Goal: Task Accomplishment & Management: Manage account settings

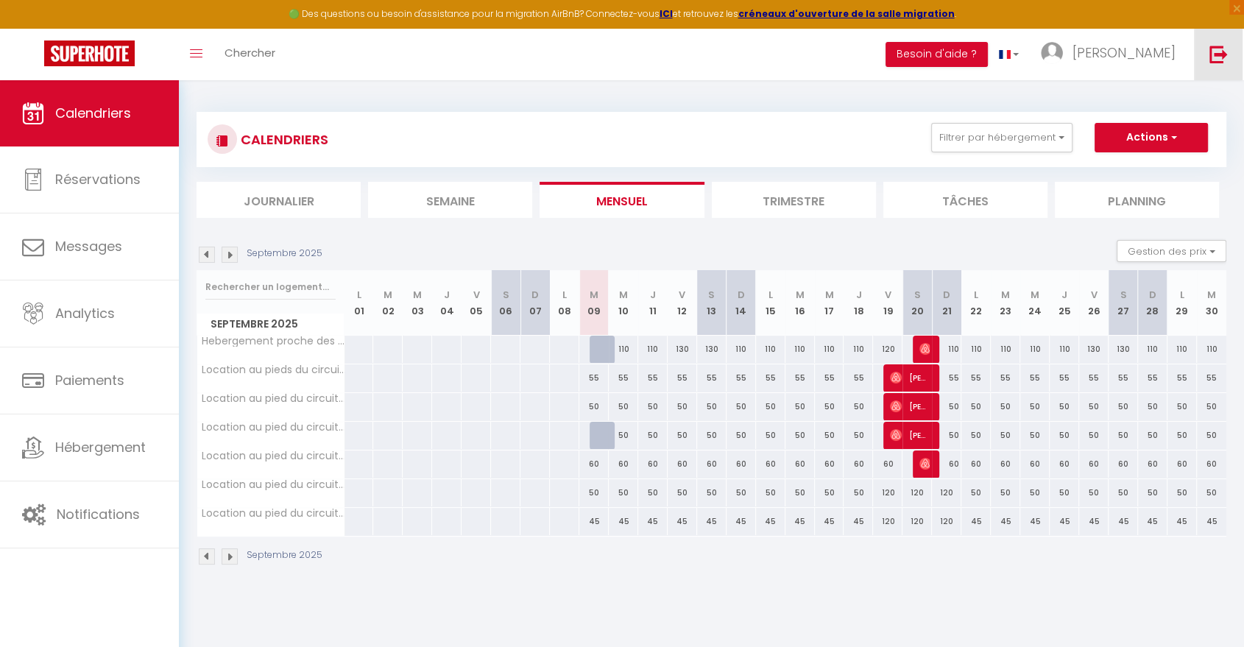
click at [1223, 70] on link at bounding box center [1218, 55] width 49 height 52
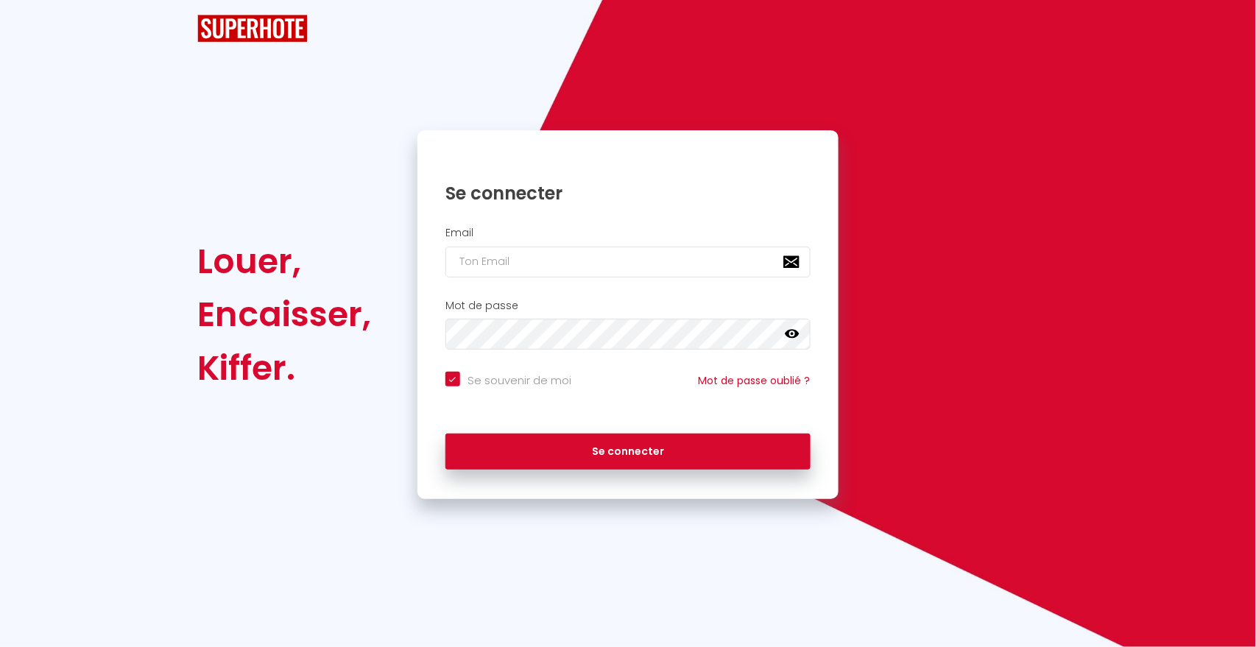
checkbox input "true"
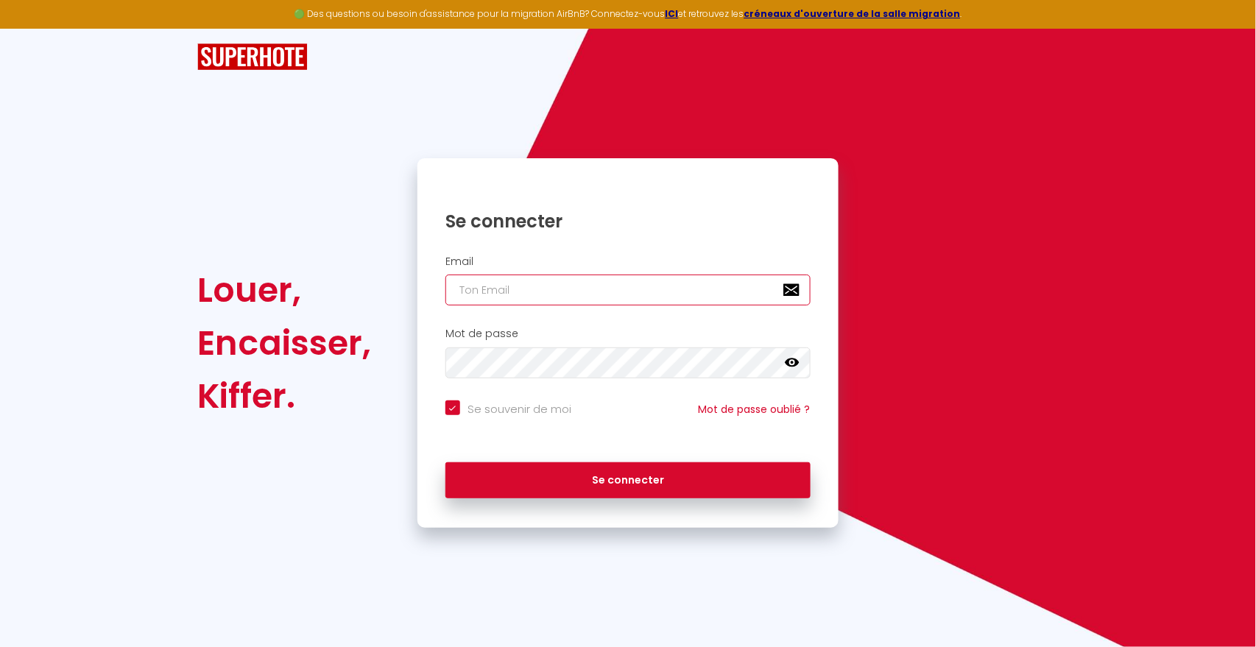
type input "A"
checkbox input "true"
click at [565, 294] on input "A" at bounding box center [627, 290] width 365 height 31
checkbox input "true"
paste input "[EMAIL_ADDRESS][DOMAIN_NAME]"
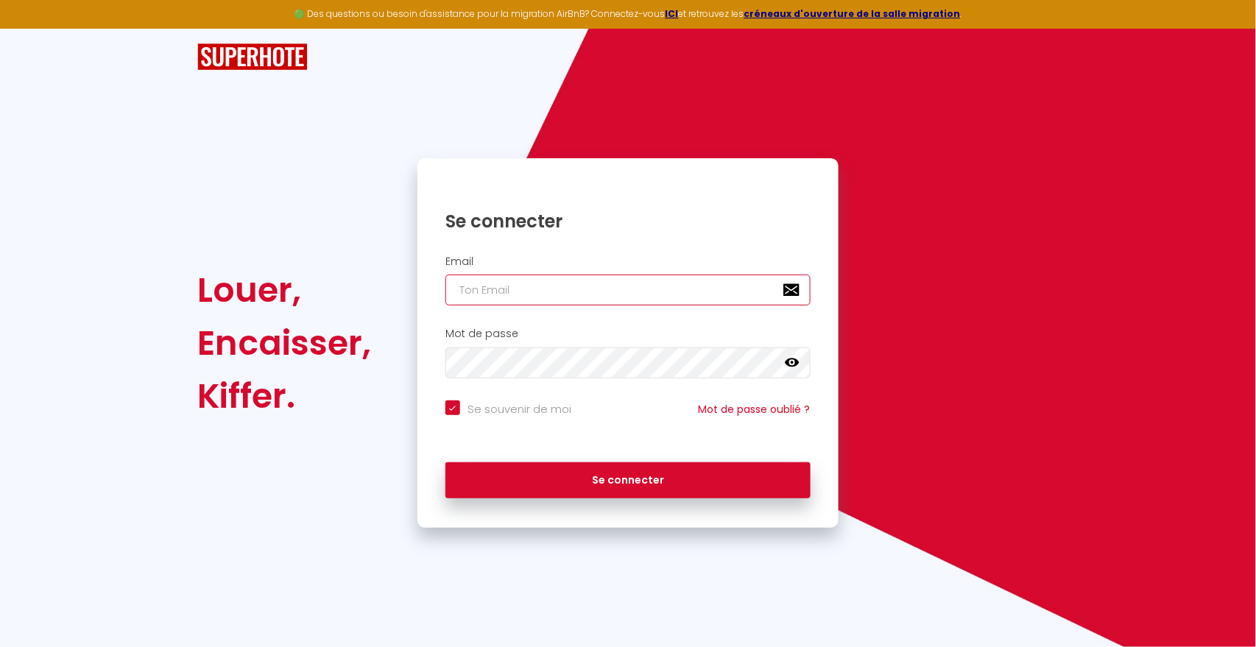
type input "[EMAIL_ADDRESS][DOMAIN_NAME]"
checkbox input "true"
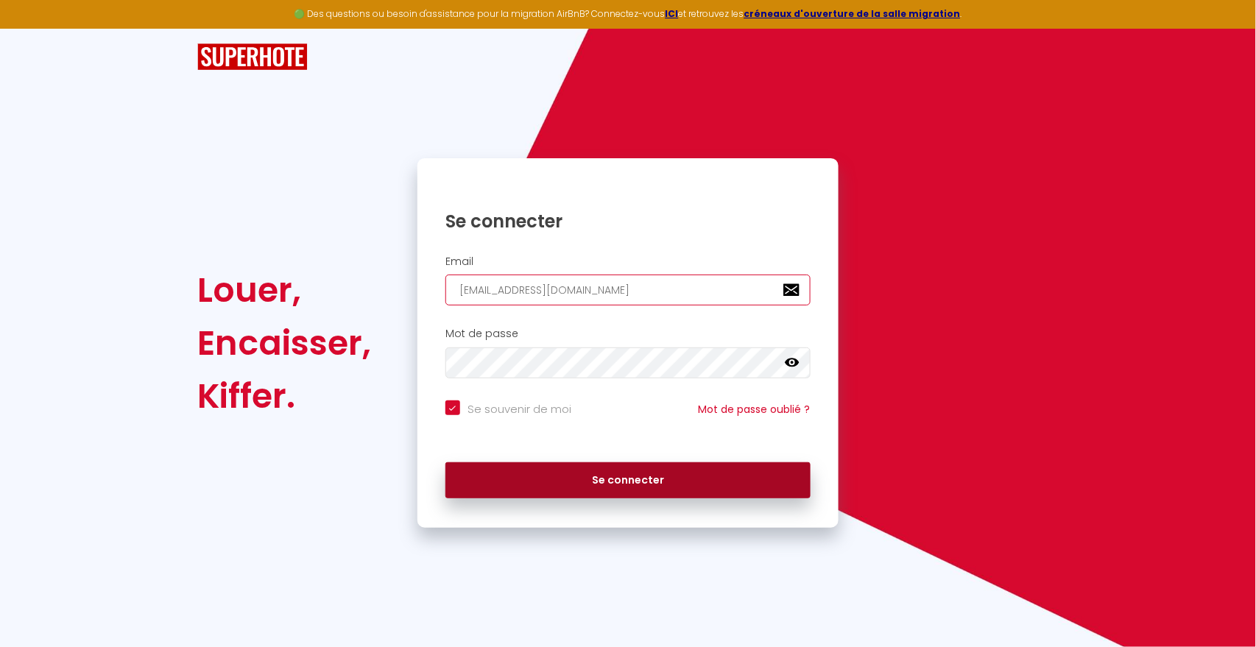
type input "[EMAIL_ADDRESS][DOMAIN_NAME]"
click at [609, 476] on button "Se connecter" at bounding box center [627, 480] width 365 height 37
checkbox input "true"
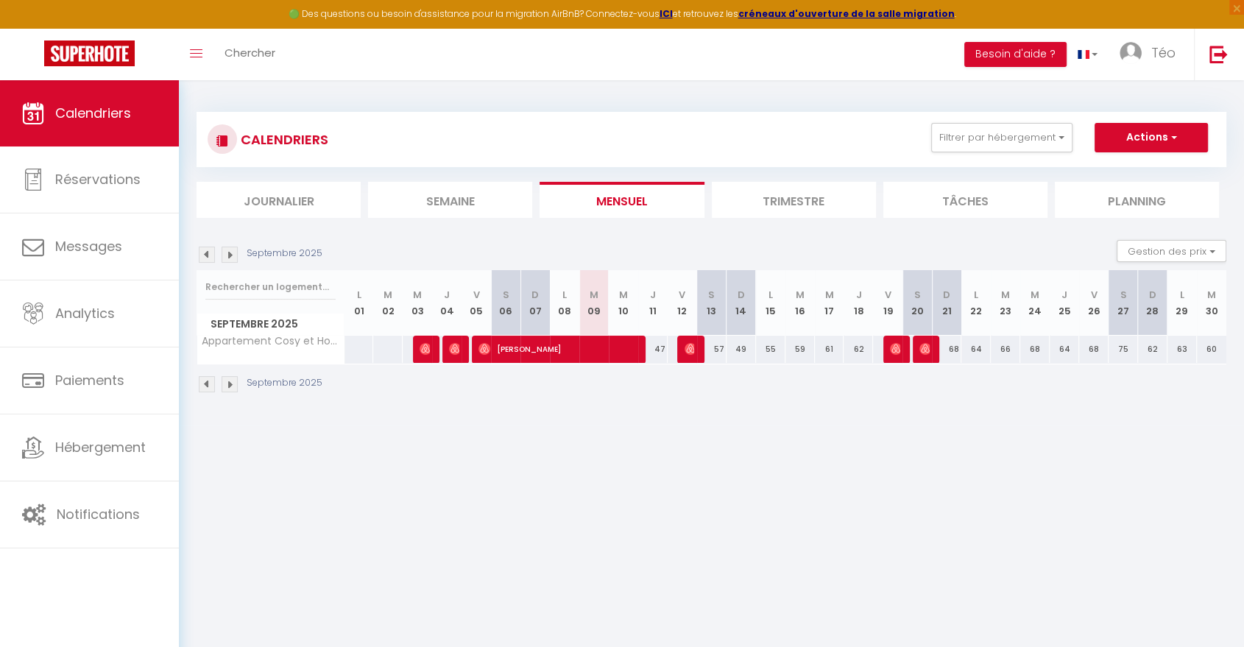
click at [752, 225] on section "Septembre 2025 Gestion des prix Nb Nuits minimum Règles Disponibilité Septembre…" at bounding box center [712, 316] width 1030 height 183
click at [760, 205] on li "Trimestre" at bounding box center [794, 200] width 164 height 36
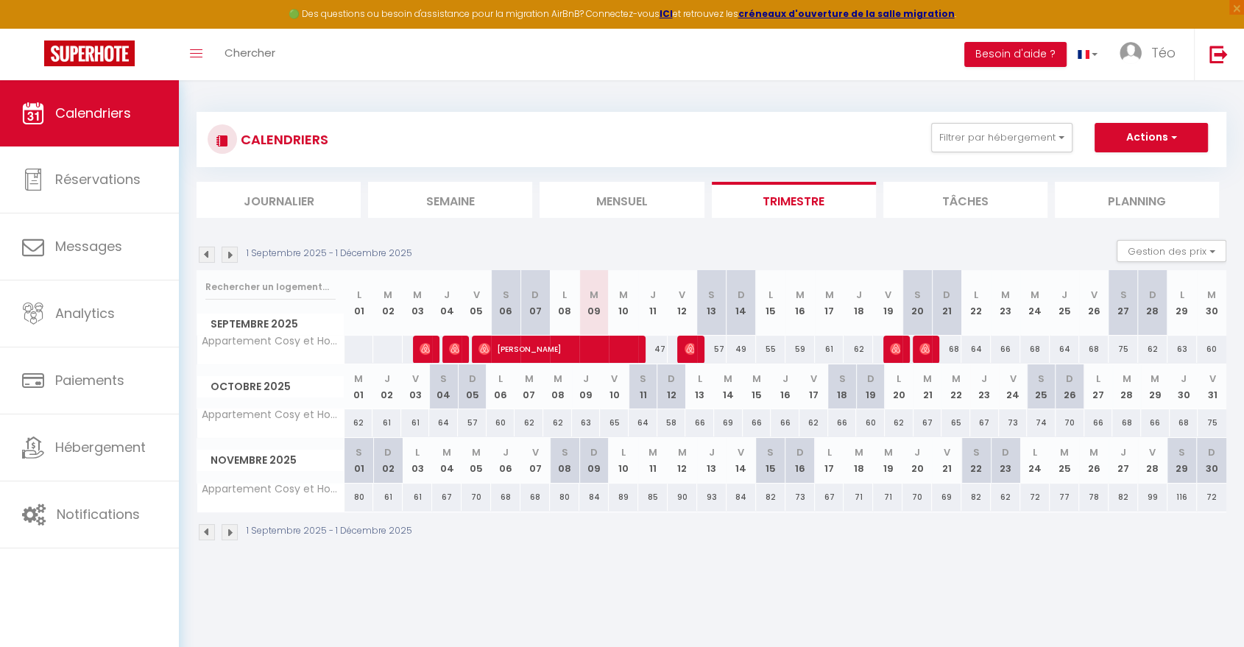
click at [229, 252] on img at bounding box center [230, 255] width 16 height 16
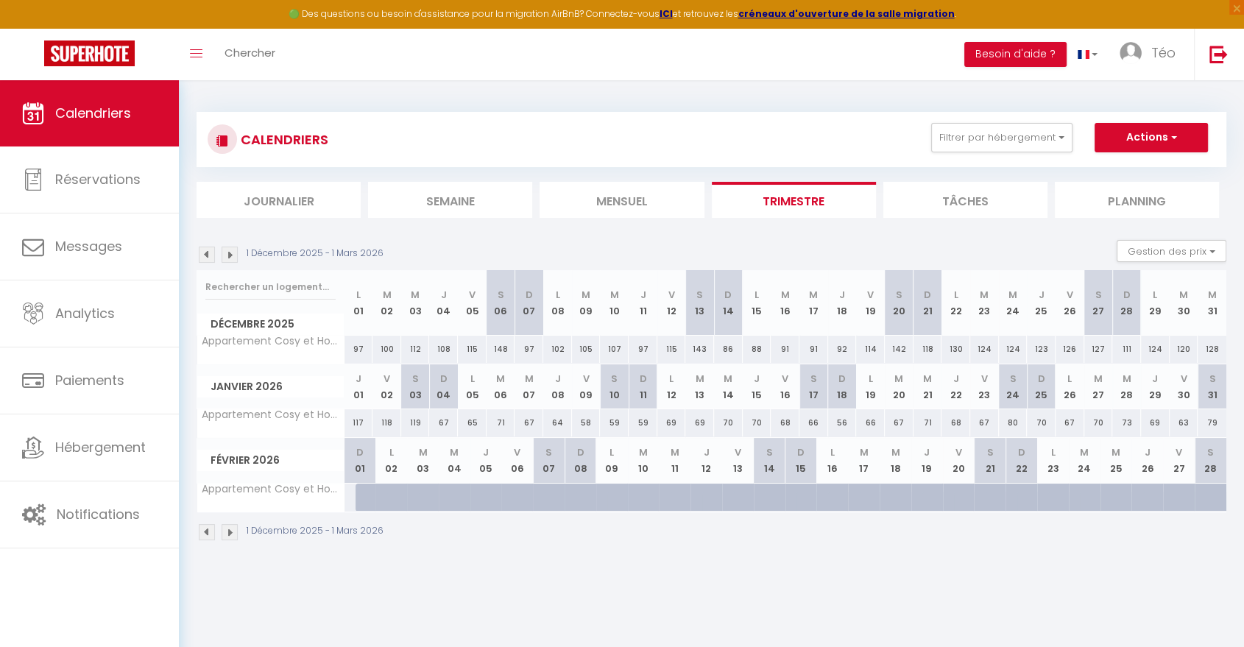
click at [229, 252] on img at bounding box center [230, 255] width 16 height 16
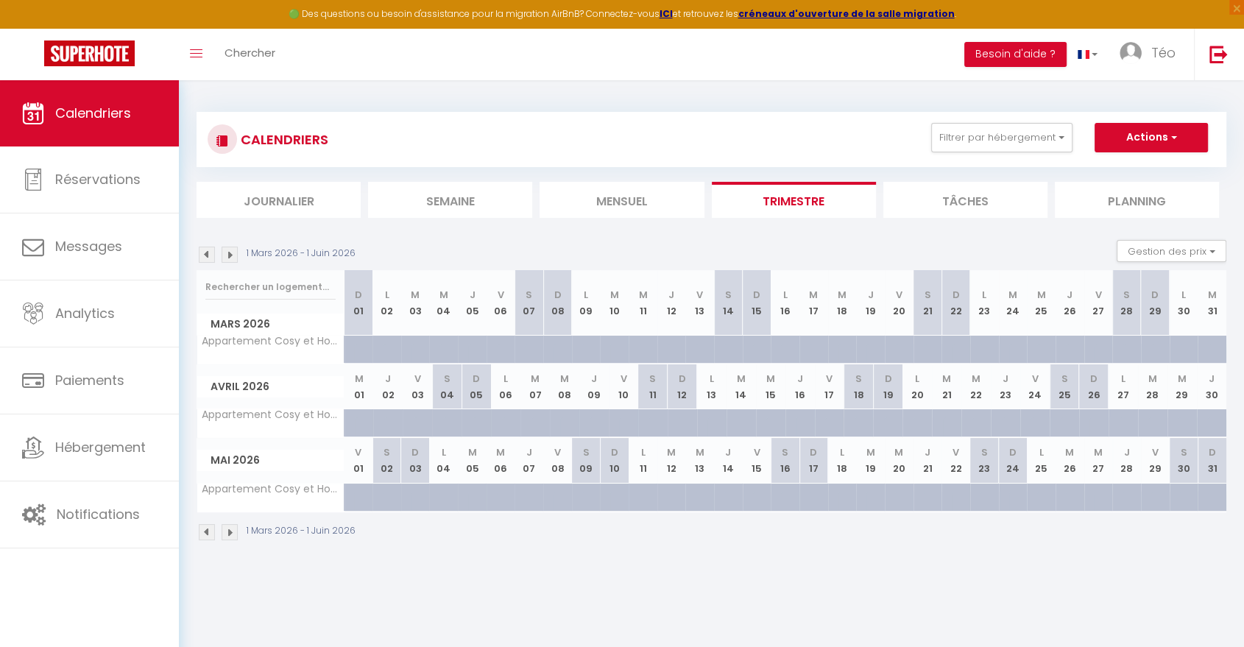
click at [229, 252] on img at bounding box center [230, 255] width 16 height 16
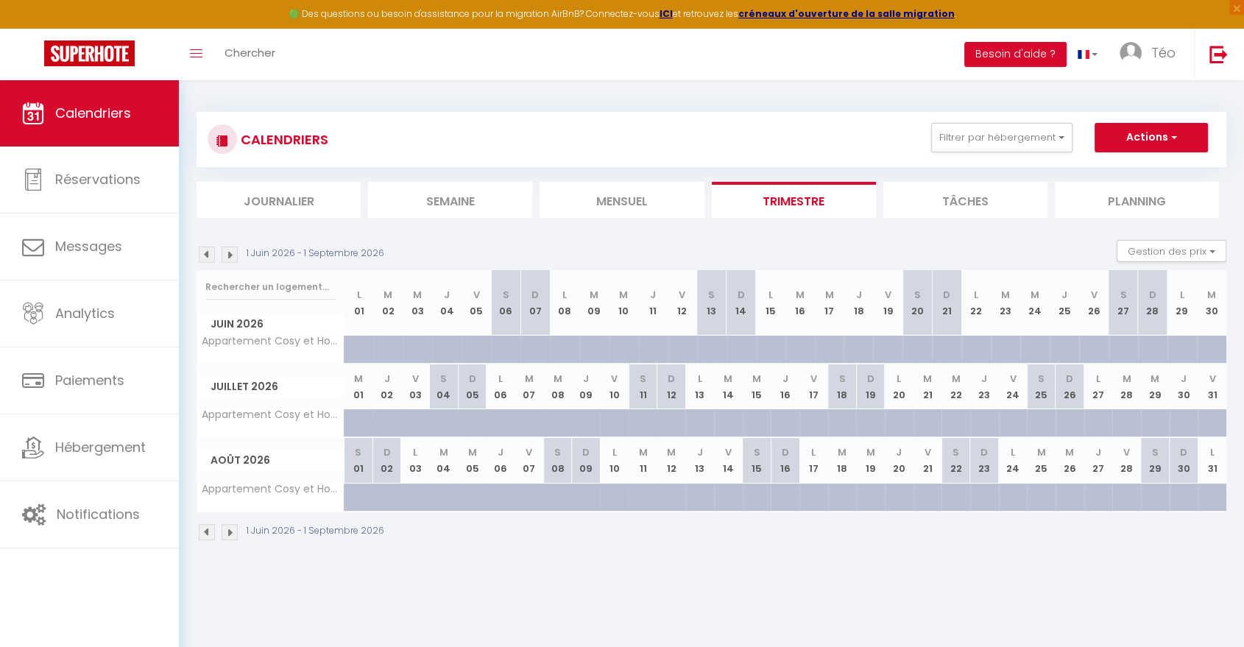
click at [229, 252] on img at bounding box center [230, 255] width 16 height 16
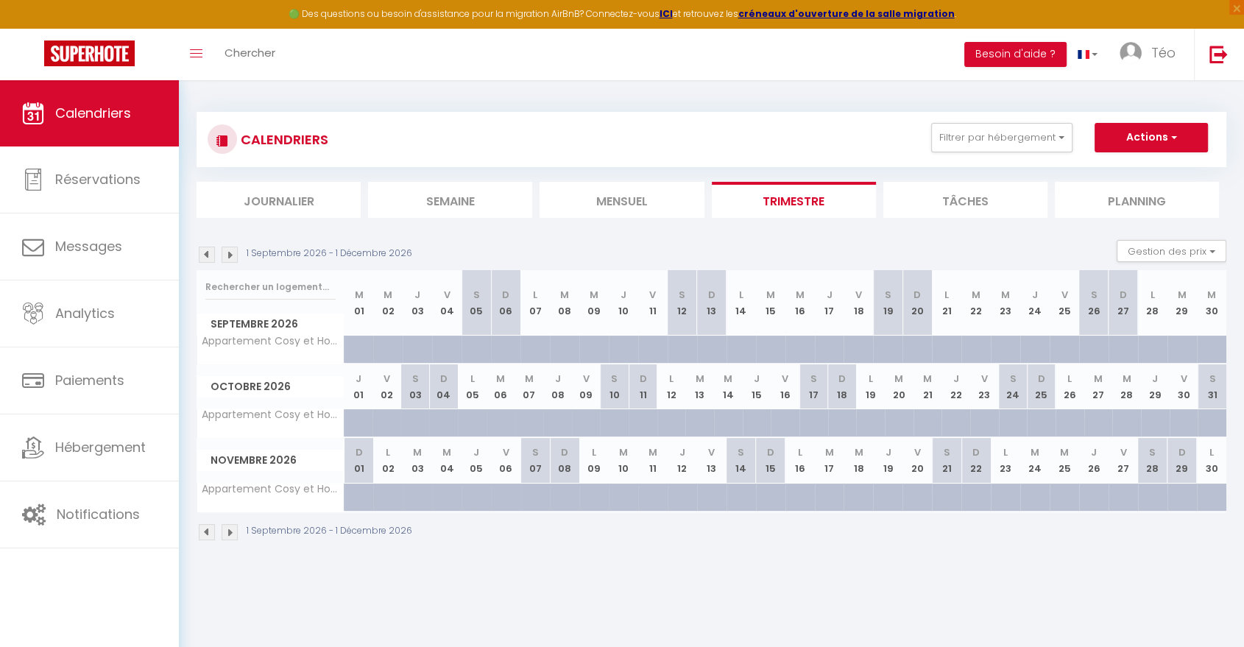
click at [229, 252] on img at bounding box center [230, 255] width 16 height 16
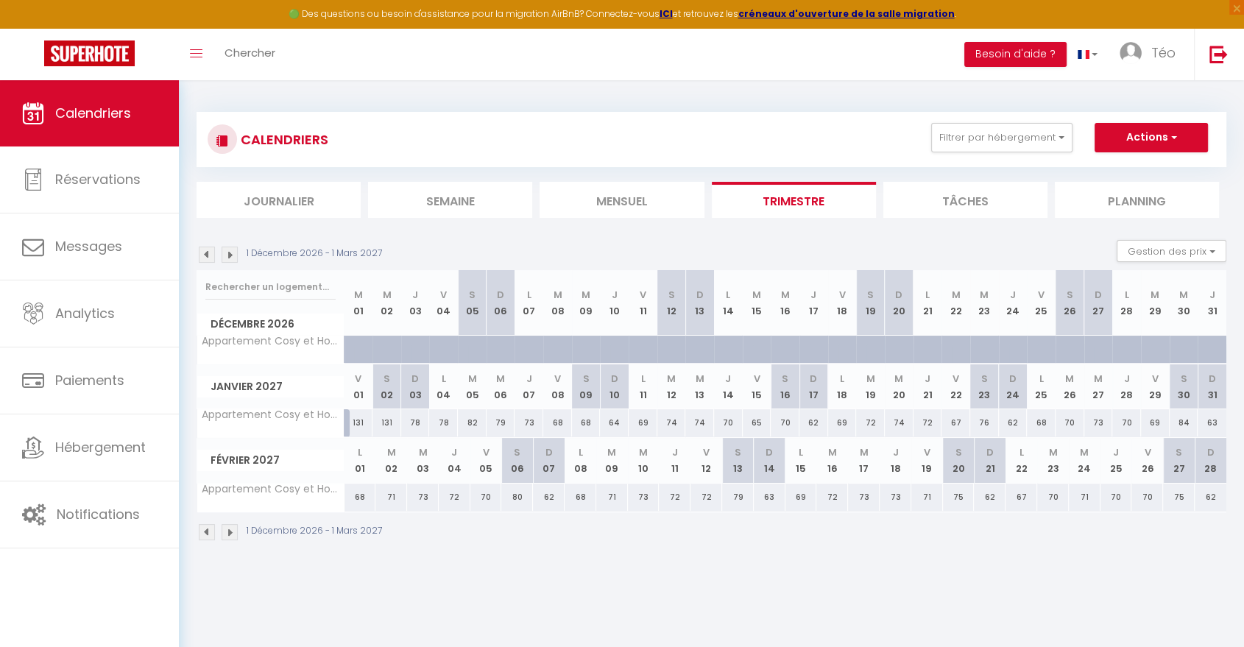
click at [208, 254] on img at bounding box center [207, 255] width 16 height 16
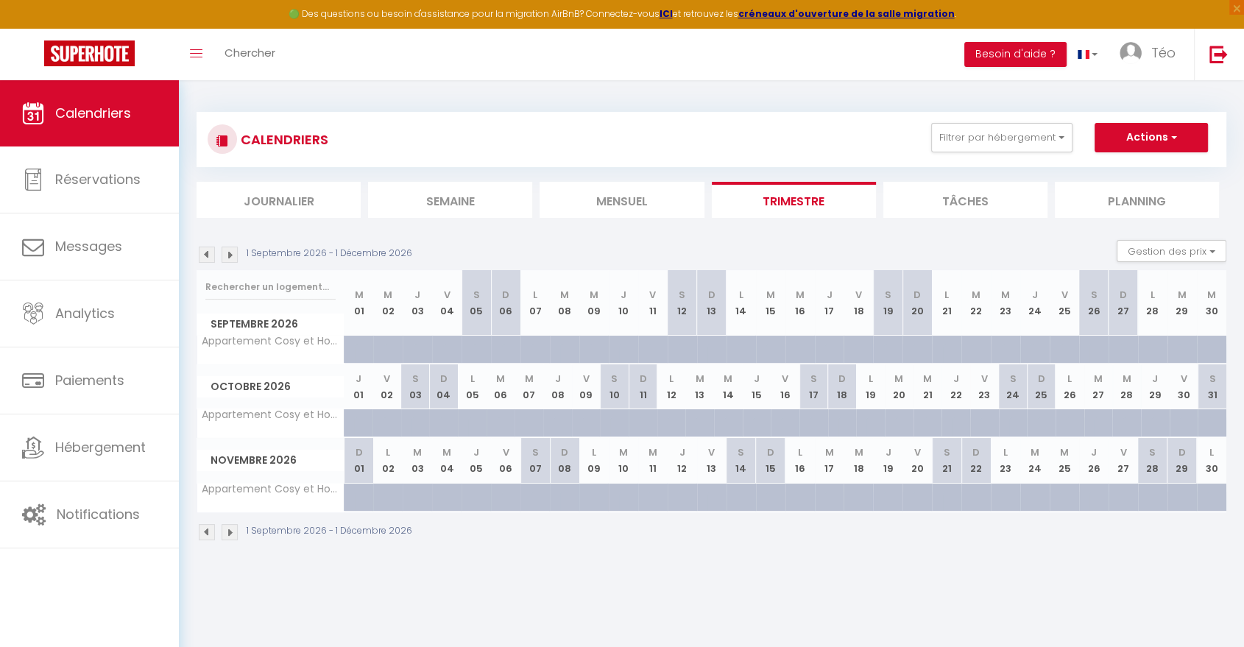
click at [208, 254] on img at bounding box center [207, 255] width 16 height 16
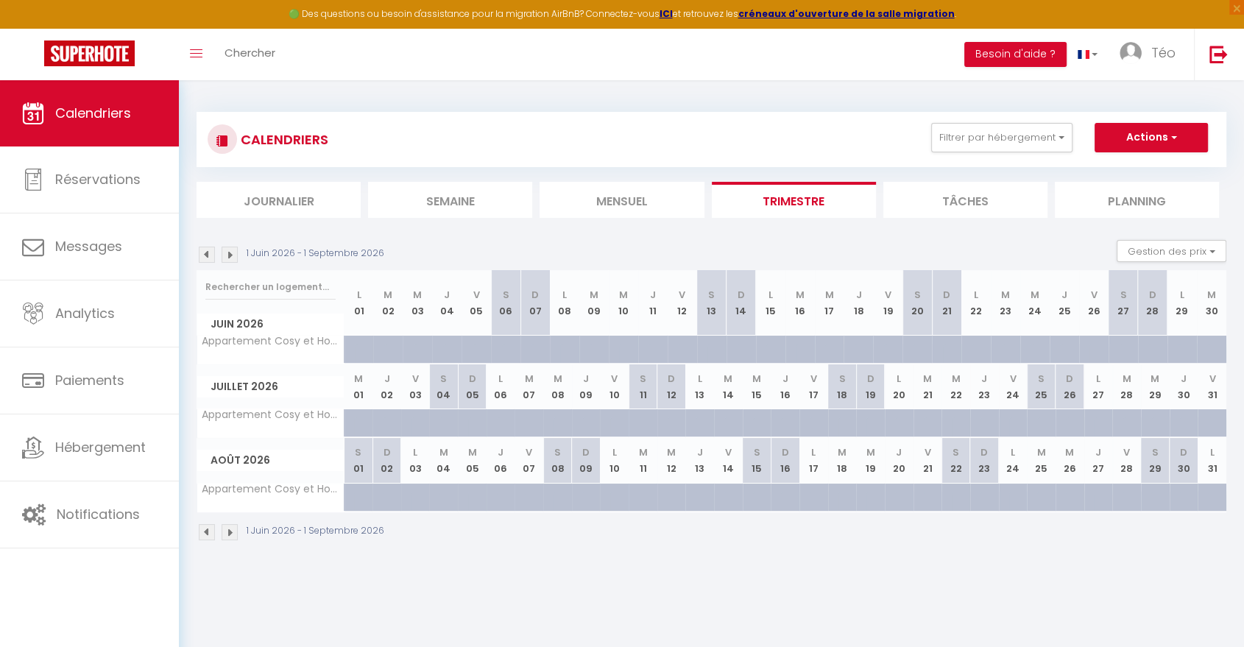
click at [208, 254] on img at bounding box center [207, 255] width 16 height 16
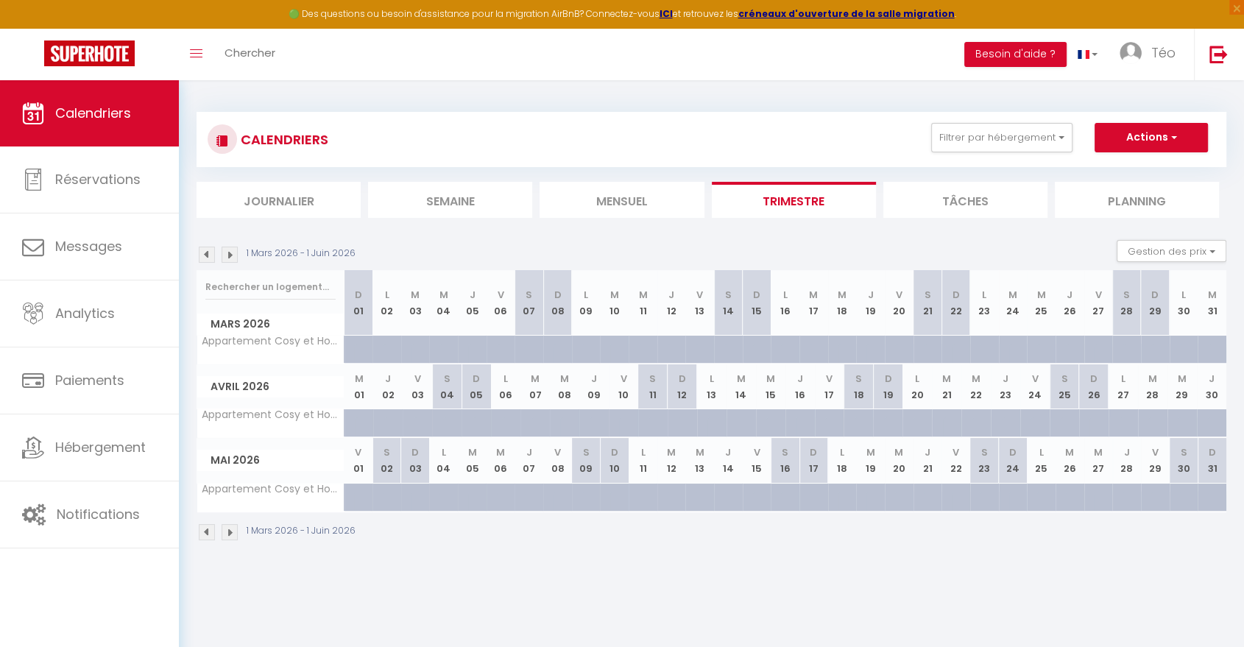
click at [208, 254] on img at bounding box center [207, 255] width 16 height 16
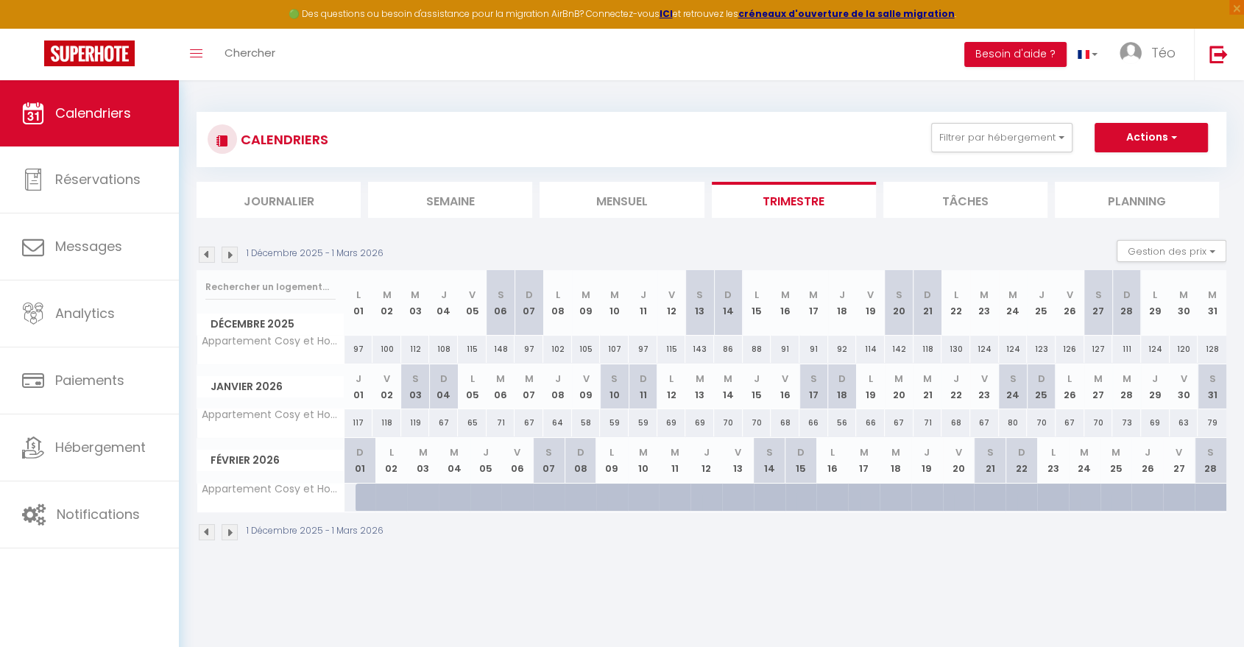
click at [354, 496] on div "58" at bounding box center [360, 497] width 32 height 27
type input "58"
select select "1"
type input "Dim 01 Février 2026"
type input "Lun 02 Février 2026"
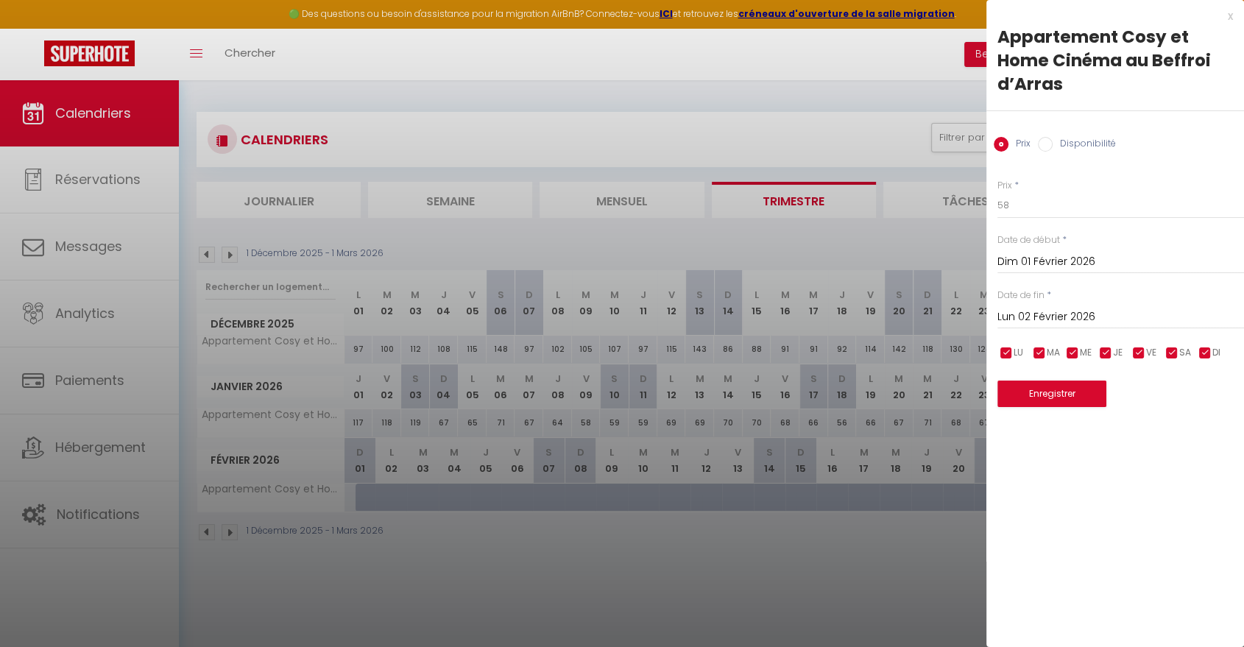
click at [1061, 139] on label "Disponibilité" at bounding box center [1084, 145] width 63 height 16
click at [1053, 139] on input "Disponibilité" at bounding box center [1045, 144] width 15 height 15
radio input "true"
radio input "false"
click at [1024, 319] on input "Lun 02 Février 2026" at bounding box center [1120, 318] width 247 height 19
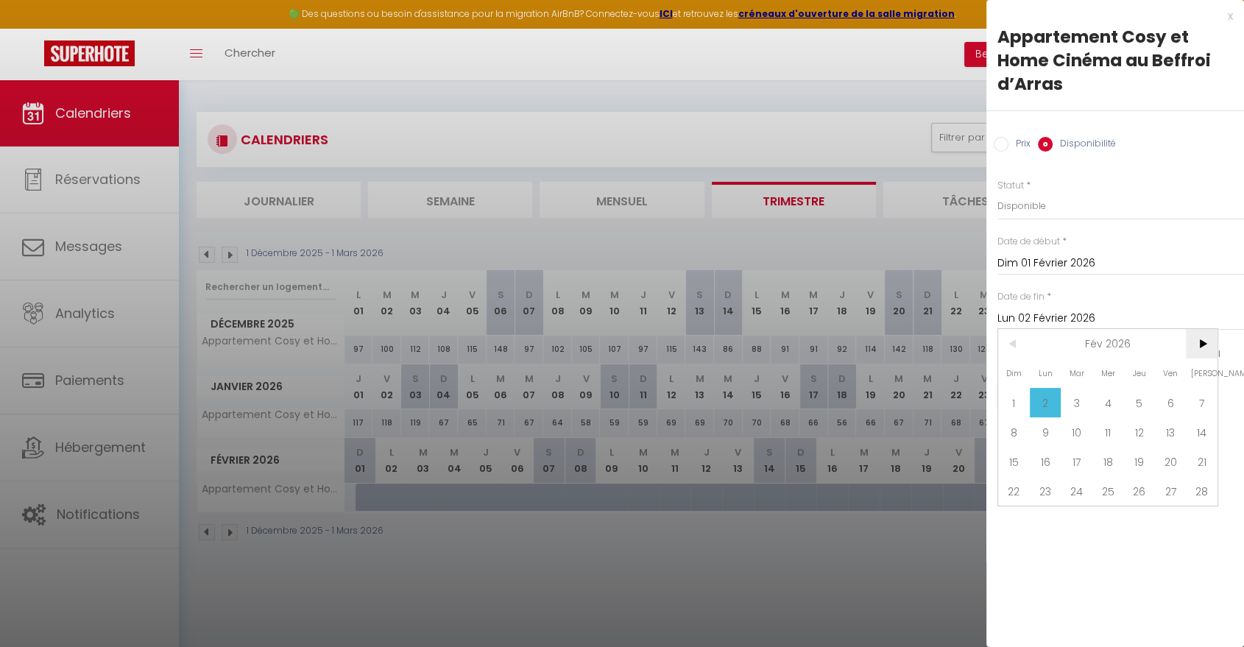
click at [1195, 342] on span ">" at bounding box center [1202, 343] width 32 height 29
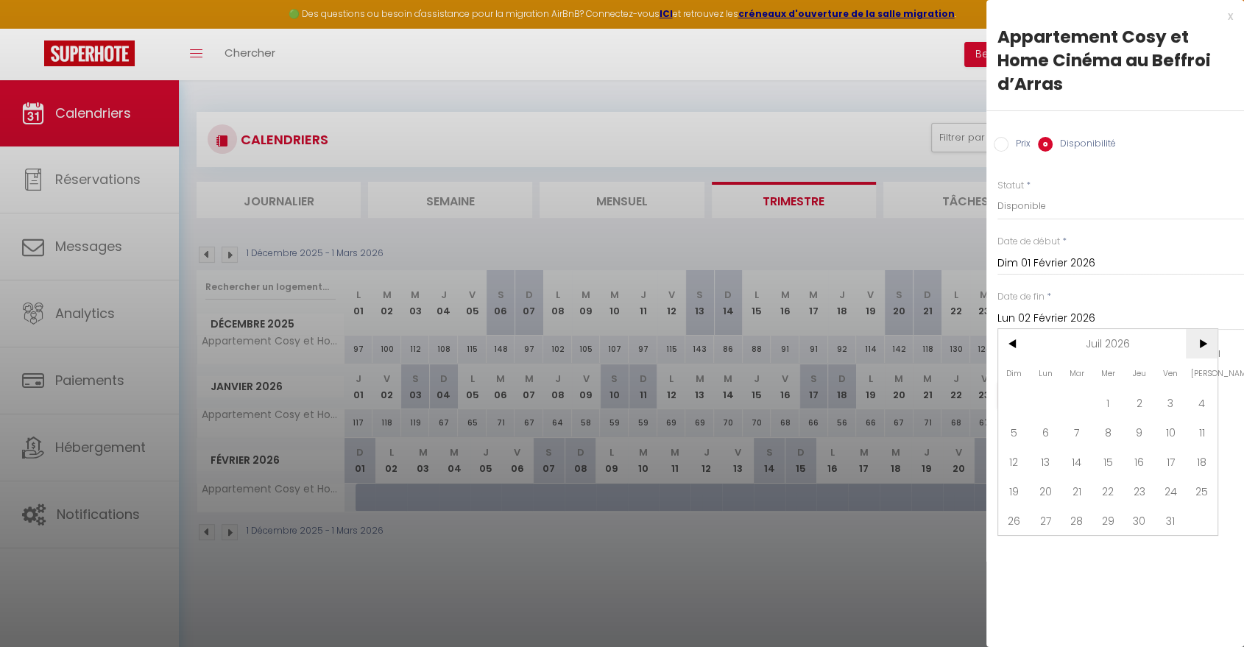
click at [1195, 342] on span ">" at bounding box center [1202, 343] width 32 height 29
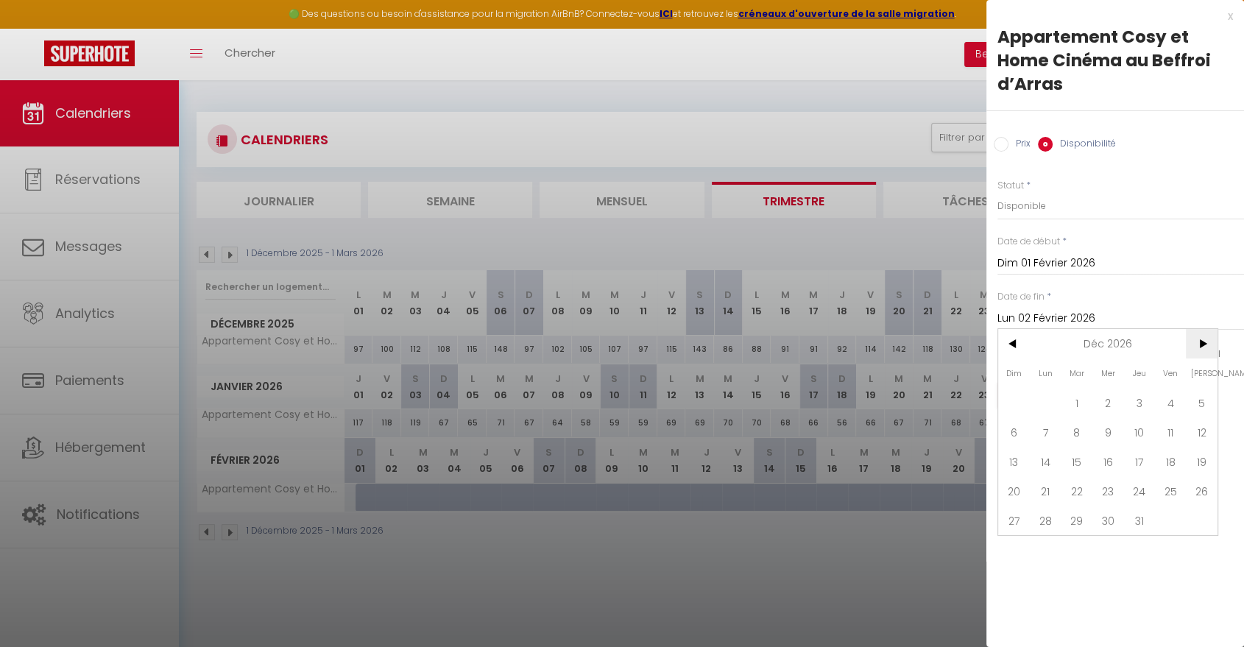
click at [1195, 342] on span ">" at bounding box center [1202, 343] width 32 height 29
click at [1028, 536] on span "31" at bounding box center [1014, 549] width 32 height 29
type input "Dim 31 Janvier 2027"
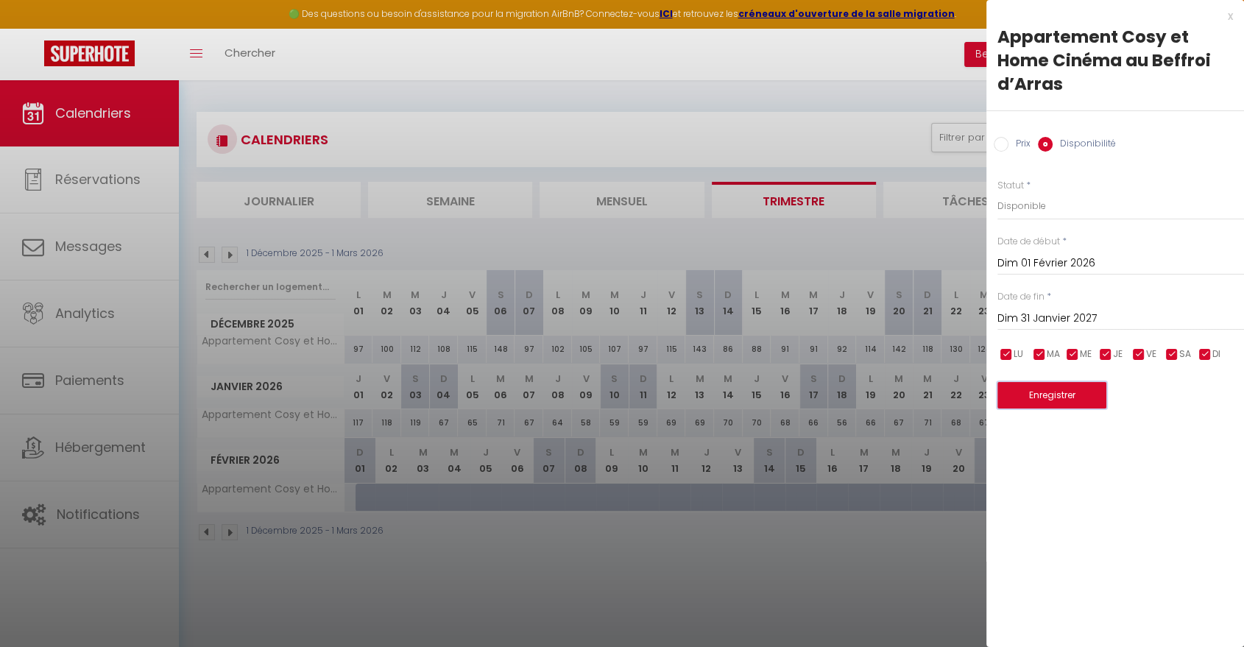
click at [1069, 406] on button "Enregistrer" at bounding box center [1051, 395] width 109 height 27
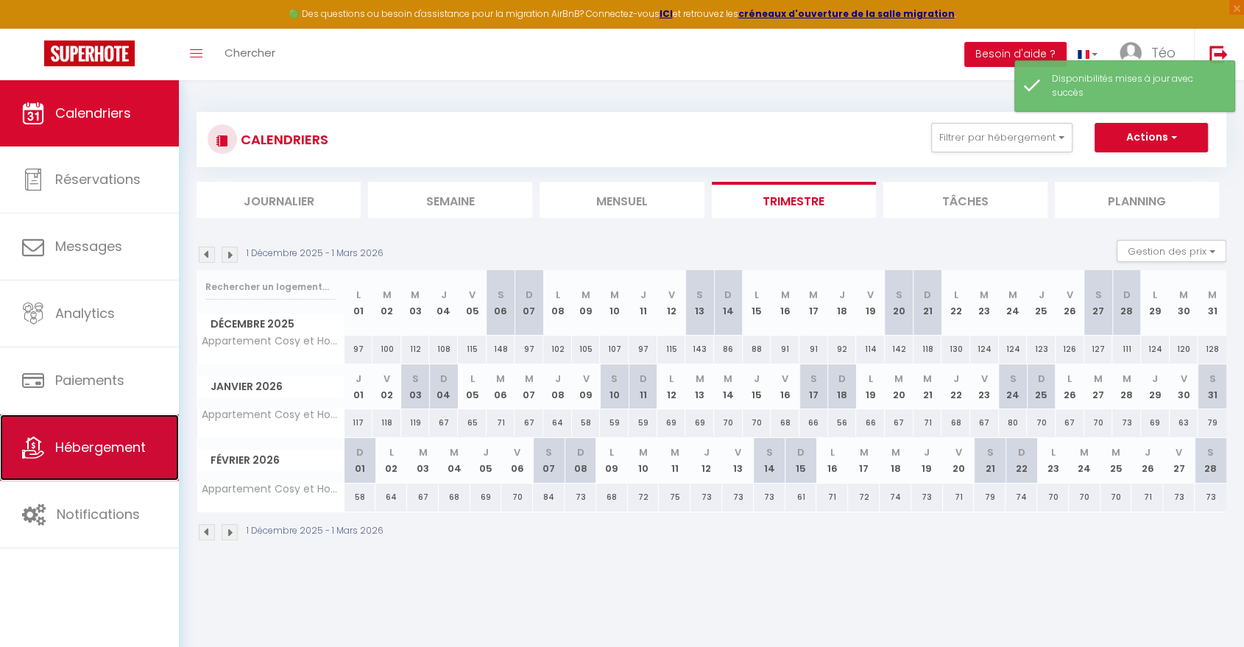
click at [113, 451] on span "Hébergement" at bounding box center [100, 447] width 91 height 18
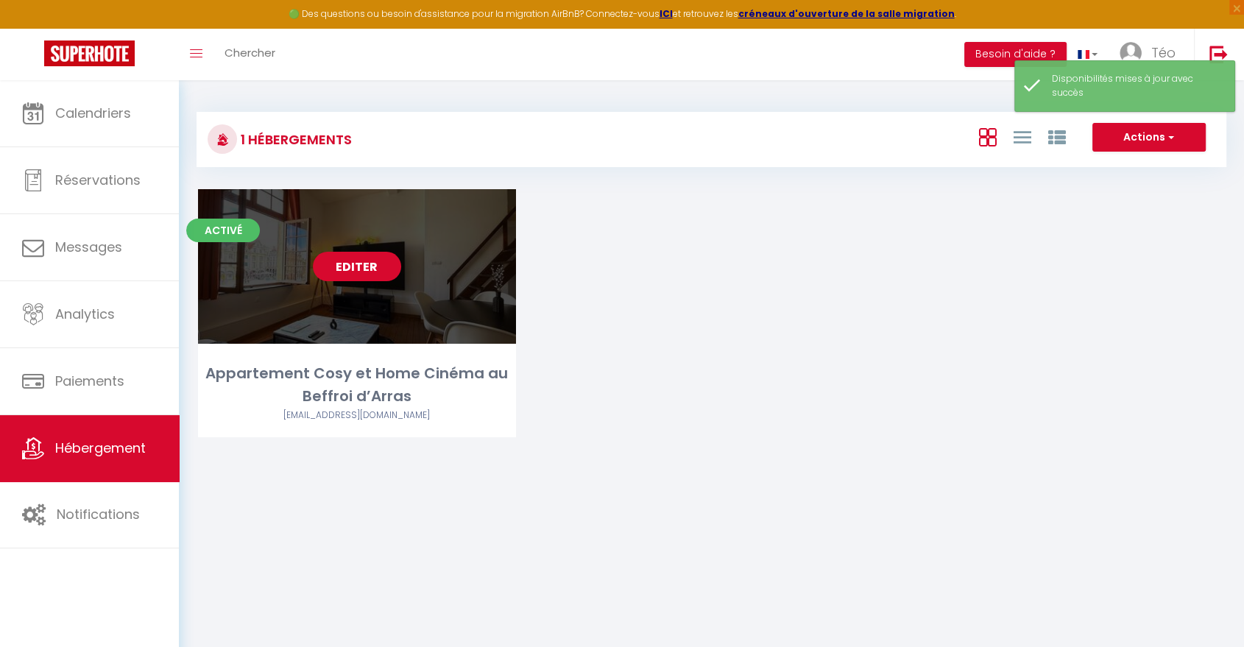
click at [358, 269] on link "Editer" at bounding box center [357, 266] width 88 height 29
select select "3"
select select "2"
select select "1"
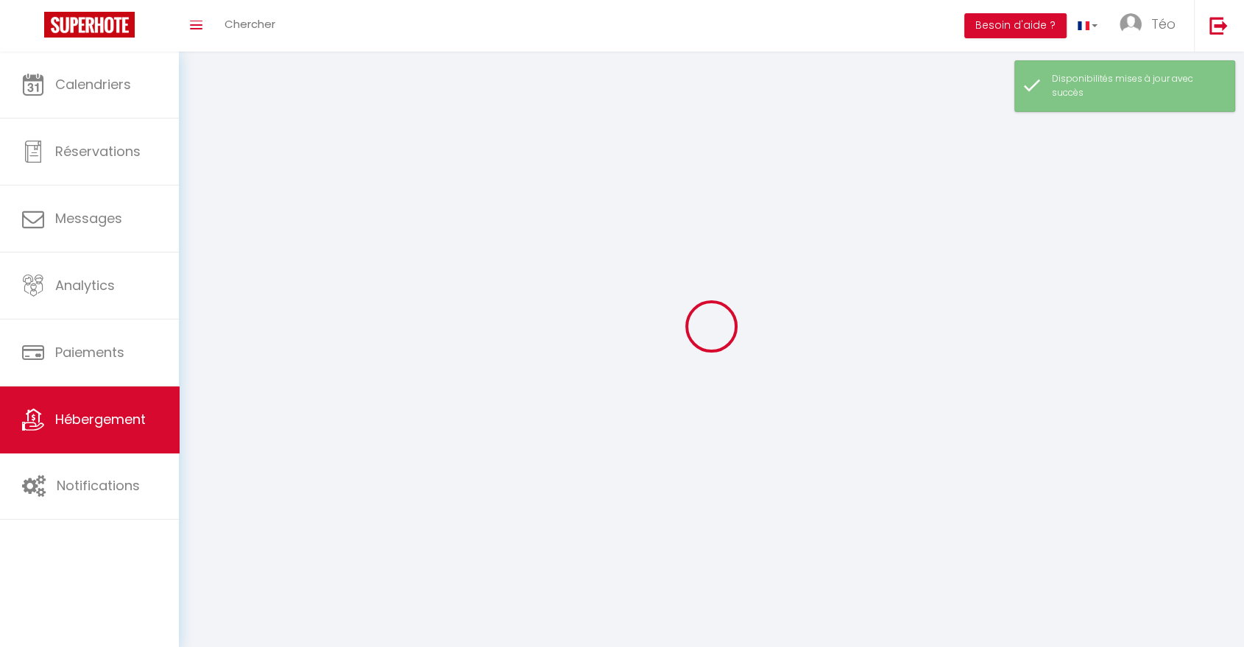
select select
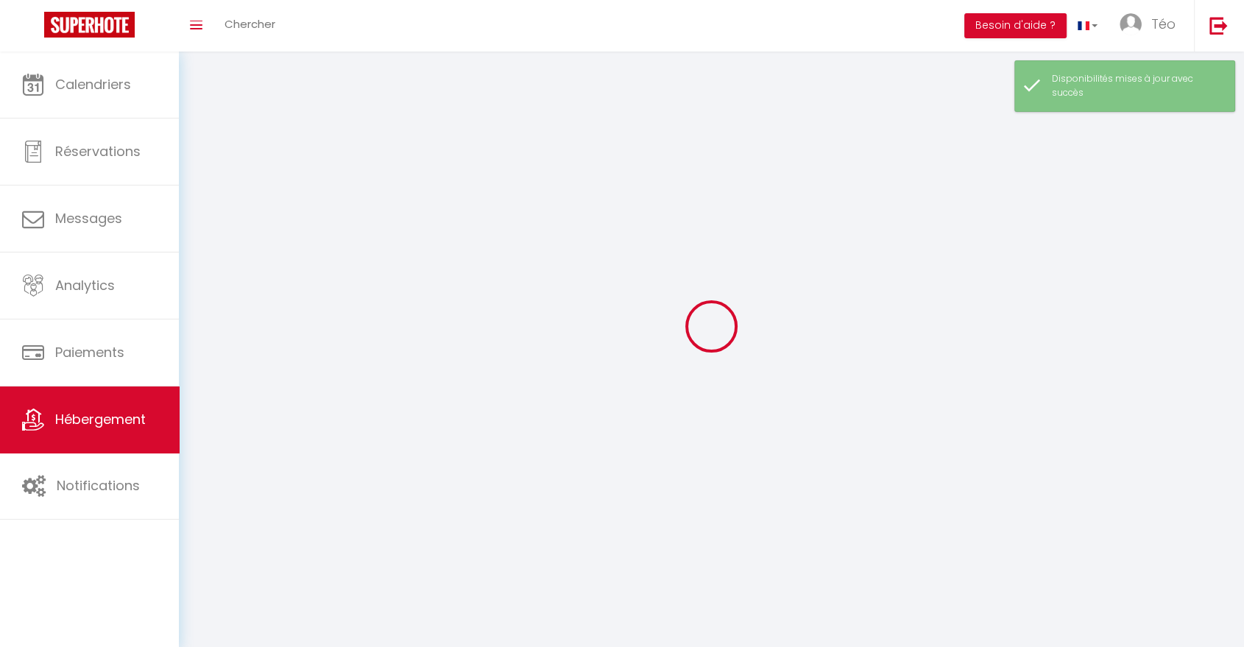
select select
checkbox input "false"
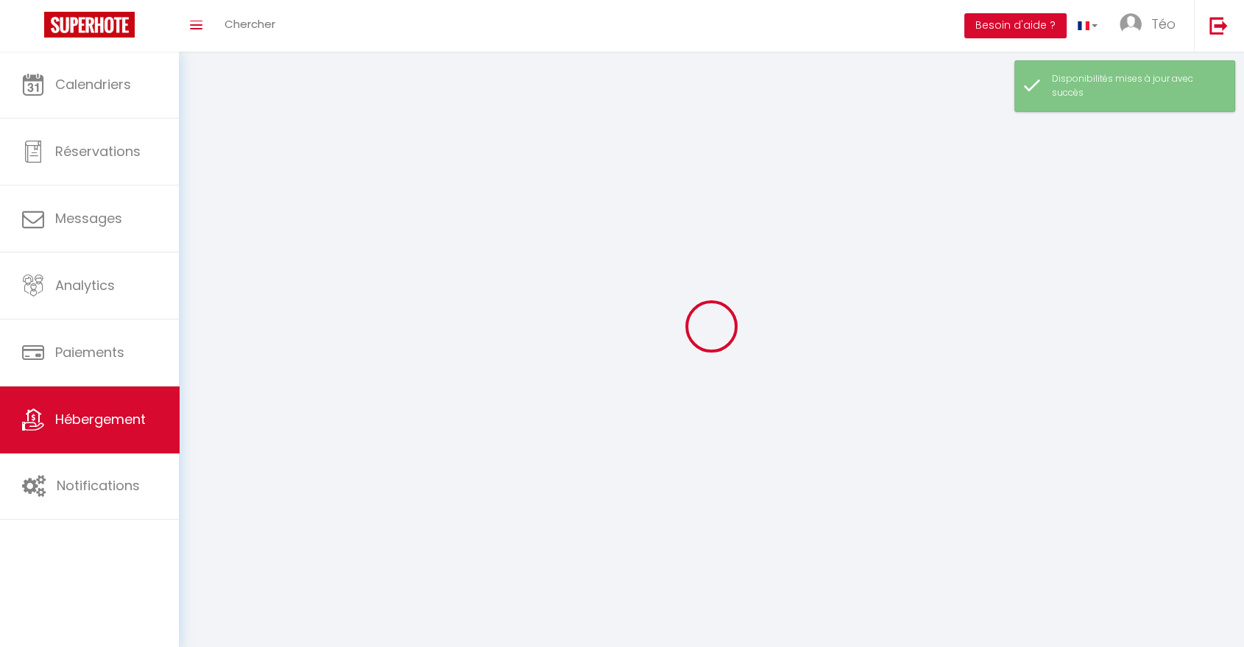
checkbox input "false"
select select
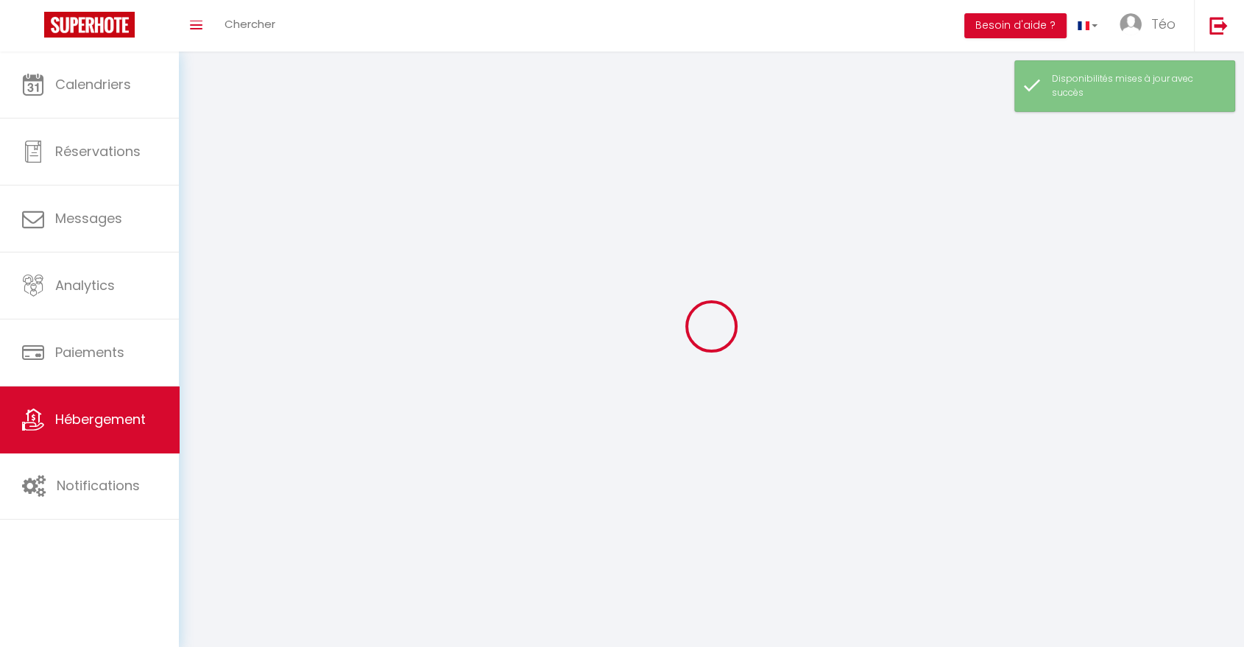
select select
checkbox input "false"
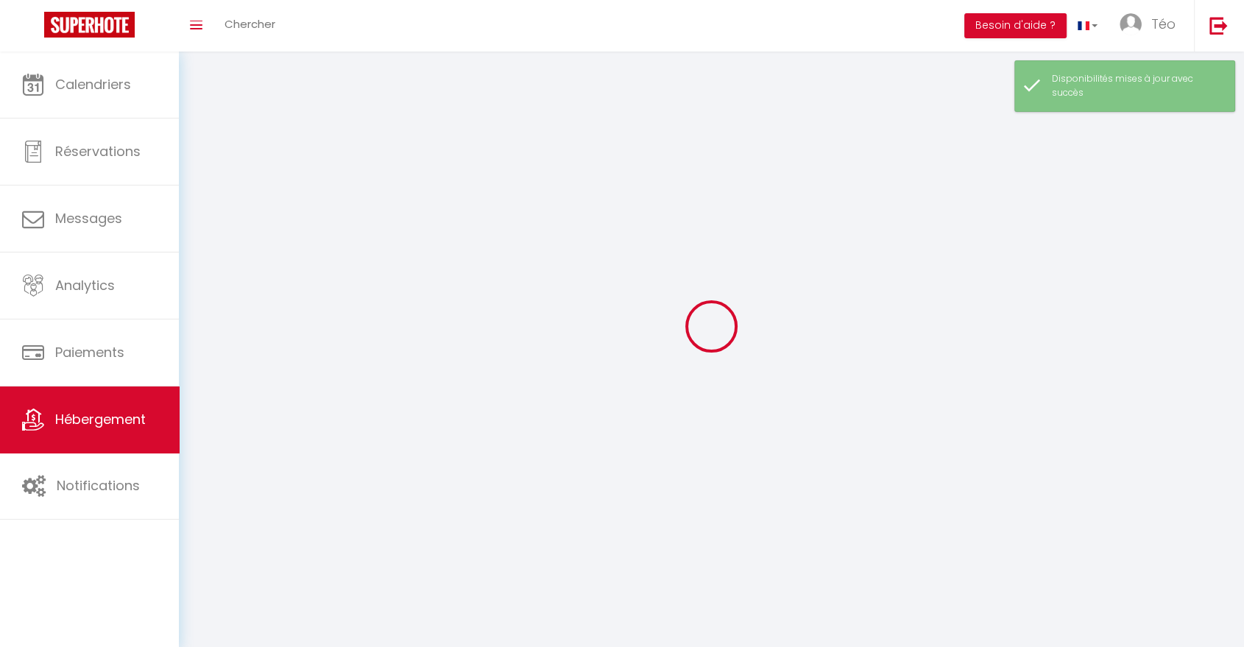
checkbox input "false"
select select
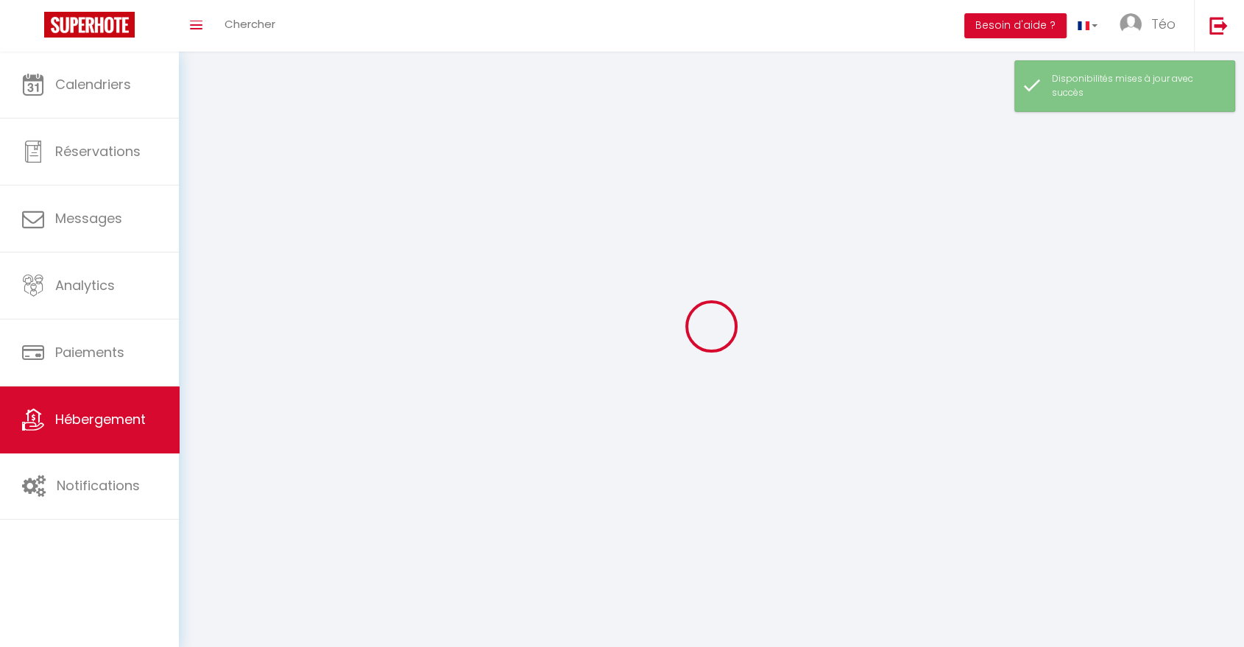
select select "28"
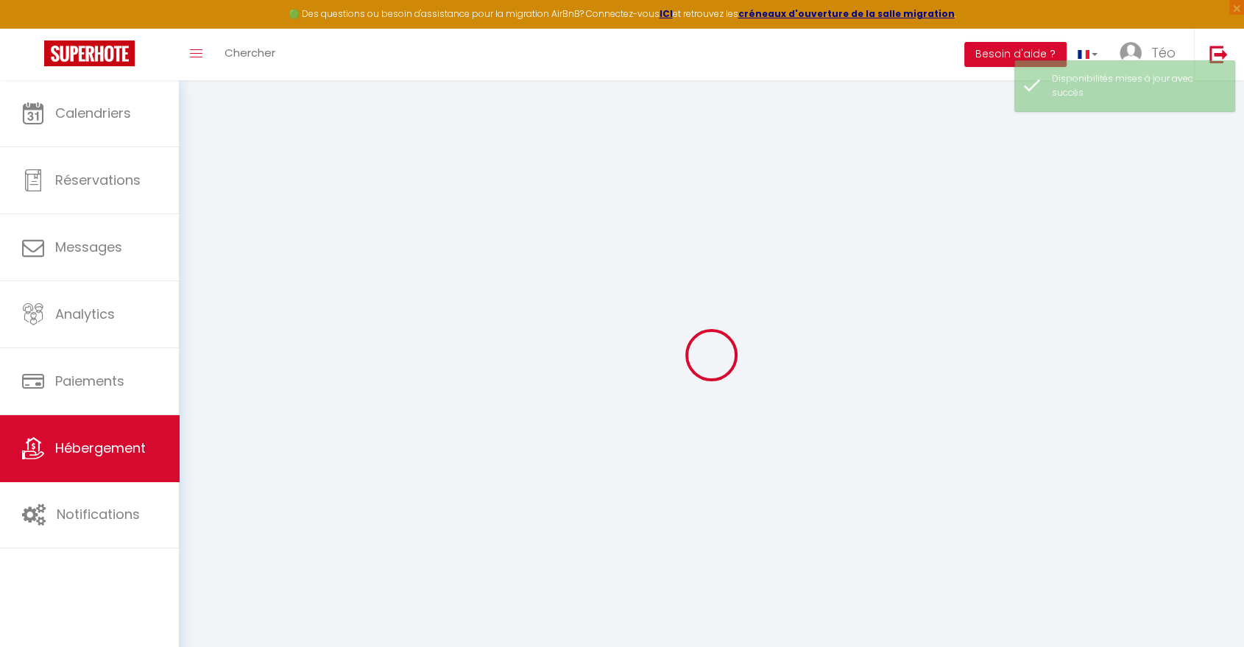
select select
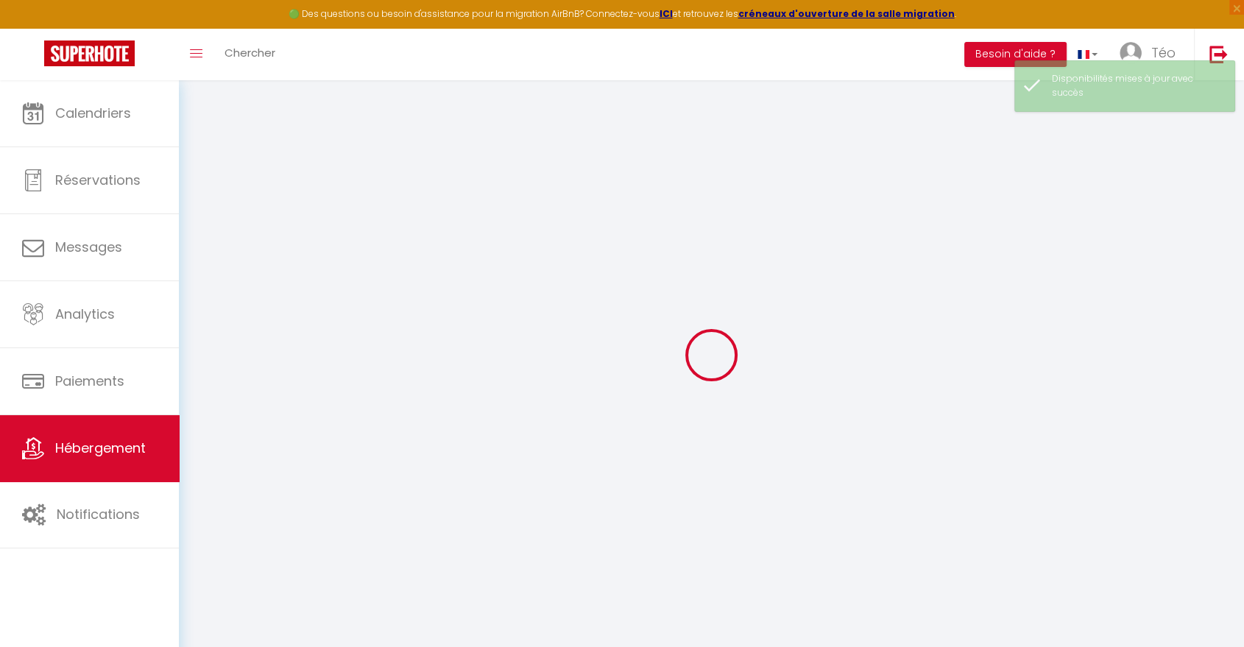
select select
checkbox input "false"
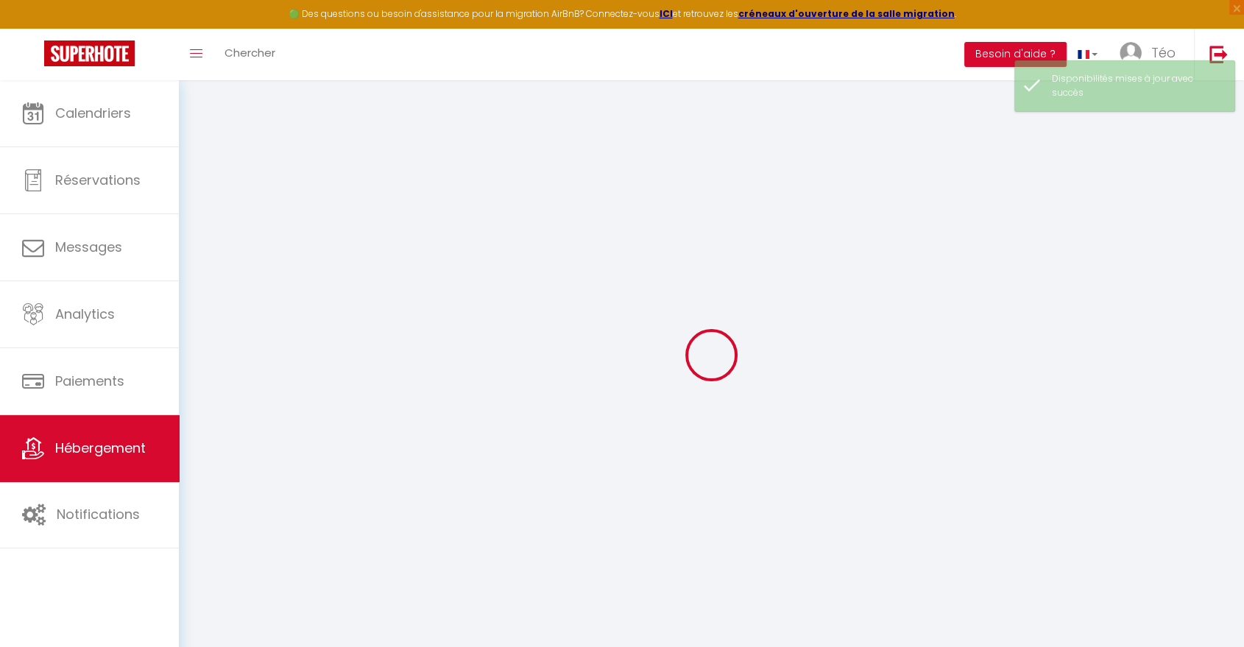
select select
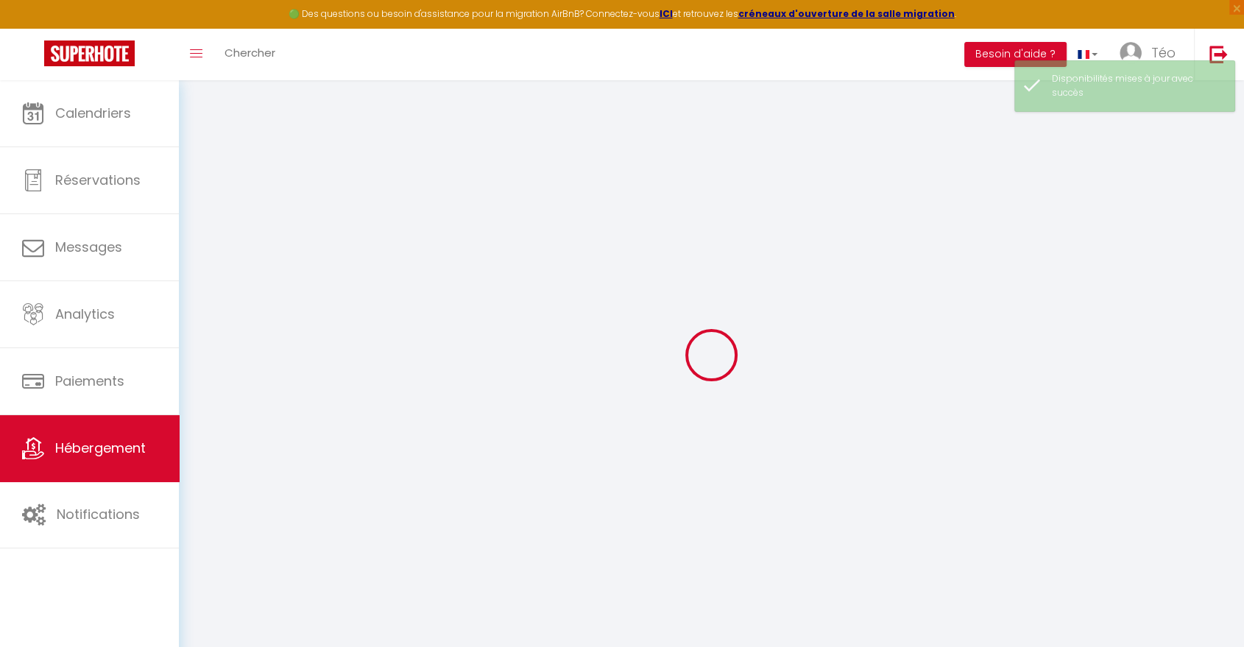
select select
checkbox input "false"
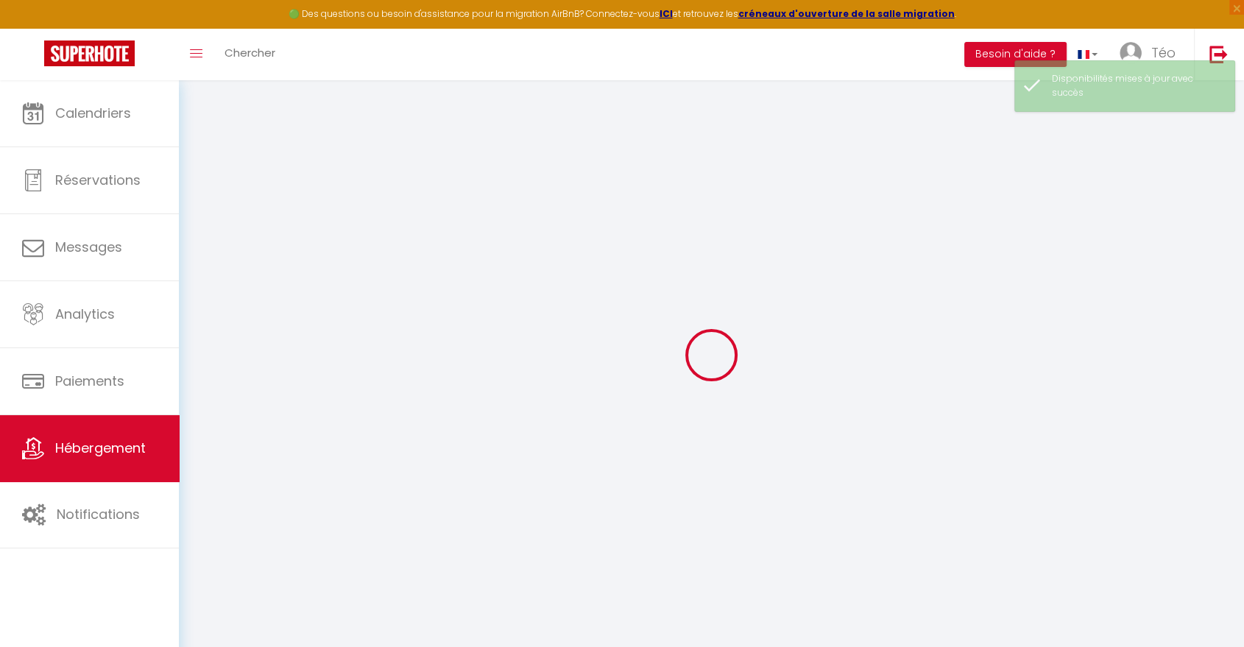
checkbox input "false"
select select
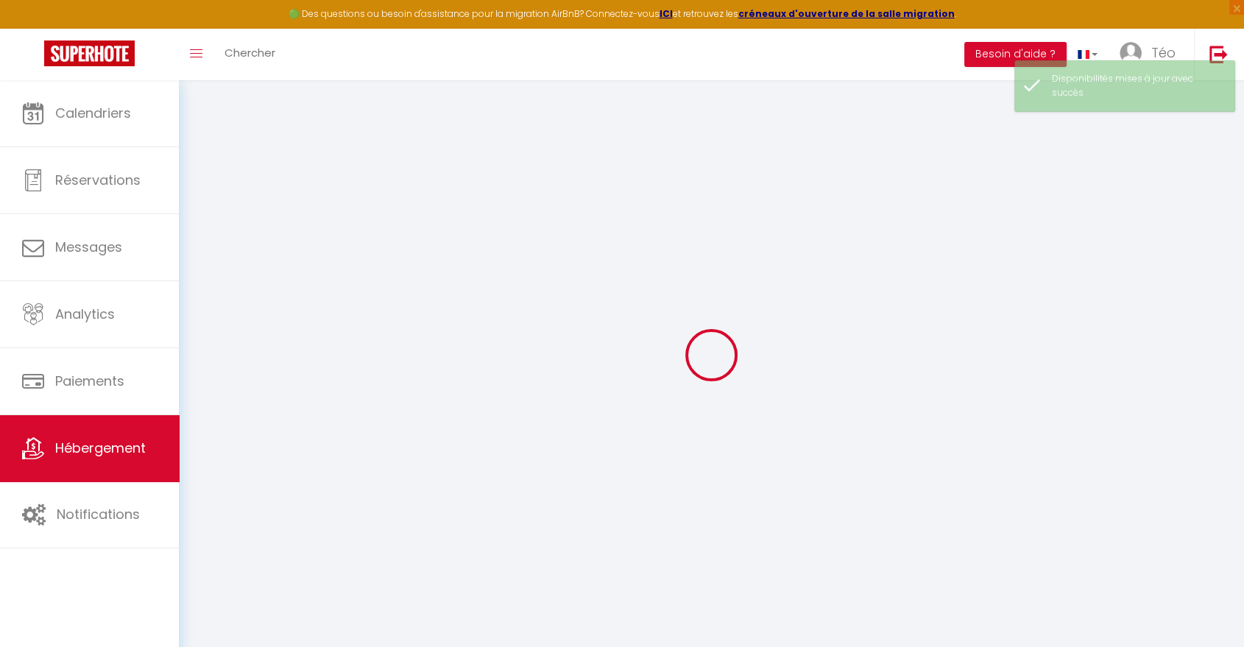
select select
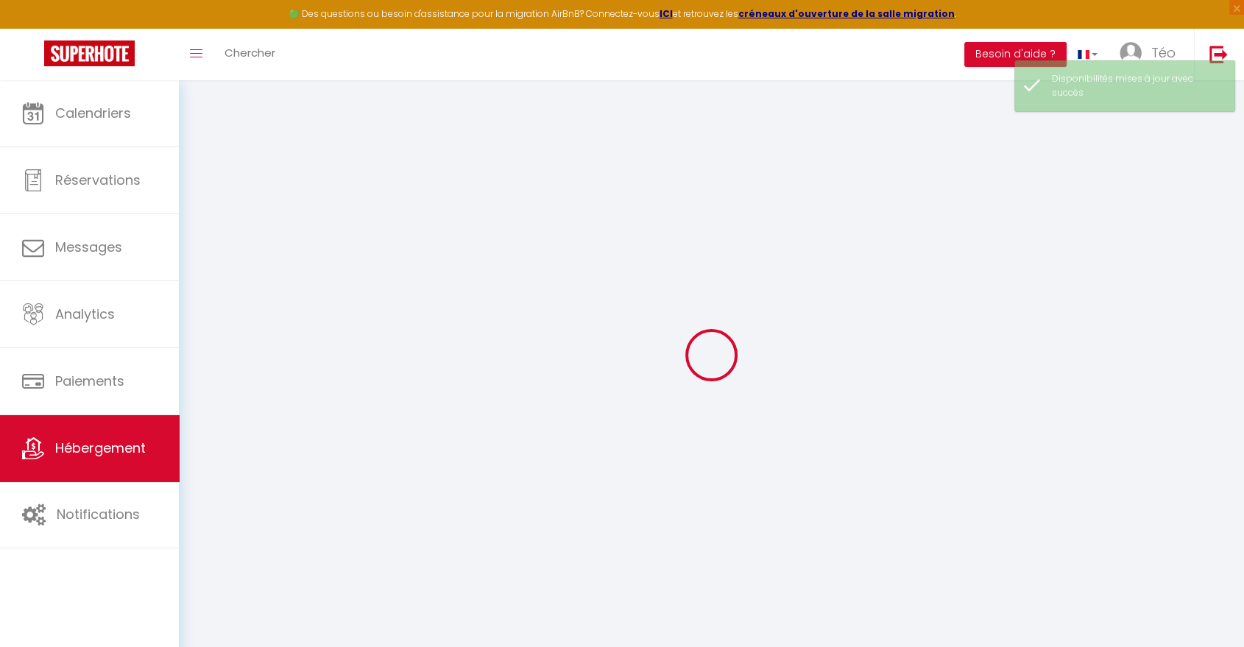
checkbox input "false"
select select
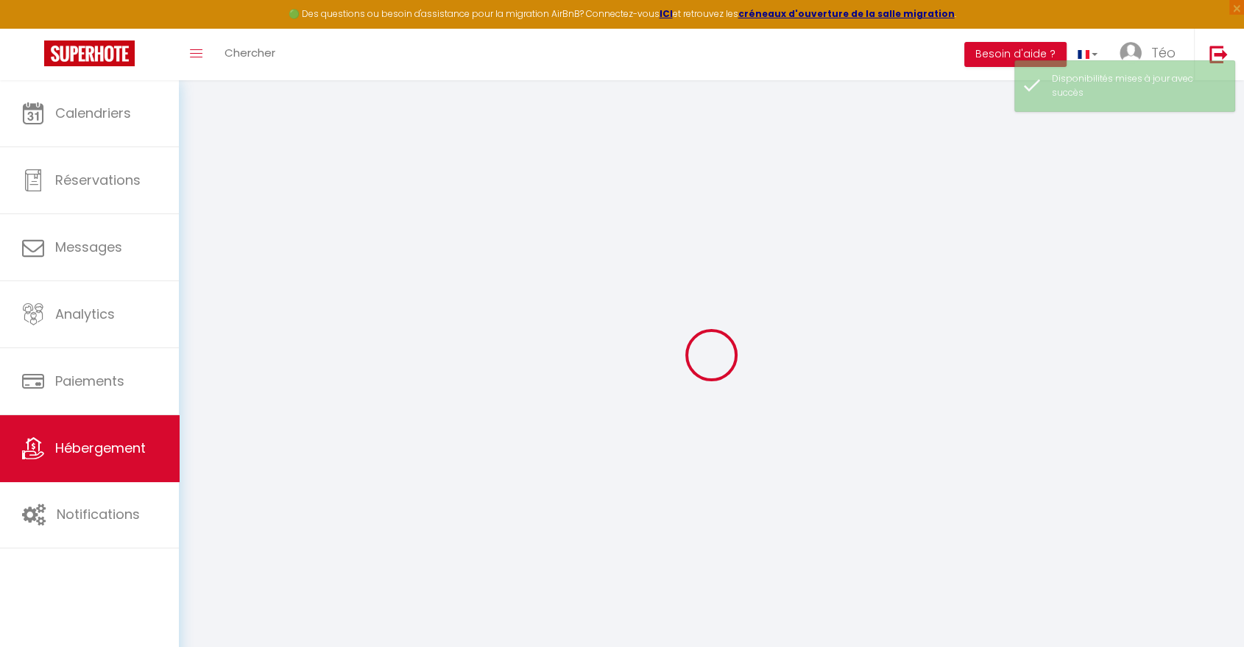
select select
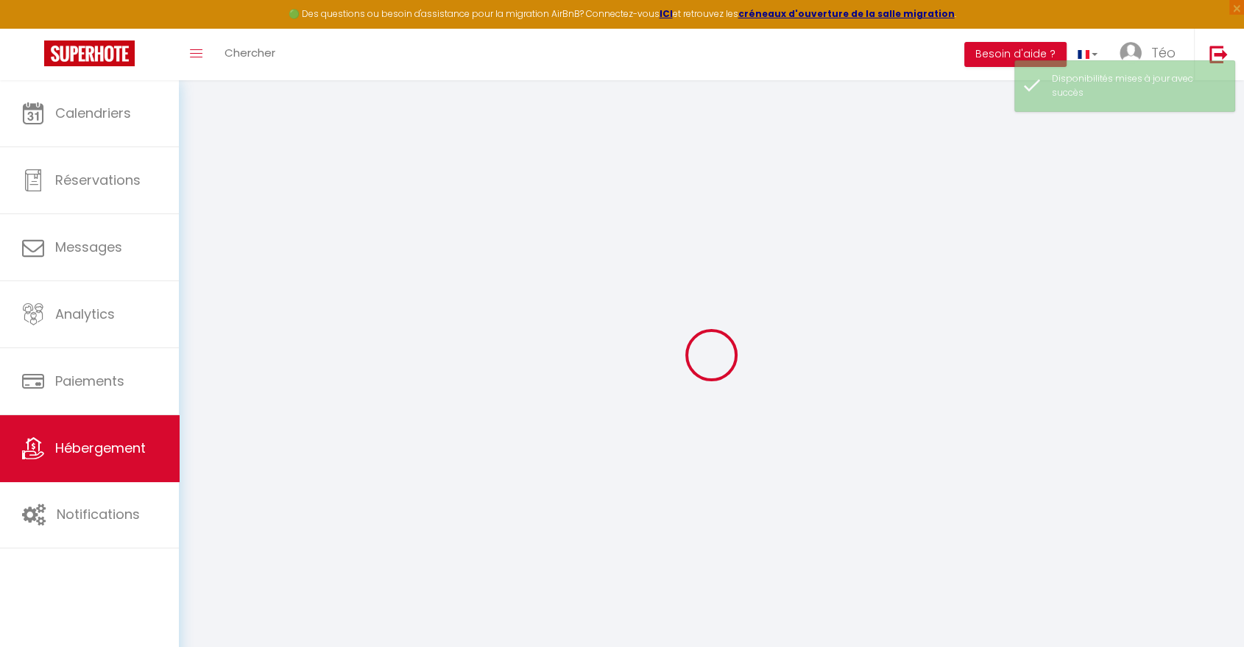
select select
checkbox input "false"
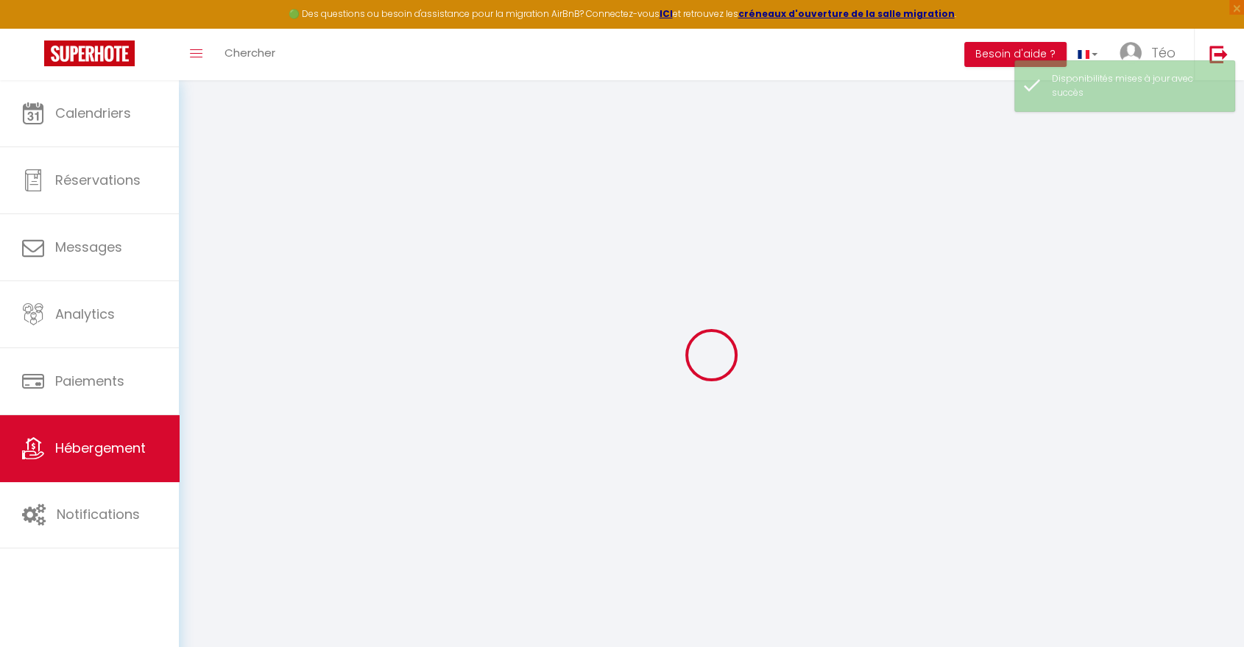
checkbox input "false"
select select
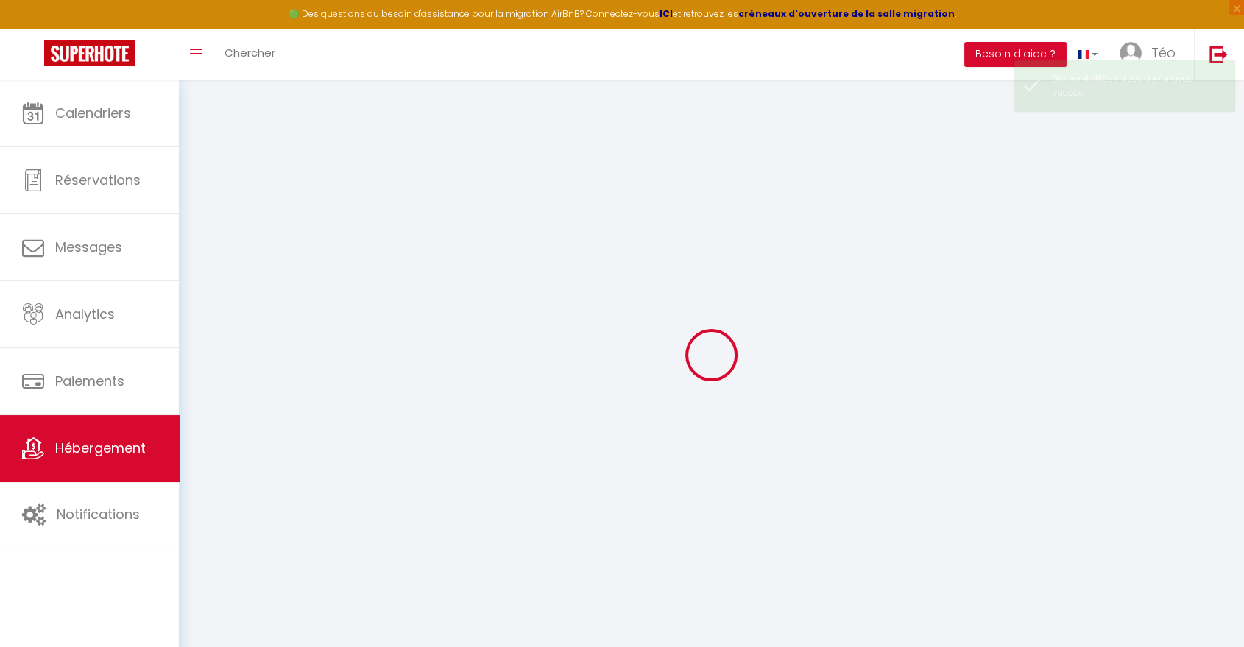
select select
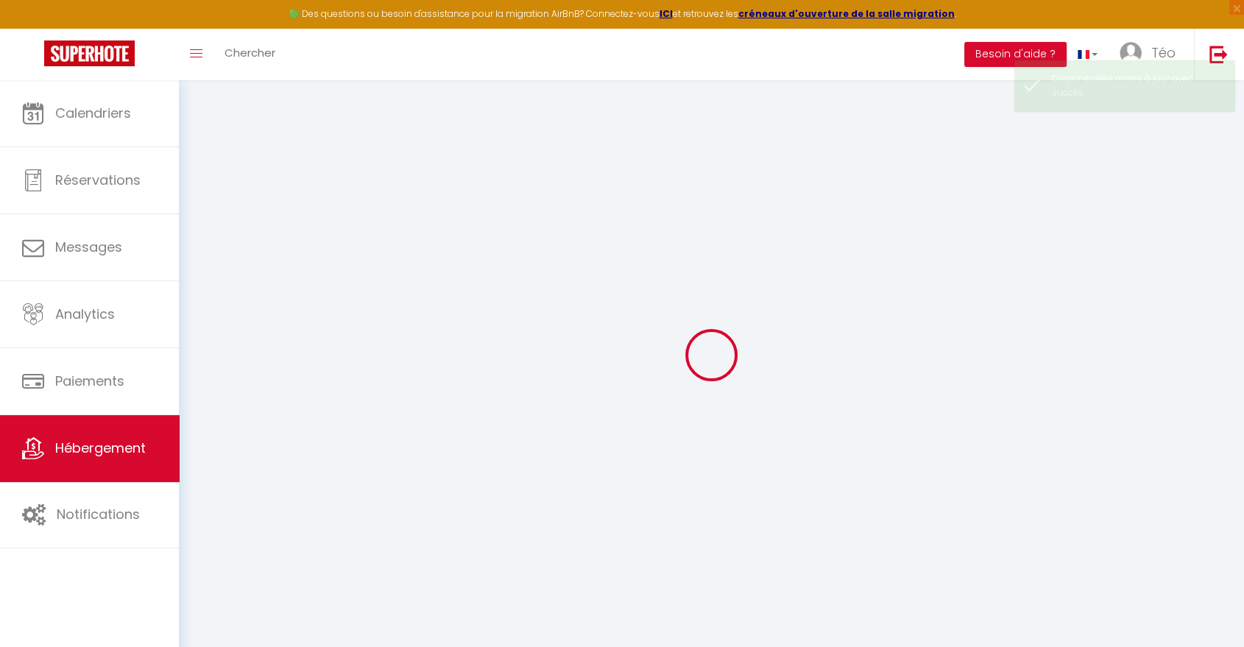
select select
checkbox input "false"
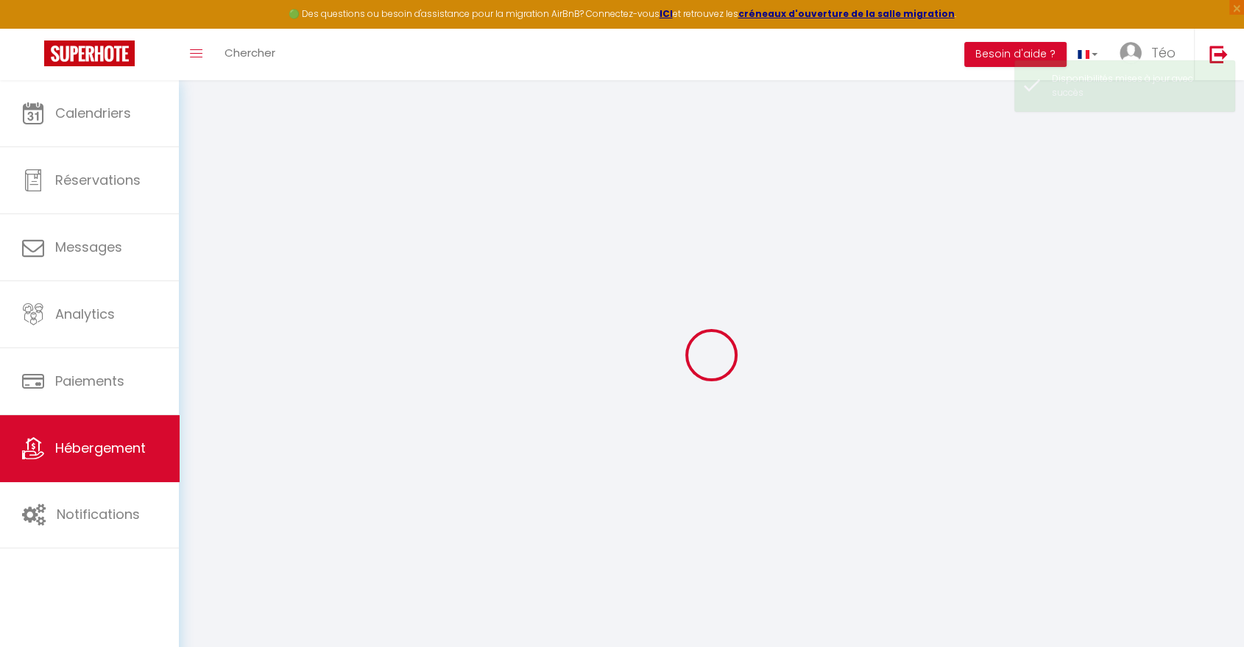
select select
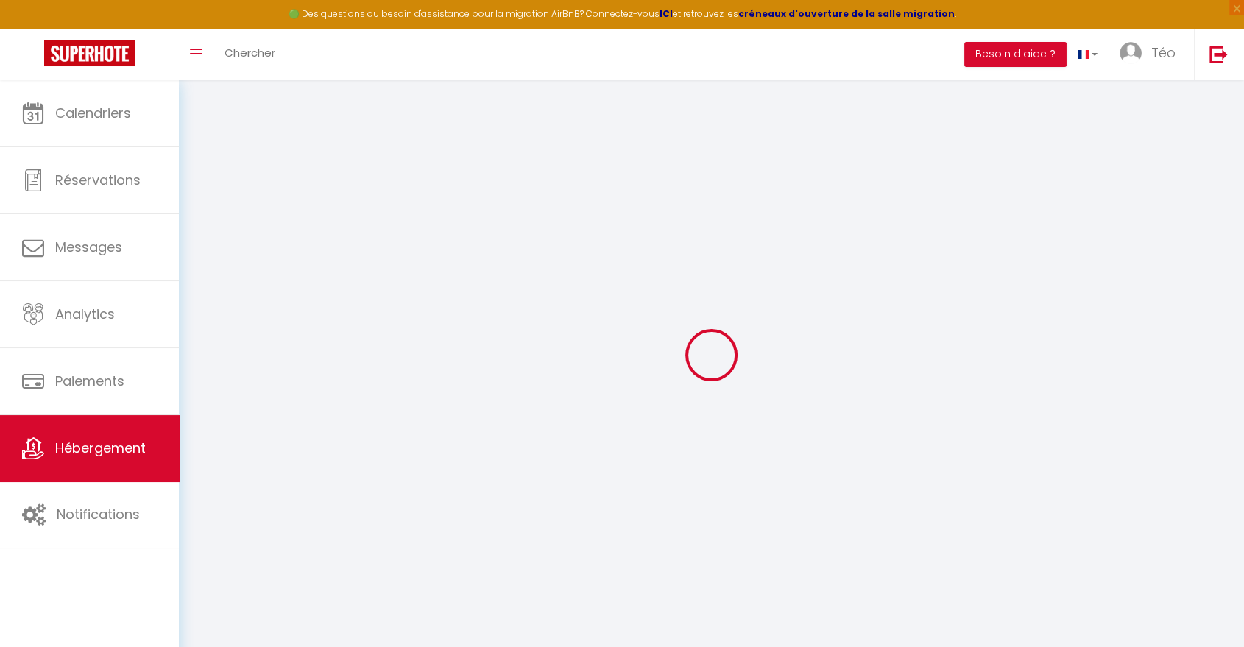
type input "Appartement Cosy et Home Cinéma au Beffroi d’Arras"
type input "80"
type input "25"
select select
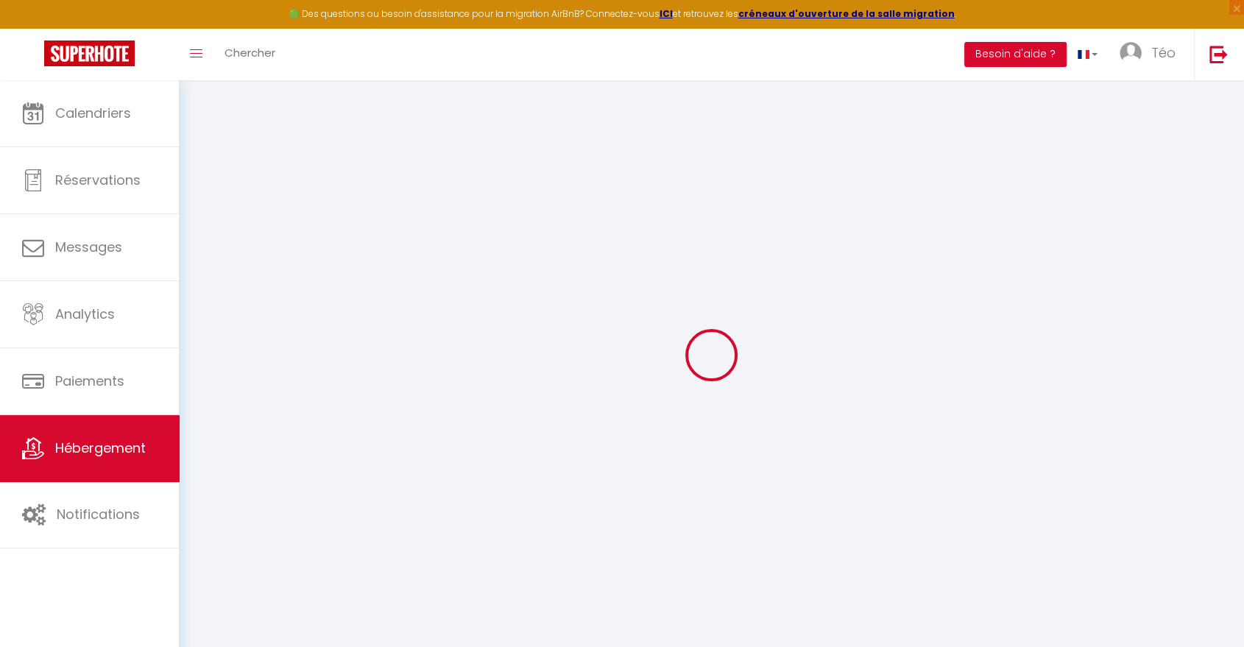
select select
type input "[STREET_ADDRESS]"
type input "62000"
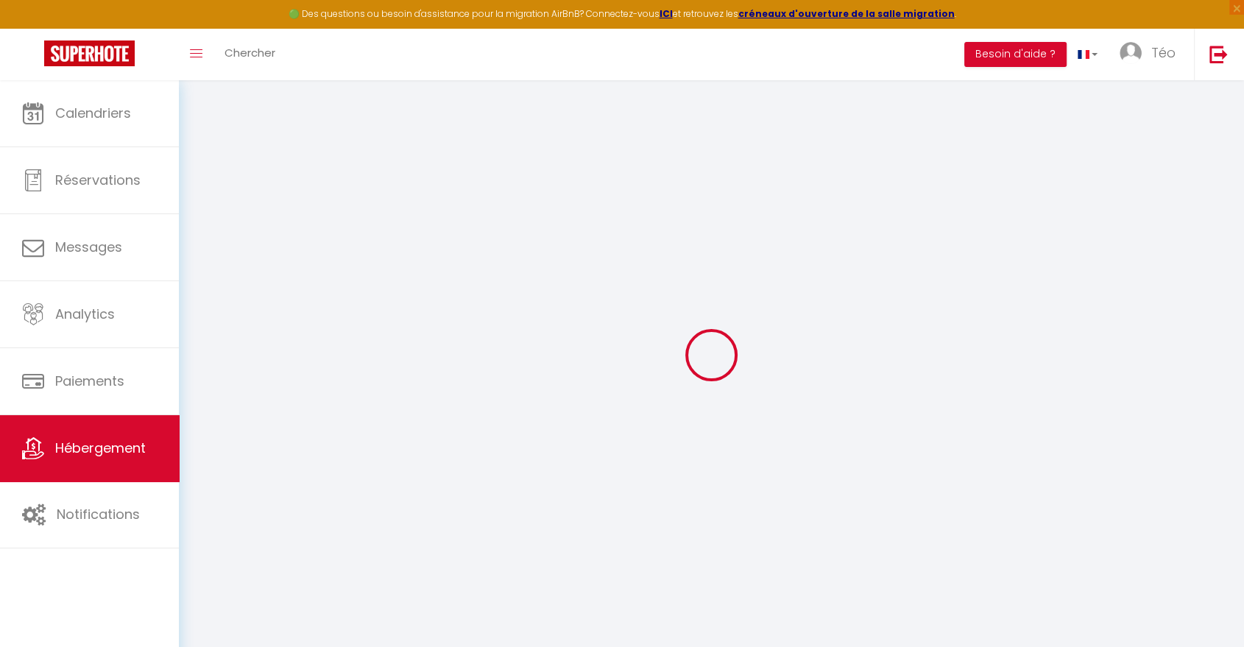
type input "[GEOGRAPHIC_DATA]"
type input "[EMAIL_ADDRESS][DOMAIN_NAME]"
select select
checkbox input "false"
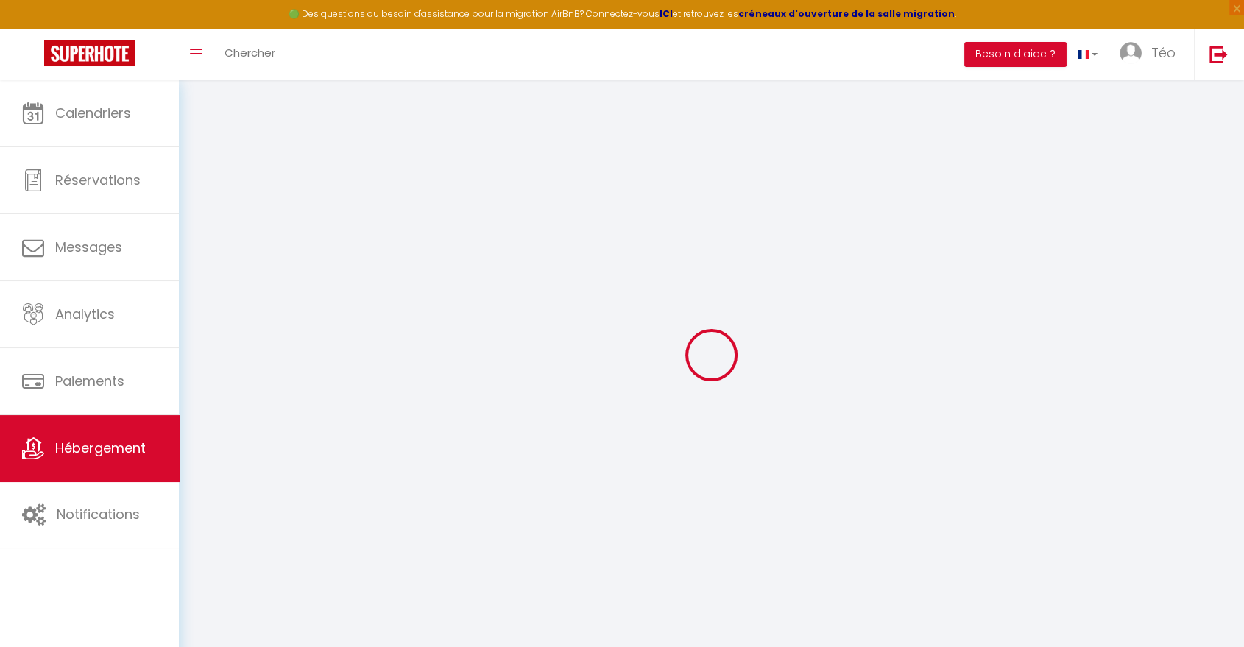
checkbox input "false"
select select
type input "0"
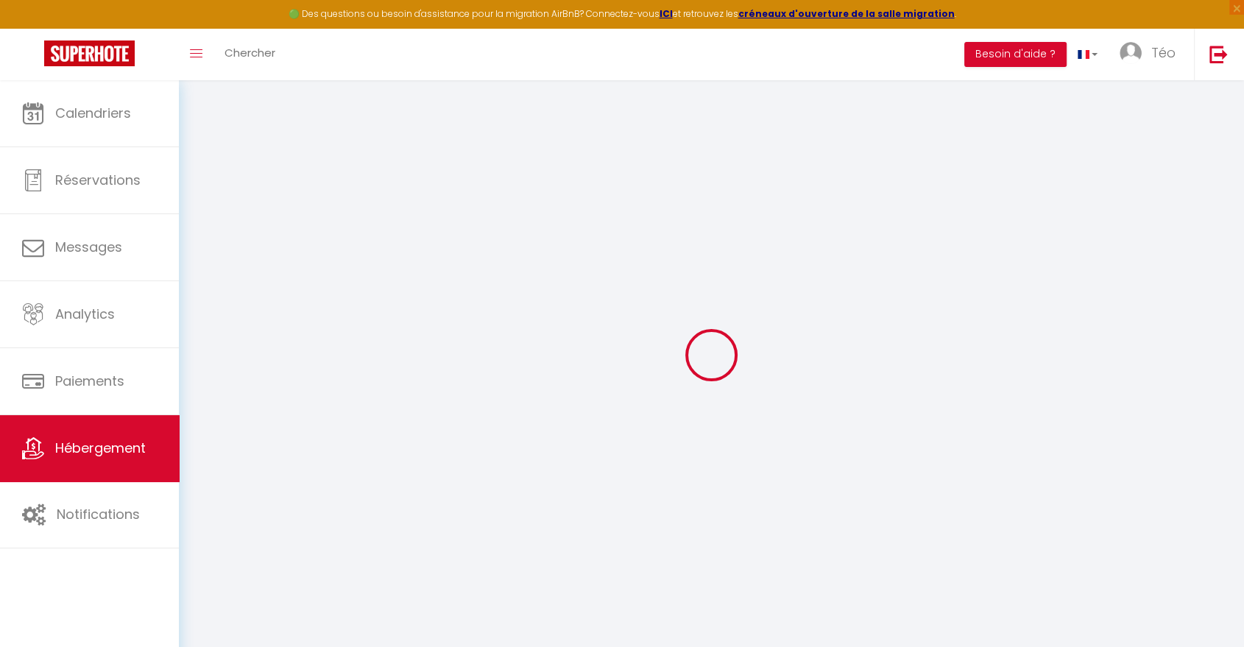
type input "0"
select select
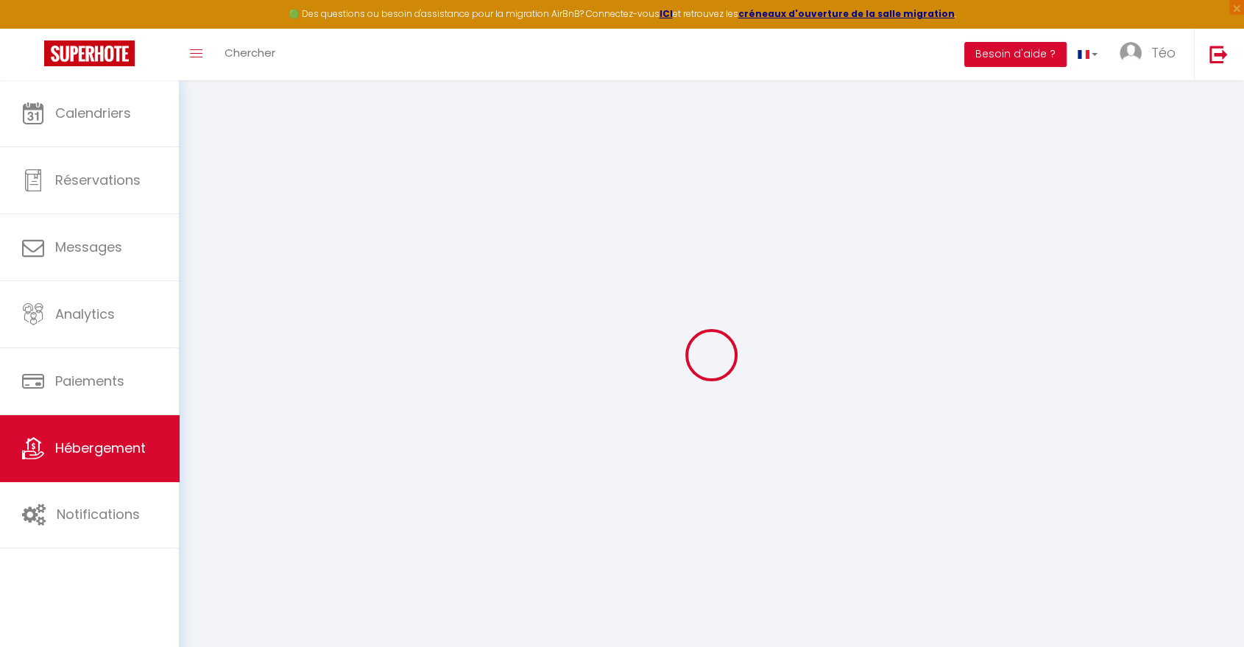
select select
checkbox input "false"
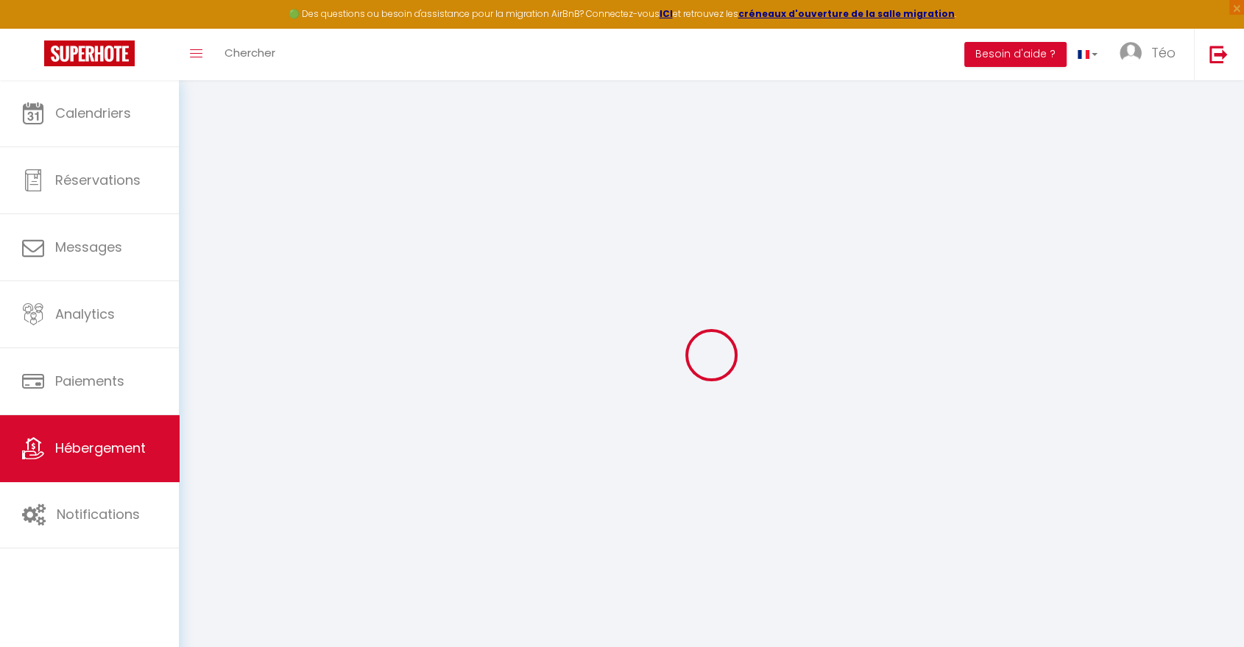
checkbox input "false"
select select
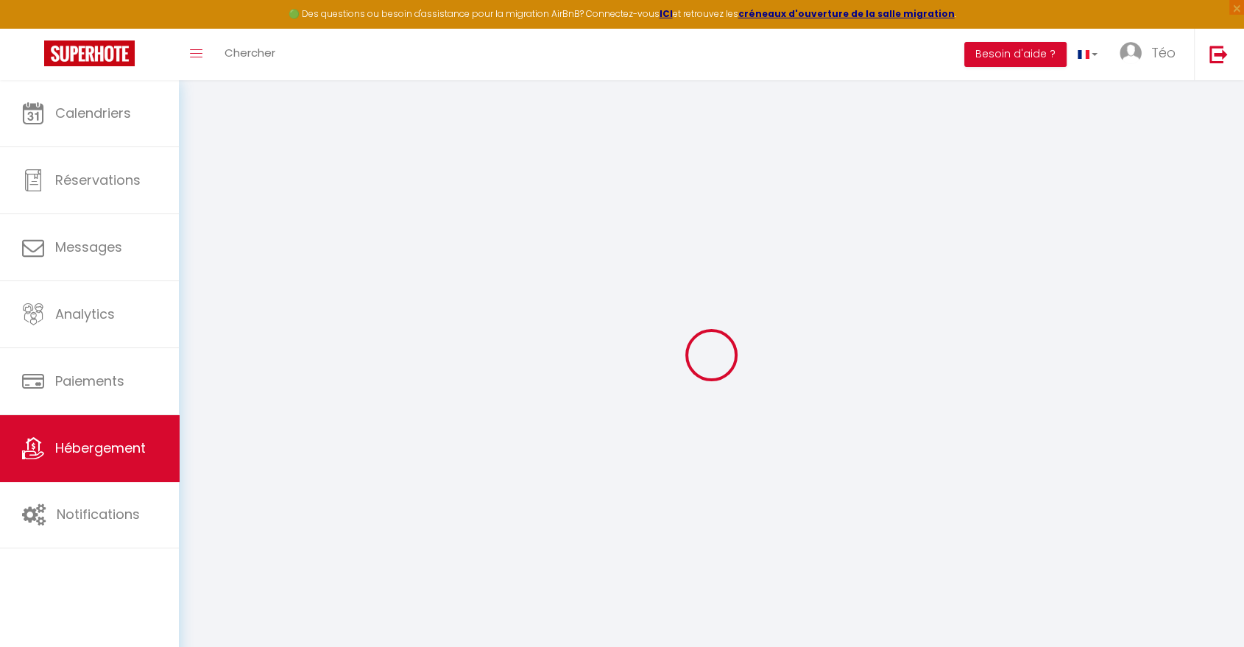
select select
checkbox input "false"
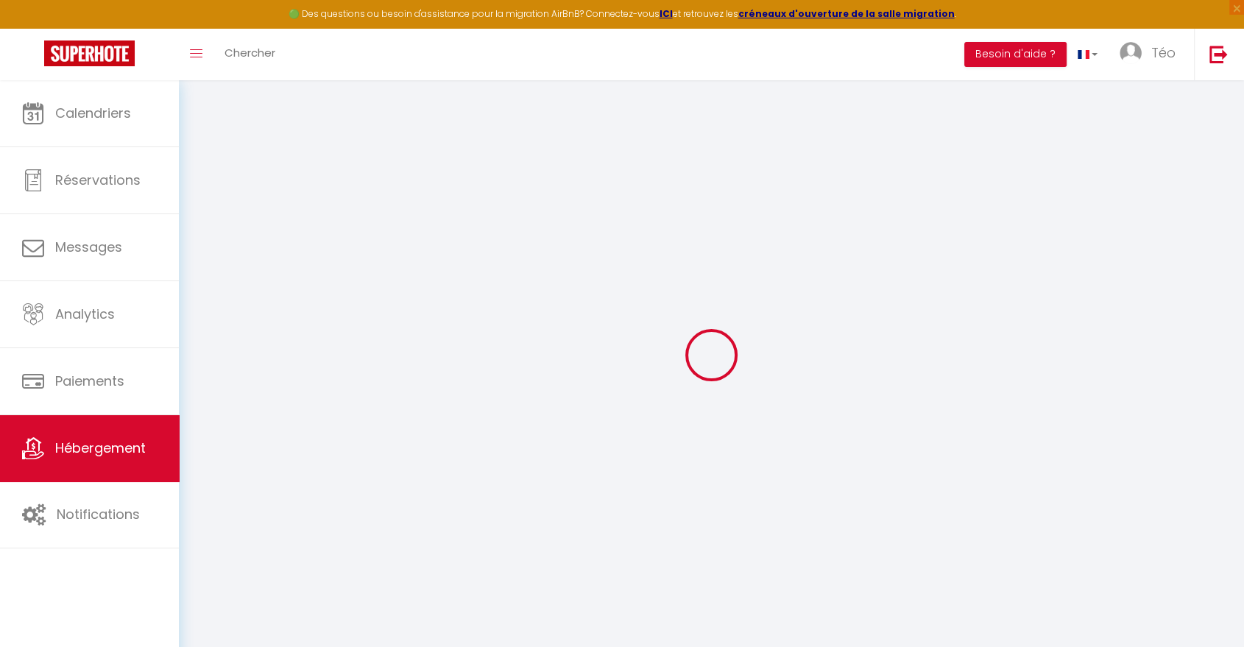
checkbox input "false"
select select
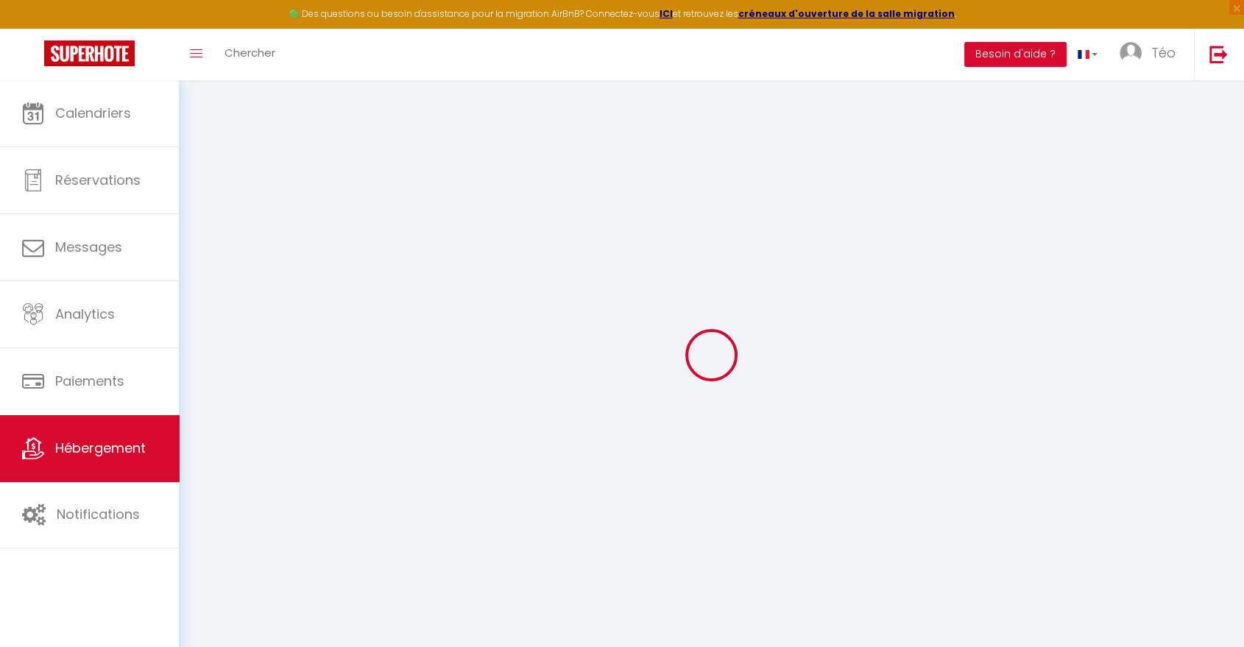
select select
checkbox input "false"
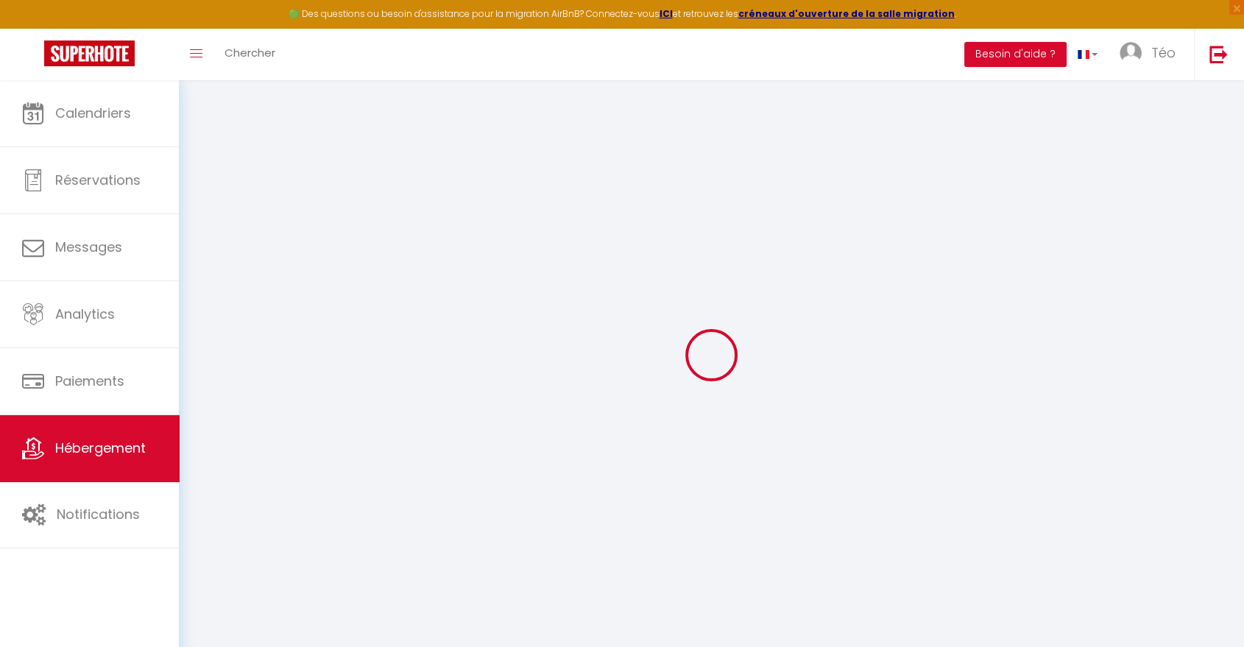
checkbox input "false"
select select
checkbox input "false"
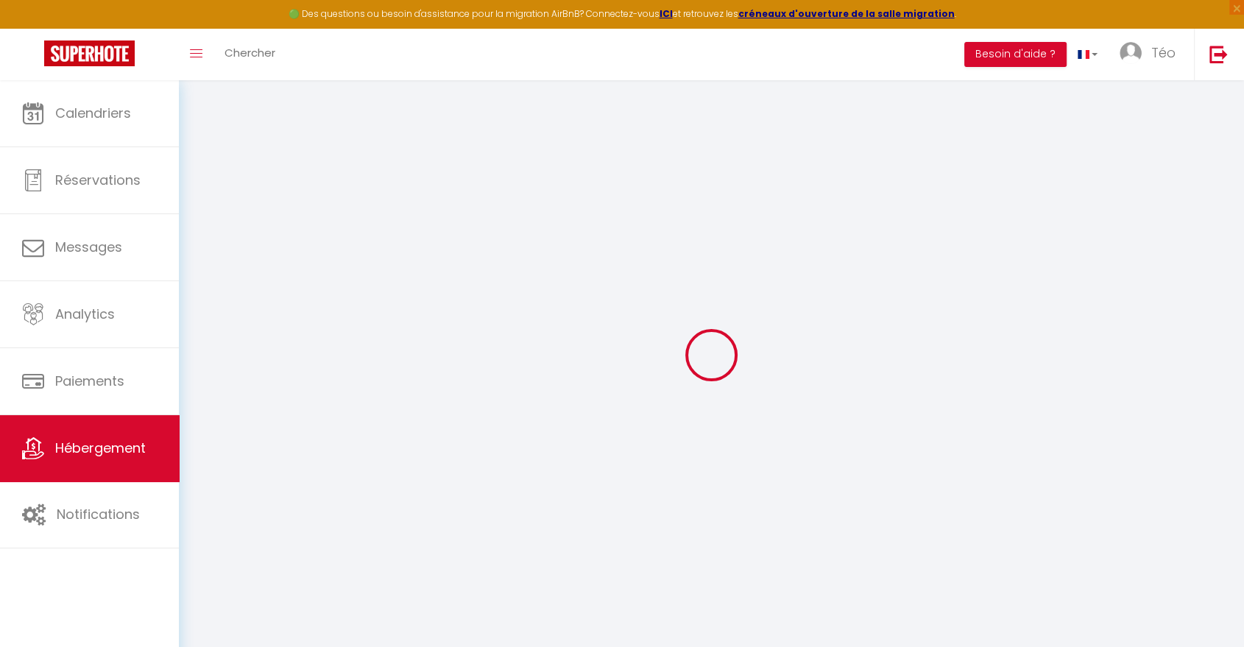
checkbox input "false"
select select "16:00"
select select "23:45"
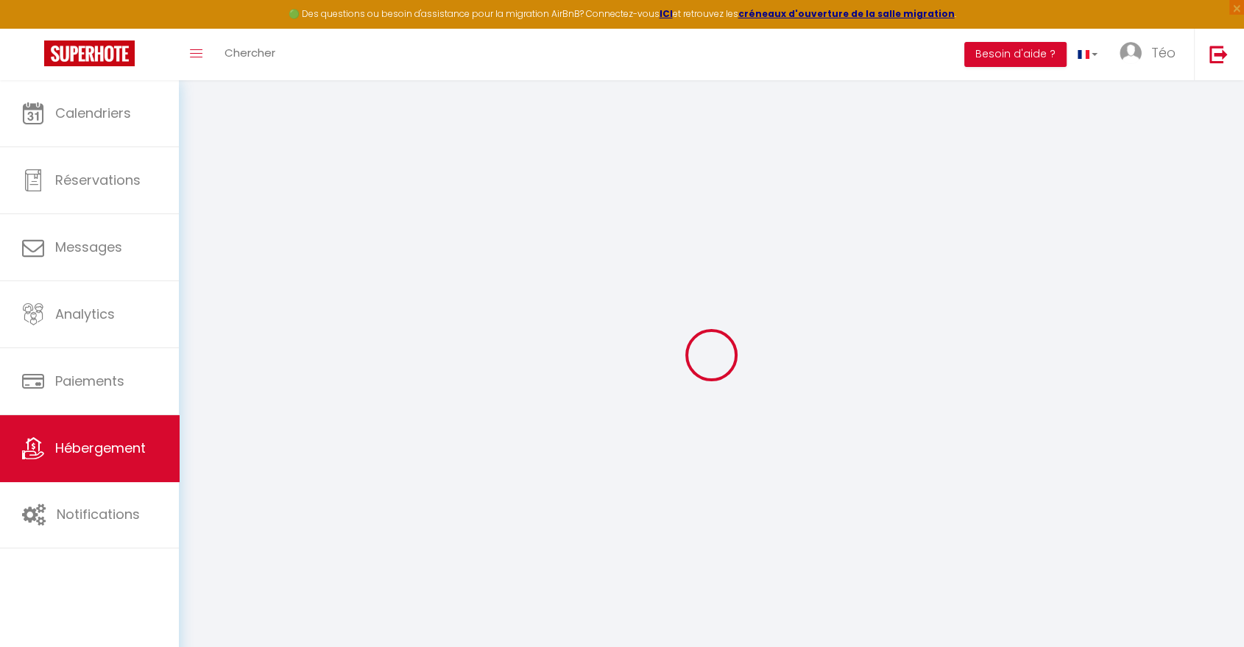
select select "11:00"
select select "30"
select select "120"
select select
checkbox input "false"
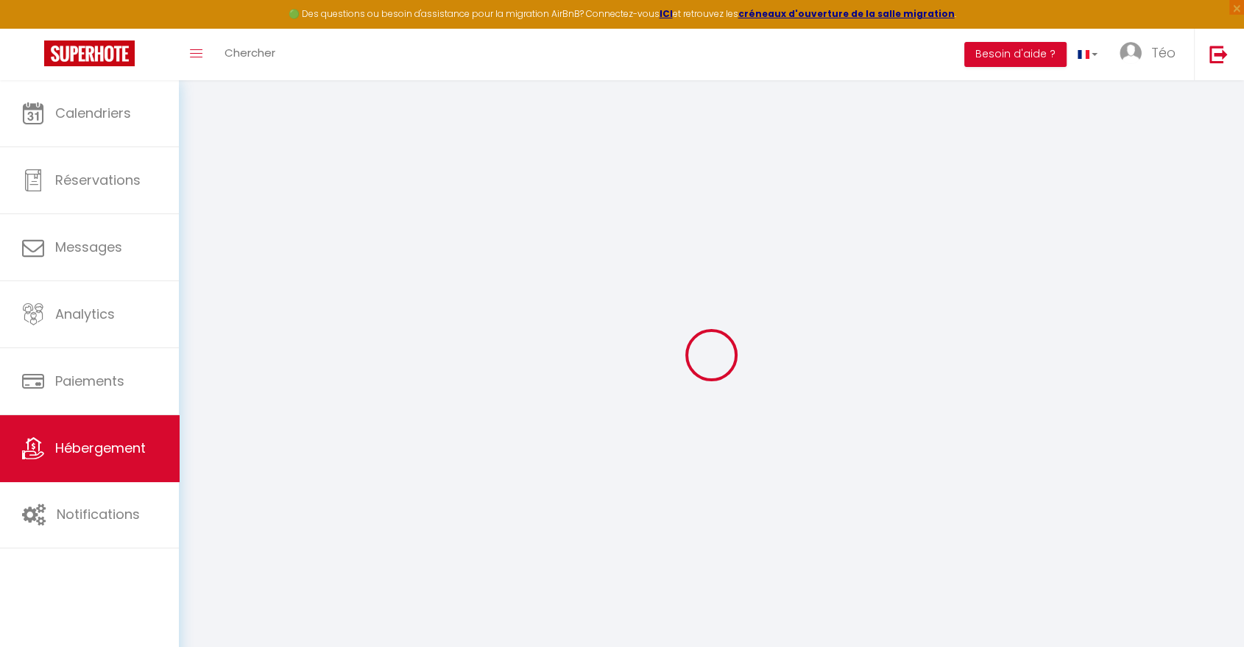
checkbox input "false"
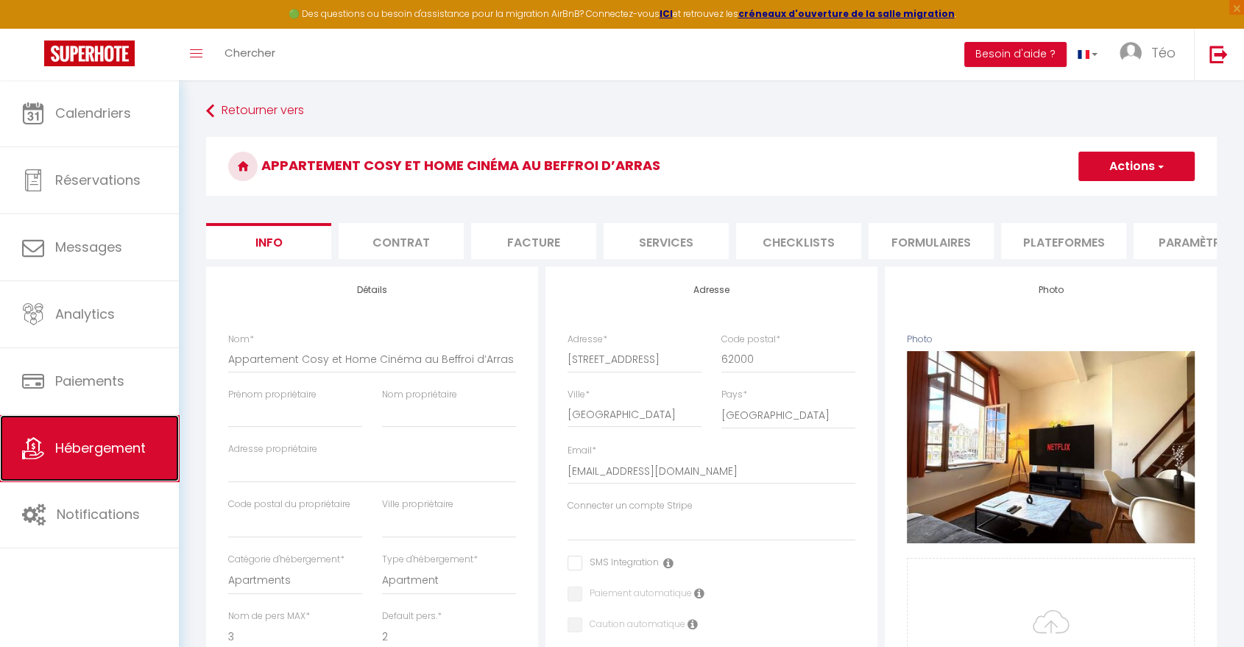
click at [135, 439] on link "Hébergement" at bounding box center [89, 448] width 179 height 66
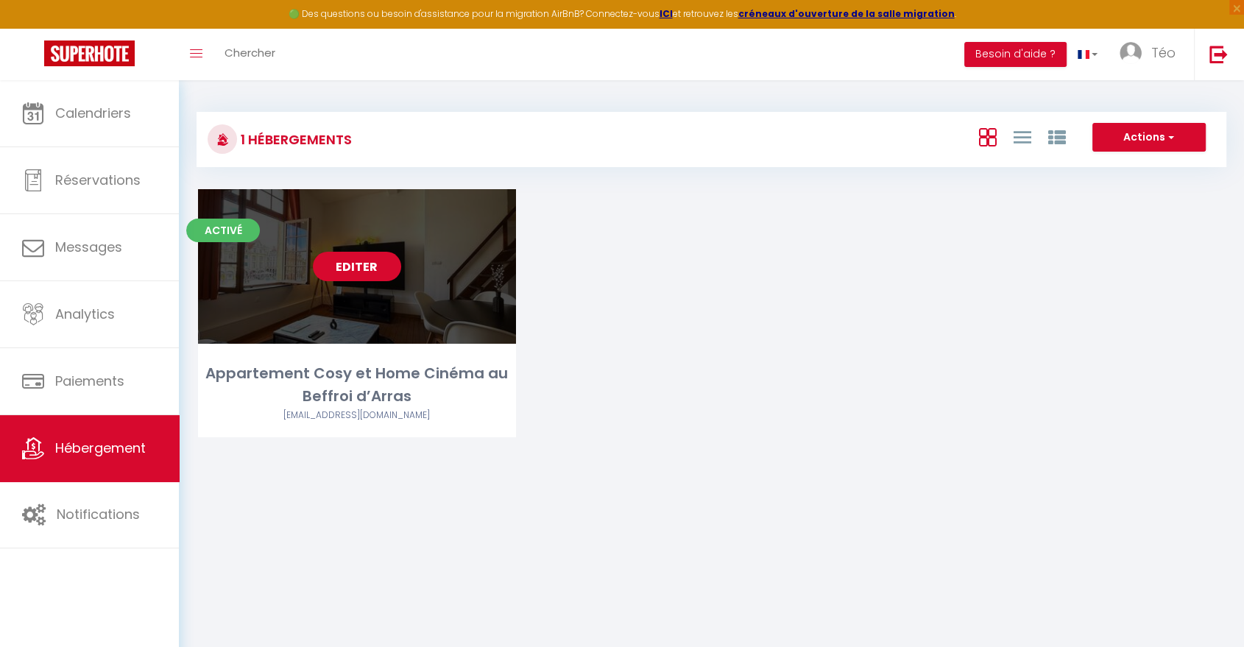
click at [364, 271] on link "Editer" at bounding box center [357, 266] width 88 height 29
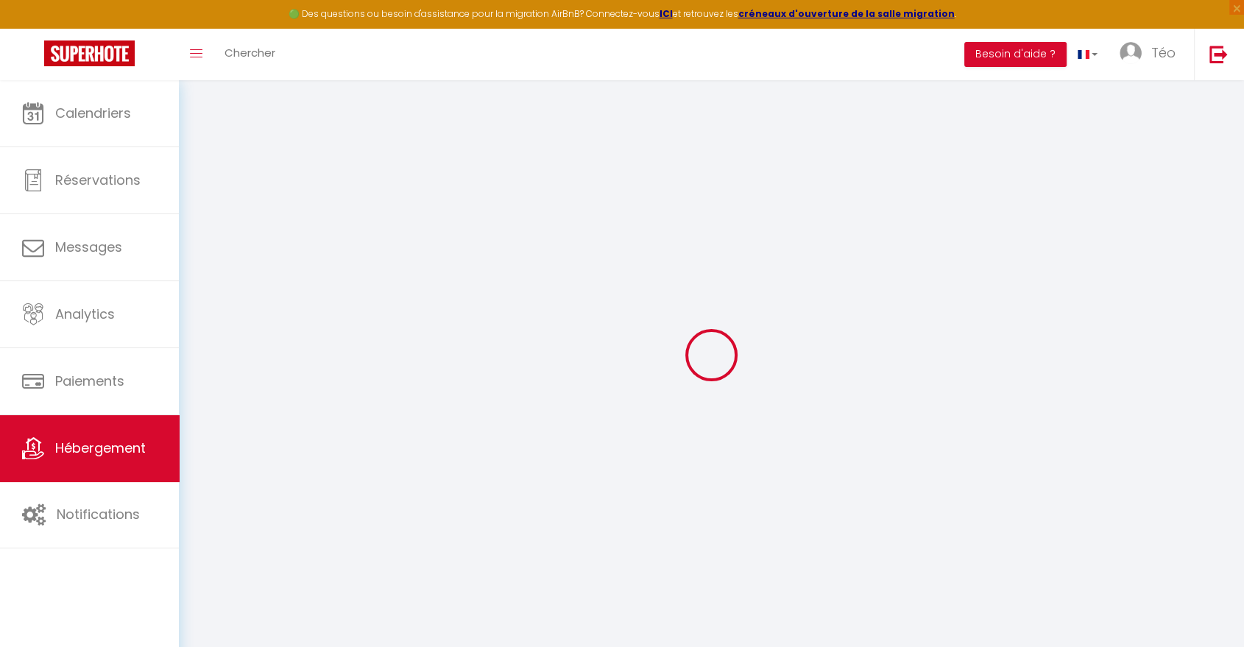
select select
checkbox input "false"
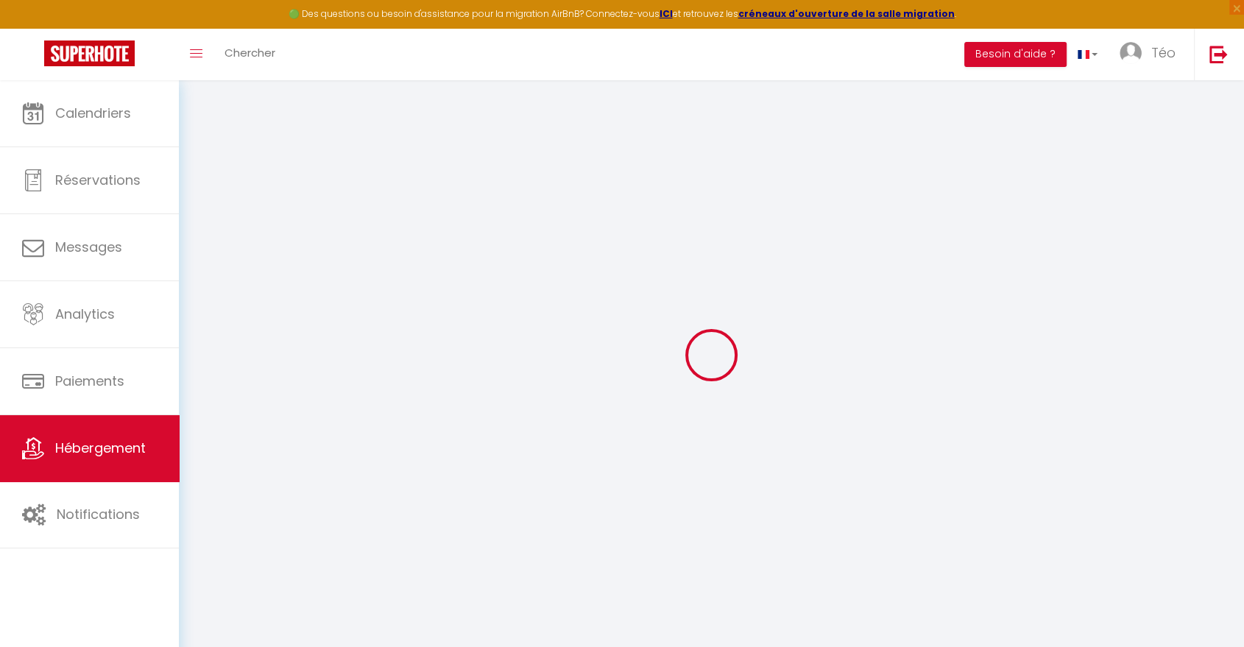
checkbox input "false"
select select "16:00"
select select "23:45"
select select "11:00"
select select "30"
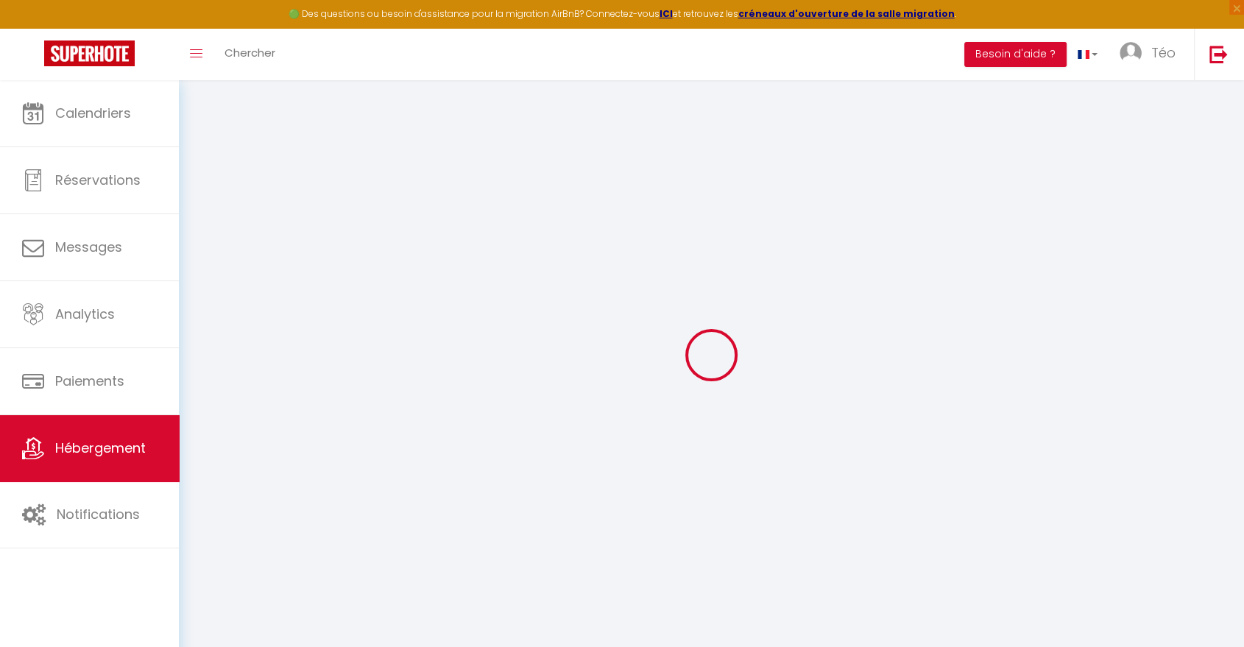
select select "120"
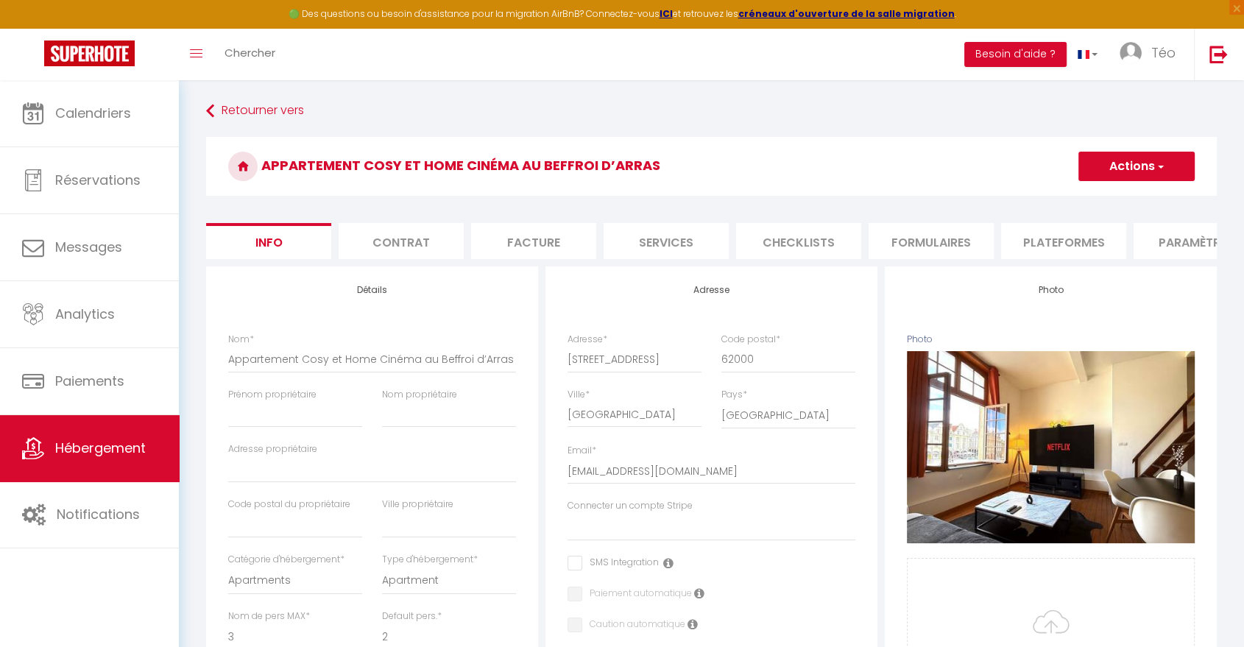
click at [663, 237] on li "Services" at bounding box center [666, 241] width 125 height 36
select select
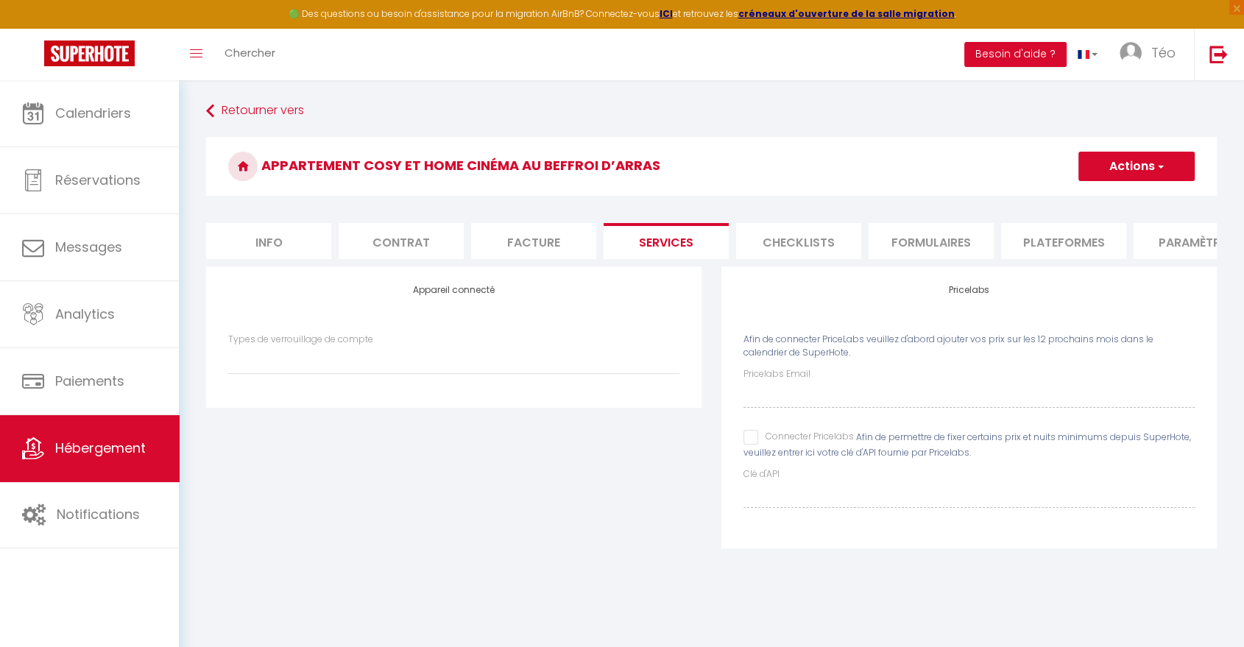
click at [752, 445] on input "Connecter Pricelabs" at bounding box center [798, 437] width 110 height 15
checkbox input "true"
select select
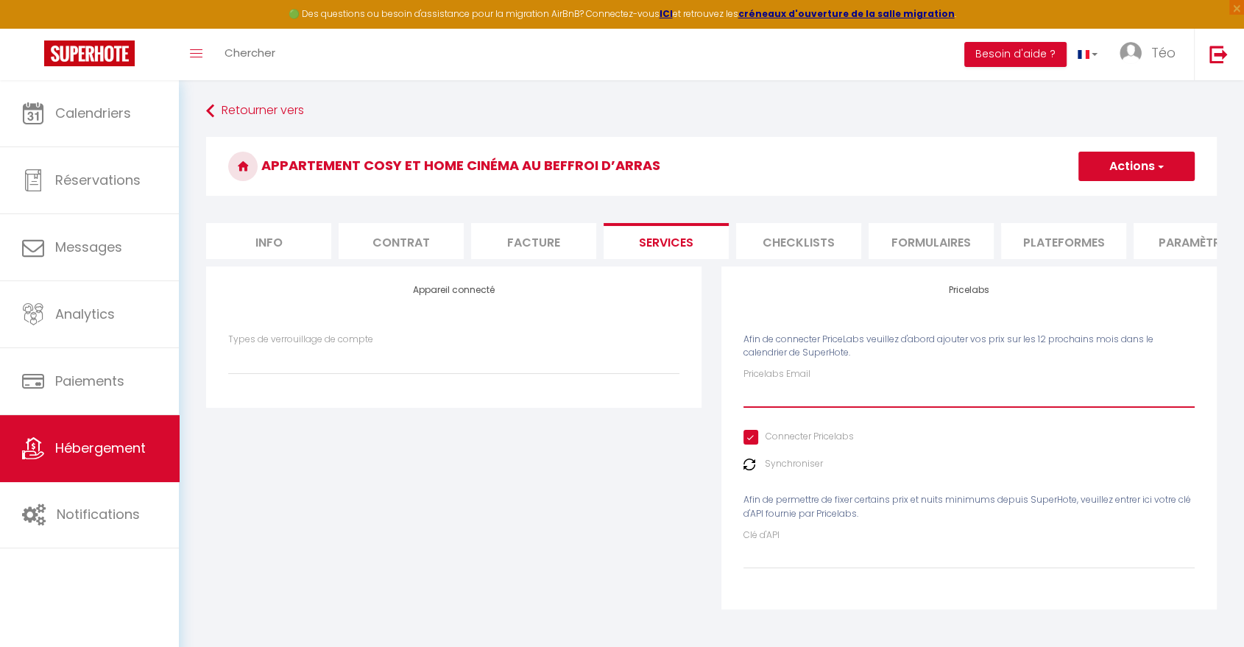
click at [760, 406] on input "Pricelabs Email" at bounding box center [968, 394] width 451 height 27
paste input "[EMAIL_ADDRESS][DOMAIN_NAME]"
type input "[EMAIL_ADDRESS][DOMAIN_NAME]"
select select
type input "[EMAIL_ADDRESS][DOMAIN_NAME]"
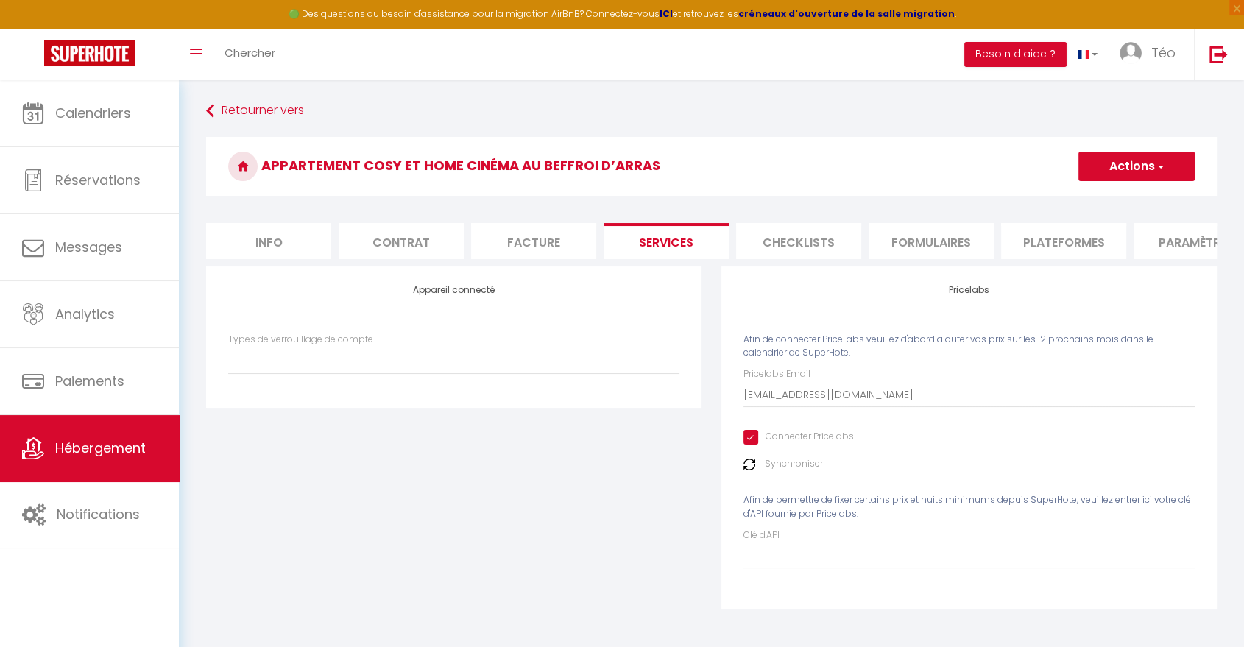
click at [1117, 172] on button "Actions" at bounding box center [1136, 166] width 116 height 29
click at [1113, 196] on link "Enregistrer" at bounding box center [1136, 198] width 116 height 19
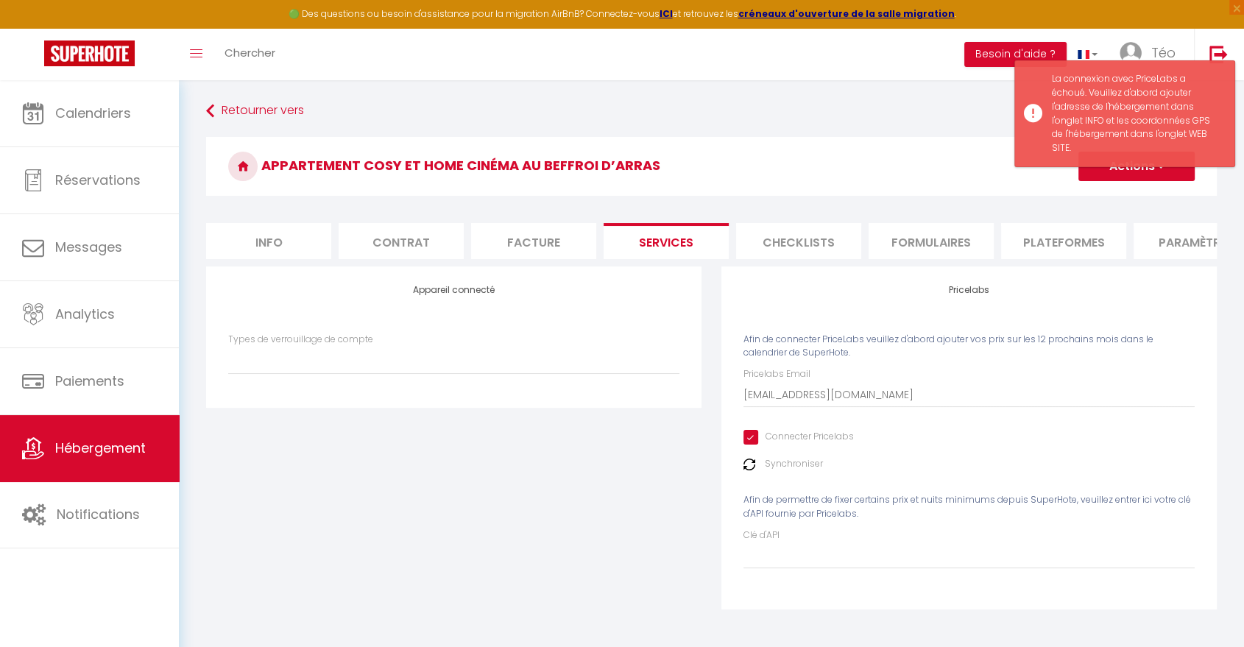
click at [289, 244] on li "Info" at bounding box center [268, 241] width 125 height 36
select select
checkbox input "false"
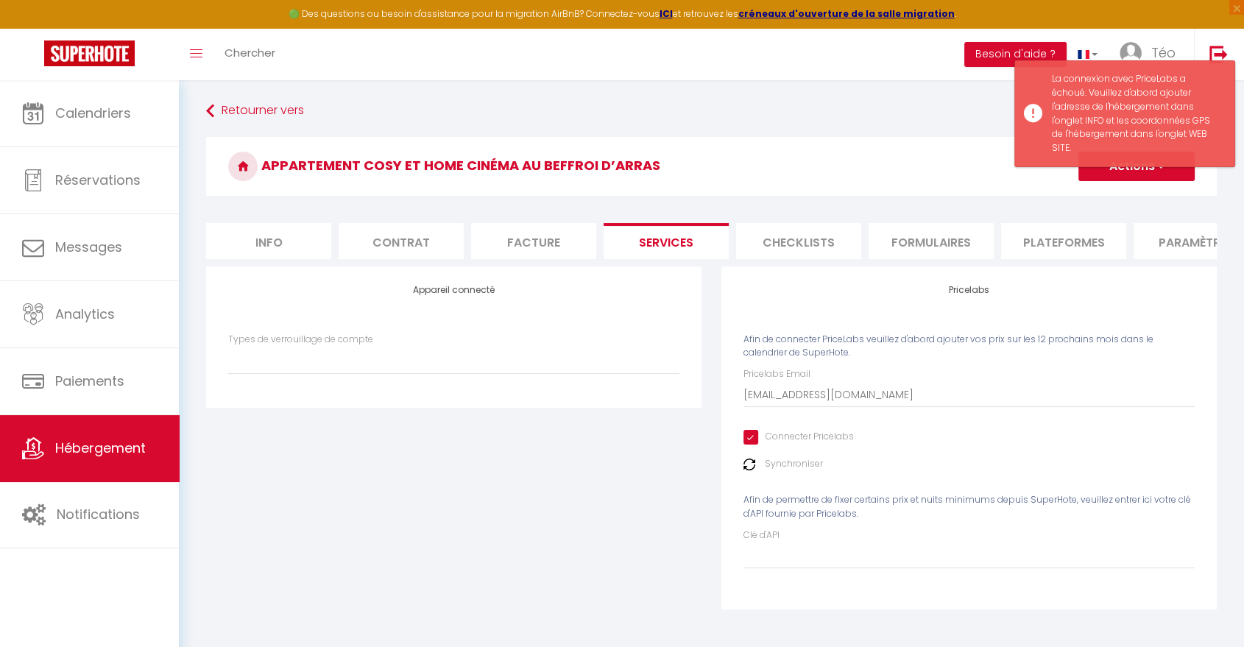
checkbox input "false"
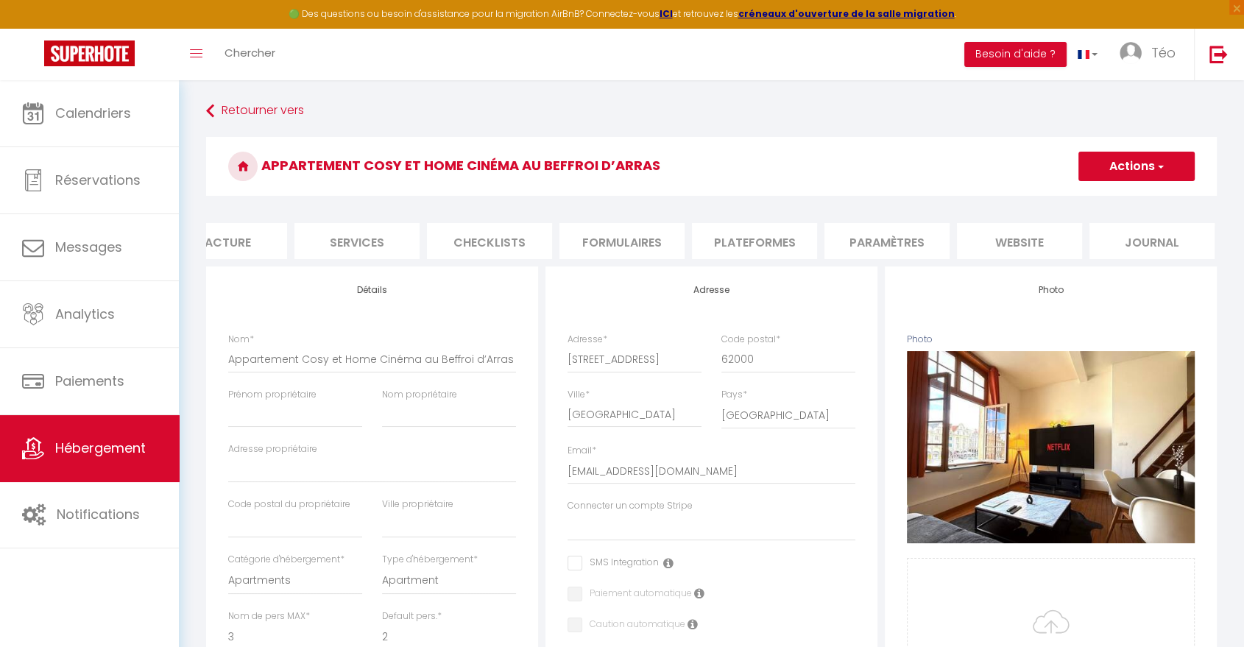
scroll to position [0, 314]
click at [1030, 242] on li "website" at bounding box center [1014, 241] width 125 height 36
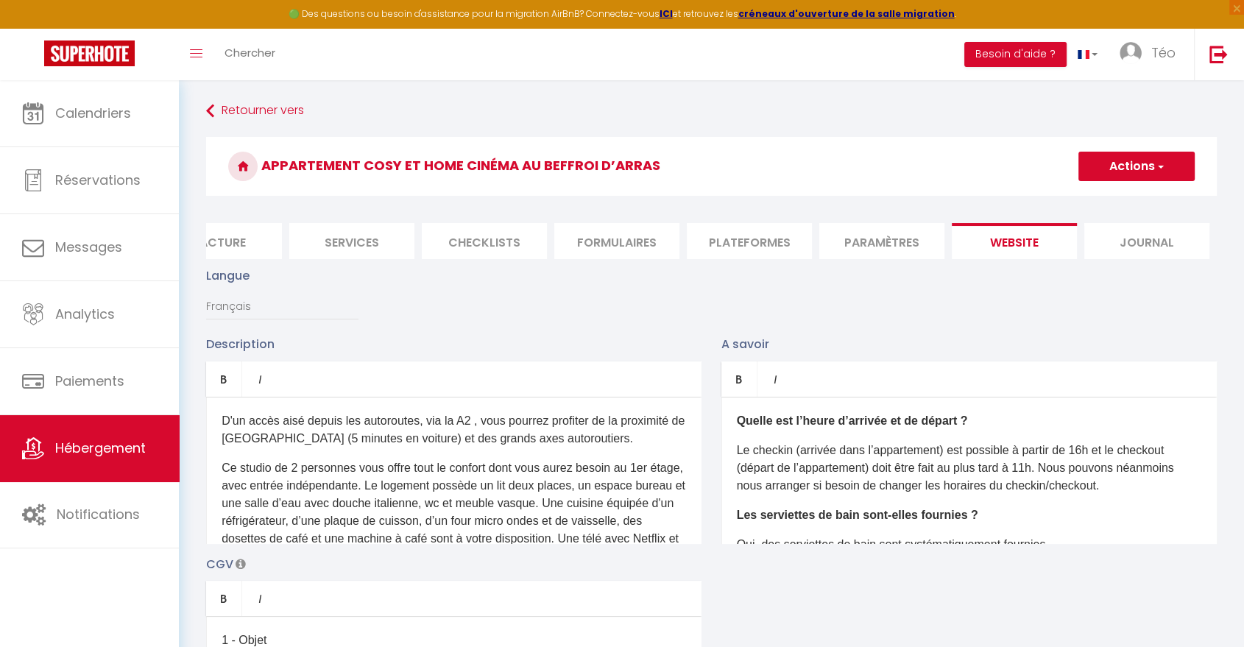
click at [1112, 168] on button "Actions" at bounding box center [1136, 166] width 116 height 29
click at [1110, 202] on input "Enregistrer" at bounding box center [1119, 198] width 54 height 15
checkbox input "true"
checkbox input "false"
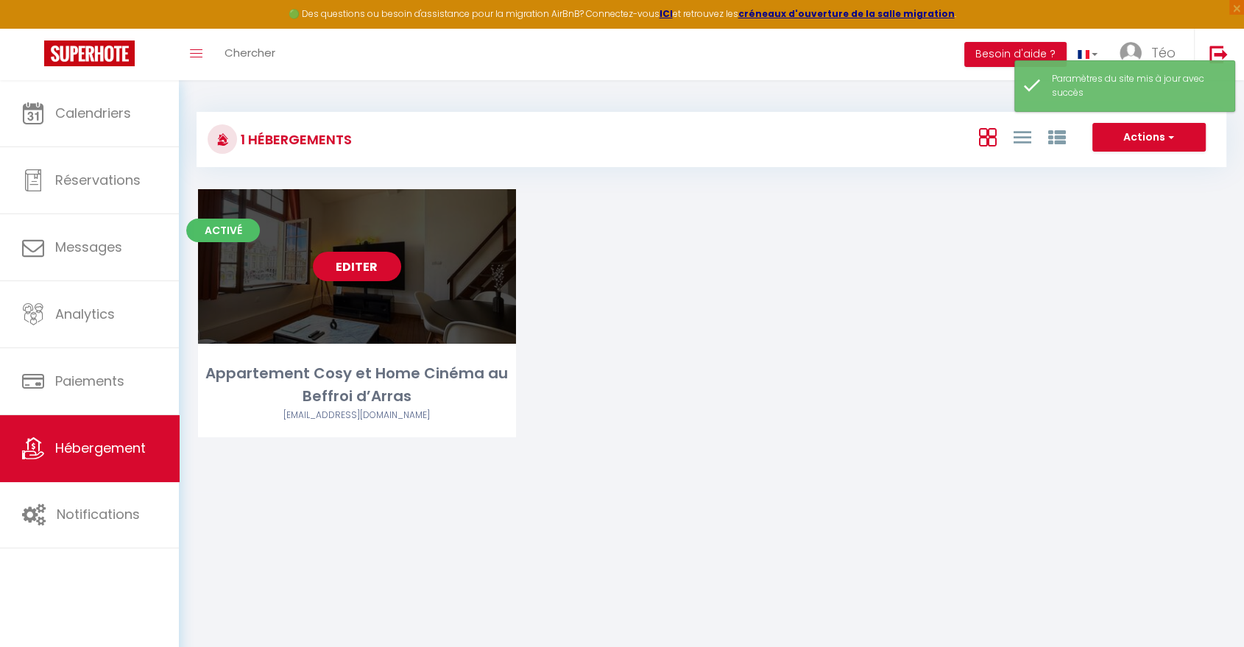
click at [365, 244] on div "Editer" at bounding box center [357, 266] width 318 height 155
click at [364, 264] on link "Editer" at bounding box center [357, 266] width 88 height 29
select select "3"
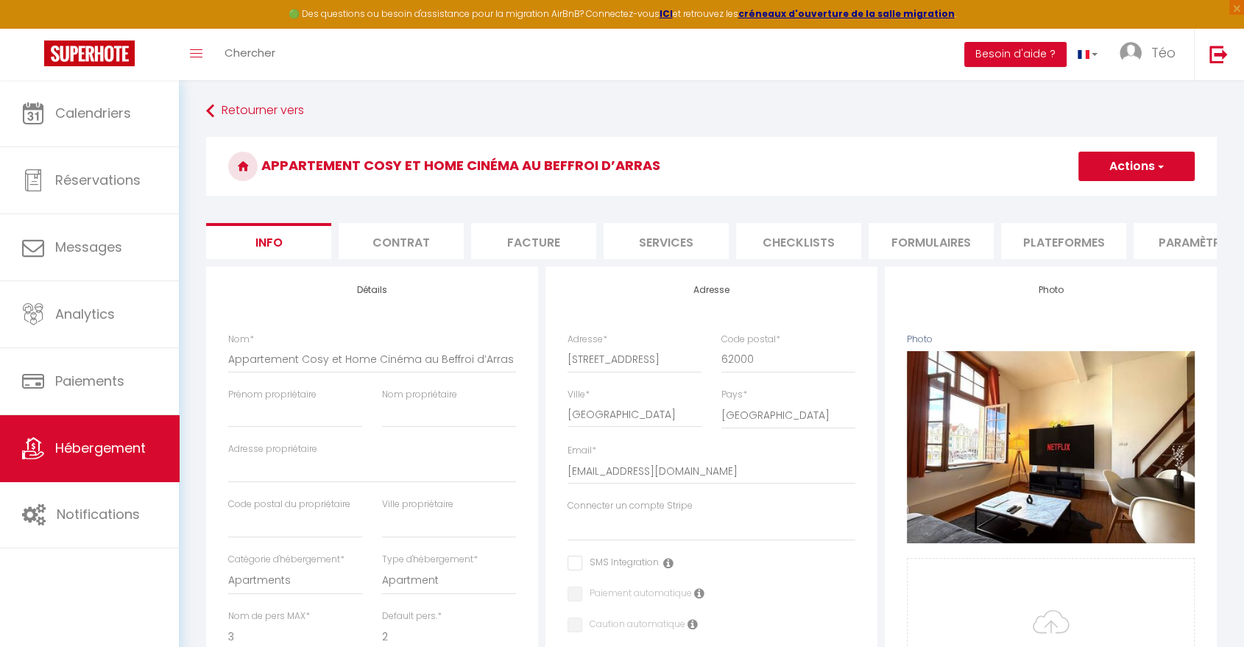
click at [674, 254] on li "Services" at bounding box center [666, 241] width 125 height 36
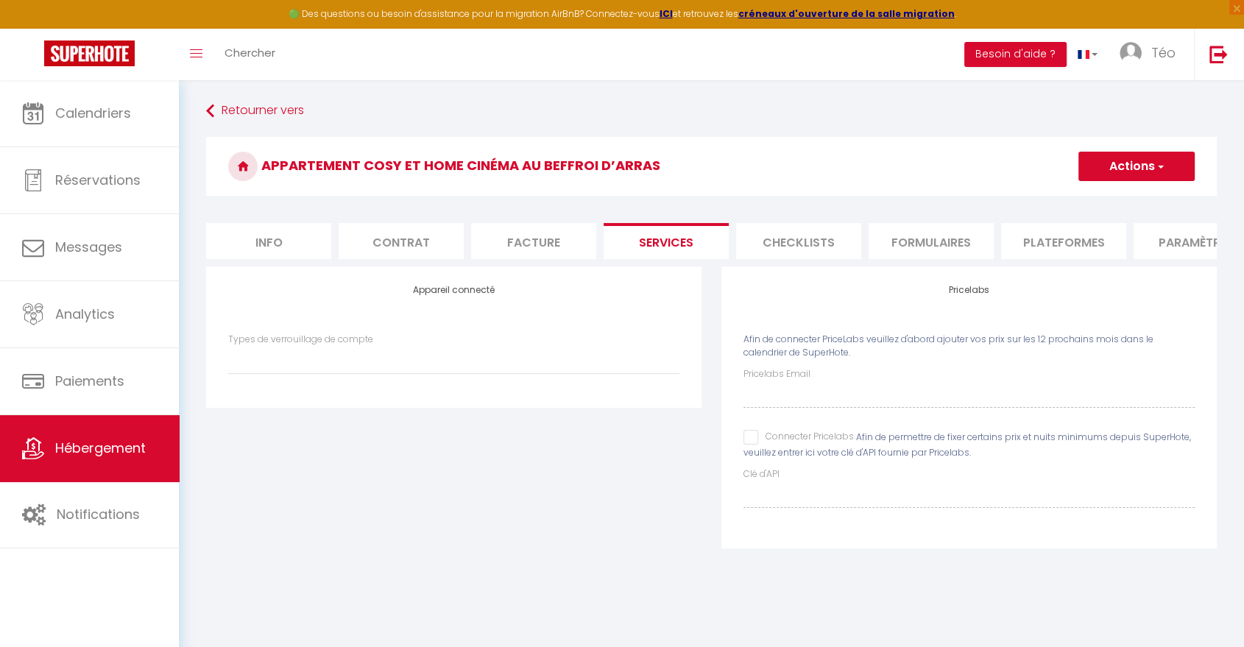
click at [748, 445] on input "Connecter Pricelabs" at bounding box center [798, 437] width 110 height 15
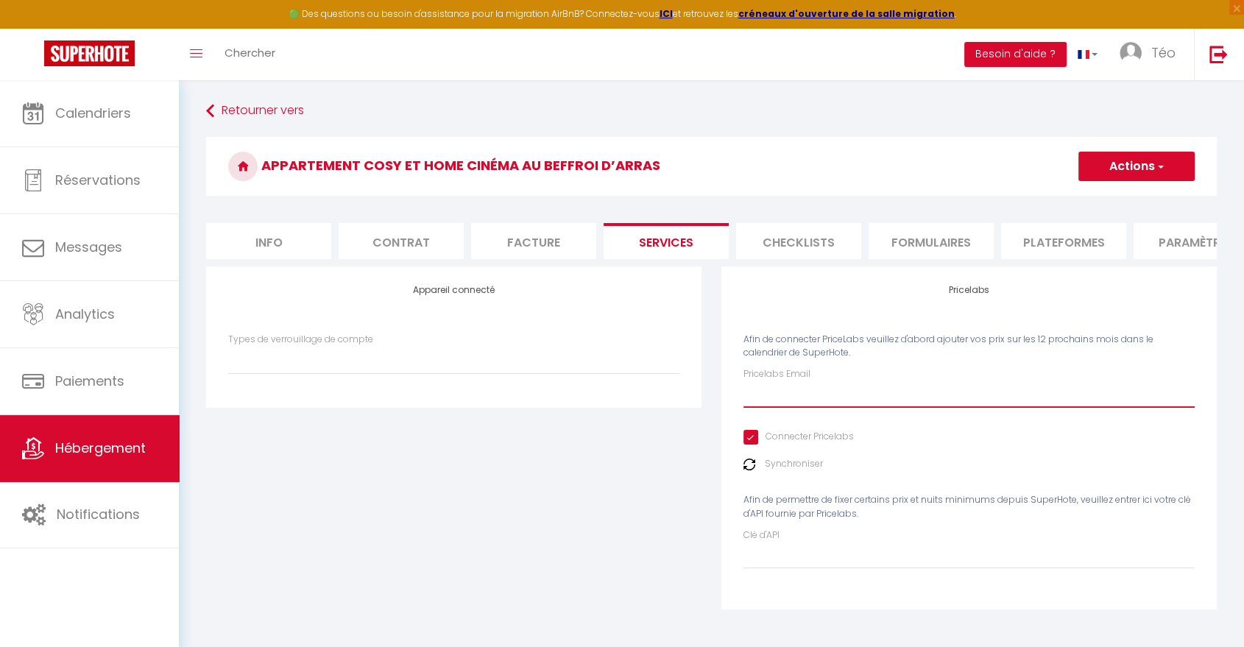
click at [763, 408] on input "Pricelabs Email" at bounding box center [968, 394] width 451 height 27
paste input "[EMAIL_ADDRESS][DOMAIN_NAME]"
click at [1131, 166] on button "Actions" at bounding box center [1136, 166] width 116 height 29
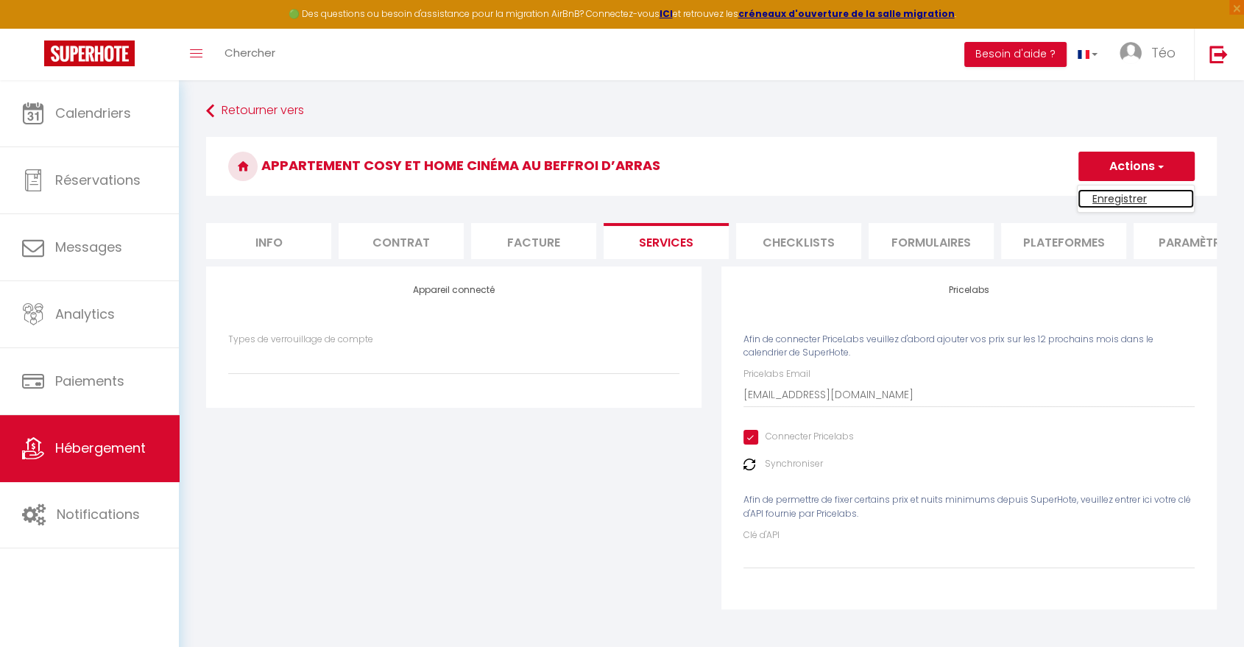
click at [1119, 195] on link "Enregistrer" at bounding box center [1136, 198] width 116 height 19
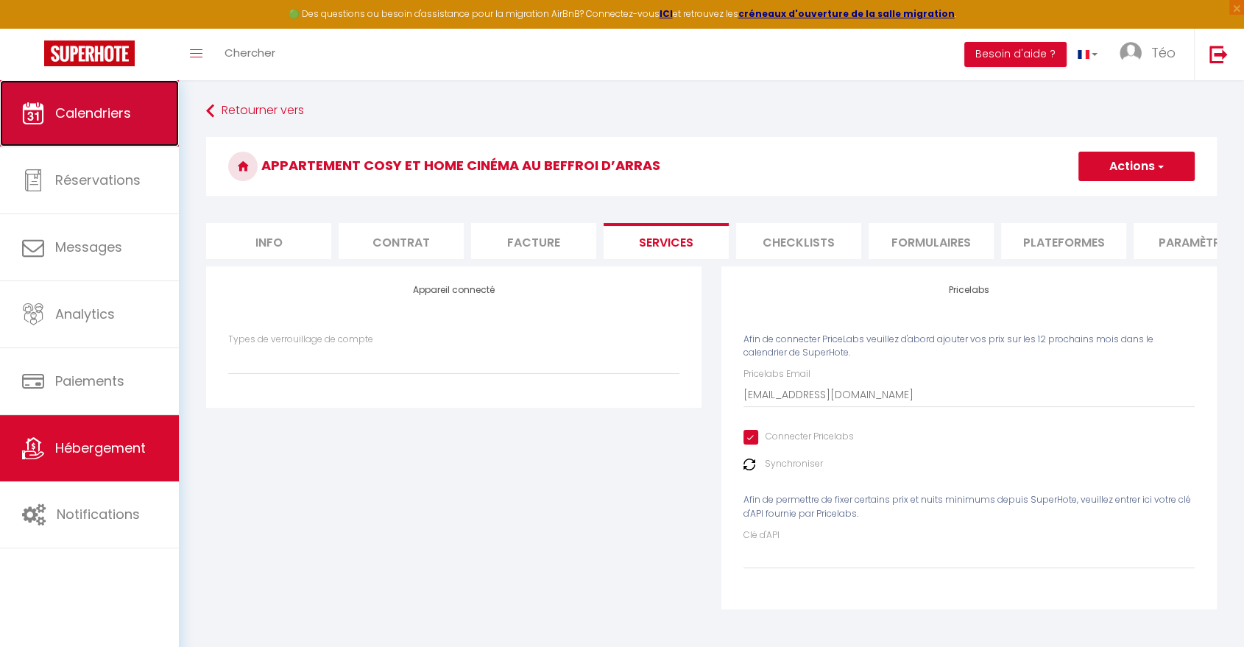
click at [141, 130] on link "Calendriers" at bounding box center [89, 113] width 179 height 66
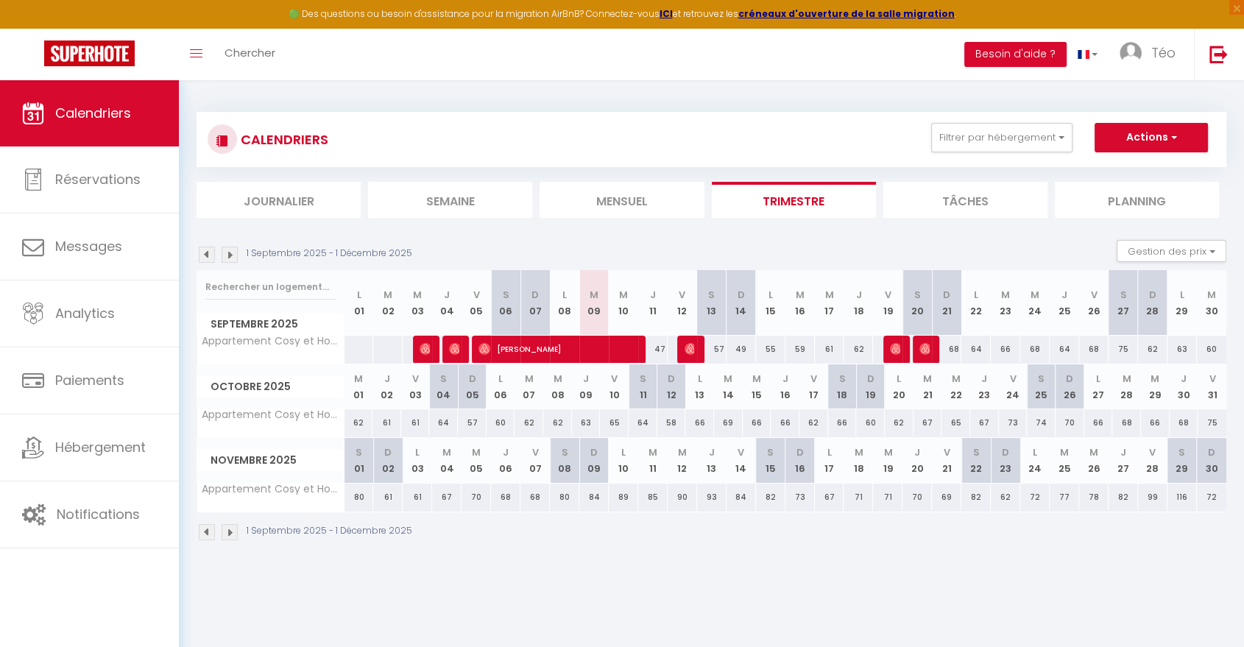
click at [232, 253] on img at bounding box center [230, 255] width 16 height 16
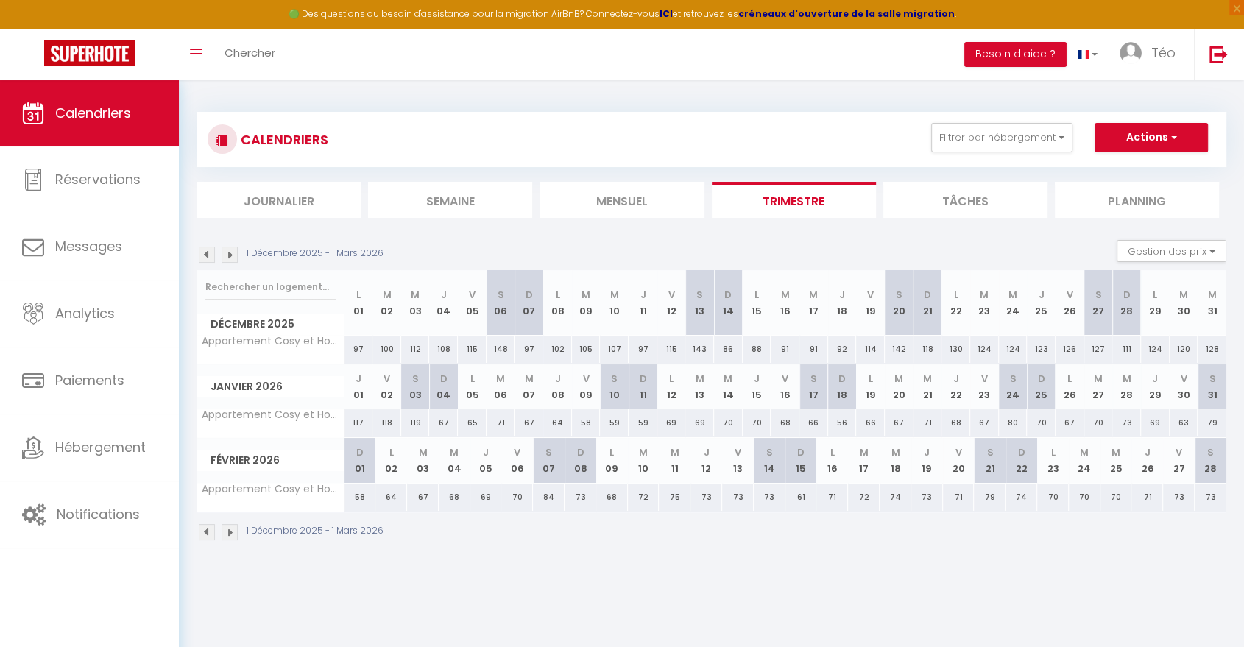
click at [353, 501] on div "58" at bounding box center [361, 497] width 32 height 27
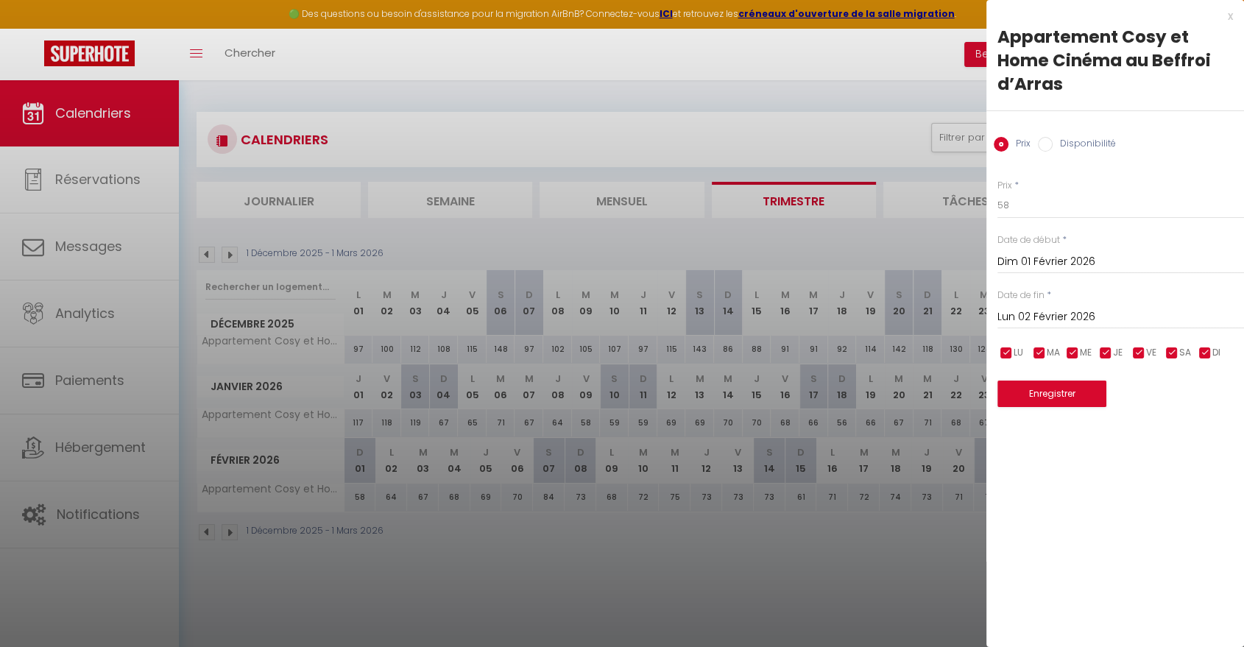
click at [1047, 152] on div "Disponibilité" at bounding box center [1077, 145] width 78 height 16
click at [1047, 149] on input "Disponibilité" at bounding box center [1045, 144] width 15 height 15
click at [1040, 208] on select "Disponible Indisponible" at bounding box center [1120, 206] width 247 height 28
click at [997, 192] on select "Disponible Indisponible" at bounding box center [1120, 206] width 247 height 28
click at [1057, 317] on input "Lun 02 Février 2026" at bounding box center [1120, 318] width 247 height 19
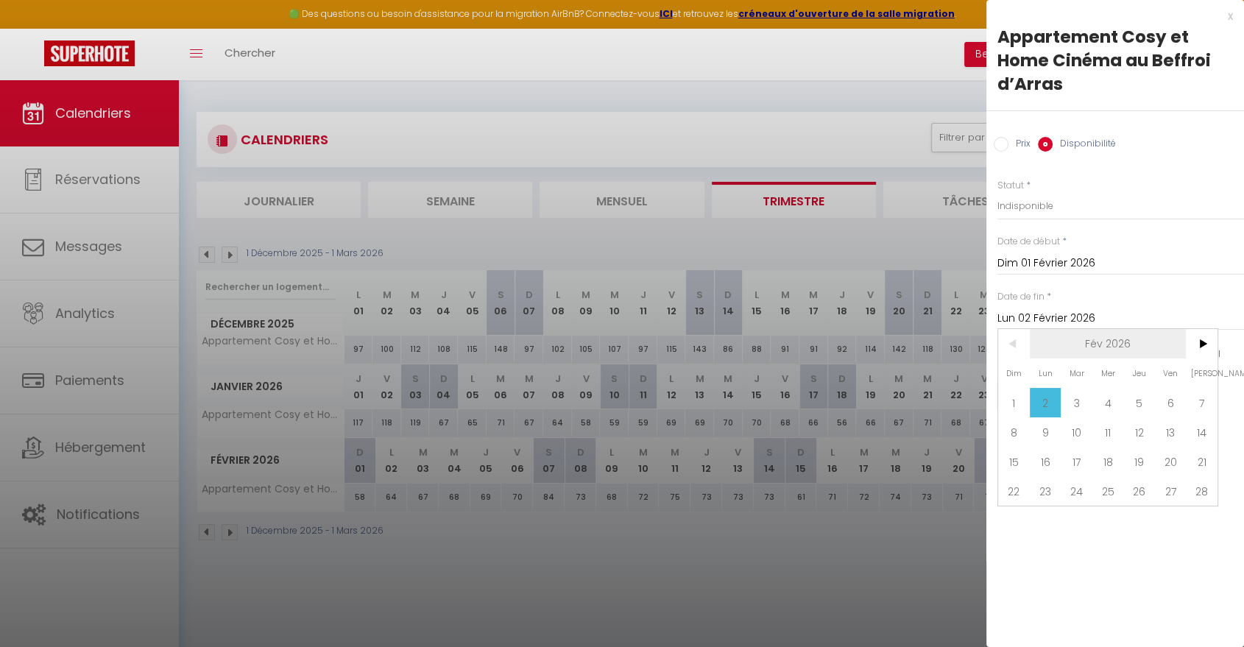
click at [1092, 341] on span "Fév 2026" at bounding box center [1108, 343] width 157 height 29
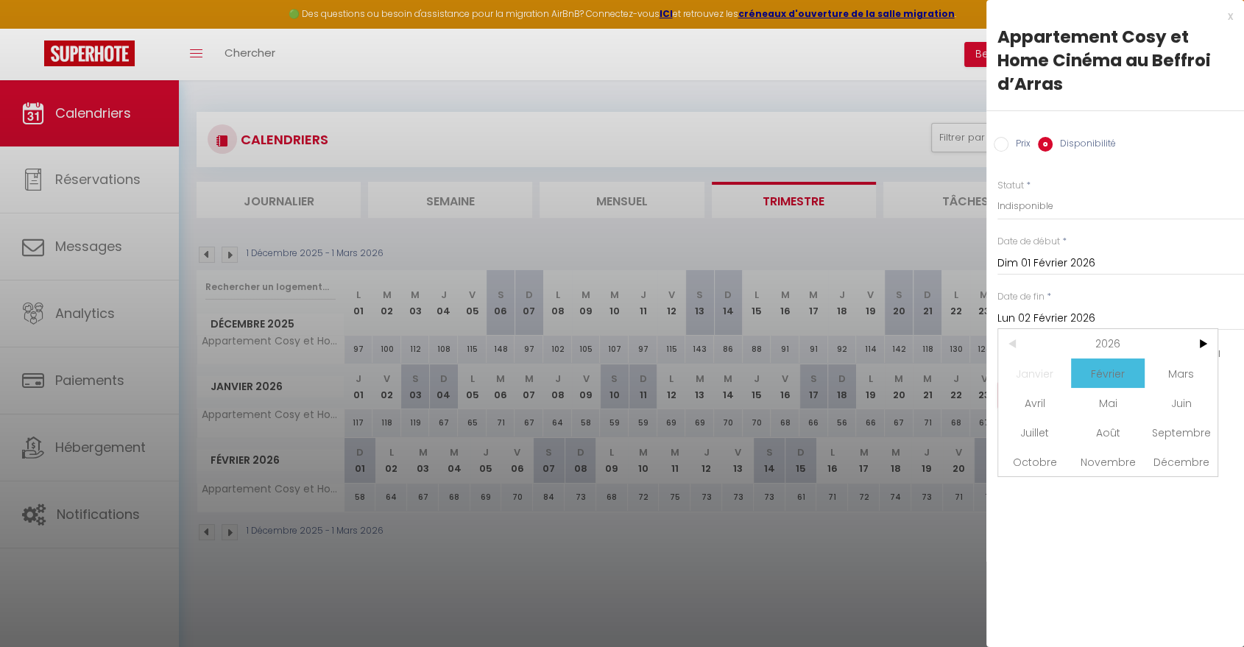
click at [1092, 341] on span "2026" at bounding box center [1108, 343] width 157 height 29
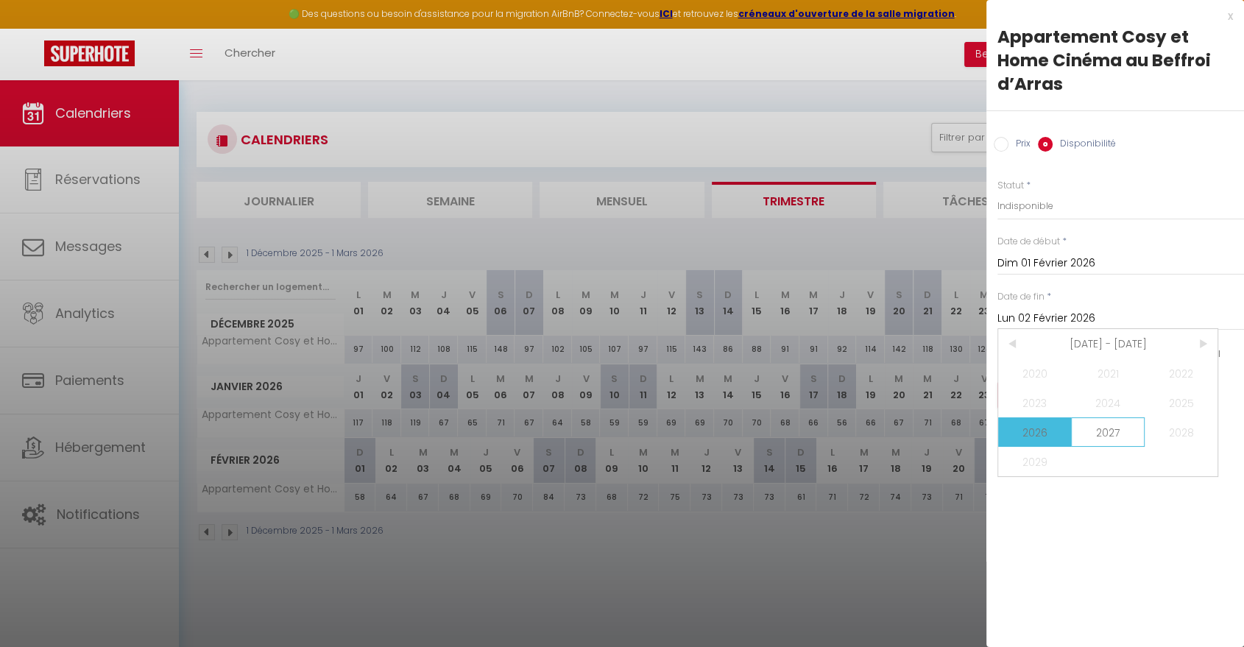
click at [1107, 429] on span "2027" at bounding box center [1107, 431] width 73 height 29
click at [1231, 15] on div "x" at bounding box center [1109, 16] width 247 height 18
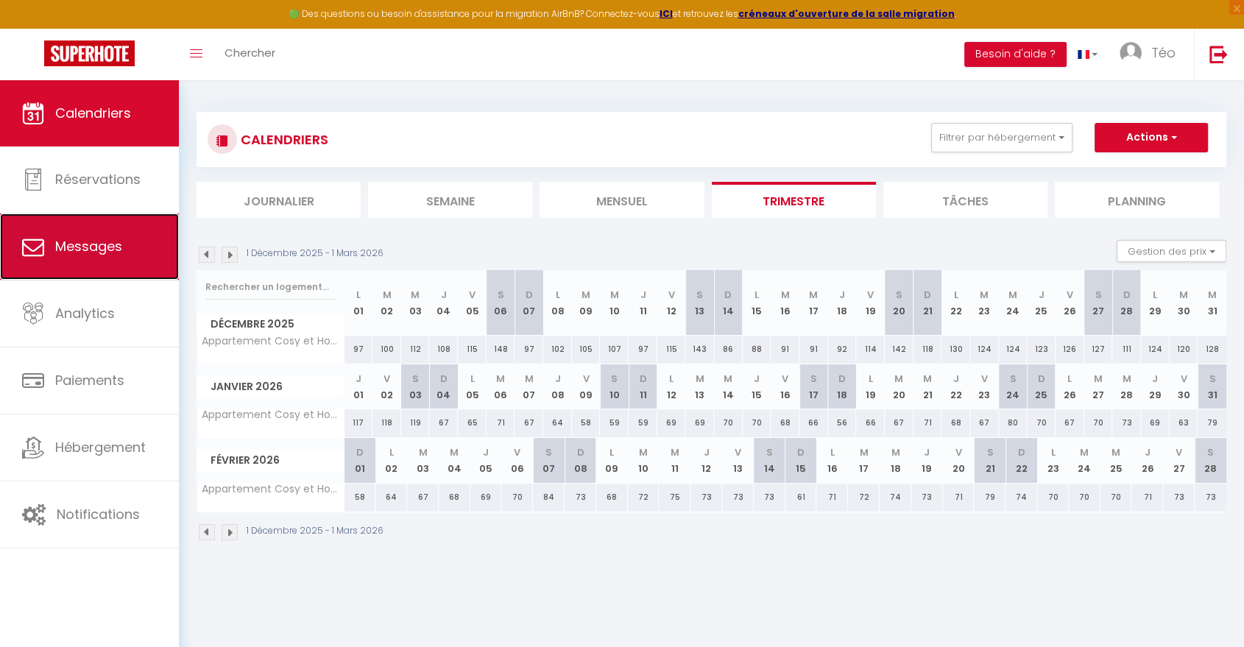
click at [91, 252] on span "Messages" at bounding box center [88, 246] width 67 height 18
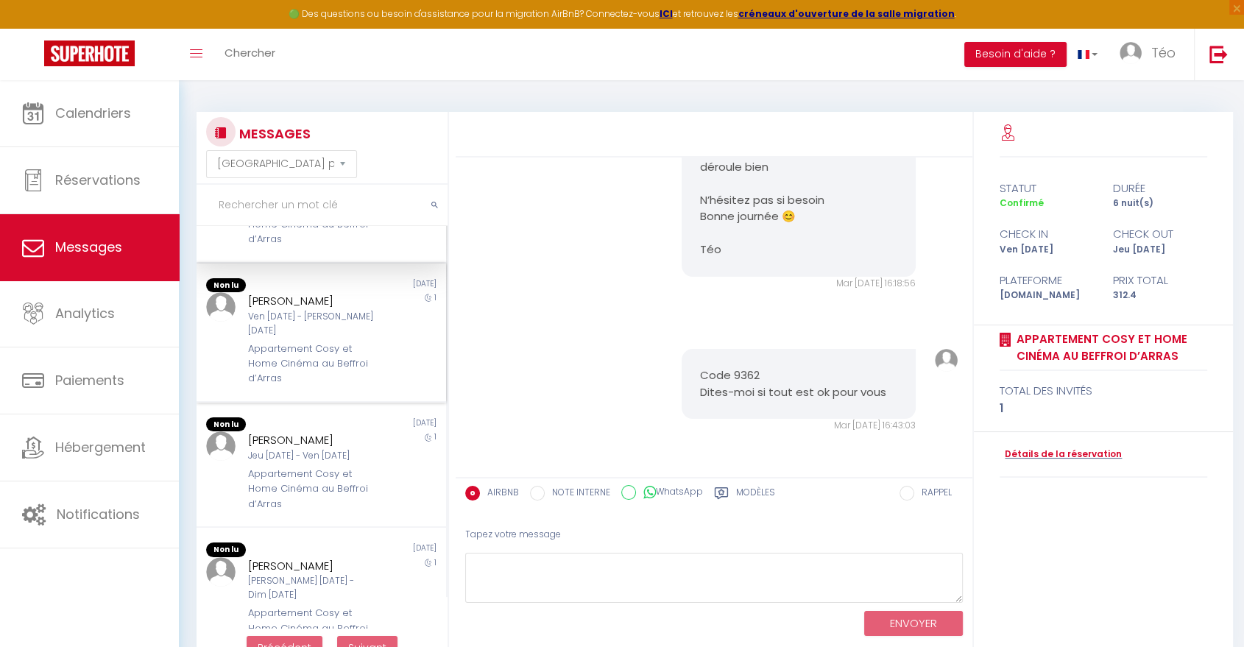
scroll to position [86, 0]
click at [289, 341] on div "Appartement Cosy et Home Cinéma au Beffroi d’Arras" at bounding box center [311, 363] width 127 height 45
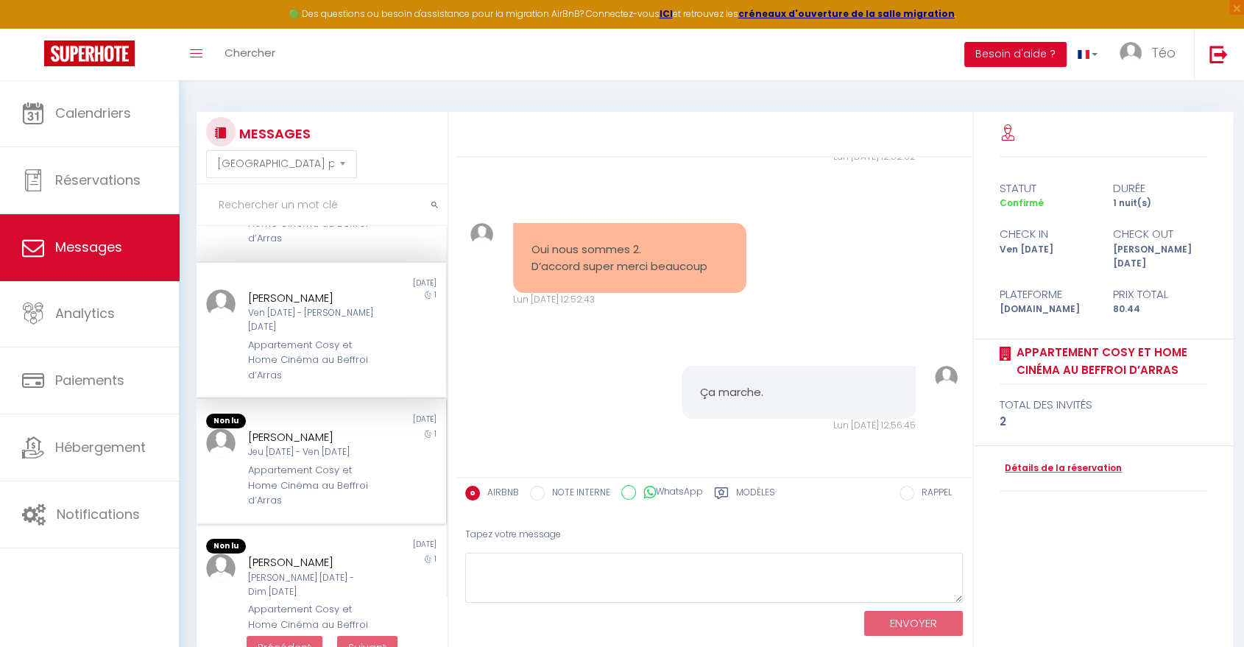
click at [307, 463] on div "Appartement Cosy et Home Cinéma au Beffroi d’Arras" at bounding box center [311, 485] width 127 height 45
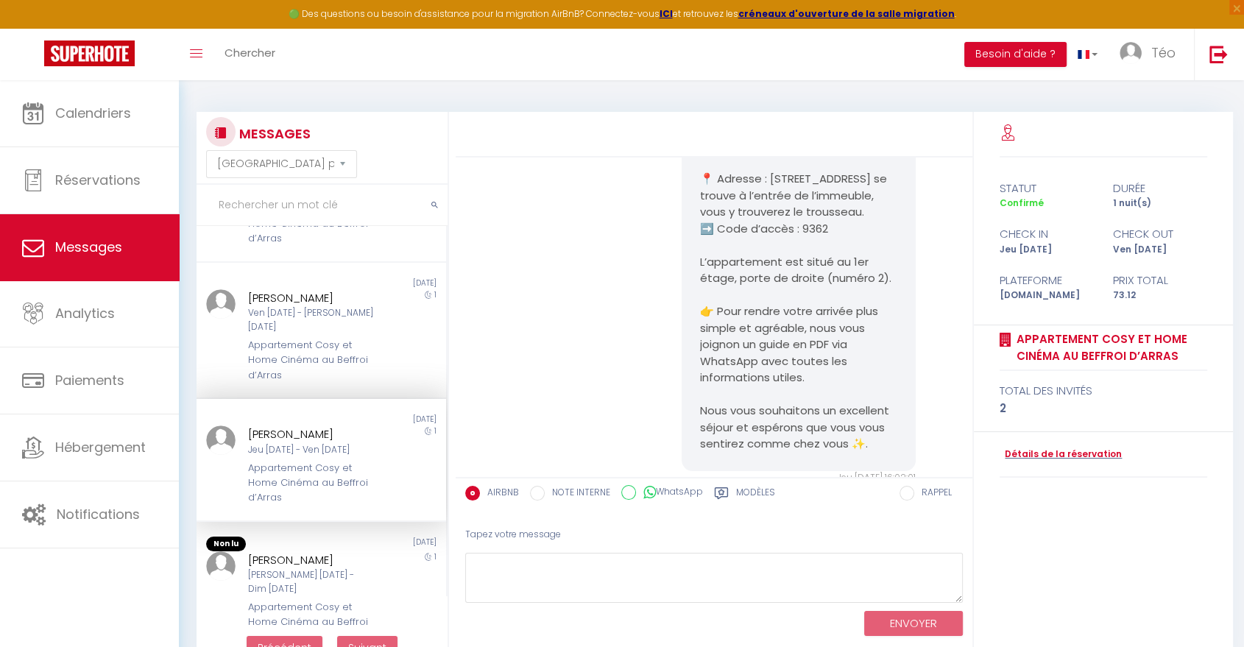
scroll to position [1095, 0]
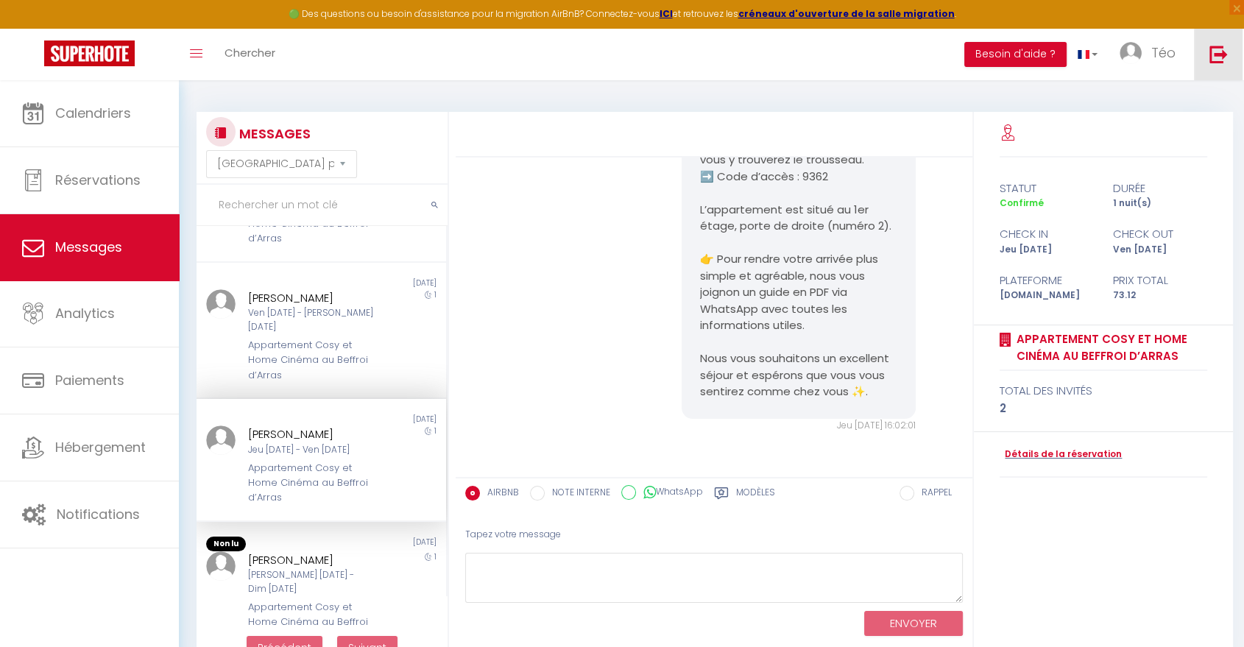
click at [1210, 60] on img at bounding box center [1218, 54] width 18 height 18
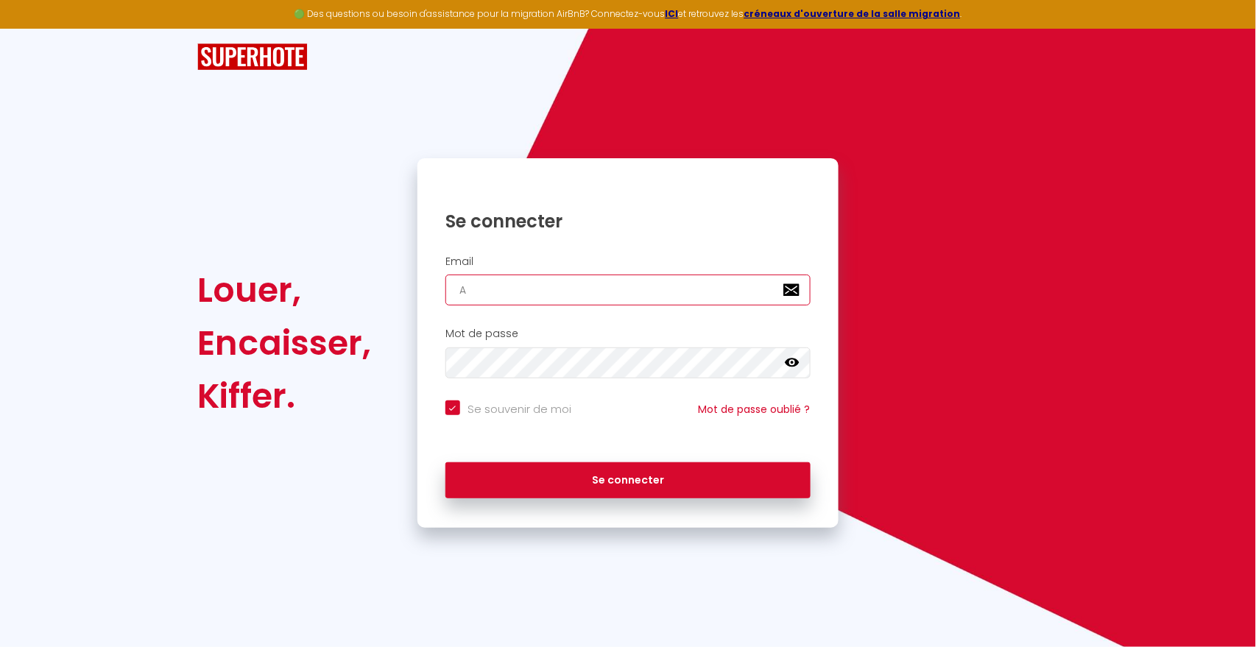
click at [504, 296] on input "A" at bounding box center [627, 290] width 365 height 31
drag, startPoint x: 504, startPoint y: 296, endPoint x: 489, endPoint y: 302, distance: 15.9
paste input "[EMAIL_ADDRESS][DOMAIN_NAME]"
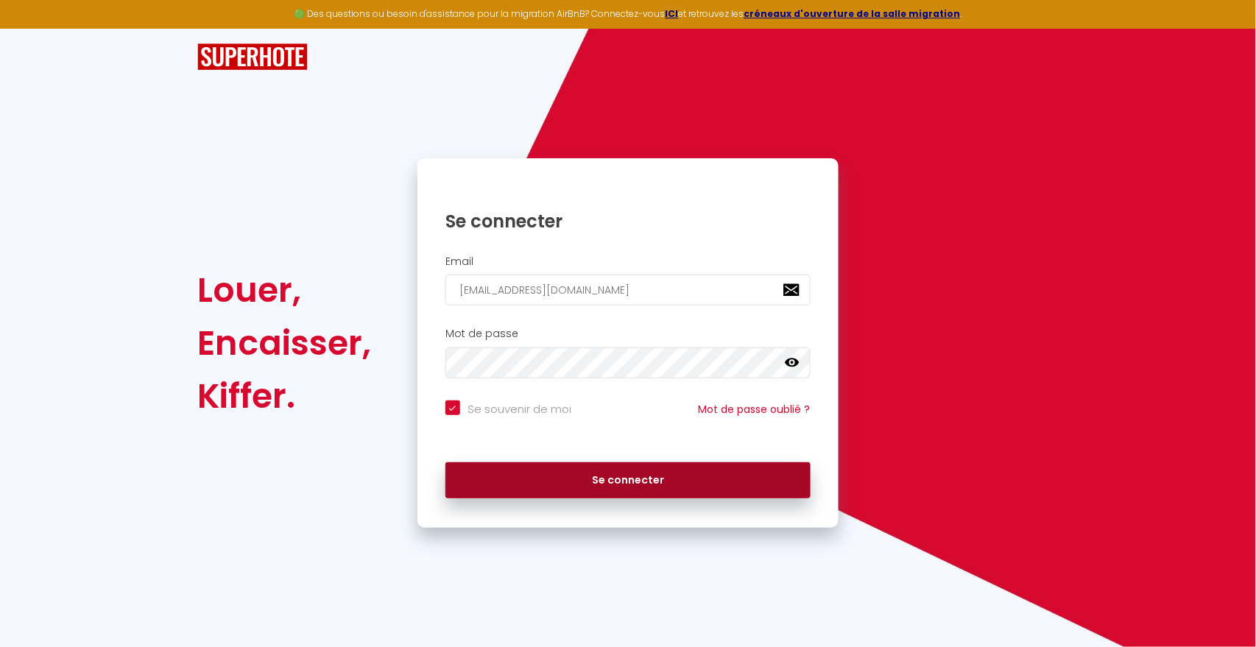
click at [561, 487] on button "Se connecter" at bounding box center [627, 480] width 365 height 37
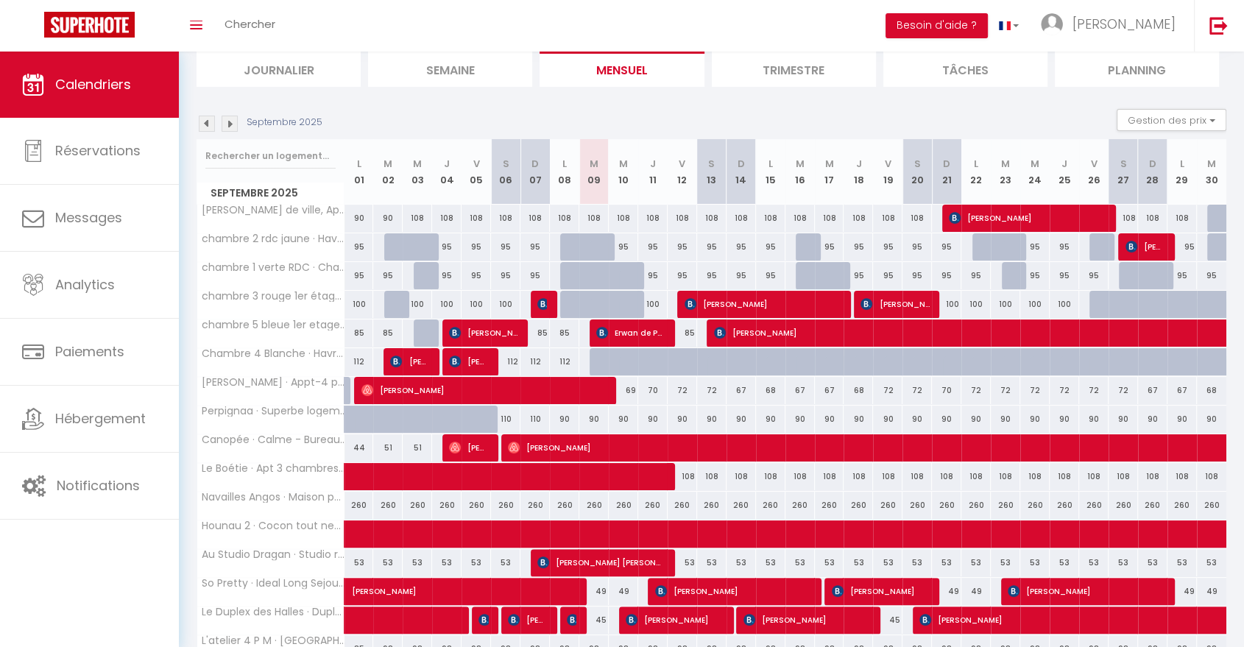
scroll to position [391, 0]
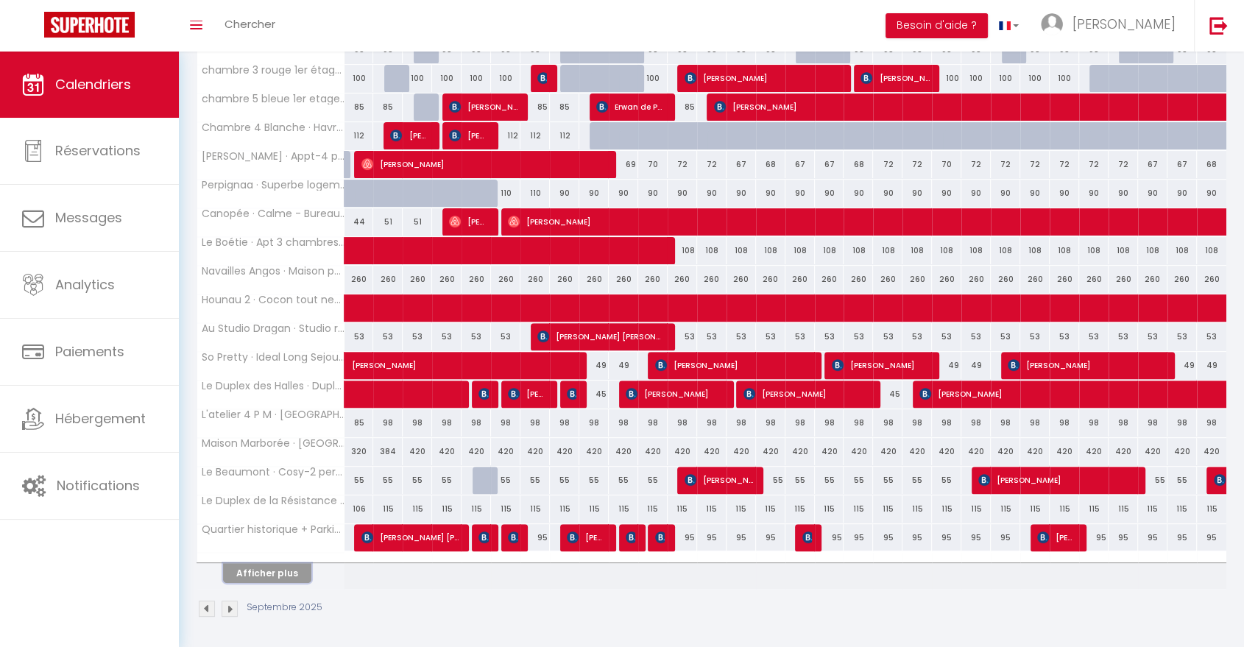
click at [292, 566] on button "Afficher plus" at bounding box center [267, 573] width 88 height 20
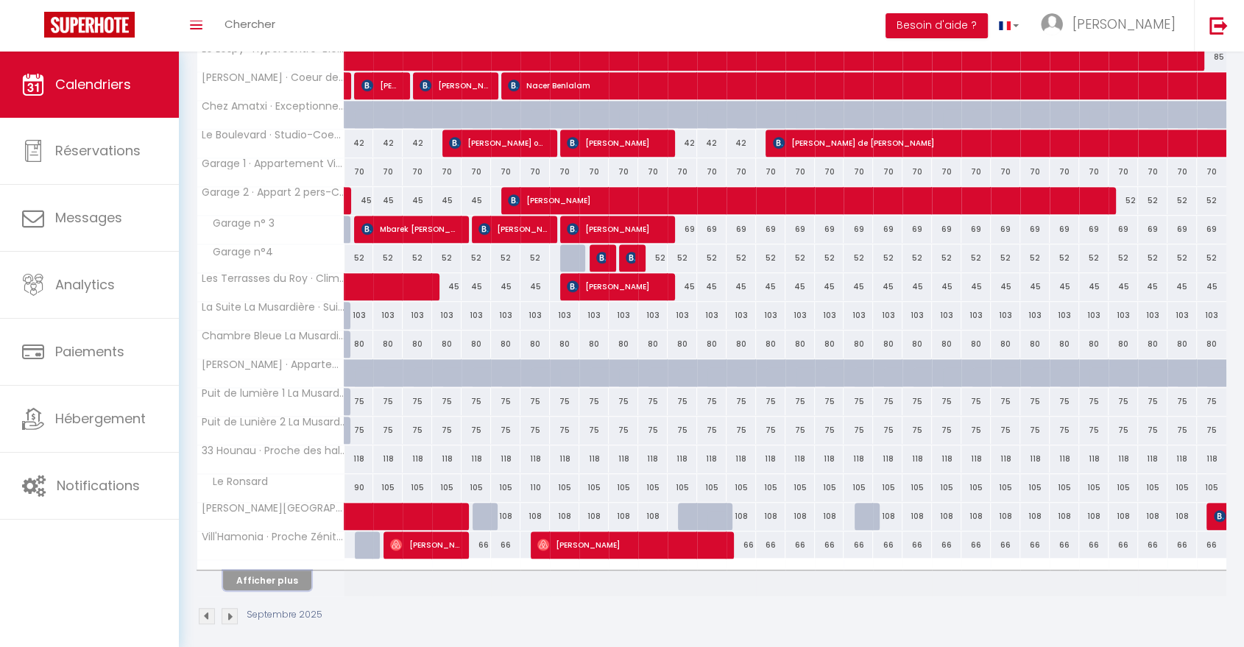
scroll to position [963, 0]
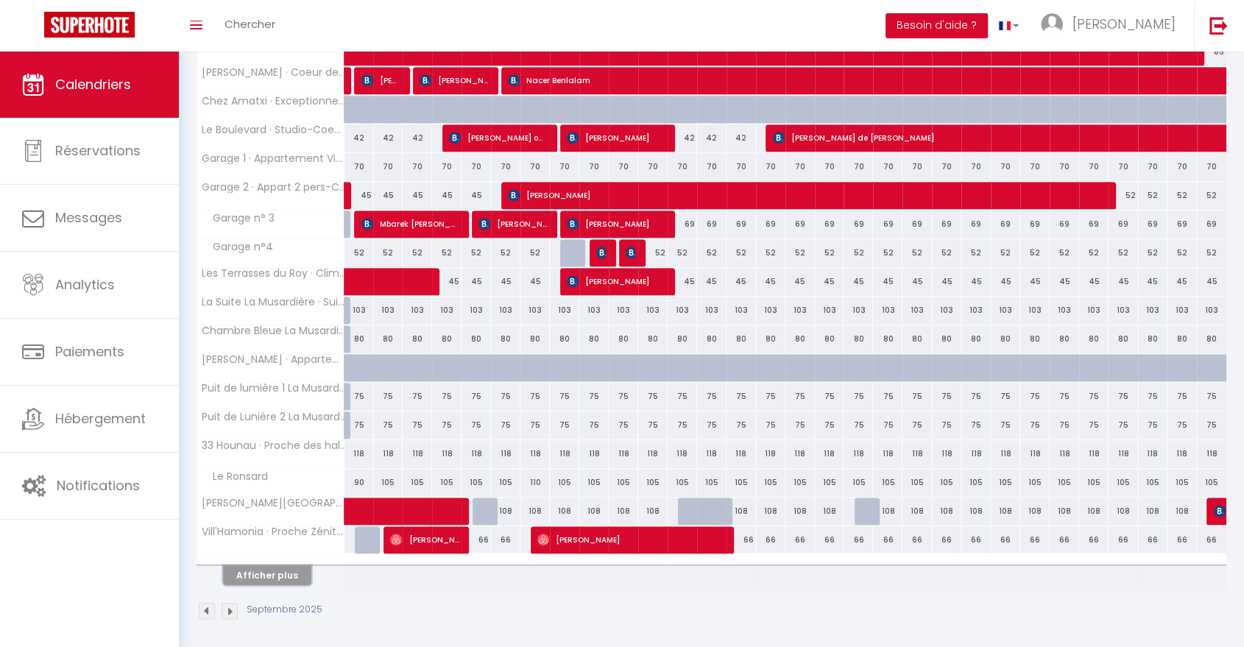
click at [261, 572] on button "Afficher plus" at bounding box center [267, 575] width 88 height 20
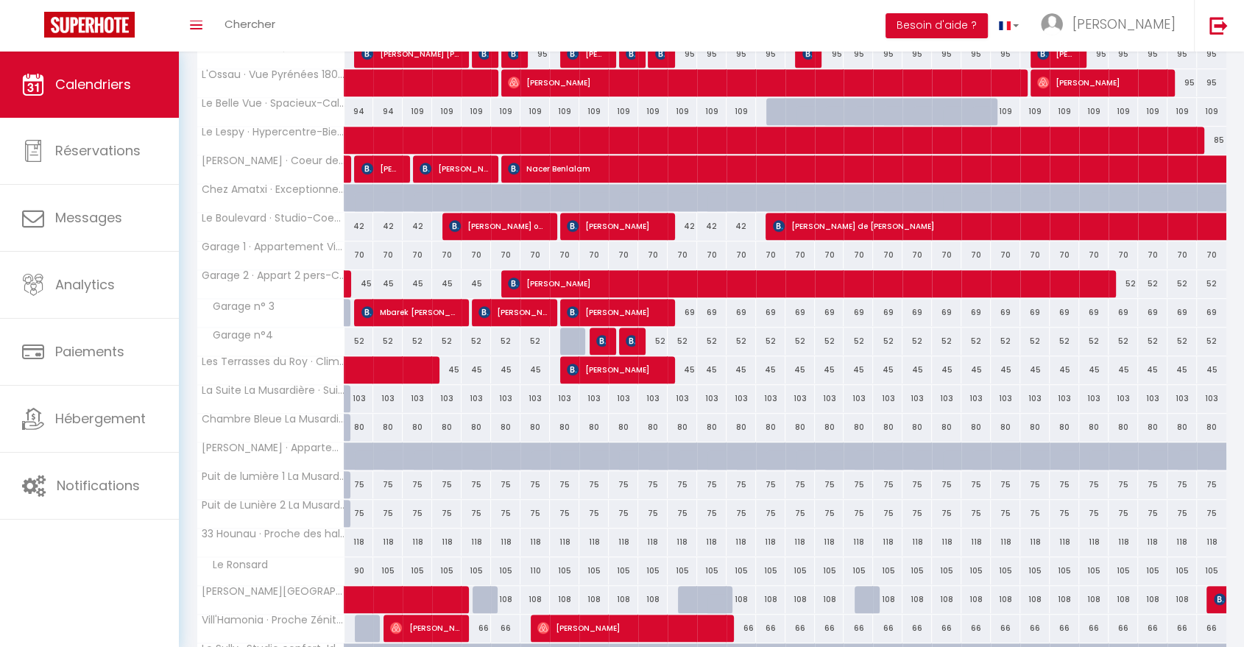
scroll to position [870, 0]
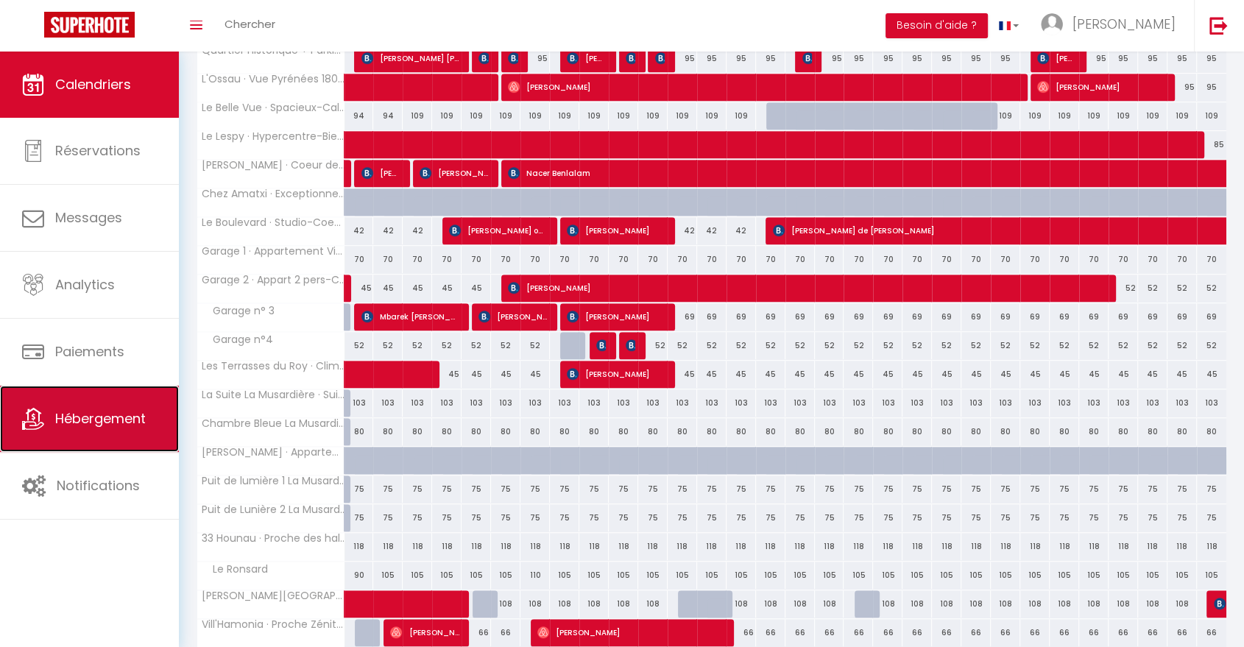
click at [109, 423] on span "Hébergement" at bounding box center [100, 418] width 91 height 18
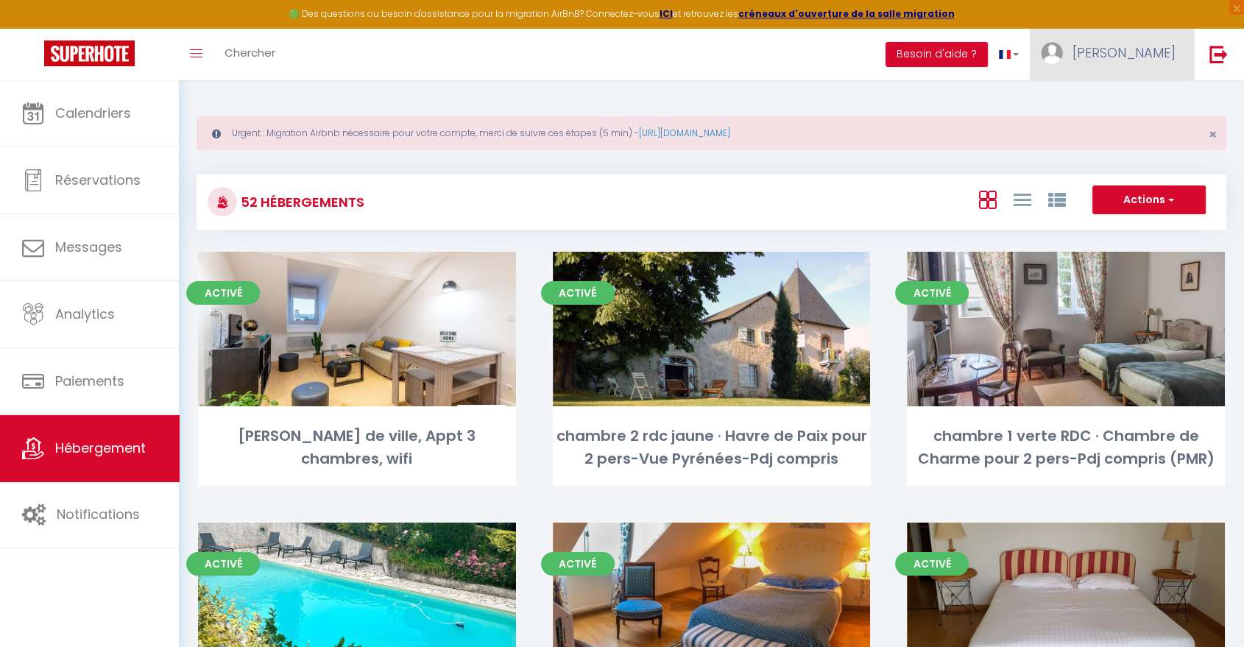
click at [1160, 55] on span "[PERSON_NAME]" at bounding box center [1124, 52] width 103 height 18
click at [1133, 99] on link "Paramètres" at bounding box center [1135, 102] width 109 height 25
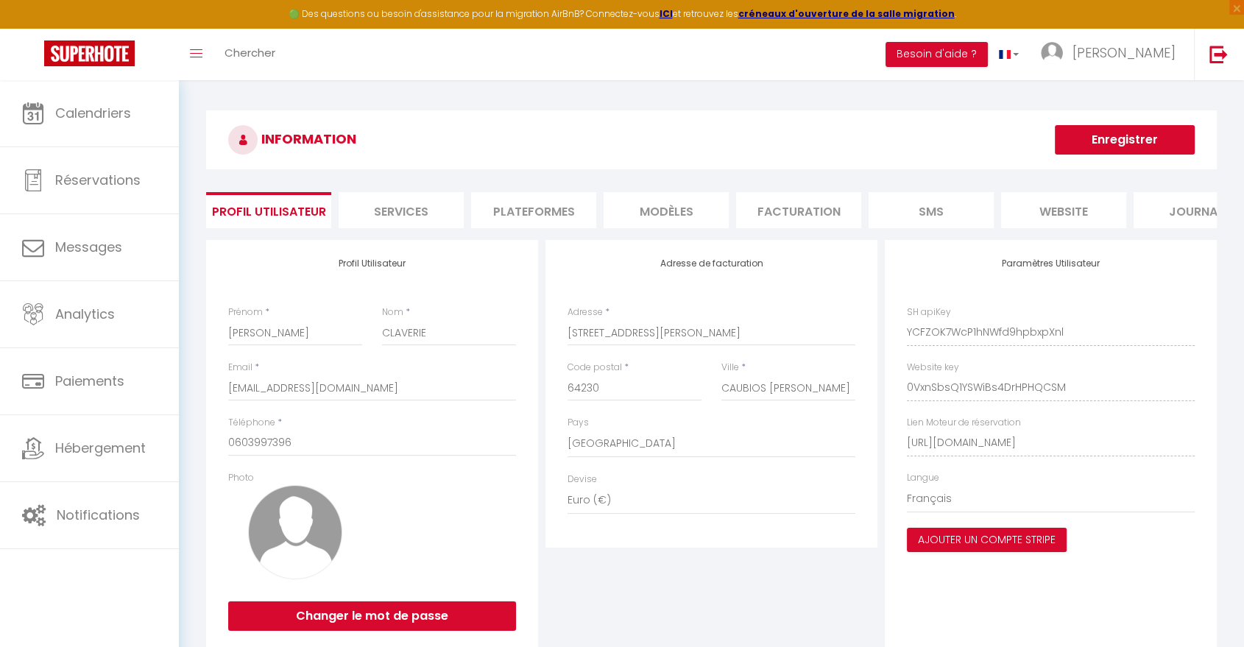
click at [527, 214] on li "Plateformes" at bounding box center [533, 210] width 125 height 36
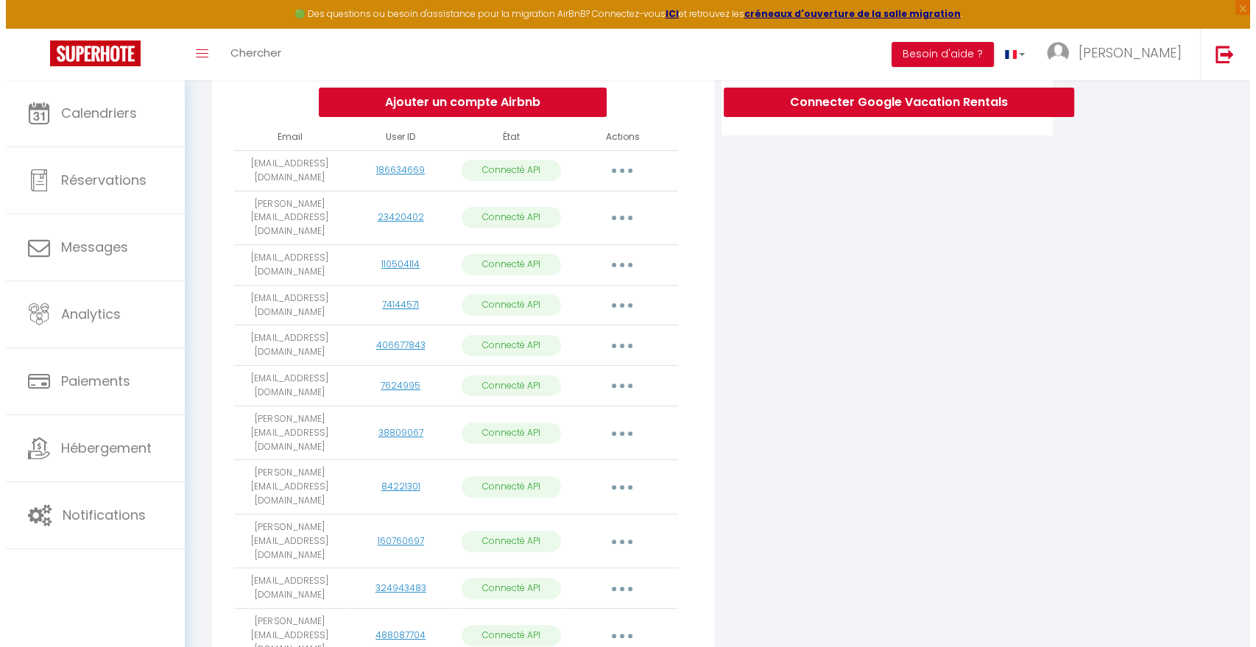
scroll to position [319, 0]
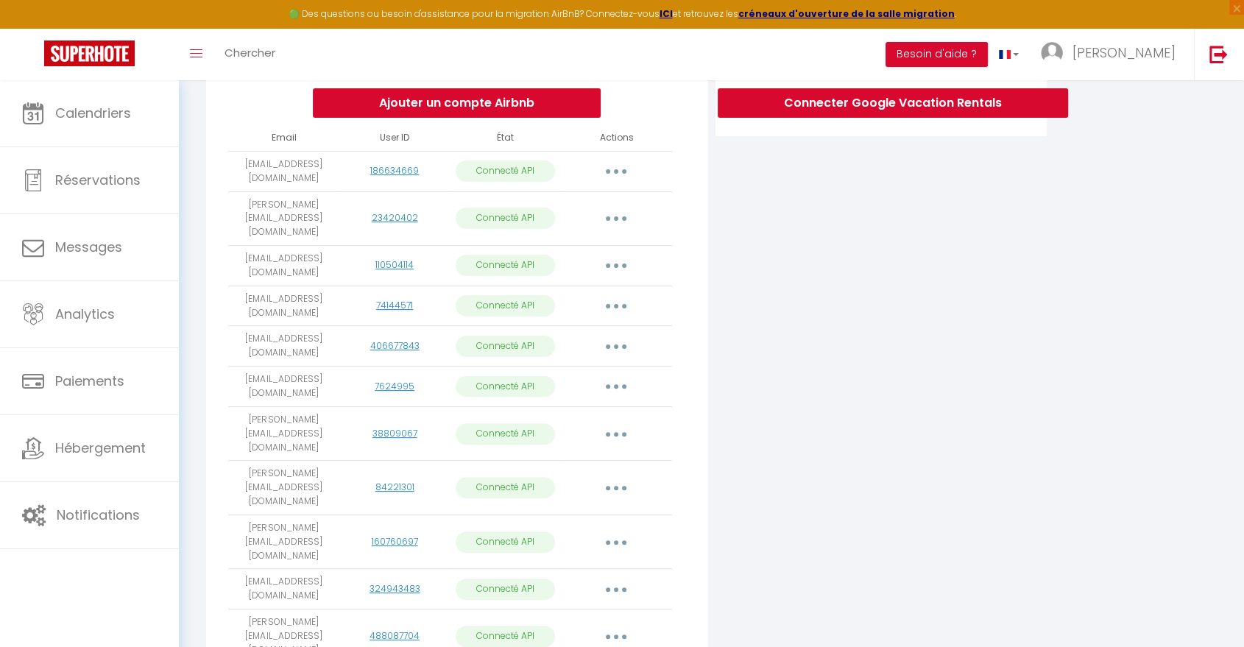
click at [621, 182] on button "button" at bounding box center [616, 172] width 41 height 24
click at [607, 216] on link "Importer les appartements" at bounding box center [551, 204] width 163 height 25
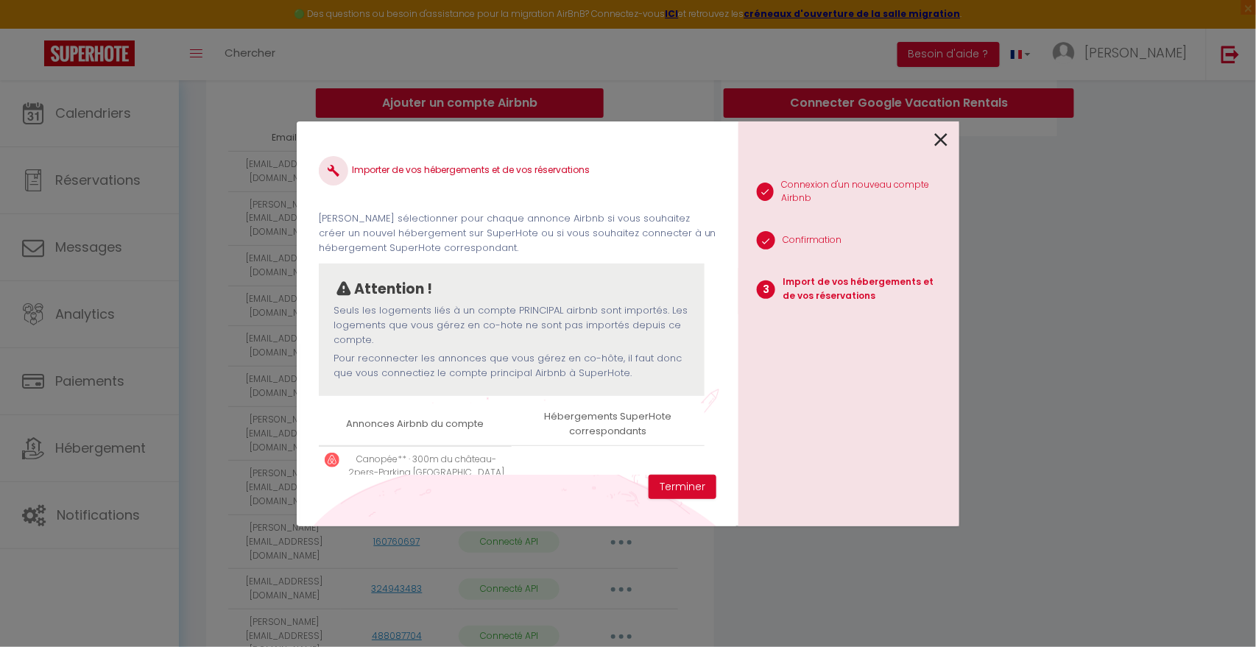
scroll to position [69, 0]
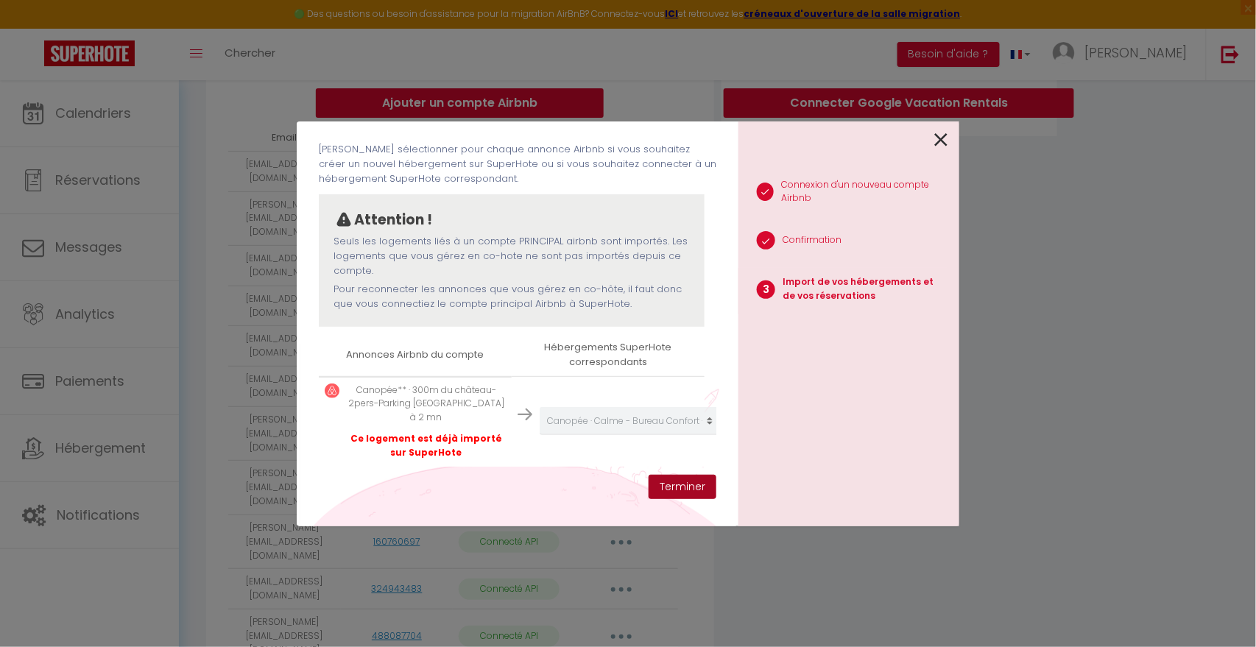
click at [674, 494] on button "Terminer" at bounding box center [683, 487] width 68 height 25
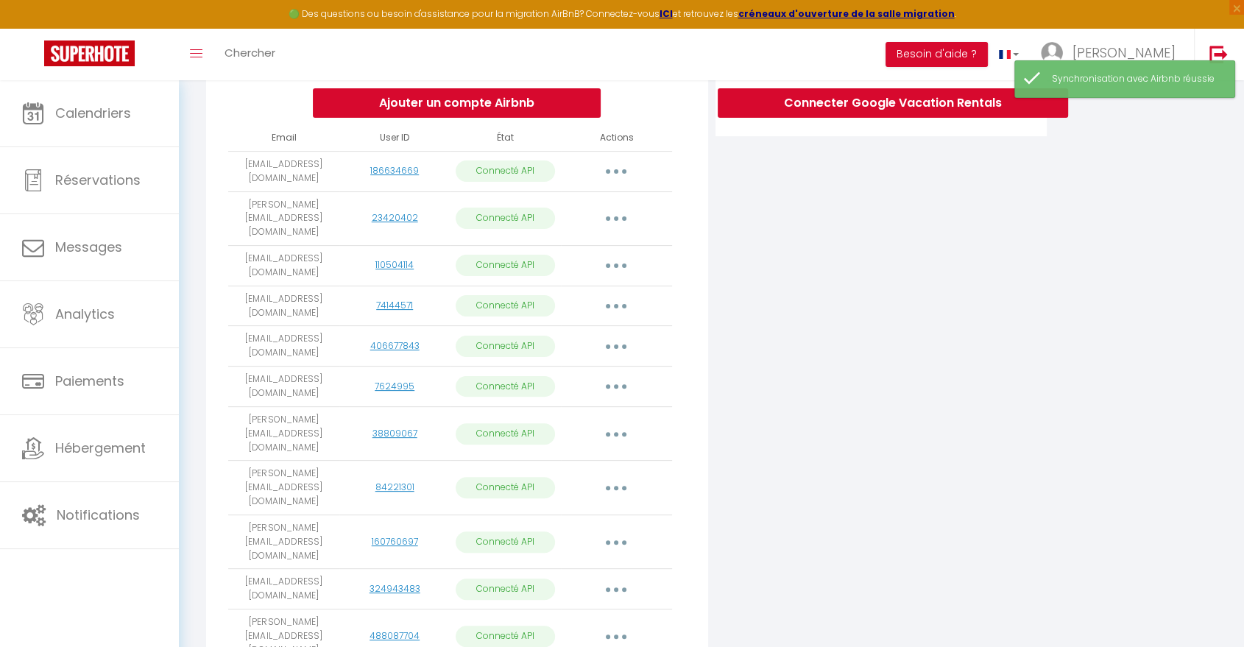
click at [616, 221] on icon "button" at bounding box center [616, 218] width 4 height 4
click at [586, 257] on link "Importer les appartements" at bounding box center [551, 252] width 163 height 25
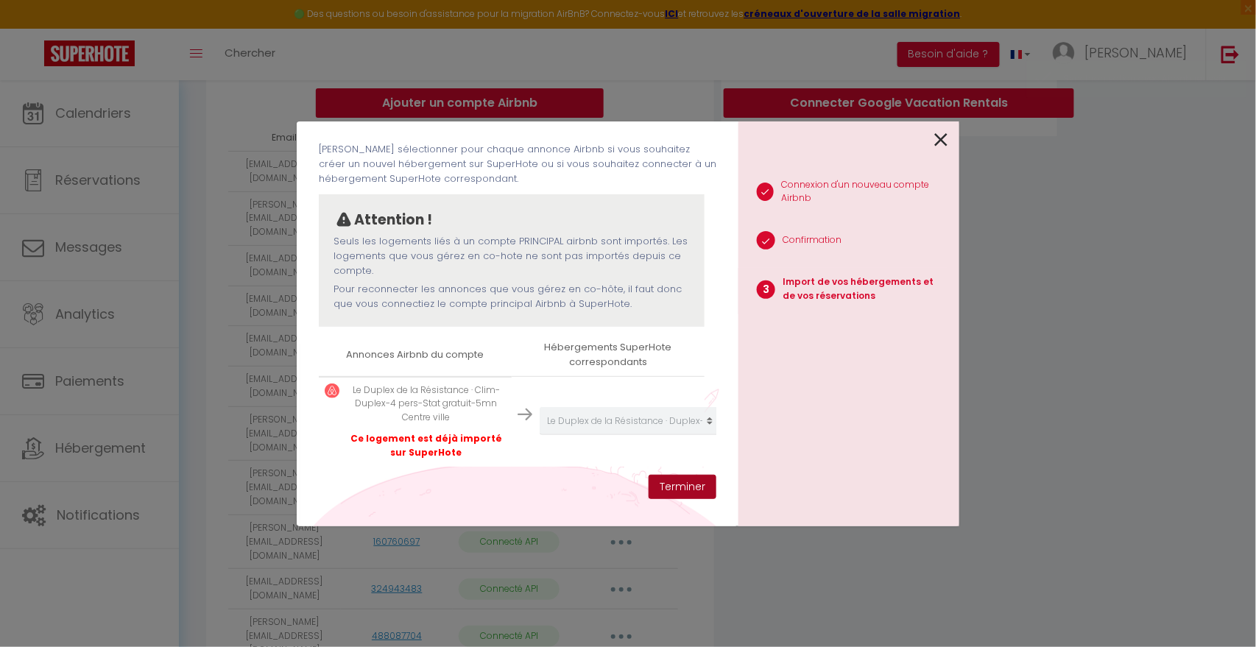
click at [682, 489] on button "Terminer" at bounding box center [683, 487] width 68 height 25
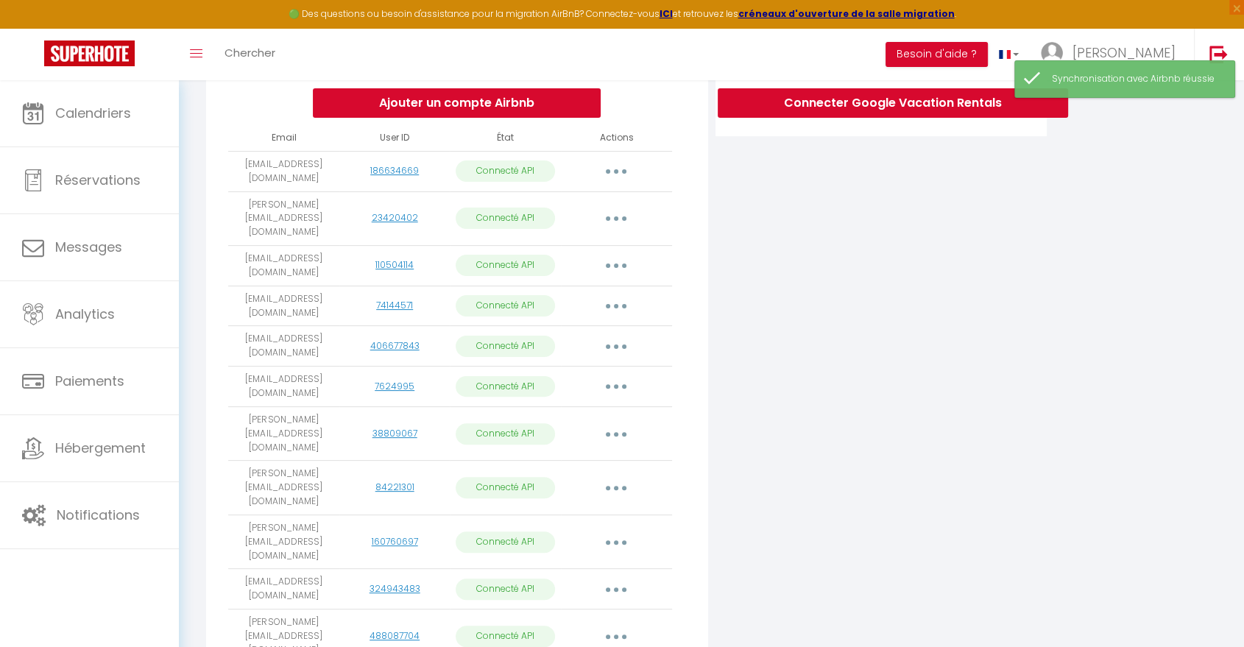
click at [612, 262] on button "button" at bounding box center [616, 266] width 41 height 24
click at [566, 302] on link "Importer les appartements" at bounding box center [551, 299] width 163 height 25
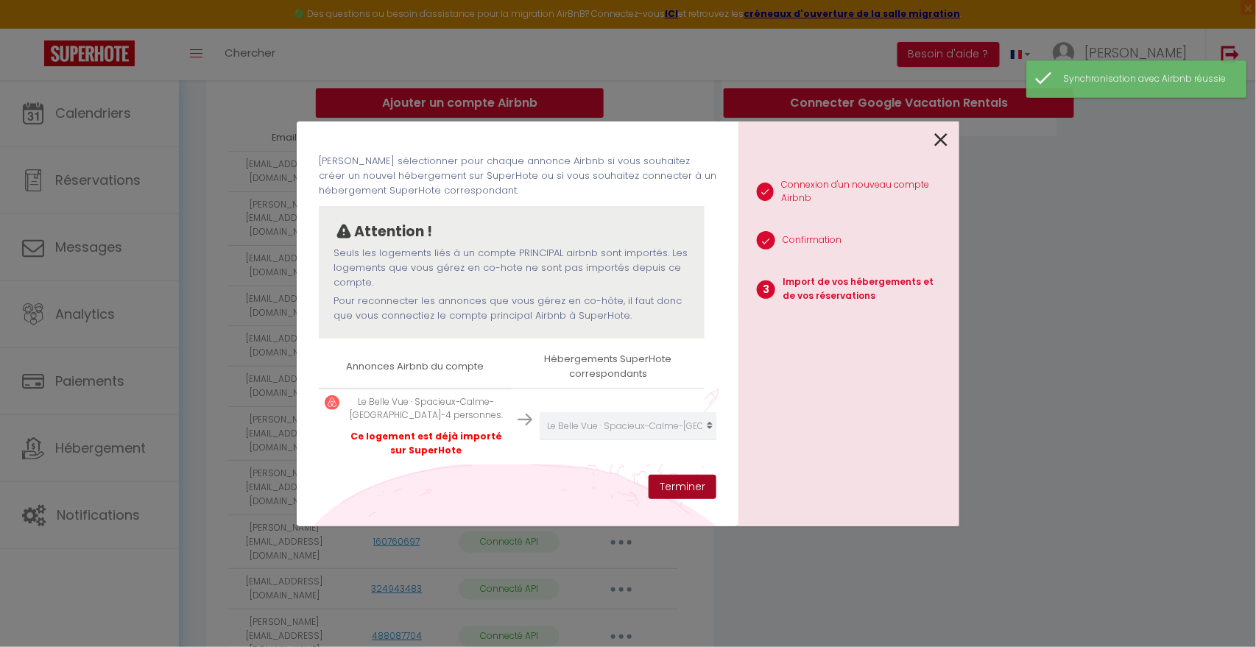
click at [675, 485] on button "Terminer" at bounding box center [683, 487] width 68 height 25
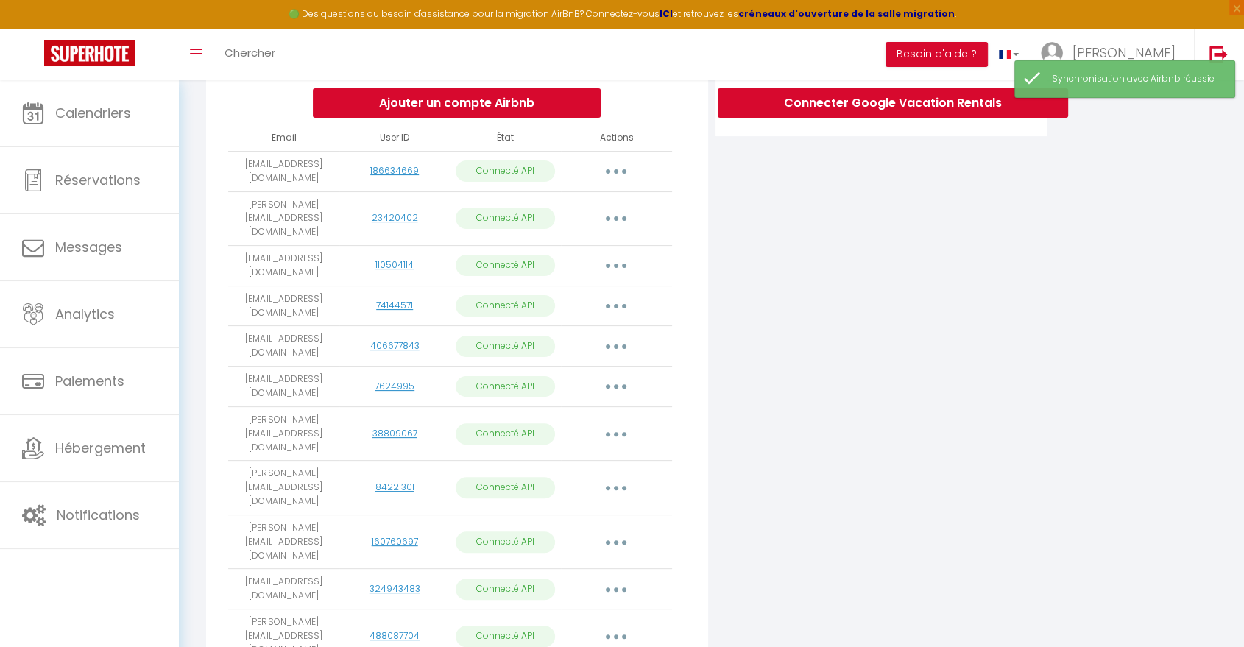
click at [618, 304] on icon "button" at bounding box center [616, 306] width 4 height 4
click at [601, 331] on link "Importer les appartements" at bounding box center [551, 339] width 163 height 25
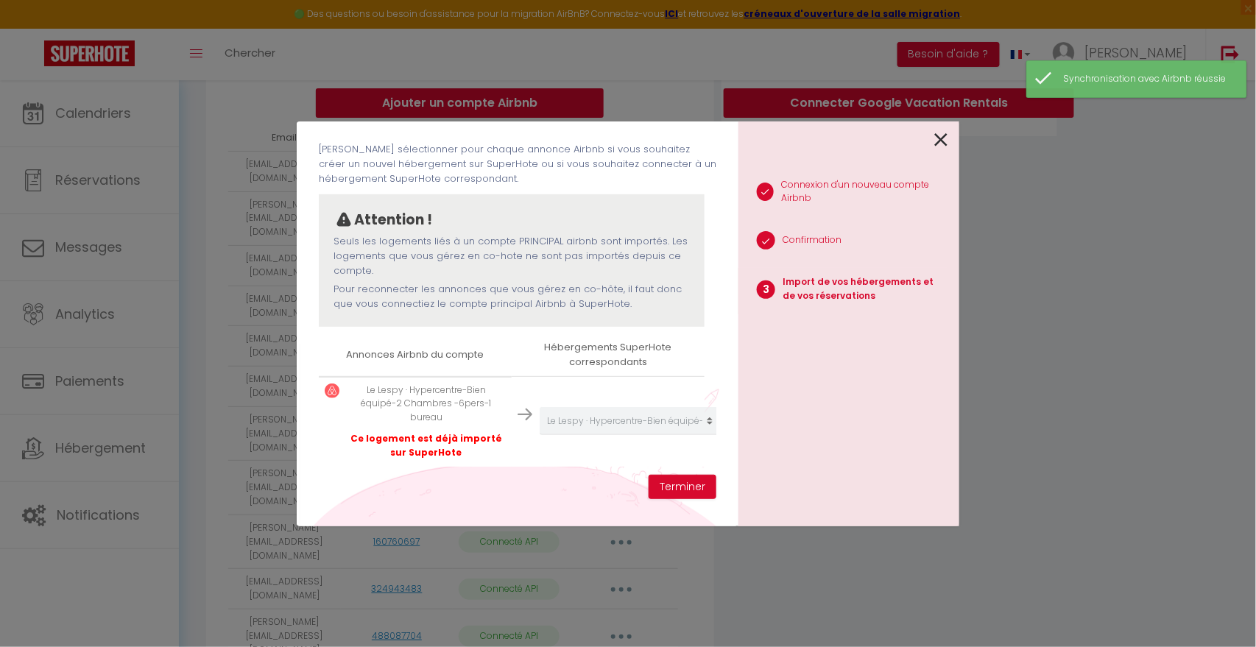
scroll to position [83, 0]
click at [683, 491] on button "Terminer" at bounding box center [683, 487] width 68 height 25
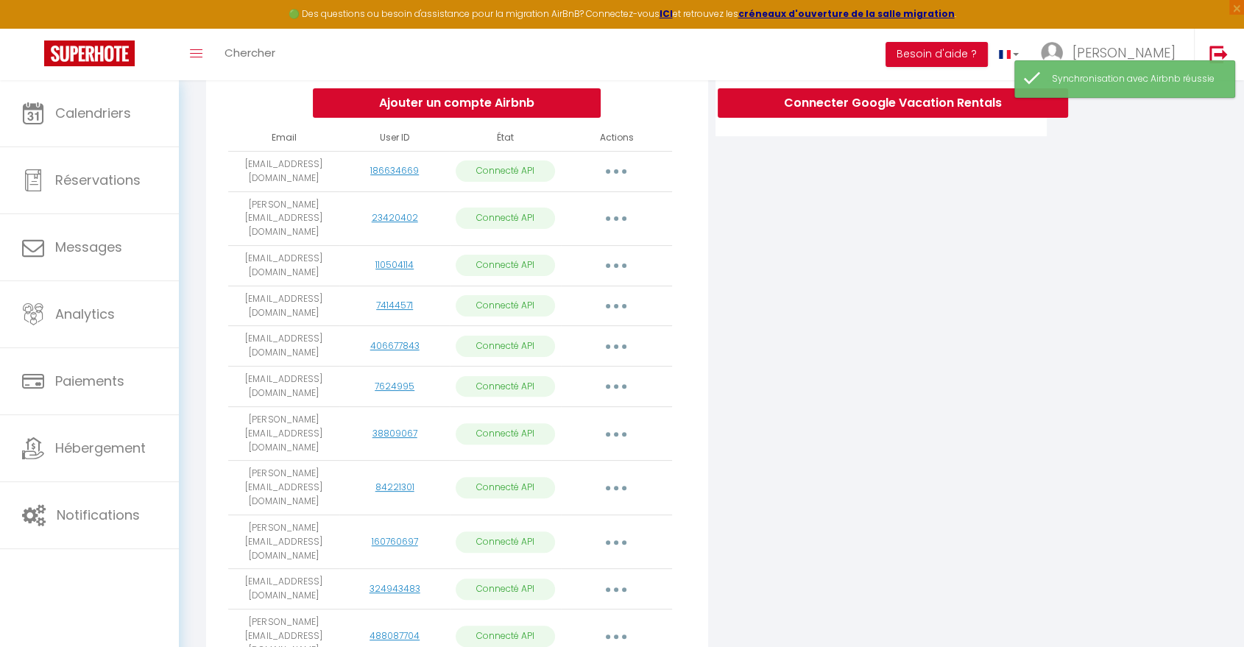
click at [621, 344] on button "button" at bounding box center [616, 347] width 41 height 24
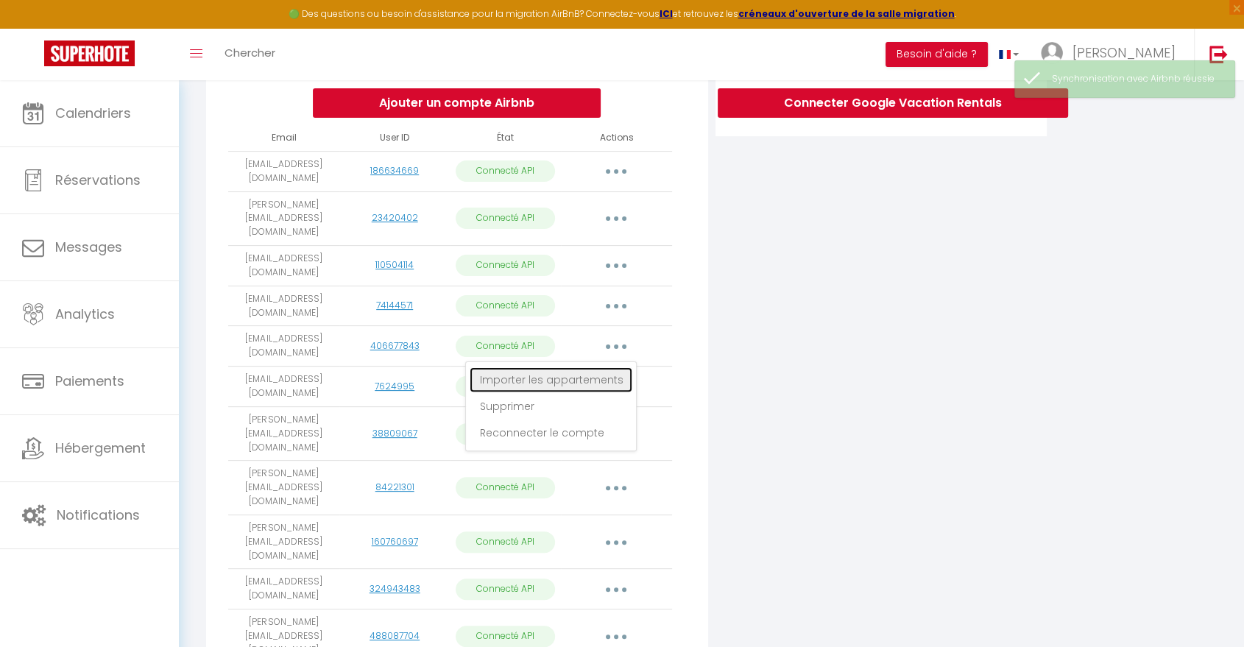
click at [577, 375] on link "Importer les appartements" at bounding box center [551, 379] width 163 height 25
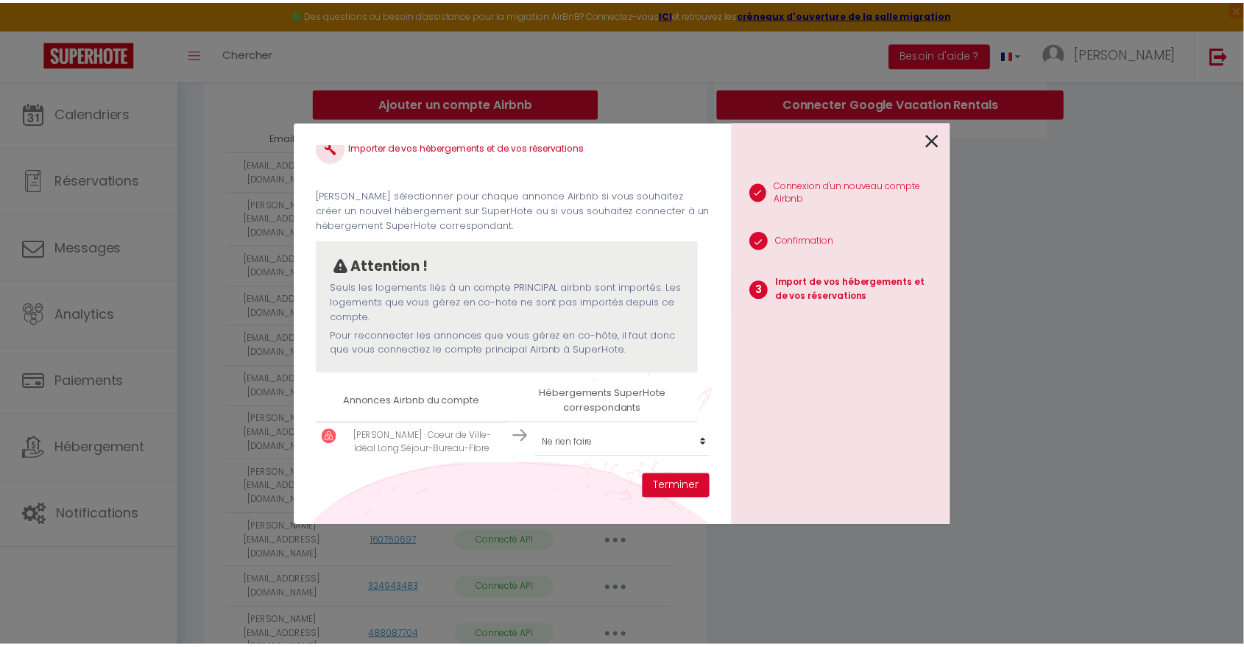
scroll to position [35, 0]
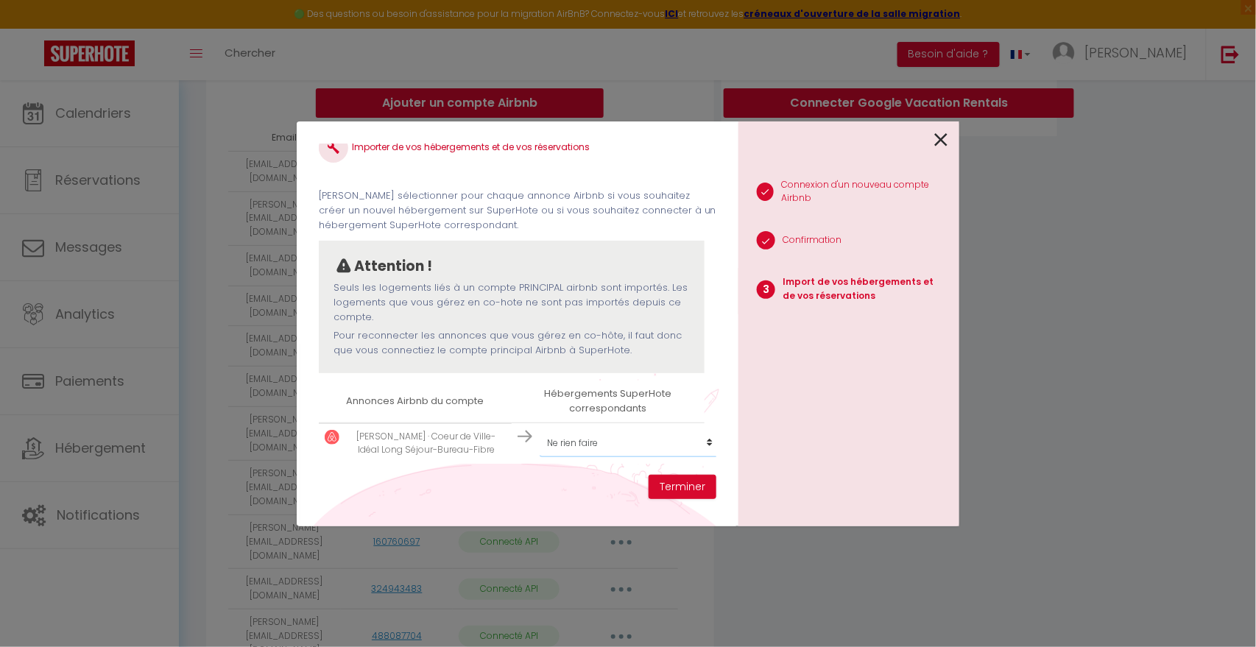
click at [657, 432] on select "Créer un nouvel hébergement Ne rien faire [PERSON_NAME] de ville, Appt 3 chambr…" at bounding box center [630, 443] width 181 height 28
click at [540, 429] on select "Créer un nouvel hébergement Ne rien faire [PERSON_NAME] de ville, Appt 3 chambr…" at bounding box center [630, 443] width 181 height 28
click at [692, 488] on button "Terminer" at bounding box center [683, 487] width 68 height 25
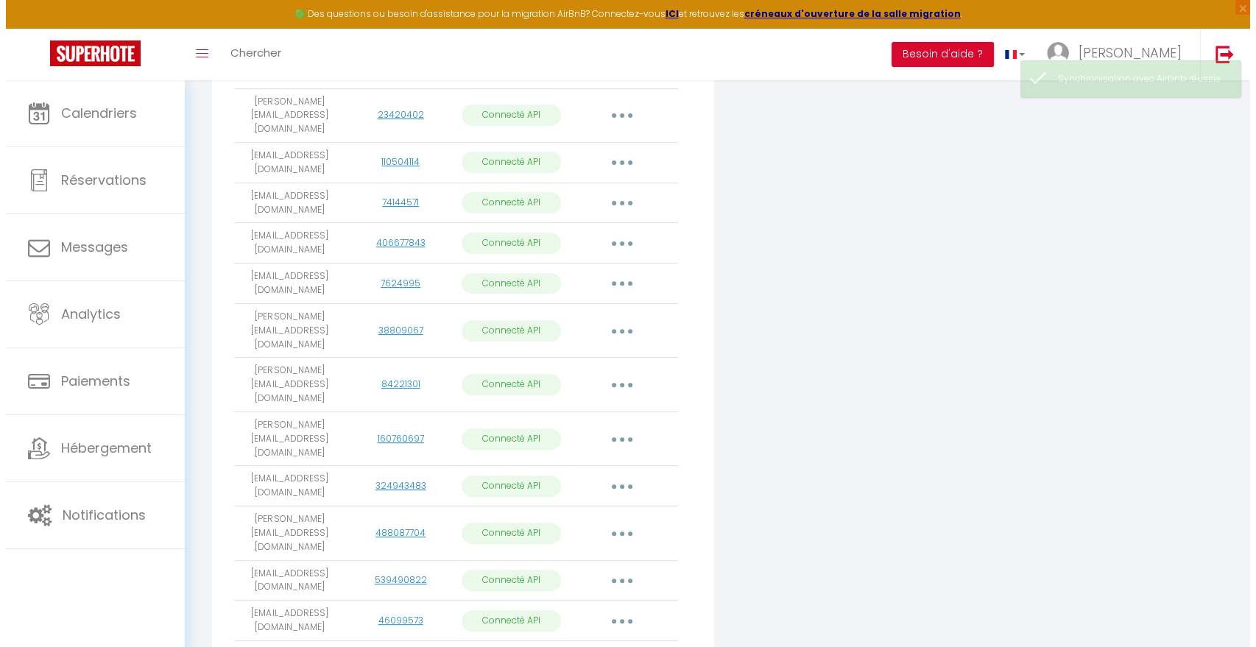
scroll to position [476, 0]
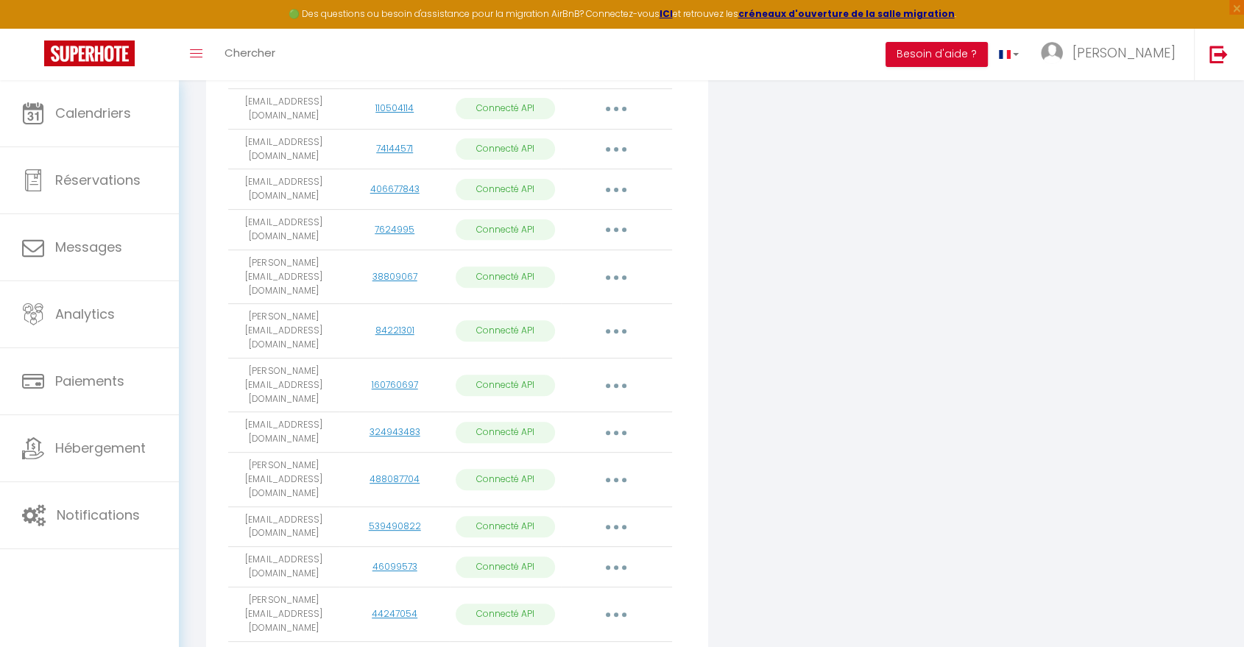
click at [621, 226] on button "button" at bounding box center [616, 230] width 41 height 24
click at [614, 252] on link "Importer les appartements" at bounding box center [551, 263] width 163 height 25
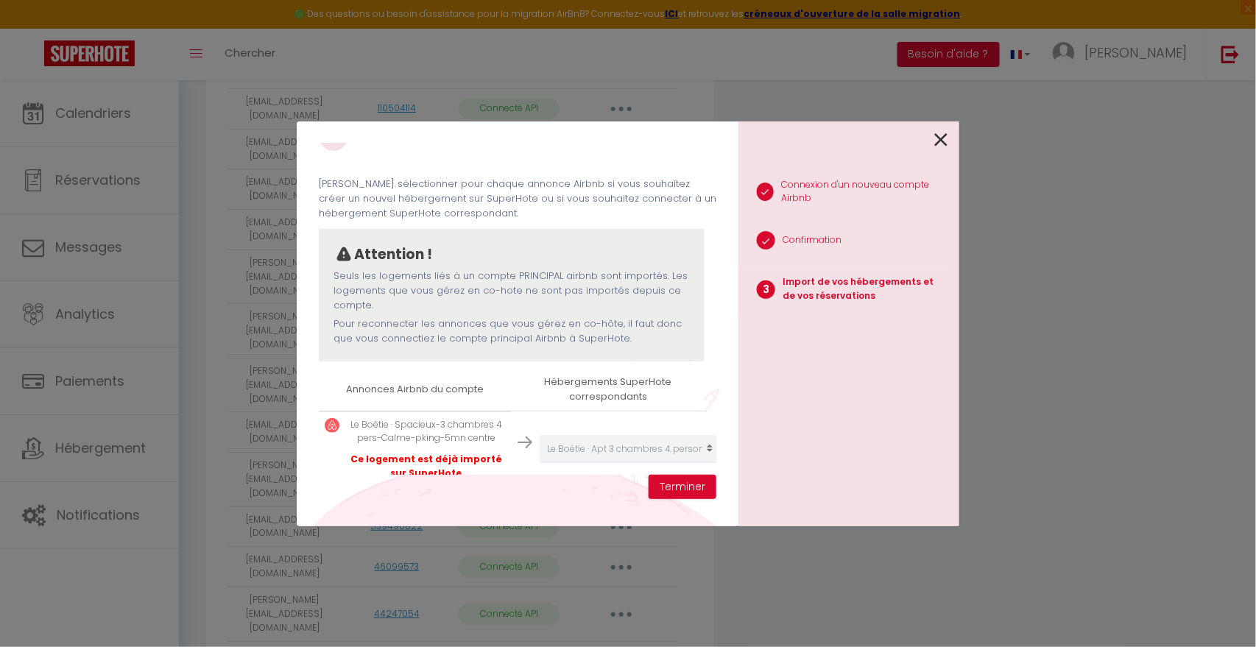
scroll to position [110, 0]
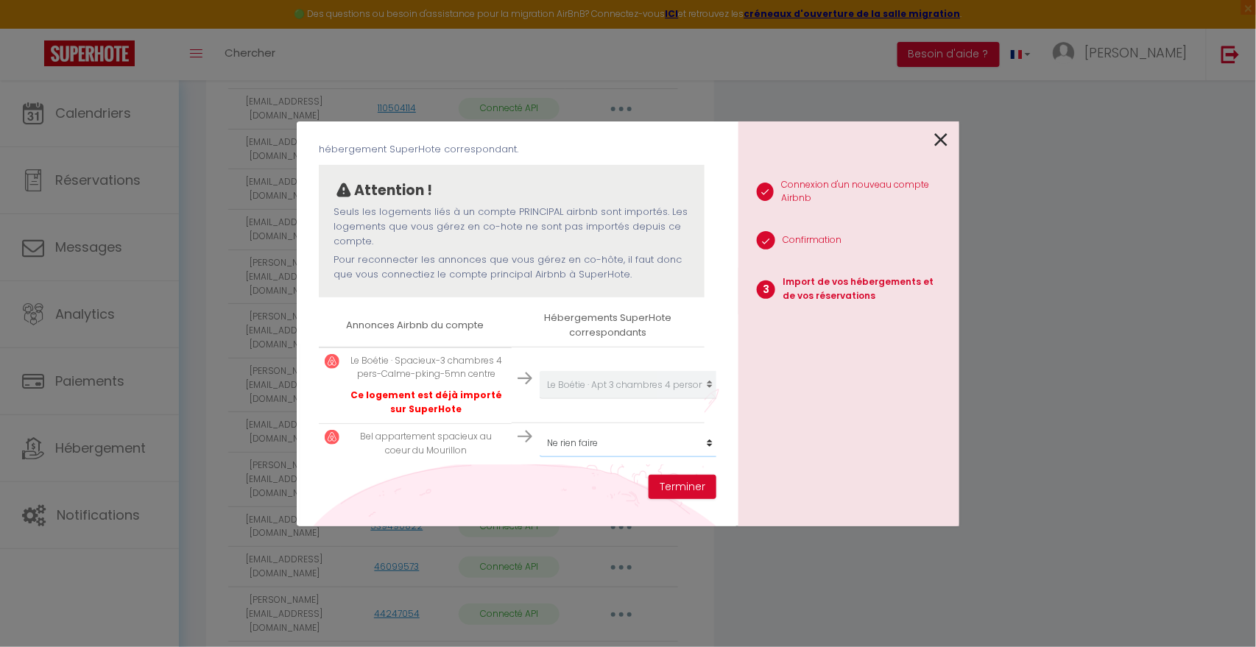
click at [698, 431] on select "Créer un nouvel hébergement Ne rien faire [PERSON_NAME] de ville, Appt 3 chambr…" at bounding box center [630, 443] width 181 height 28
click at [684, 484] on button "Terminer" at bounding box center [683, 487] width 68 height 25
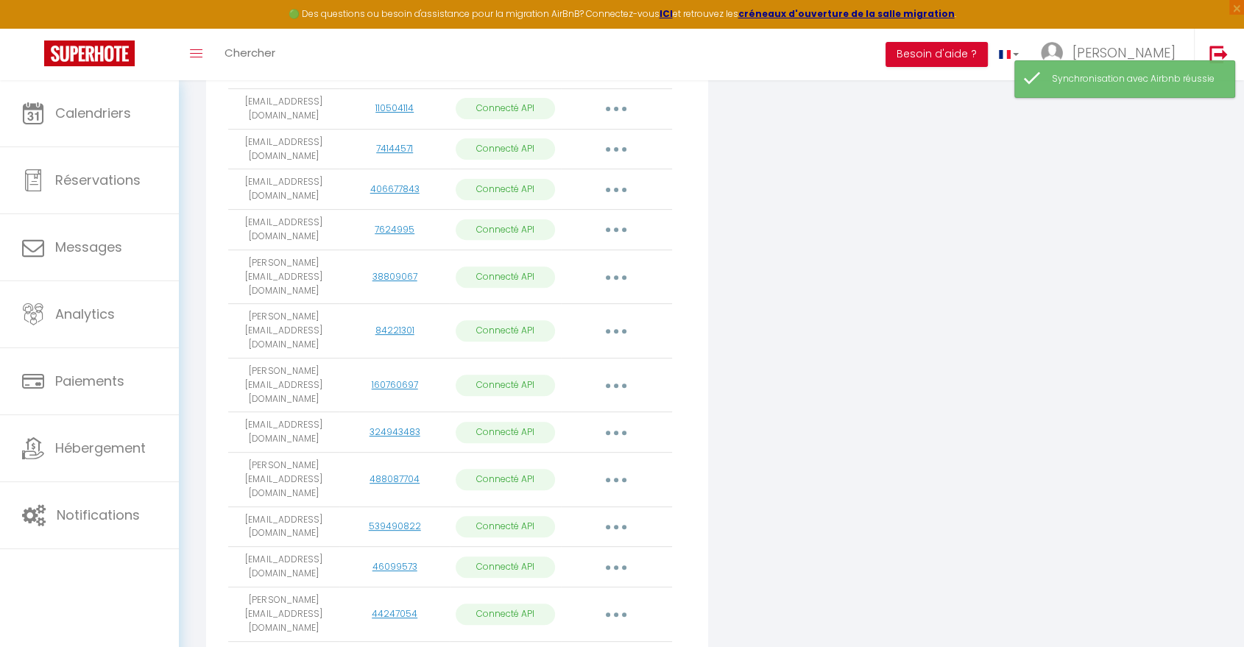
click at [616, 265] on button "button" at bounding box center [616, 277] width 41 height 24
click at [571, 298] on link "Importer les appartements" at bounding box center [551, 310] width 163 height 25
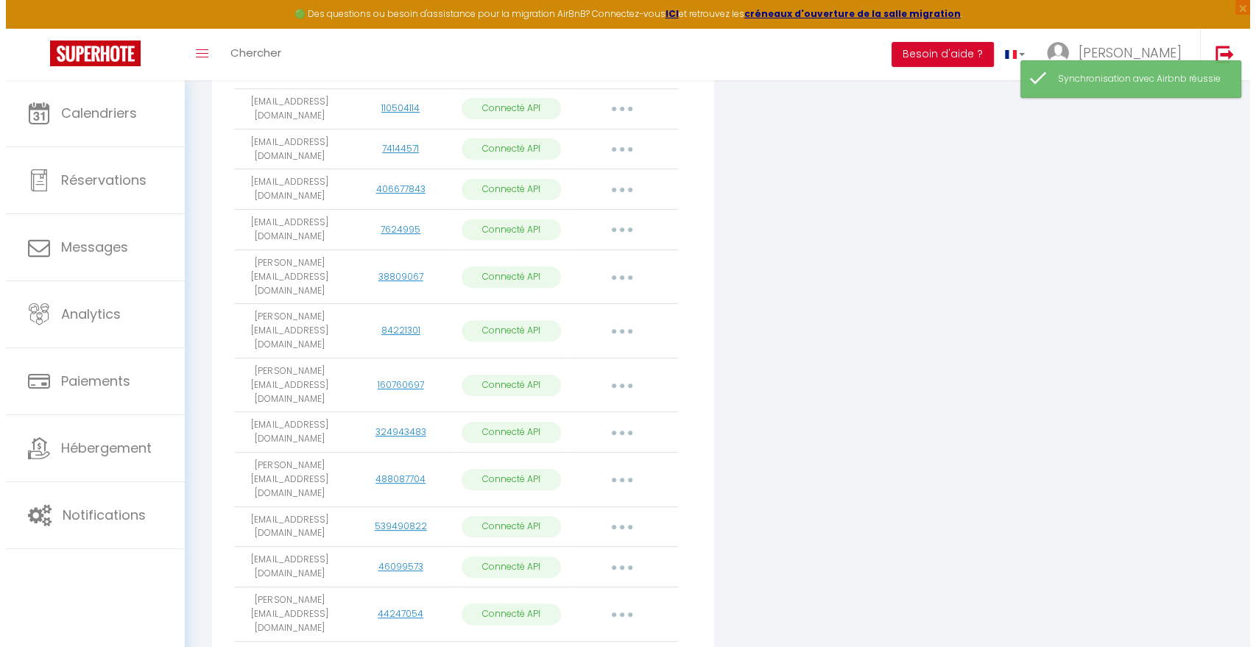
scroll to position [0, 0]
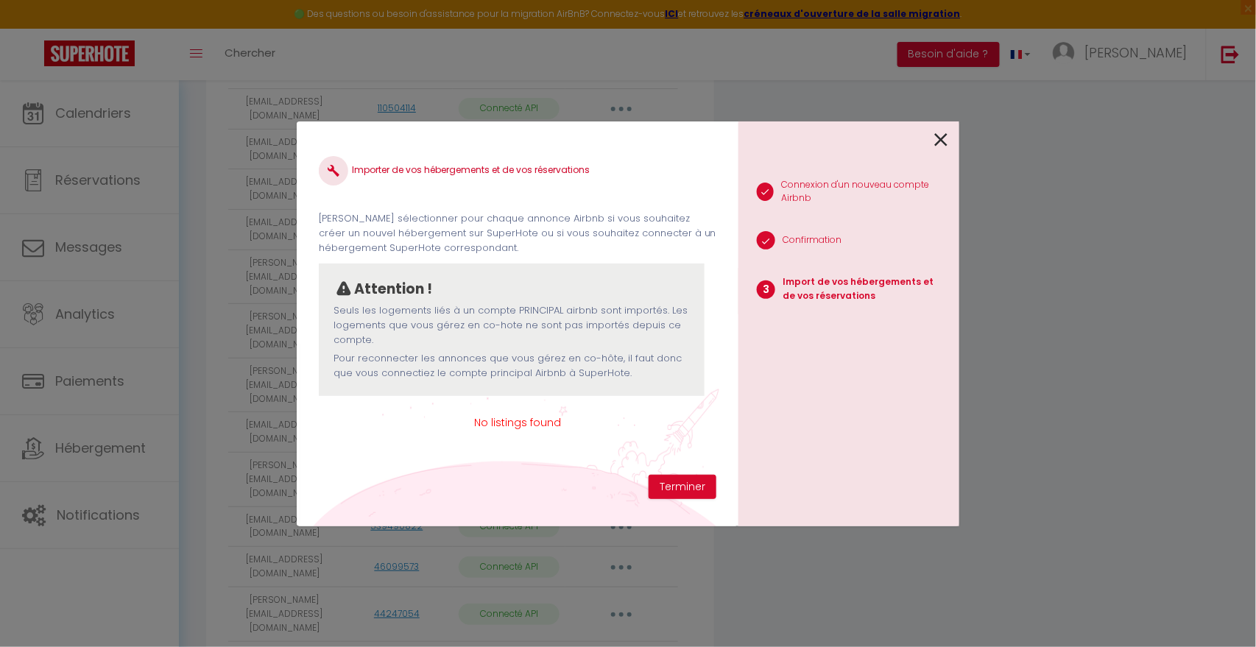
click at [941, 141] on icon at bounding box center [940, 140] width 13 height 22
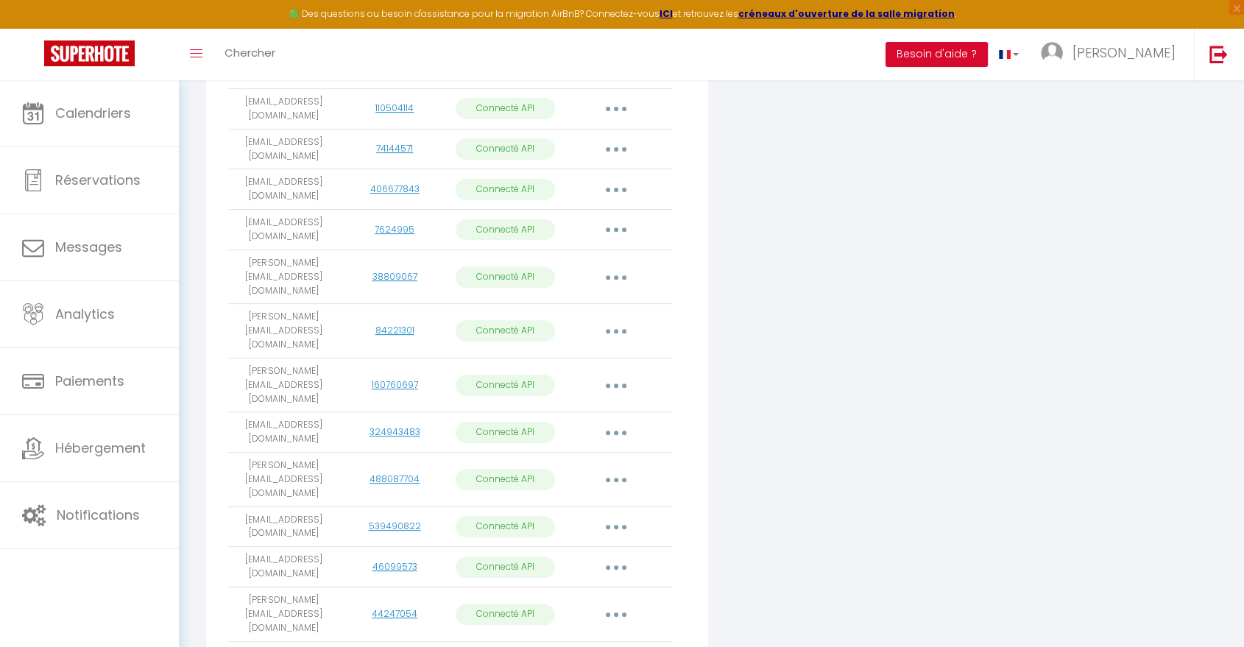
click at [619, 265] on button "button" at bounding box center [616, 277] width 41 height 24
click at [599, 298] on link "Importer les appartements" at bounding box center [551, 310] width 163 height 25
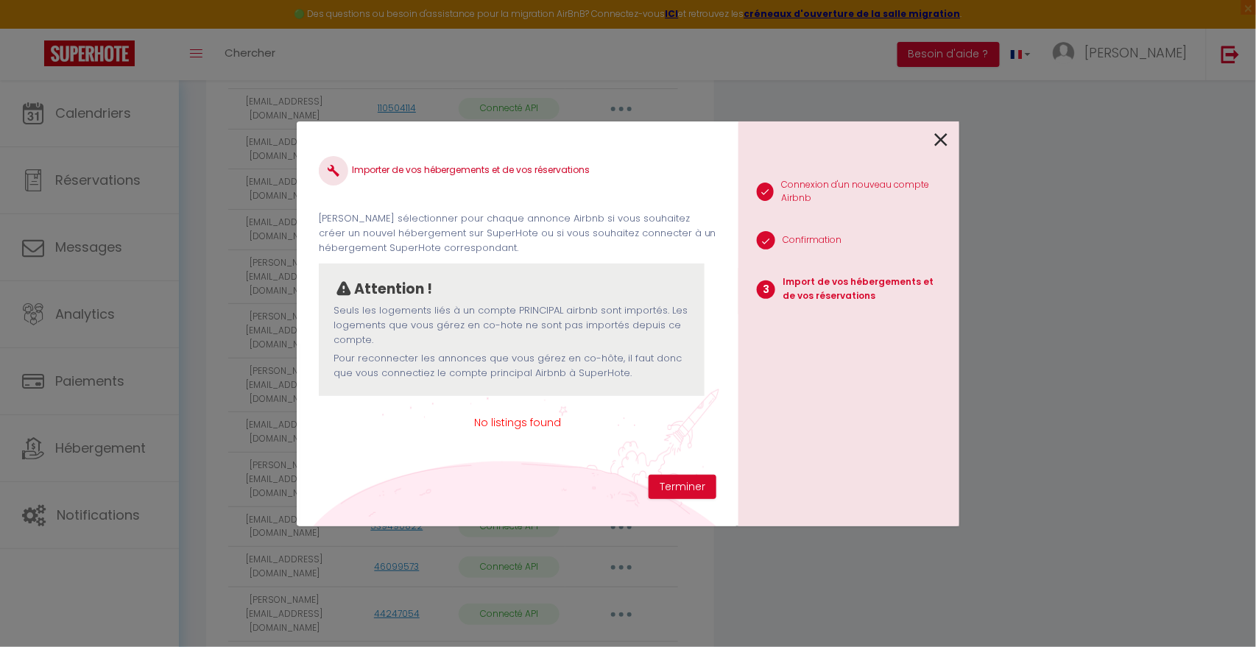
click at [950, 134] on div "1 Connexion d'un nouveau compte Airbnb 2 Confirmation 3 Import de vos hébergeme…" at bounding box center [848, 323] width 221 height 405
click at [941, 137] on icon at bounding box center [940, 140] width 13 height 22
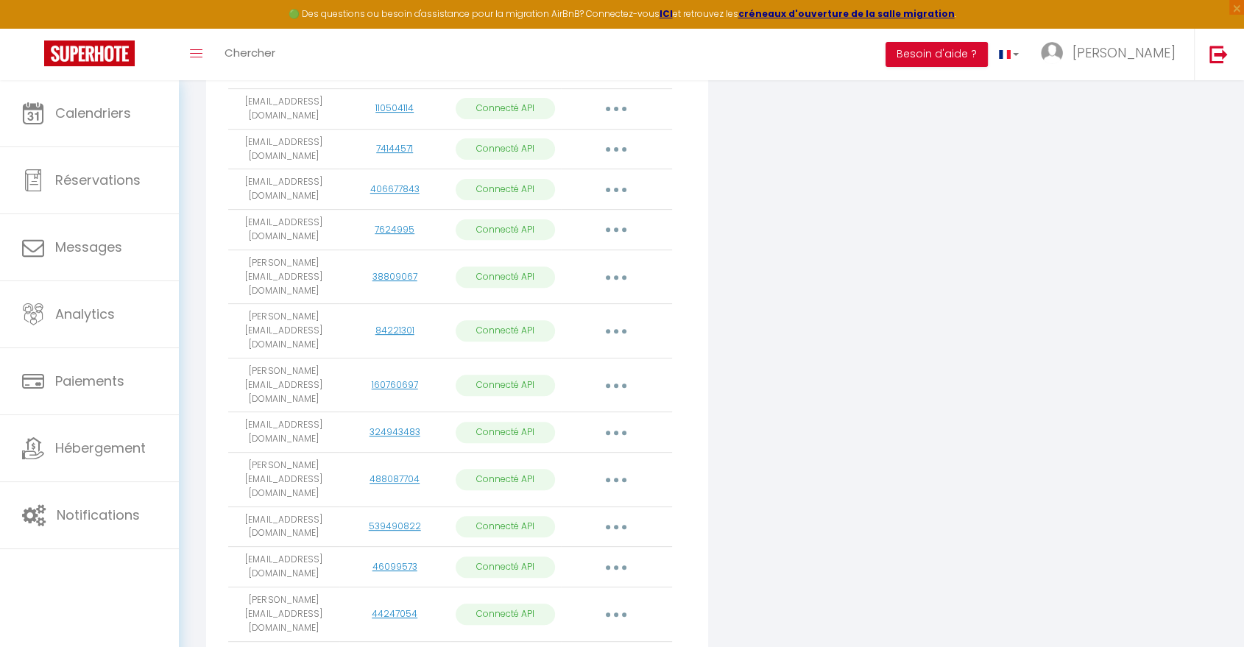
click at [615, 265] on button "button" at bounding box center [616, 277] width 41 height 24
click at [621, 319] on button "button" at bounding box center [616, 331] width 41 height 24
click at [598, 352] on link "Importer les appartements" at bounding box center [551, 364] width 163 height 25
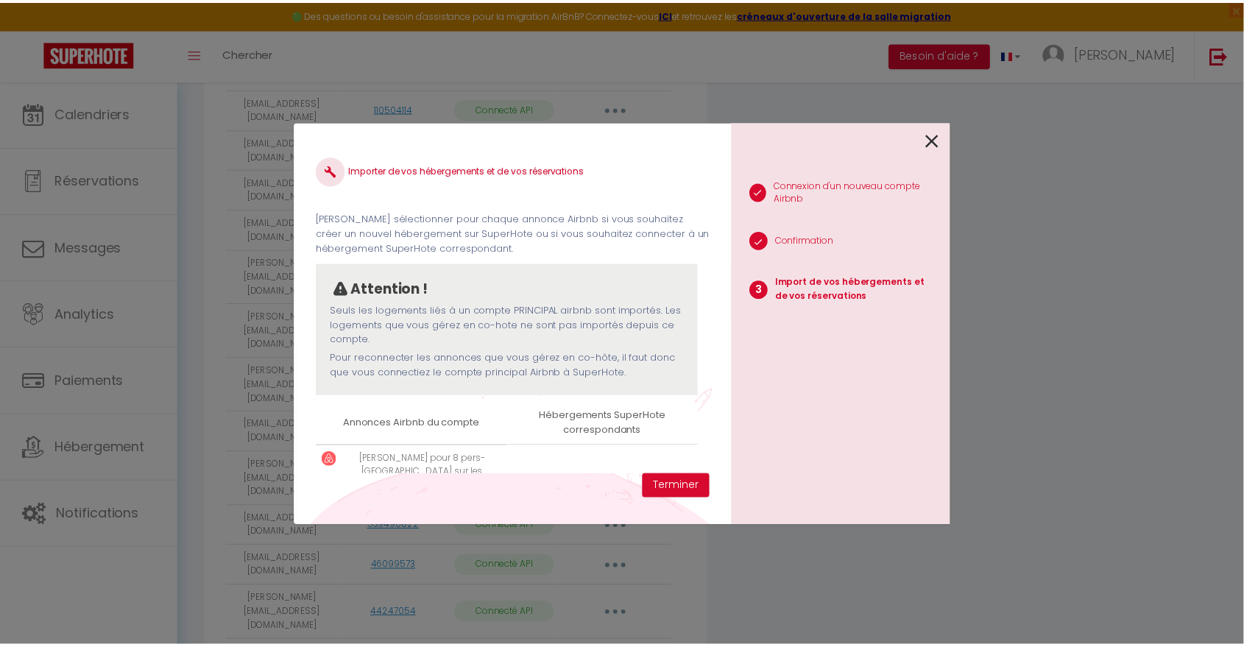
scroll to position [83, 0]
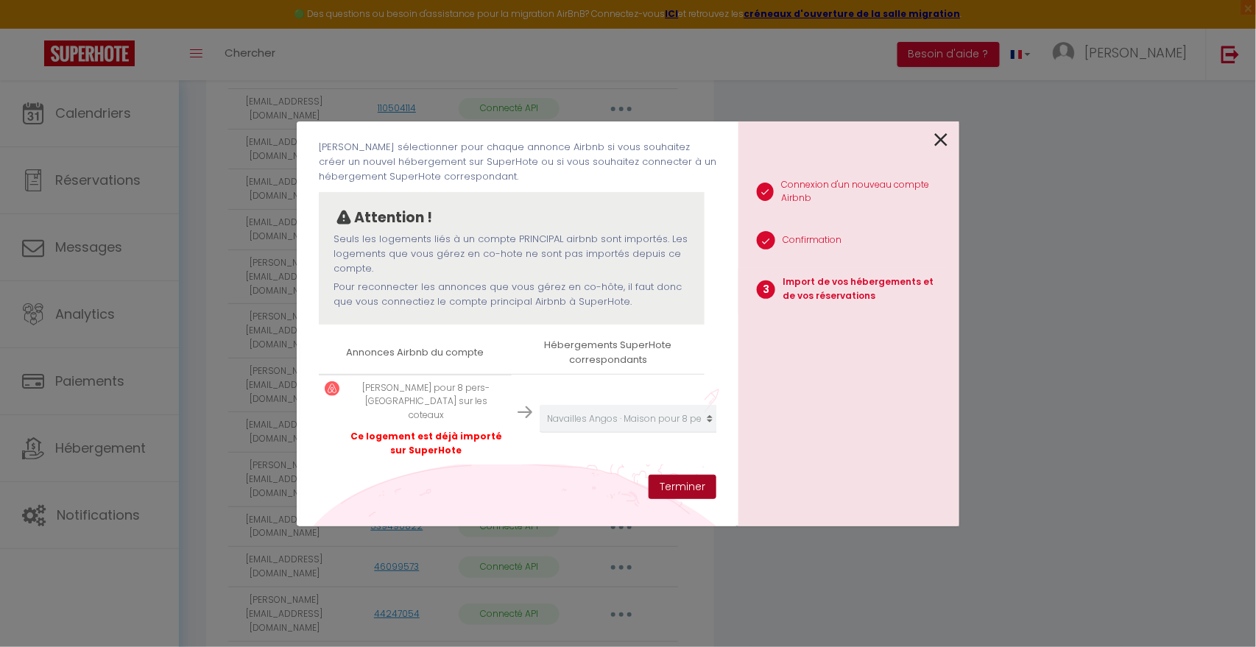
click at [676, 487] on button "Terminer" at bounding box center [683, 487] width 68 height 25
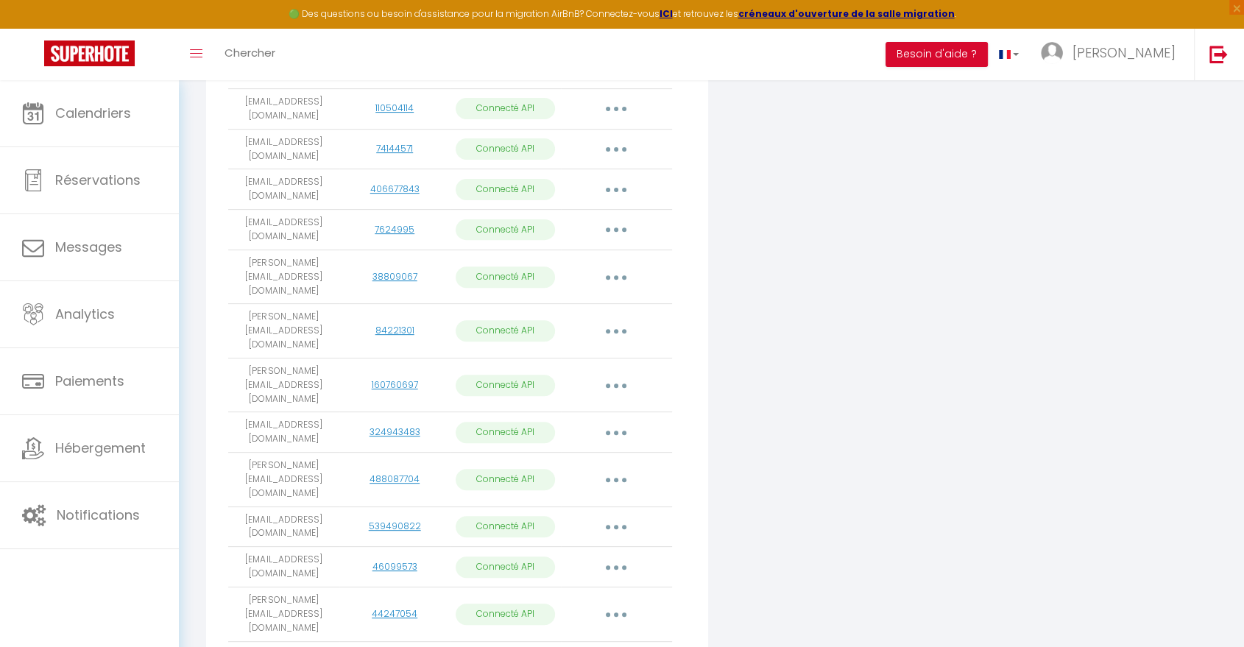
click at [618, 373] on button "button" at bounding box center [616, 385] width 41 height 24
click at [607, 406] on link "Importer les appartements" at bounding box center [551, 418] width 163 height 25
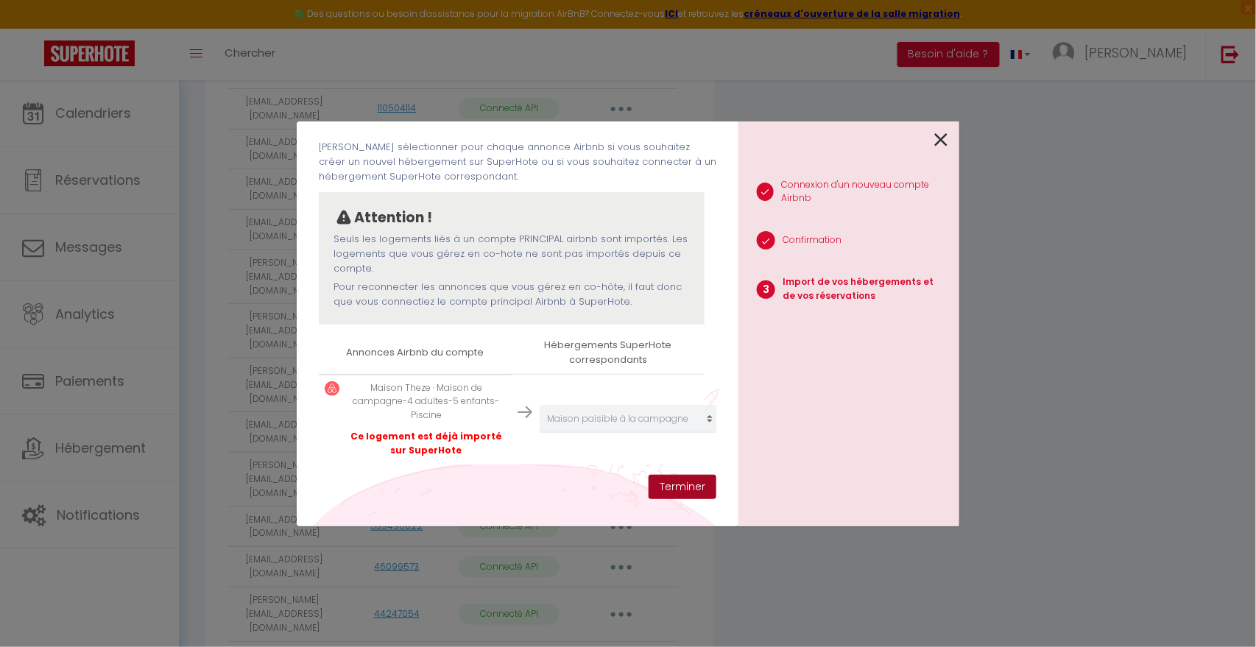
click at [671, 487] on button "Terminer" at bounding box center [683, 487] width 68 height 25
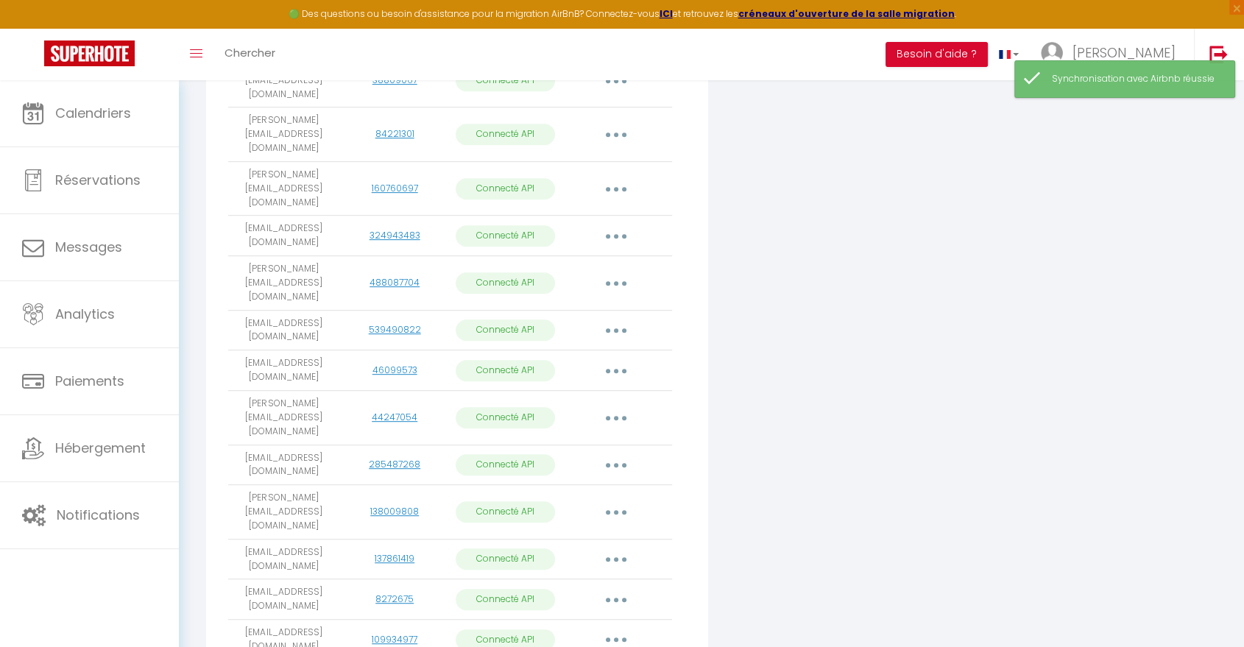
scroll to position [673, 0]
click at [615, 233] on icon "button" at bounding box center [616, 235] width 4 height 4
click at [600, 256] on link "Importer les appartements" at bounding box center [551, 268] width 163 height 25
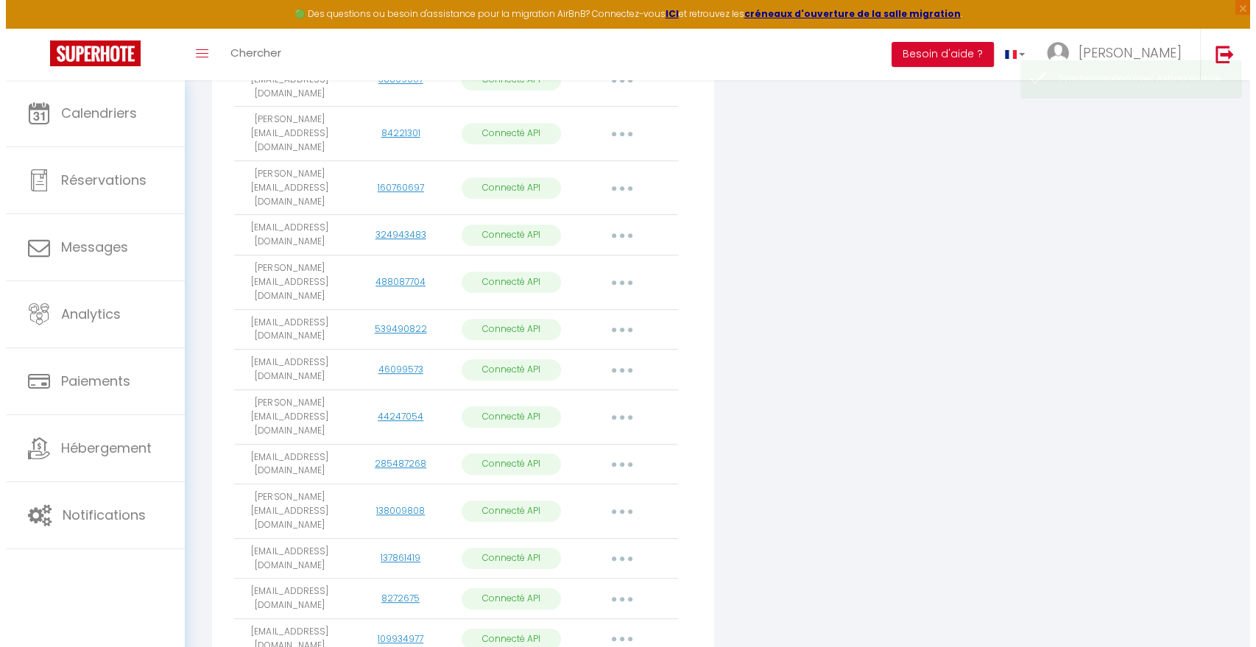
scroll to position [668, 0]
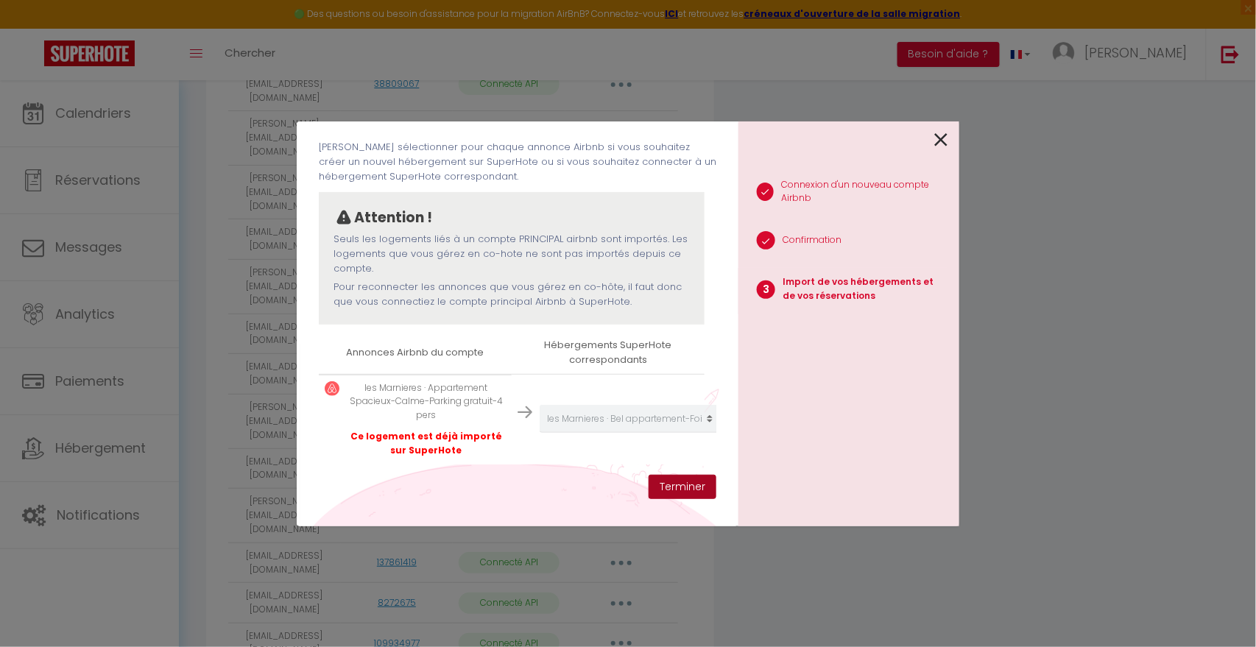
click at [677, 487] on button "Terminer" at bounding box center [683, 487] width 68 height 25
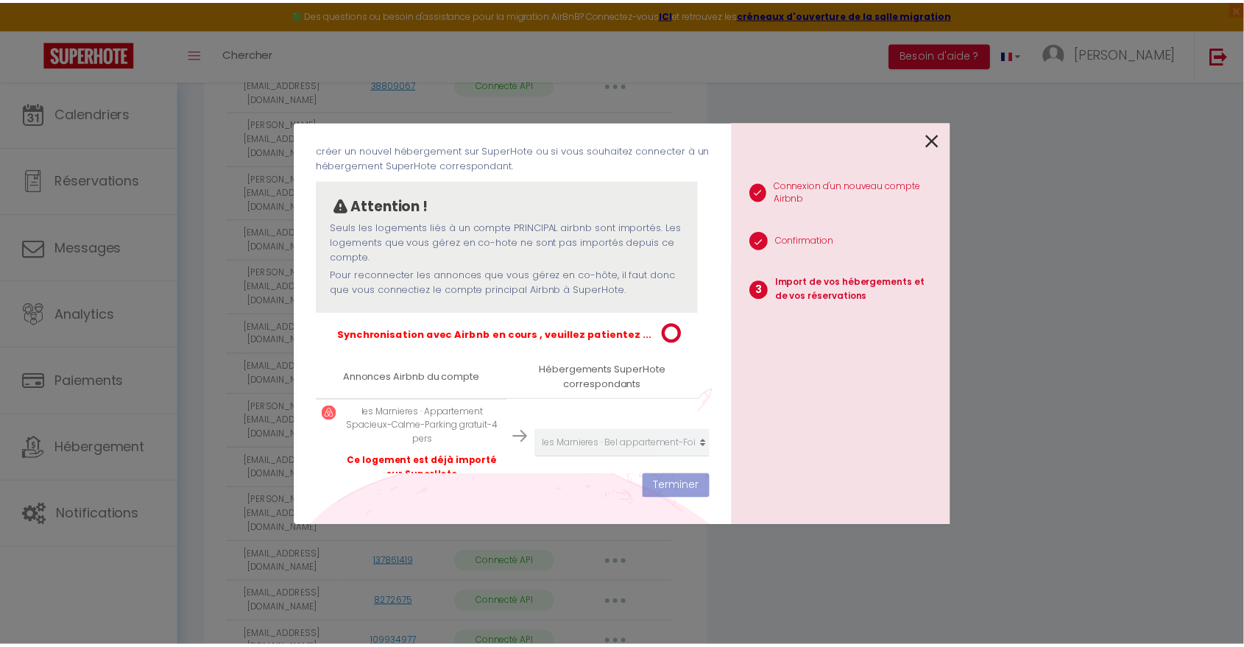
scroll to position [673, 0]
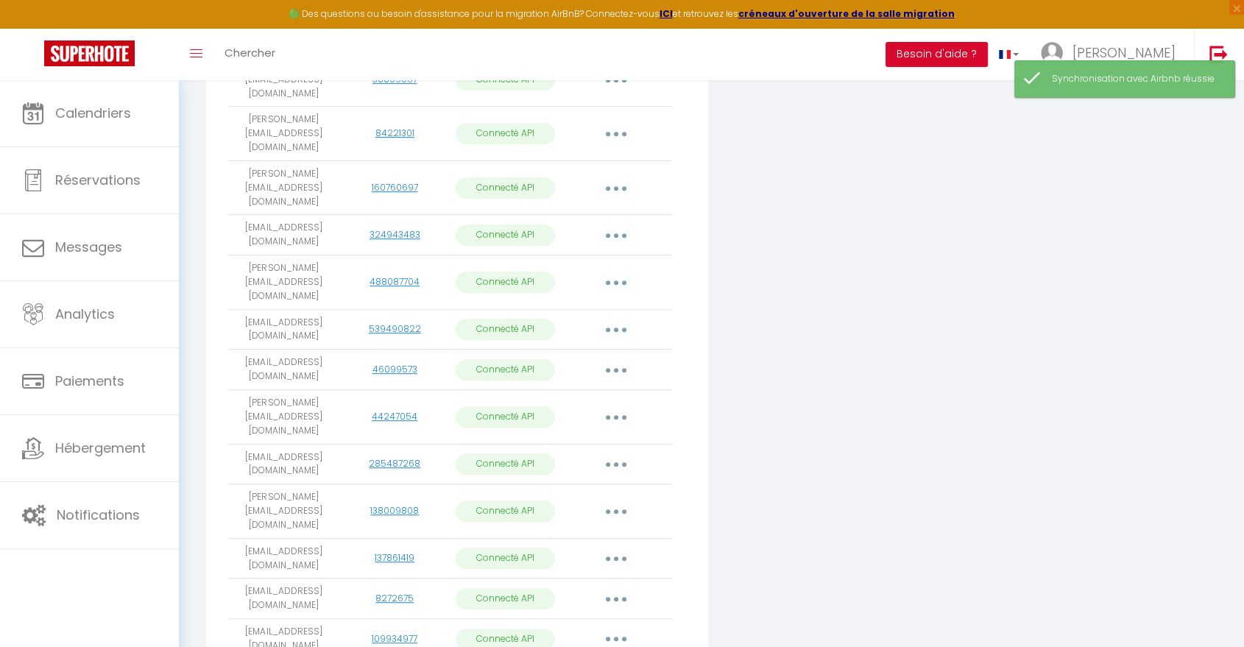
click at [616, 280] on icon "button" at bounding box center [616, 282] width 4 height 4
click at [607, 303] on link "Importer les appartements" at bounding box center [551, 315] width 163 height 25
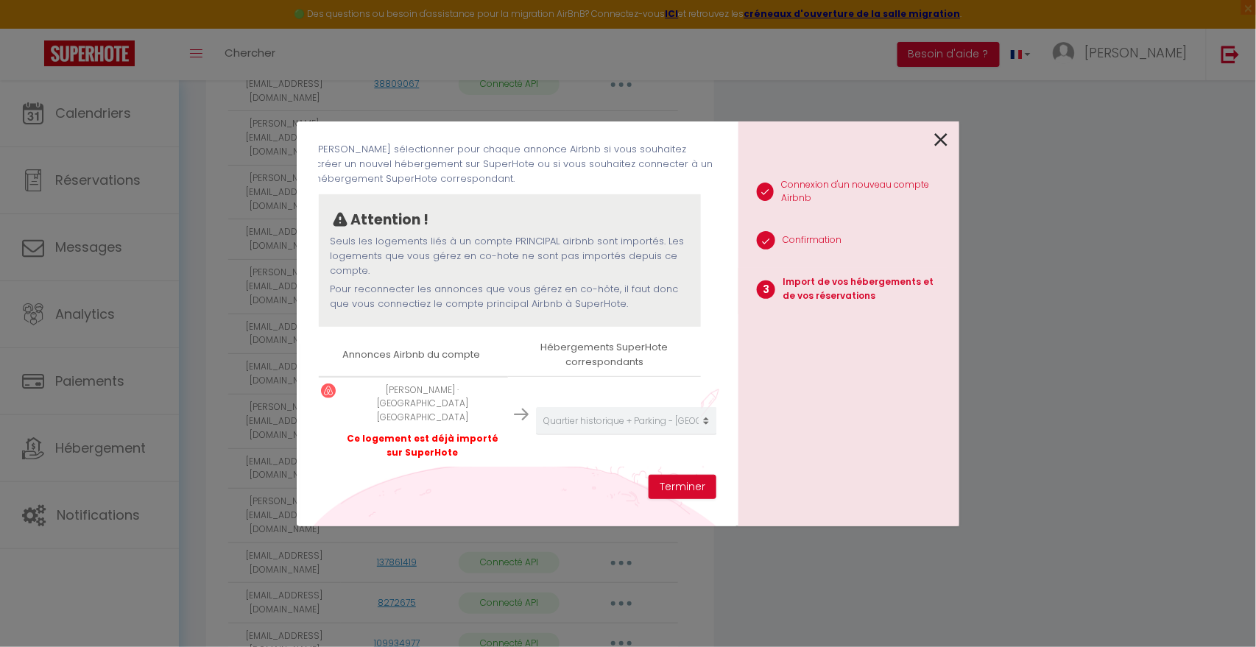
scroll to position [69, 0]
click at [664, 487] on button "Terminer" at bounding box center [683, 487] width 68 height 25
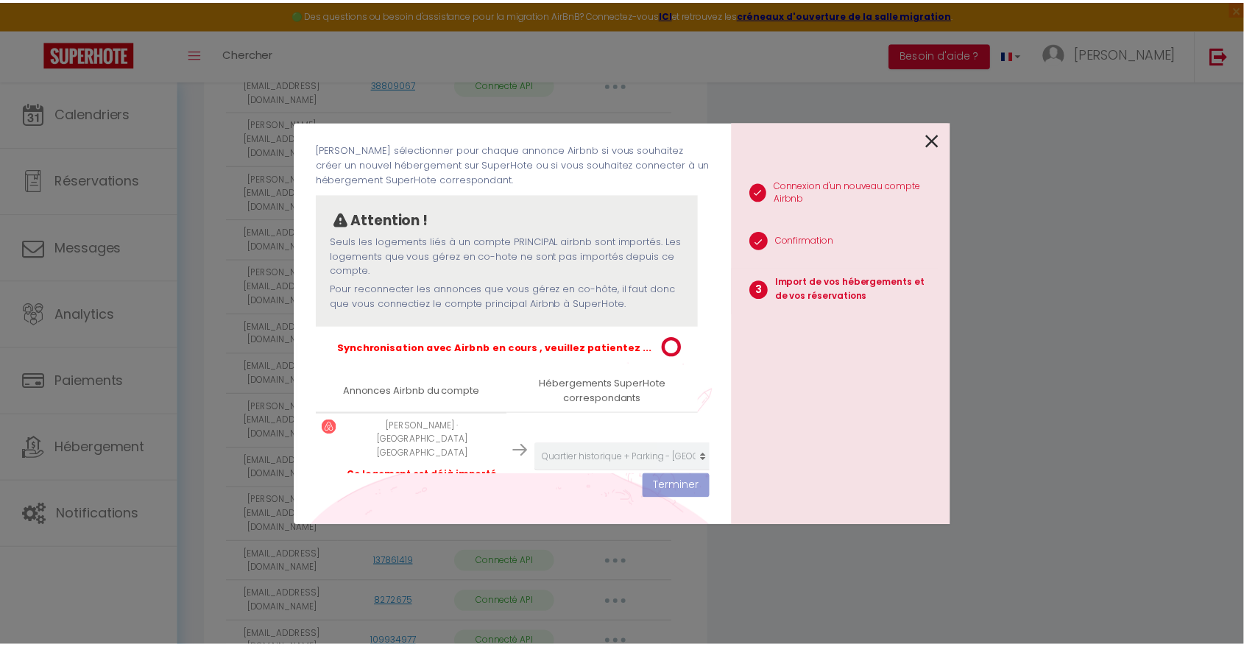
scroll to position [673, 0]
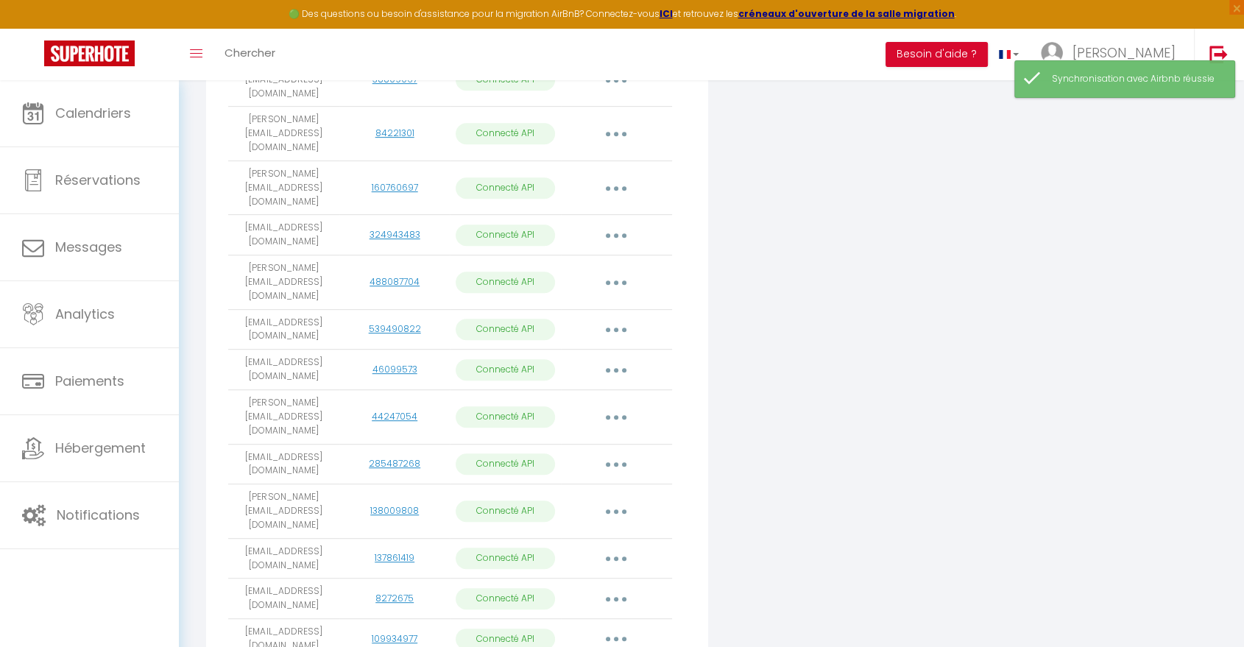
click at [624, 318] on button "button" at bounding box center [616, 330] width 41 height 24
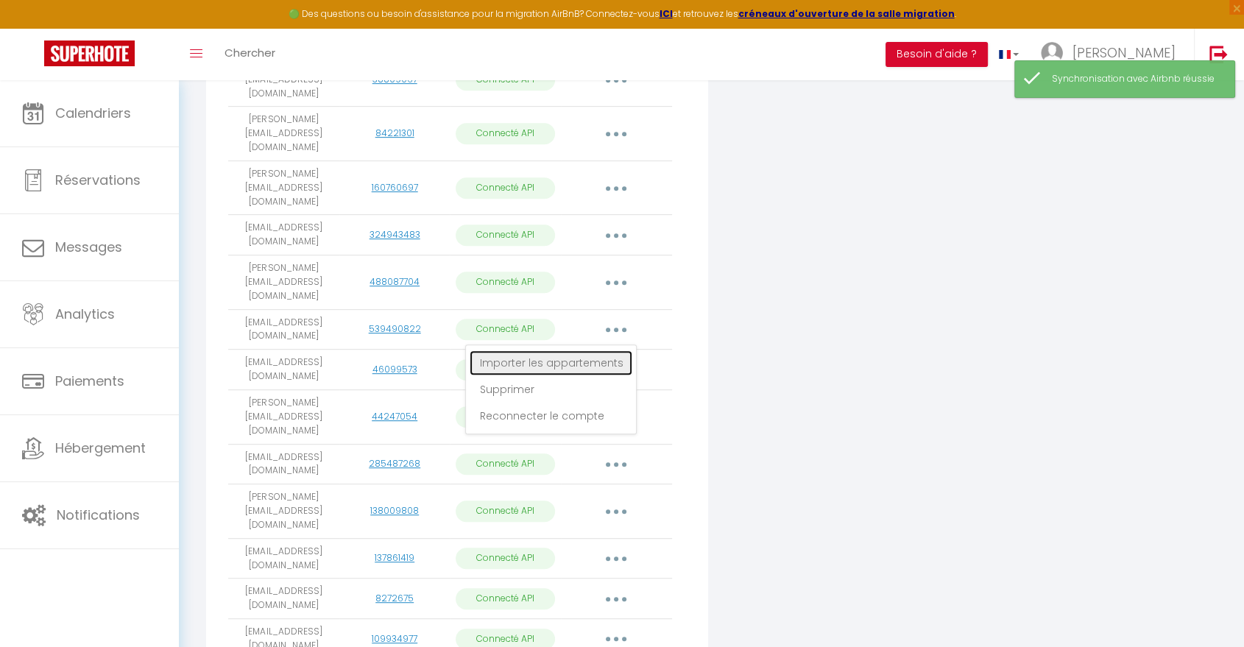
click at [603, 350] on link "Importer les appartements" at bounding box center [551, 362] width 163 height 25
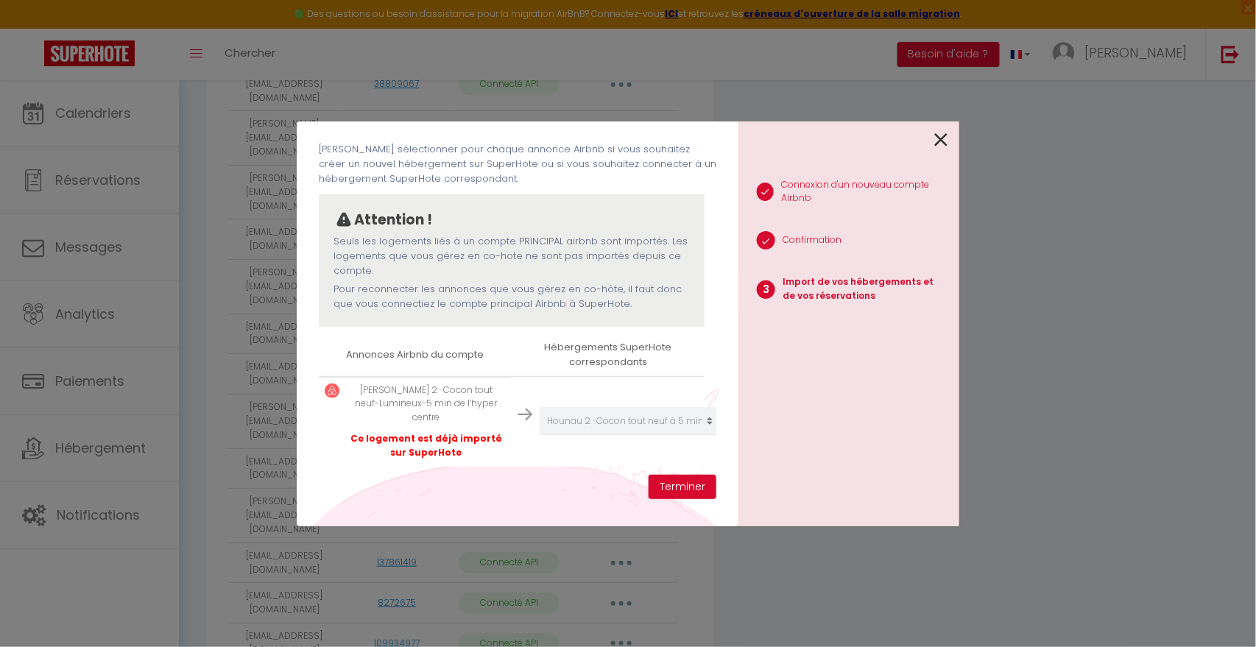
scroll to position [83, 0]
click at [674, 487] on button "Terminer" at bounding box center [683, 487] width 68 height 25
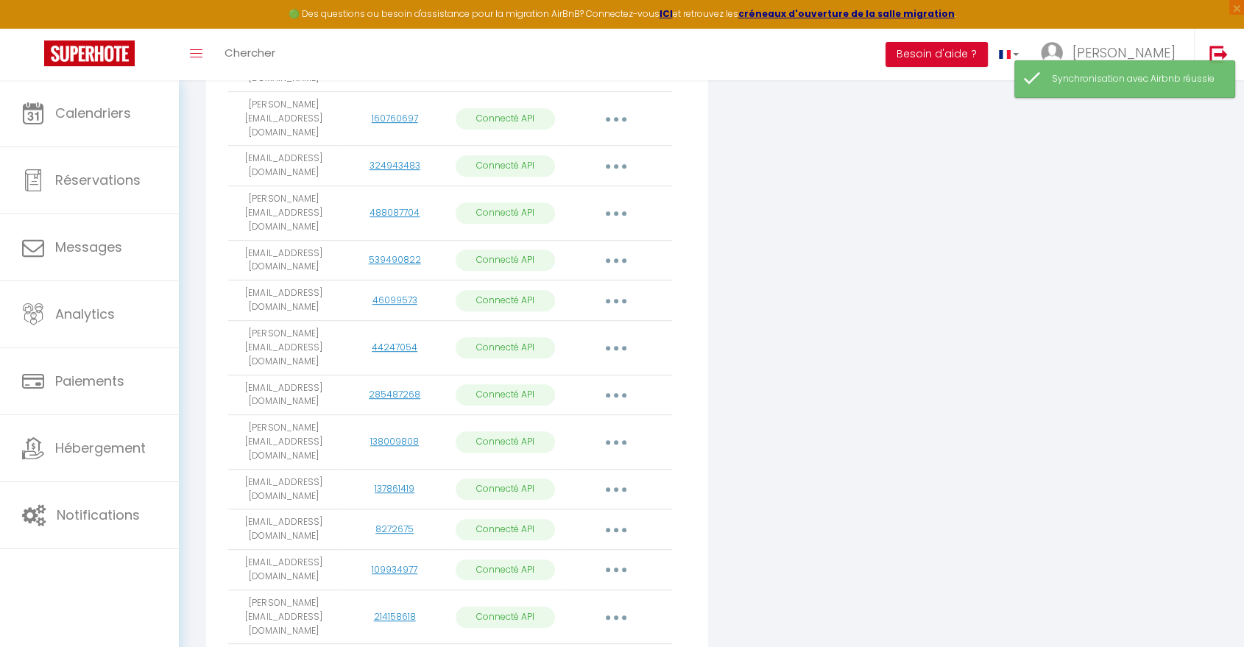
scroll to position [768, 0]
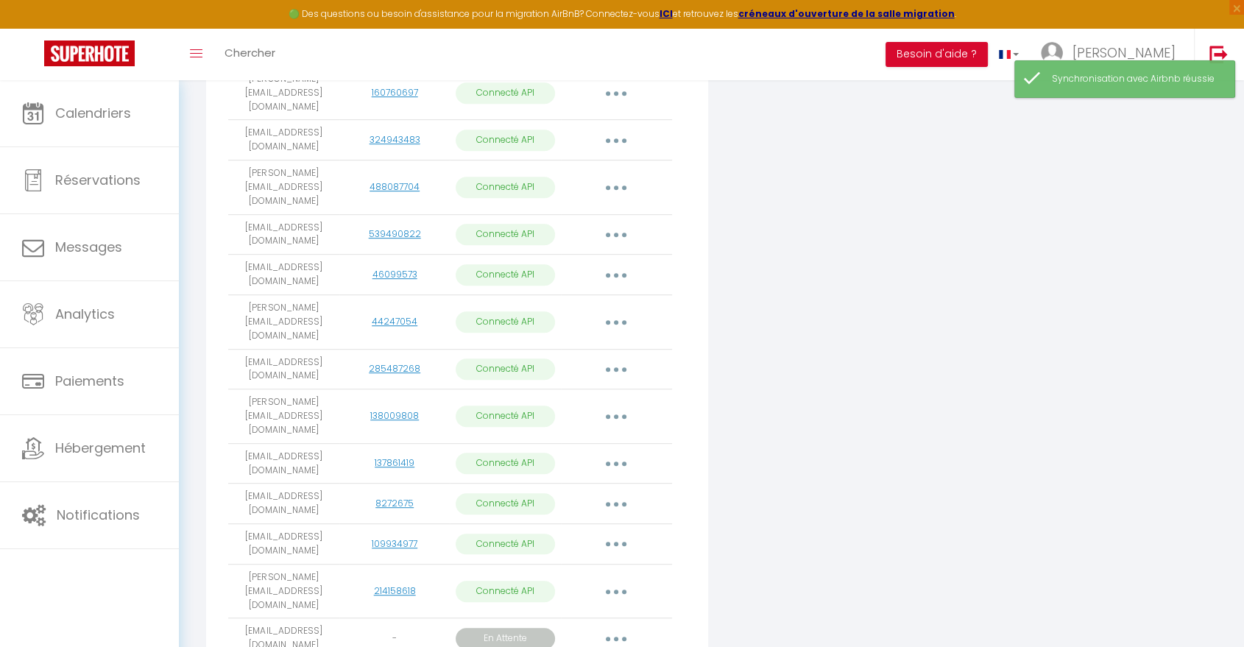
click at [621, 263] on button "button" at bounding box center [616, 275] width 41 height 24
click at [603, 296] on link "Importer les appartements" at bounding box center [551, 308] width 163 height 25
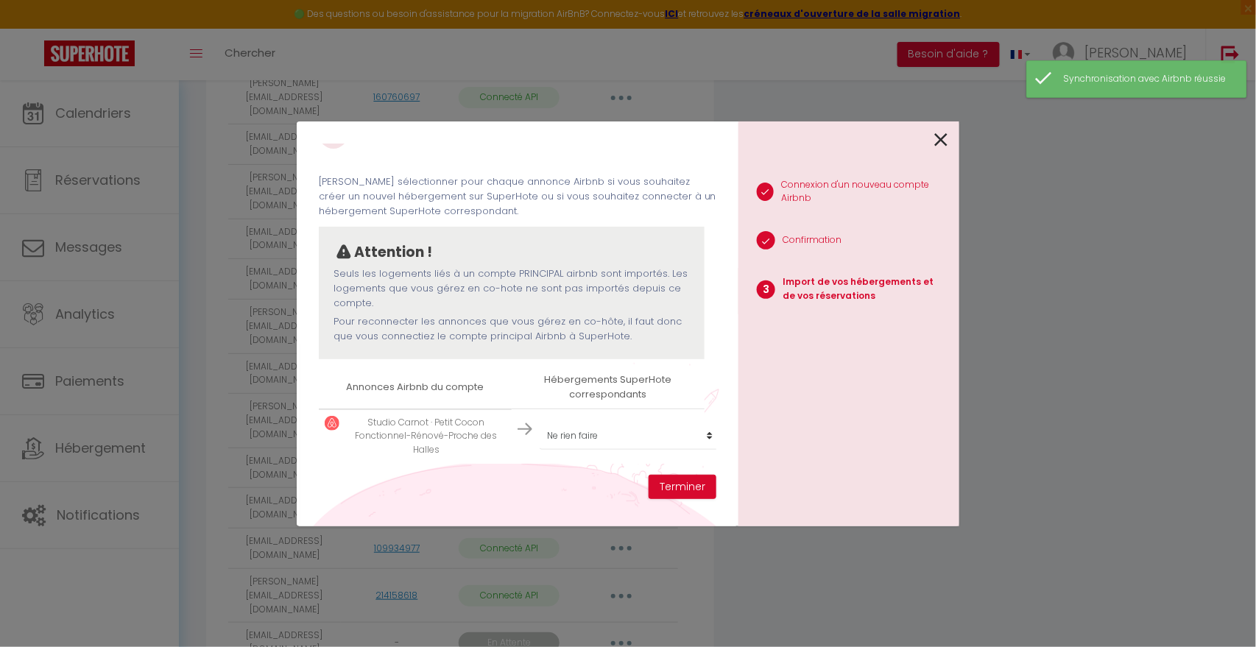
scroll to position [48, 0]
click at [644, 427] on select "Créer un nouvel hébergement Ne rien faire [PERSON_NAME] de ville, Appt 3 chambr…" at bounding box center [630, 436] width 181 height 28
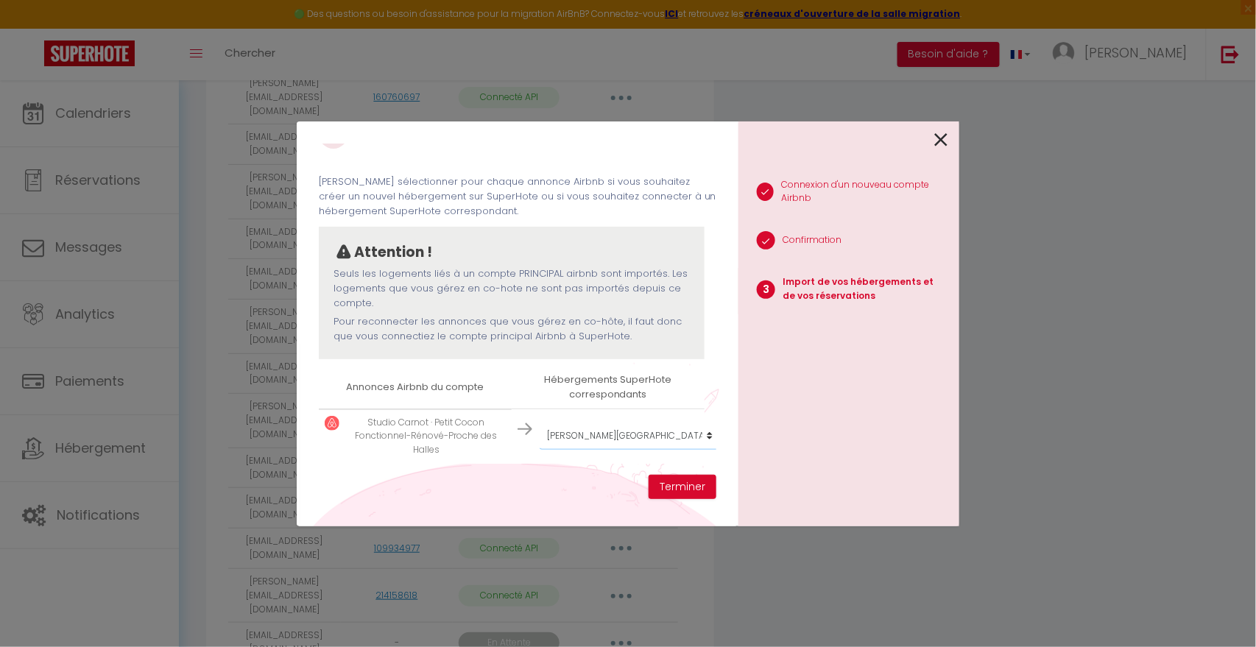
click at [540, 422] on select "Créer un nouvel hébergement Ne rien faire [PERSON_NAME] de ville, Appt 3 chambr…" at bounding box center [630, 436] width 181 height 28
click at [684, 490] on button "Terminer" at bounding box center [683, 487] width 68 height 25
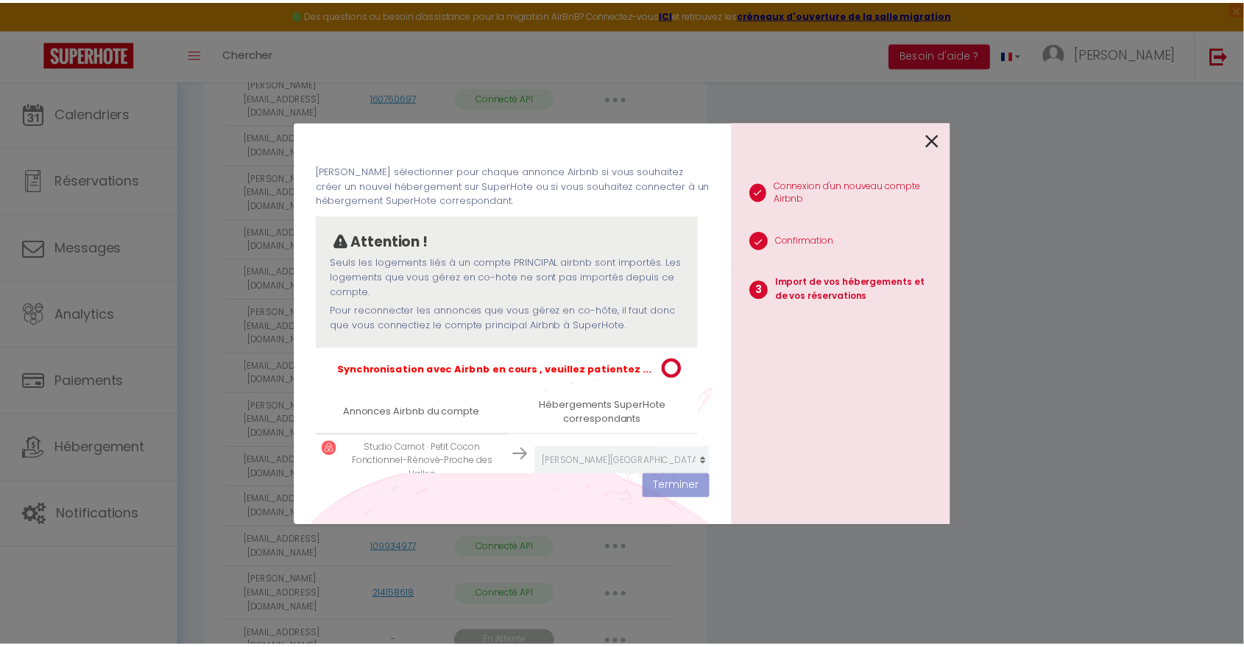
scroll to position [768, 0]
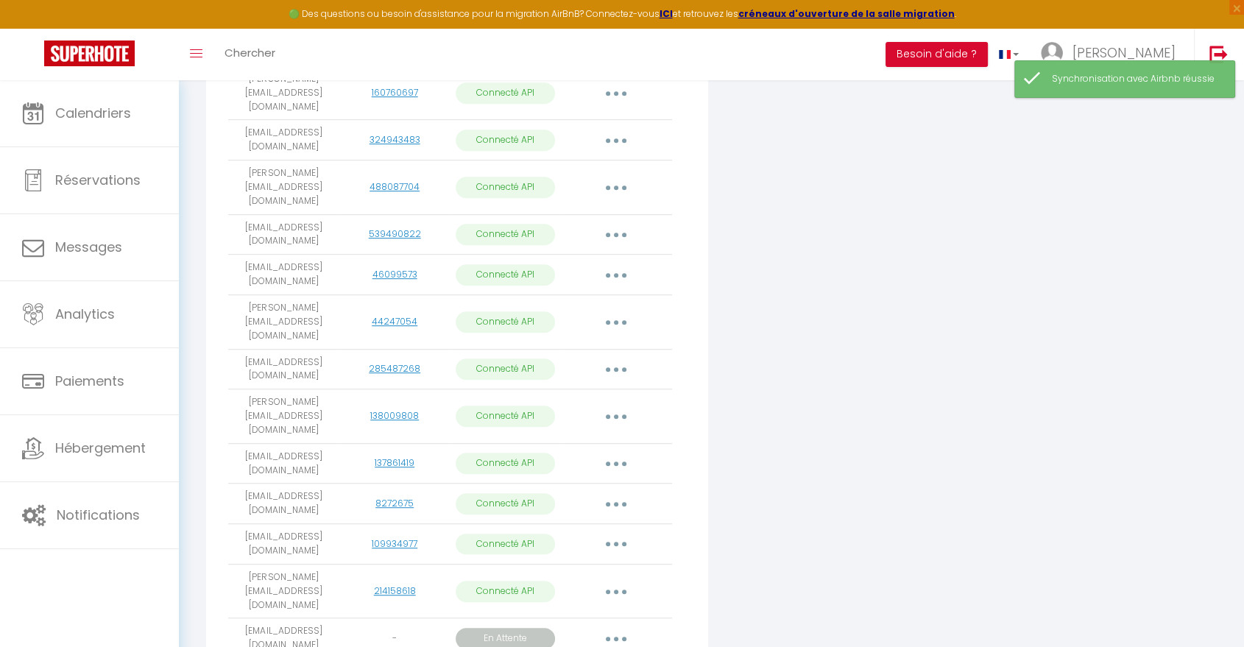
click at [619, 311] on button "button" at bounding box center [616, 323] width 41 height 24
click at [604, 343] on link "Importer les appartements" at bounding box center [551, 355] width 163 height 25
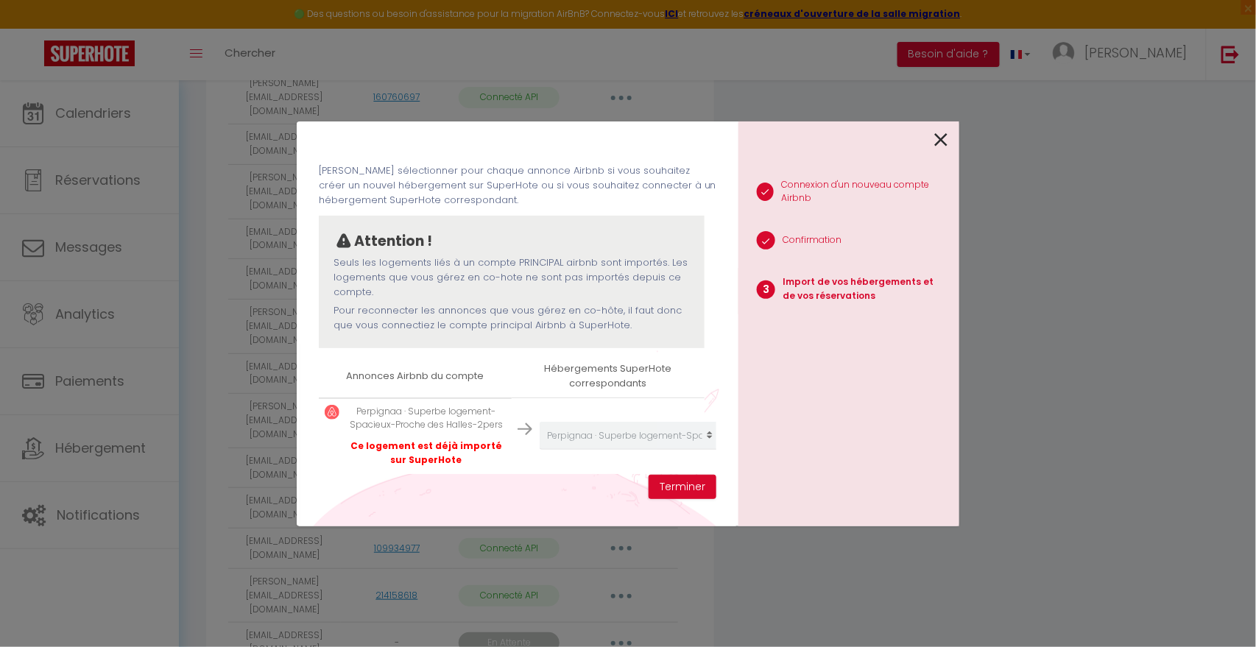
scroll to position [69, 0]
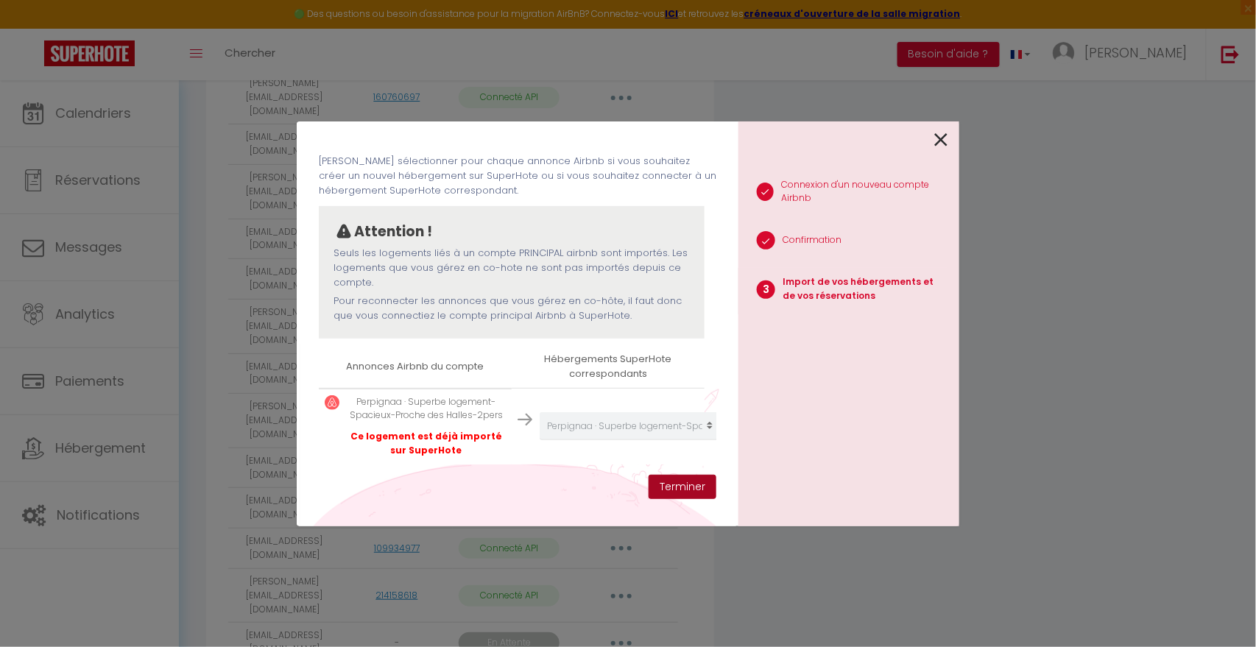
click at [678, 494] on button "Terminer" at bounding box center [683, 487] width 68 height 25
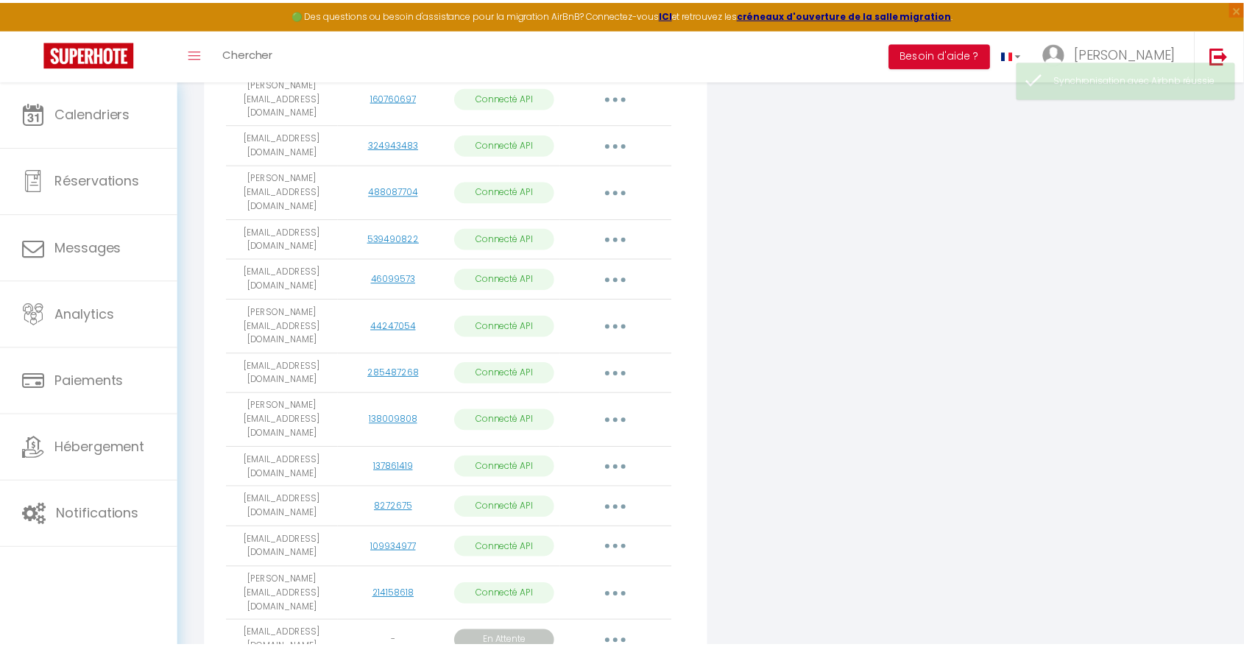
scroll to position [768, 0]
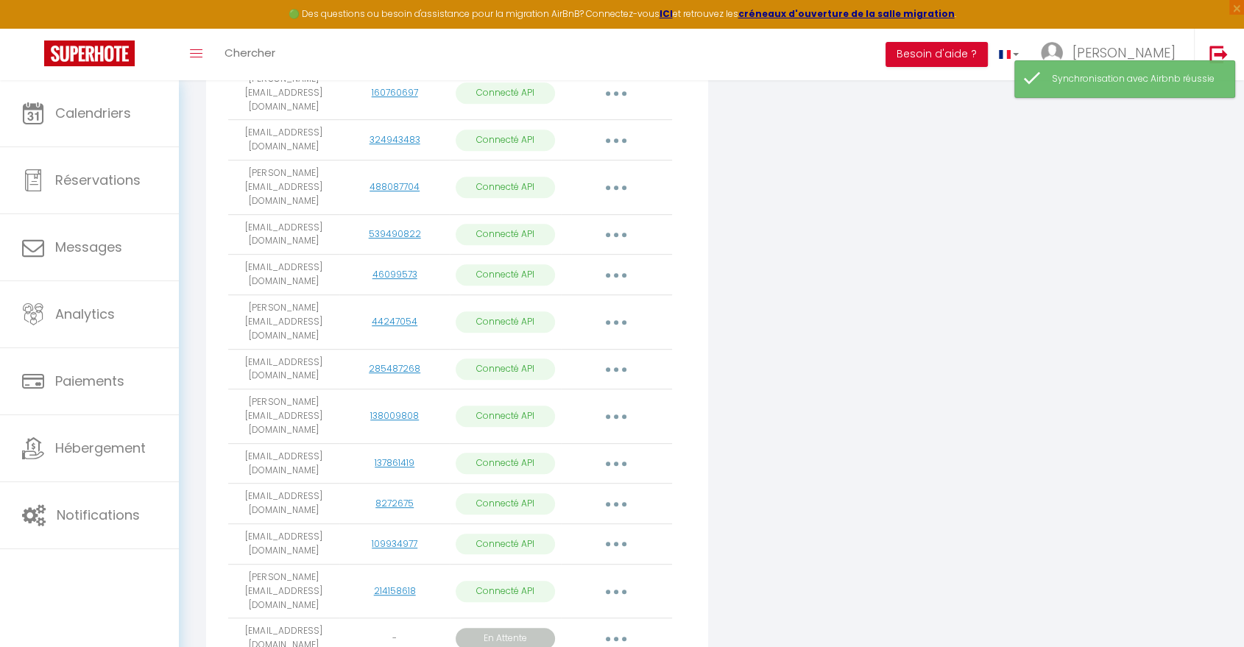
click at [619, 358] on button "button" at bounding box center [616, 370] width 41 height 24
click at [592, 390] on link "Importer les appartements" at bounding box center [551, 402] width 163 height 25
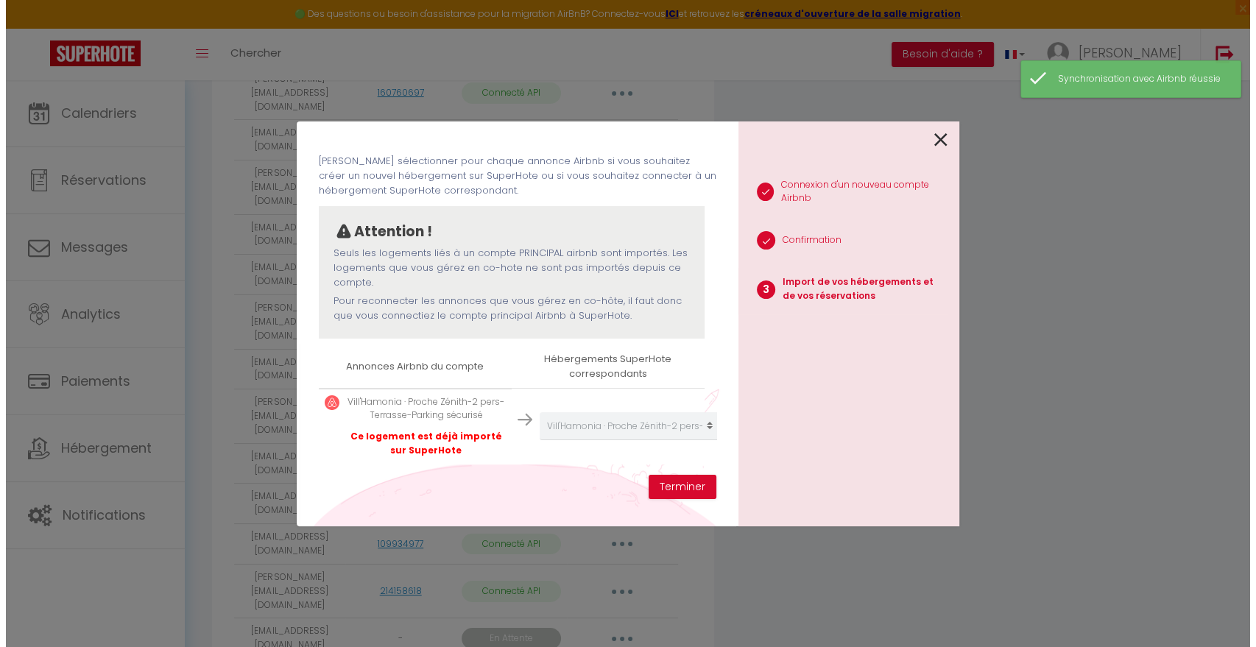
scroll to position [763, 0]
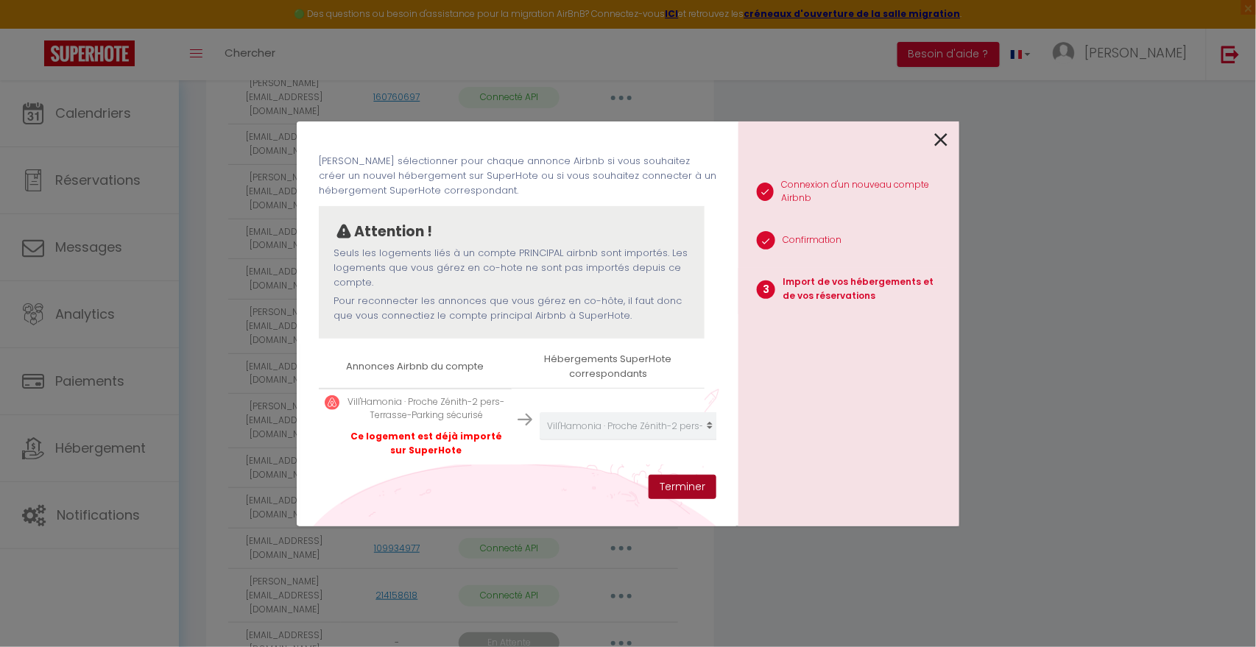
click at [683, 486] on button "Terminer" at bounding box center [683, 487] width 68 height 25
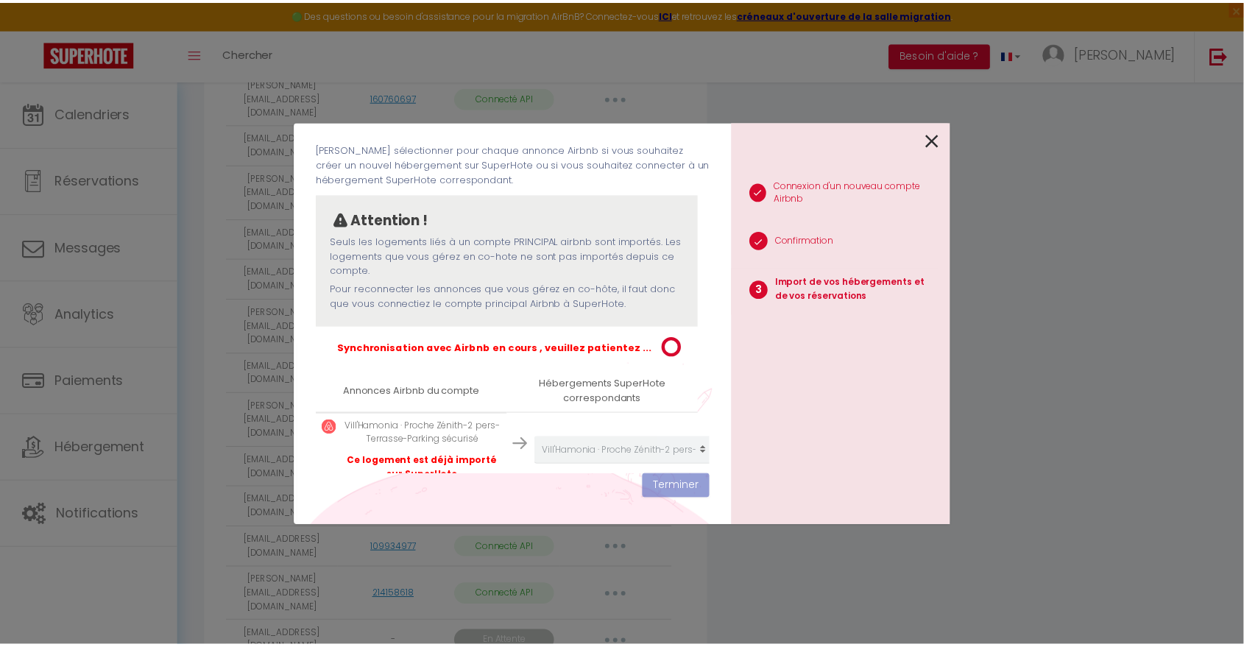
scroll to position [768, 0]
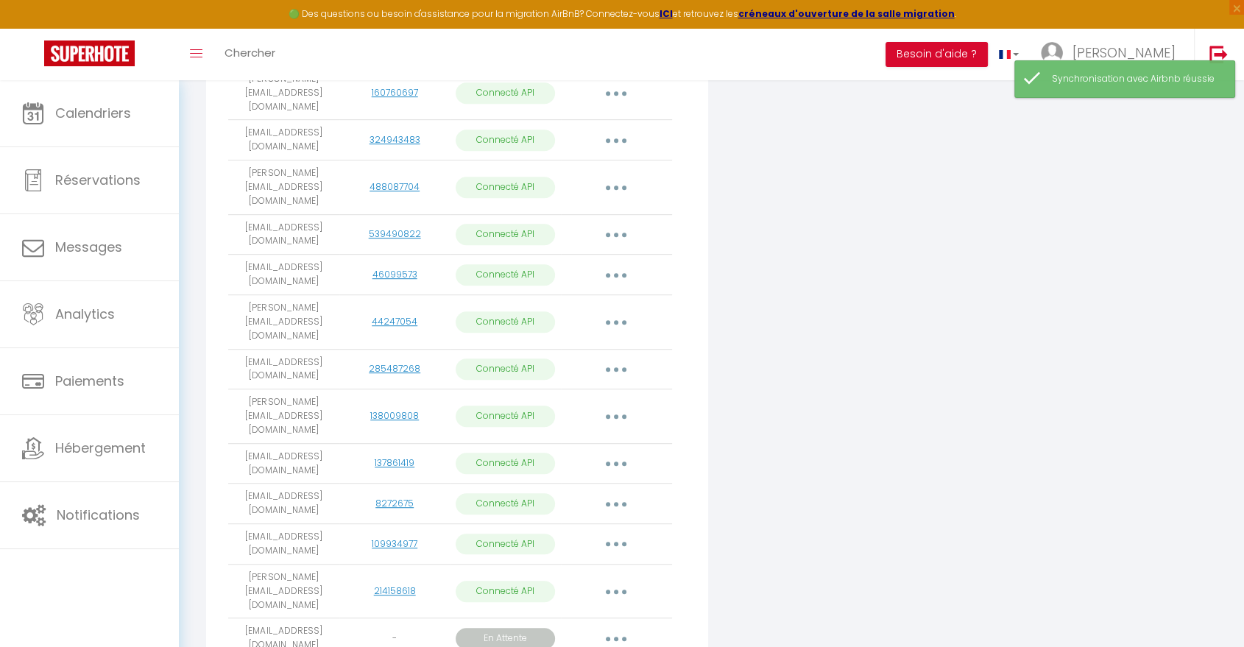
click at [619, 405] on button "button" at bounding box center [616, 417] width 41 height 24
click at [603, 437] on link "Importer les appartements" at bounding box center [551, 449] width 163 height 25
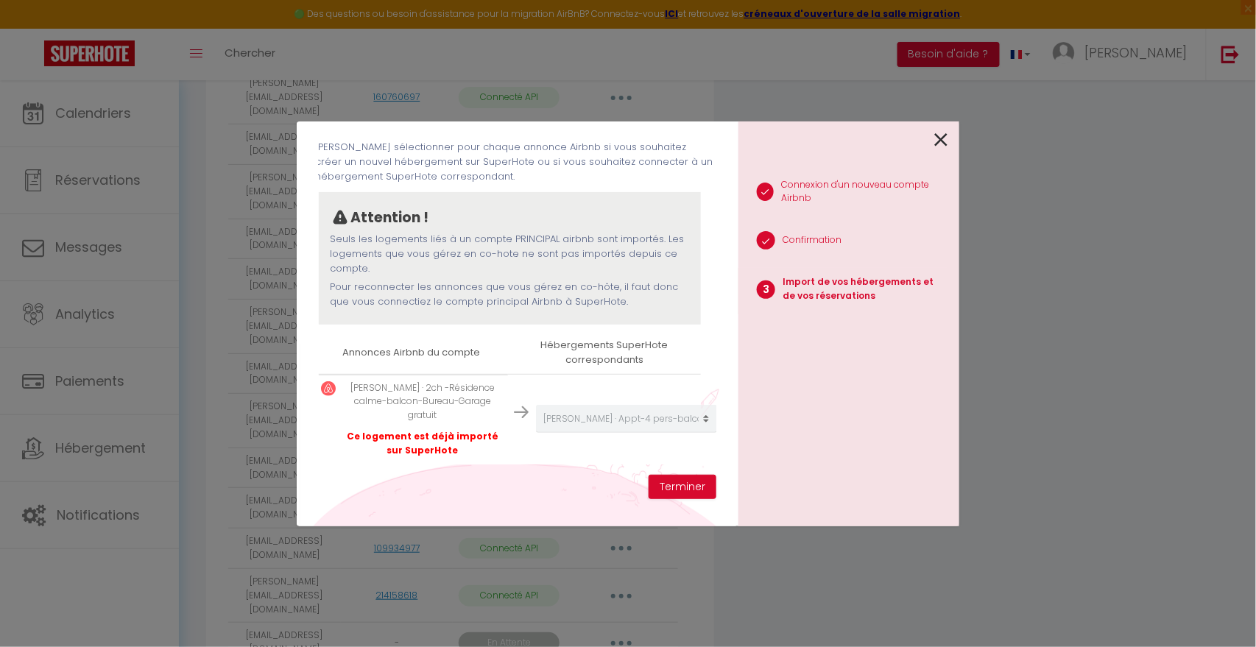
scroll to position [83, 2]
click at [684, 490] on button "Terminer" at bounding box center [683, 487] width 68 height 25
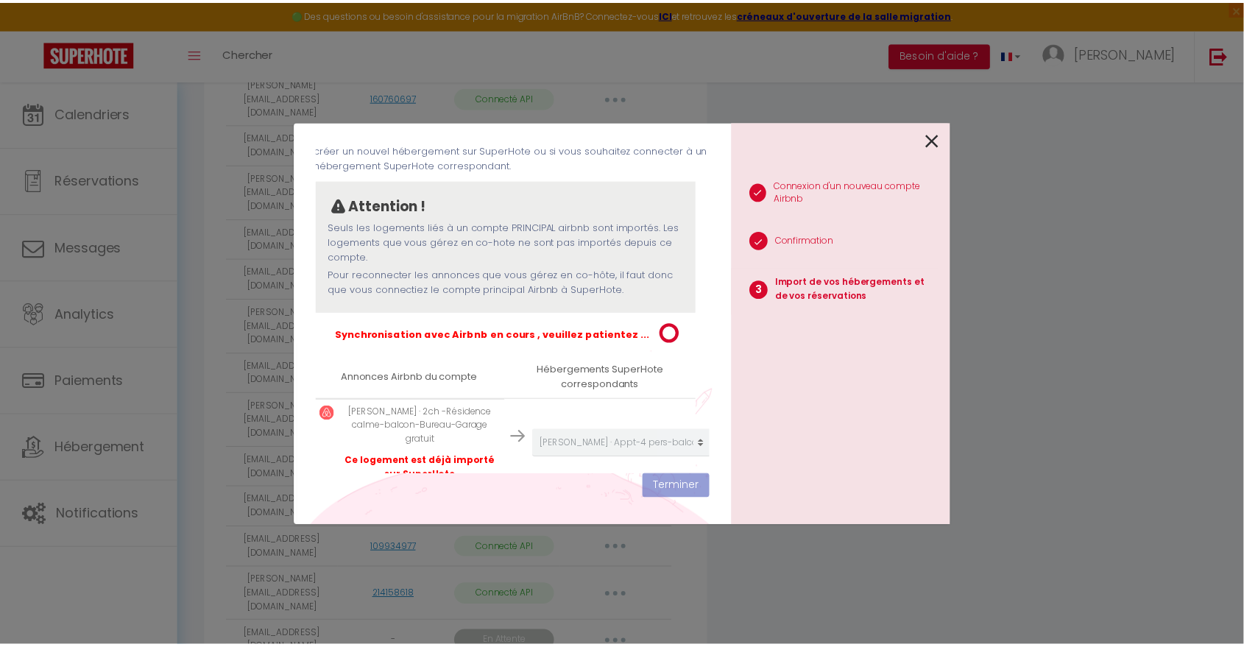
scroll to position [768, 0]
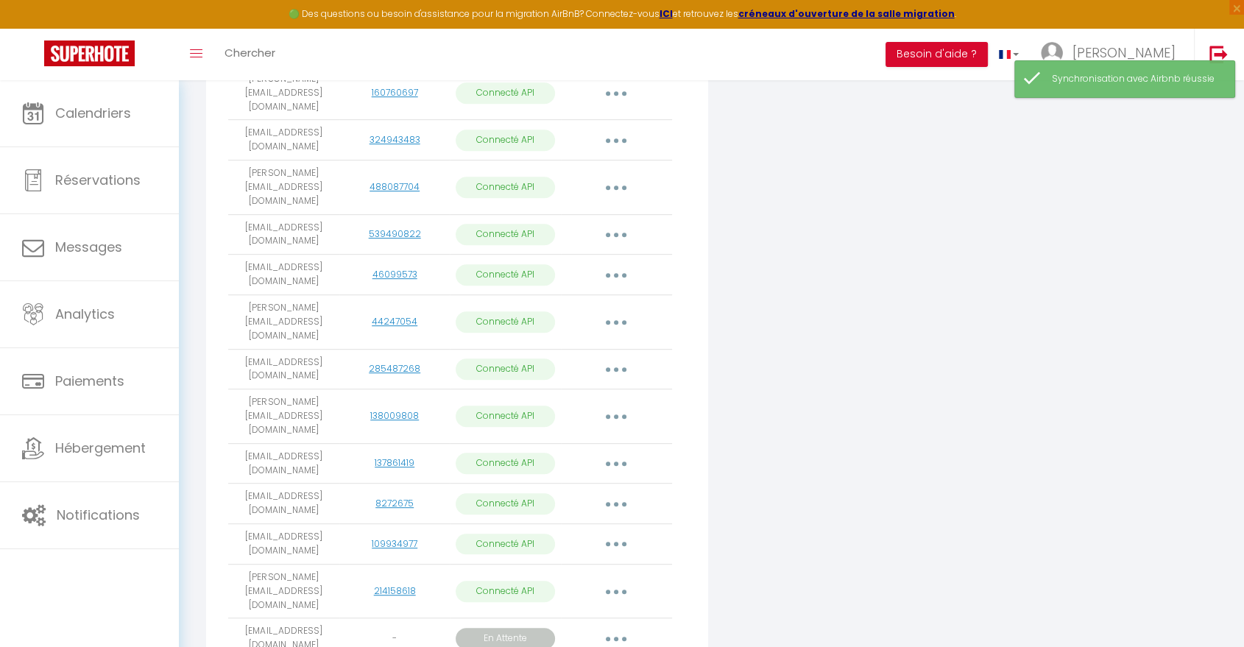
click at [617, 462] on icon "button" at bounding box center [616, 464] width 4 height 4
click at [593, 484] on link "Importer les appartements" at bounding box center [551, 496] width 163 height 25
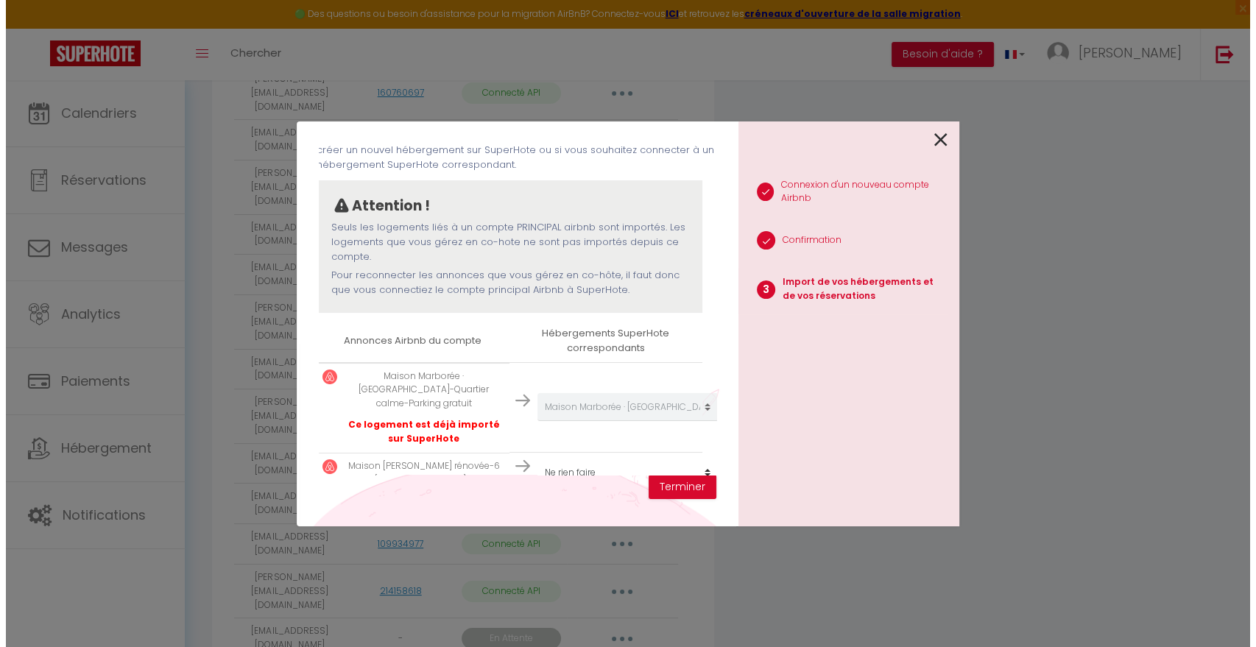
scroll to position [763, 0]
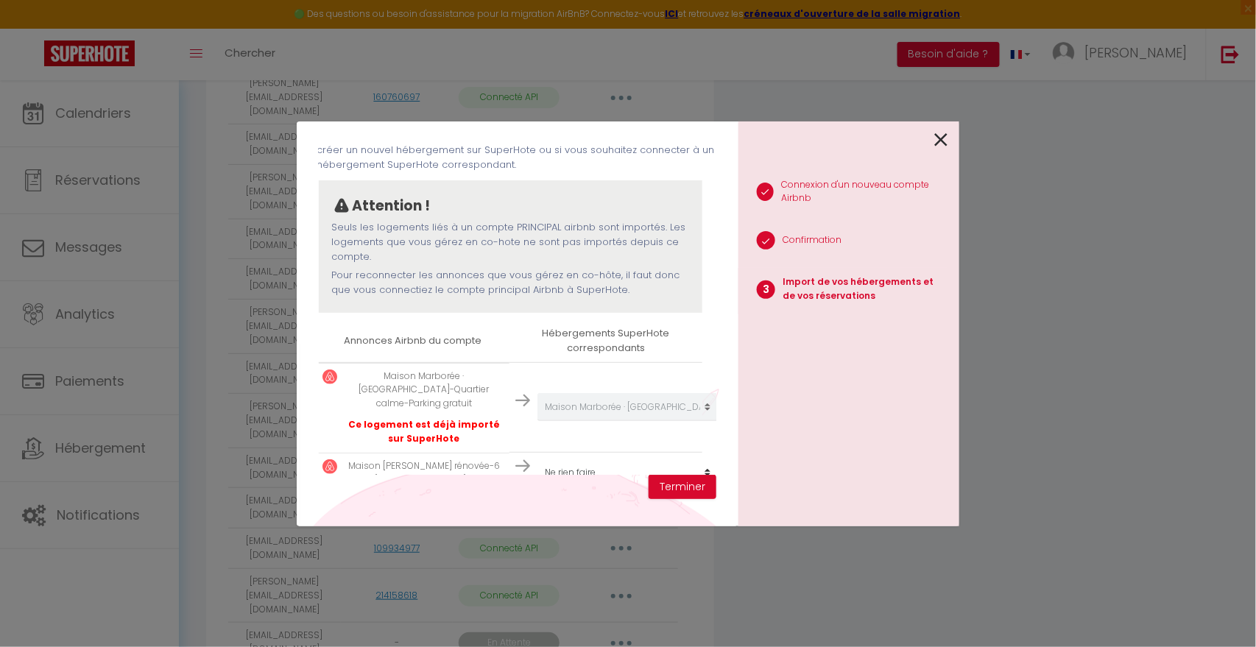
click at [612, 365] on td "Créer un nouvel hébergement Ne rien faire [PERSON_NAME] de ville, Appt 3 chambr…" at bounding box center [605, 407] width 193 height 90
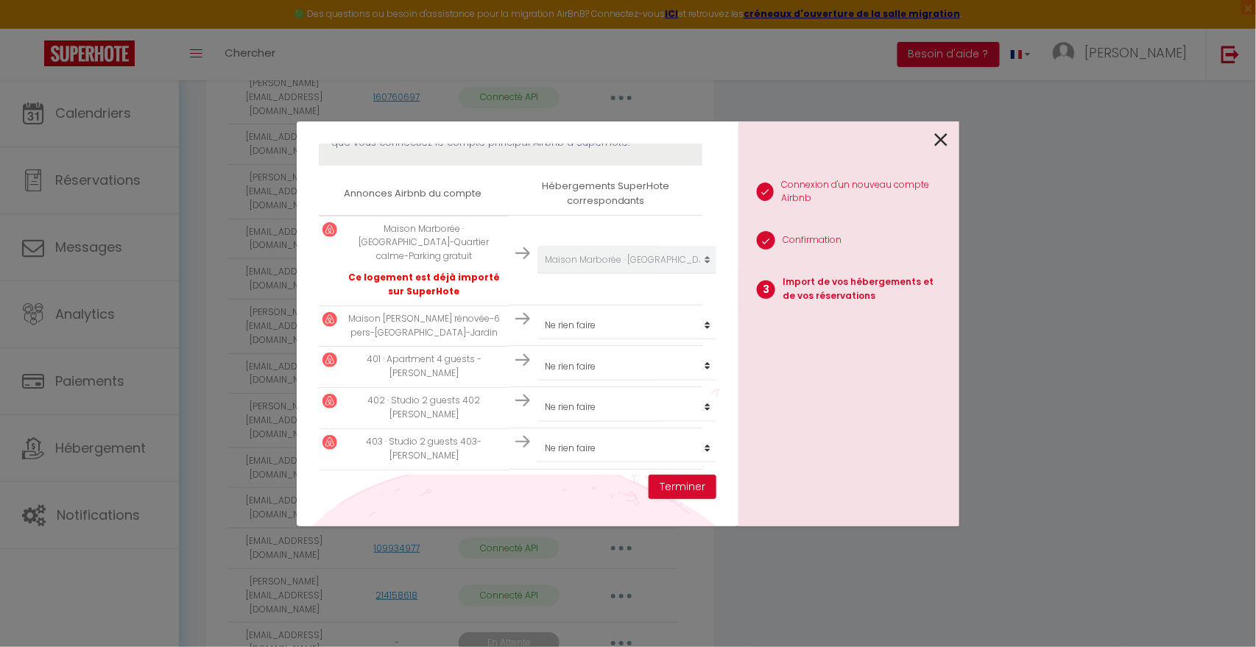
scroll to position [274, 2]
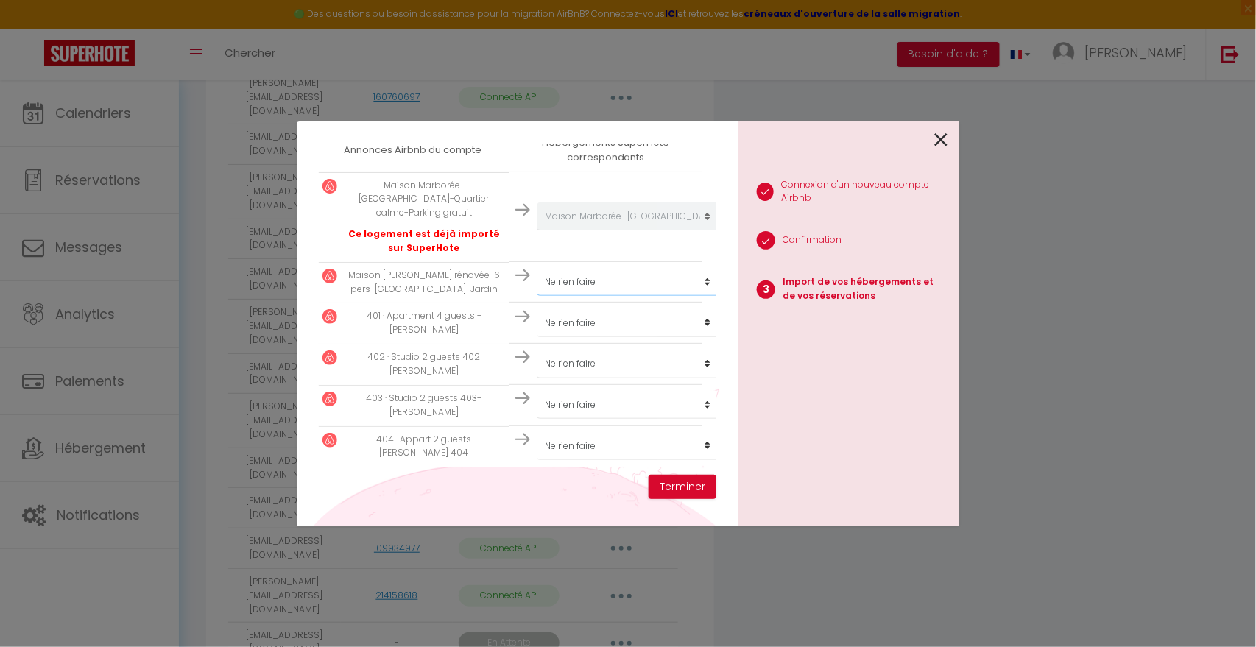
click at [694, 268] on select "Créer un nouvel hébergement Ne rien faire [PERSON_NAME] de ville, Appt 3 chambr…" at bounding box center [627, 282] width 181 height 28
click at [537, 268] on select "Créer un nouvel hébergement Ne rien faire [PERSON_NAME] de ville, Appt 3 chambr…" at bounding box center [627, 282] width 181 height 28
click at [689, 493] on button "Terminer" at bounding box center [683, 487] width 68 height 25
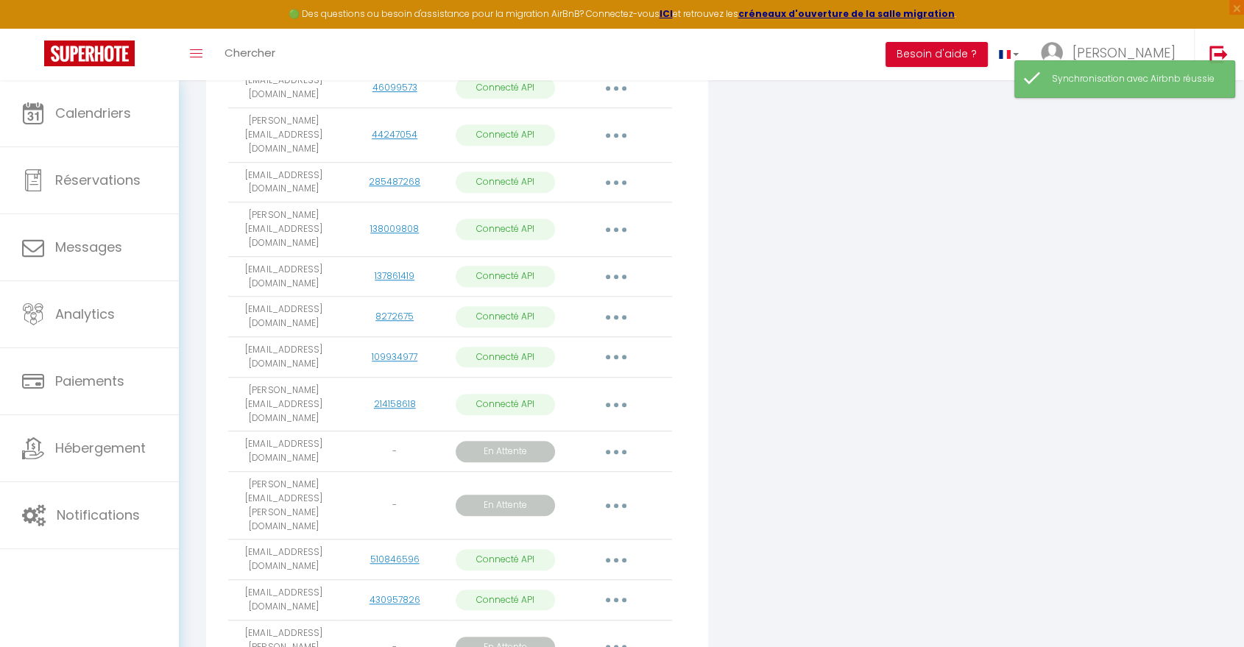
scroll to position [956, 0]
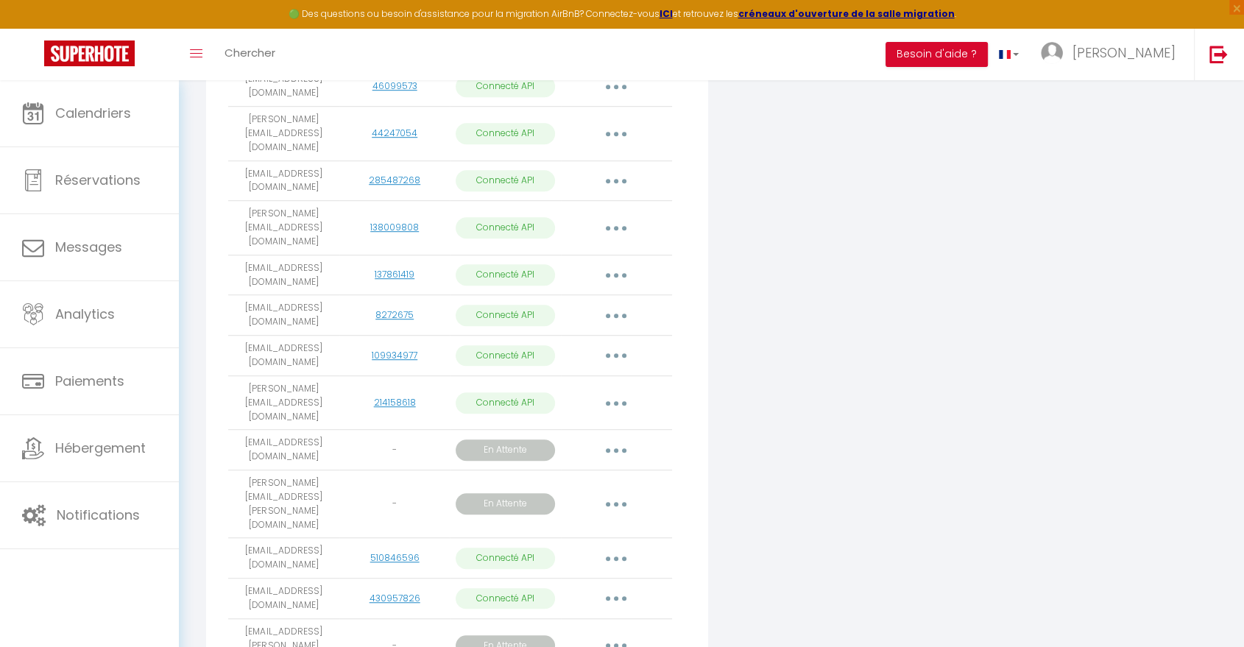
click at [615, 304] on button "button" at bounding box center [616, 316] width 41 height 24
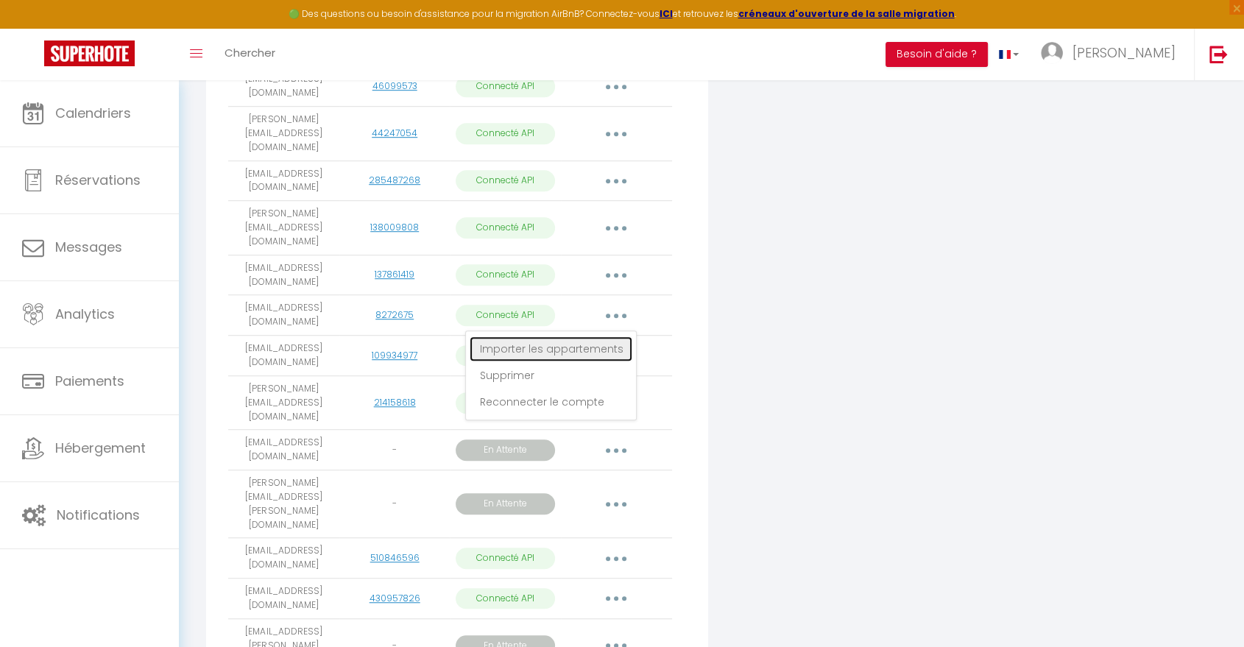
click at [609, 336] on link "Importer les appartements" at bounding box center [551, 348] width 163 height 25
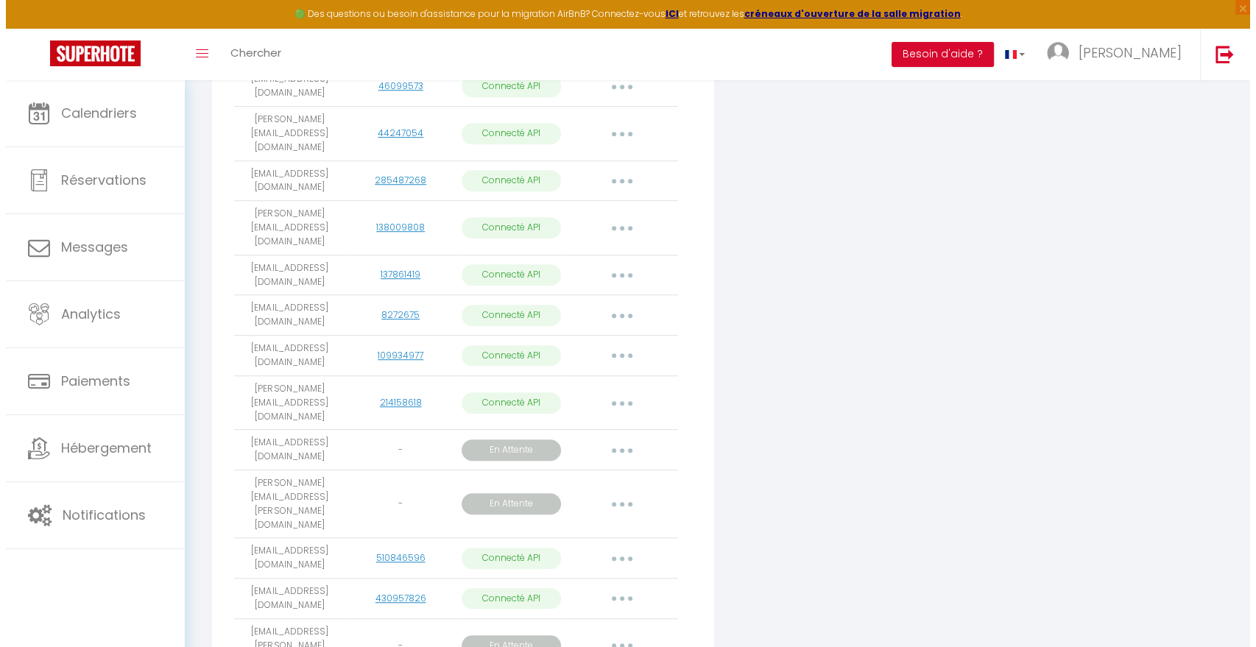
scroll to position [951, 0]
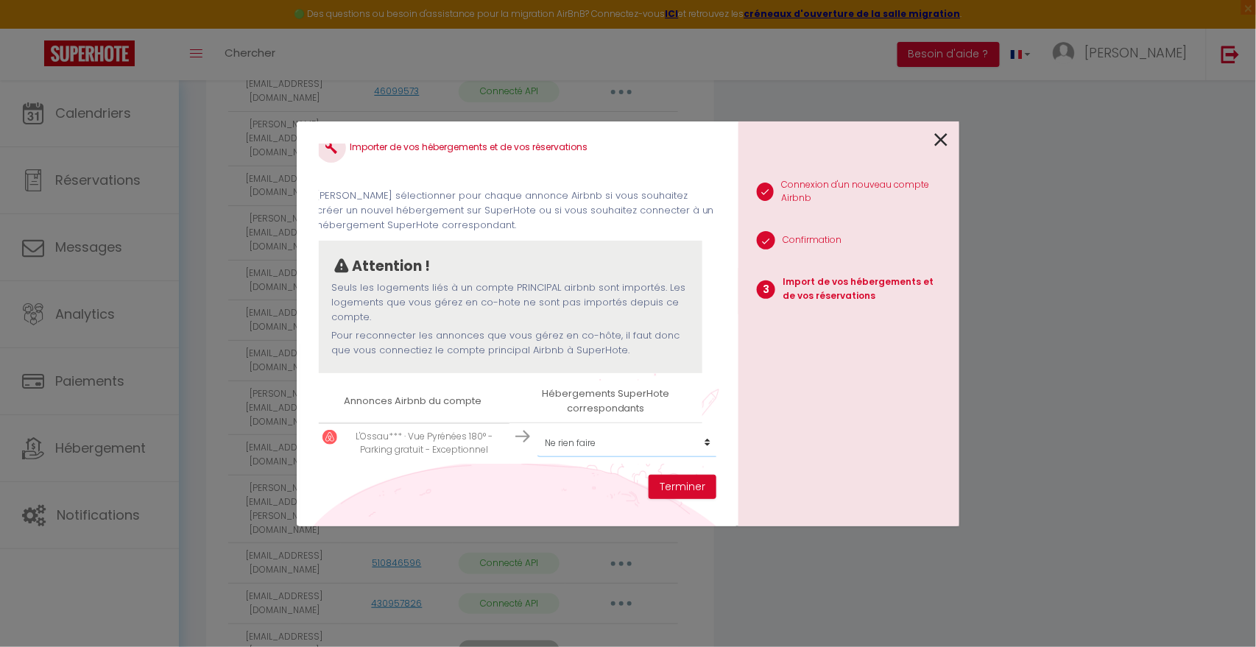
click at [676, 432] on select "Créer un nouvel hébergement Ne rien faire [PERSON_NAME] de ville, Appt 3 chambr…" at bounding box center [627, 443] width 181 height 28
click at [537, 429] on select "Créer un nouvel hébergement Ne rien faire [PERSON_NAME] de ville, Appt 3 chambr…" at bounding box center [627, 443] width 181 height 28
click at [682, 487] on button "Terminer" at bounding box center [683, 487] width 68 height 25
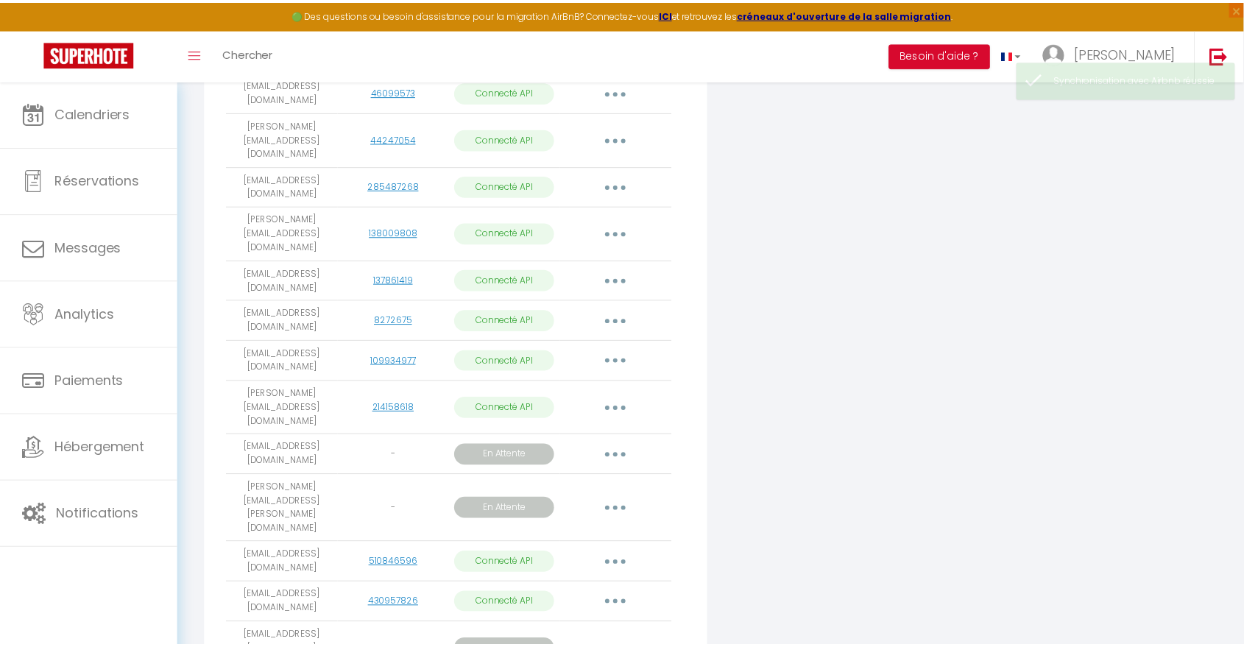
scroll to position [956, 0]
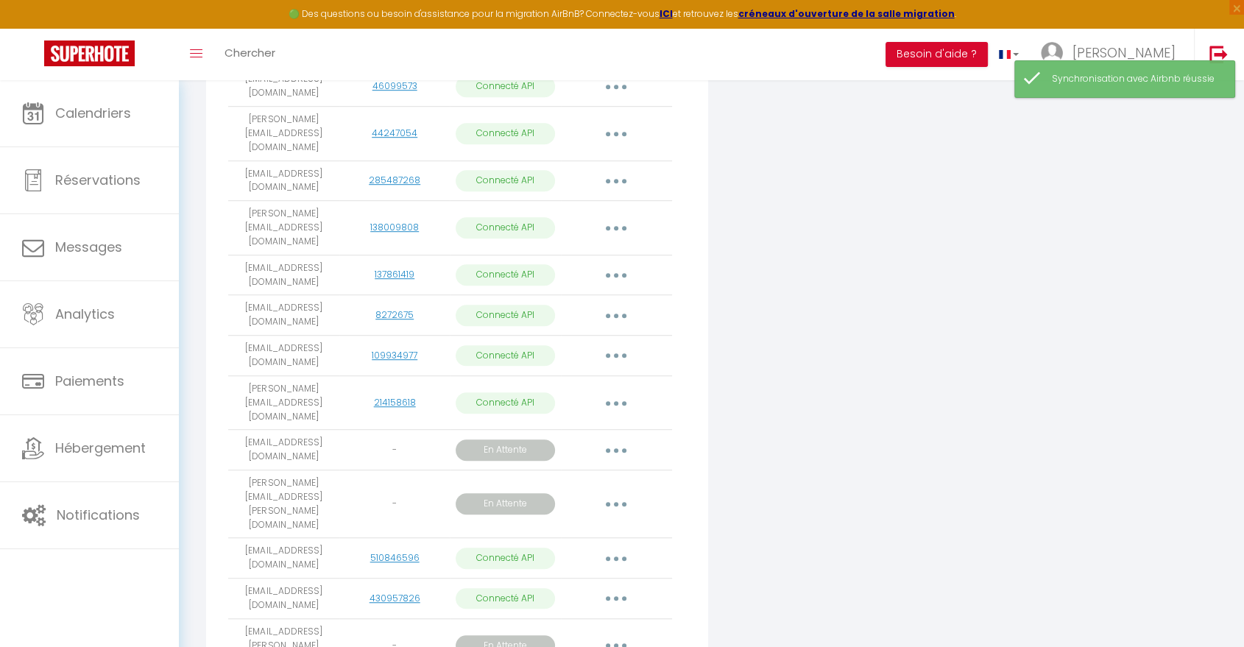
click at [616, 353] on icon "button" at bounding box center [616, 355] width 4 height 4
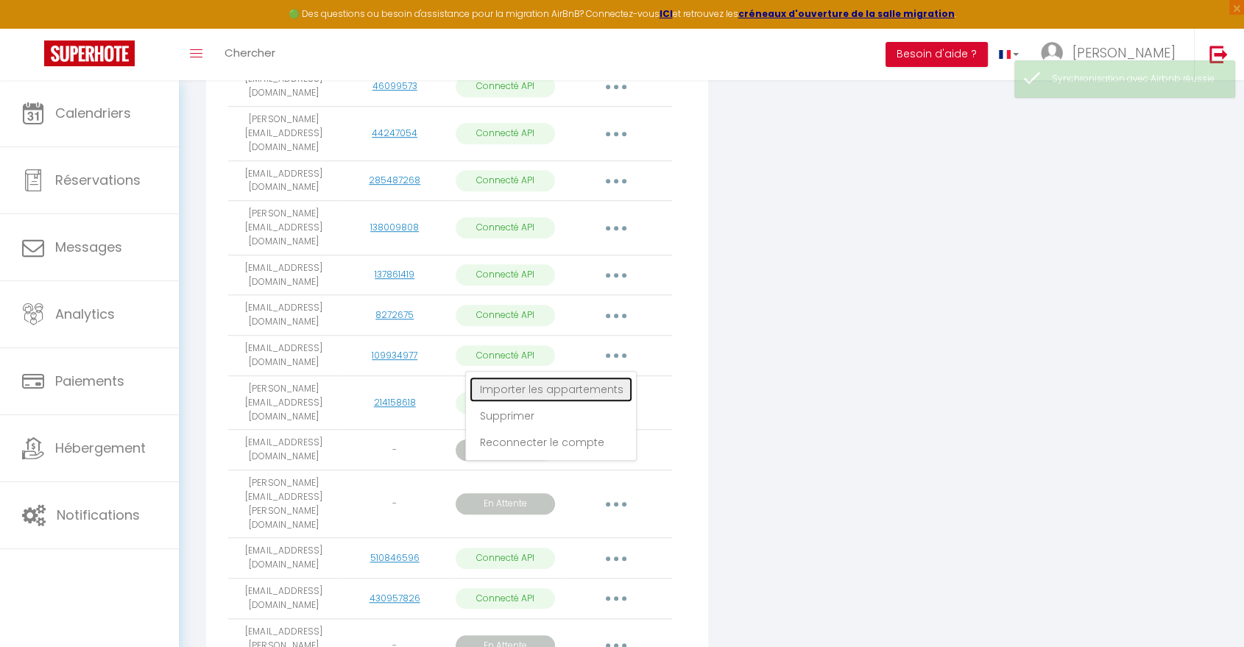
click at [580, 377] on link "Importer les appartements" at bounding box center [551, 389] width 163 height 25
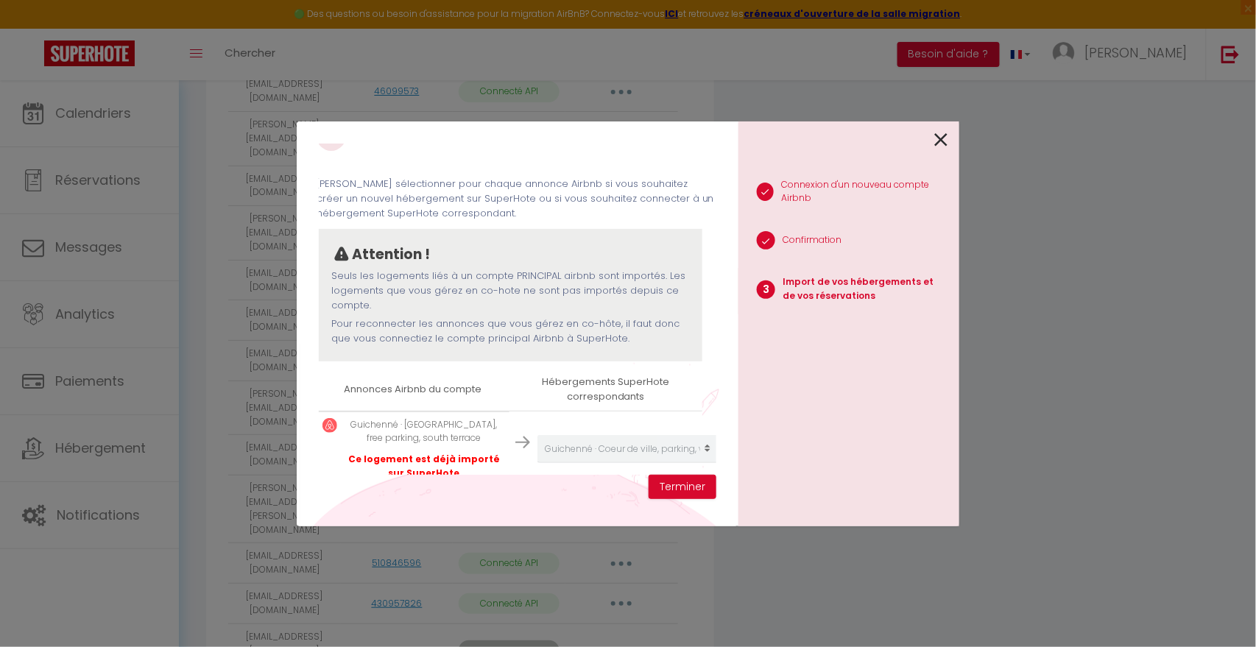
scroll to position [69, 2]
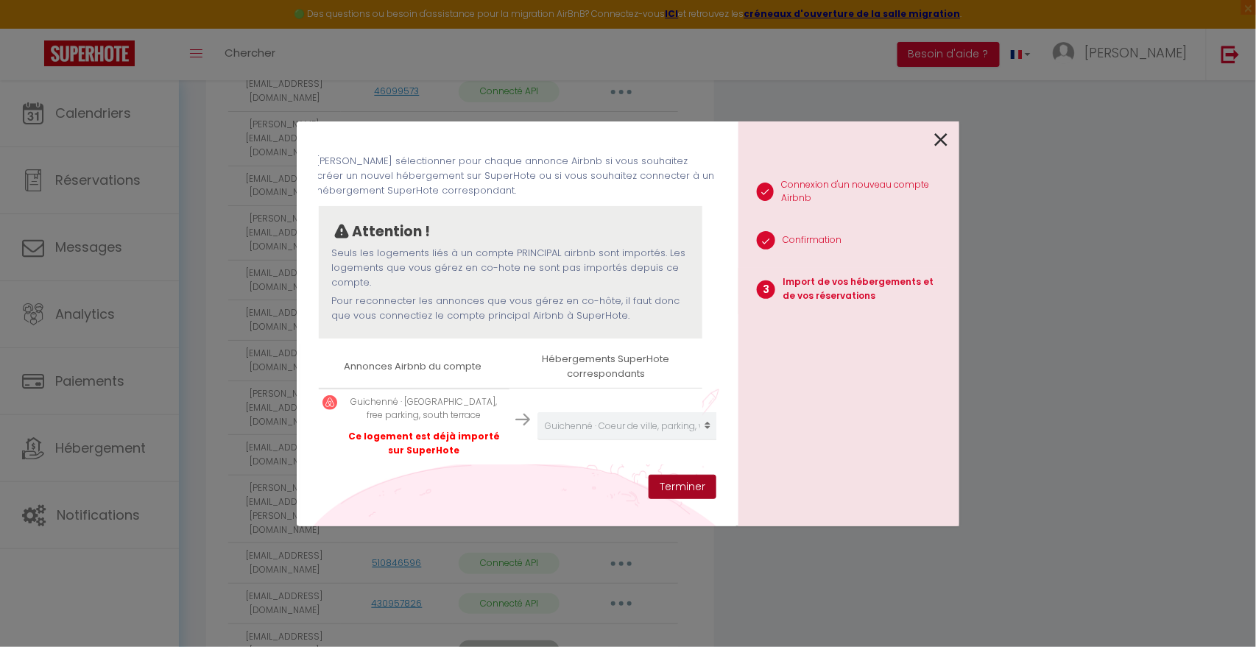
click at [674, 490] on button "Terminer" at bounding box center [683, 487] width 68 height 25
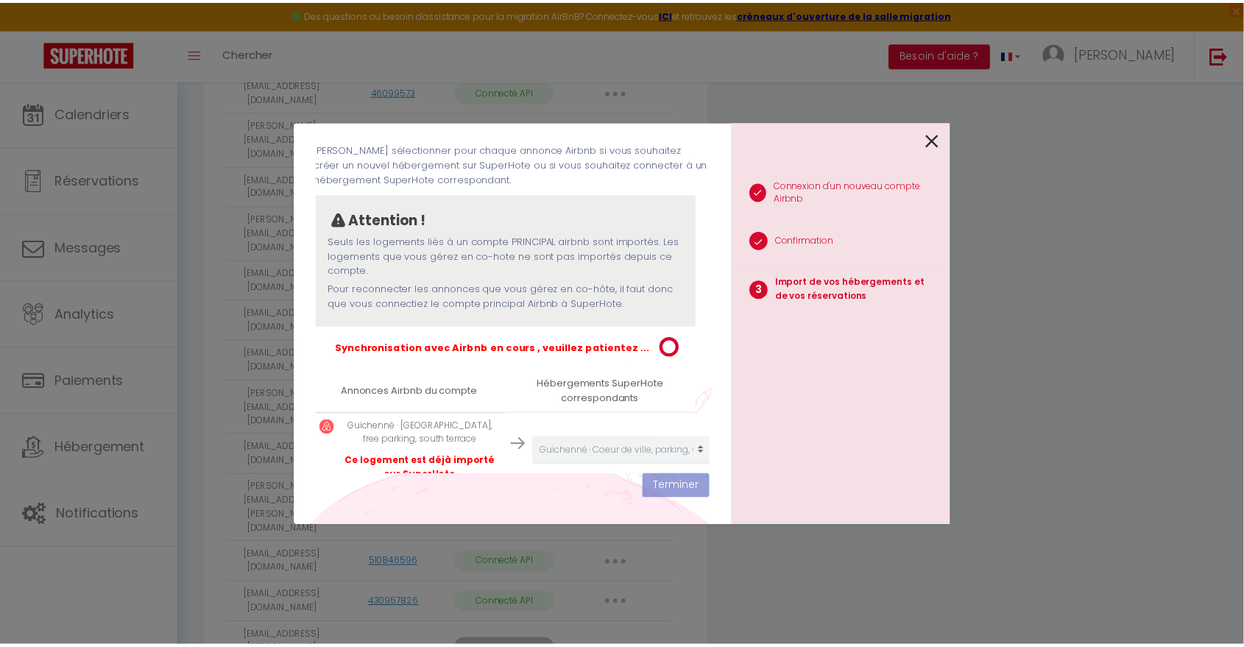
scroll to position [956, 0]
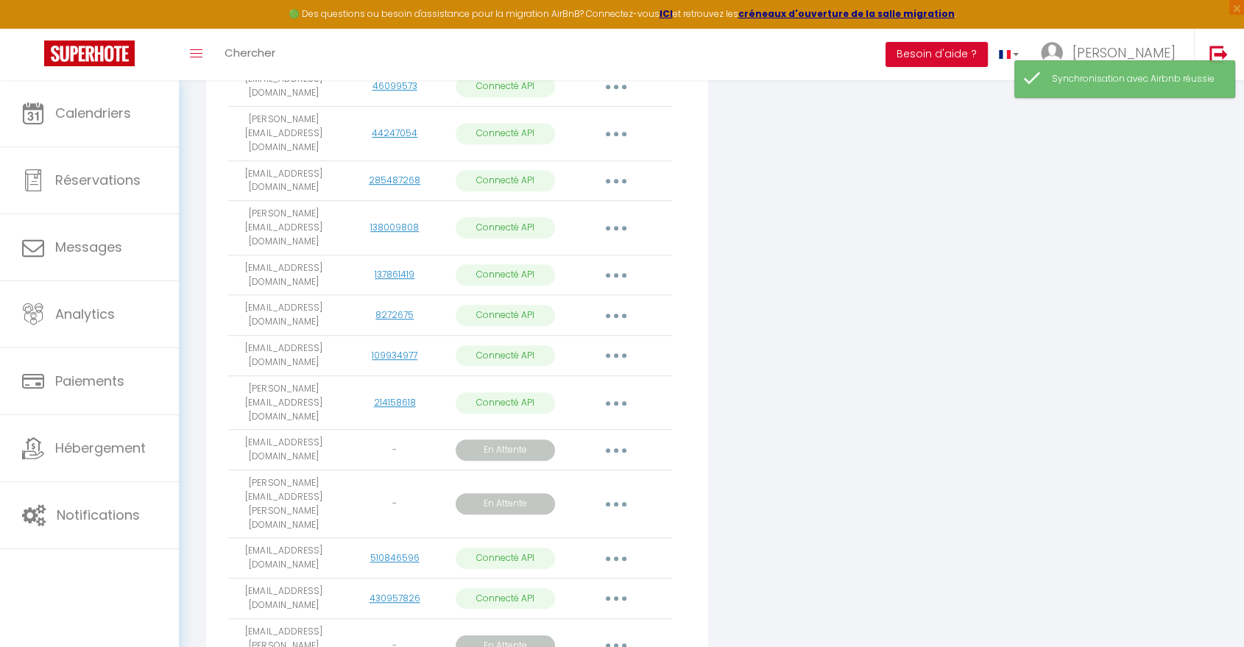
click at [618, 401] on icon "button" at bounding box center [616, 403] width 4 height 4
click at [587, 424] on link "Importer les appartements" at bounding box center [551, 436] width 163 height 25
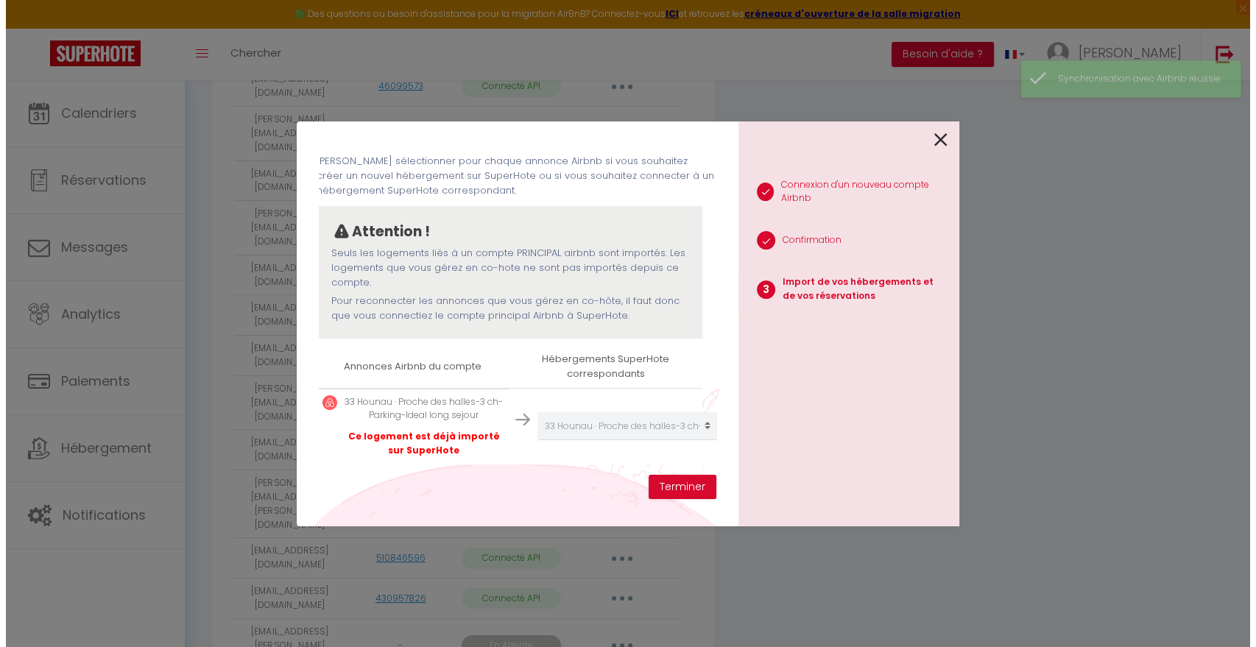
scroll to position [951, 0]
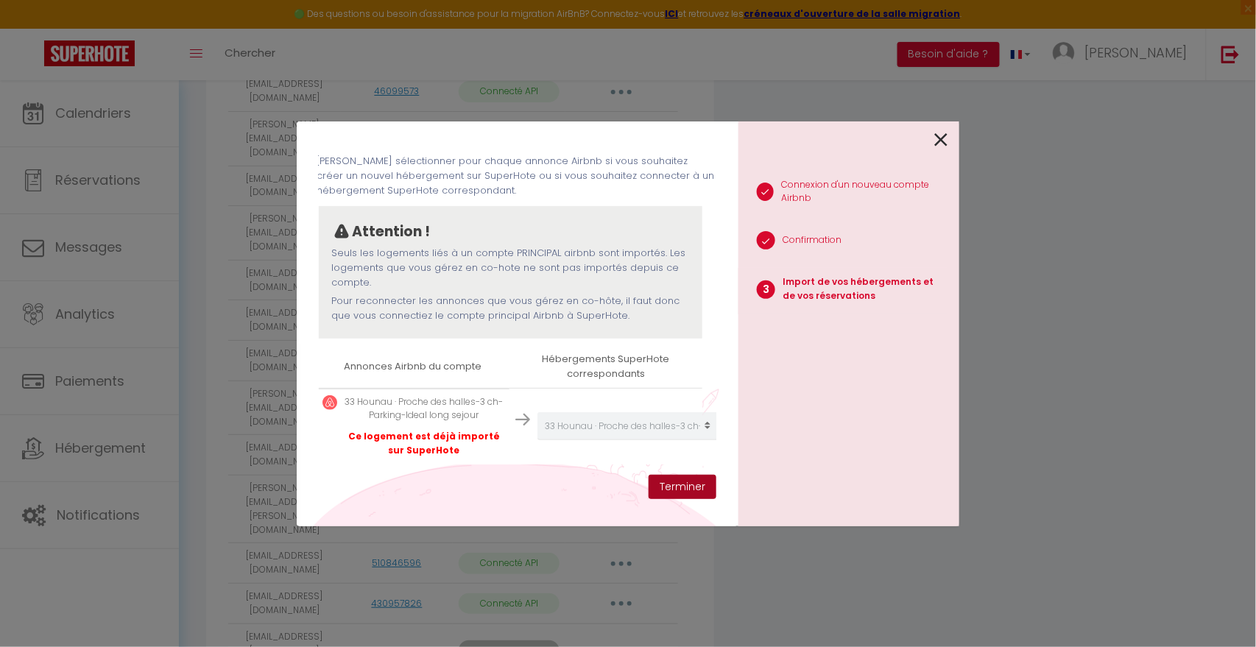
click at [686, 491] on button "Terminer" at bounding box center [683, 487] width 68 height 25
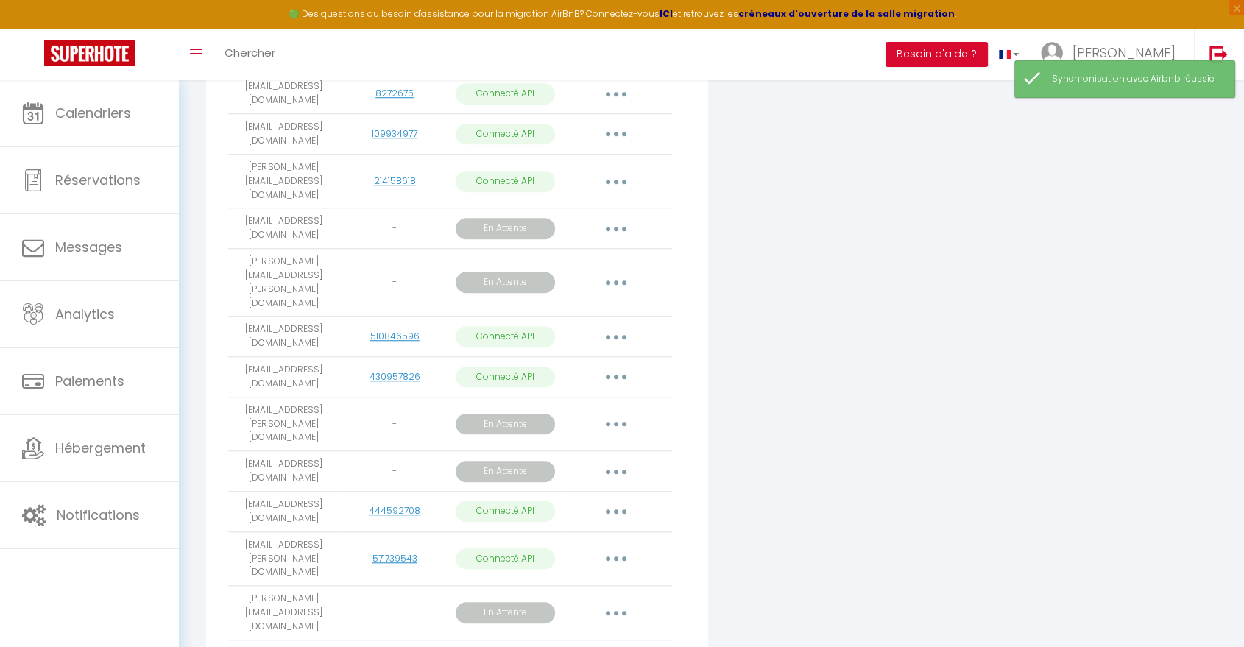
scroll to position [1181, 0]
click at [618, 322] on button "button" at bounding box center [616, 334] width 41 height 24
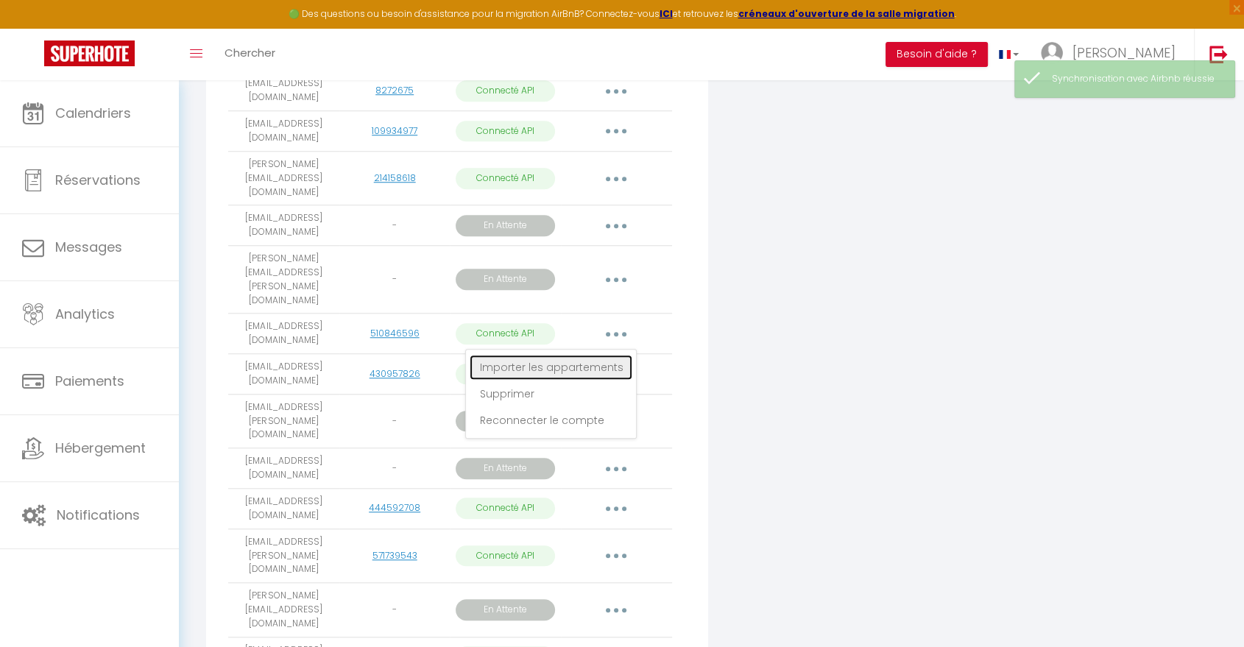
click at [572, 355] on link "Importer les appartements" at bounding box center [551, 367] width 163 height 25
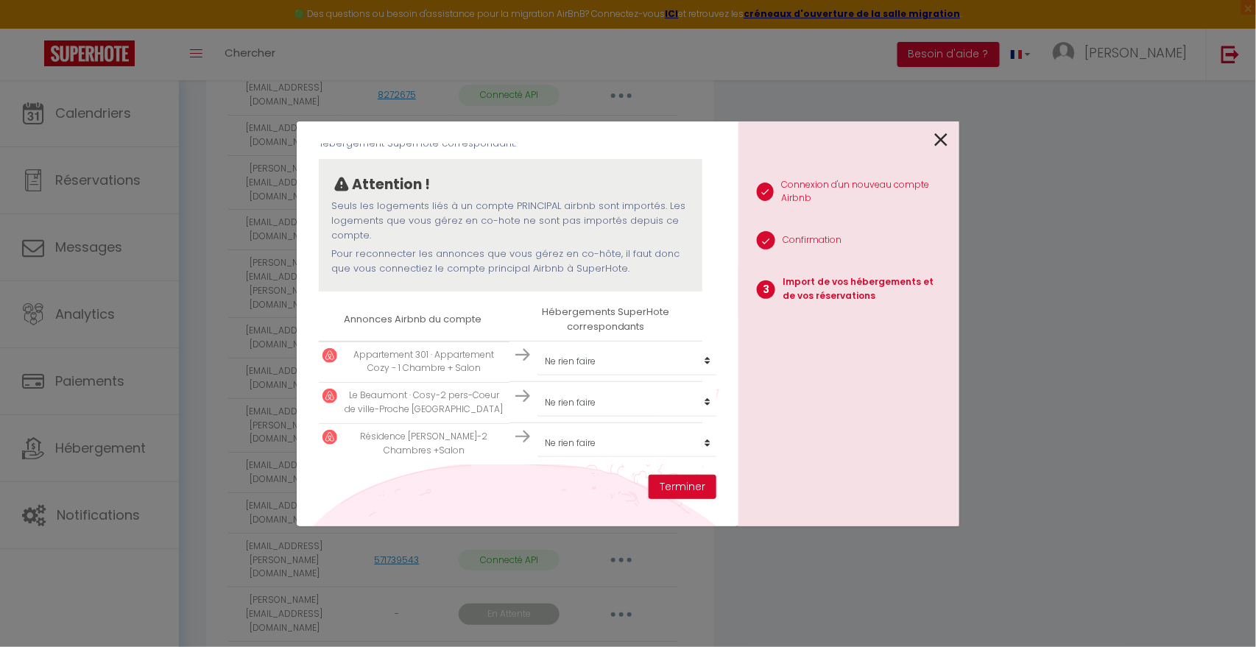
scroll to position [116, 2]
click at [942, 140] on icon at bounding box center [940, 140] width 13 height 22
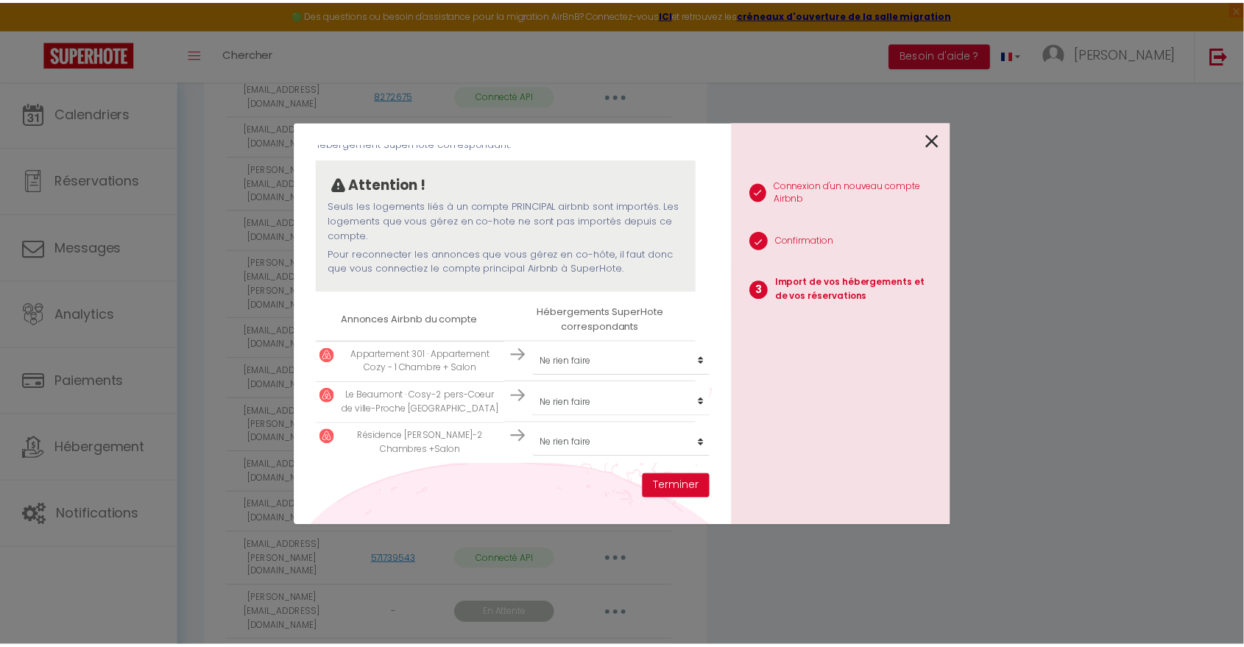
scroll to position [1181, 0]
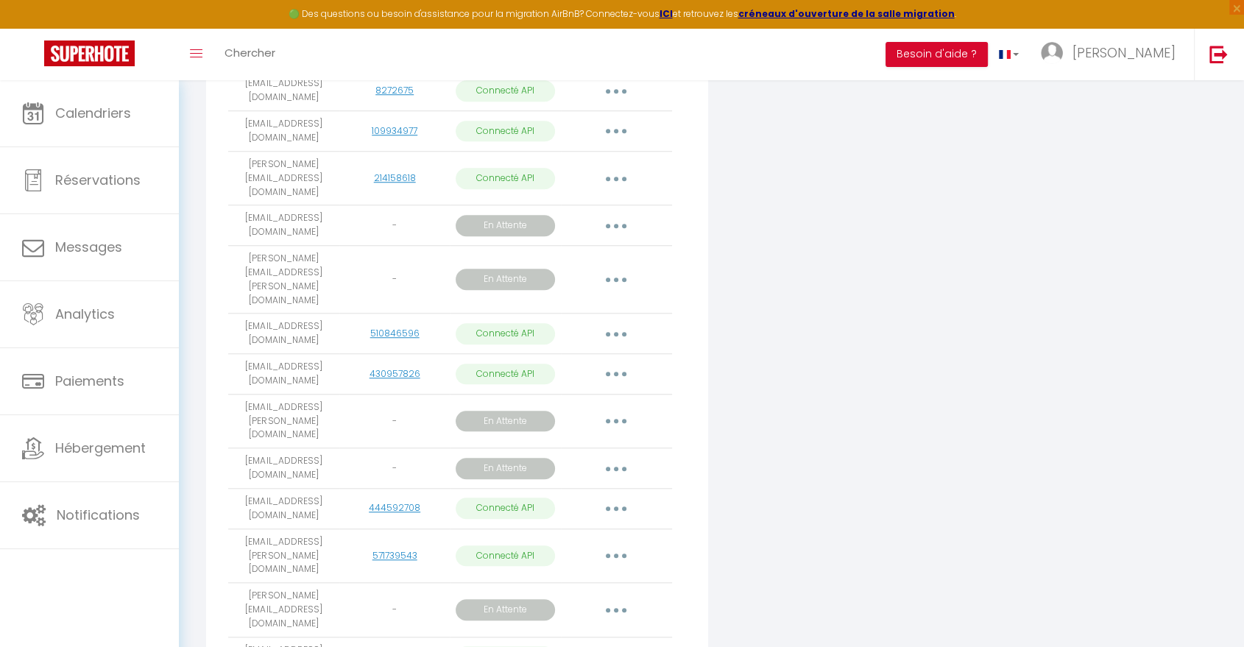
click at [618, 332] on icon "button" at bounding box center [616, 334] width 4 height 4
click at [601, 355] on link "Importer les appartements" at bounding box center [551, 367] width 163 height 25
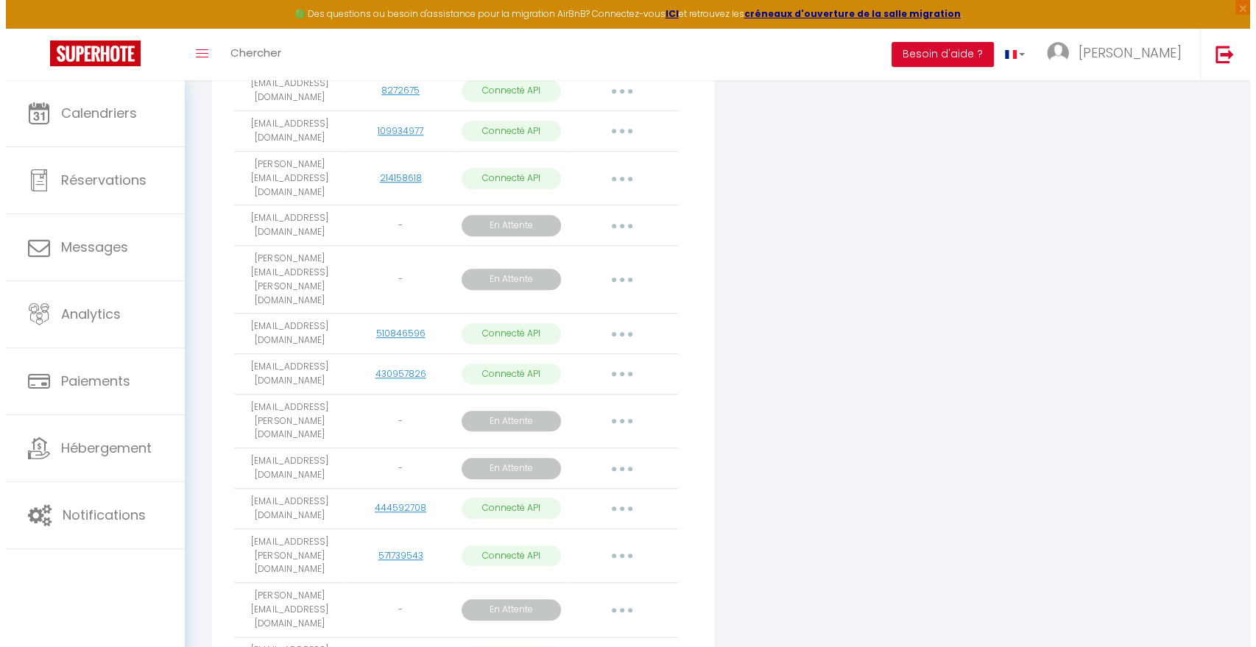
scroll to position [1176, 0]
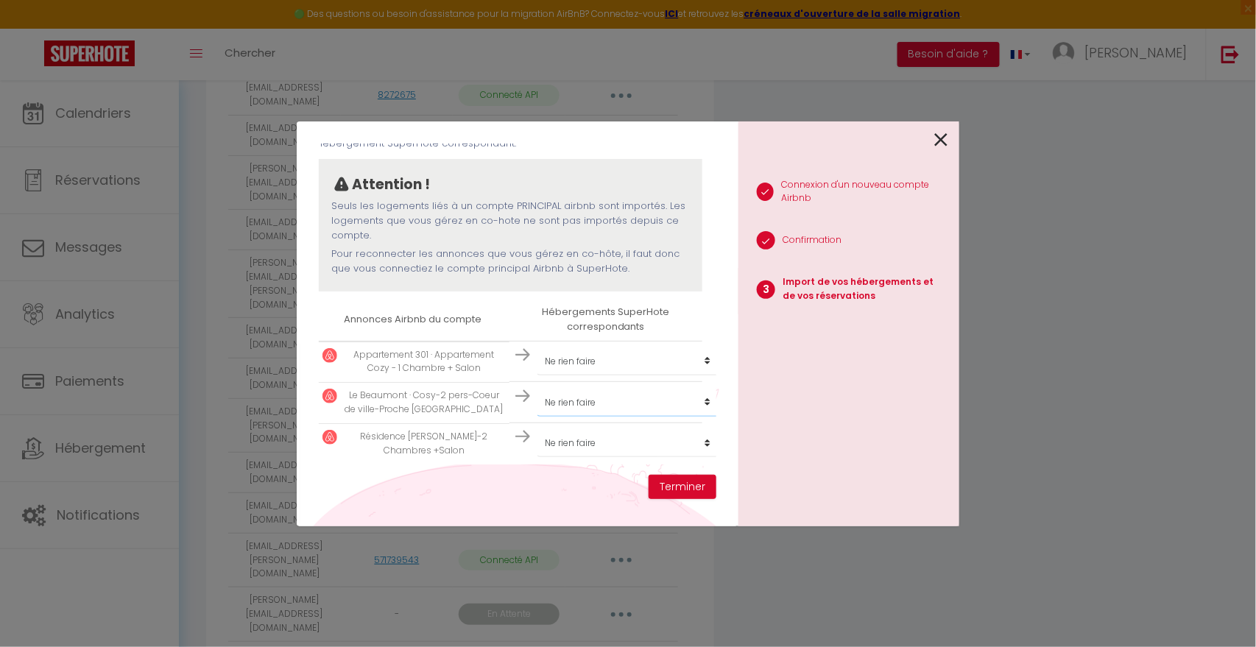
click at [700, 389] on select "Créer un nouvel hébergement Ne rien faire [PERSON_NAME] de ville, Appt 3 chambr…" at bounding box center [627, 403] width 181 height 28
click at [537, 389] on select "Créer un nouvel hébergement Ne rien faire [PERSON_NAME] de ville, Appt 3 chambr…" at bounding box center [627, 403] width 181 height 28
click at [674, 484] on button "Terminer" at bounding box center [683, 487] width 68 height 25
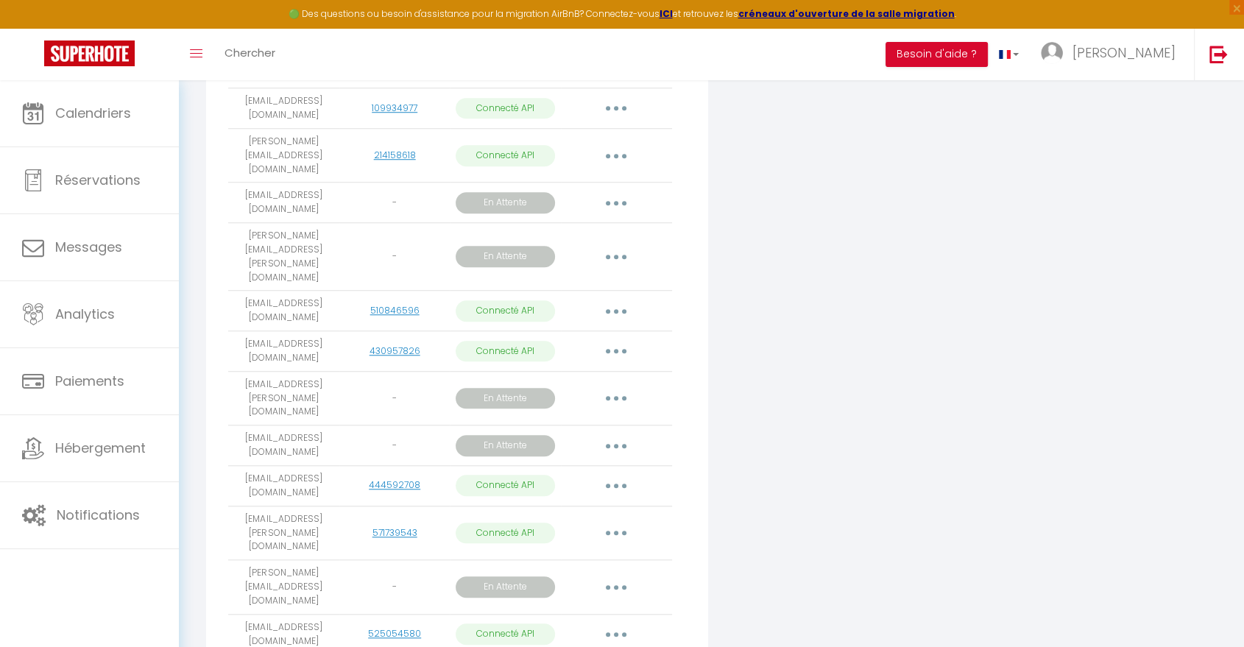
scroll to position [1216, 0]
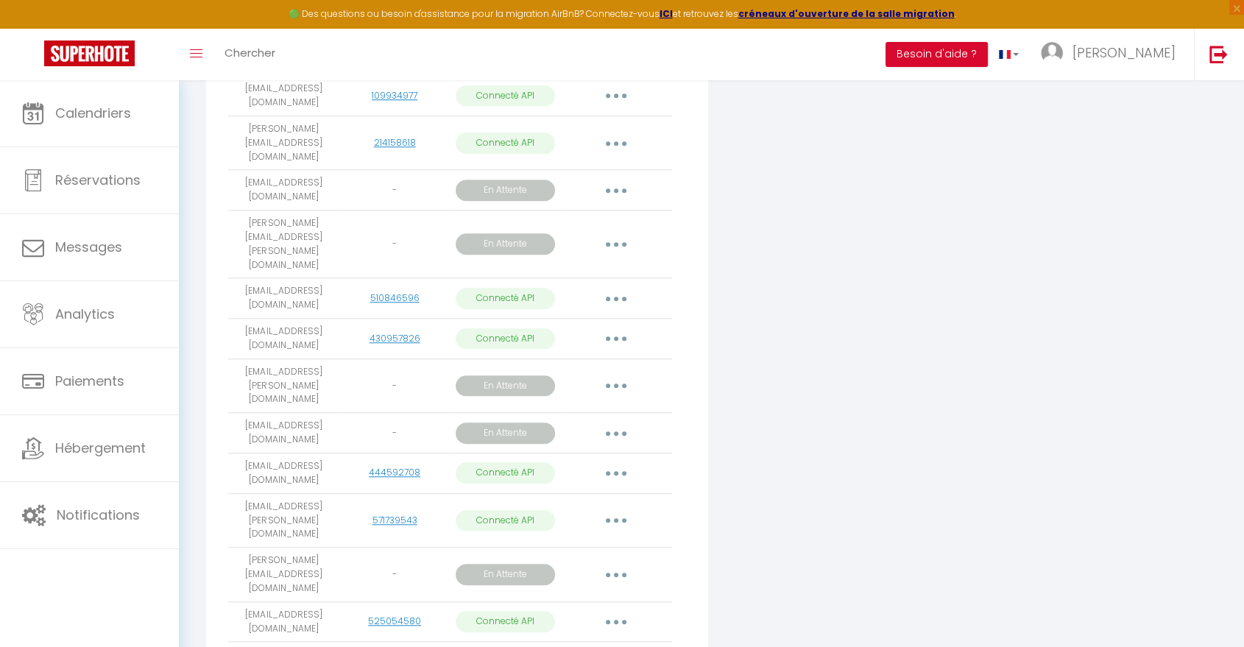
click at [615, 336] on icon "button" at bounding box center [616, 338] width 4 height 4
click at [588, 360] on link "Importer les appartements" at bounding box center [551, 372] width 163 height 25
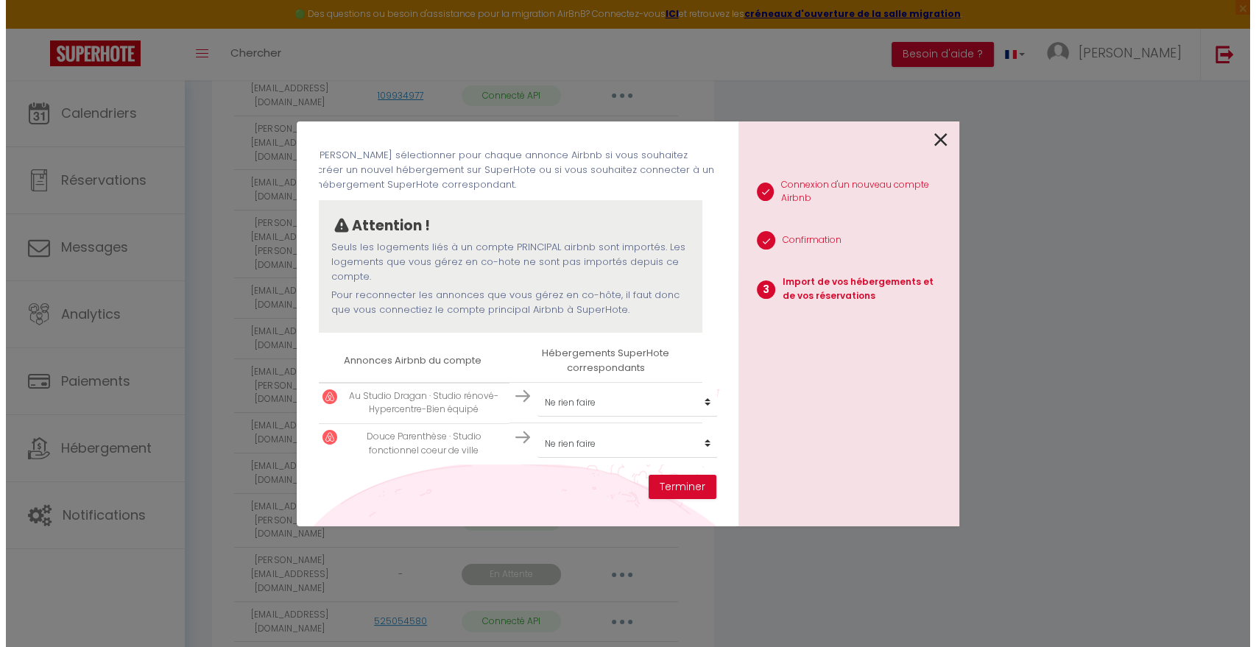
scroll to position [75, 2]
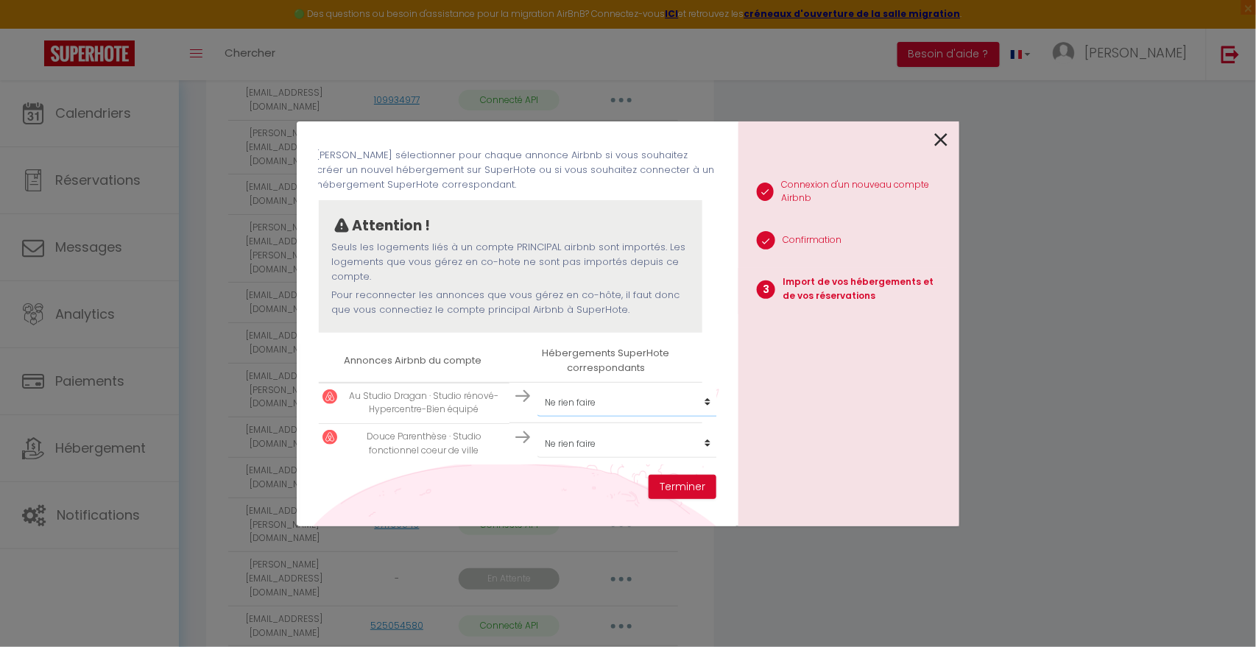
click at [685, 389] on select "Créer un nouvel hébergement Ne rien faire [PERSON_NAME] de ville, Appt 3 chambr…" at bounding box center [627, 403] width 181 height 28
click at [537, 389] on select "Créer un nouvel hébergement Ne rien faire [PERSON_NAME] de ville, Appt 3 chambr…" at bounding box center [627, 403] width 181 height 28
click at [677, 488] on button "Terminer" at bounding box center [683, 487] width 68 height 25
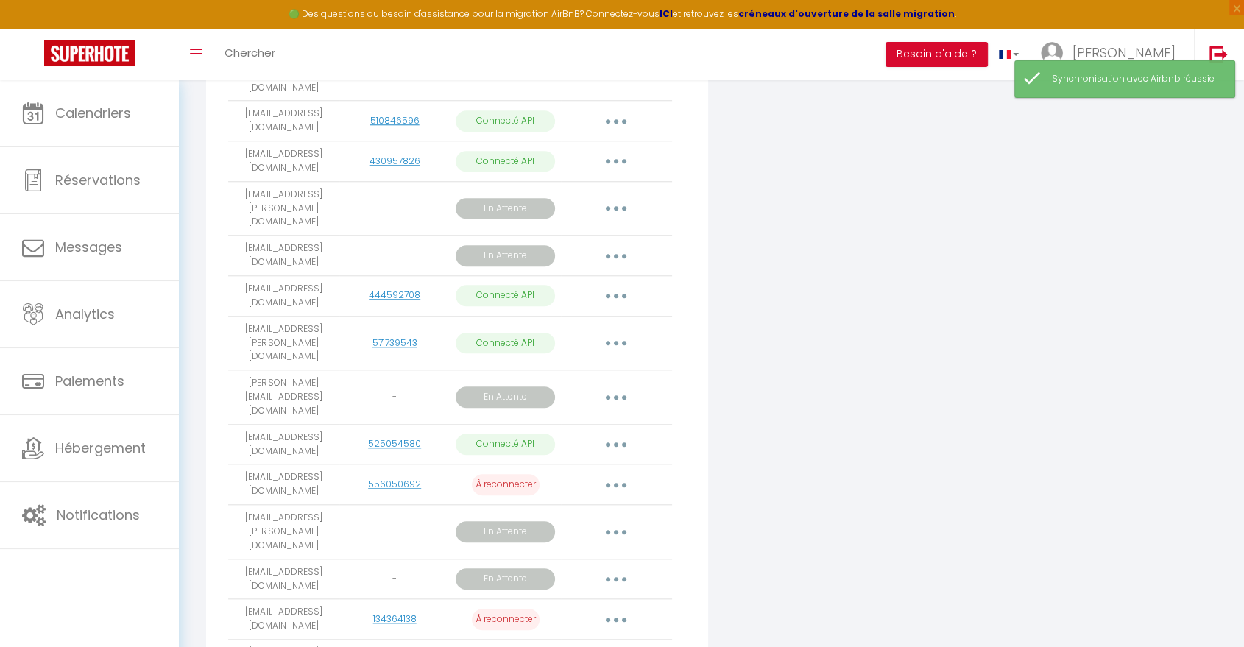
scroll to position [1395, 0]
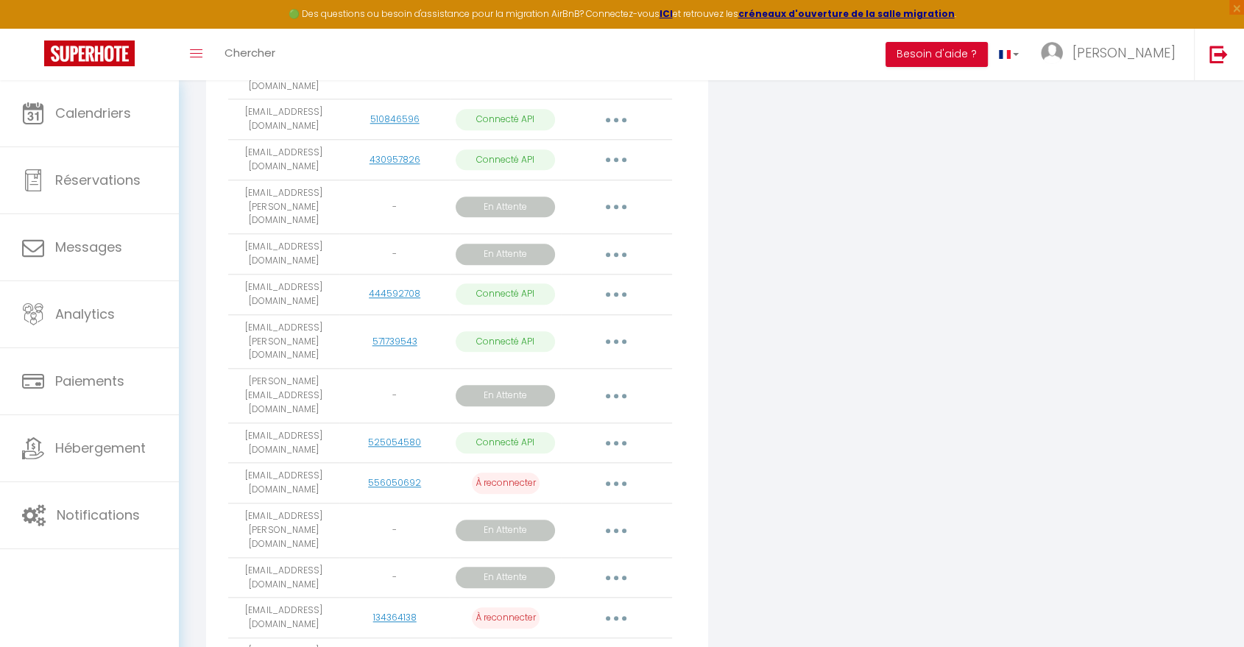
click at [615, 292] on icon "button" at bounding box center [616, 294] width 4 height 4
click at [603, 316] on link "Importer les appartements" at bounding box center [551, 328] width 163 height 25
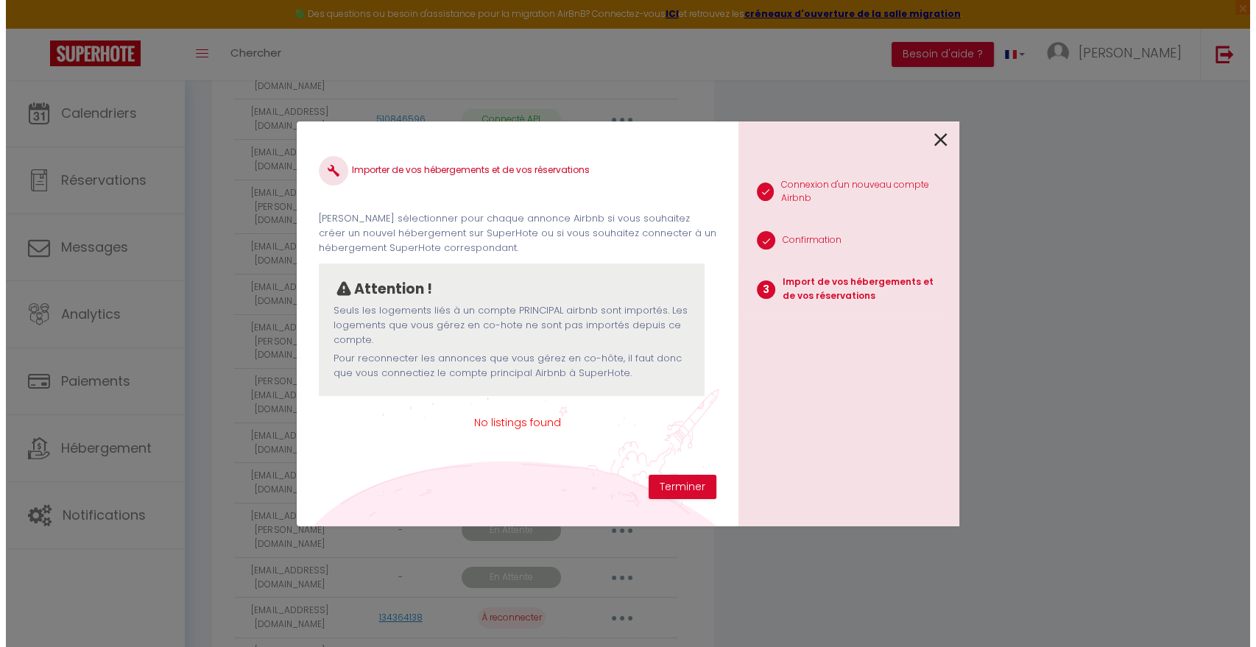
scroll to position [0, 0]
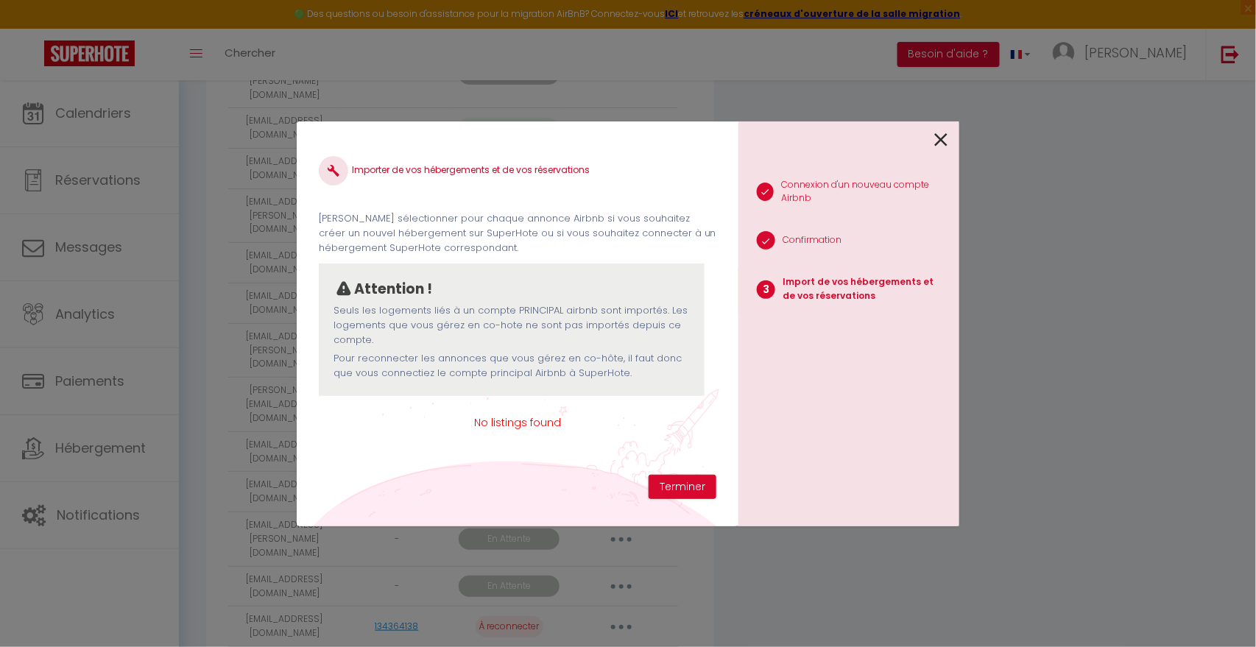
click at [941, 140] on icon at bounding box center [940, 140] width 13 height 22
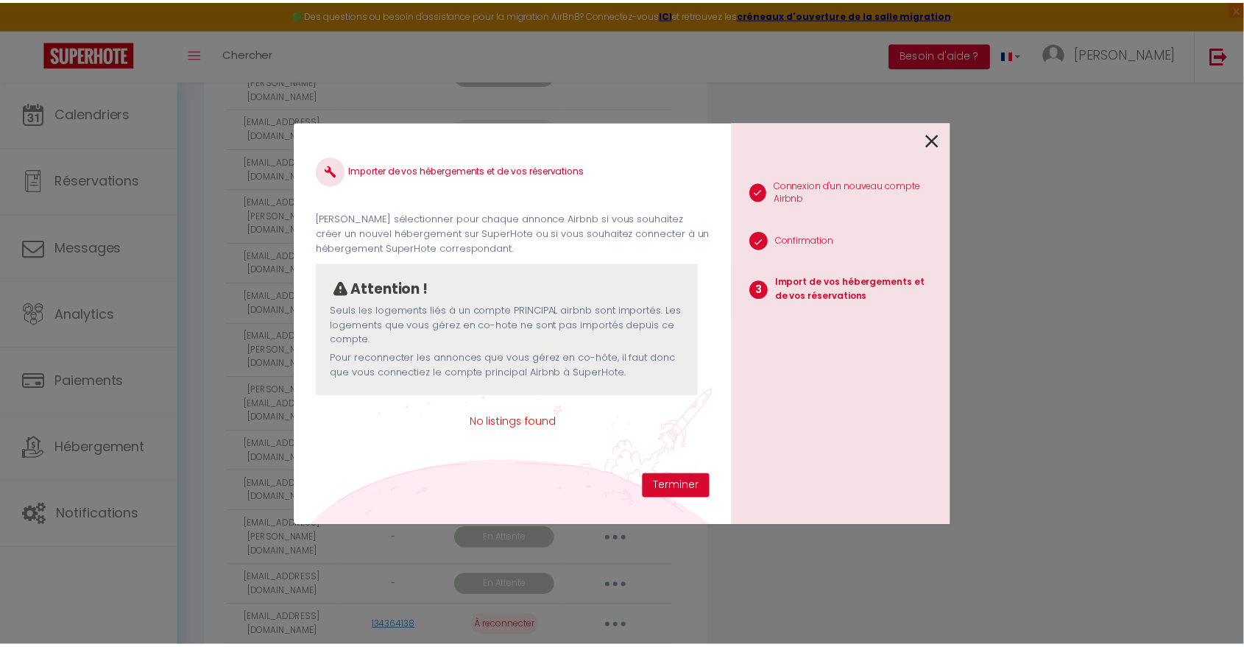
scroll to position [1395, 0]
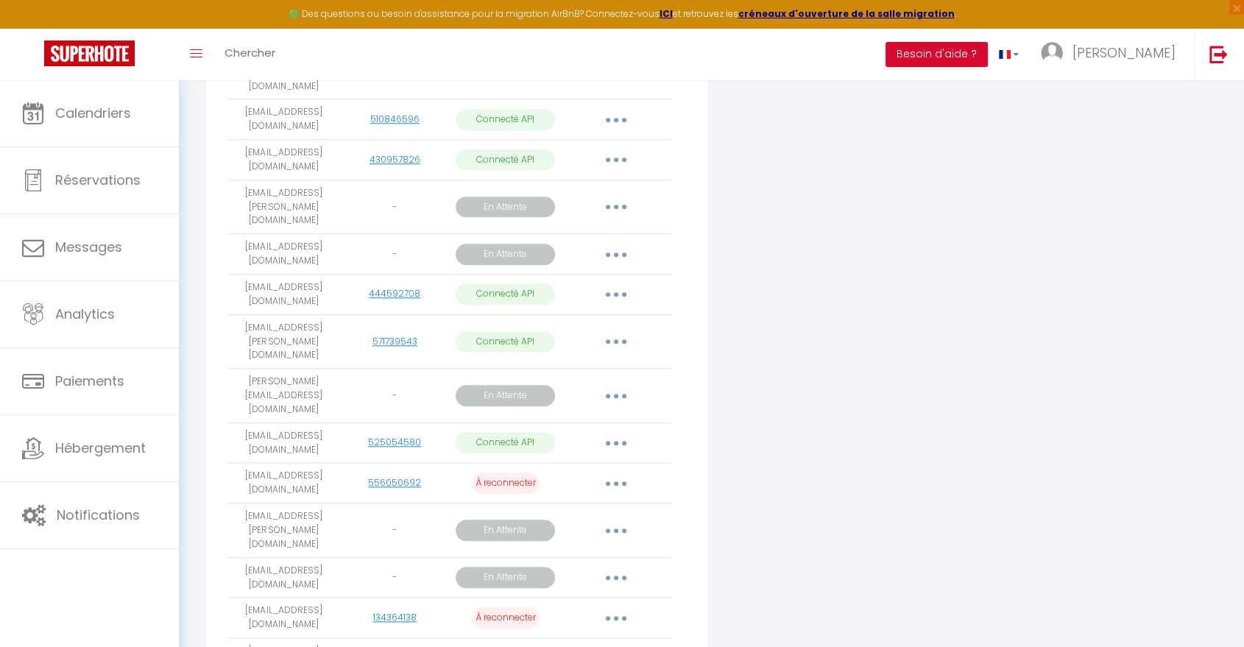
click at [620, 330] on button "button" at bounding box center [616, 342] width 41 height 24
click at [603, 363] on link "Importer les appartements" at bounding box center [551, 375] width 163 height 25
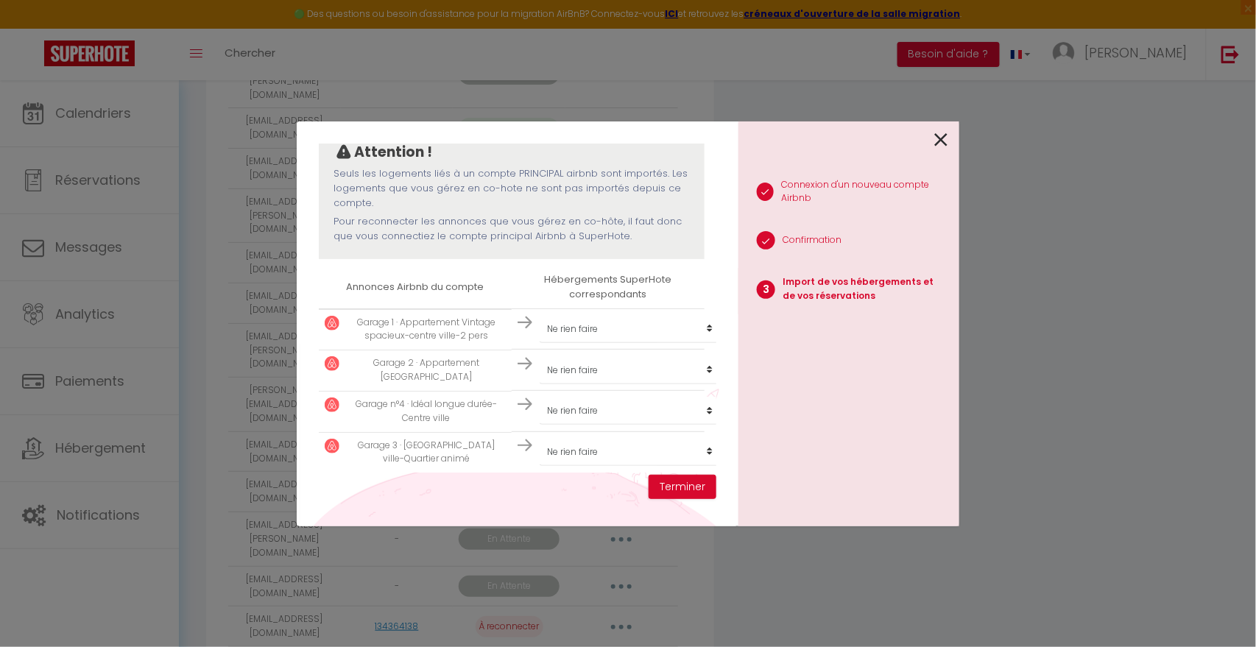
scroll to position [157, 0]
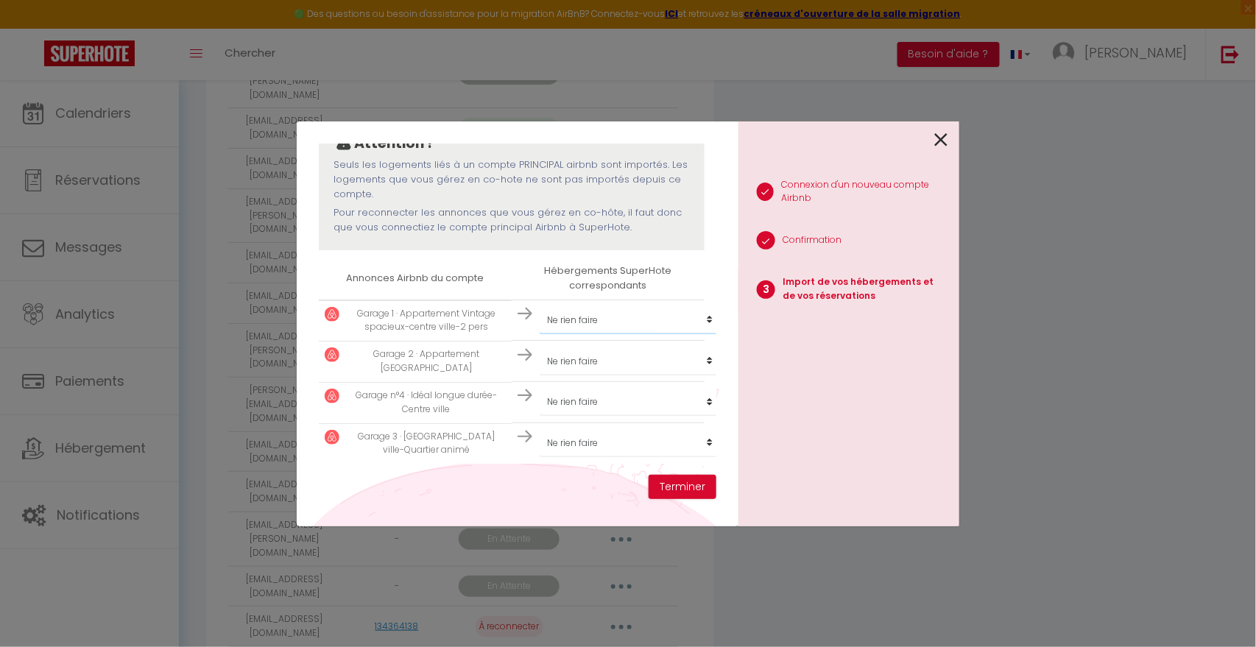
click at [695, 307] on select "Créer un nouvel hébergement Ne rien faire [PERSON_NAME] de ville, Appt 3 chambr…" at bounding box center [630, 320] width 181 height 28
click at [540, 306] on select "Créer un nouvel hébergement Ne rien faire [PERSON_NAME] de ville, Appt 3 chambr…" at bounding box center [630, 320] width 181 height 28
click at [638, 347] on select "Créer un nouvel hébergement Ne rien faire [PERSON_NAME] de ville, Appt 3 chambr…" at bounding box center [630, 361] width 181 height 28
click at [540, 347] on select "Créer un nouvel hébergement Ne rien faire [PERSON_NAME] de ville, Appt 3 chambr…" at bounding box center [630, 361] width 181 height 28
click at [660, 388] on select "Créer un nouvel hébergement Ne rien faire [PERSON_NAME] de ville, Appt 3 chambr…" at bounding box center [630, 402] width 181 height 28
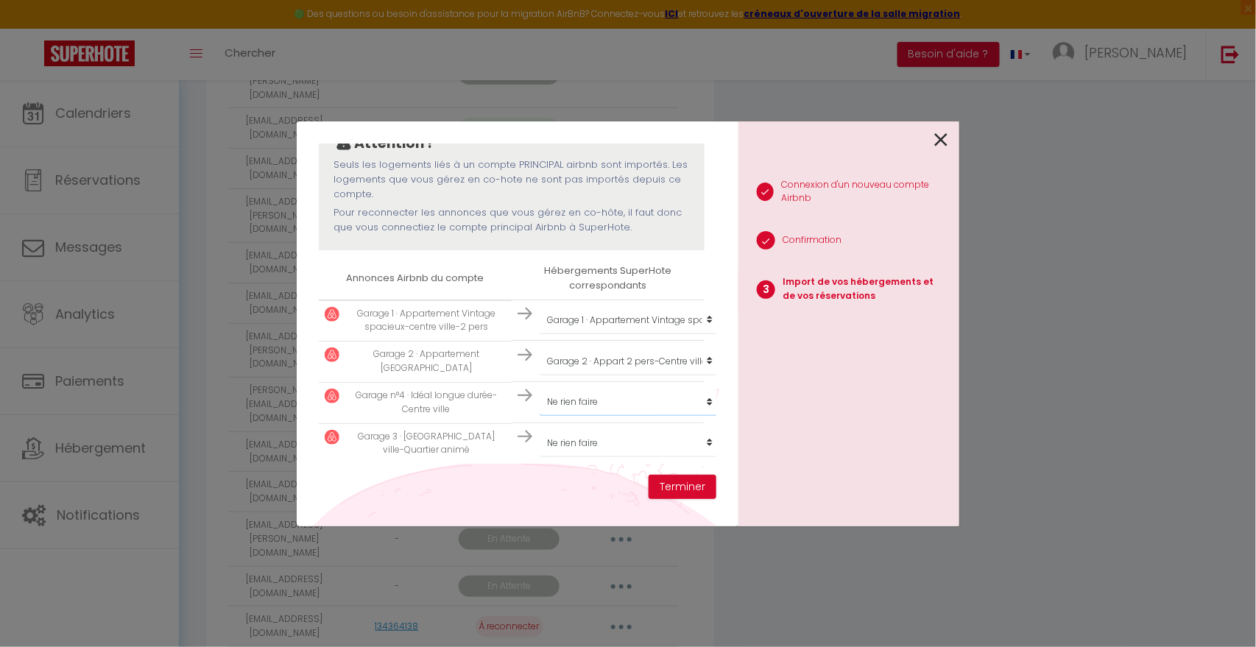
click at [540, 388] on select "Créer un nouvel hébergement Ne rien faire [PERSON_NAME] de ville, Appt 3 chambr…" at bounding box center [630, 402] width 181 height 28
click at [615, 429] on select "Créer un nouvel hébergement Ne rien faire [PERSON_NAME] de ville, Appt 3 chambr…" at bounding box center [630, 443] width 181 height 28
click at [540, 429] on select "Créer un nouvel hébergement Ne rien faire [PERSON_NAME] de ville, Appt 3 chambr…" at bounding box center [630, 443] width 181 height 28
click at [644, 395] on select "Créer un nouvel hébergement Ne rien faire [PERSON_NAME] de ville, Appt 3 chambr…" at bounding box center [630, 402] width 181 height 28
click at [540, 388] on select "Créer un nouvel hébergement Ne rien faire [PERSON_NAME] de ville, Appt 3 chambr…" at bounding box center [630, 402] width 181 height 28
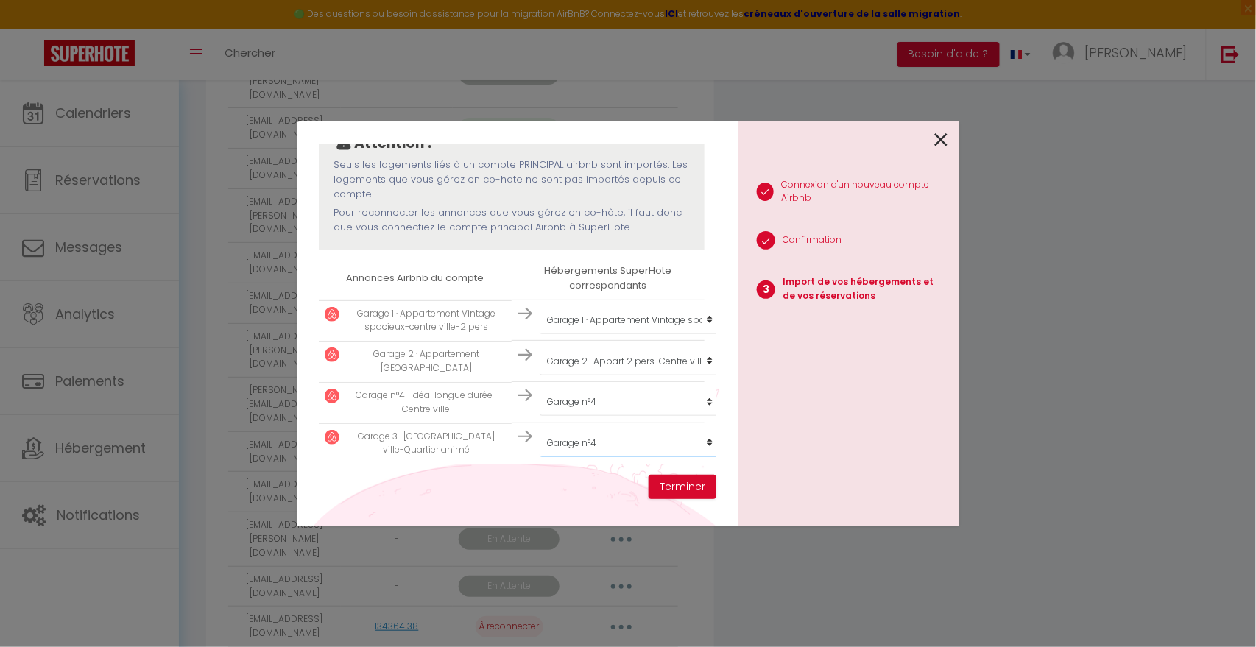
click at [616, 431] on select "Créer un nouvel hébergement Ne rien faire [PERSON_NAME] de ville, Appt 3 chambr…" at bounding box center [630, 443] width 181 height 28
click at [540, 429] on select "Créer un nouvel hébergement Ne rien faire [PERSON_NAME] de ville, Appt 3 chambr…" at bounding box center [630, 443] width 181 height 28
click at [676, 492] on button "Terminer" at bounding box center [683, 487] width 68 height 25
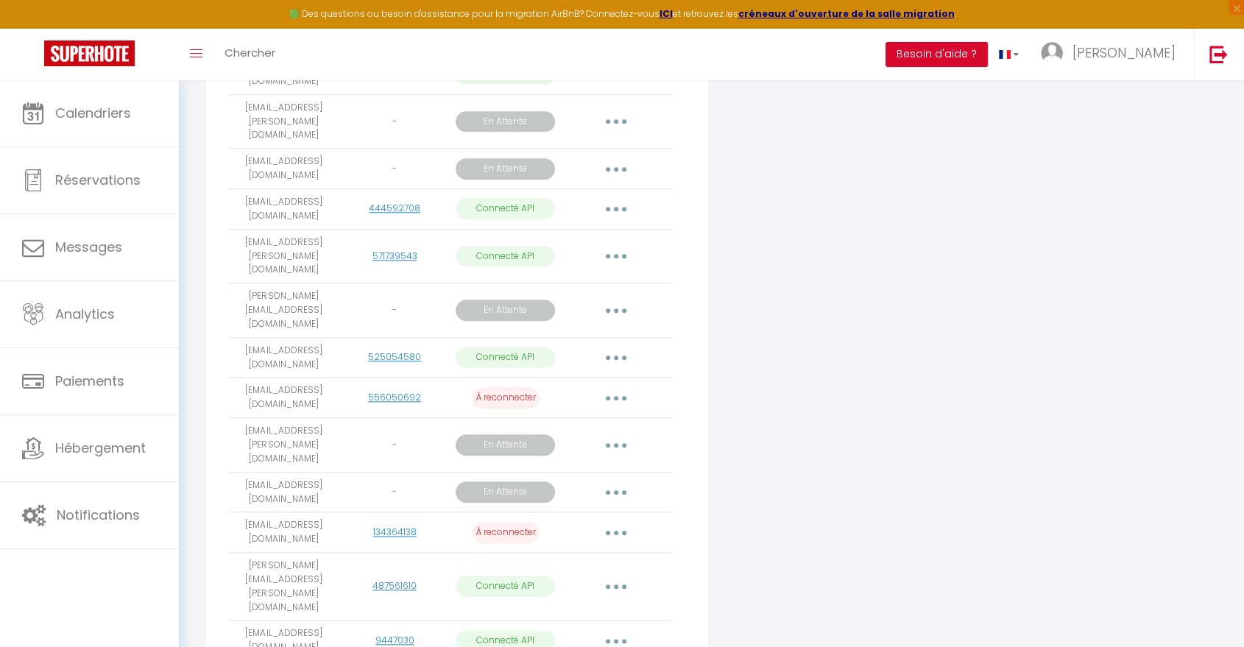
scroll to position [1494, 0]
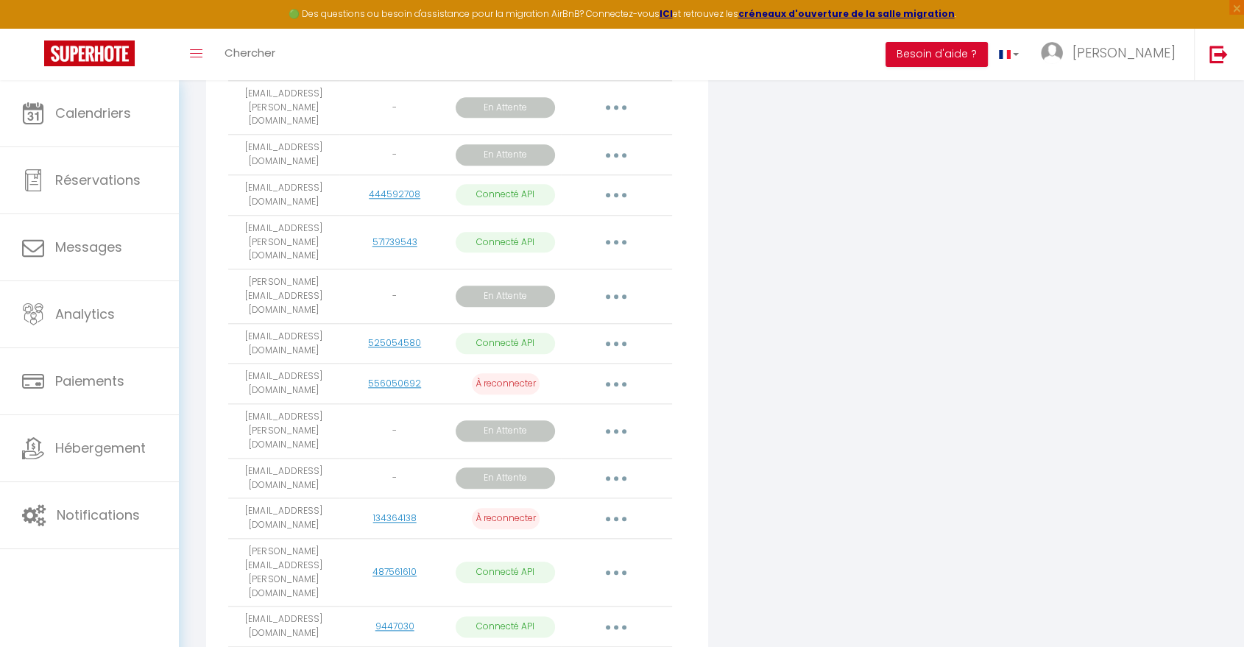
click at [618, 332] on button "button" at bounding box center [616, 344] width 41 height 24
click at [595, 364] on link "Importer les appartements" at bounding box center [551, 376] width 163 height 25
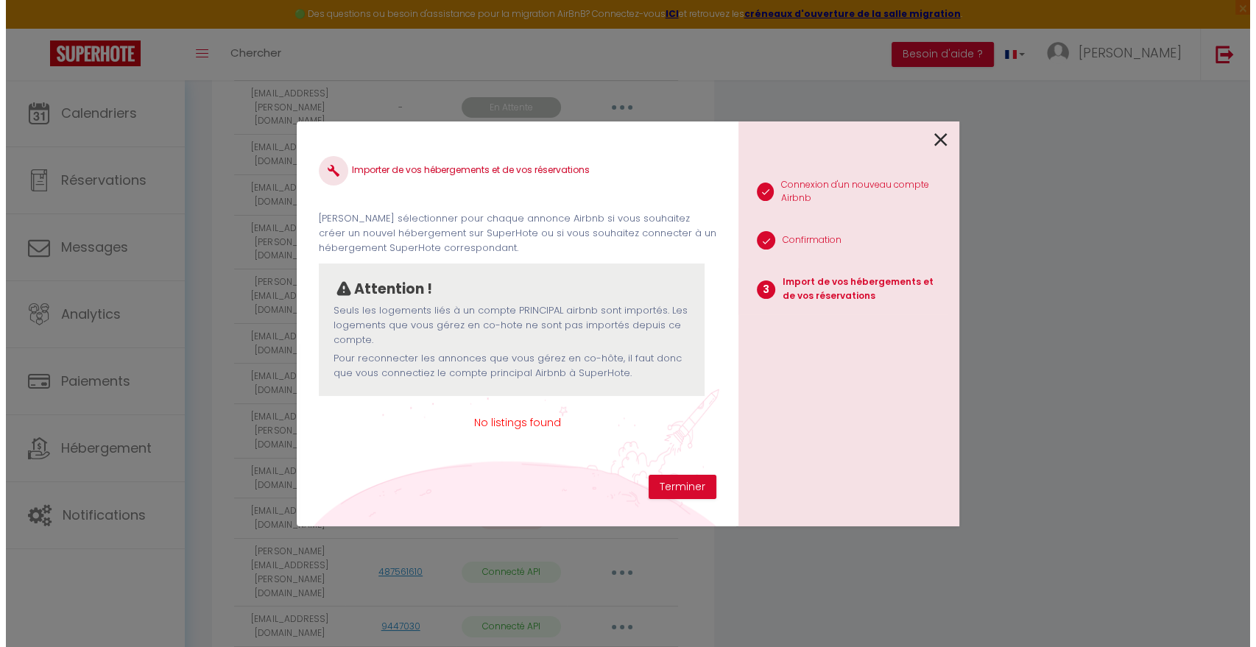
scroll to position [0, 0]
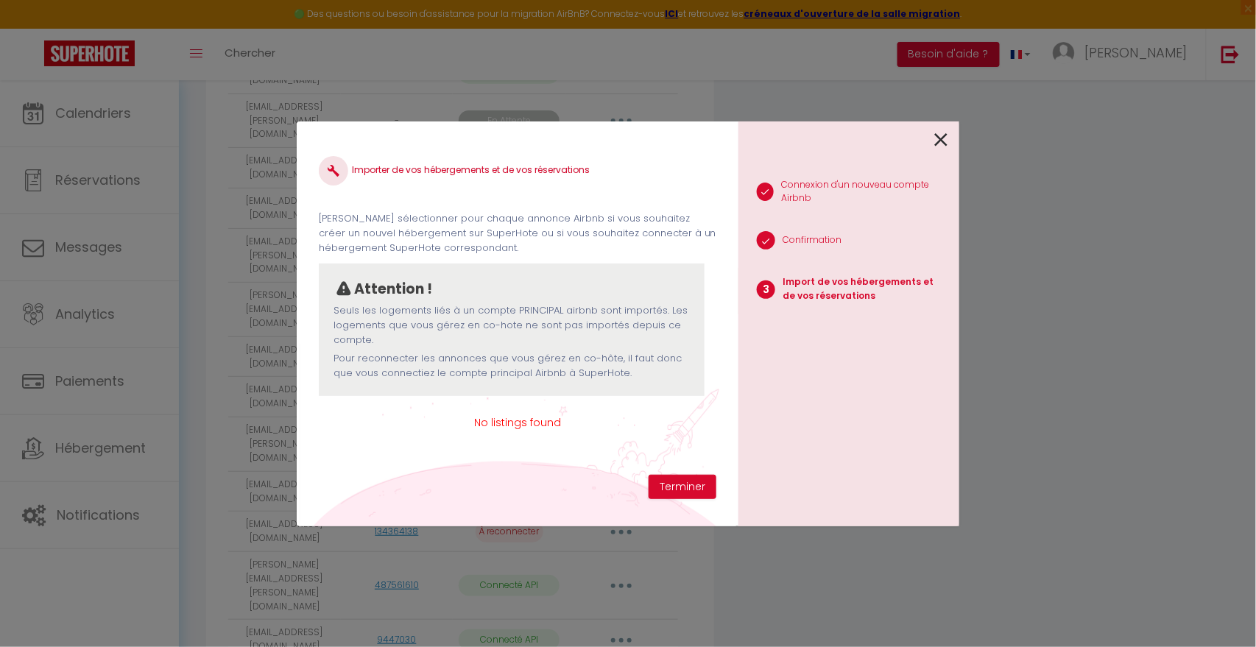
click at [941, 135] on icon at bounding box center [940, 140] width 13 height 22
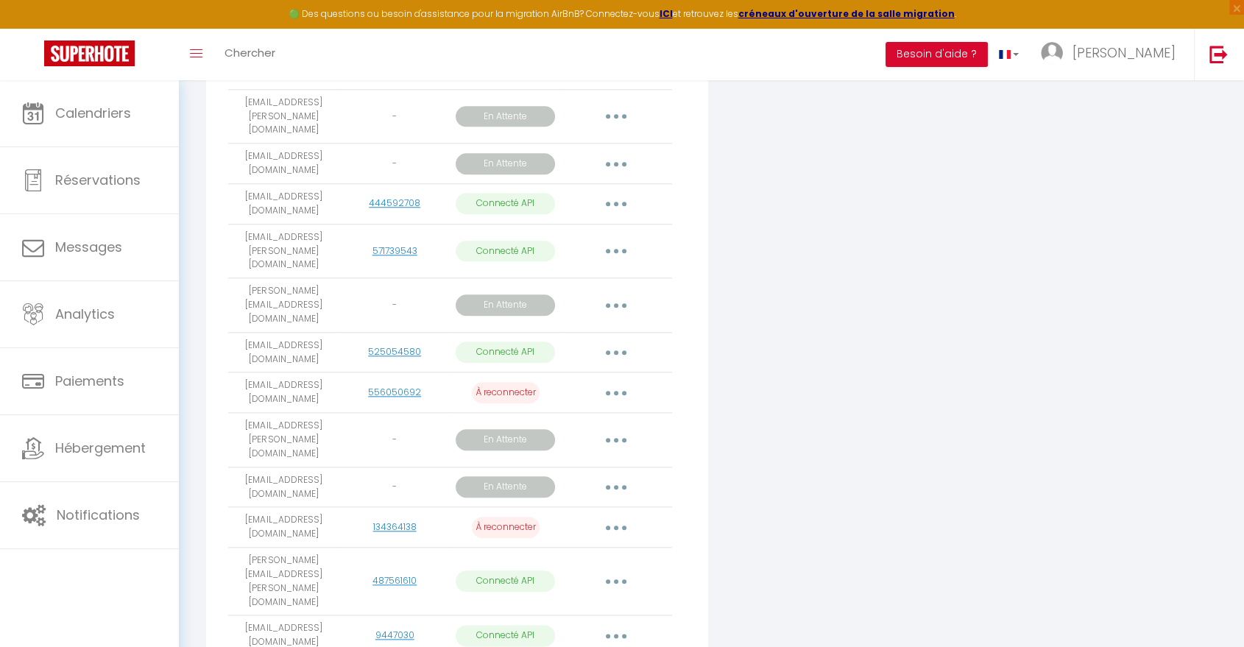
scroll to position [1494, 0]
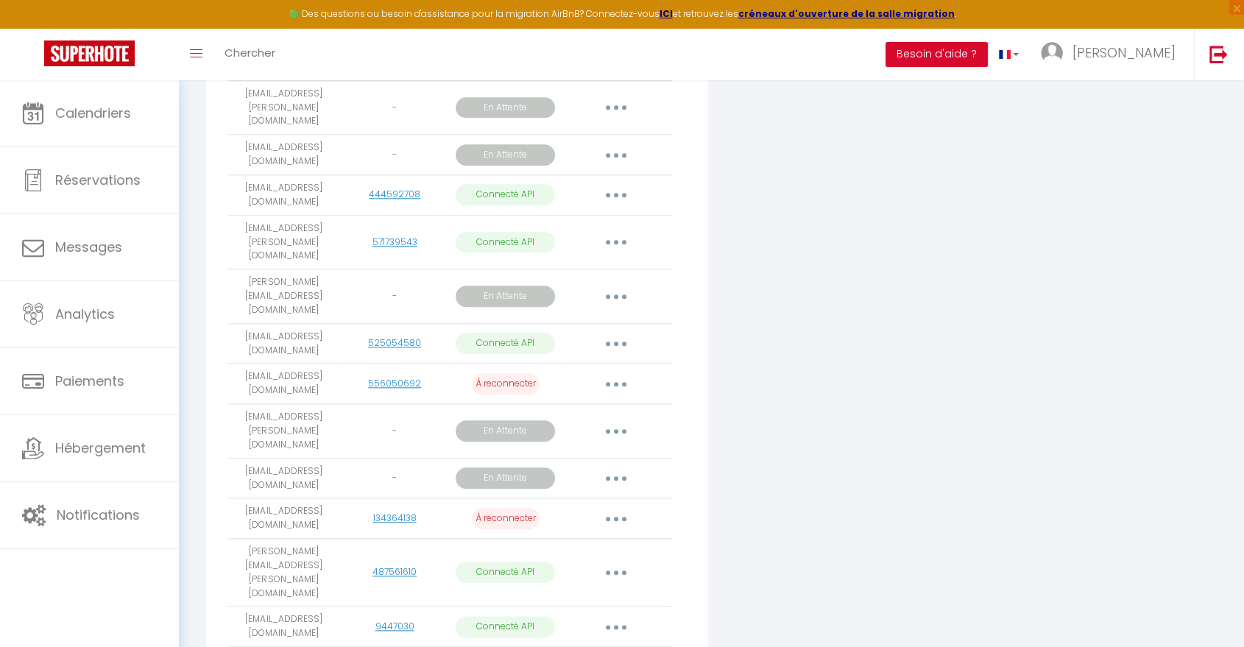
click at [615, 570] on icon "button" at bounding box center [616, 572] width 4 height 4
click at [582, 593] on link "Importer les appartements" at bounding box center [551, 605] width 163 height 25
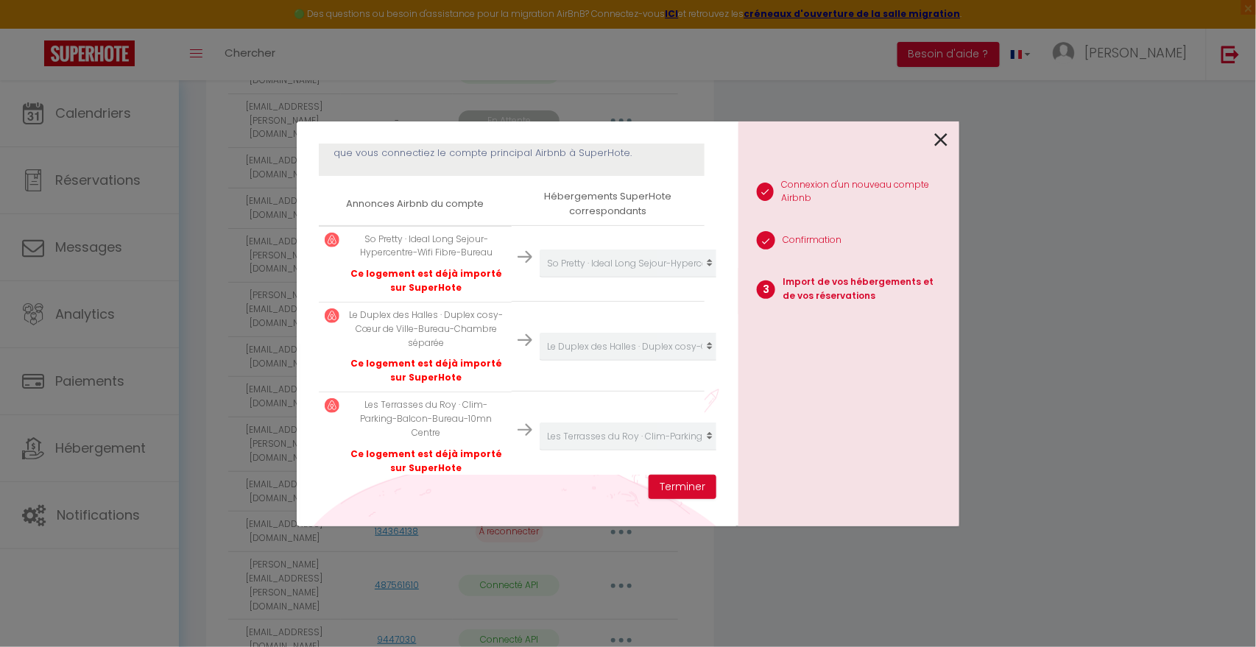
scroll to position [249, 0]
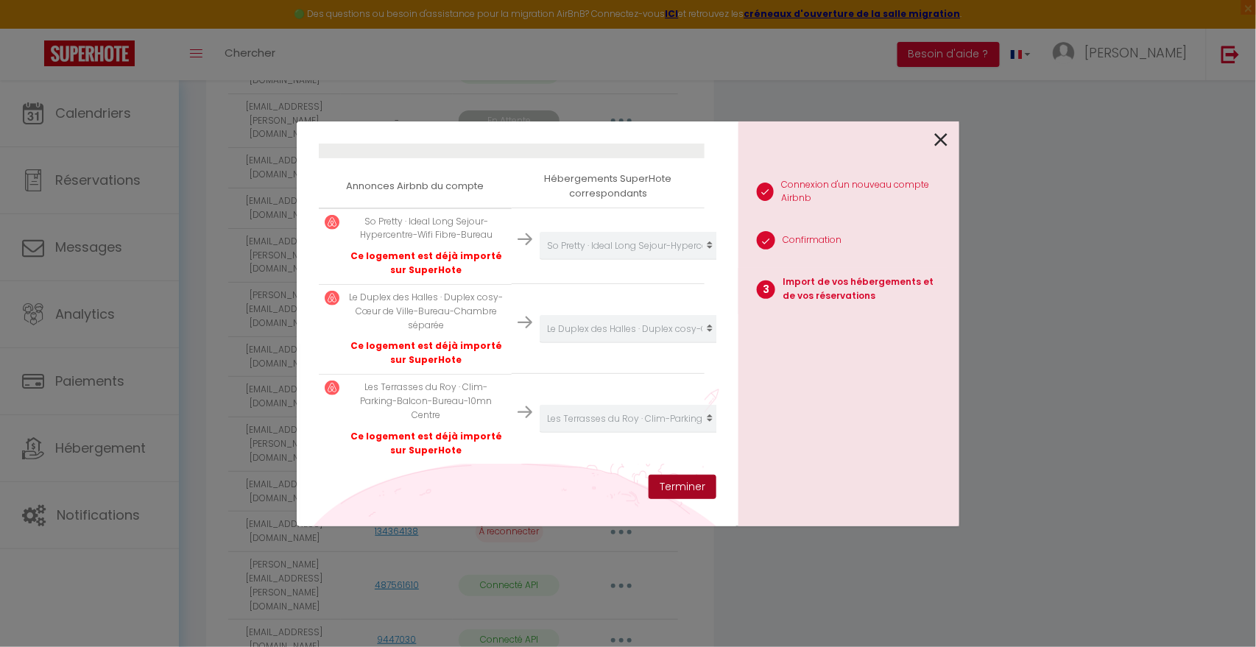
click at [685, 489] on button "Terminer" at bounding box center [683, 487] width 68 height 25
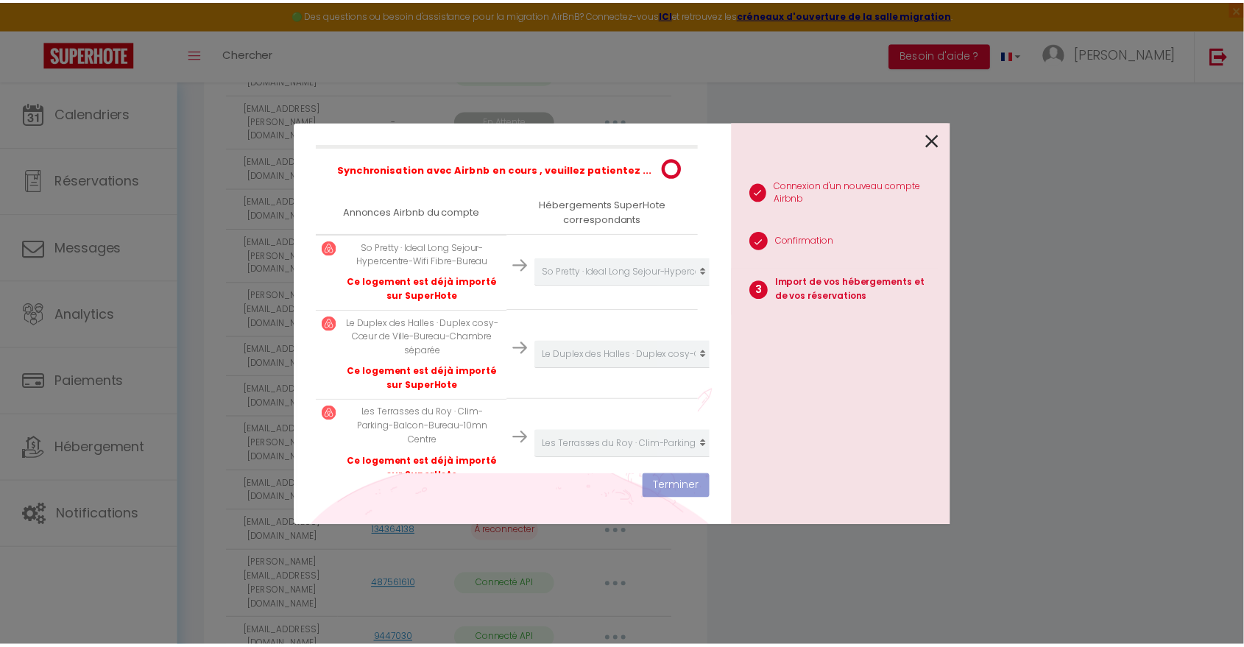
scroll to position [1485, 0]
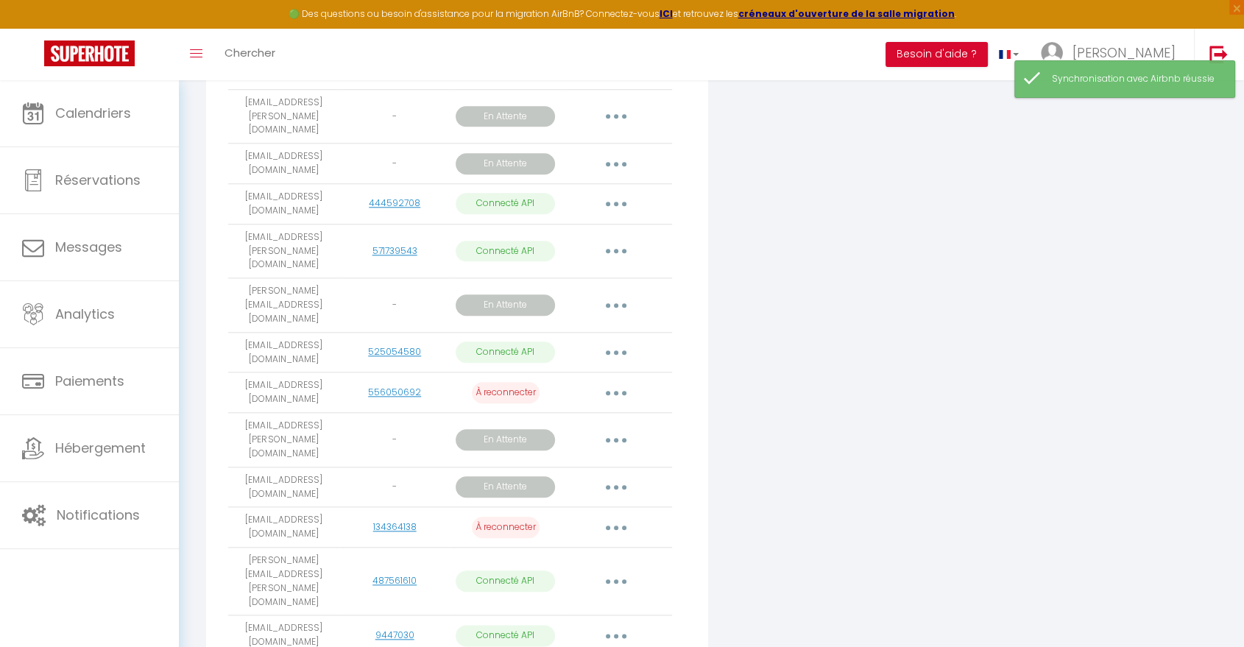
click at [618, 624] on button "button" at bounding box center [616, 636] width 41 height 24
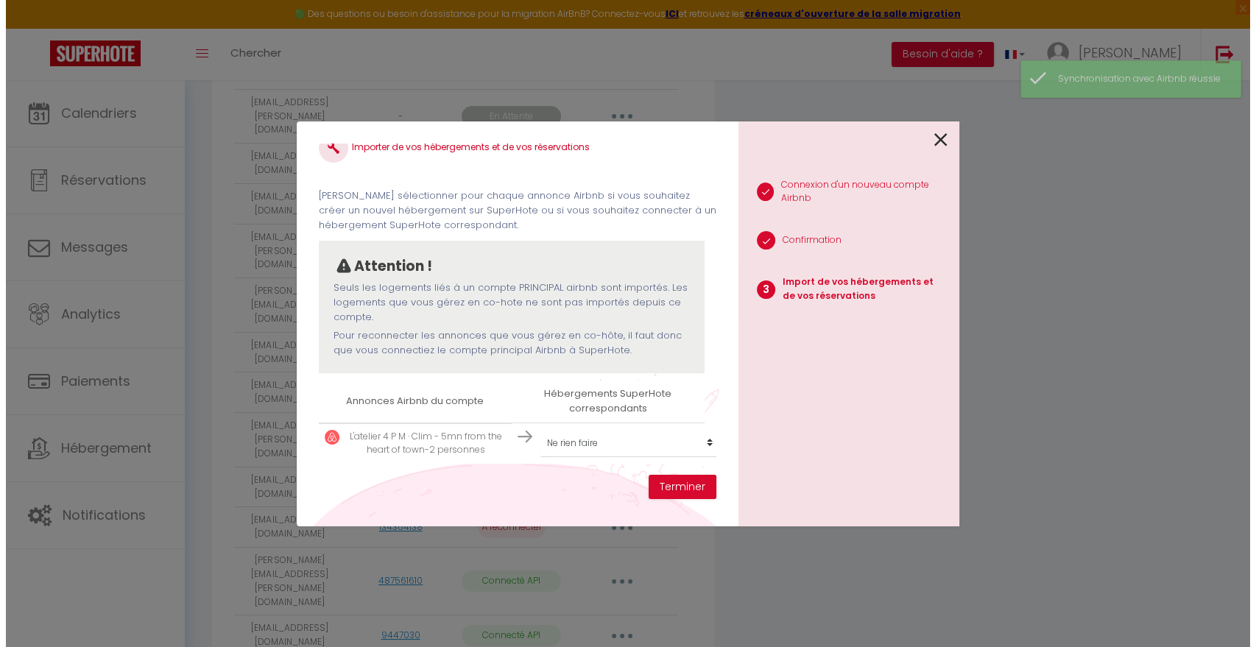
scroll to position [35, 0]
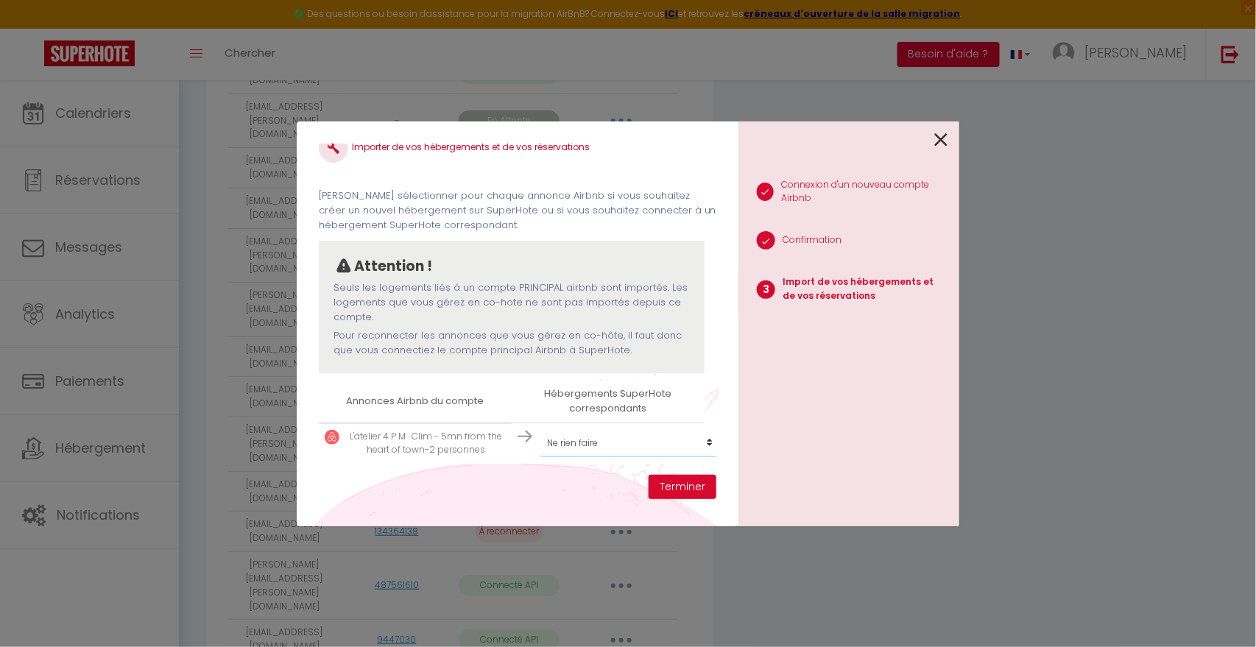
click at [641, 433] on select "Créer un nouvel hébergement Ne rien faire [PERSON_NAME] de ville, Appt 3 chambr…" at bounding box center [630, 443] width 181 height 28
click at [540, 429] on select "Créer un nouvel hébergement Ne rien faire [PERSON_NAME] de ville, Appt 3 chambr…" at bounding box center [630, 443] width 181 height 28
click at [687, 490] on button "Terminer" at bounding box center [683, 487] width 68 height 25
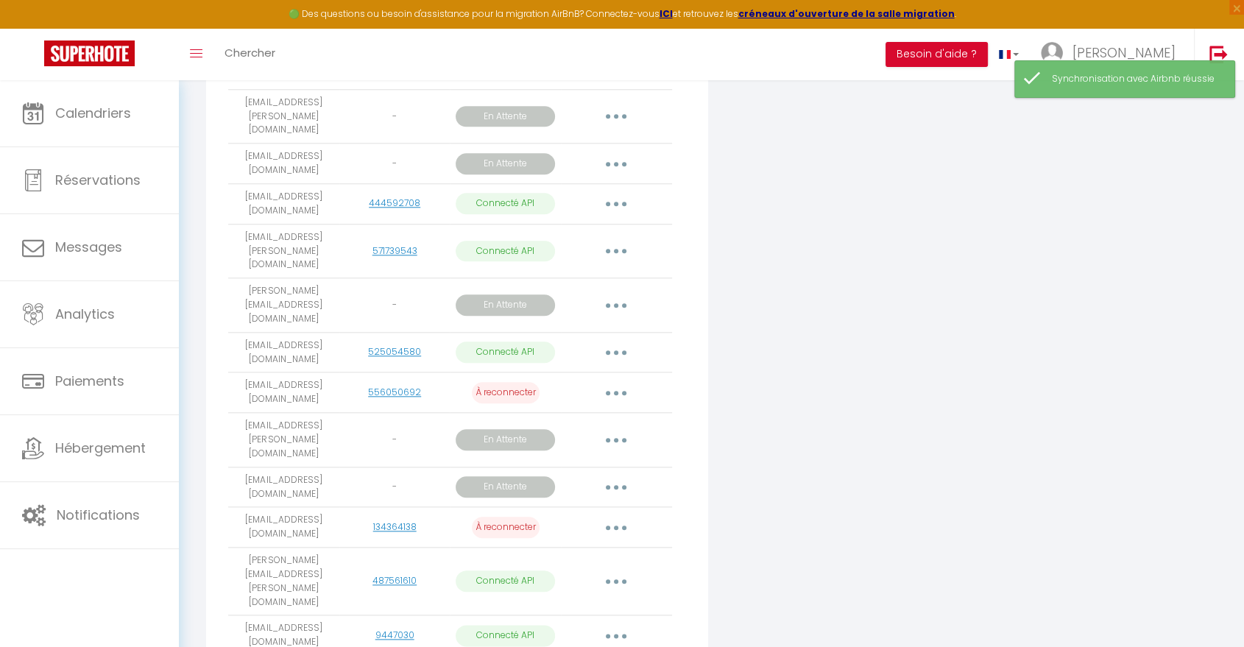
scroll to position [1494, 0]
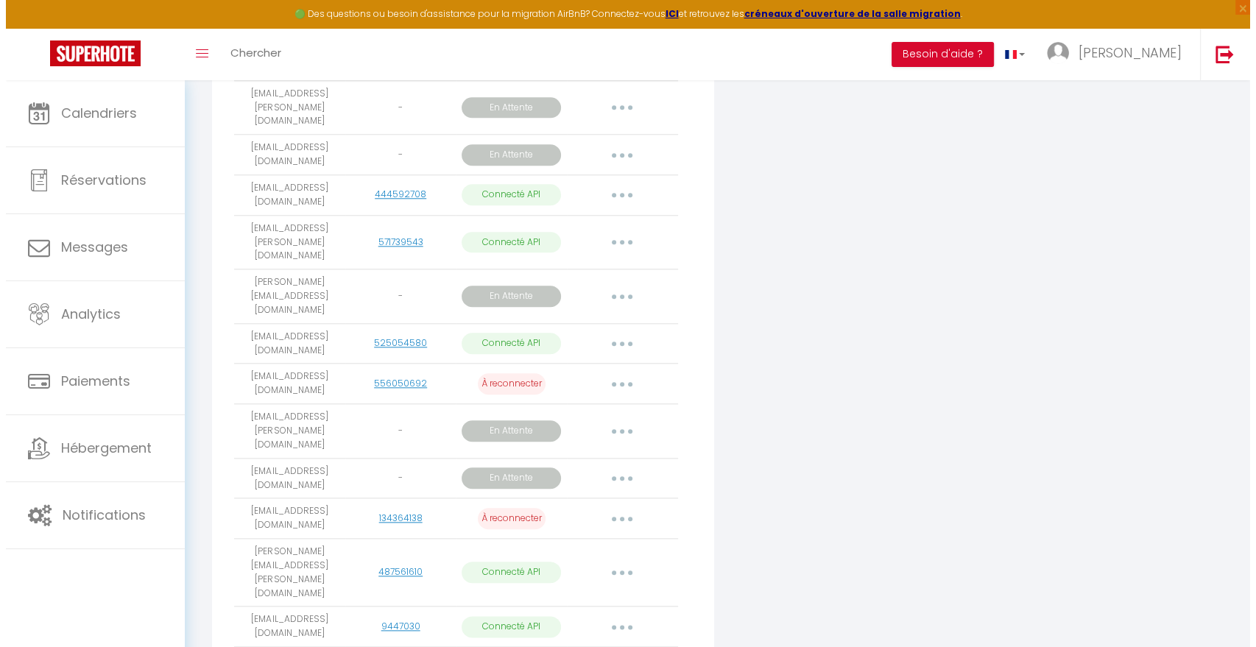
scroll to position [1481, 0]
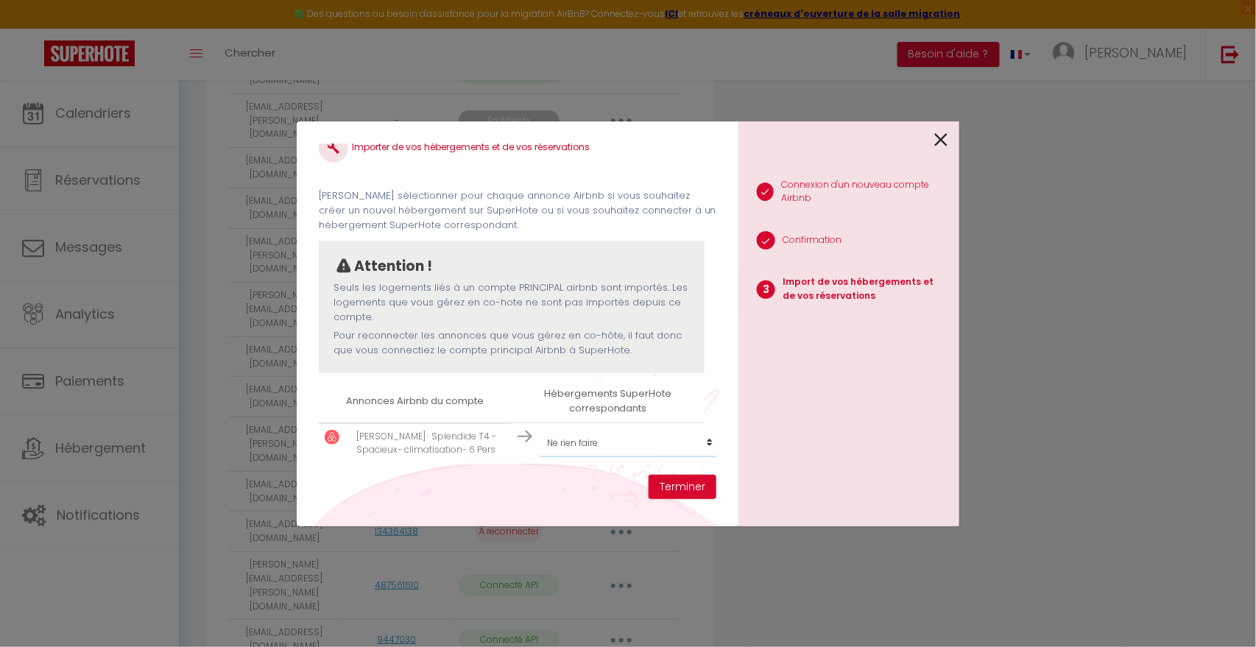
click at [649, 429] on select "Créer un nouvel hébergement Ne rien faire [PERSON_NAME] de ville, Appt 3 chambr…" at bounding box center [630, 443] width 181 height 28
click at [540, 429] on select "Créer un nouvel hébergement Ne rien faire [PERSON_NAME] de ville, Appt 3 chambr…" at bounding box center [630, 443] width 181 height 28
click at [676, 490] on button "Terminer" at bounding box center [683, 487] width 68 height 25
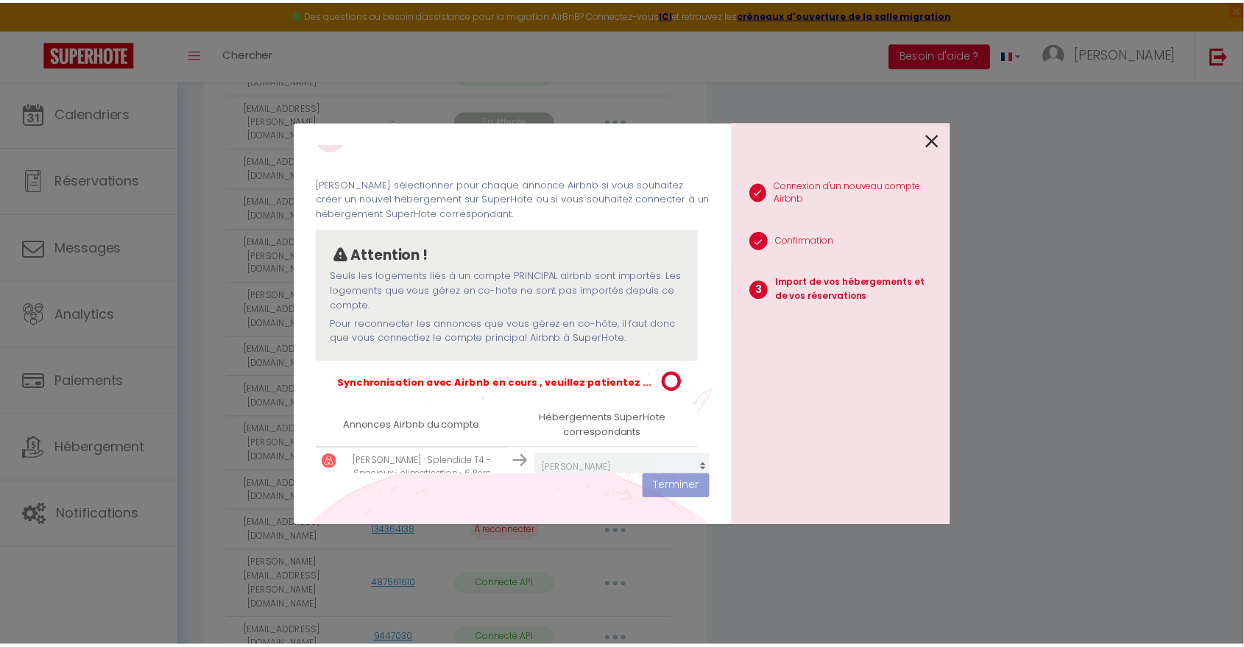
scroll to position [1485, 0]
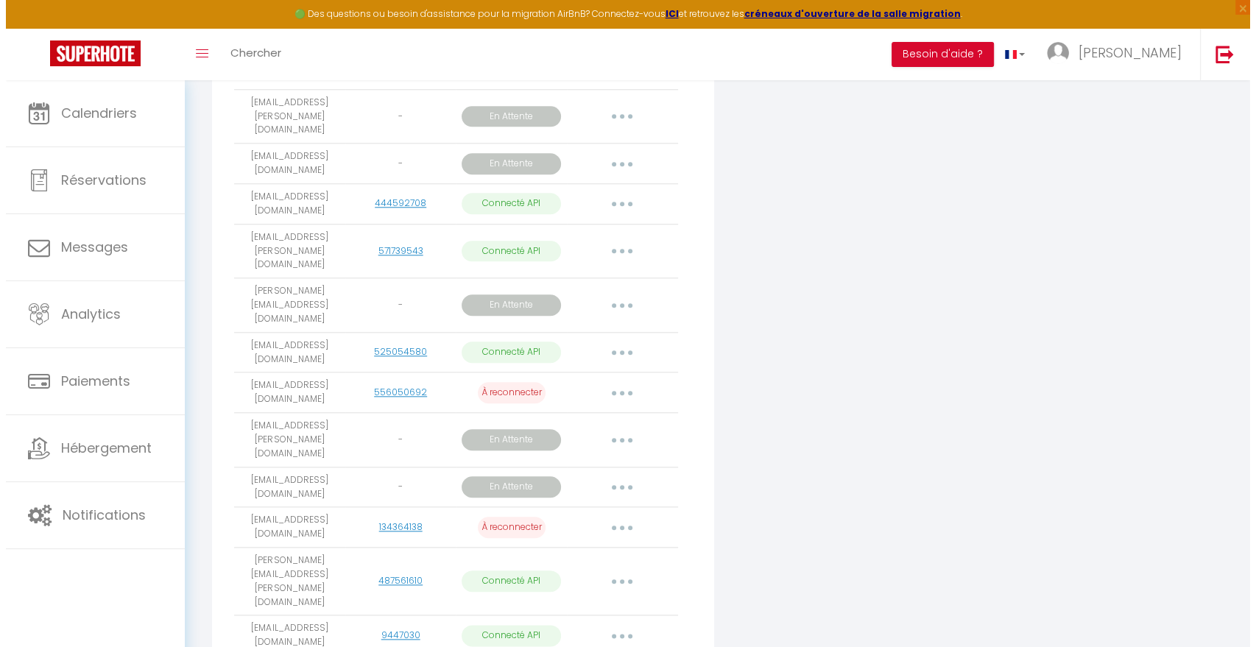
scroll to position [1481, 0]
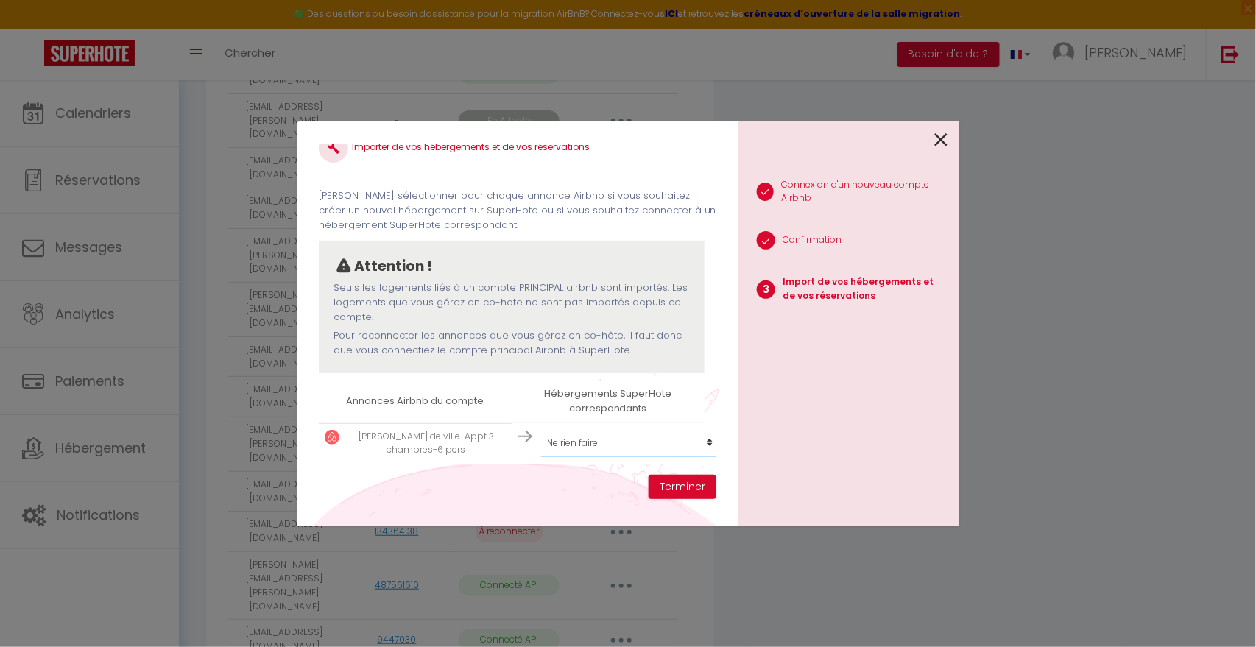
click at [627, 431] on select "Créer un nouvel hébergement Ne rien faire [PERSON_NAME] de ville, Appt 3 chambr…" at bounding box center [630, 443] width 181 height 28
click at [540, 429] on select "Créer un nouvel hébergement Ne rien faire [PERSON_NAME] de ville, Appt 3 chambr…" at bounding box center [630, 443] width 181 height 28
click at [687, 481] on button "Terminer" at bounding box center [683, 487] width 68 height 25
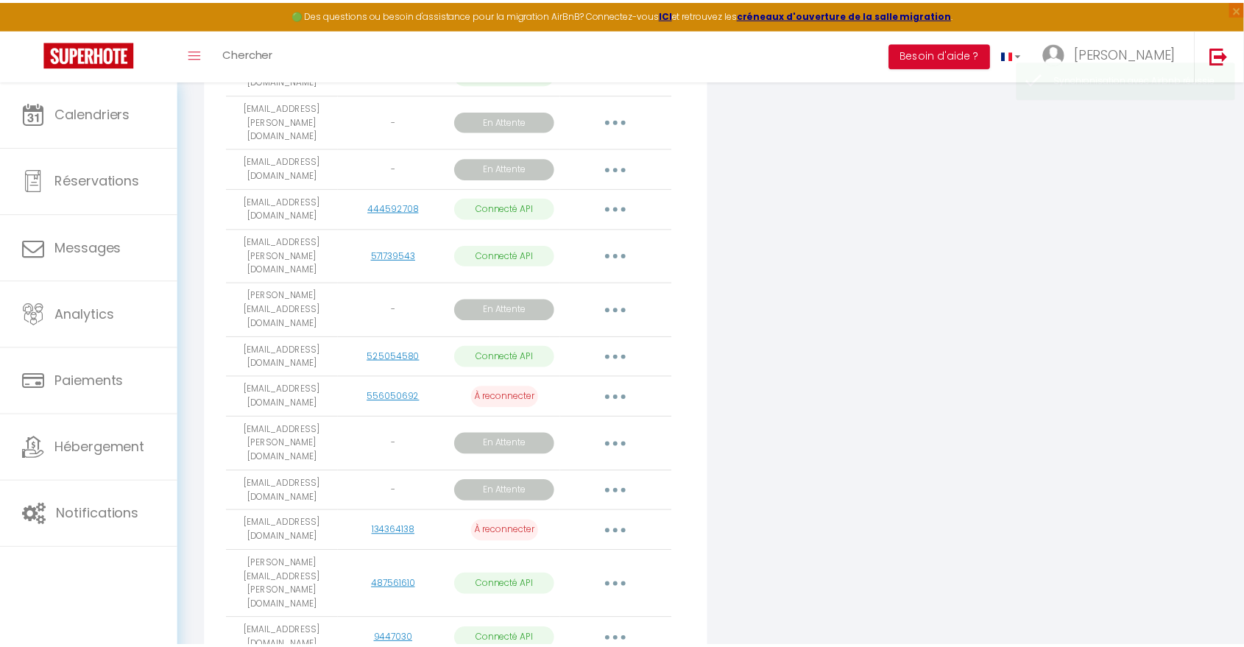
scroll to position [1485, 0]
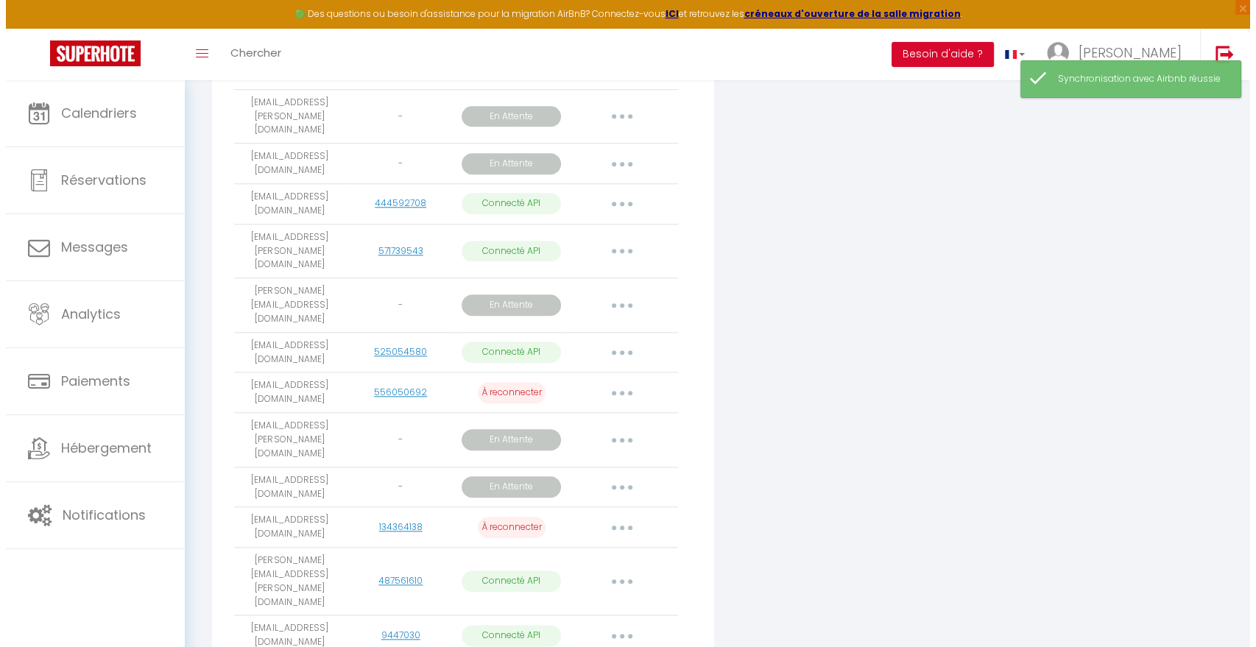
scroll to position [0, 0]
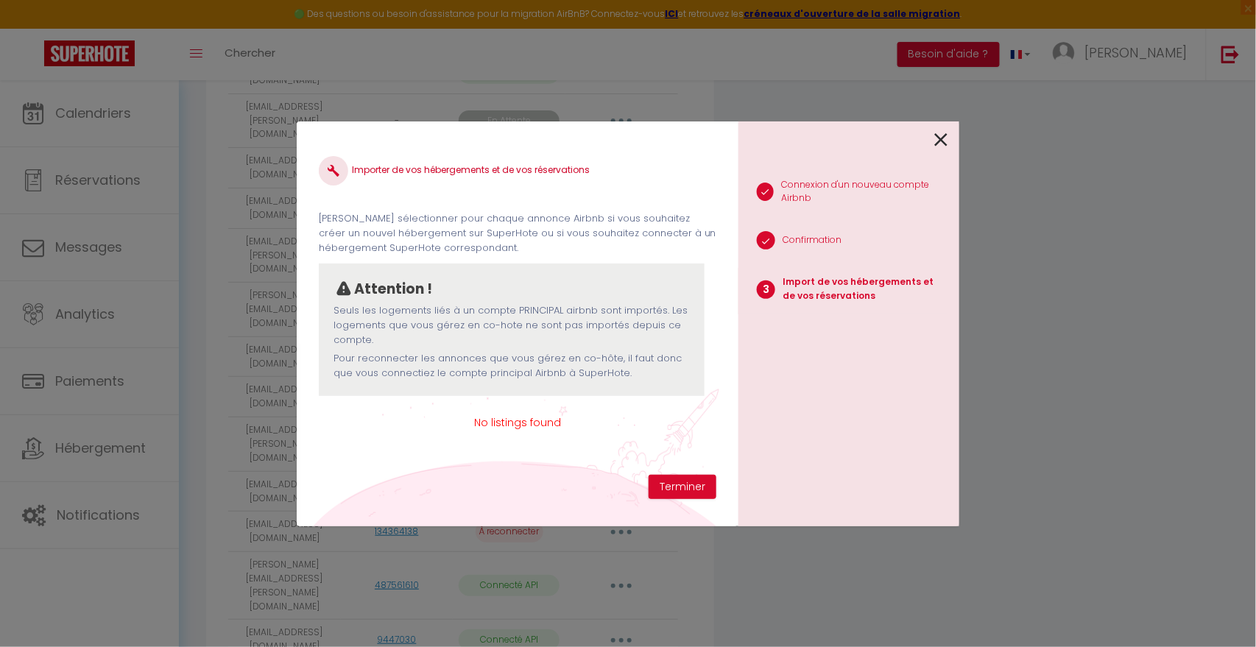
click at [948, 138] on div "1 Connexion d'un nouveau compte Airbnb 2 Confirmation 3 Import de vos hébergeme…" at bounding box center [848, 323] width 221 height 405
click at [939, 141] on icon at bounding box center [940, 140] width 13 height 22
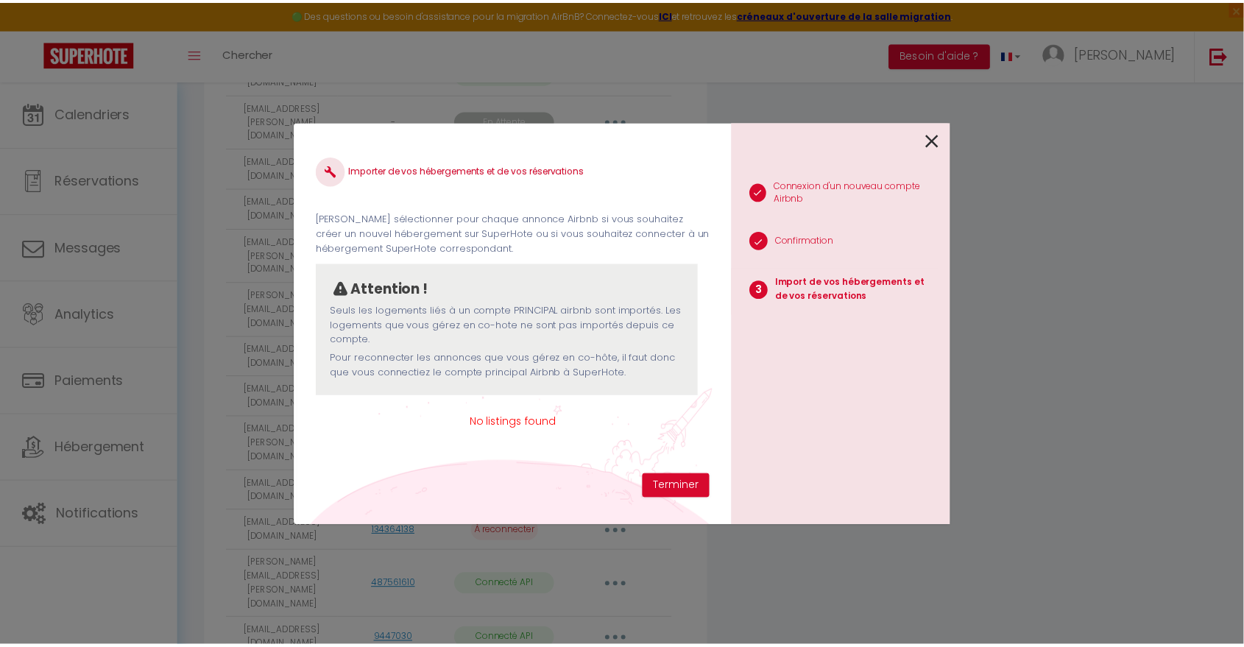
scroll to position [1485, 0]
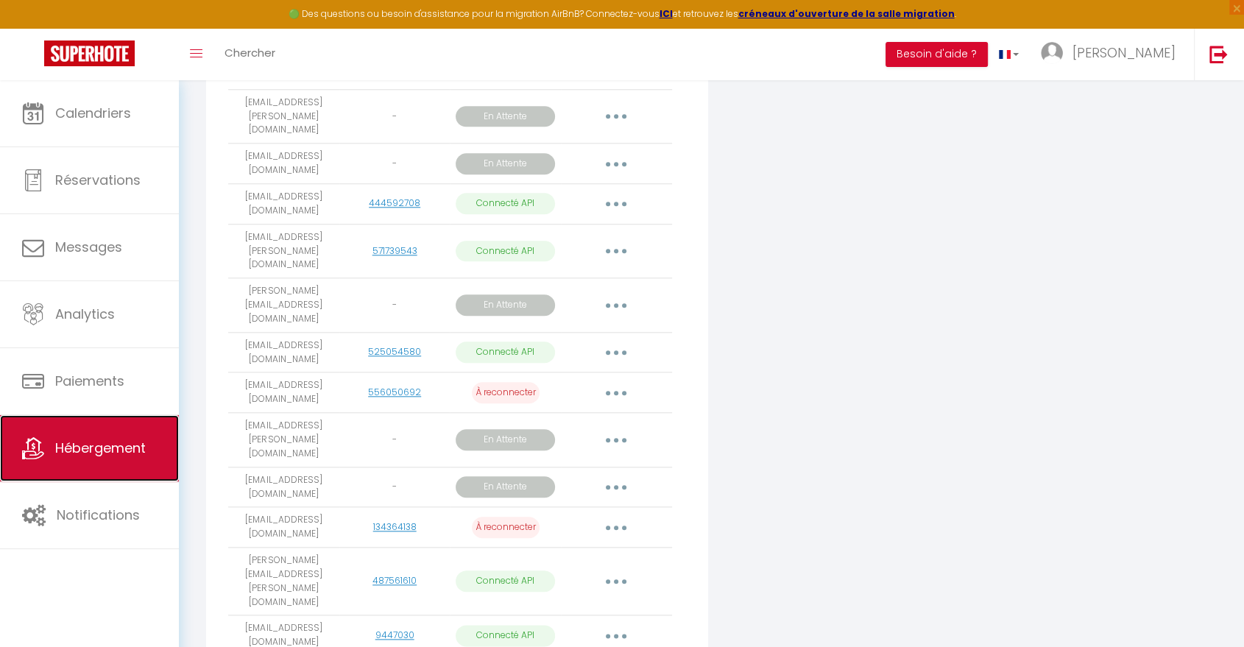
click at [113, 452] on span "Hébergement" at bounding box center [100, 448] width 91 height 18
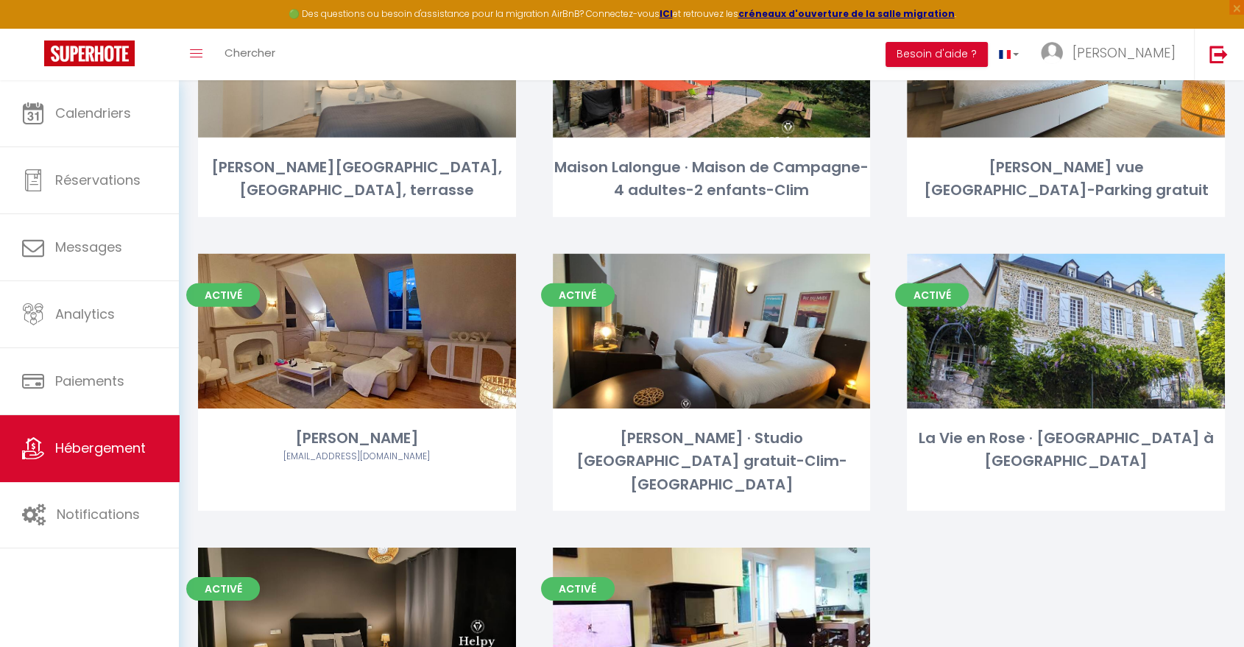
scroll to position [4690, 0]
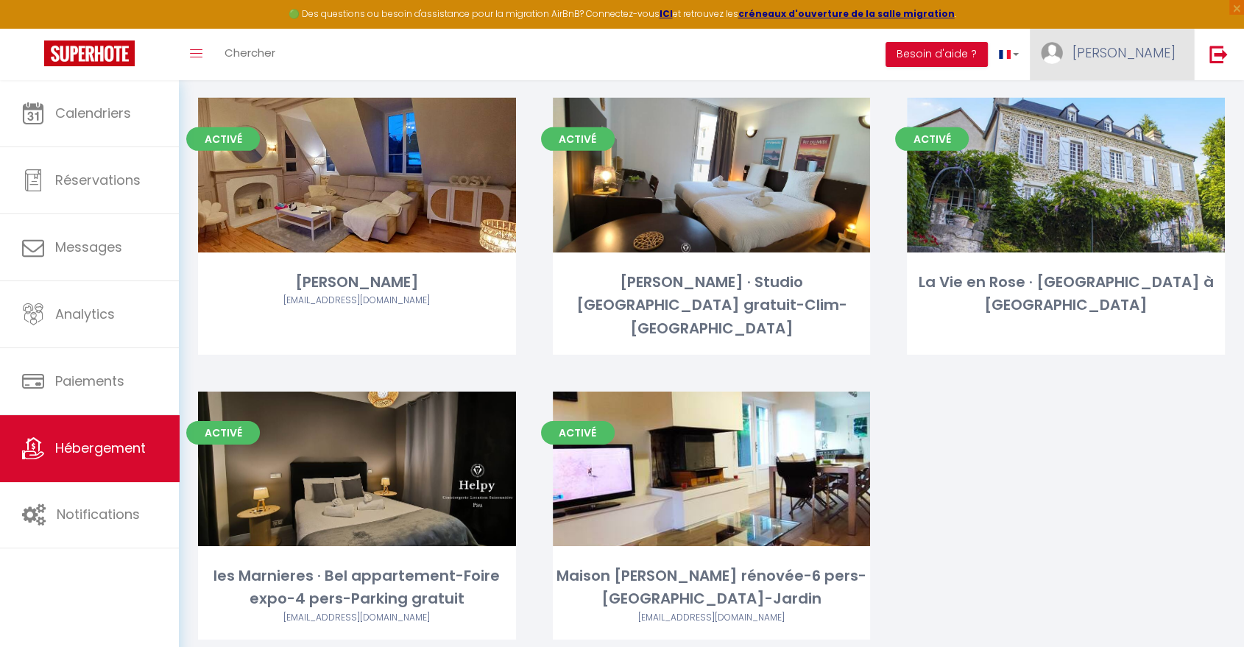
click at [1162, 49] on span "[PERSON_NAME]" at bounding box center [1124, 52] width 103 height 18
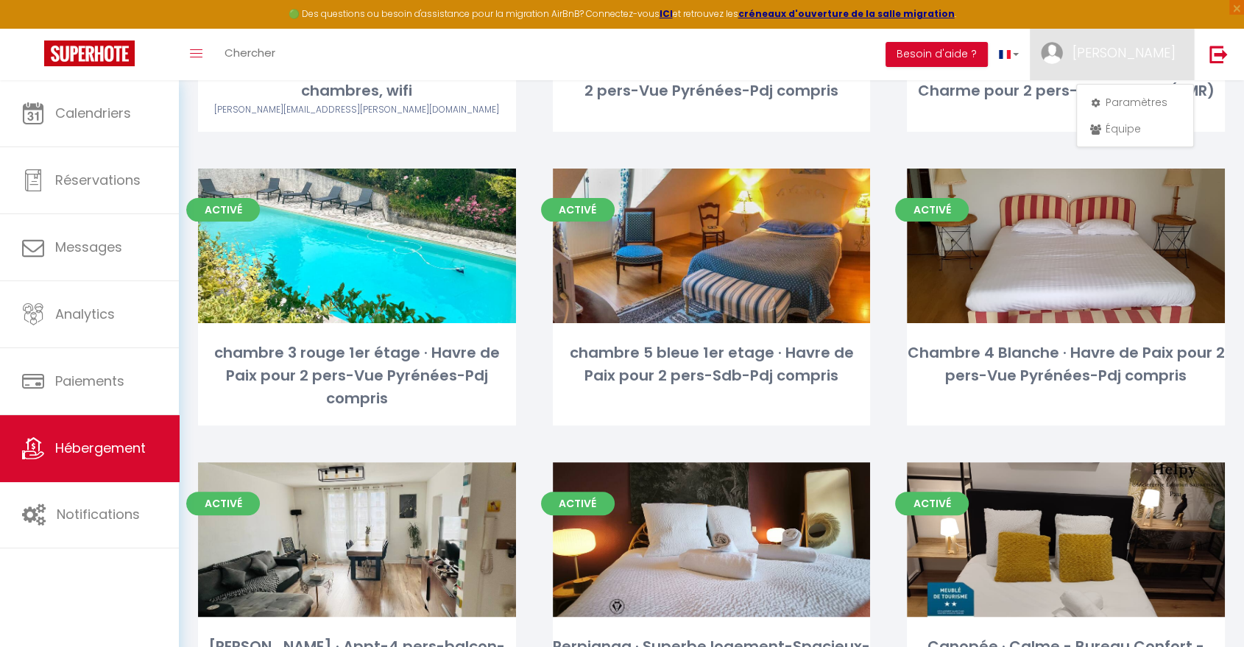
scroll to position [0, 0]
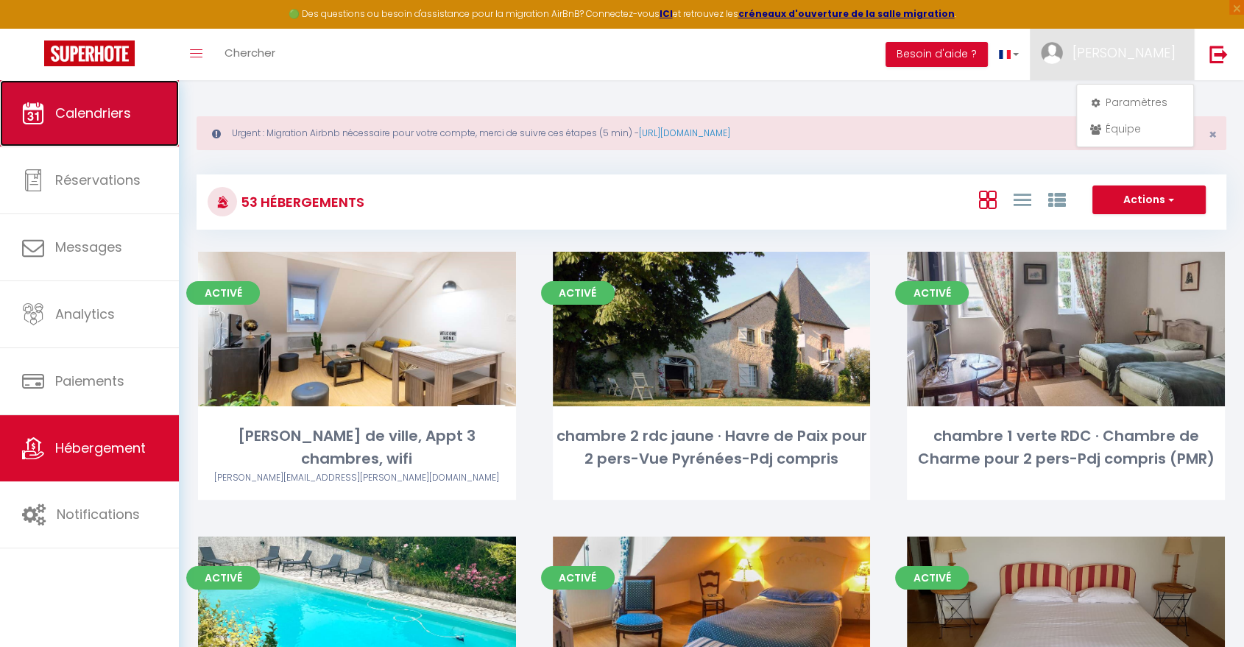
click at [127, 118] on span "Calendriers" at bounding box center [93, 113] width 76 height 18
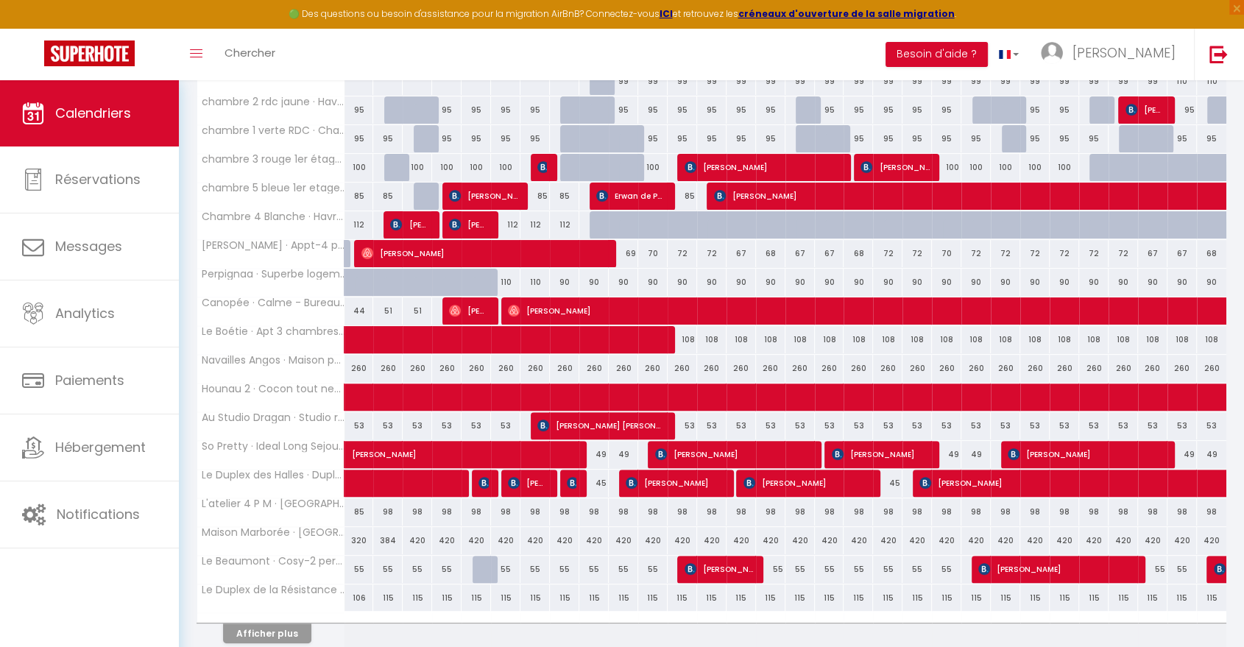
scroll to position [420, 0]
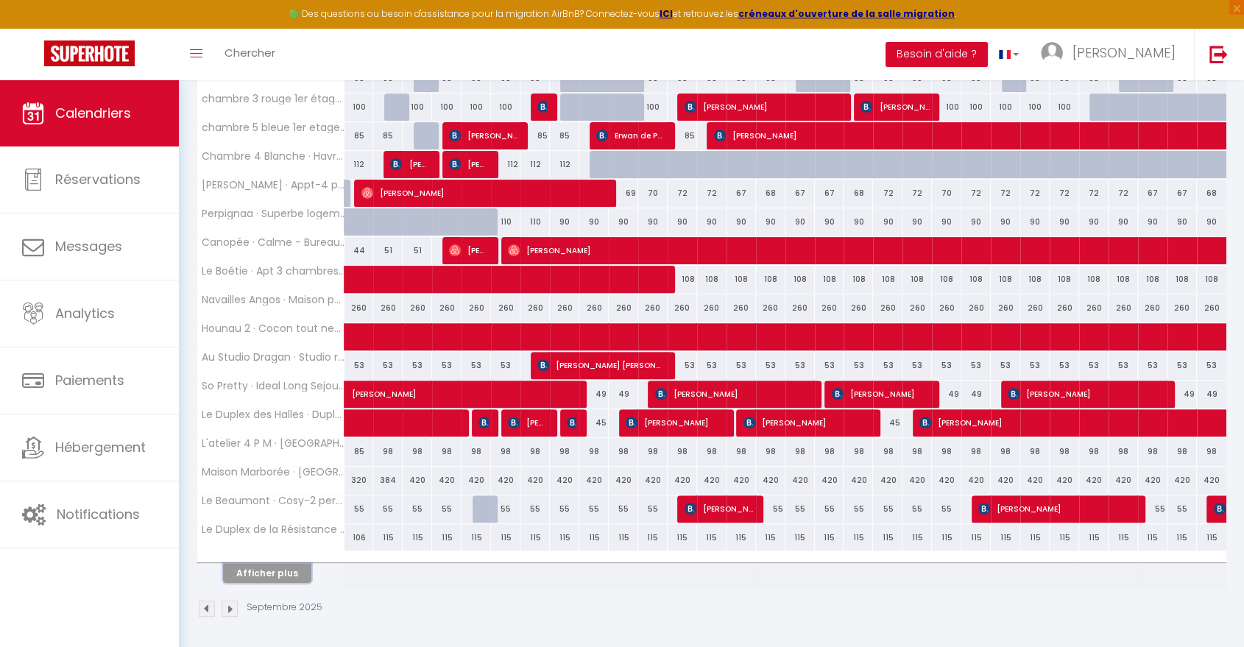
click at [263, 568] on button "Afficher plus" at bounding box center [267, 573] width 88 height 20
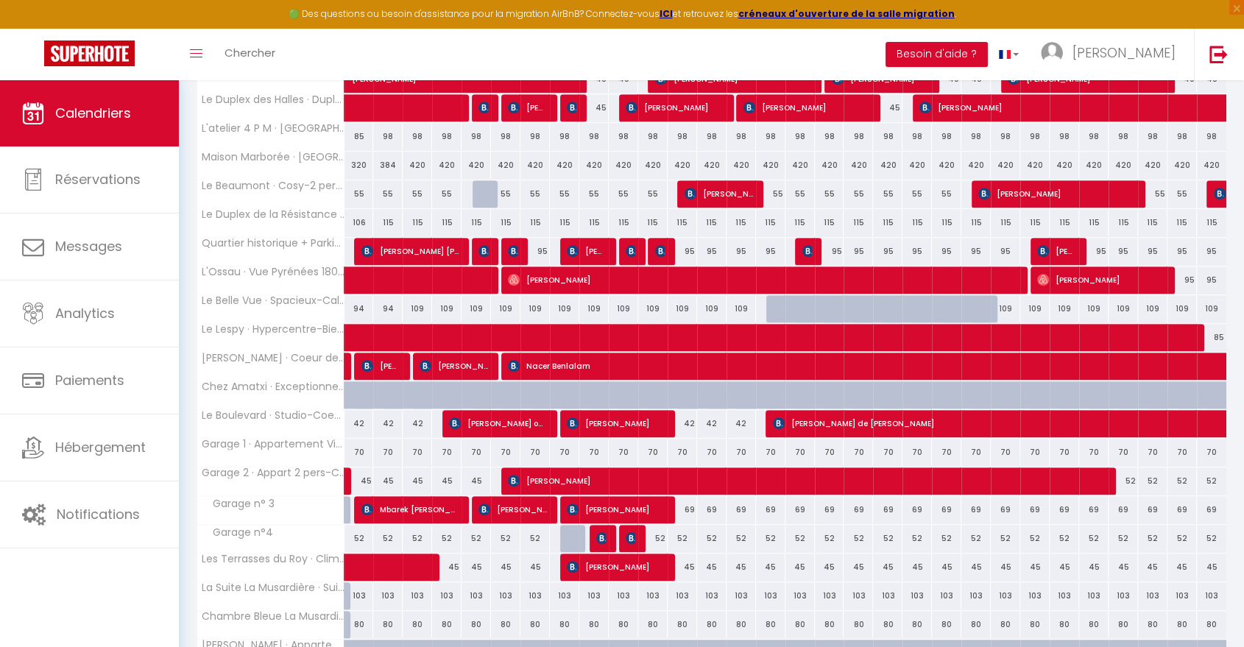
scroll to position [992, 0]
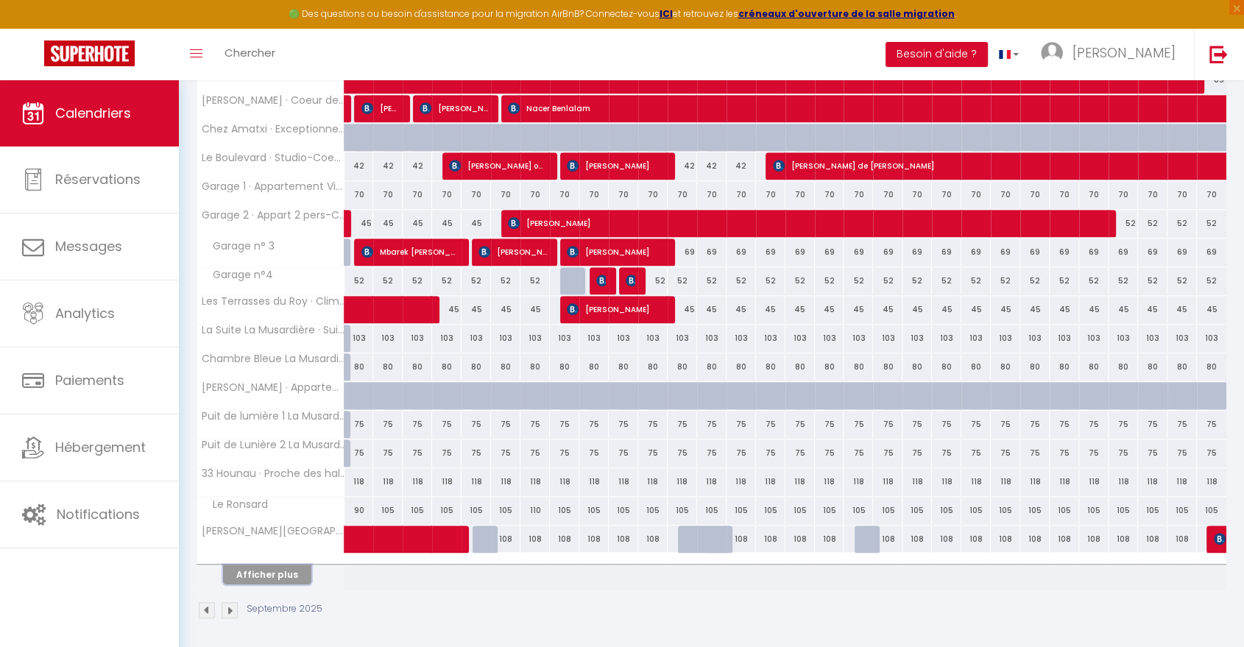
click at [291, 575] on button "Afficher plus" at bounding box center [267, 575] width 88 height 20
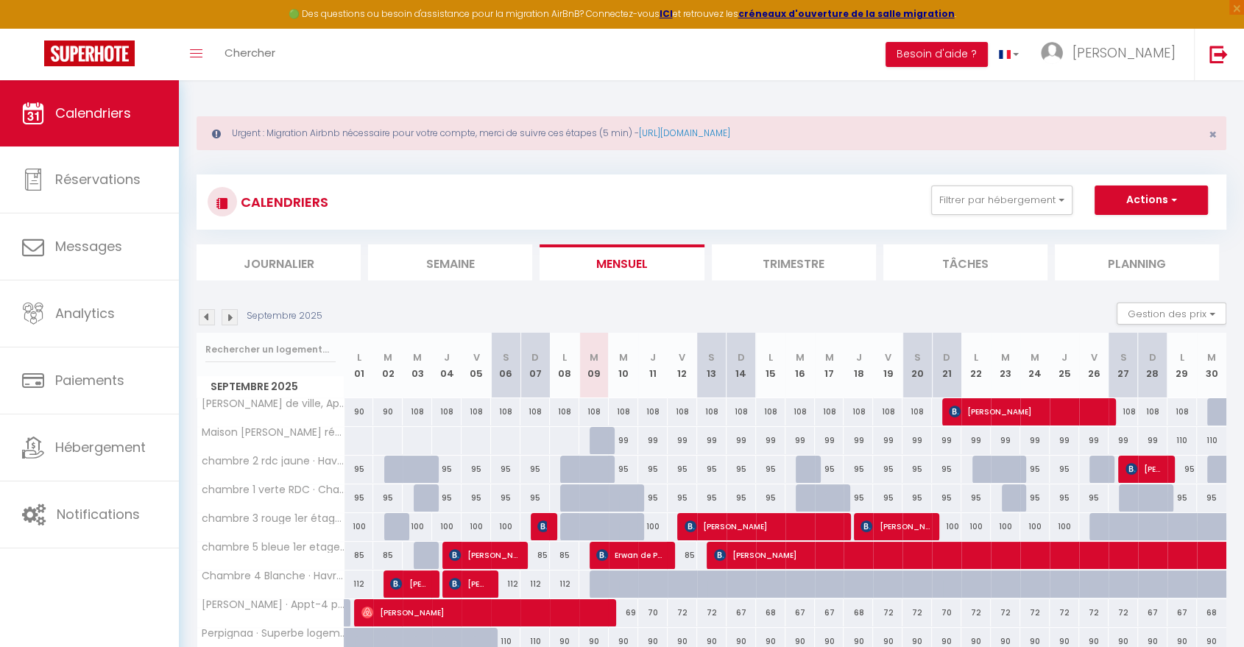
scroll to position [1, 0]
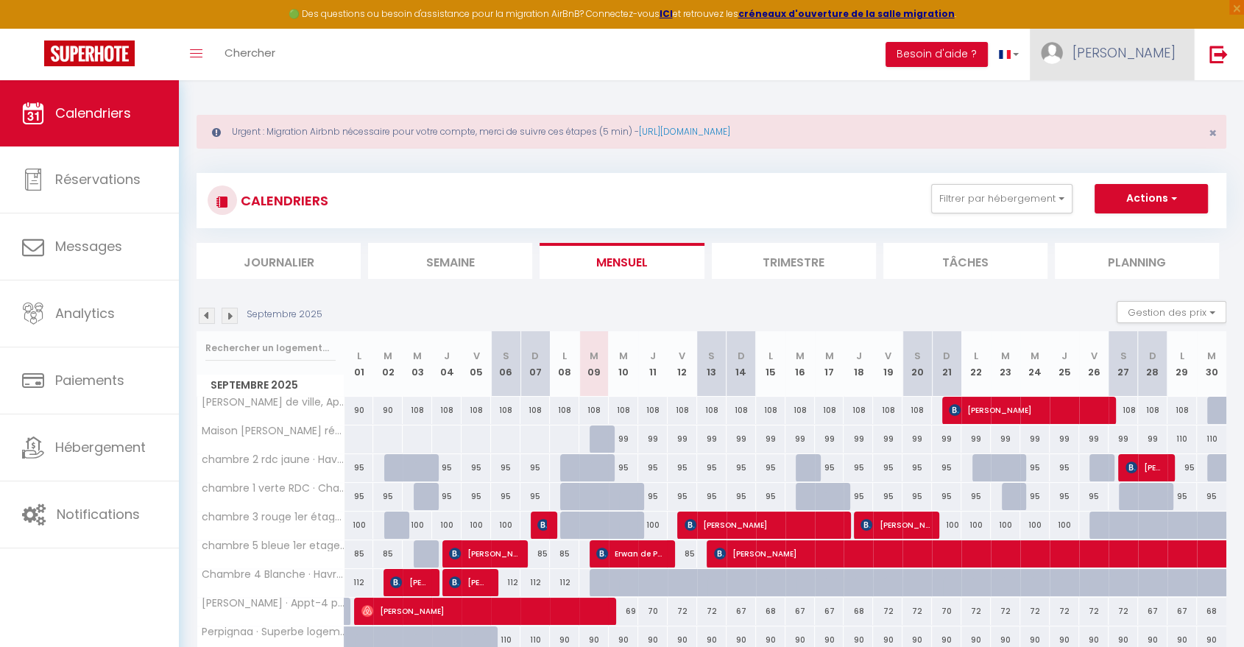
click at [1157, 60] on span "[PERSON_NAME]" at bounding box center [1124, 52] width 103 height 18
click at [1111, 99] on link "Paramètres" at bounding box center [1135, 102] width 109 height 25
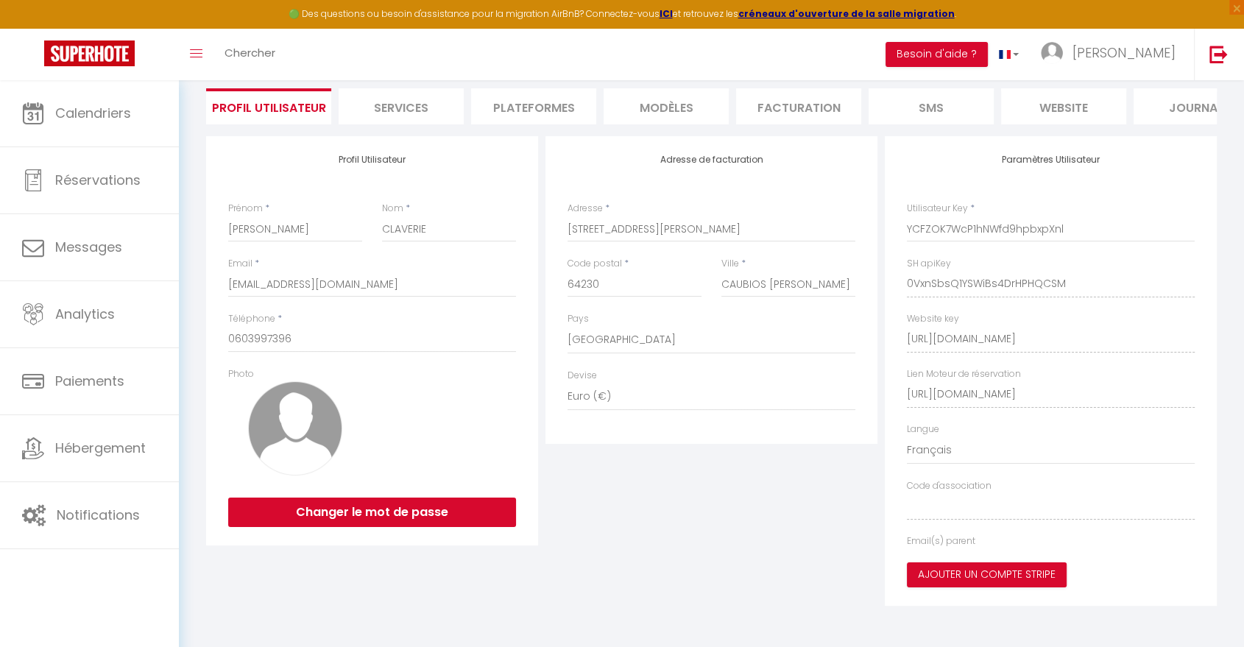
scroll to position [80, 0]
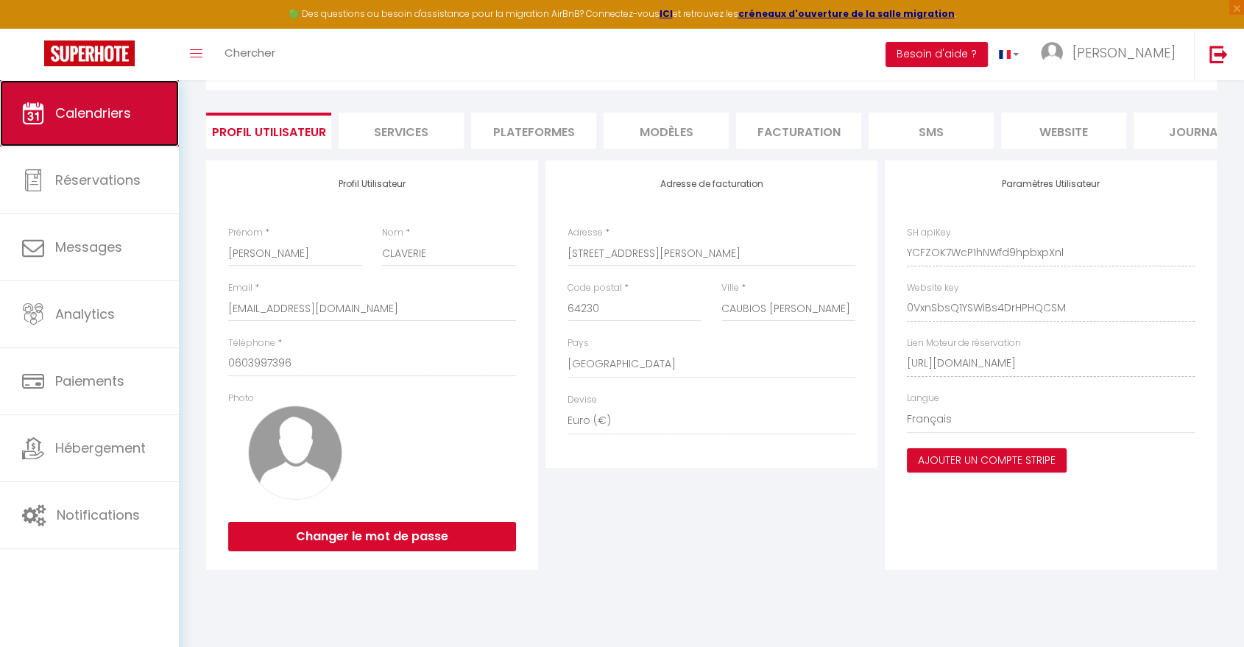
click at [105, 127] on link "Calendriers" at bounding box center [89, 113] width 179 height 66
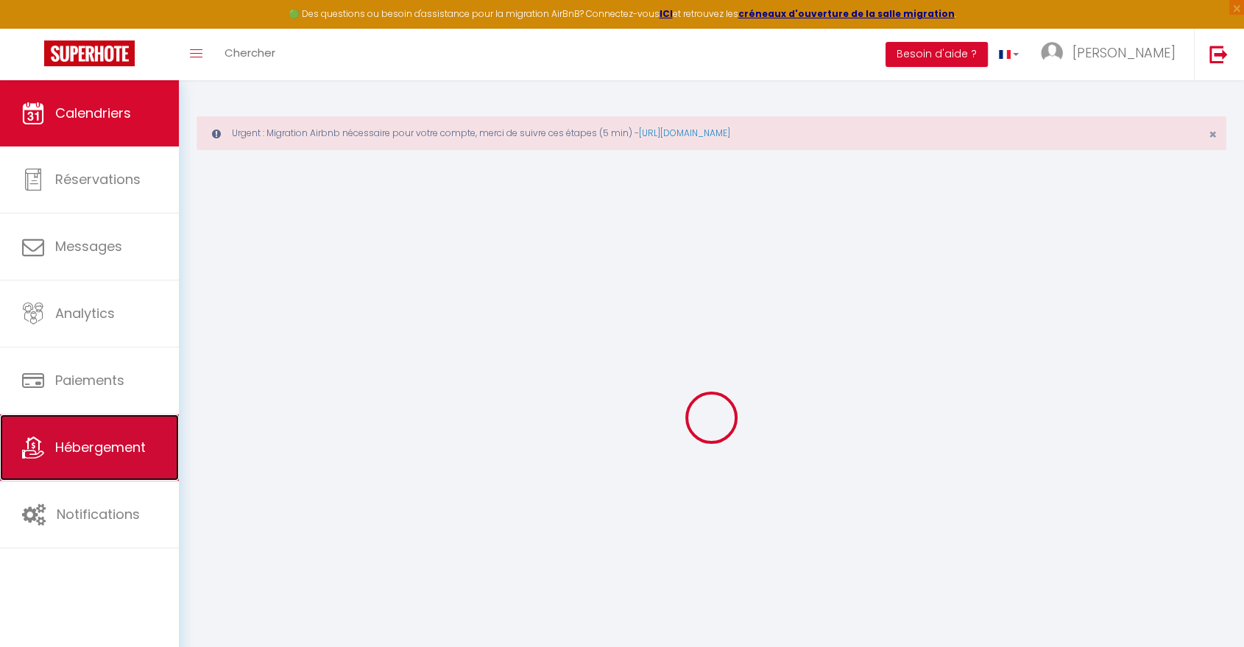
click at [73, 453] on span "Hébergement" at bounding box center [100, 447] width 91 height 18
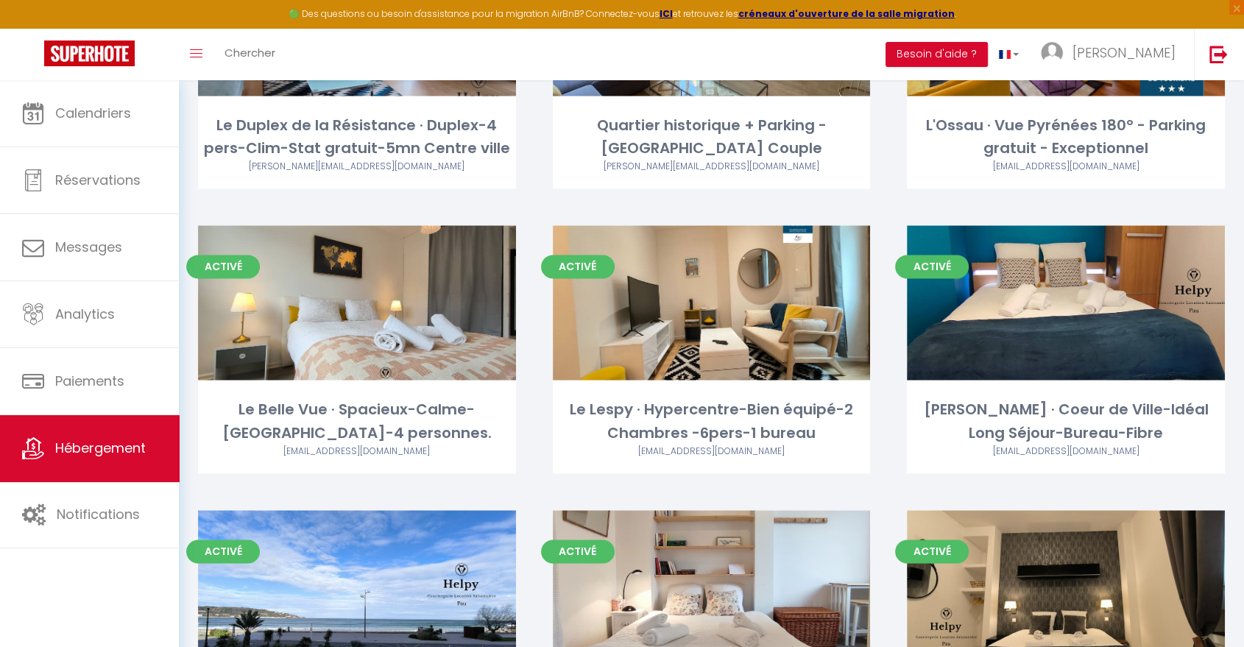
scroll to position [1965, 0]
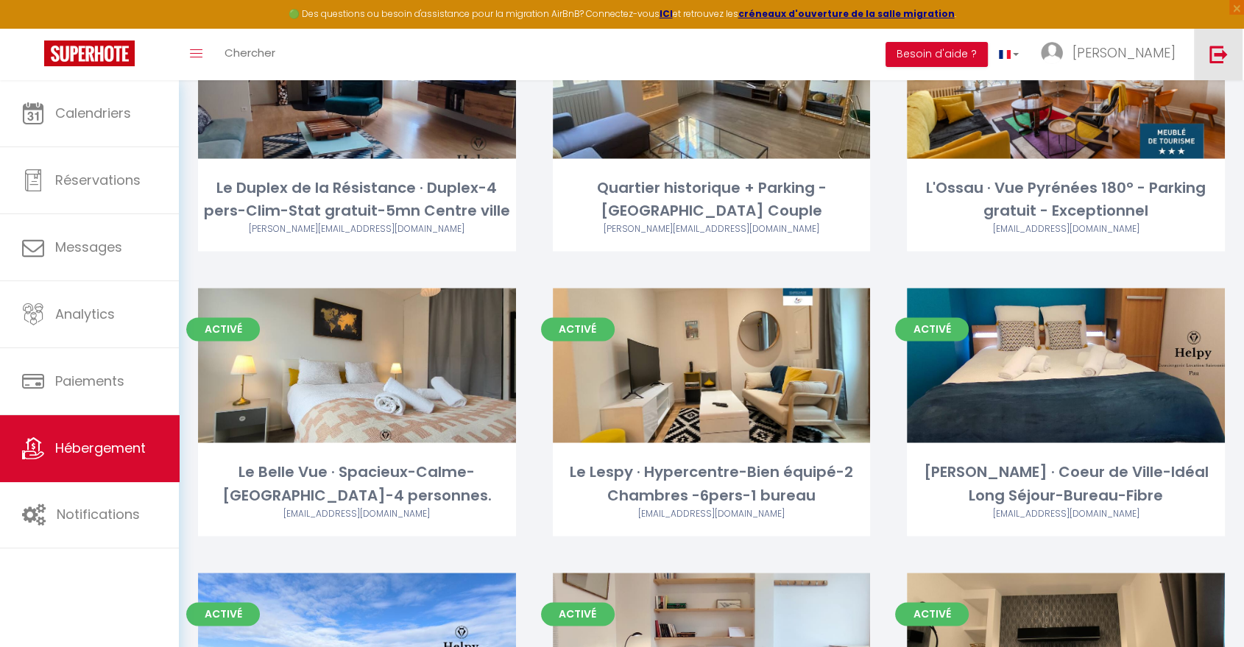
click at [1218, 48] on img at bounding box center [1218, 54] width 18 height 18
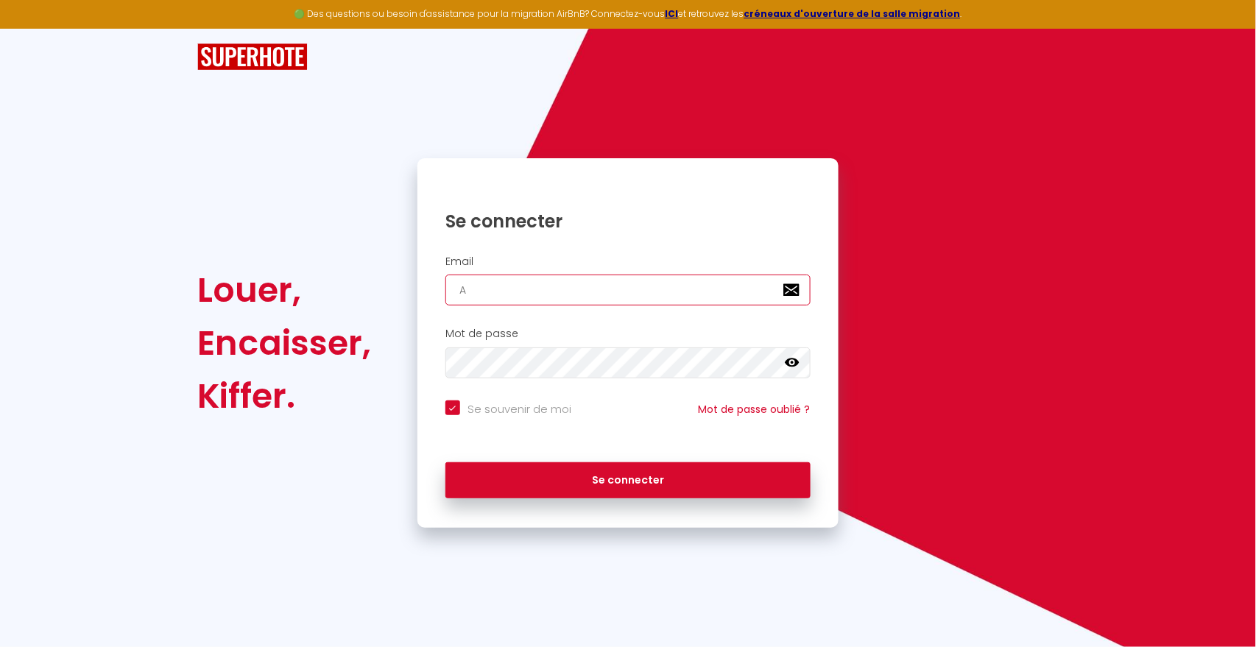
click at [582, 295] on input "A" at bounding box center [627, 290] width 365 height 31
paste input "[EMAIL_ADDRESS][DOMAIN_NAME]"
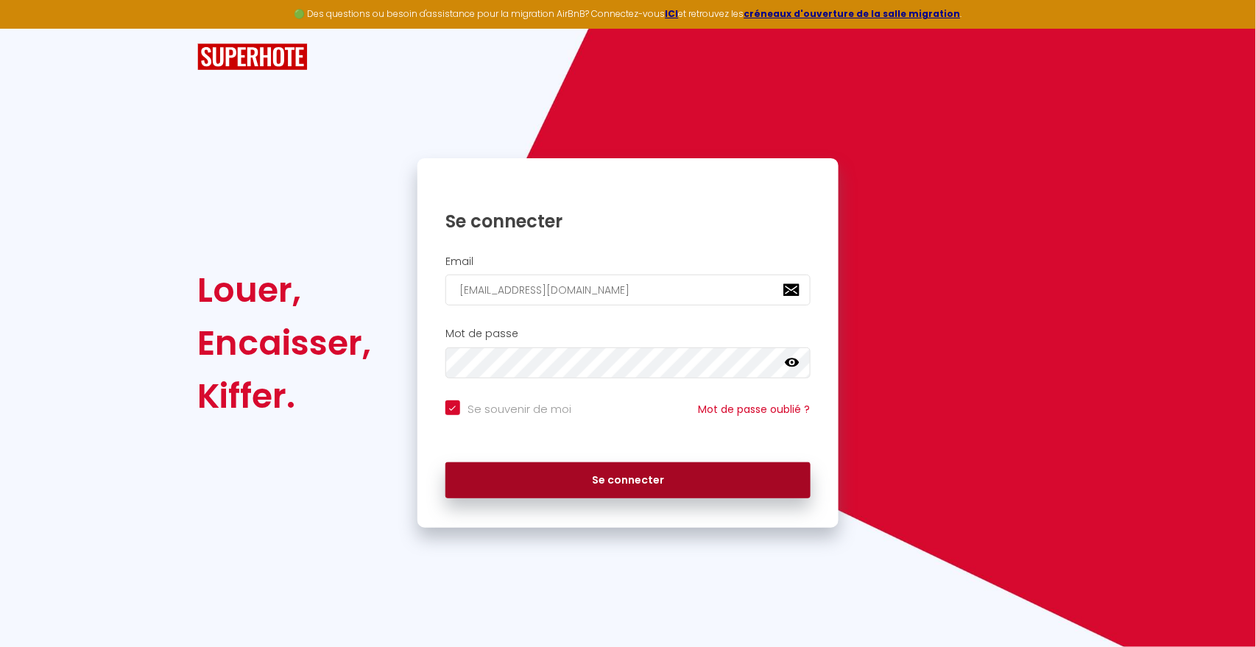
click at [629, 490] on button "Se connecter" at bounding box center [627, 480] width 365 height 37
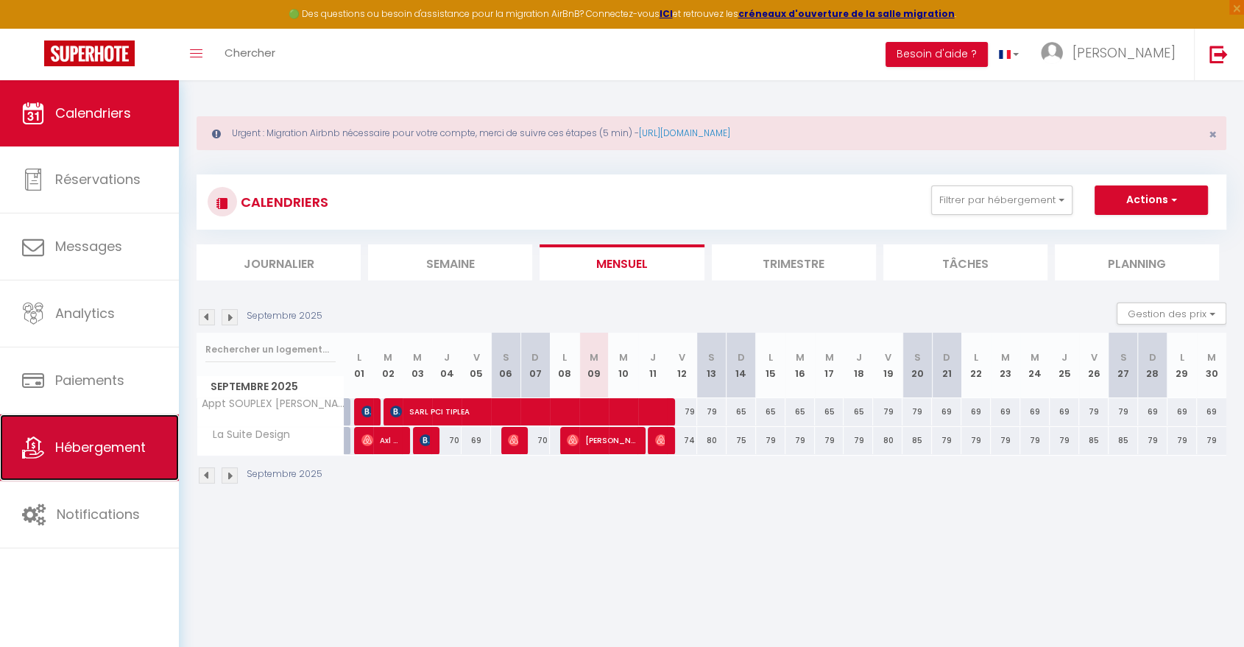
click at [118, 451] on span "Hébergement" at bounding box center [100, 447] width 91 height 18
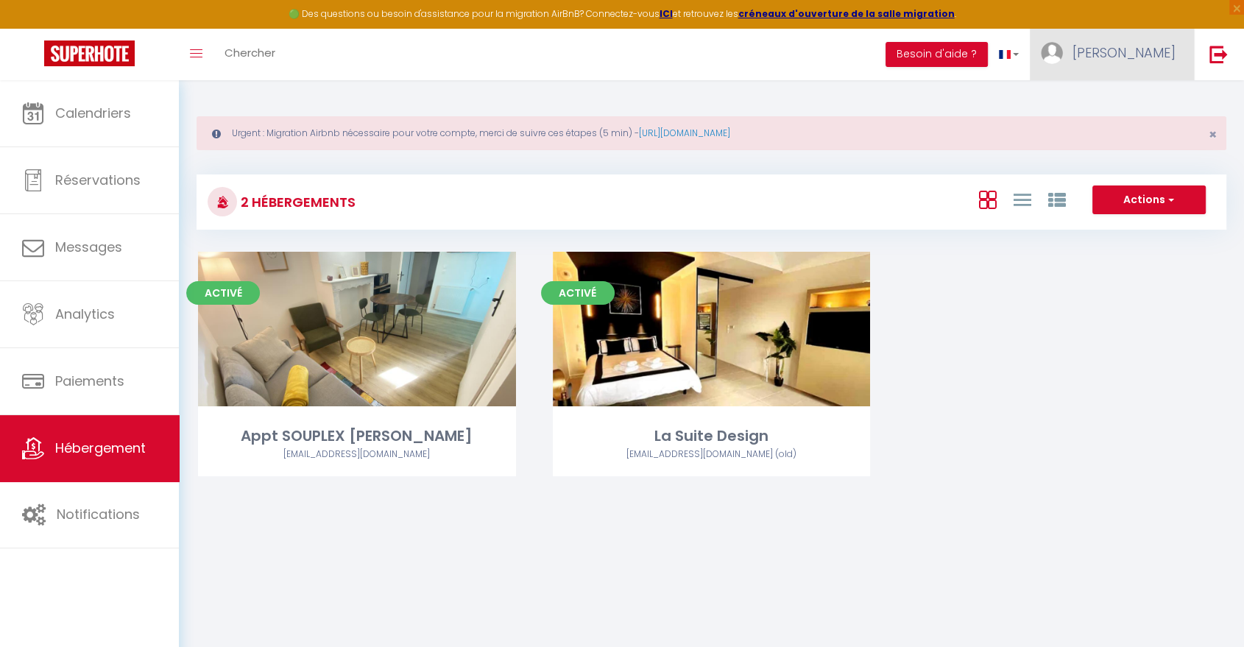
click at [1146, 54] on span "[PERSON_NAME]" at bounding box center [1124, 52] width 103 height 18
click at [1138, 101] on link "Paramètres" at bounding box center [1135, 102] width 109 height 25
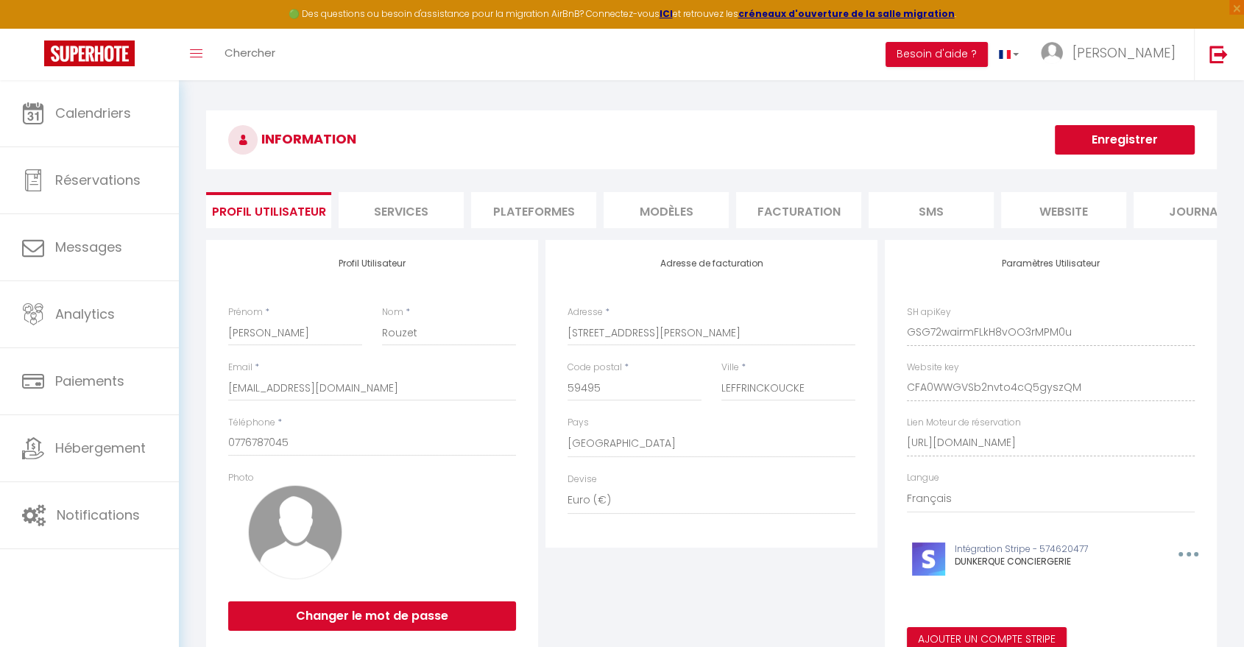
click at [540, 212] on li "Plateformes" at bounding box center [533, 210] width 125 height 36
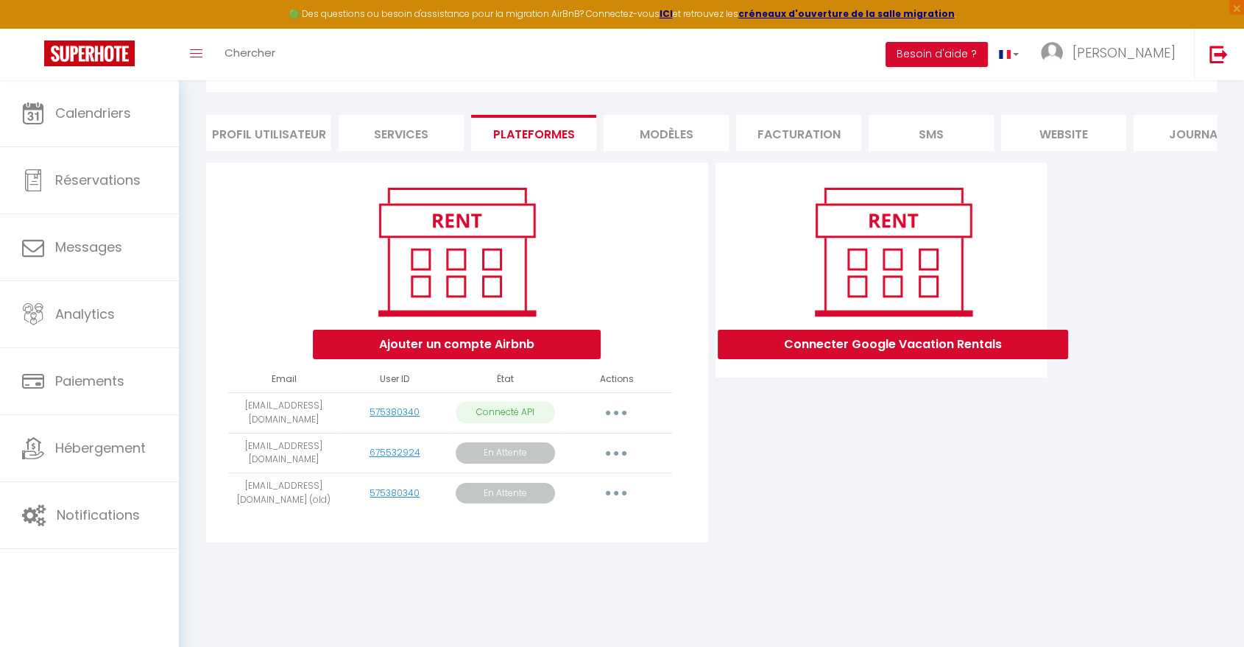
scroll to position [80, 0]
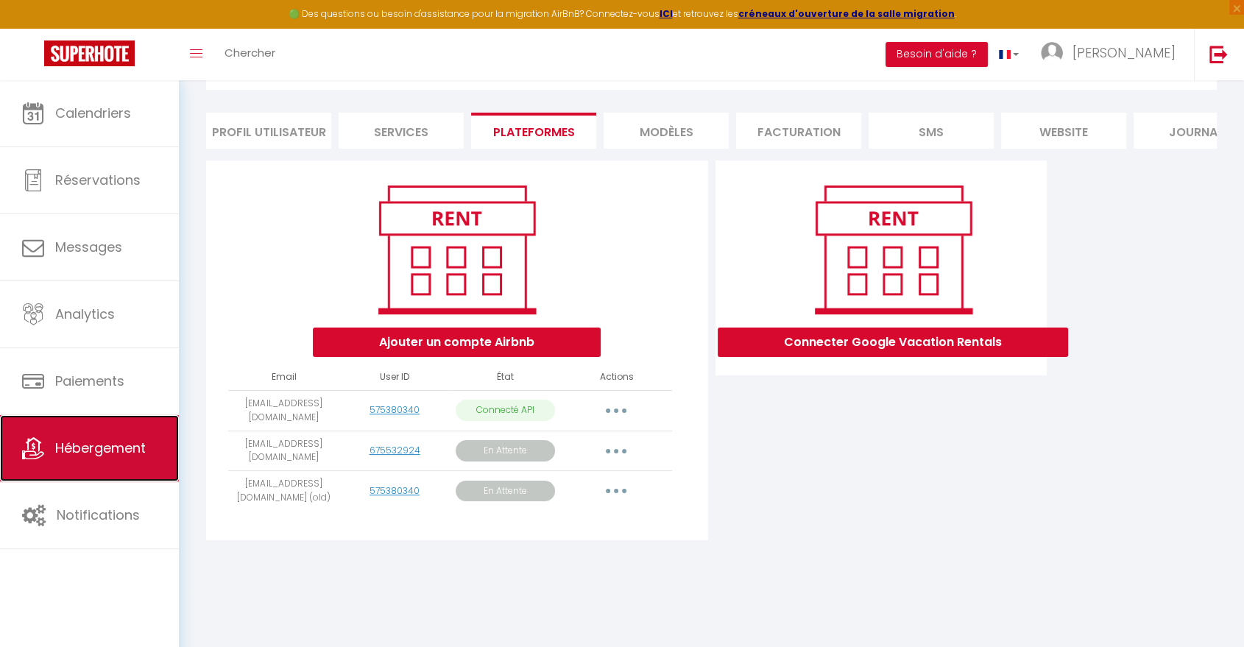
click at [115, 449] on span "Hébergement" at bounding box center [100, 448] width 91 height 18
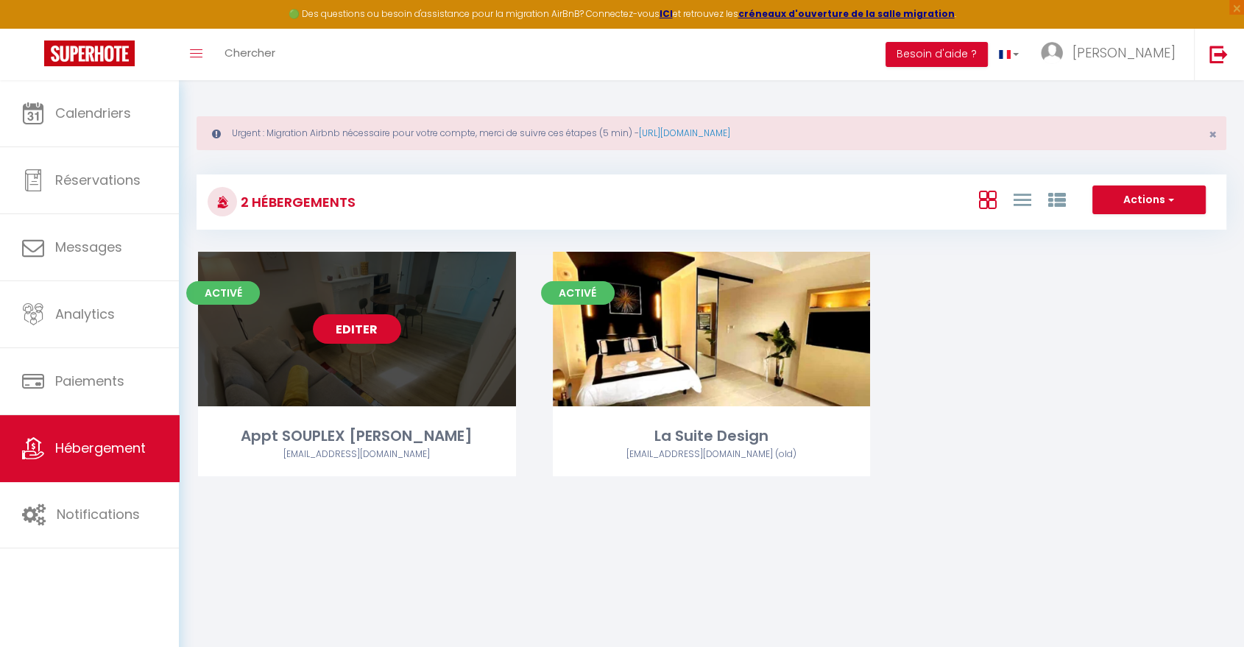
click at [375, 327] on link "Editer" at bounding box center [357, 328] width 88 height 29
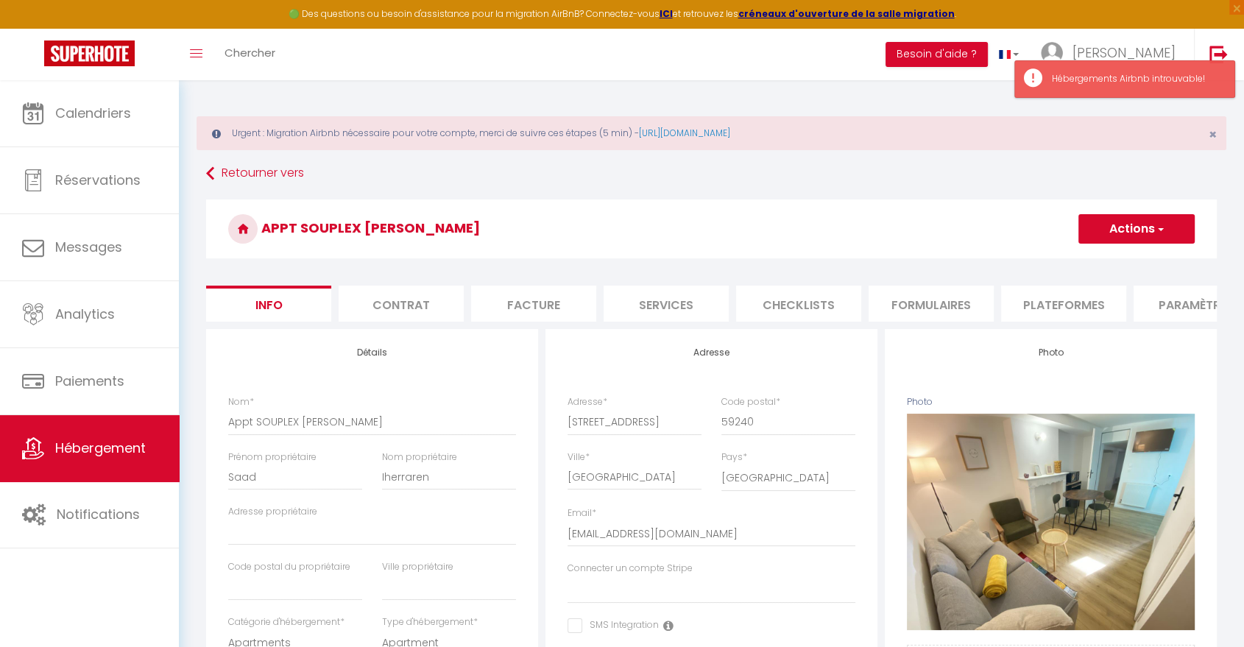
click at [1070, 302] on li "Plateformes" at bounding box center [1063, 304] width 125 height 36
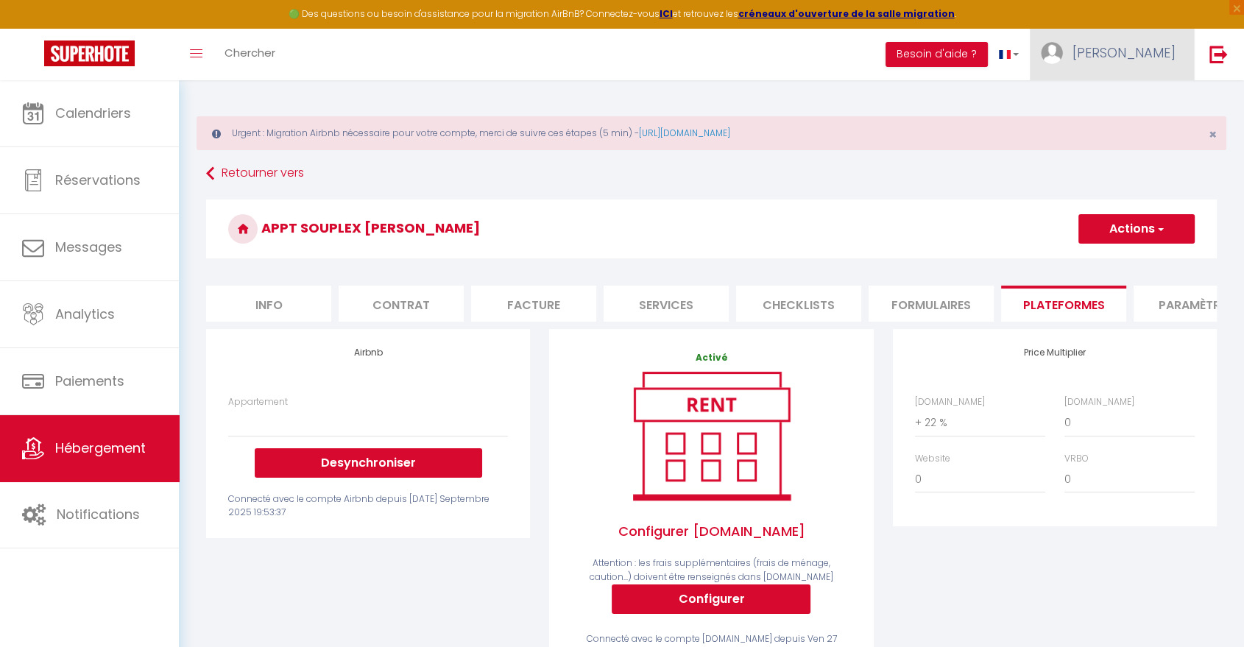
click at [1176, 54] on link "[PERSON_NAME]" at bounding box center [1112, 55] width 164 height 52
click at [1142, 101] on link "Paramètres" at bounding box center [1135, 102] width 109 height 25
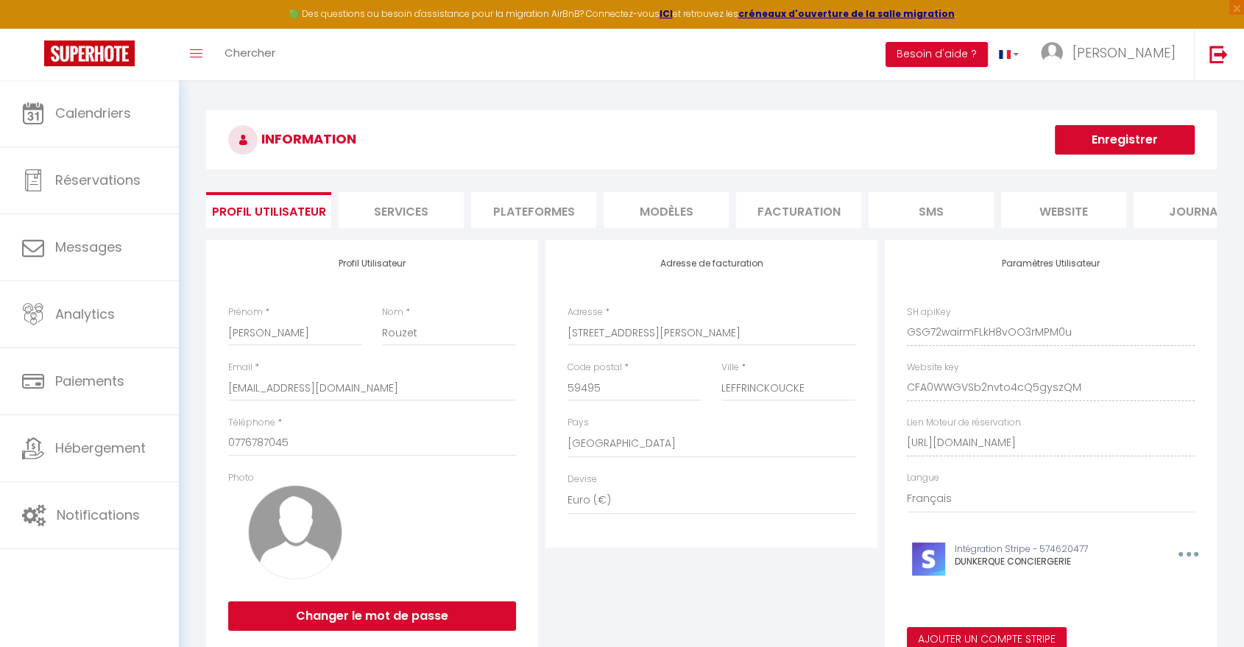
click at [527, 211] on li "Plateformes" at bounding box center [533, 210] width 125 height 36
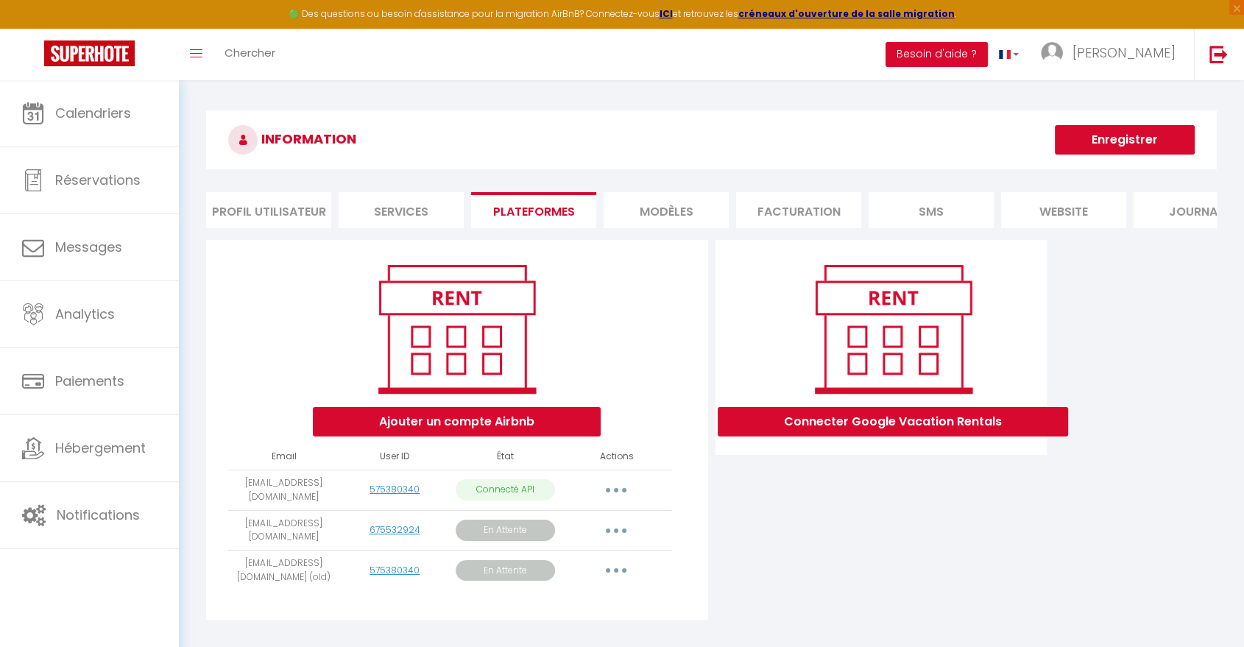
click at [615, 573] on icon "button" at bounding box center [616, 570] width 4 height 4
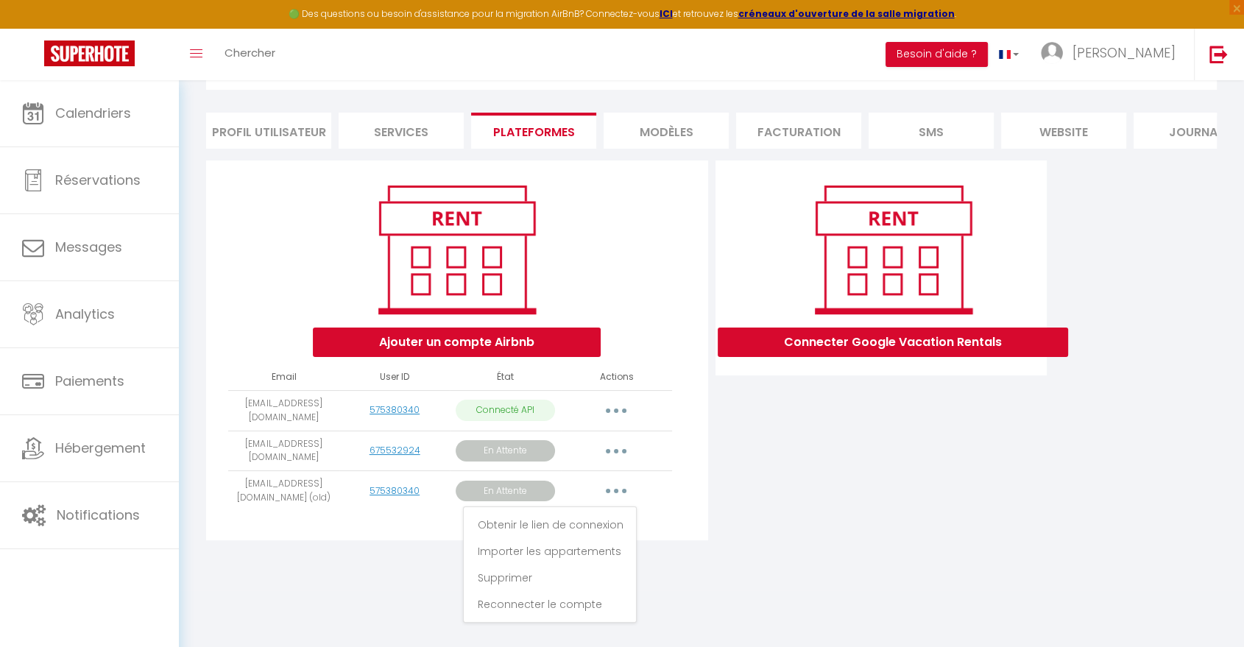
click at [286, 590] on div "INFORMATION Enregistrer Profil Utilisateur Services Plateformes MODÈLES Factura…" at bounding box center [711, 296] width 1065 height 590
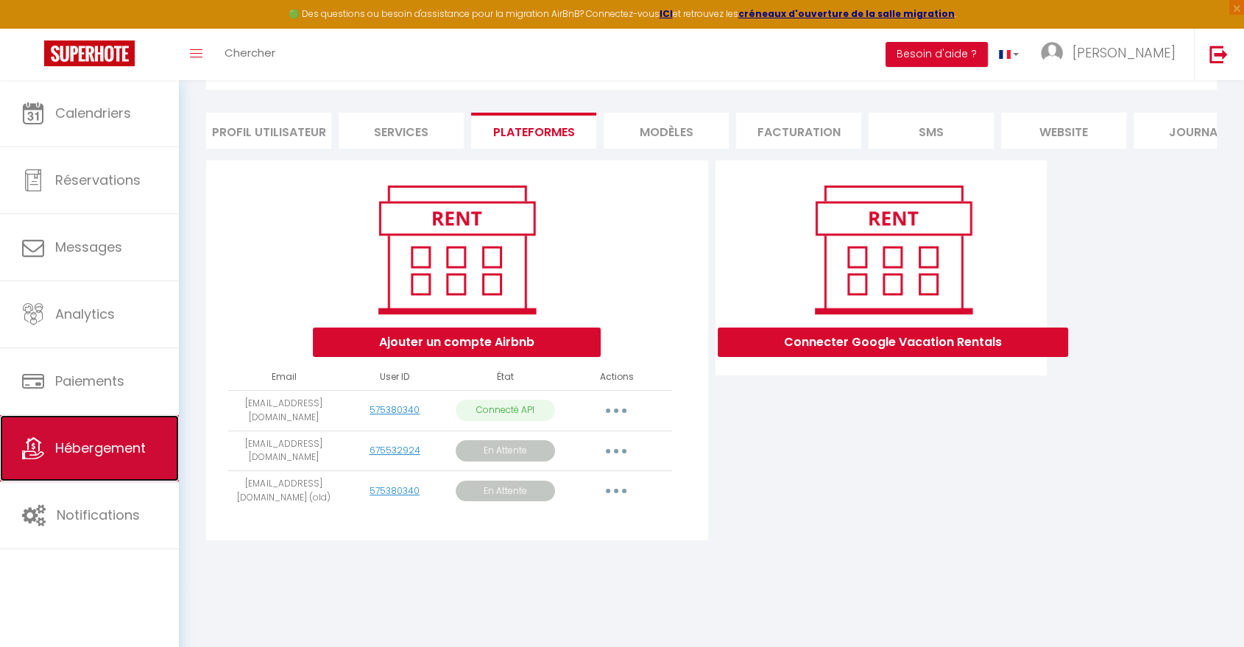
click at [124, 451] on span "Hébergement" at bounding box center [100, 448] width 91 height 18
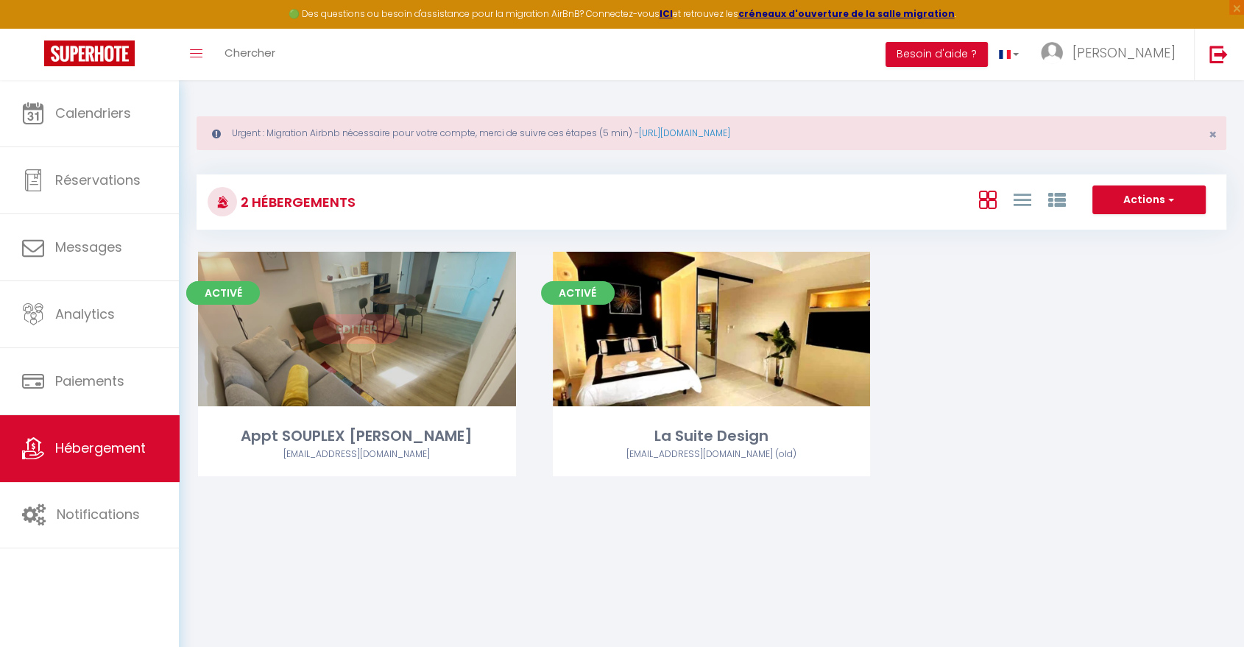
click at [356, 330] on link "Editer" at bounding box center [357, 328] width 88 height 29
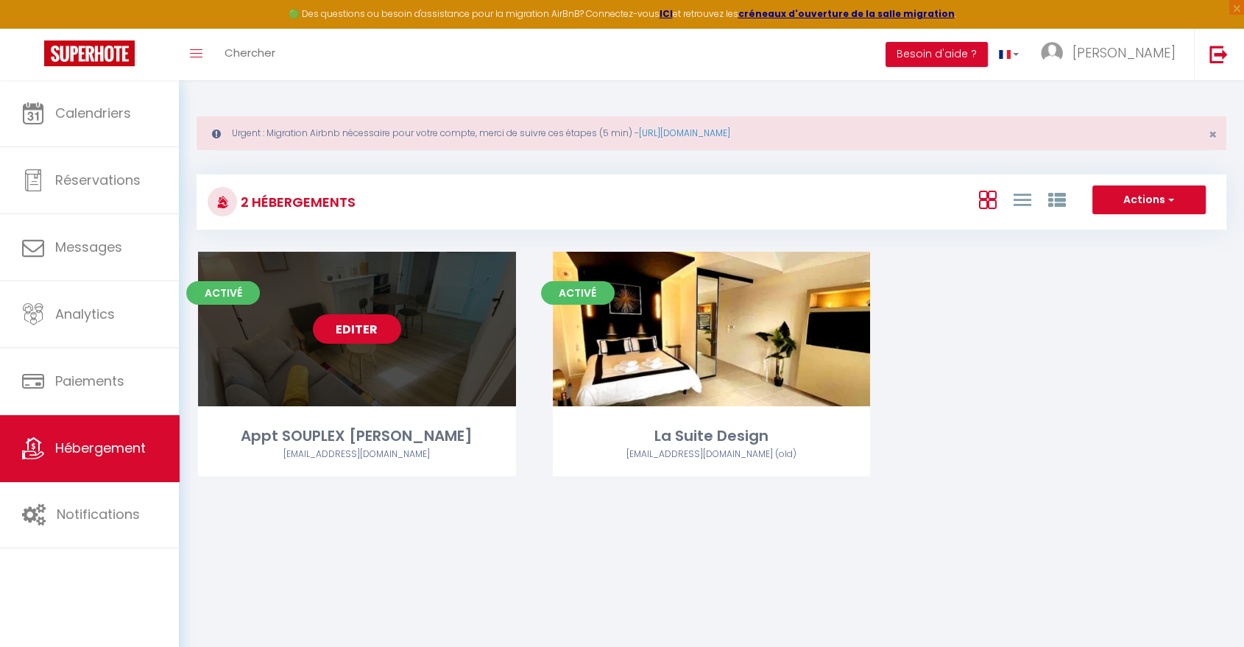
click at [356, 333] on link "Editer" at bounding box center [357, 328] width 88 height 29
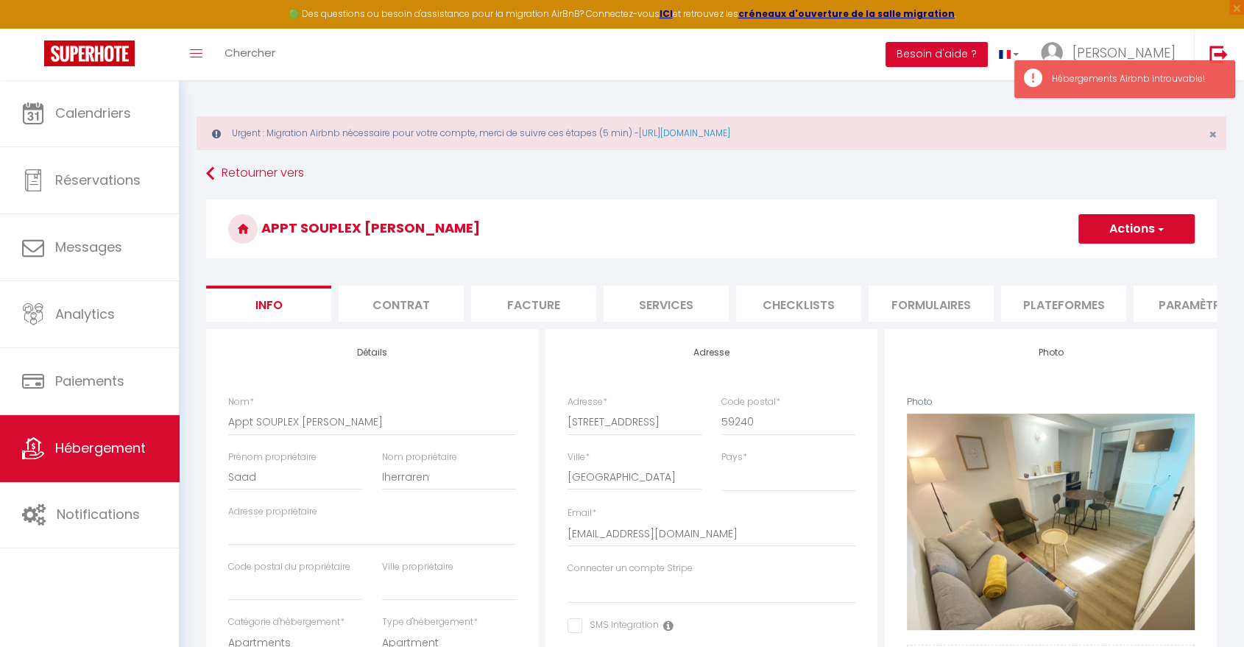
click at [1060, 308] on li "Plateformes" at bounding box center [1063, 304] width 125 height 36
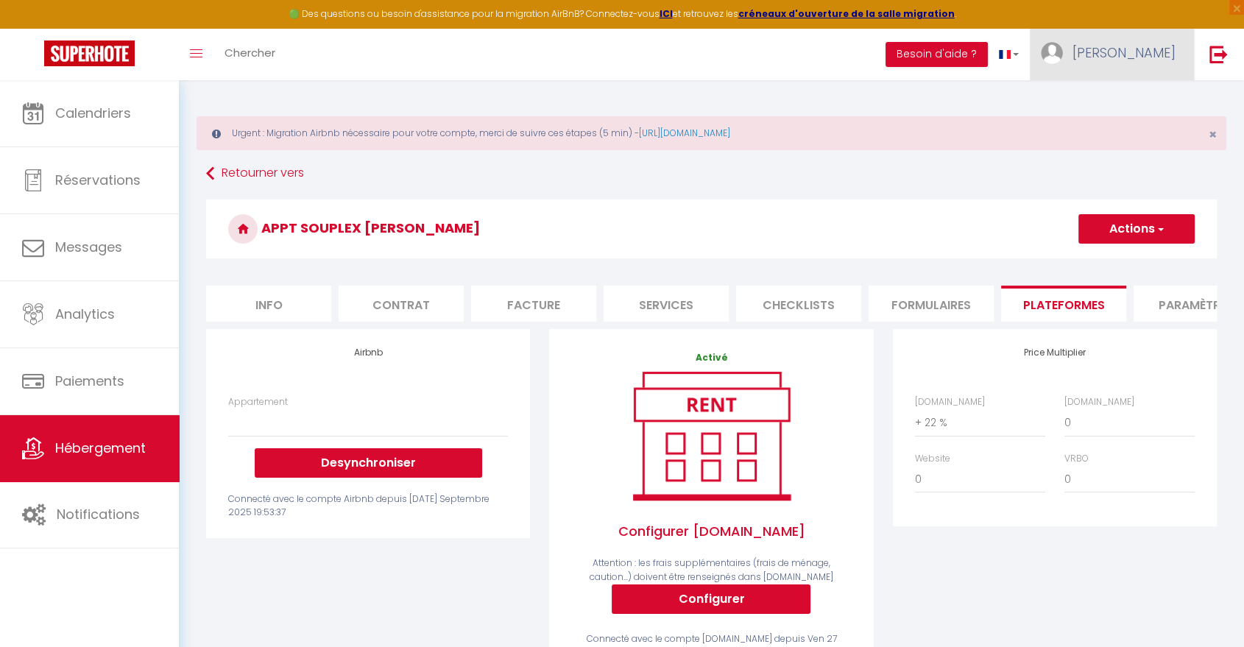
click at [1157, 63] on link "[PERSON_NAME]" at bounding box center [1112, 55] width 164 height 52
click at [1124, 108] on link "Paramètres" at bounding box center [1135, 102] width 109 height 25
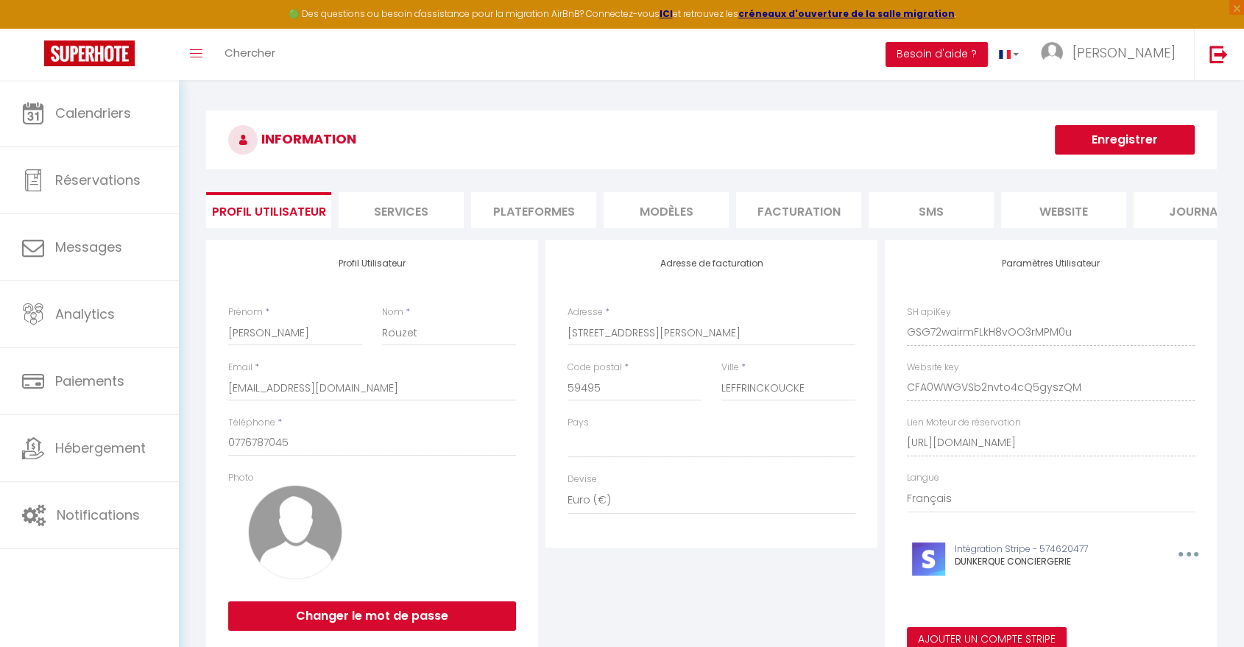
click at [555, 211] on li "Plateformes" at bounding box center [533, 210] width 125 height 36
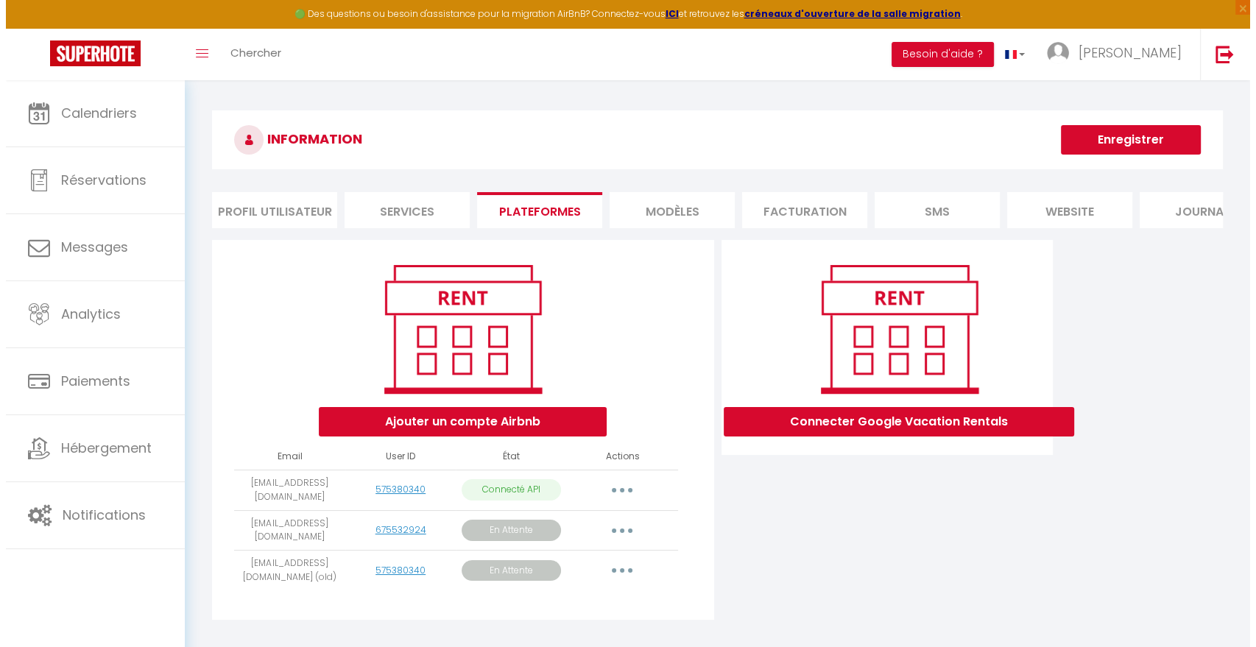
scroll to position [80, 0]
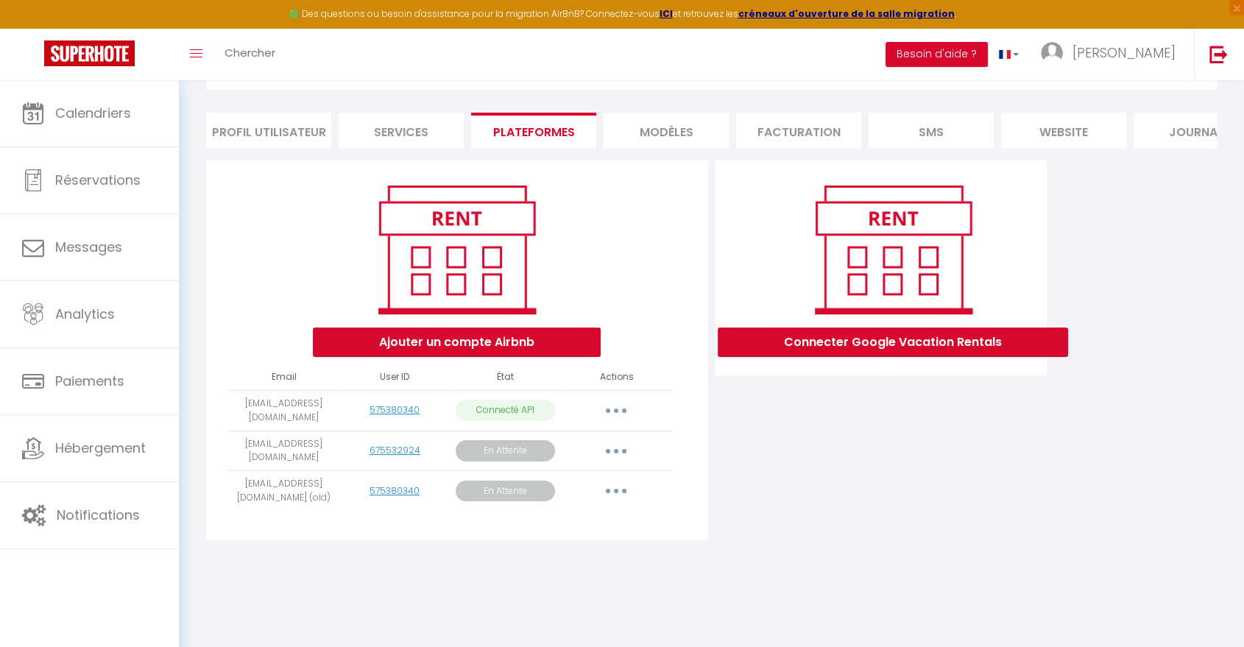
click at [621, 423] on button "button" at bounding box center [616, 411] width 41 height 24
click at [591, 456] on link "Importer les appartements" at bounding box center [551, 443] width 163 height 25
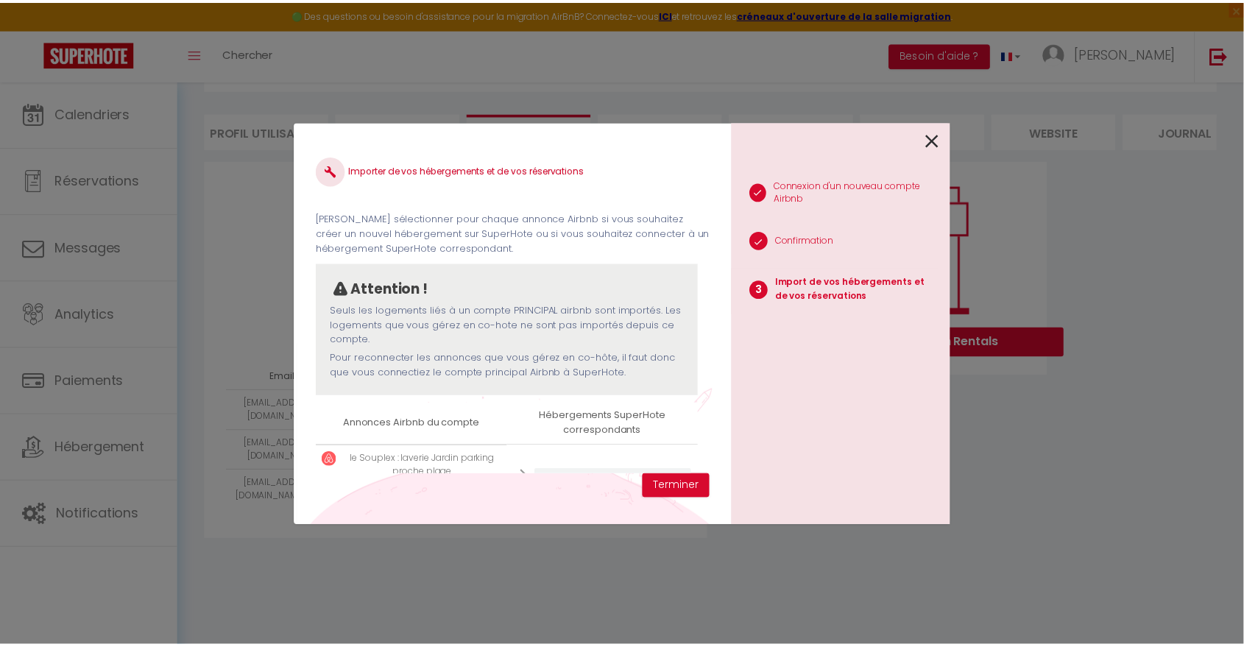
scroll to position [57, 0]
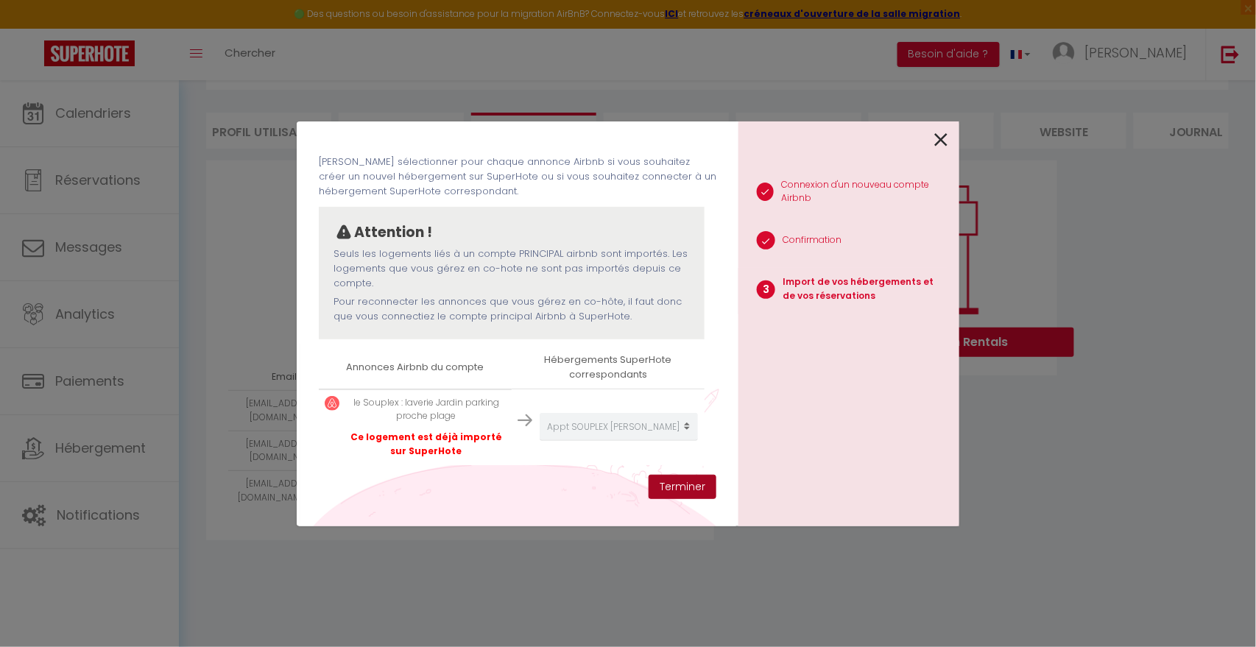
click at [688, 487] on button "Terminer" at bounding box center [683, 487] width 68 height 25
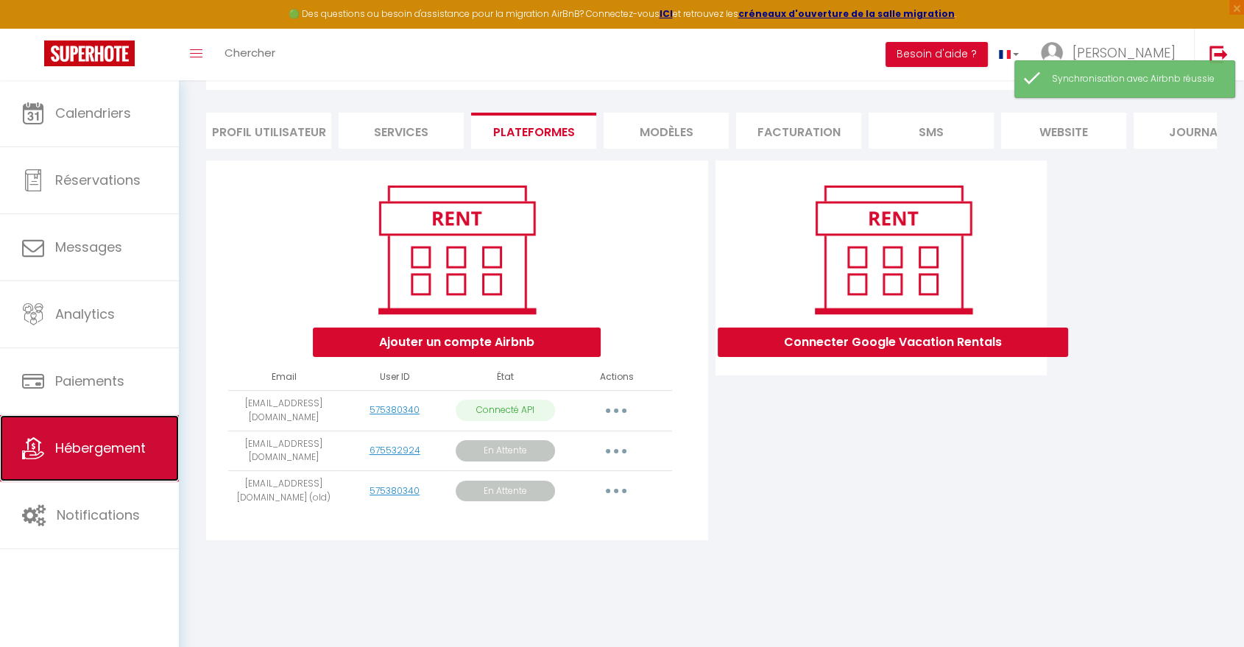
click at [90, 449] on span "Hébergement" at bounding box center [100, 448] width 91 height 18
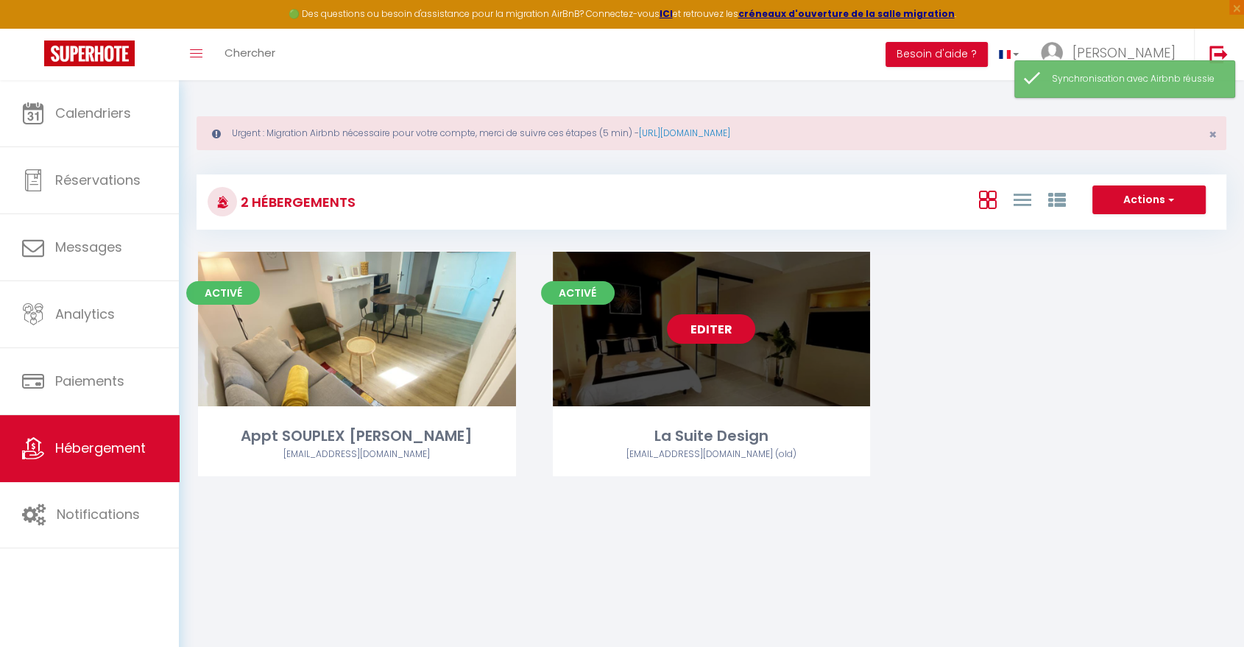
click at [716, 332] on link "Editer" at bounding box center [711, 328] width 88 height 29
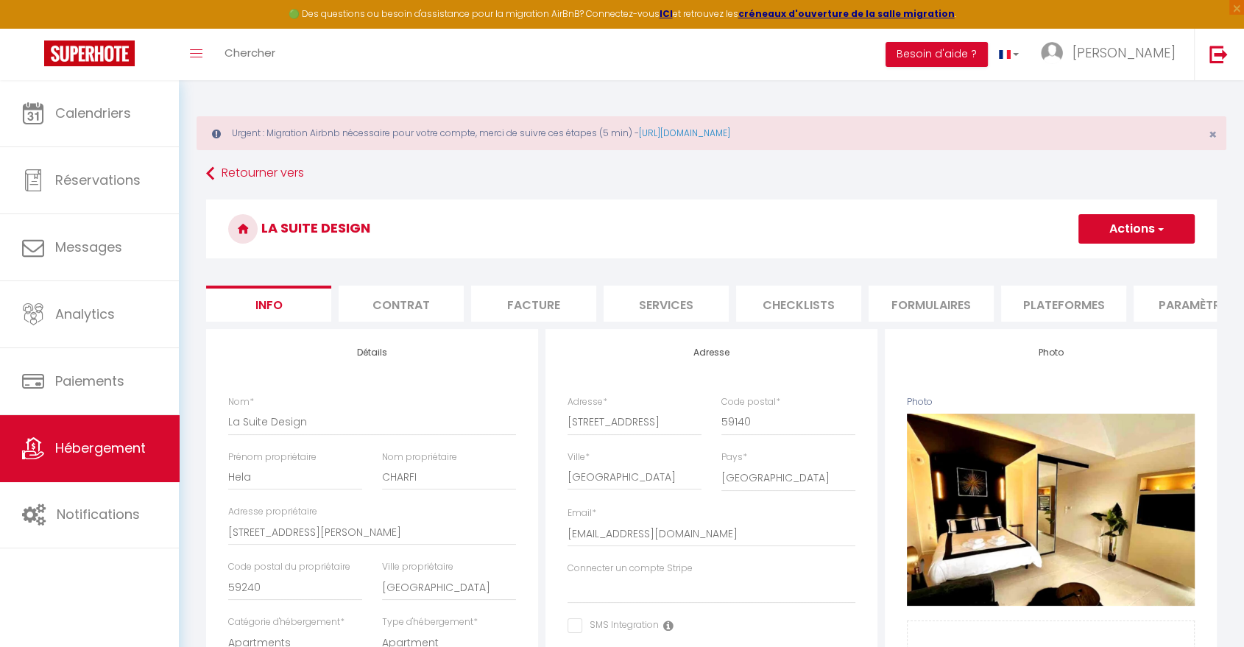
click at [1068, 302] on li "Plateformes" at bounding box center [1063, 304] width 125 height 36
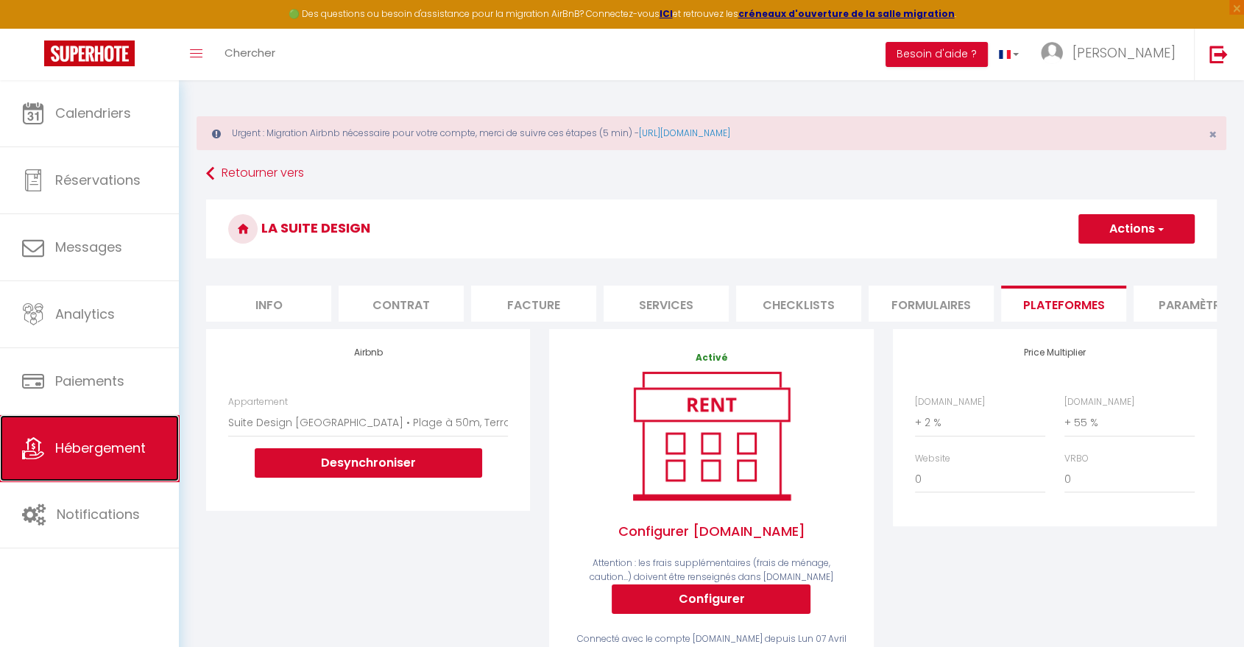
click at [123, 454] on span "Hébergement" at bounding box center [100, 448] width 91 height 18
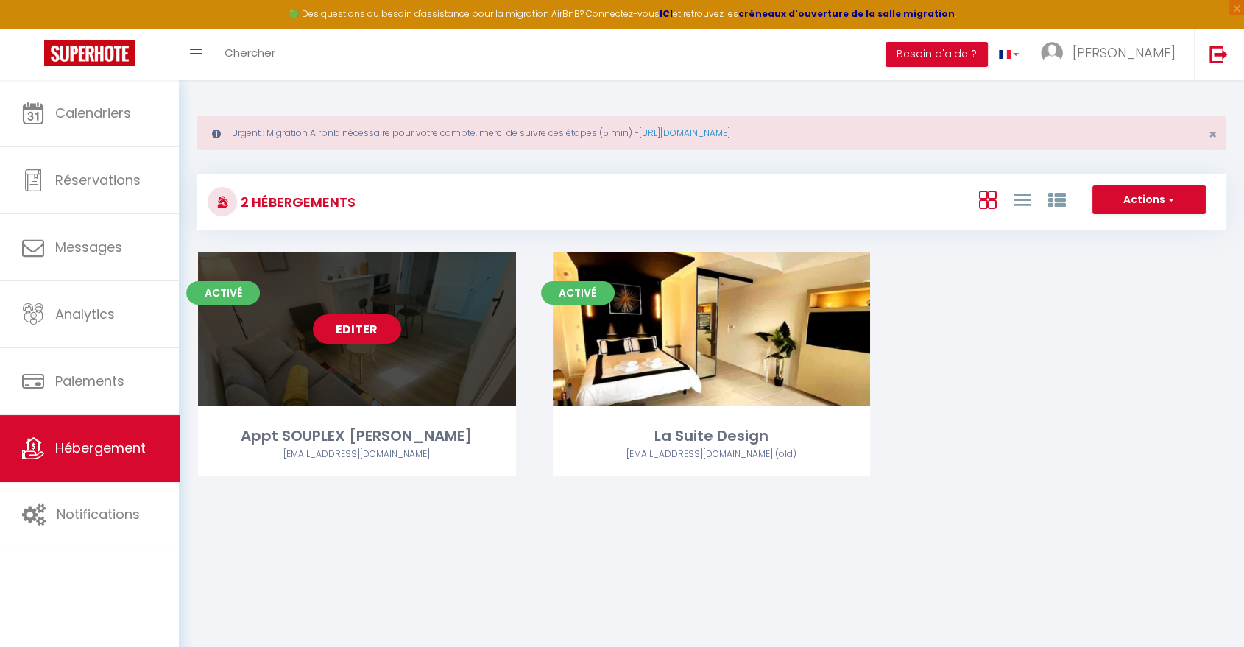
click at [372, 325] on link "Editer" at bounding box center [357, 328] width 88 height 29
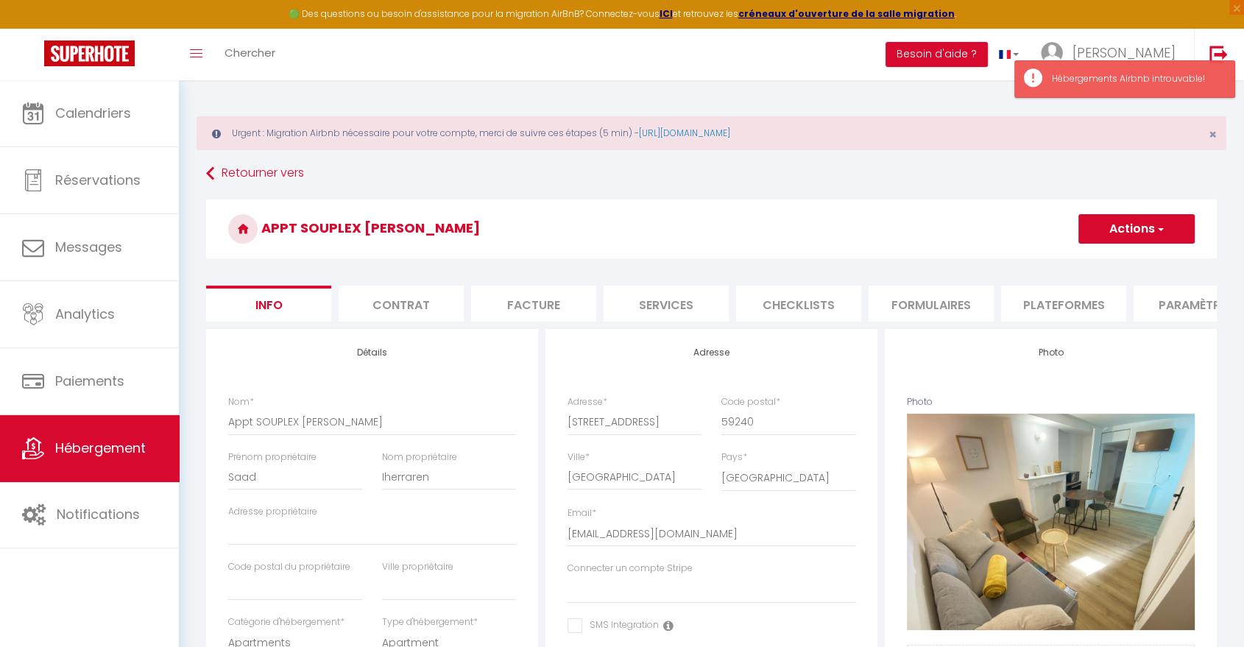
click at [1066, 302] on li "Plateformes" at bounding box center [1063, 304] width 125 height 36
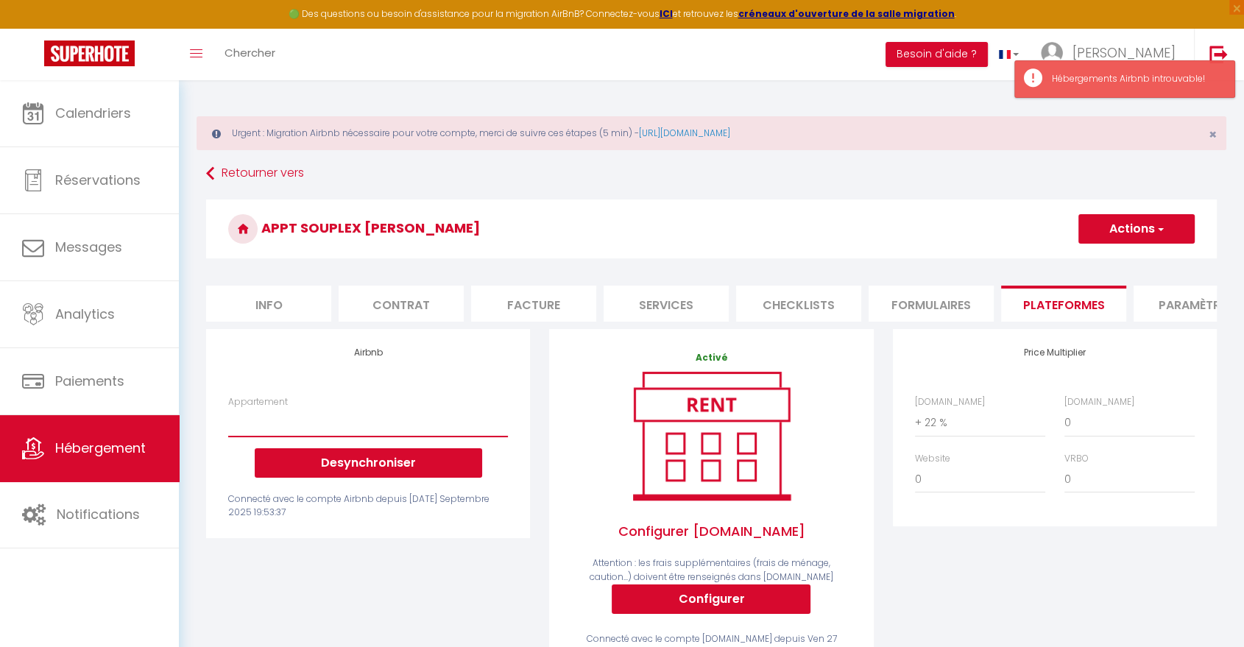
click at [411, 437] on select "Appartement" at bounding box center [368, 423] width 280 height 28
click at [406, 437] on select "Appartement" at bounding box center [368, 423] width 280 height 28
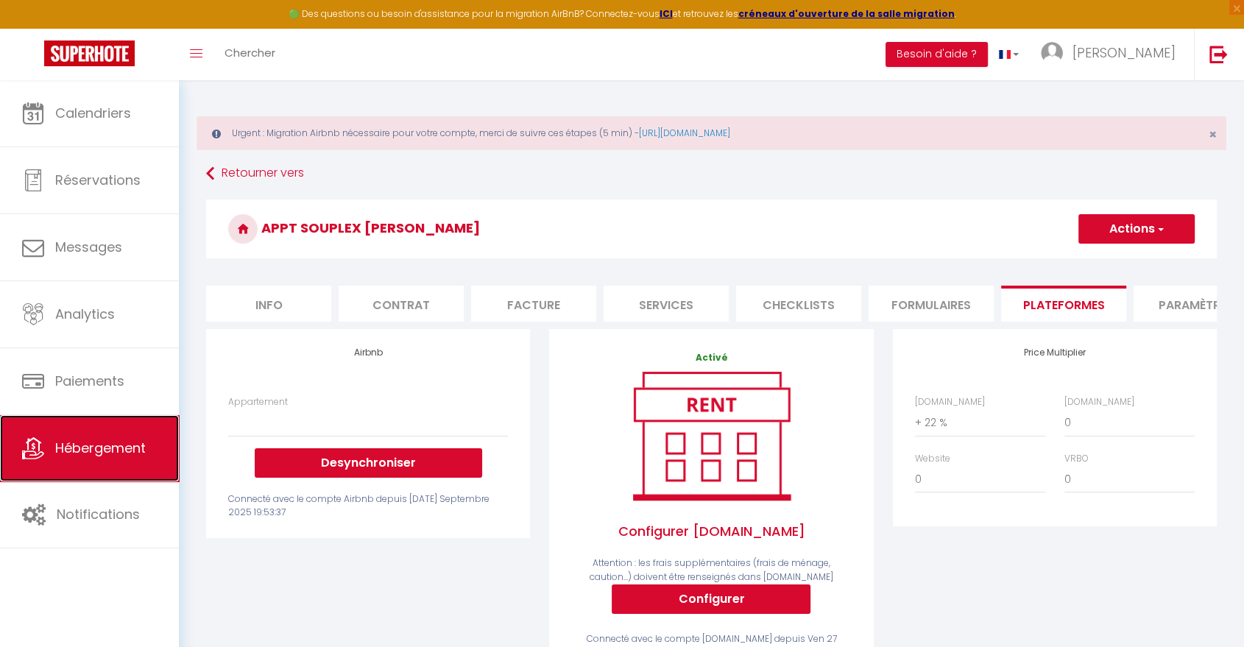
click at [117, 445] on span "Hébergement" at bounding box center [100, 448] width 91 height 18
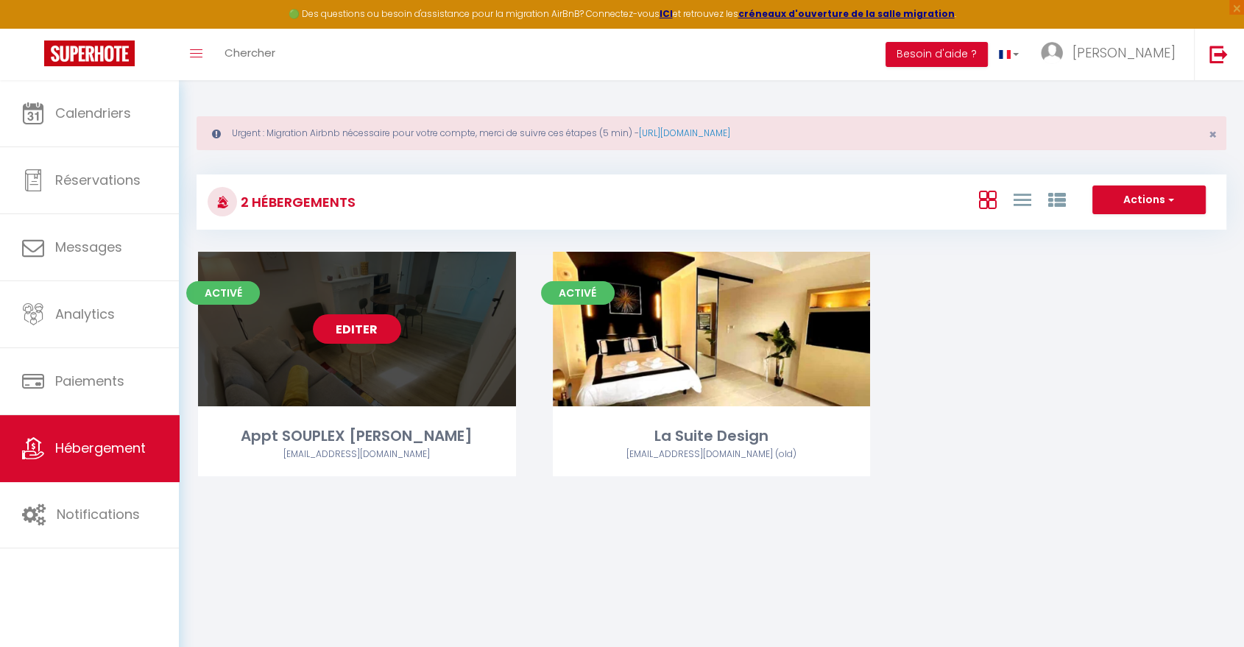
click at [361, 332] on link "Editer" at bounding box center [357, 328] width 88 height 29
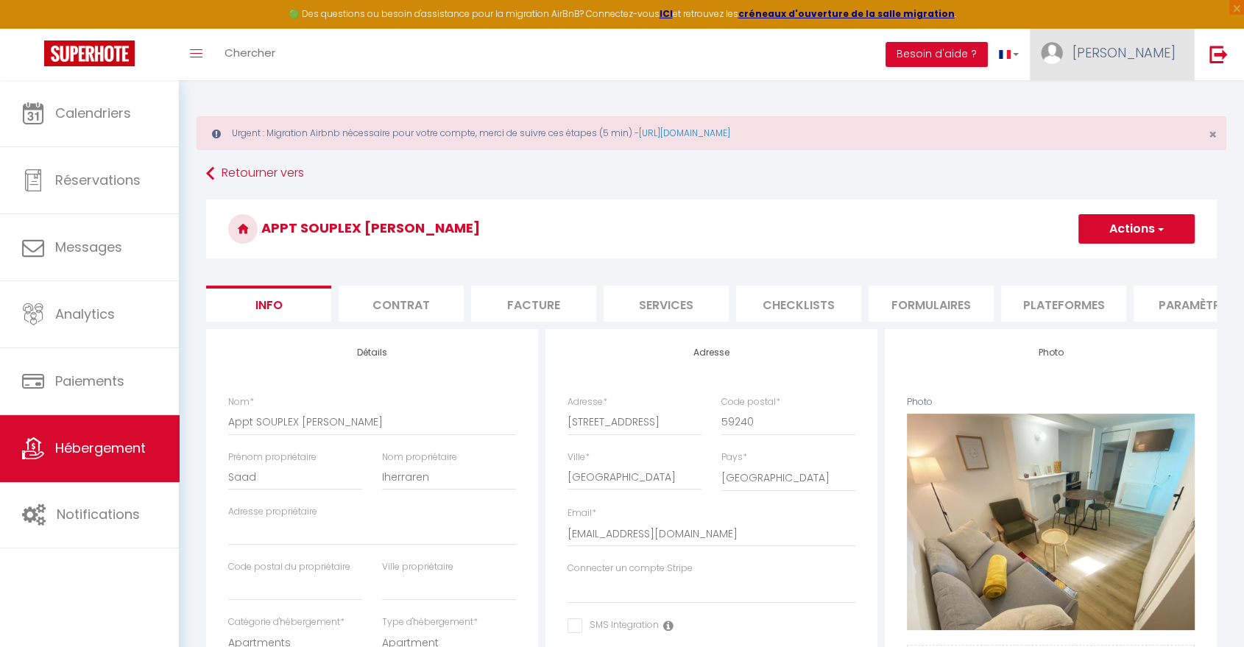
click at [1155, 57] on span "[PERSON_NAME]" at bounding box center [1124, 52] width 103 height 18
click at [1124, 95] on link "Paramètres" at bounding box center [1135, 102] width 109 height 25
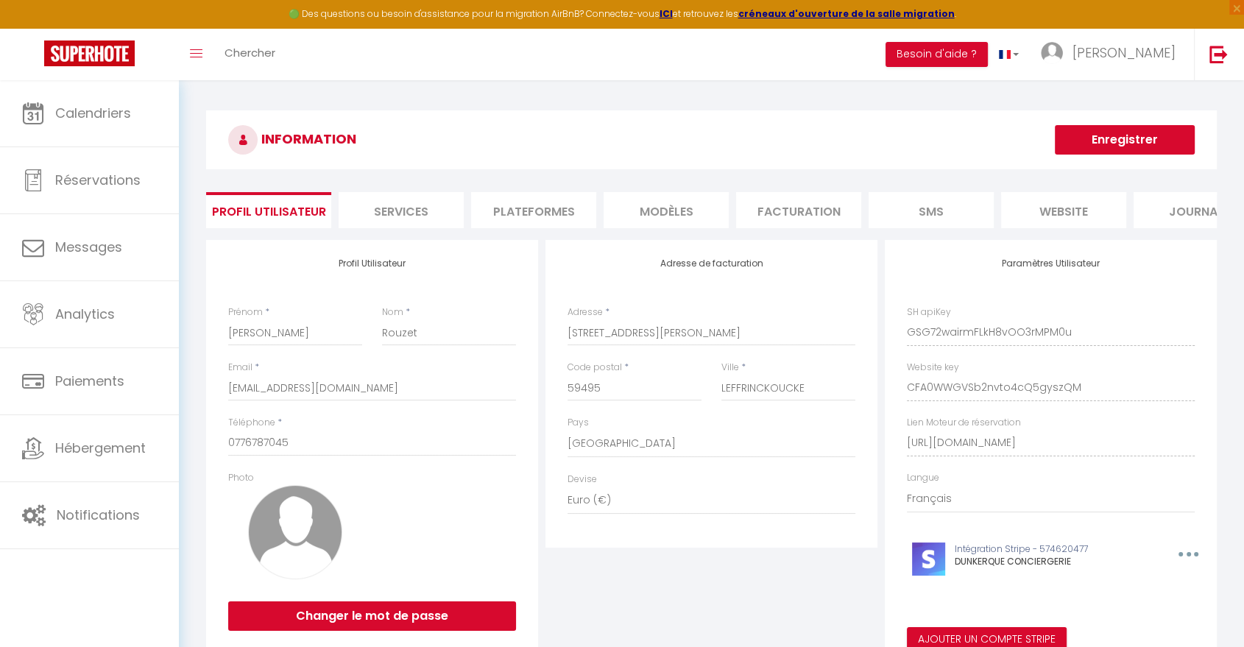
click at [559, 211] on li "Plateformes" at bounding box center [533, 210] width 125 height 36
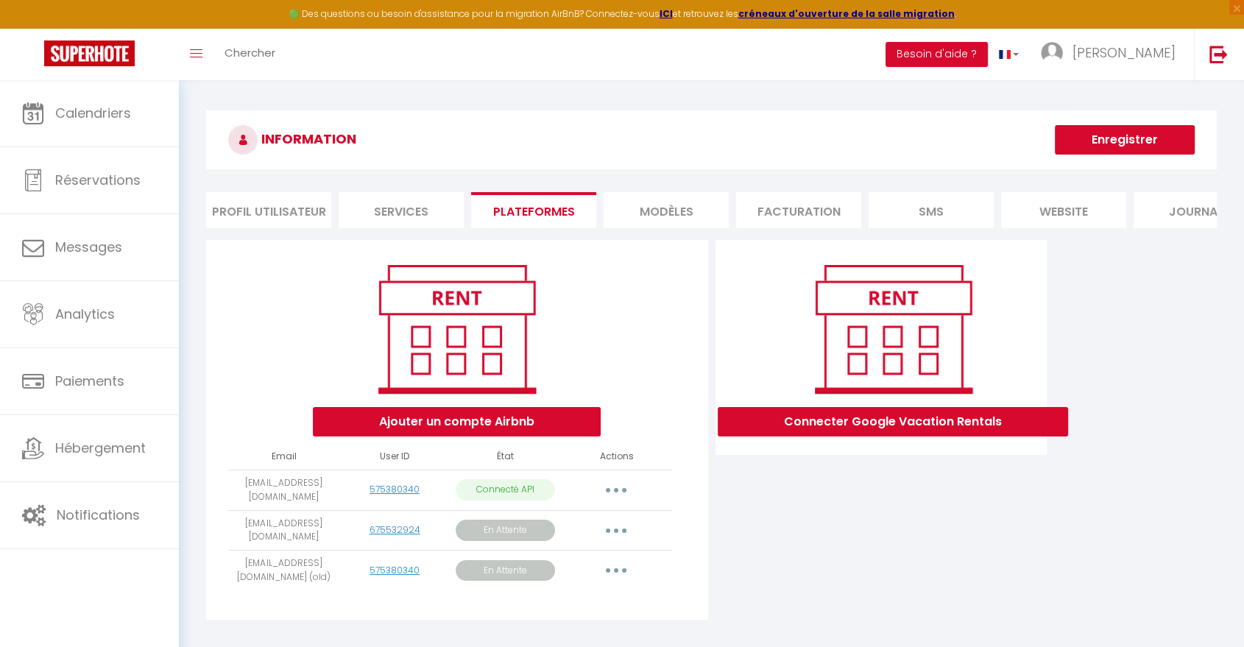
scroll to position [80, 0]
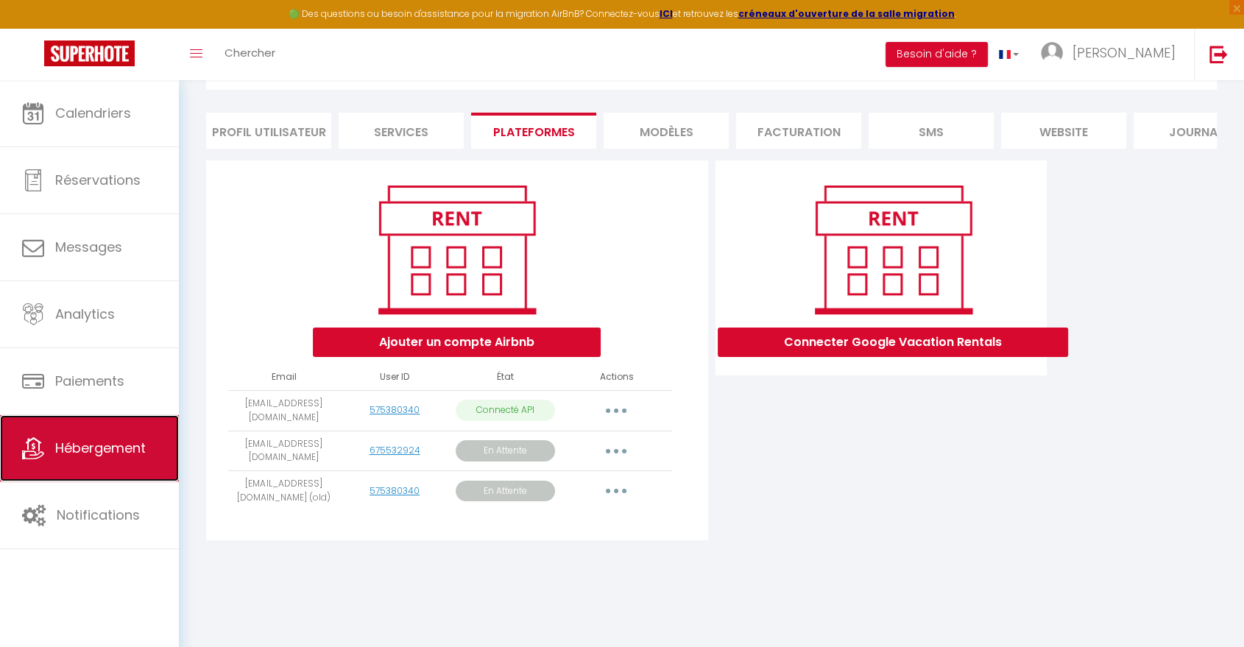
click at [110, 453] on span "Hébergement" at bounding box center [100, 448] width 91 height 18
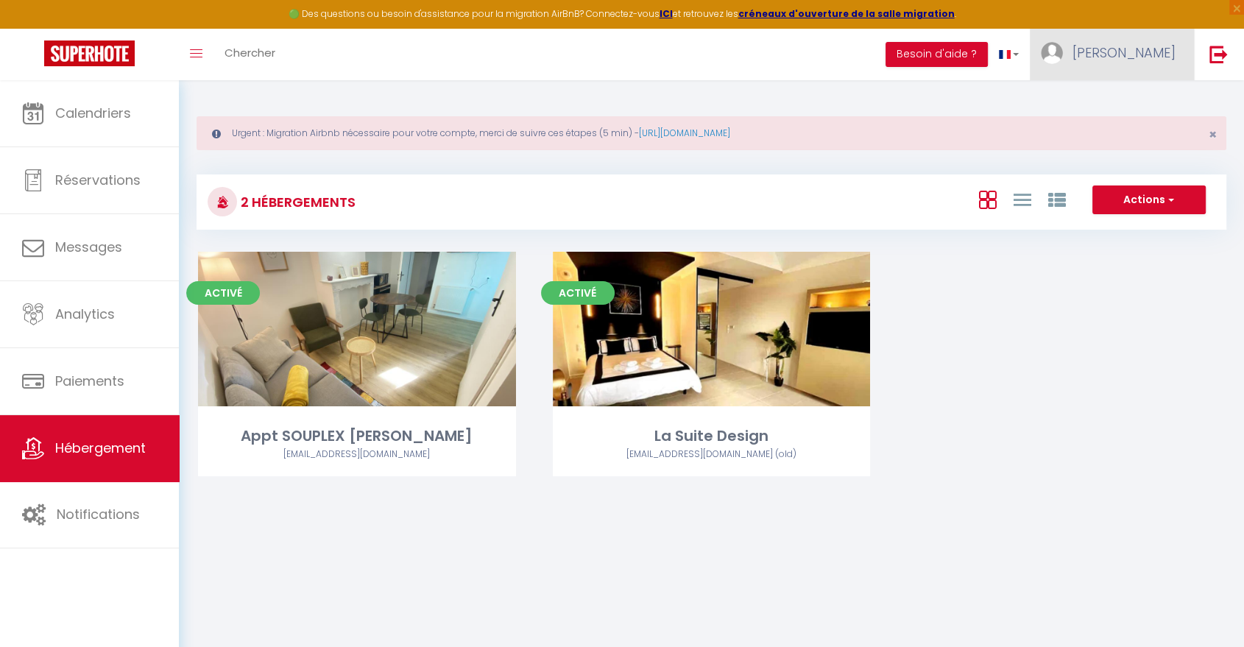
click at [1155, 64] on link "[PERSON_NAME]" at bounding box center [1112, 55] width 164 height 52
click at [1217, 57] on img at bounding box center [1218, 54] width 18 height 18
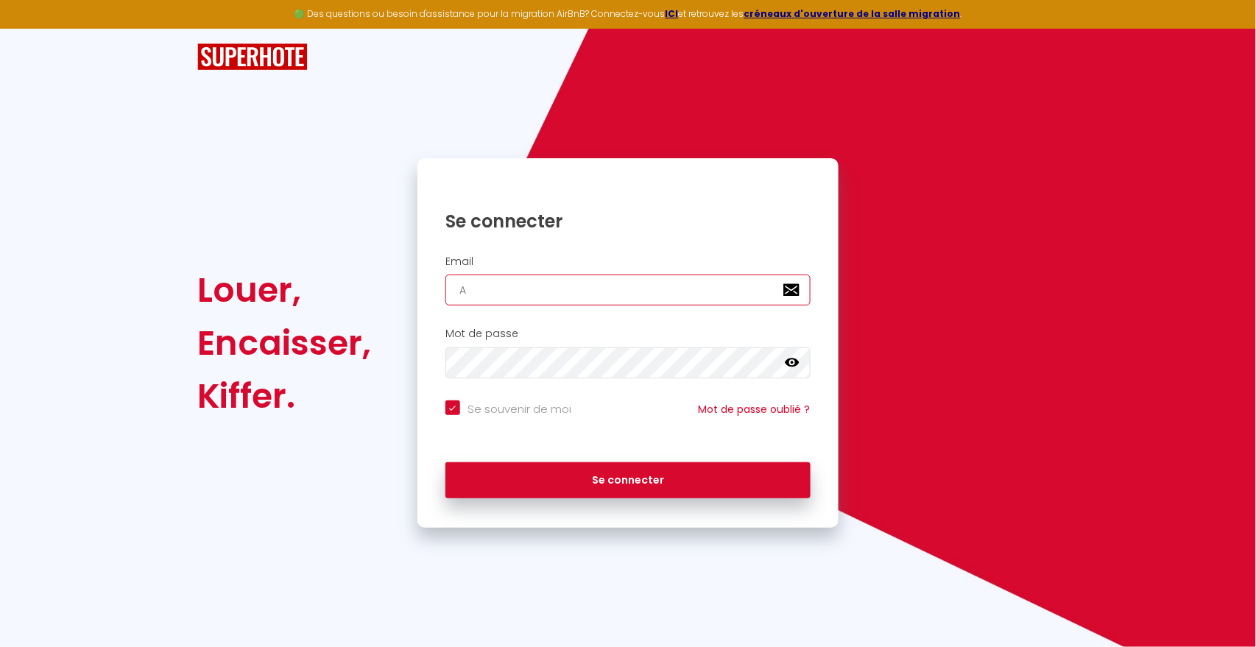
click at [562, 289] on input "A" at bounding box center [627, 290] width 365 height 31
paste input "[EMAIL_ADDRESS][DOMAIN_NAME]"
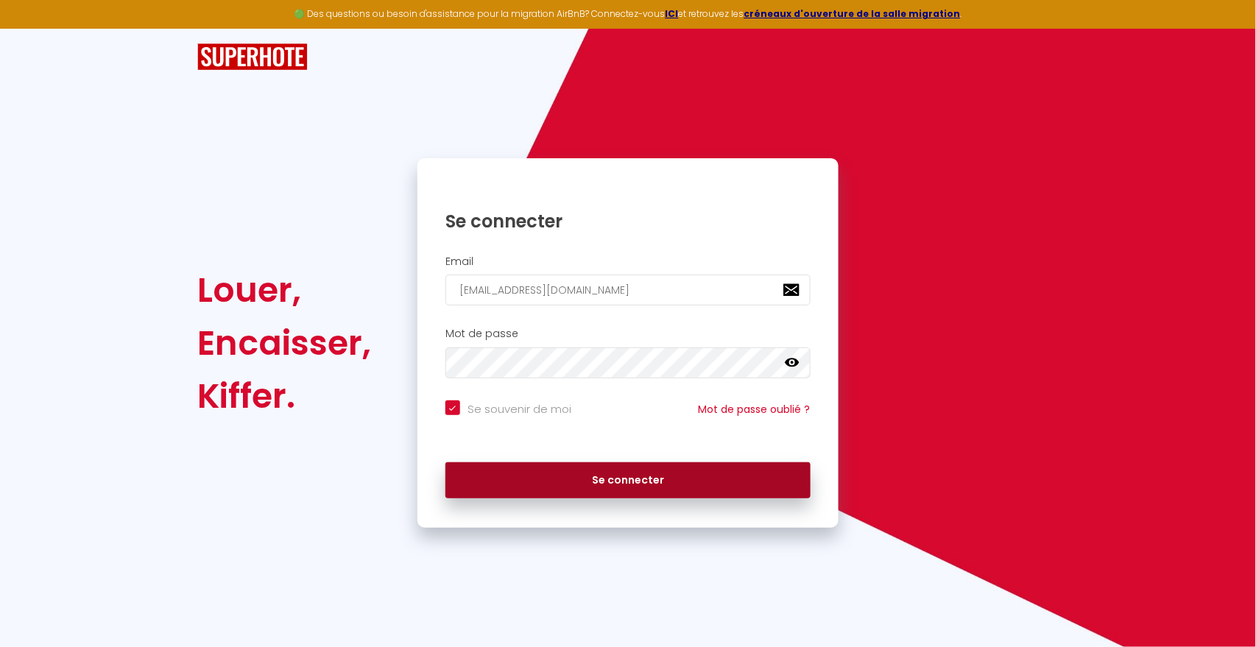
click at [561, 477] on button "Se connecter" at bounding box center [627, 480] width 365 height 37
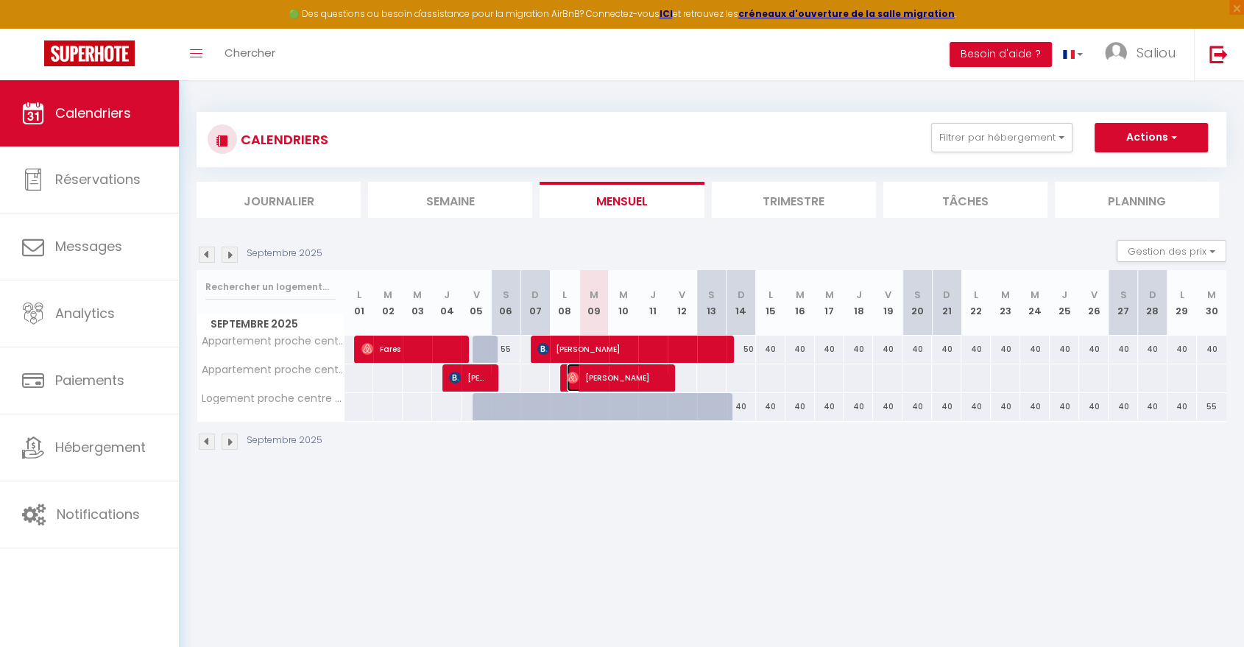
click at [623, 375] on span "[PERSON_NAME]" at bounding box center [616, 378] width 98 height 28
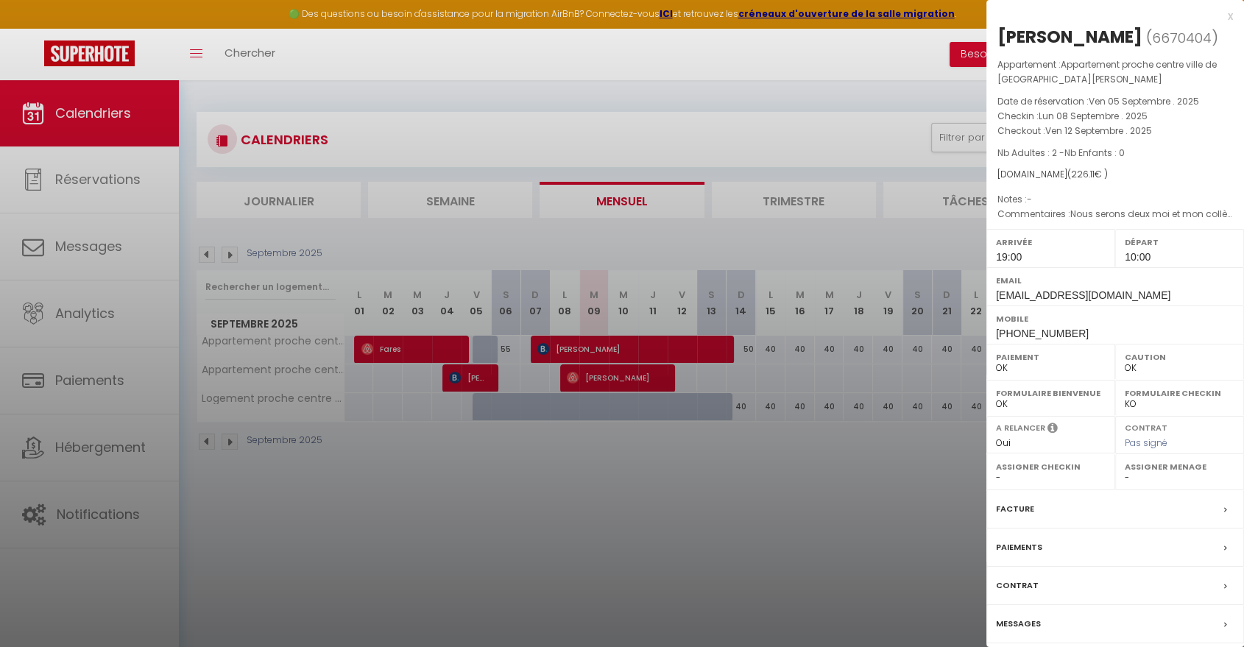
click at [481, 375] on div at bounding box center [622, 323] width 1244 height 647
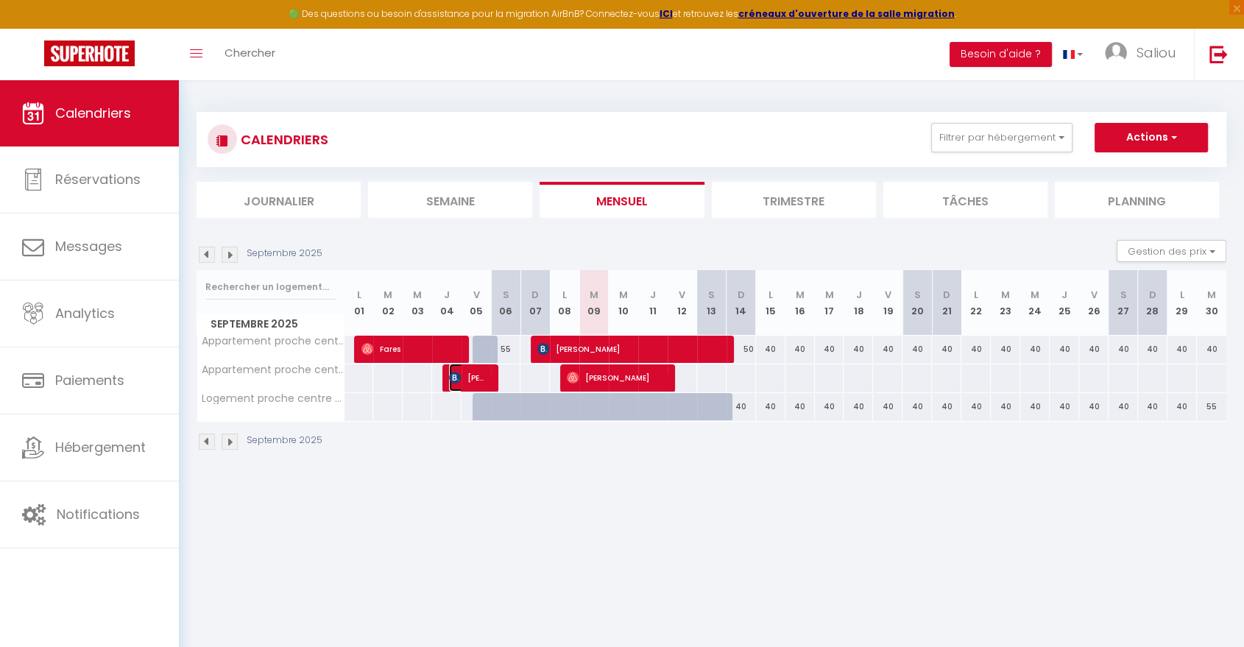
click at [481, 381] on span "[PERSON_NAME]" at bounding box center [468, 378] width 39 height 28
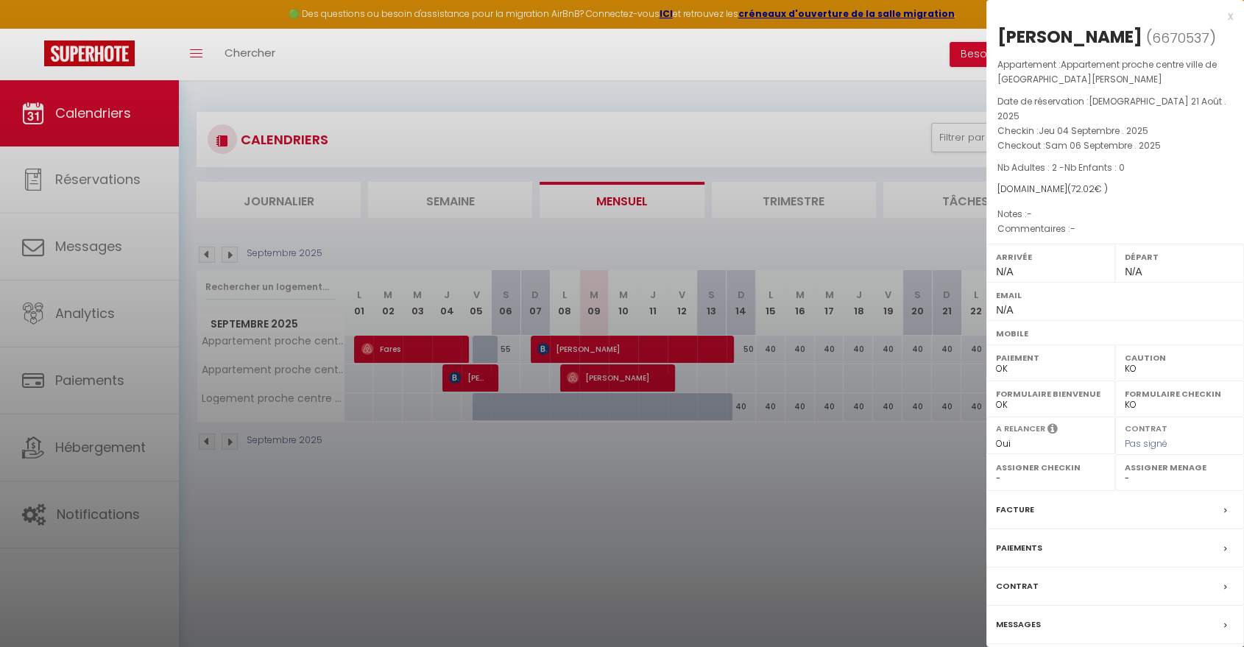
click at [106, 449] on div at bounding box center [622, 323] width 1244 height 647
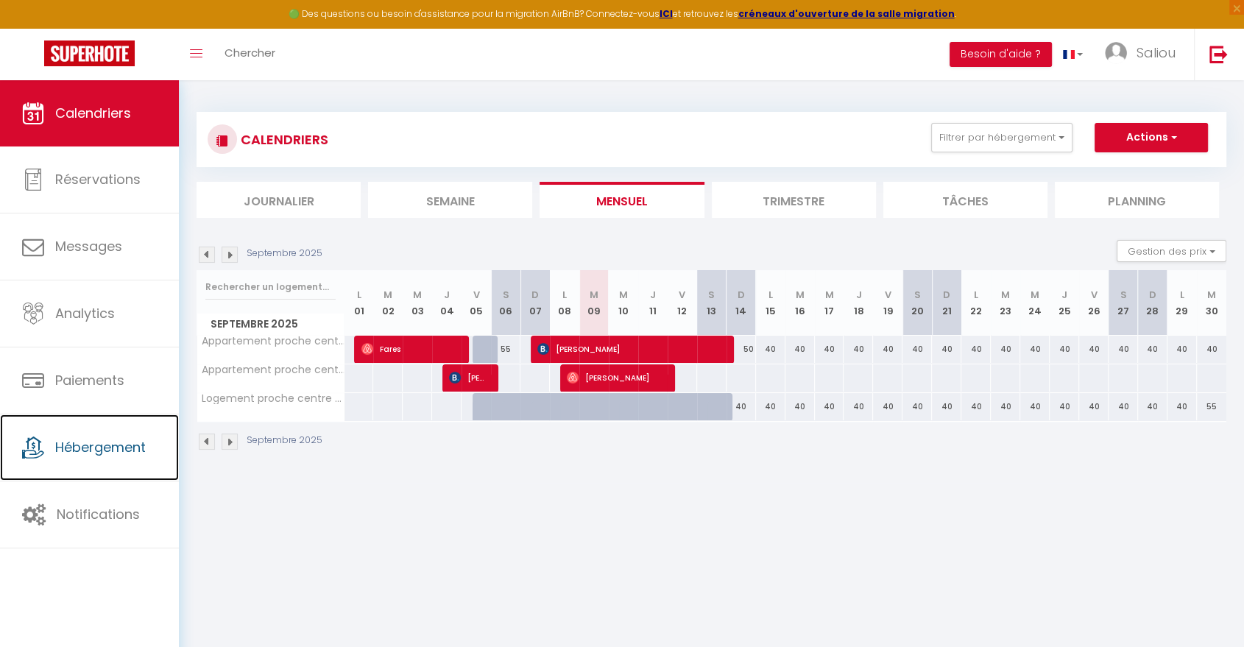
click at [106, 449] on span "Hébergement" at bounding box center [100, 447] width 91 height 18
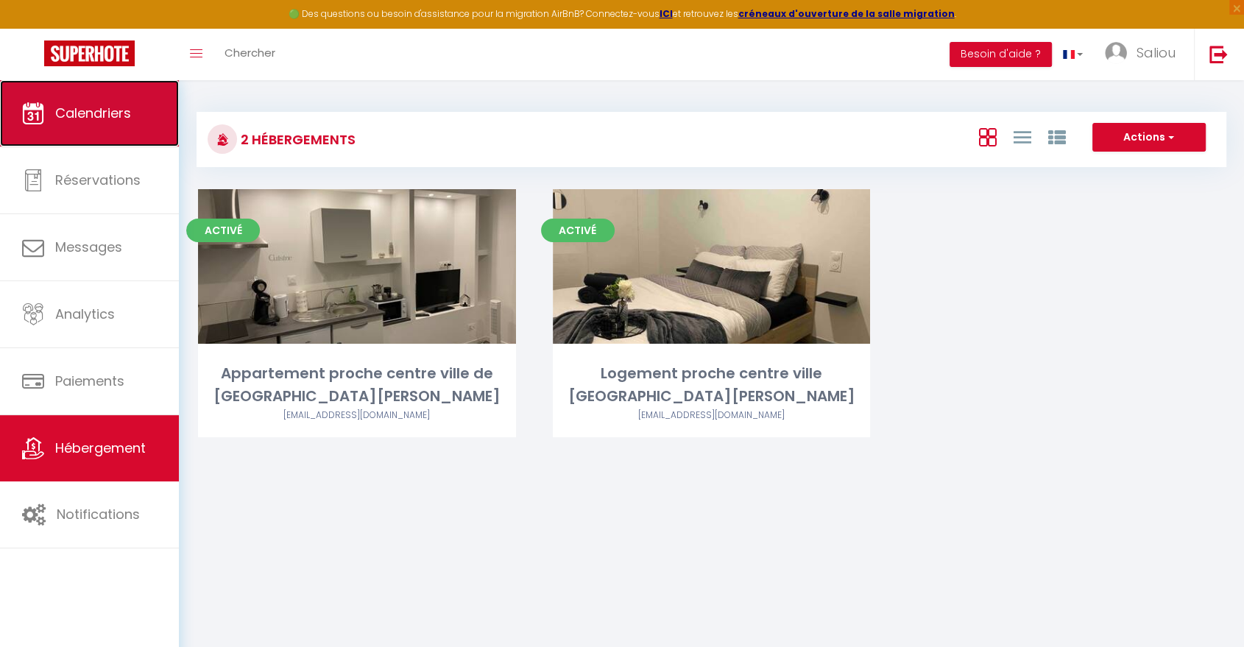
click at [113, 131] on link "Calendriers" at bounding box center [89, 113] width 179 height 66
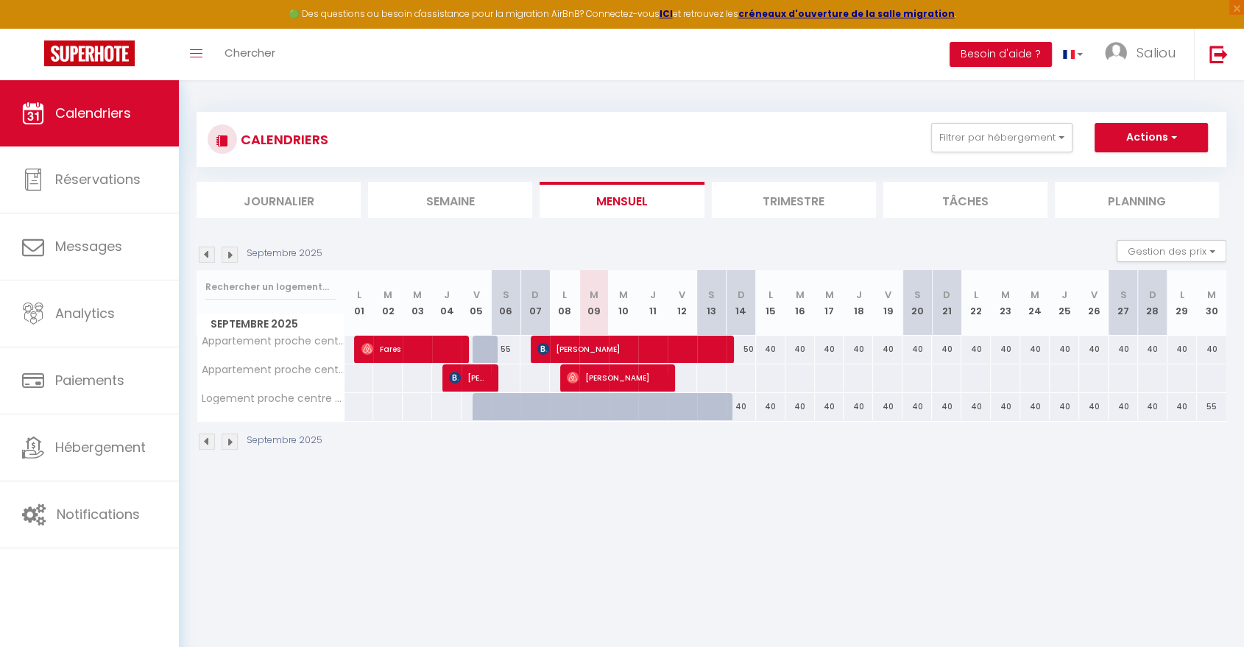
click at [235, 250] on img at bounding box center [230, 255] width 16 height 16
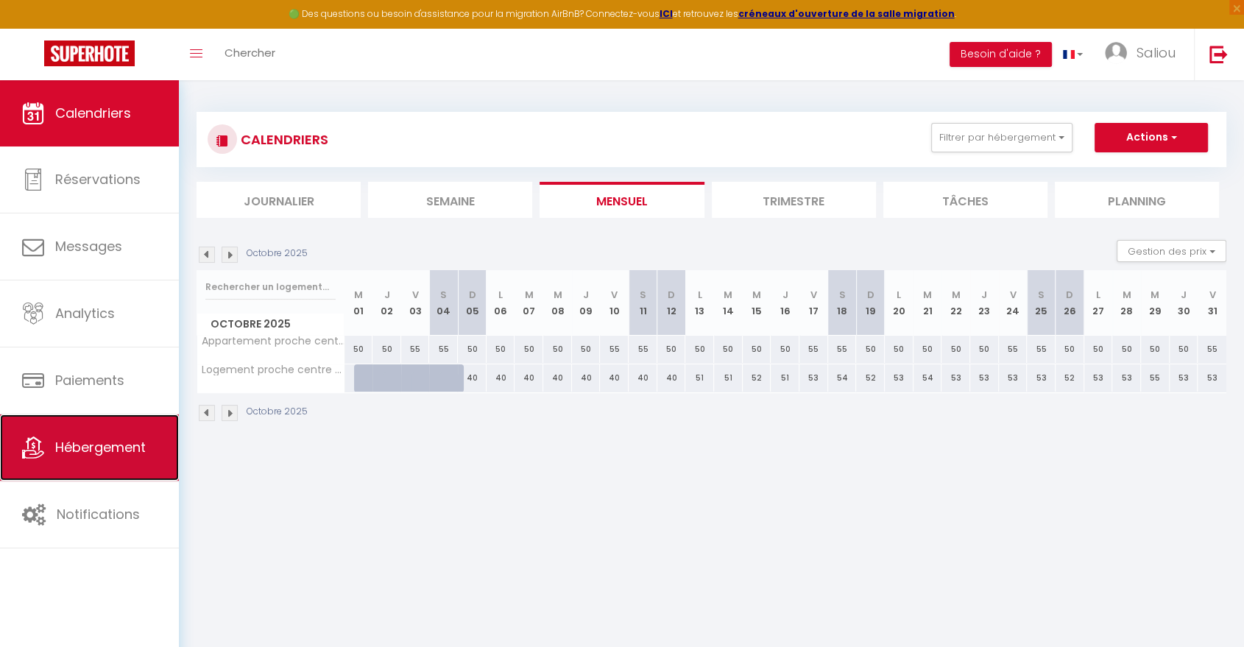
click at [102, 454] on span "Hébergement" at bounding box center [100, 447] width 91 height 18
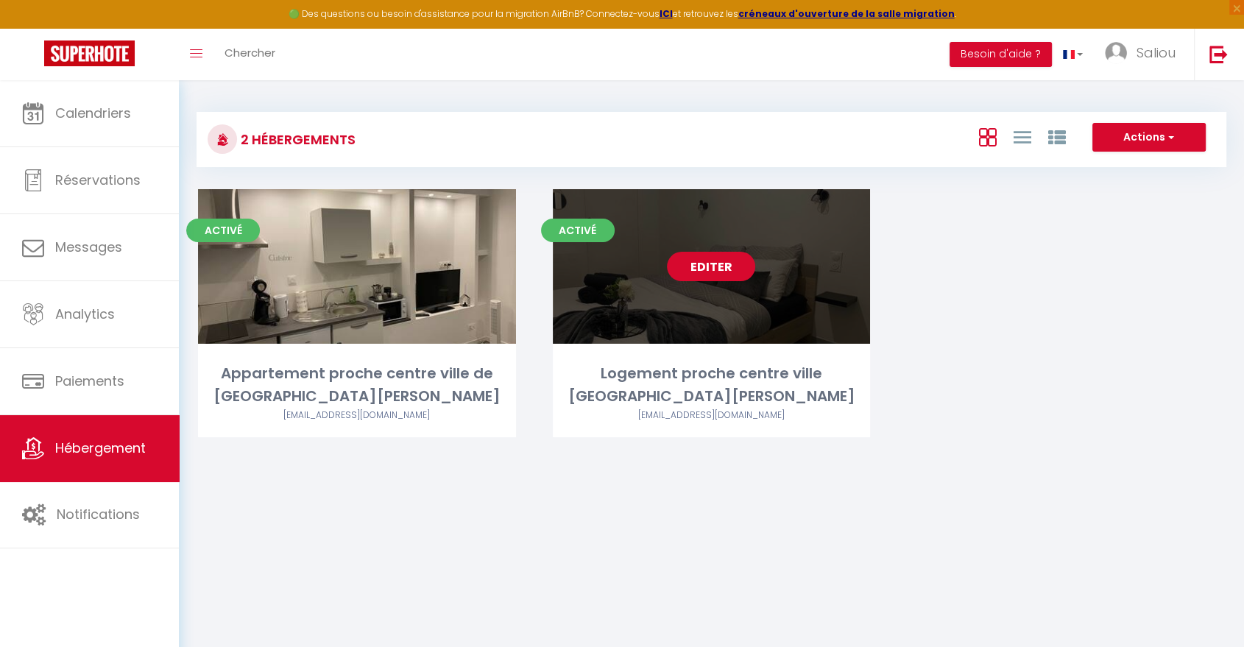
click at [688, 269] on link "Editer" at bounding box center [711, 266] width 88 height 29
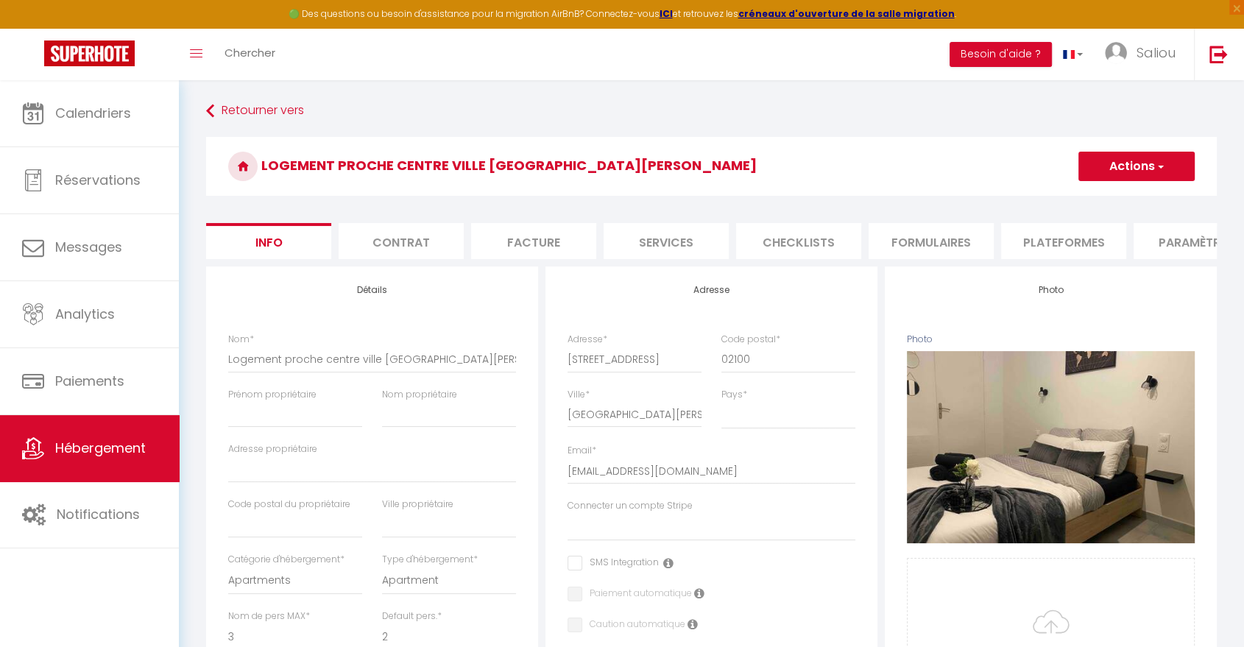
click at [1077, 237] on li "Plateformes" at bounding box center [1063, 241] width 125 height 36
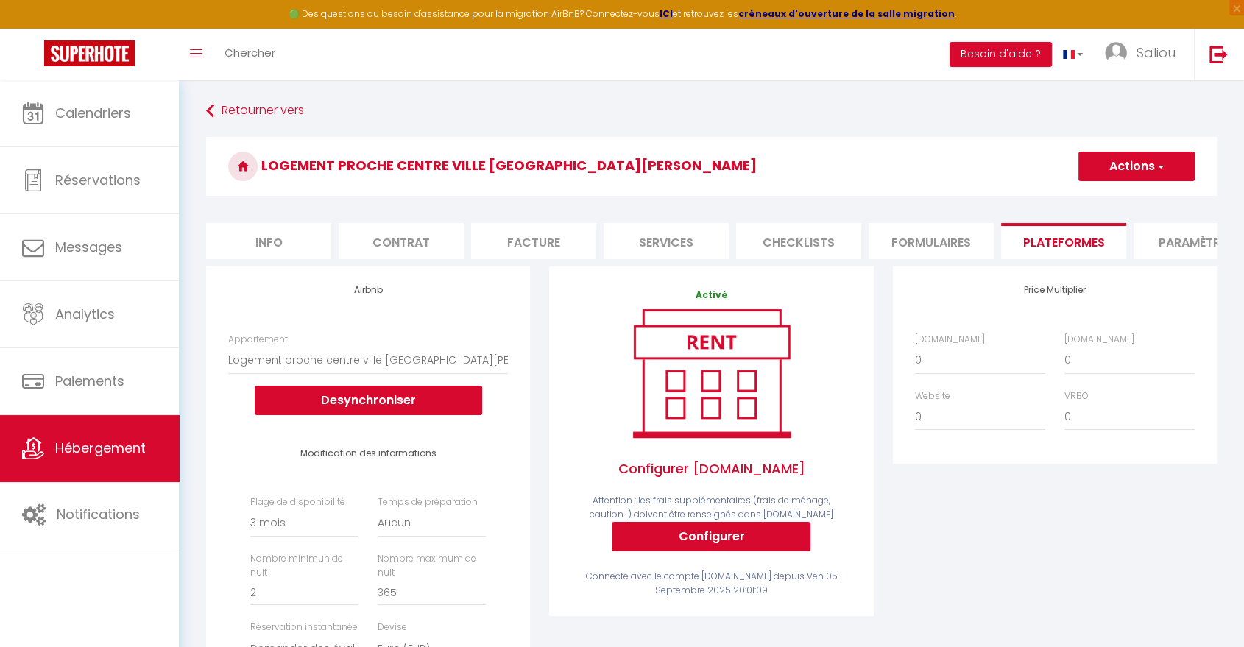
scroll to position [146, 0]
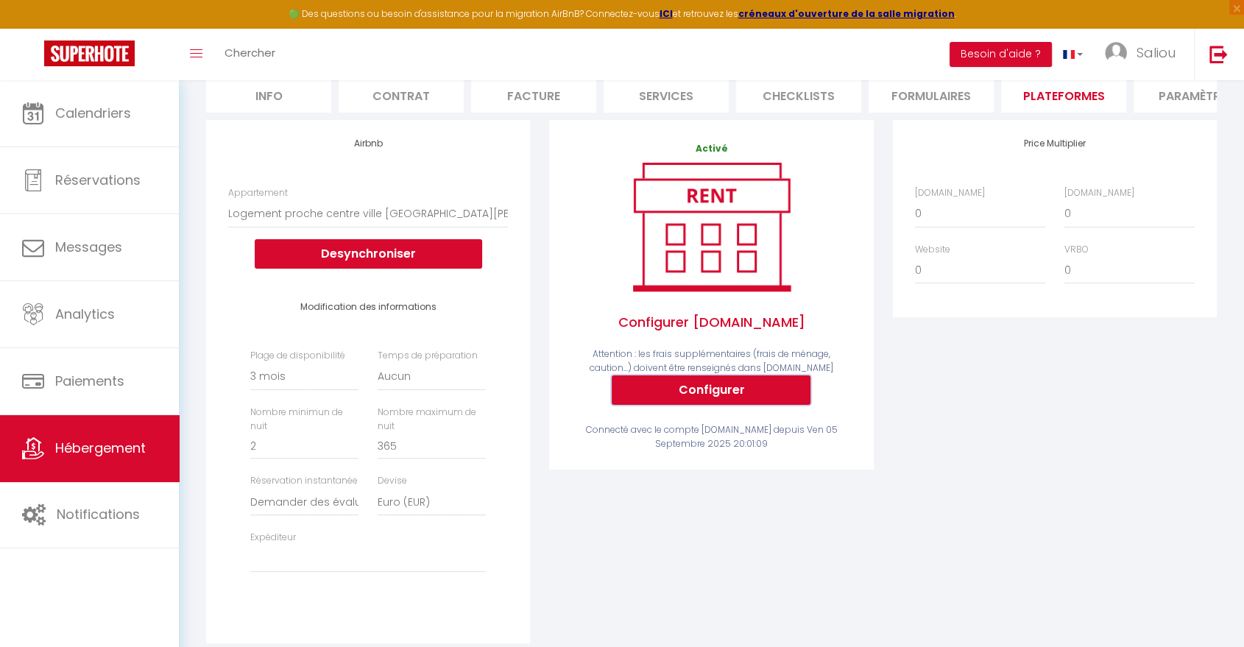
click at [752, 399] on button "Configurer" at bounding box center [711, 389] width 199 height 29
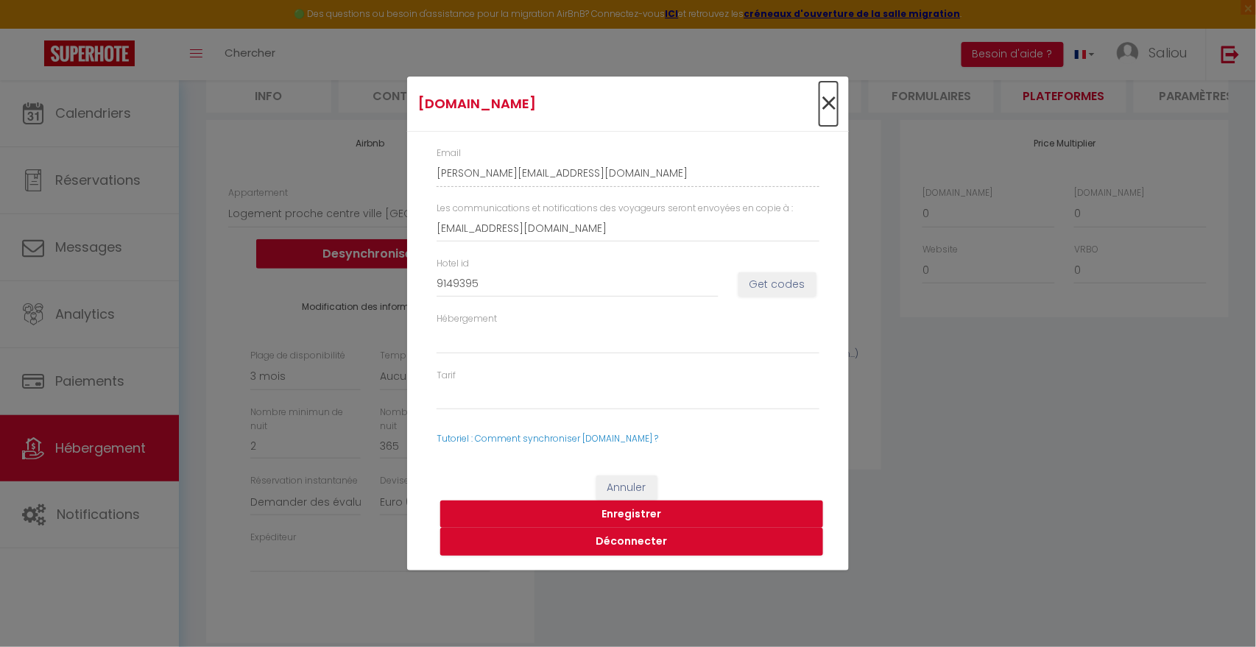
click at [832, 104] on span "×" at bounding box center [828, 104] width 18 height 44
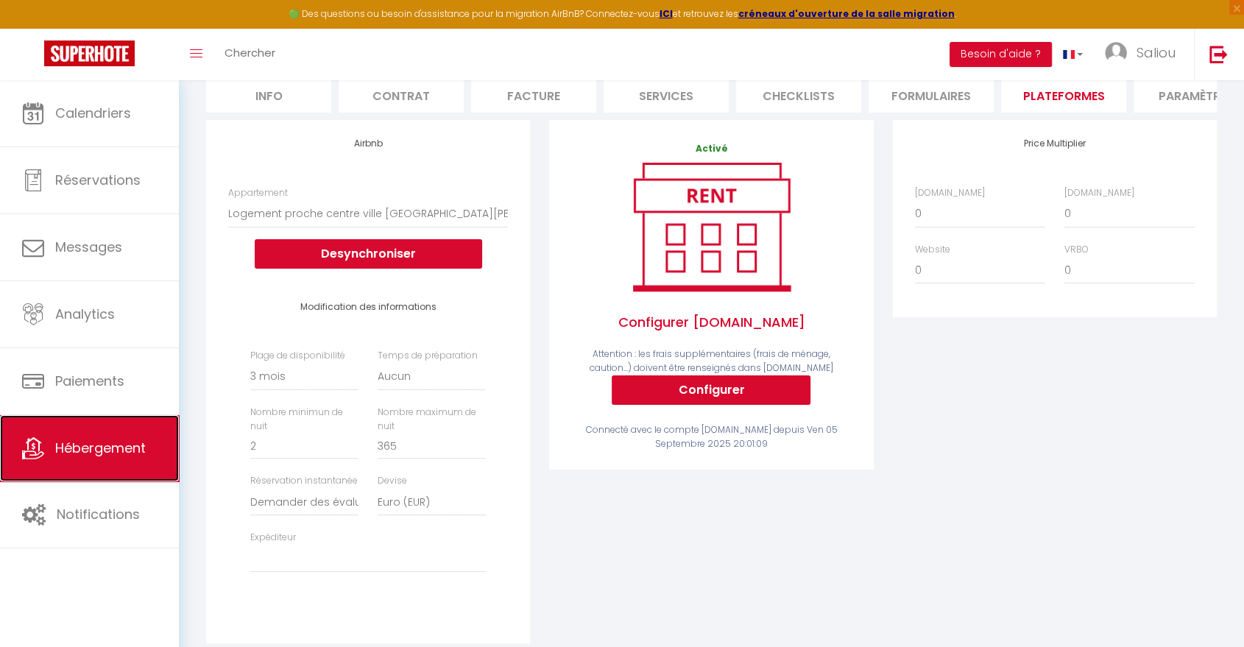
click at [129, 455] on span "Hébergement" at bounding box center [100, 448] width 91 height 18
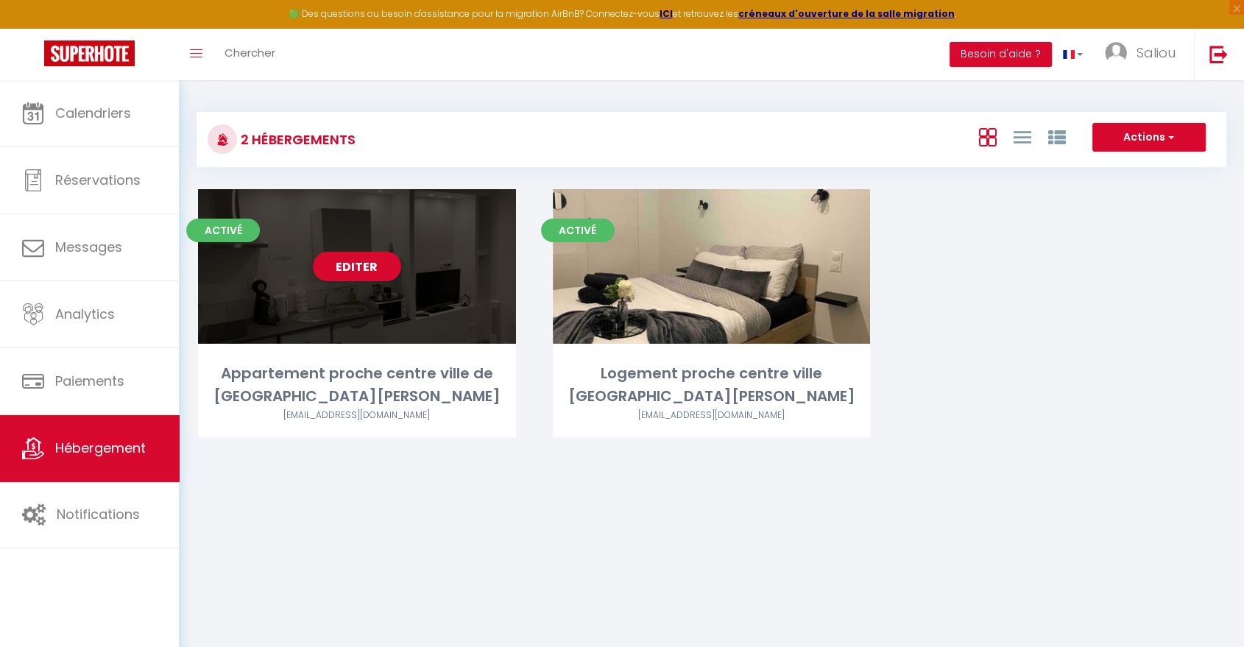
click at [363, 266] on link "Editer" at bounding box center [357, 266] width 88 height 29
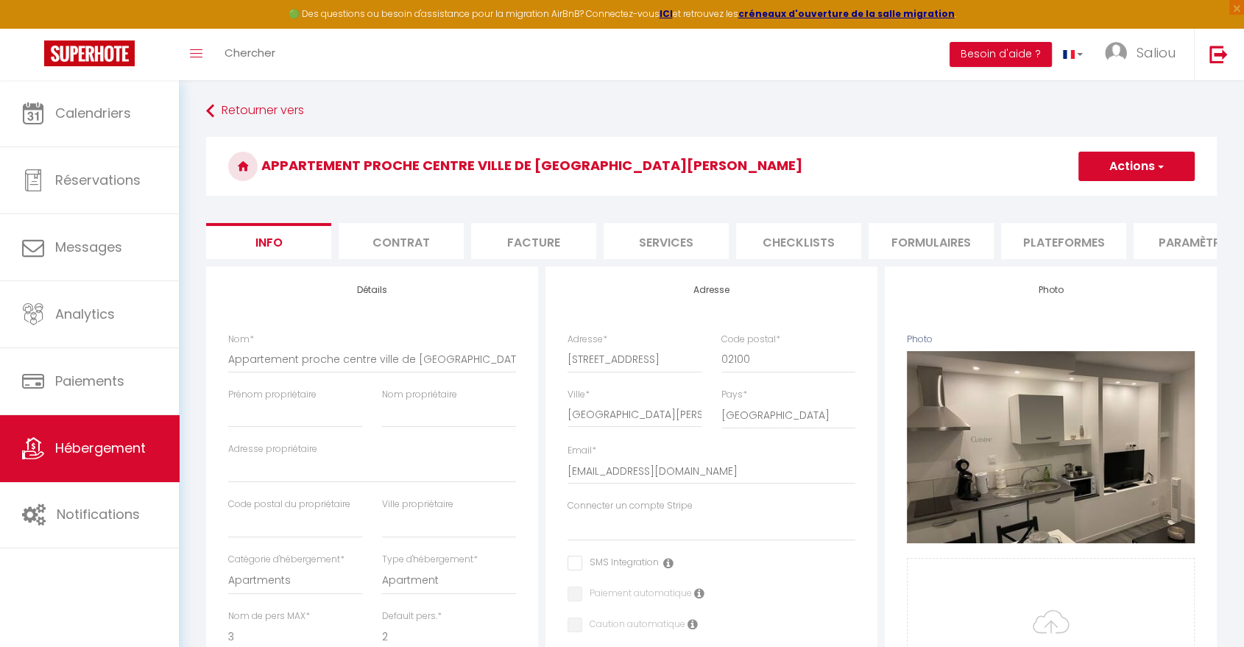
click at [1066, 249] on li "Plateformes" at bounding box center [1063, 241] width 125 height 36
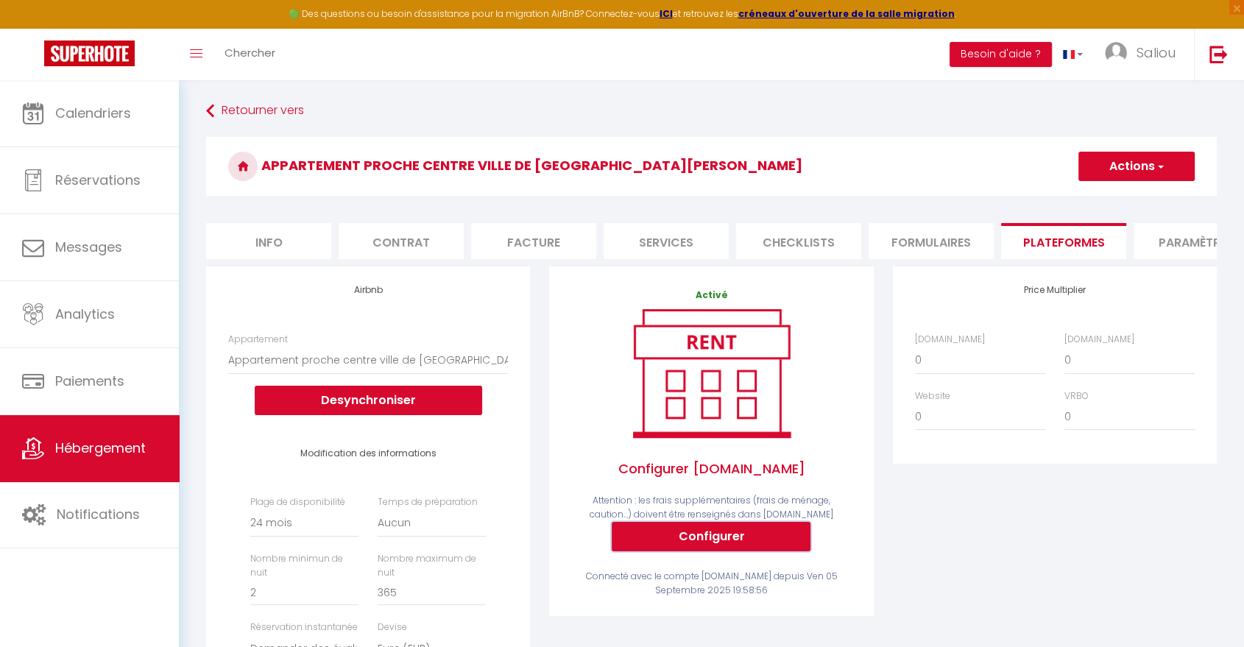
click at [713, 547] on button "Configurer" at bounding box center [711, 536] width 199 height 29
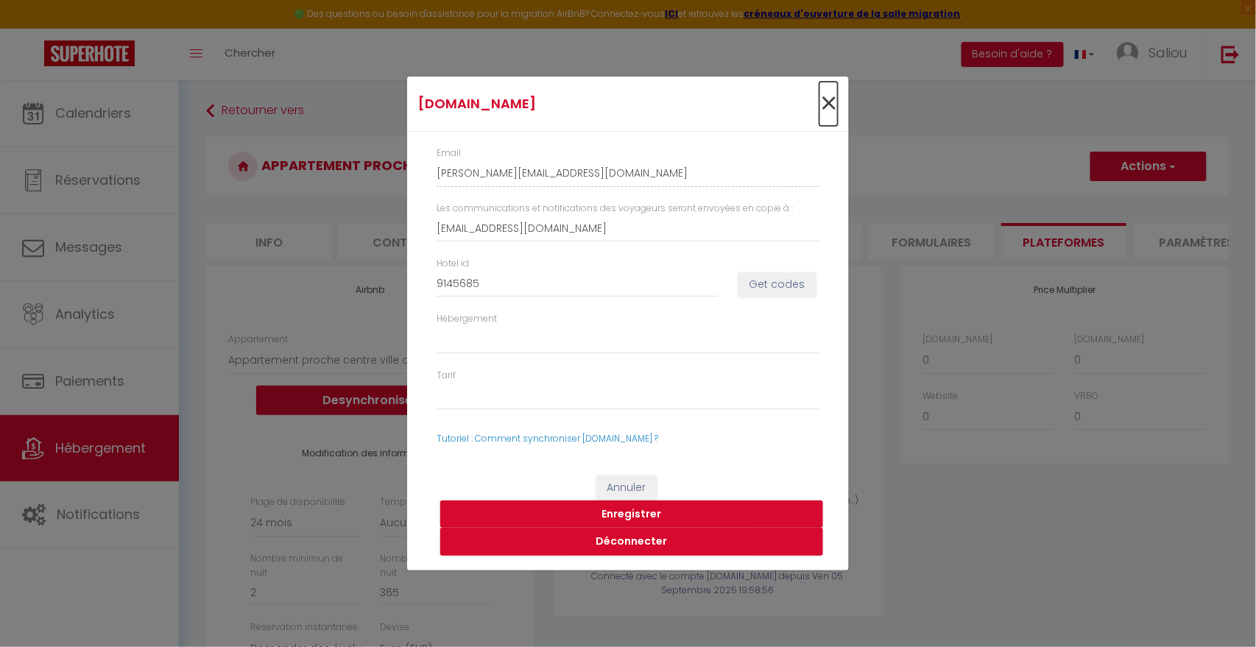
click at [830, 103] on span "×" at bounding box center [828, 104] width 18 height 44
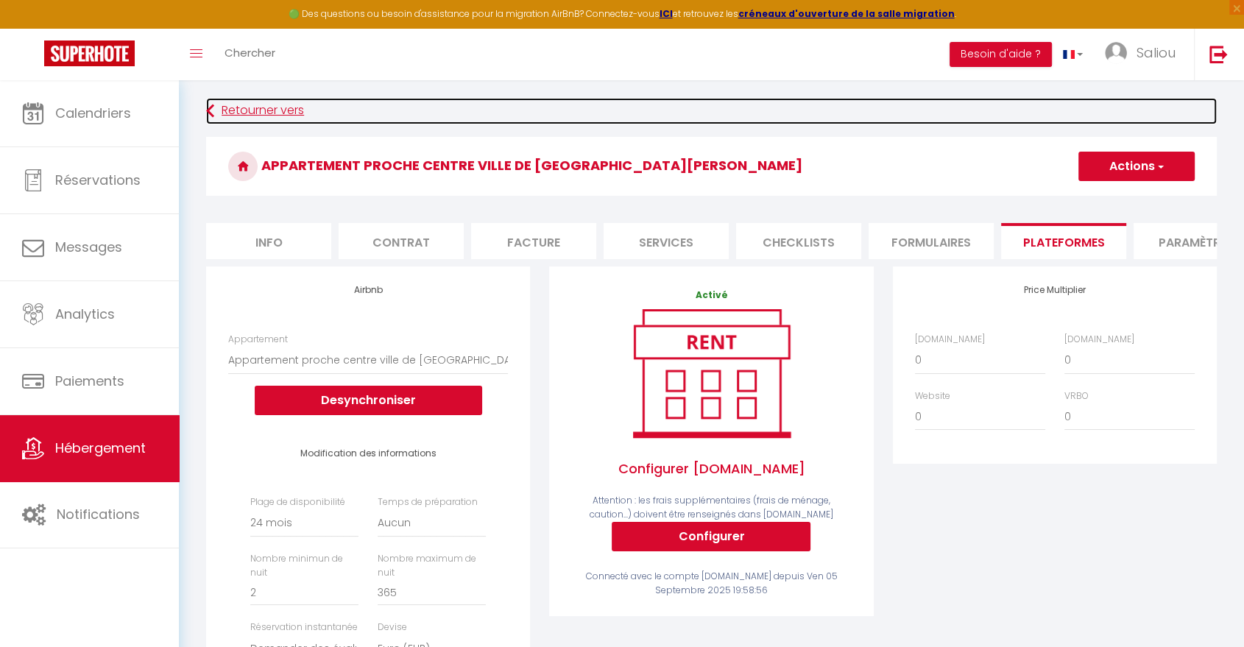
click at [250, 110] on link "Retourner vers" at bounding box center [711, 111] width 1011 height 27
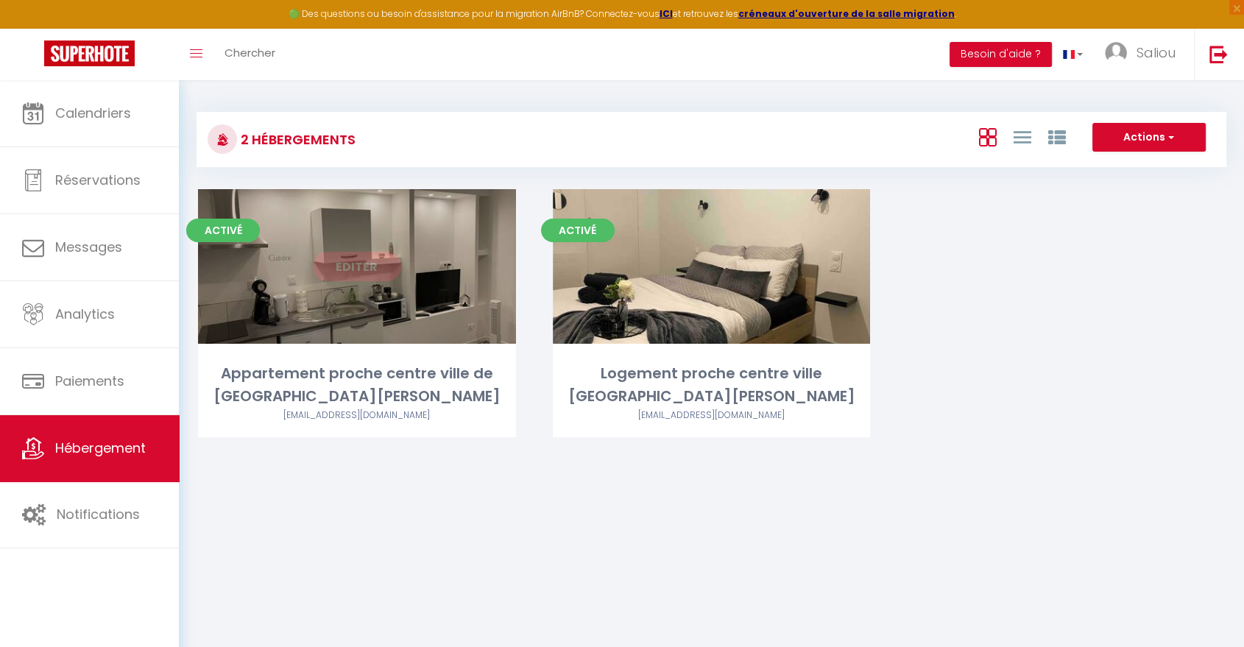
click at [361, 270] on link "Editer" at bounding box center [357, 266] width 88 height 29
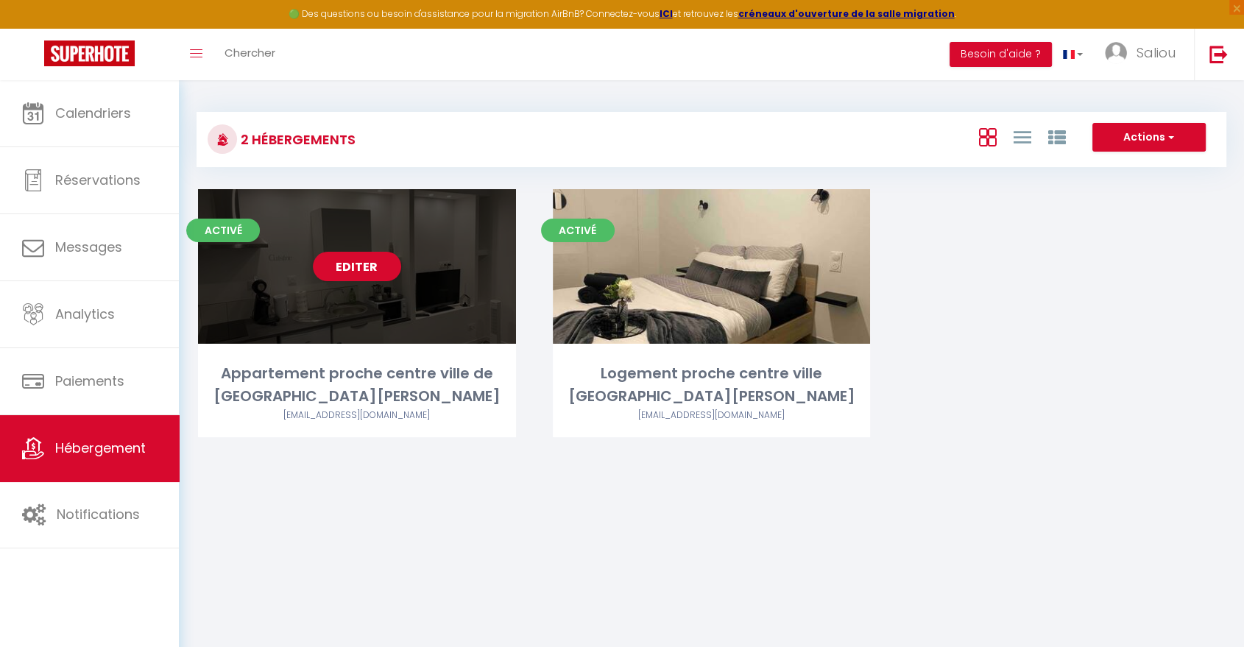
click at [363, 266] on link "Editer" at bounding box center [357, 266] width 88 height 29
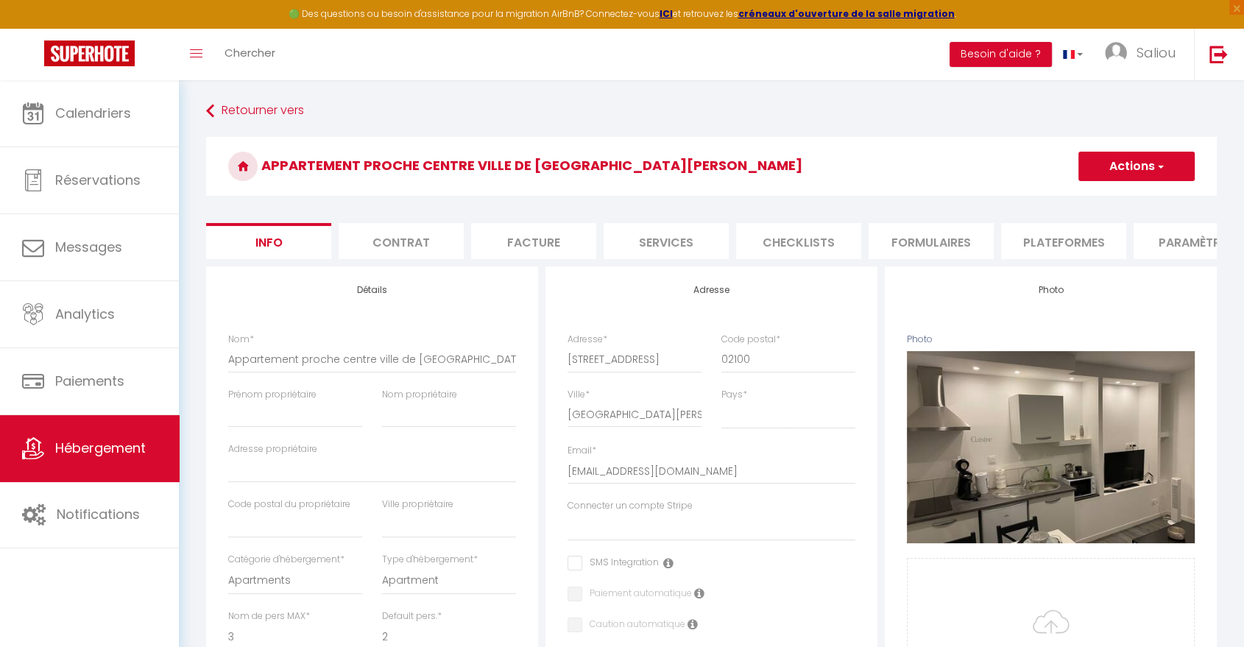
click at [410, 250] on li "Contrat" at bounding box center [401, 241] width 125 height 36
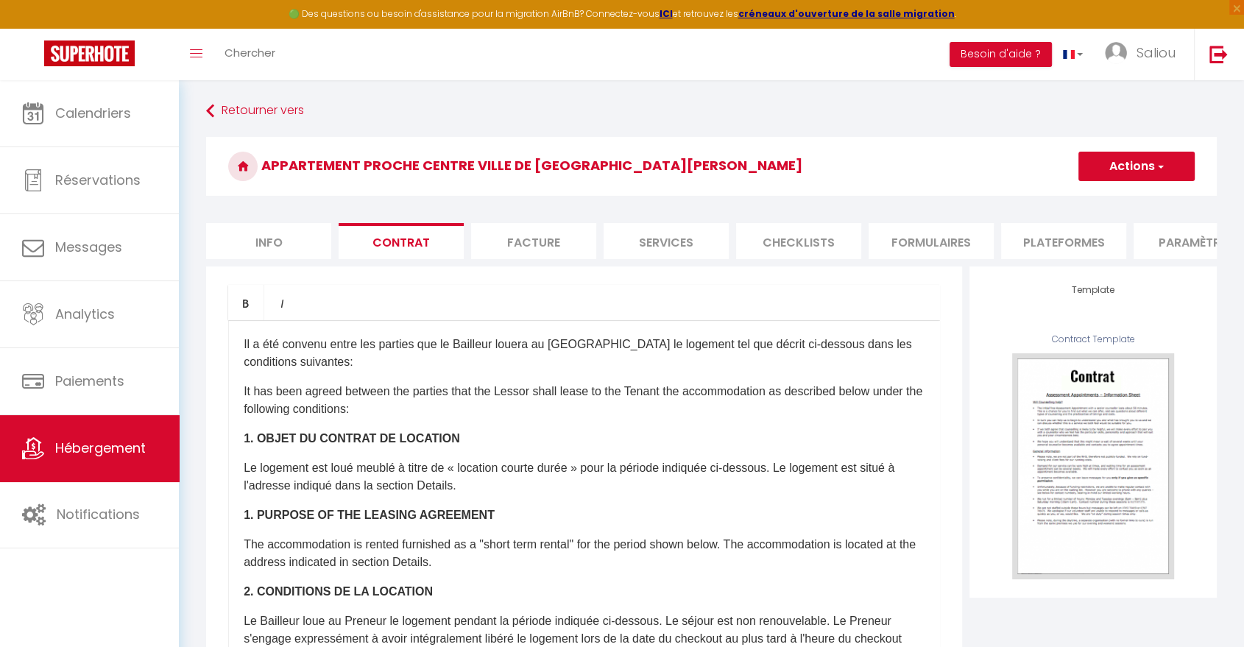
click at [499, 249] on li "Facture" at bounding box center [533, 241] width 125 height 36
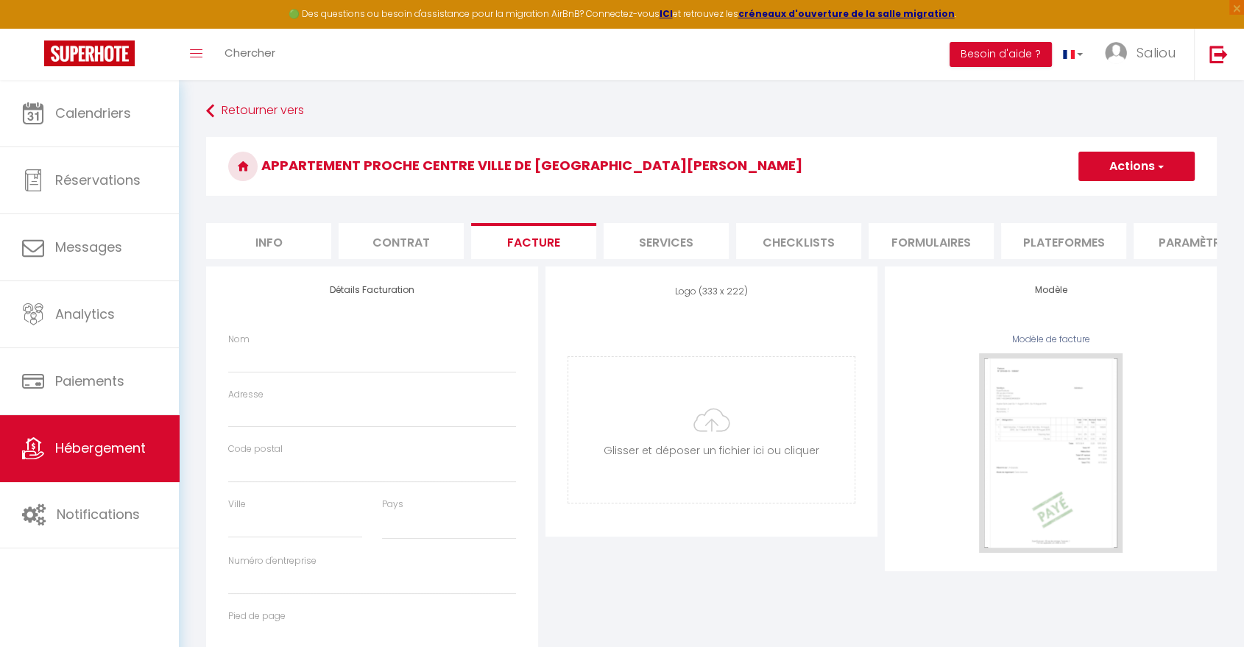
click at [685, 250] on li "Services" at bounding box center [666, 241] width 125 height 36
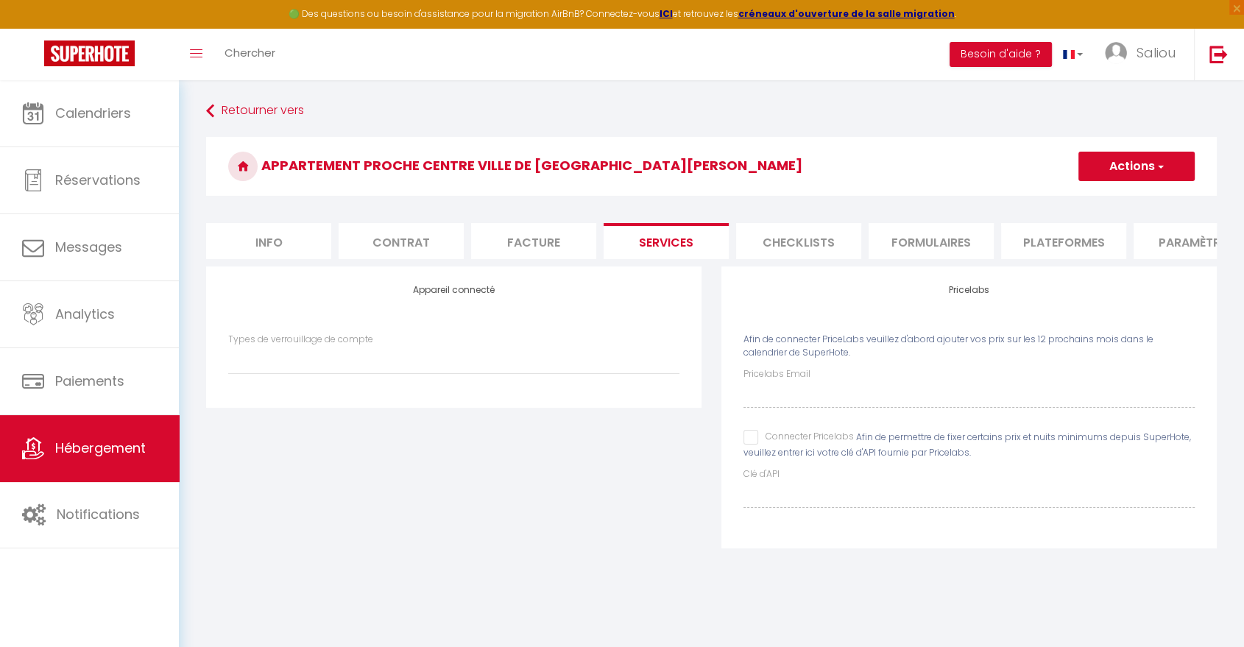
click at [796, 239] on li "Checklists" at bounding box center [798, 241] width 125 height 36
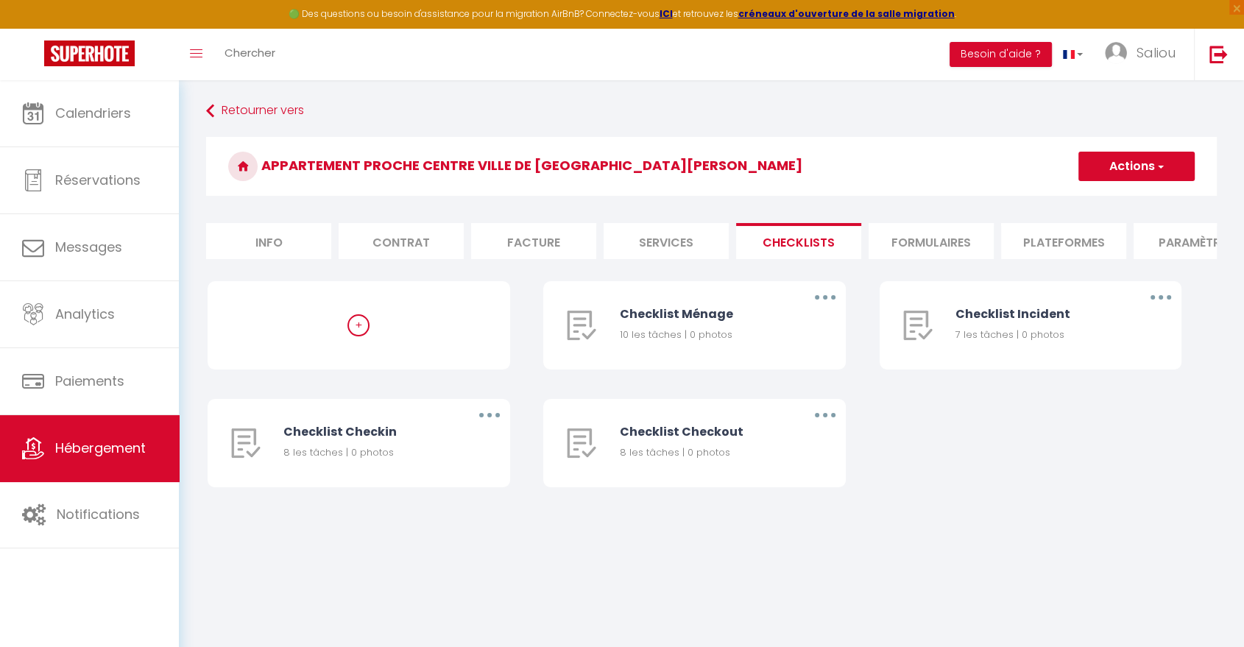
click at [927, 244] on li "Formulaires" at bounding box center [931, 241] width 125 height 36
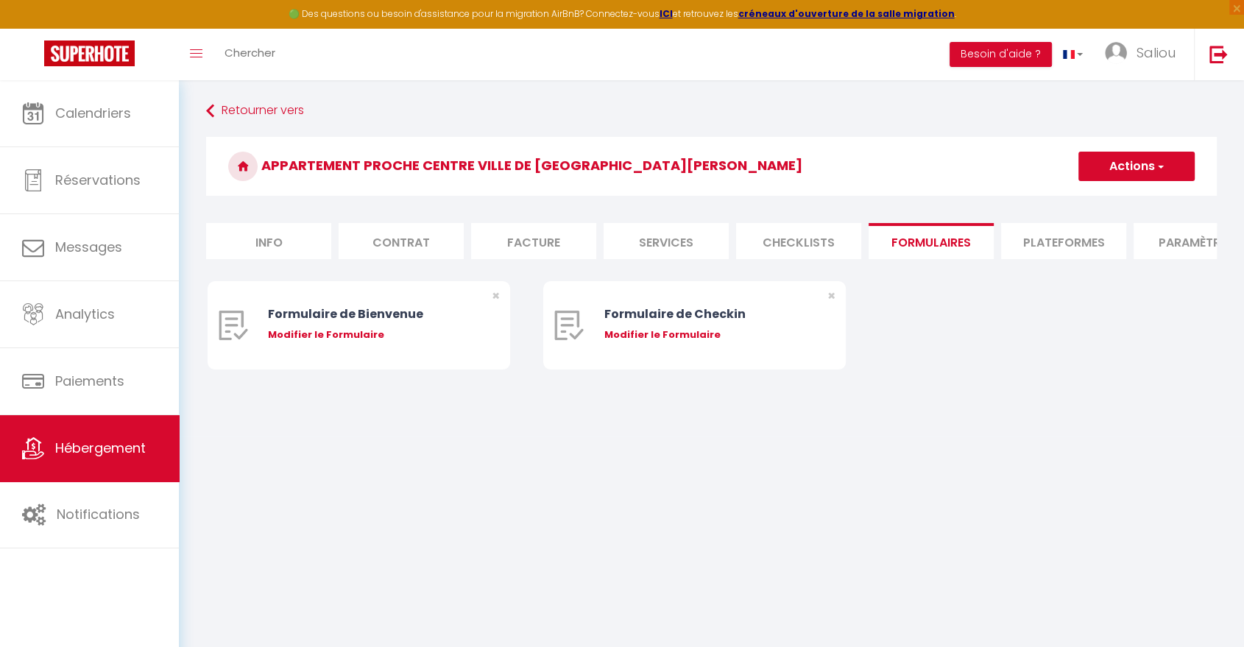
click at [1052, 239] on li "Plateformes" at bounding box center [1063, 241] width 125 height 36
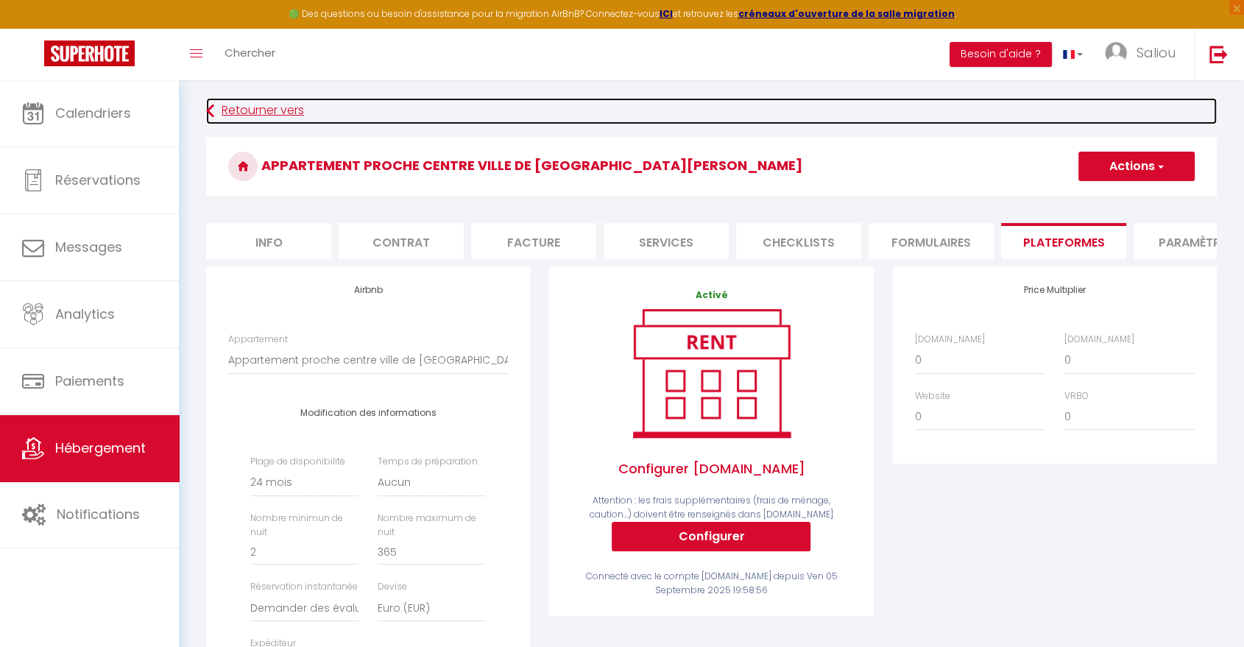
click at [255, 110] on link "Retourner vers" at bounding box center [711, 111] width 1011 height 27
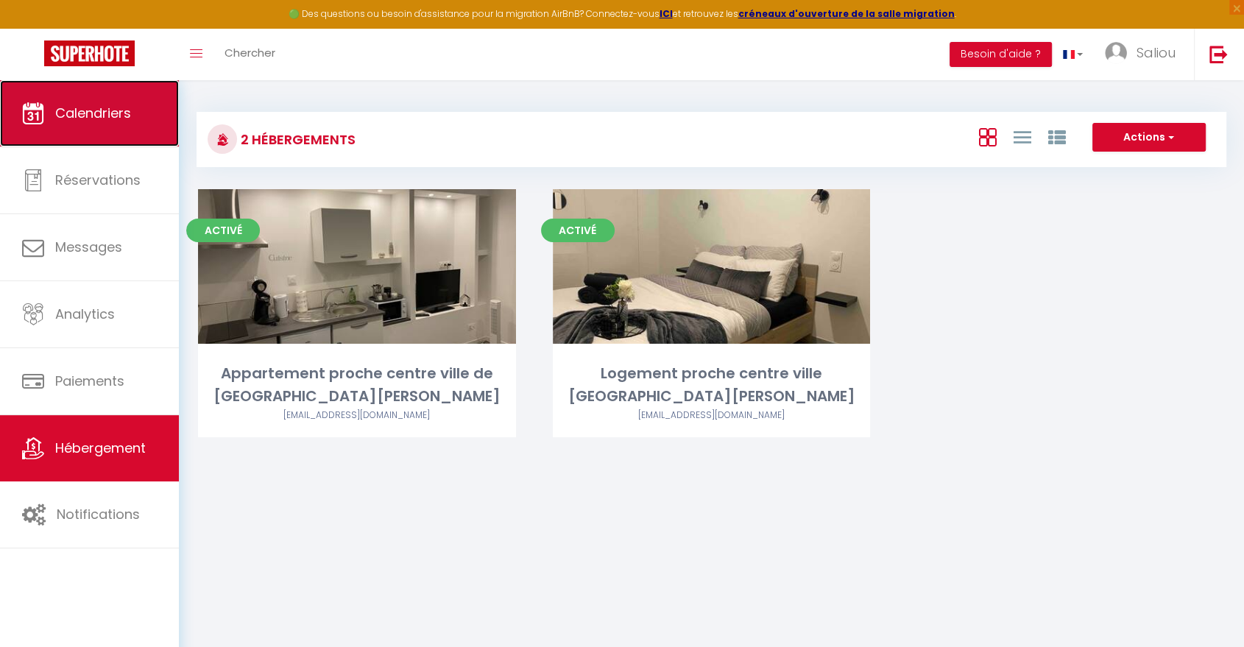
click at [123, 128] on link "Calendriers" at bounding box center [89, 113] width 179 height 66
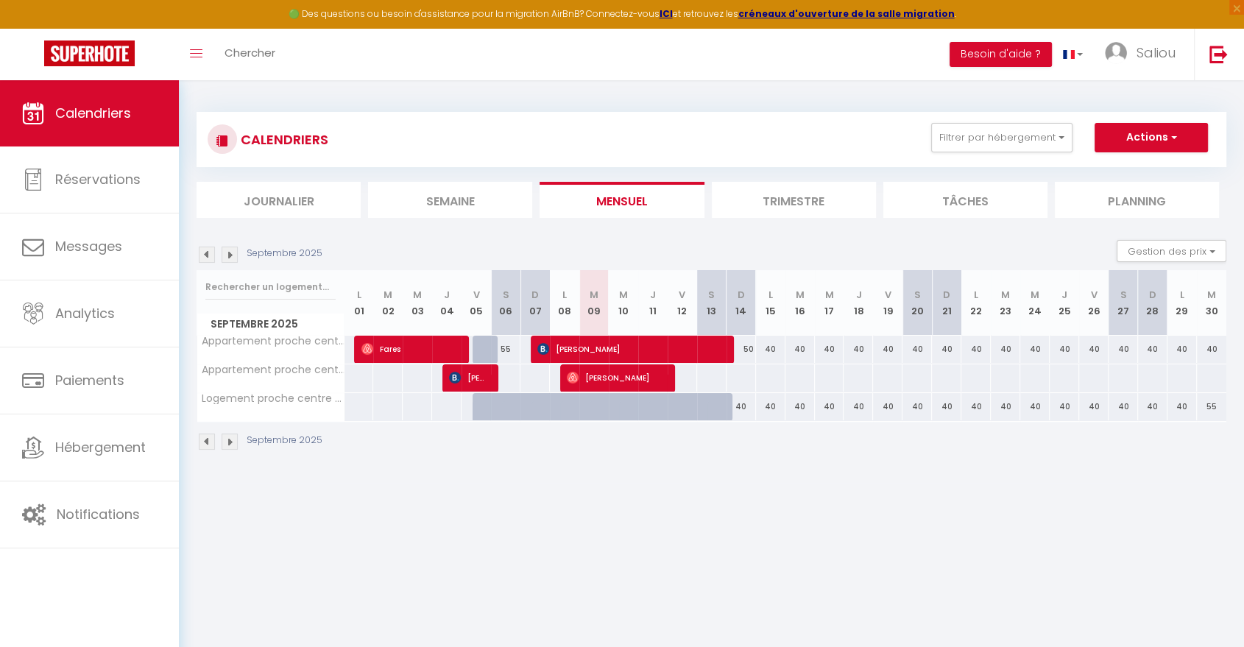
click at [233, 258] on img at bounding box center [230, 255] width 16 height 16
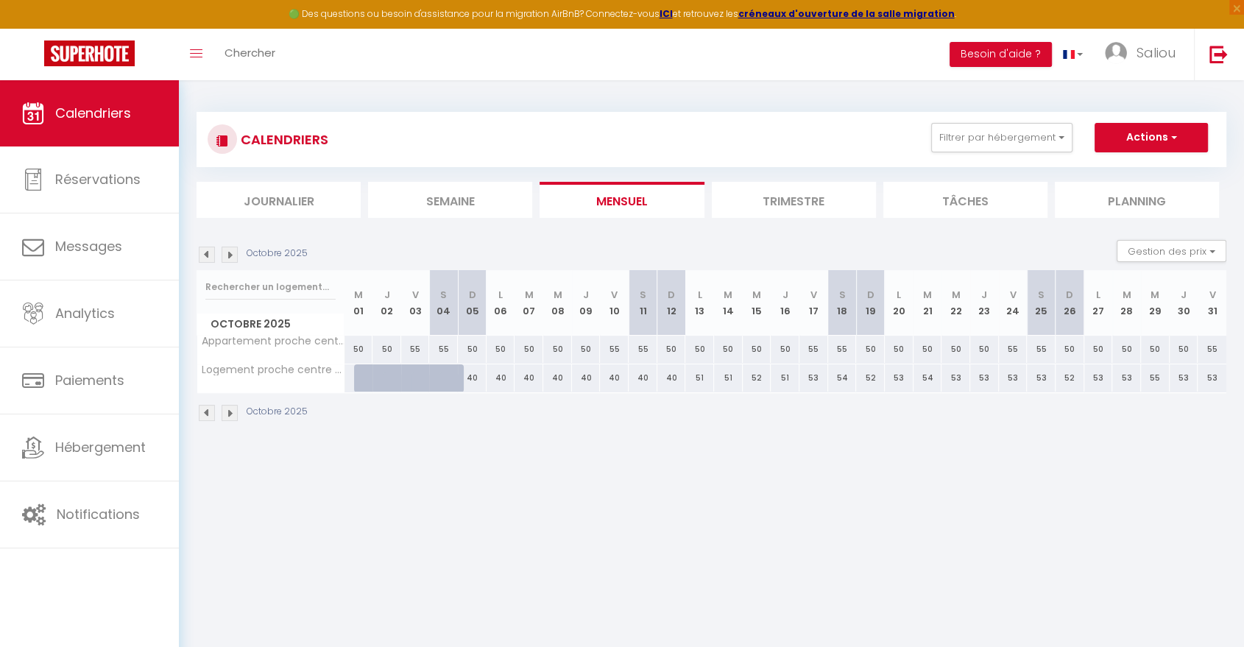
click at [362, 375] on div at bounding box center [368, 378] width 29 height 28
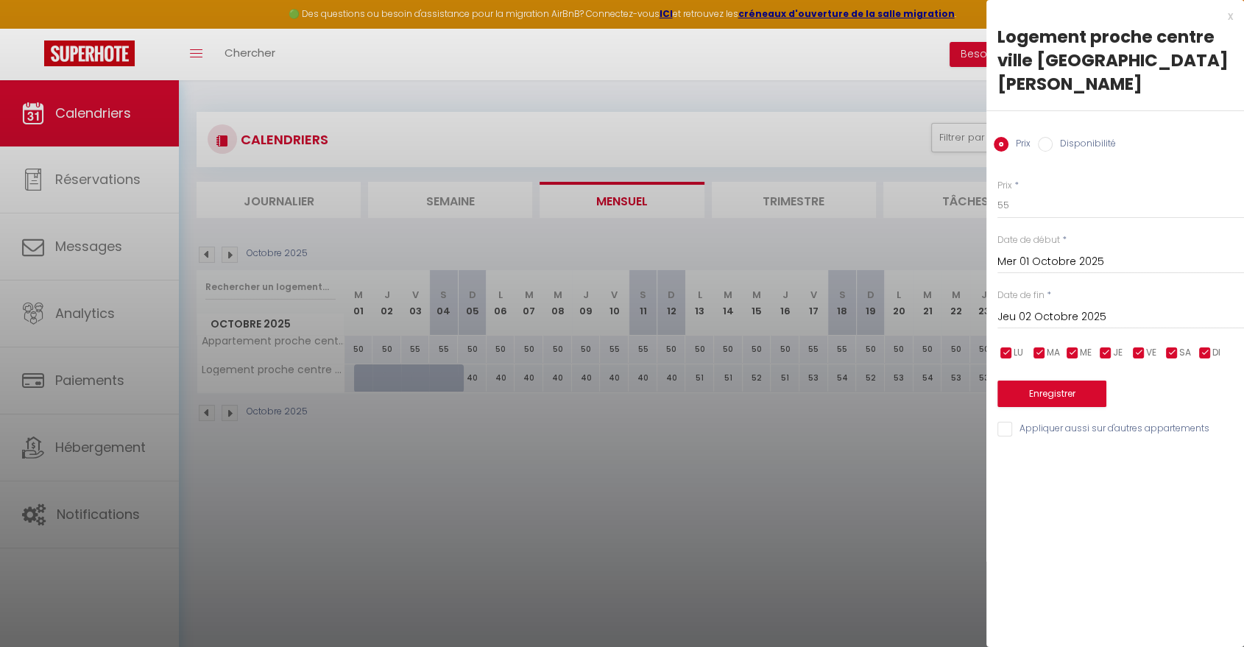
click at [364, 376] on div at bounding box center [622, 323] width 1244 height 647
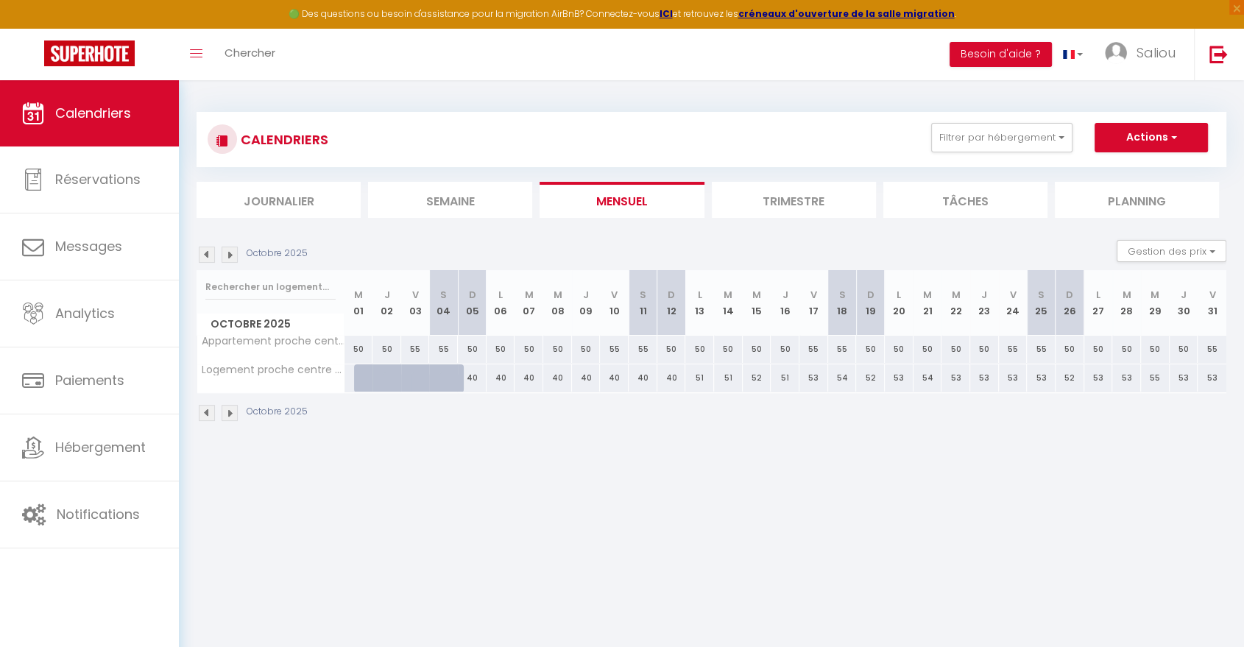
click at [367, 377] on div at bounding box center [368, 378] width 29 height 28
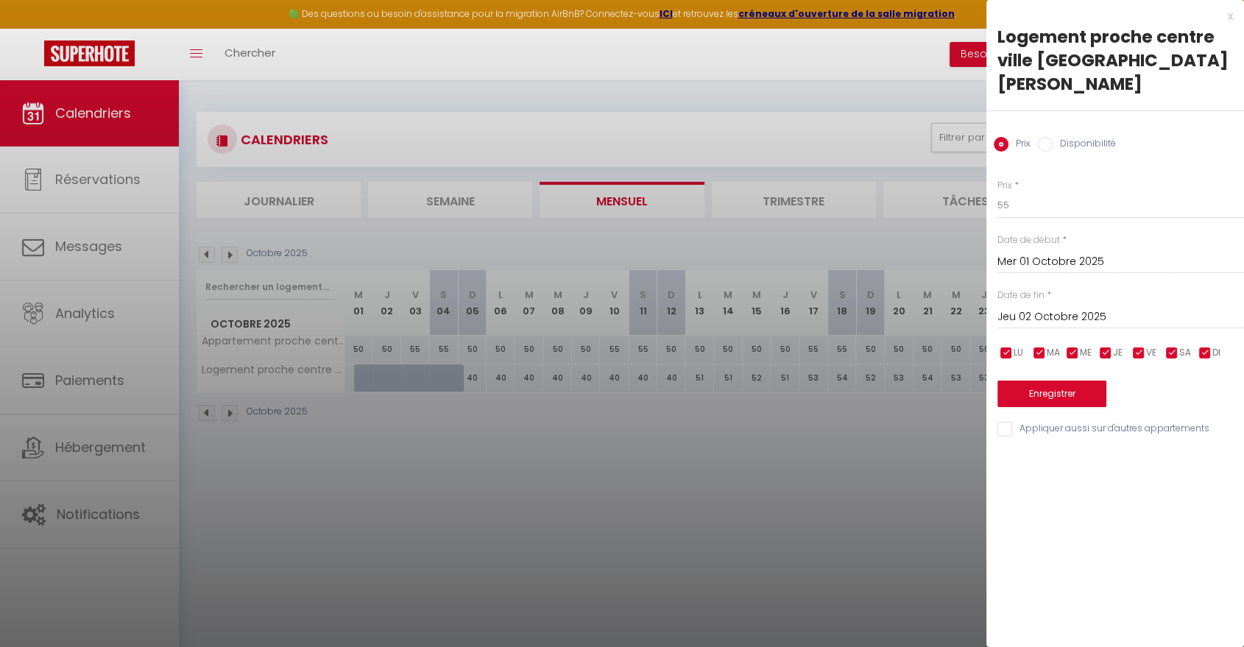
click at [1056, 137] on label "Disponibilité" at bounding box center [1084, 145] width 63 height 16
click at [1053, 137] on input "Disponibilité" at bounding box center [1045, 144] width 15 height 15
click at [1034, 309] on input "Jeu 02 Octobre 2025" at bounding box center [1120, 318] width 247 height 19
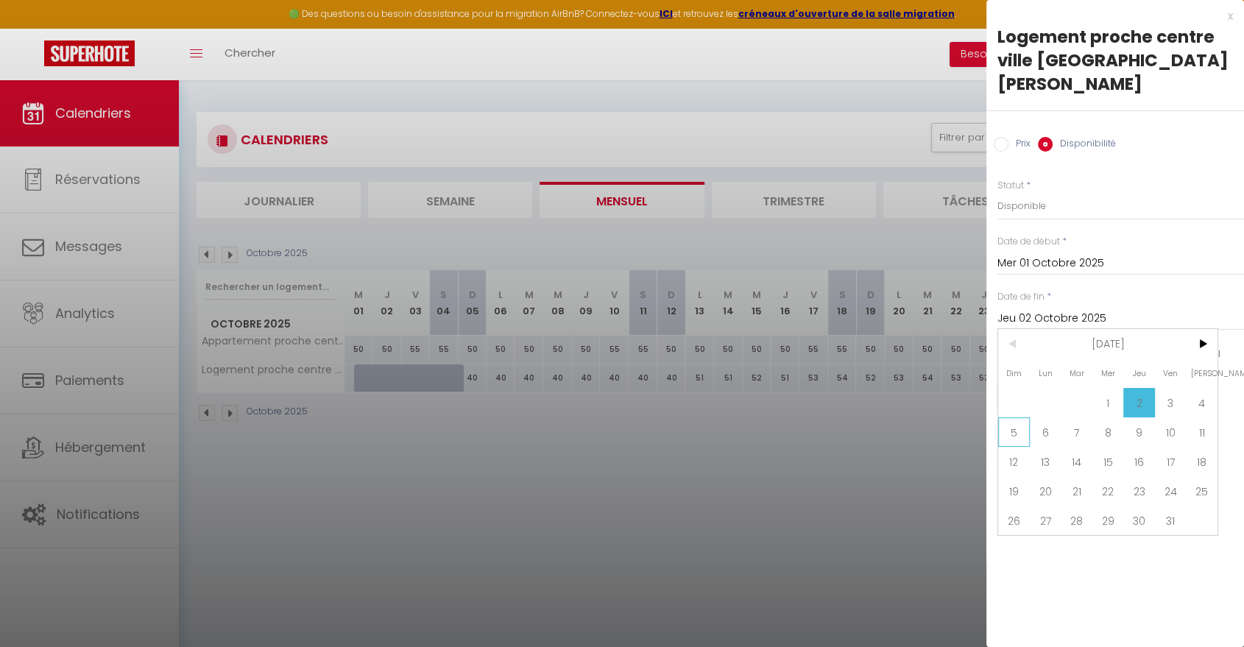
click at [1020, 417] on span "5" at bounding box center [1014, 431] width 32 height 29
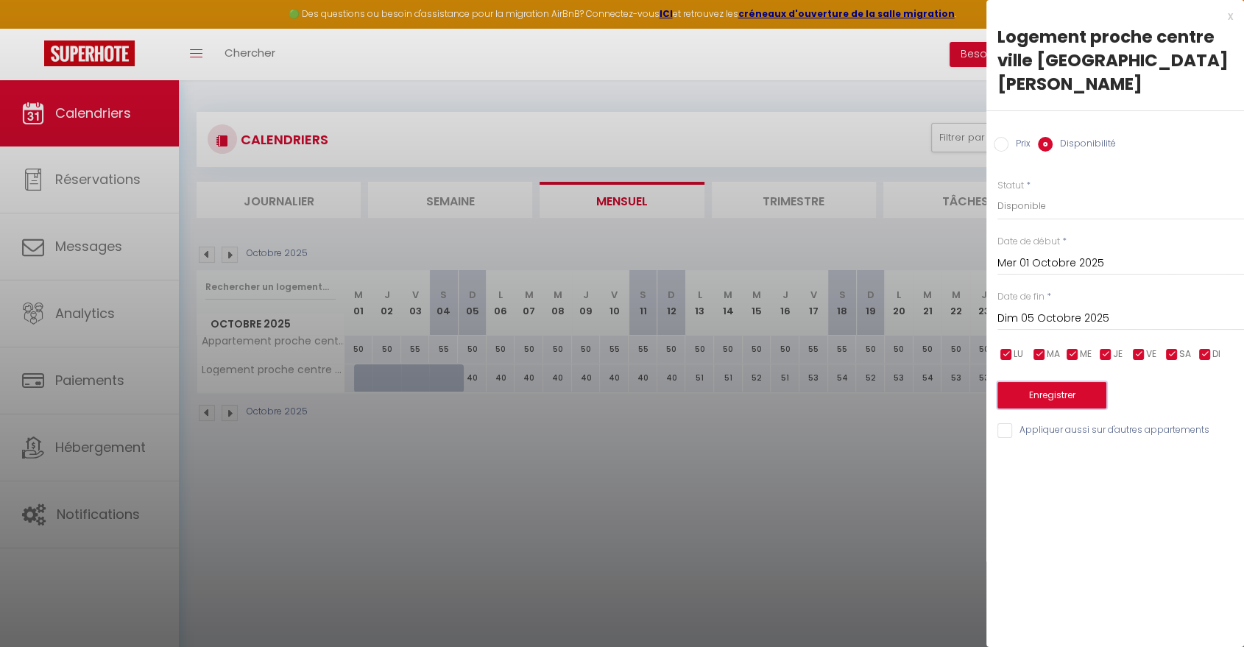
click at [1056, 382] on button "Enregistrer" at bounding box center [1051, 395] width 109 height 27
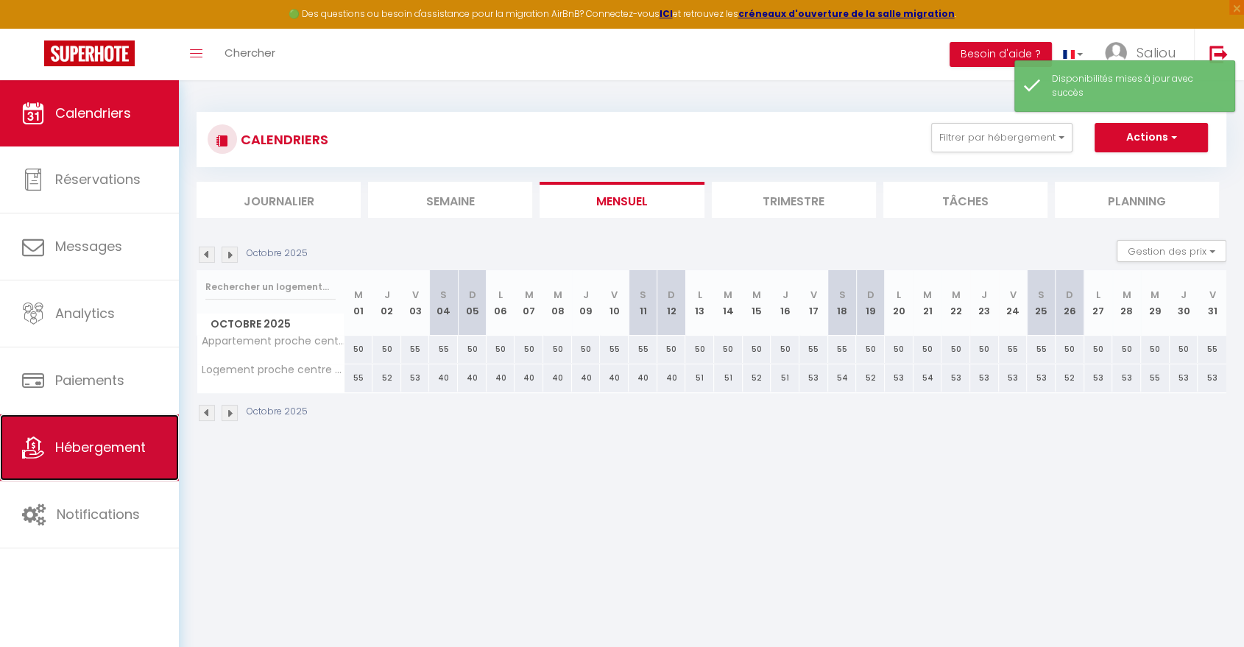
click at [118, 442] on span "Hébergement" at bounding box center [100, 447] width 91 height 18
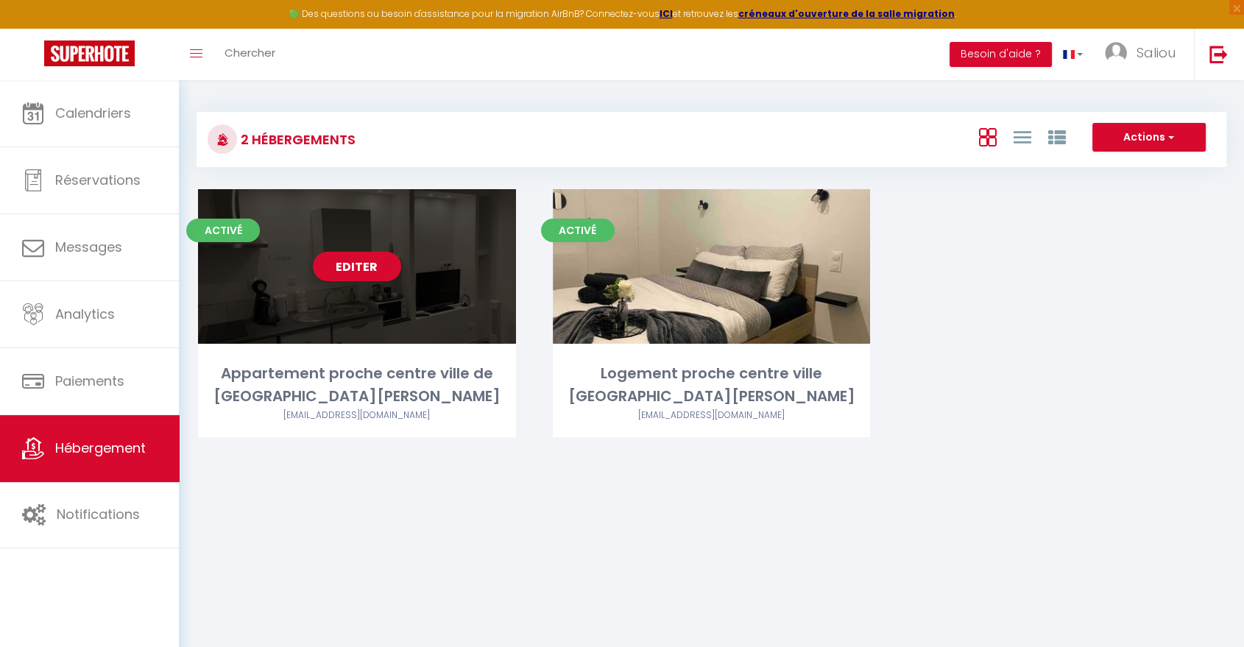
click at [362, 268] on link "Editer" at bounding box center [357, 266] width 88 height 29
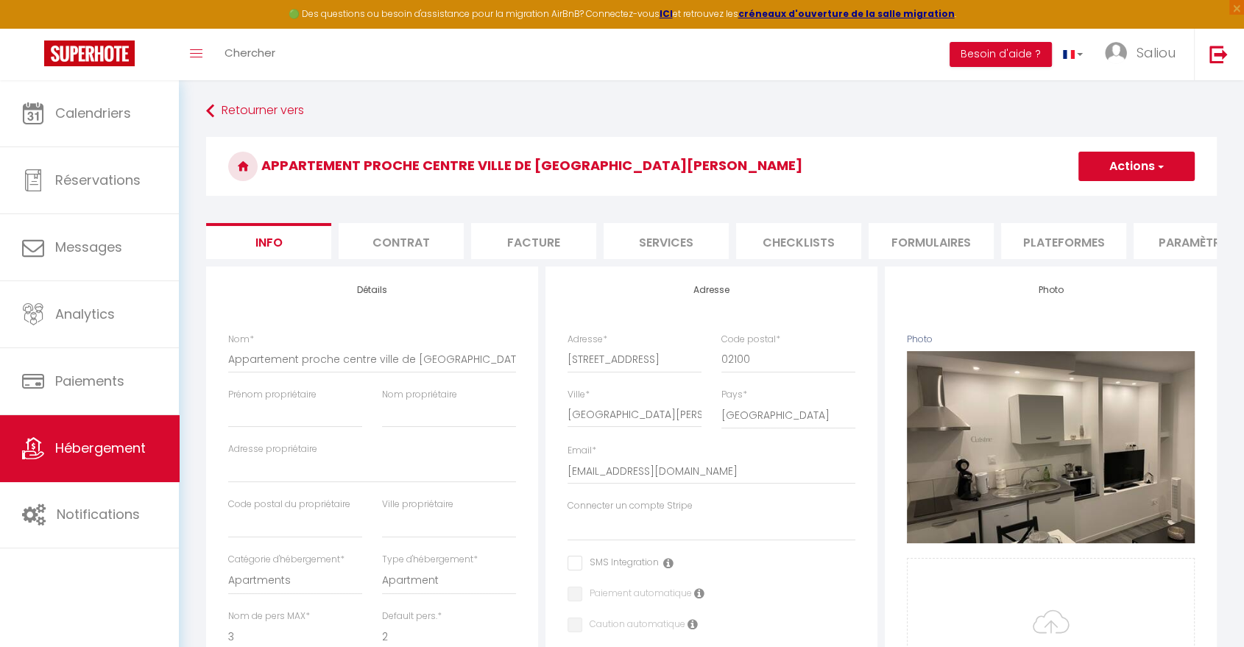
click at [1075, 252] on li "Plateformes" at bounding box center [1063, 241] width 125 height 36
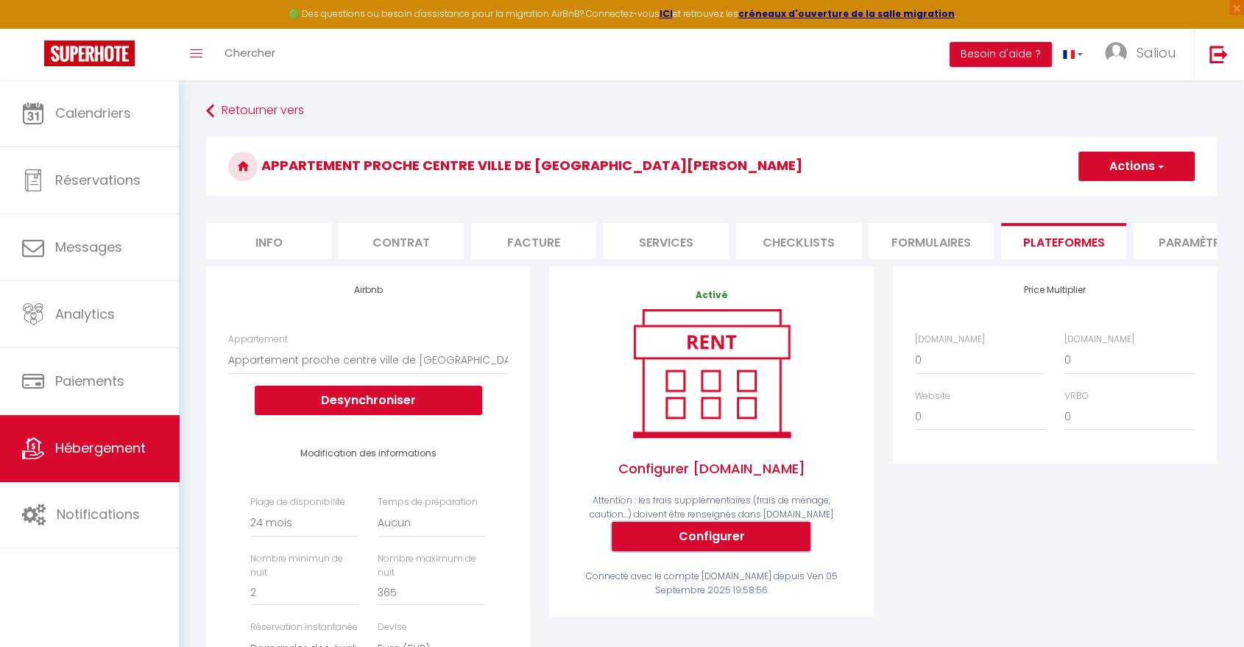
click at [682, 542] on button "Configurer" at bounding box center [711, 536] width 199 height 29
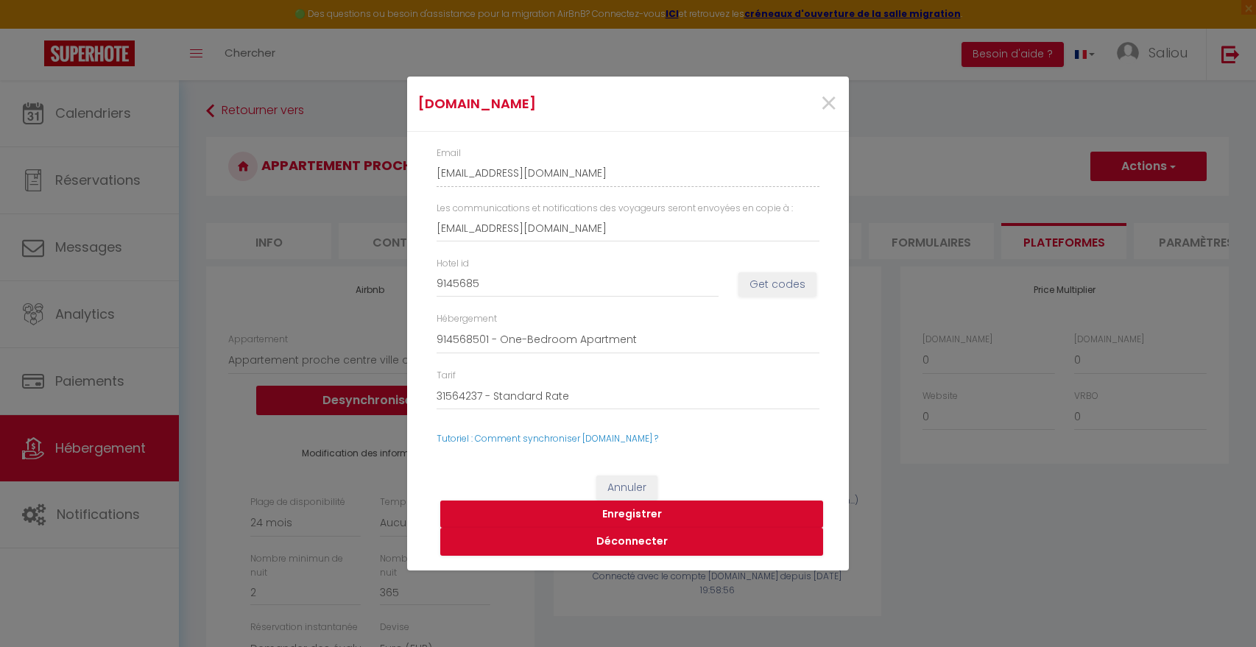
select select "18378-651217990435981356"
select select "-1"
select select "well_reviewed_guests"
select select "EUR"
click at [771, 286] on button "Get codes" at bounding box center [777, 284] width 78 height 25
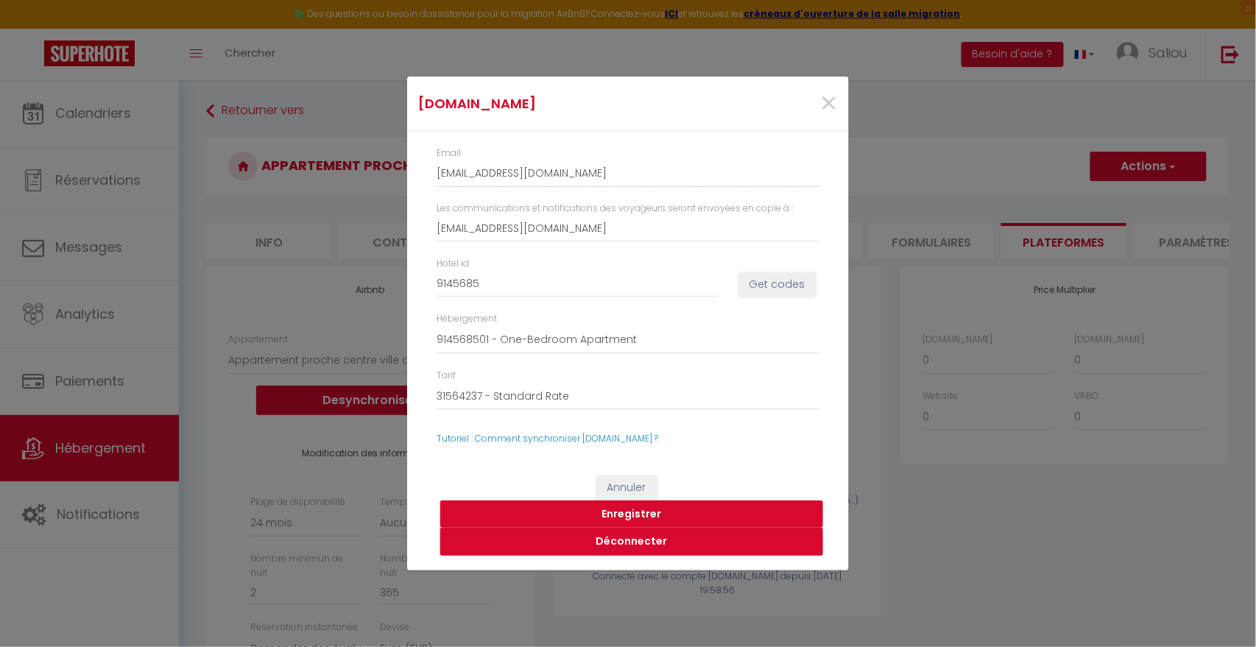
click at [656, 514] on button "Enregistrer" at bounding box center [631, 515] width 383 height 28
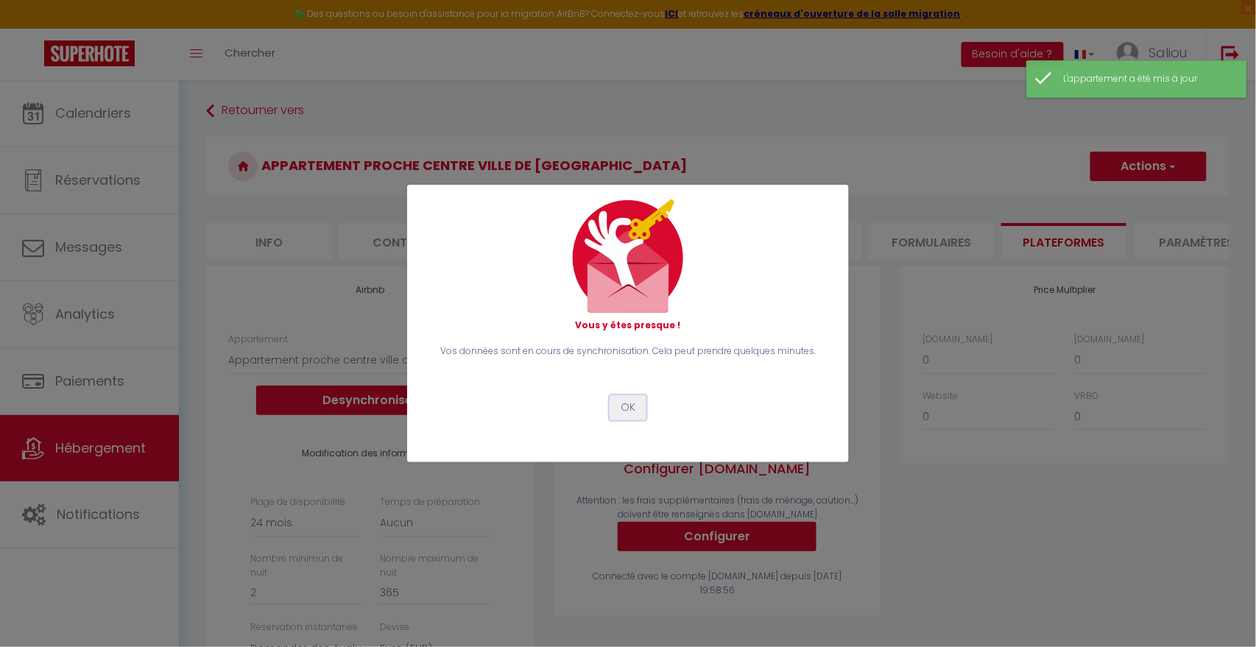
click at [625, 407] on button "OK" at bounding box center [628, 407] width 37 height 25
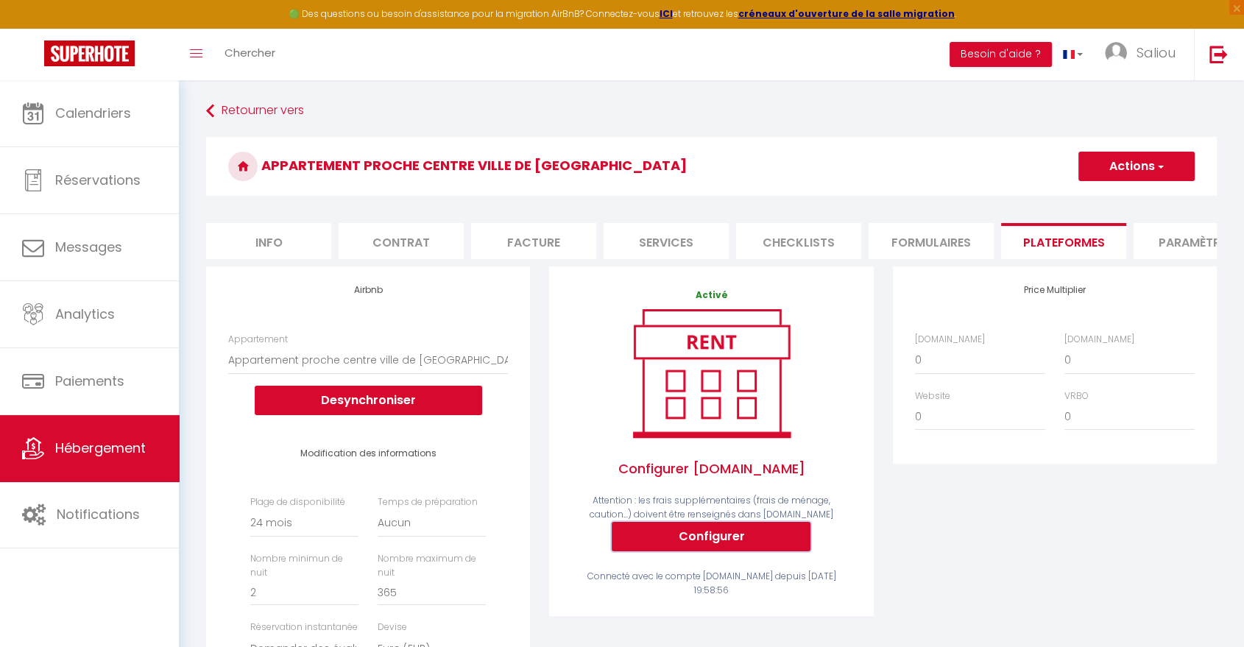
click at [762, 548] on button "Configurer" at bounding box center [711, 536] width 199 height 29
select select
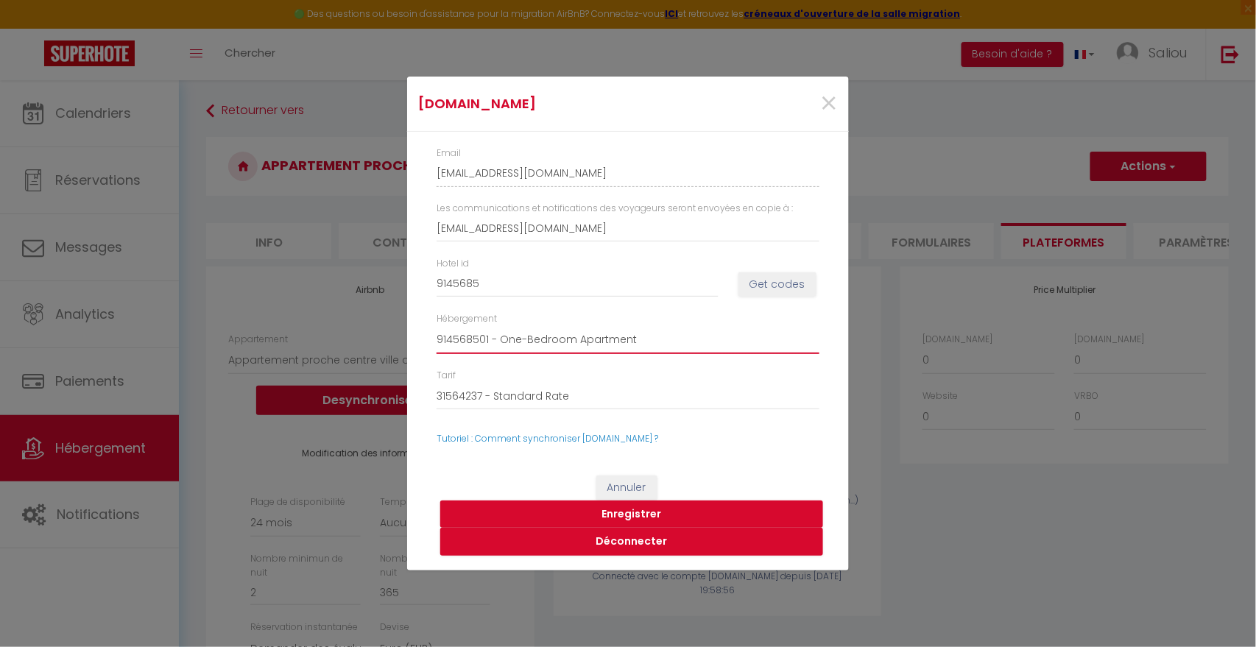
click at [576, 343] on select "914568501 - One-Bedroom Apartment 914568502 - One-Bedroom Apartment" at bounding box center [628, 340] width 383 height 28
select select "914568502"
click at [437, 326] on select "914568501 - One-Bedroom Apartment 914568502 - One-Bedroom Apartment" at bounding box center [628, 340] width 383 height 28
click at [660, 515] on button "Enregistrer" at bounding box center [631, 515] width 383 height 28
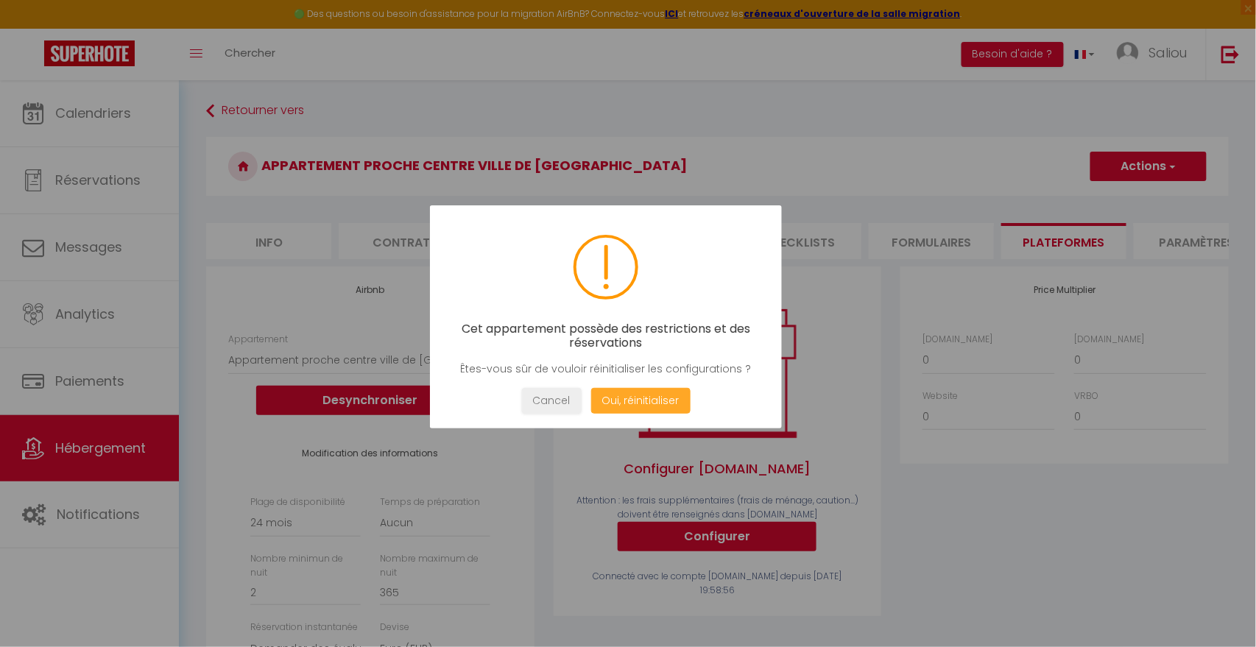
click at [654, 396] on button "Oui, réinitialiser" at bounding box center [640, 401] width 99 height 26
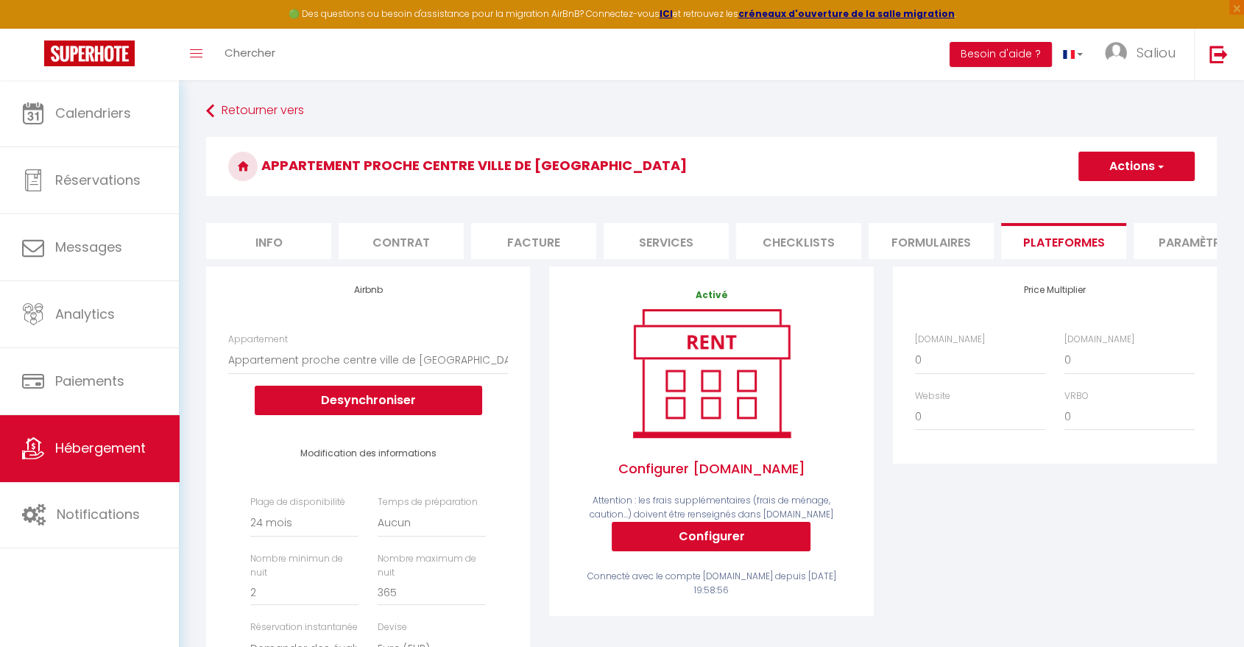
select select
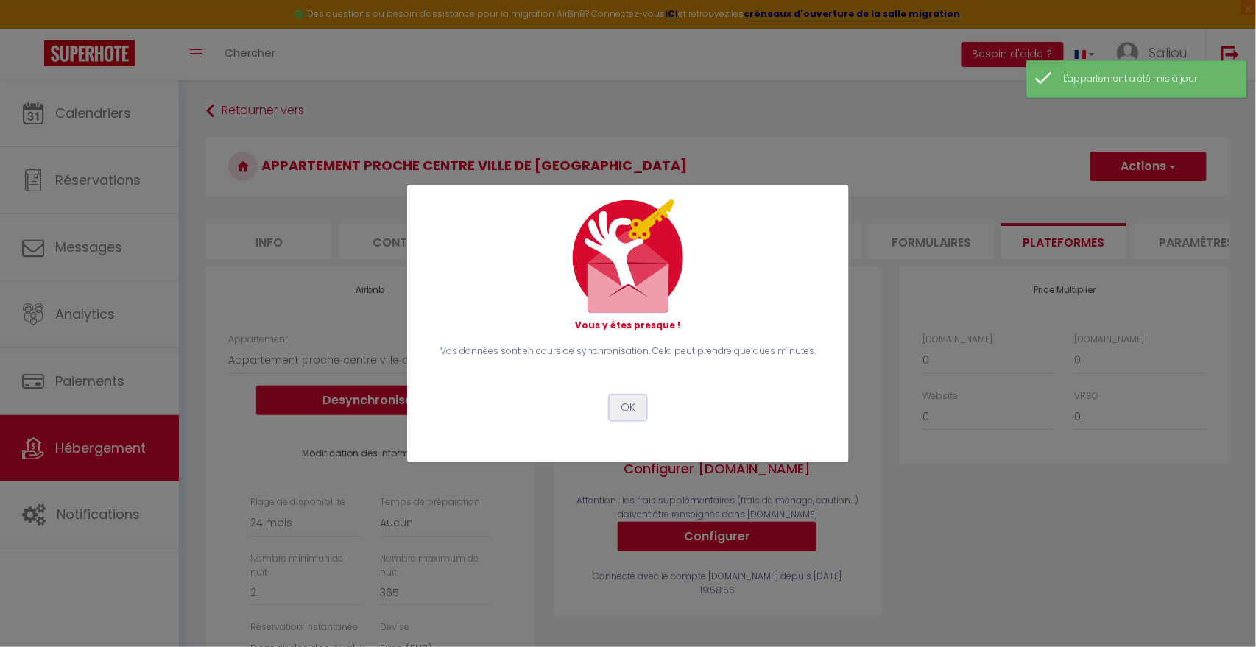
click at [625, 408] on button "OK" at bounding box center [628, 407] width 37 height 25
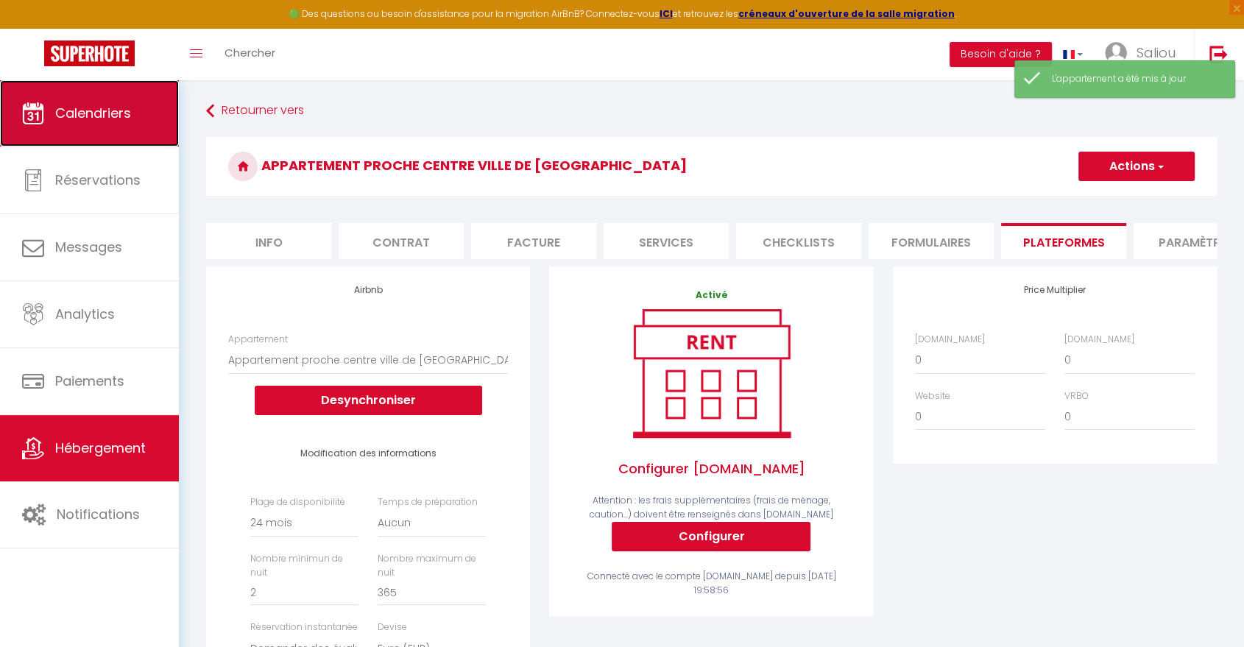
click at [99, 124] on link "Calendriers" at bounding box center [89, 113] width 179 height 66
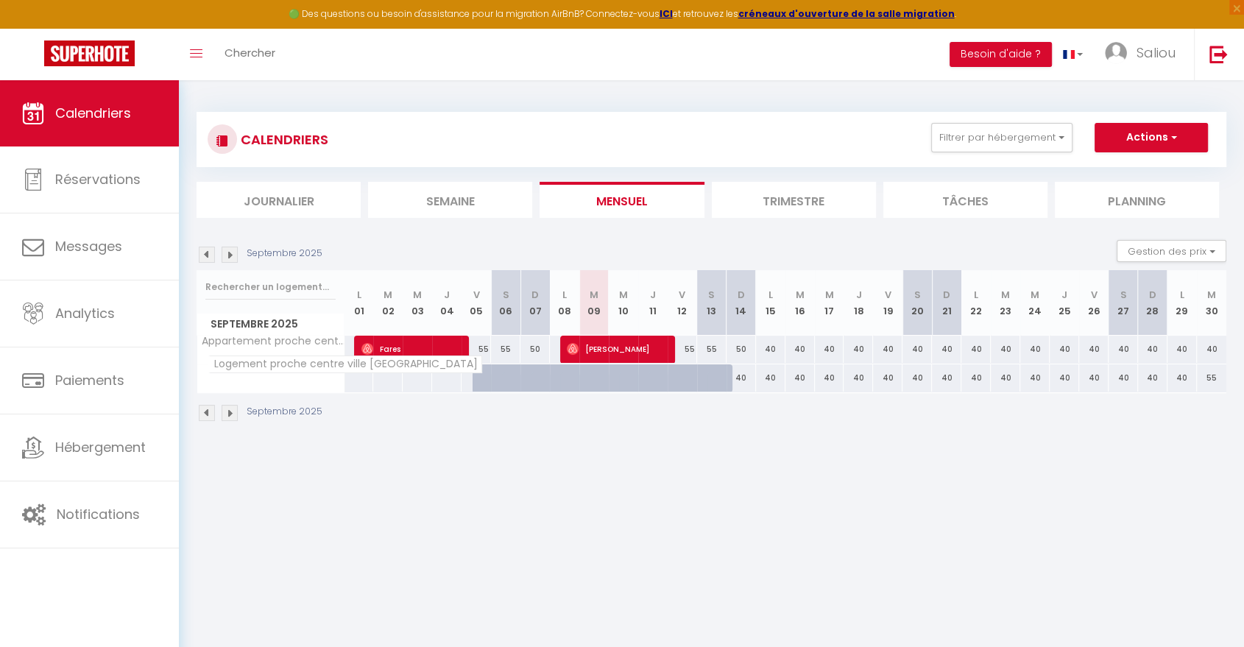
click at [276, 373] on span "Logement proche centre ville [GEOGRAPHIC_DATA][PERSON_NAME]" at bounding box center [345, 365] width 274 height 18
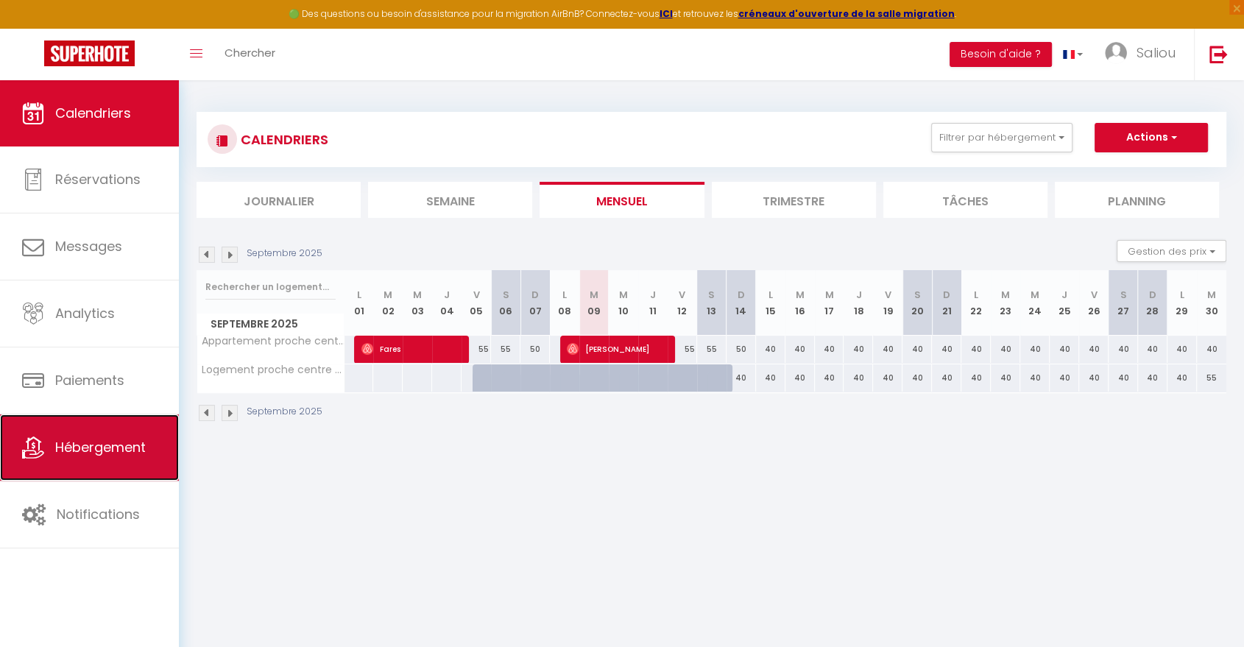
click at [102, 451] on span "Hébergement" at bounding box center [100, 447] width 91 height 18
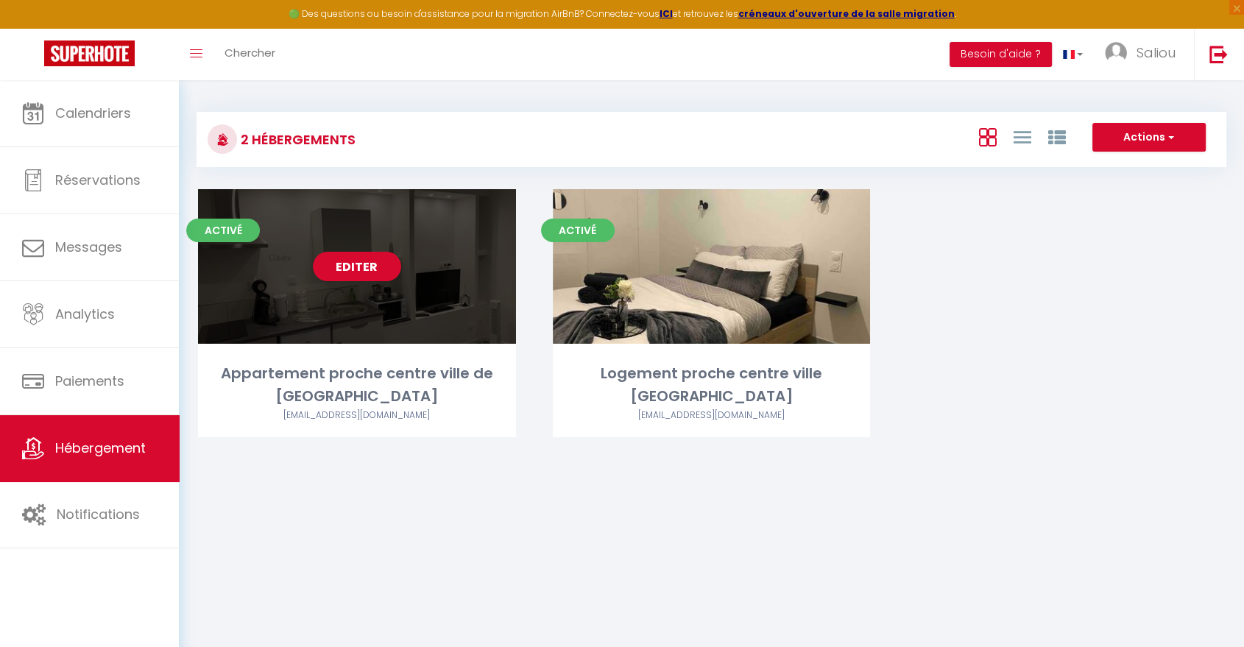
click at [362, 269] on link "Editer" at bounding box center [357, 266] width 88 height 29
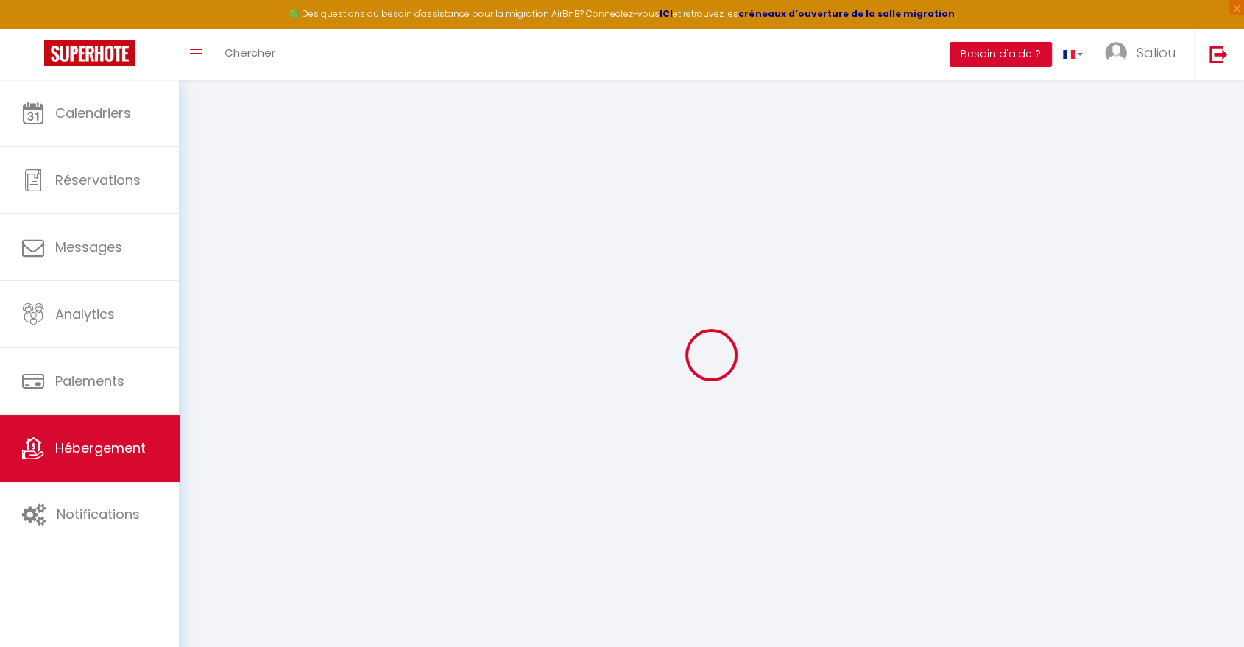
type input "Appartement proche centre ville de [GEOGRAPHIC_DATA][PERSON_NAME]"
type input "45"
type input "20"
select select
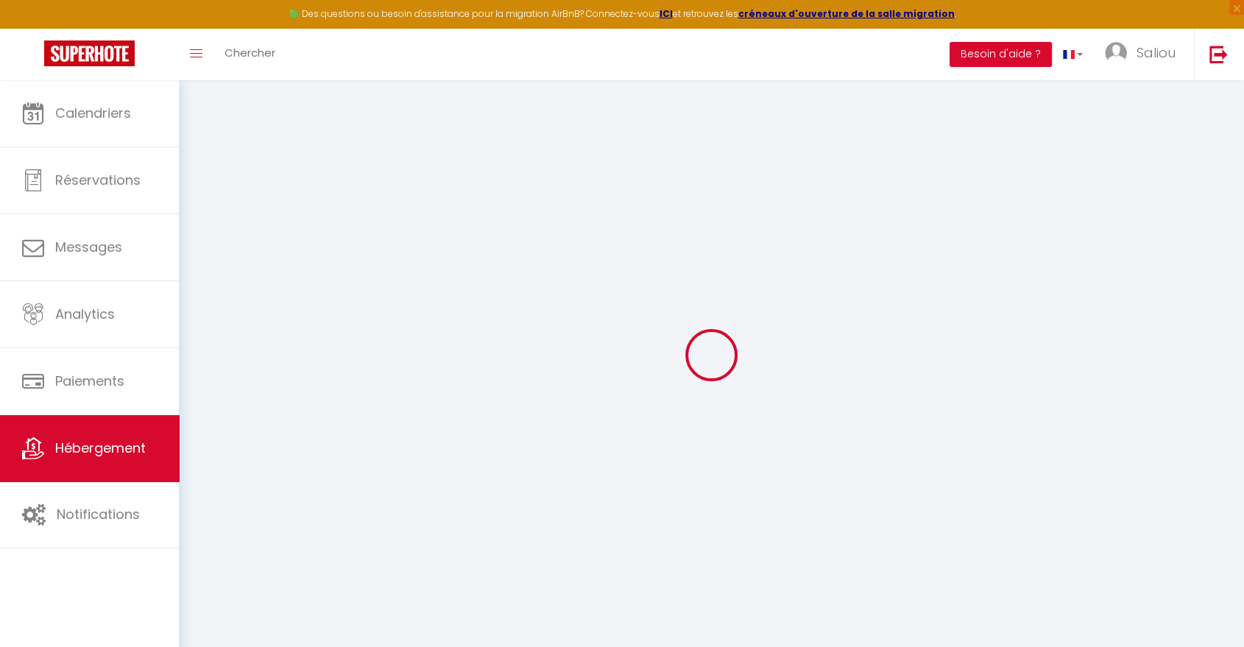
select select
type input "[STREET_ADDRESS]"
type input "02100"
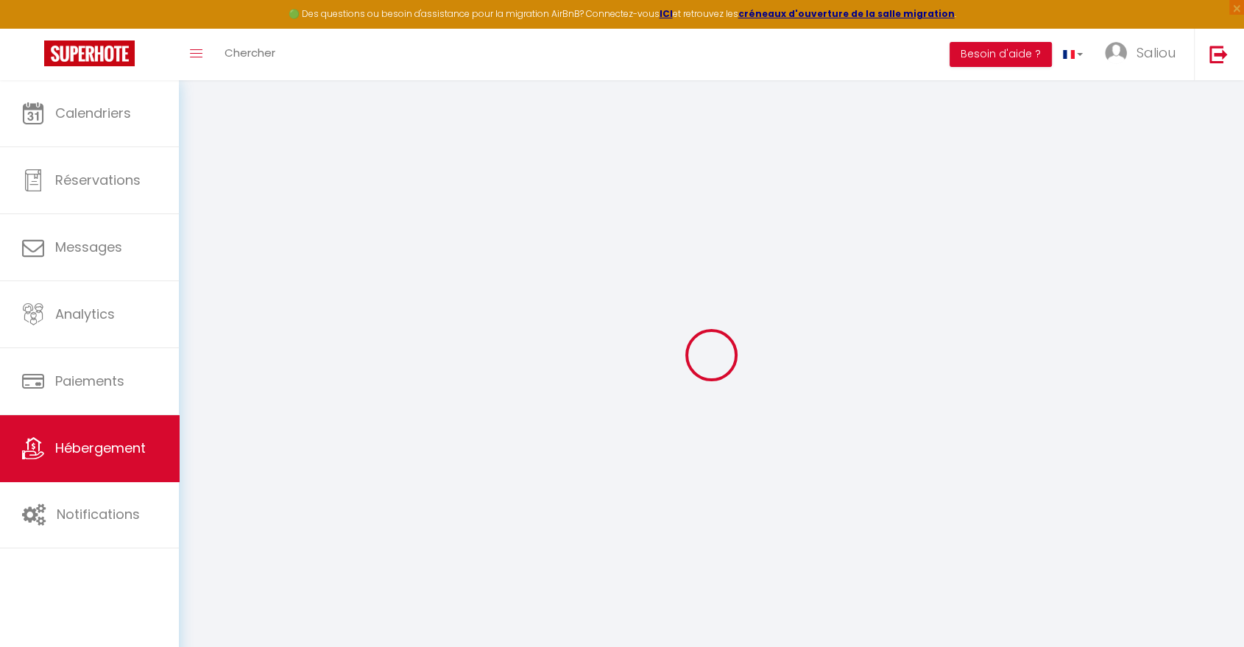
type input "[GEOGRAPHIC_DATA][PERSON_NAME]"
type input "[EMAIL_ADDRESS][DOMAIN_NAME]"
select select
checkbox input "false"
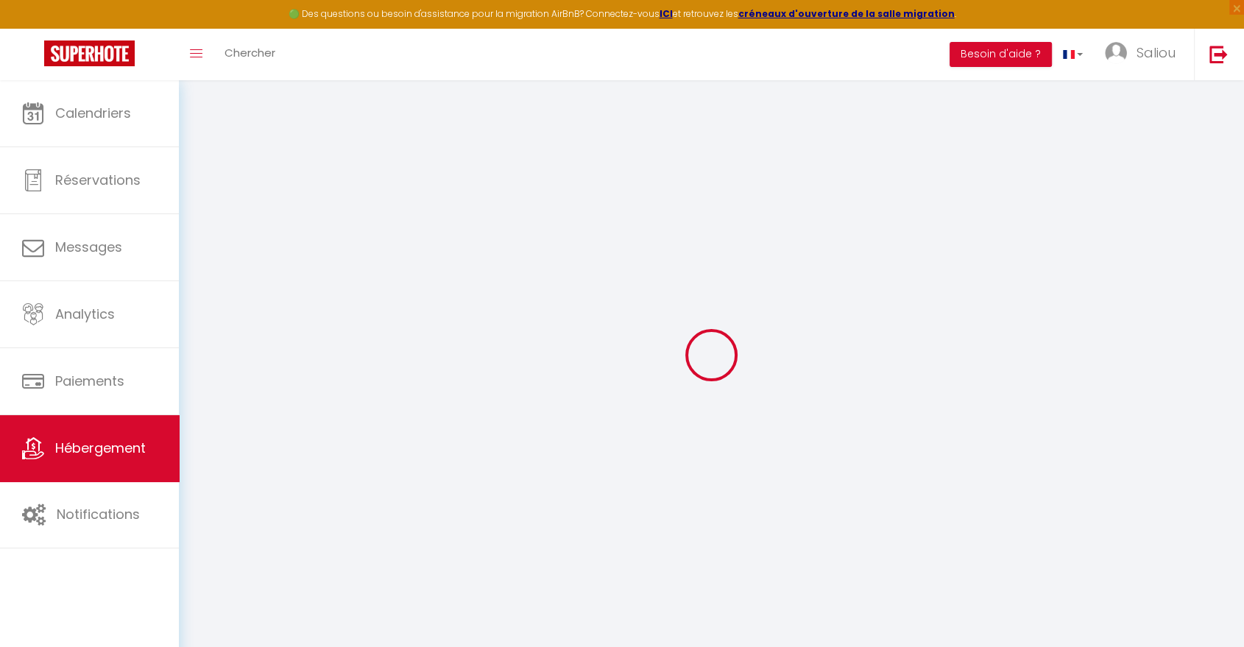
checkbox input "false"
select select
type input "0"
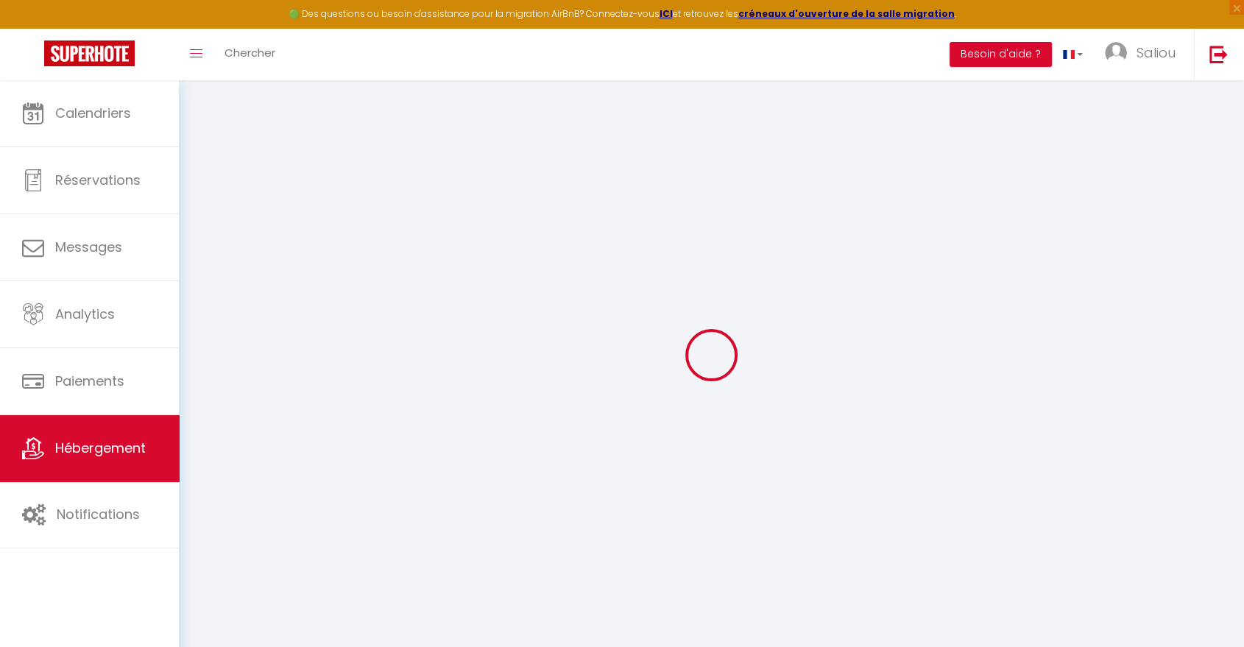
type input "0"
select select
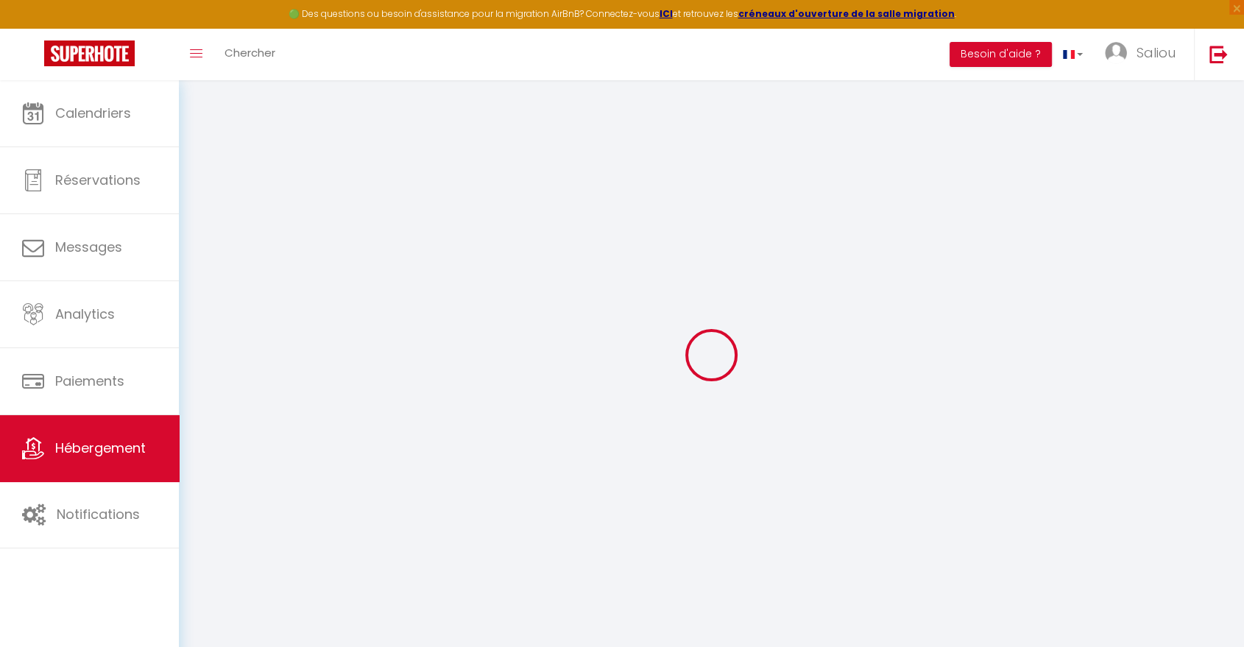
select select
checkbox input "false"
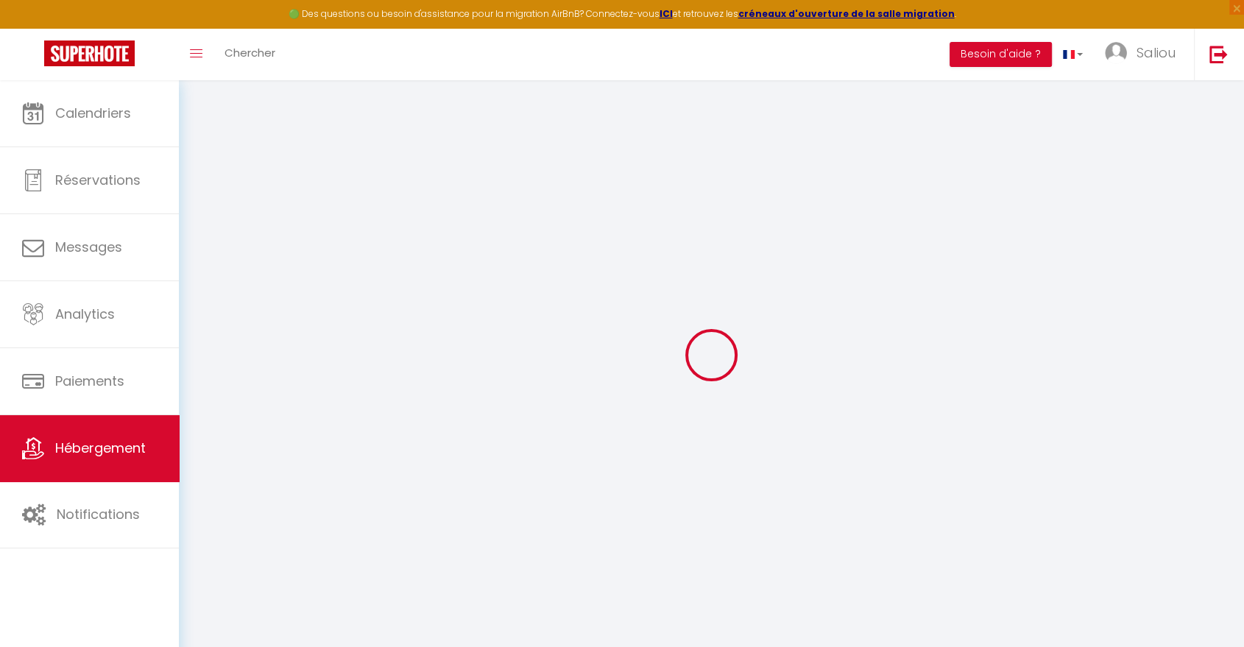
checkbox input "false"
select select
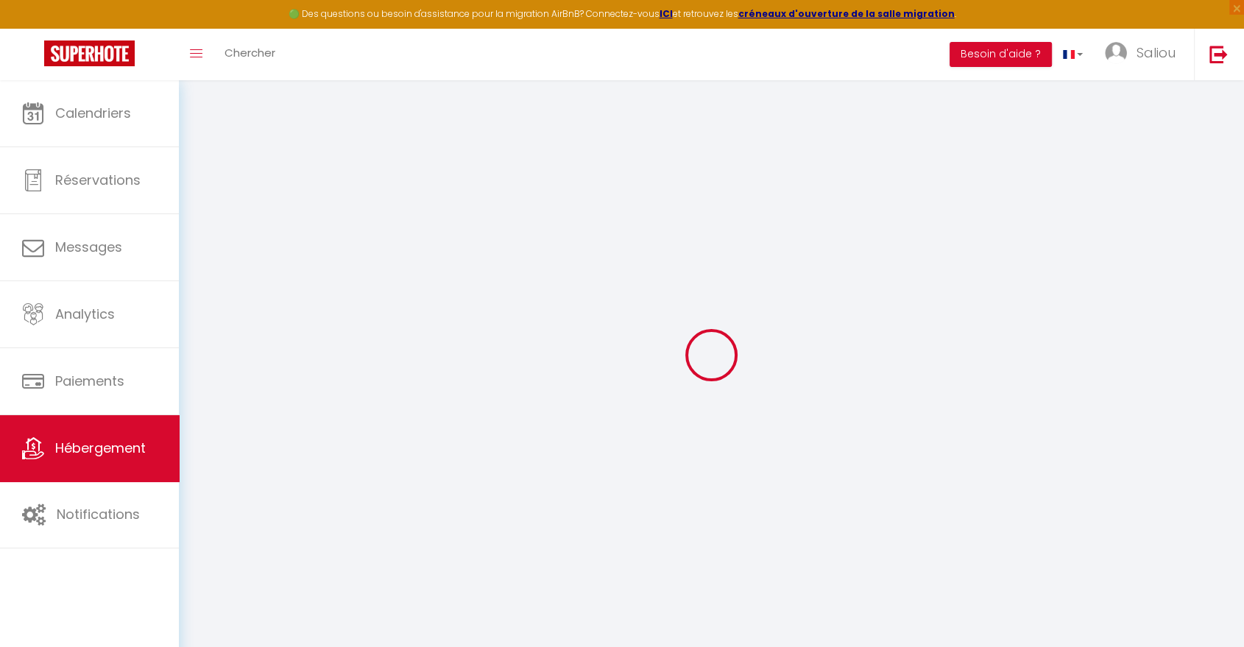
select select
checkbox input "false"
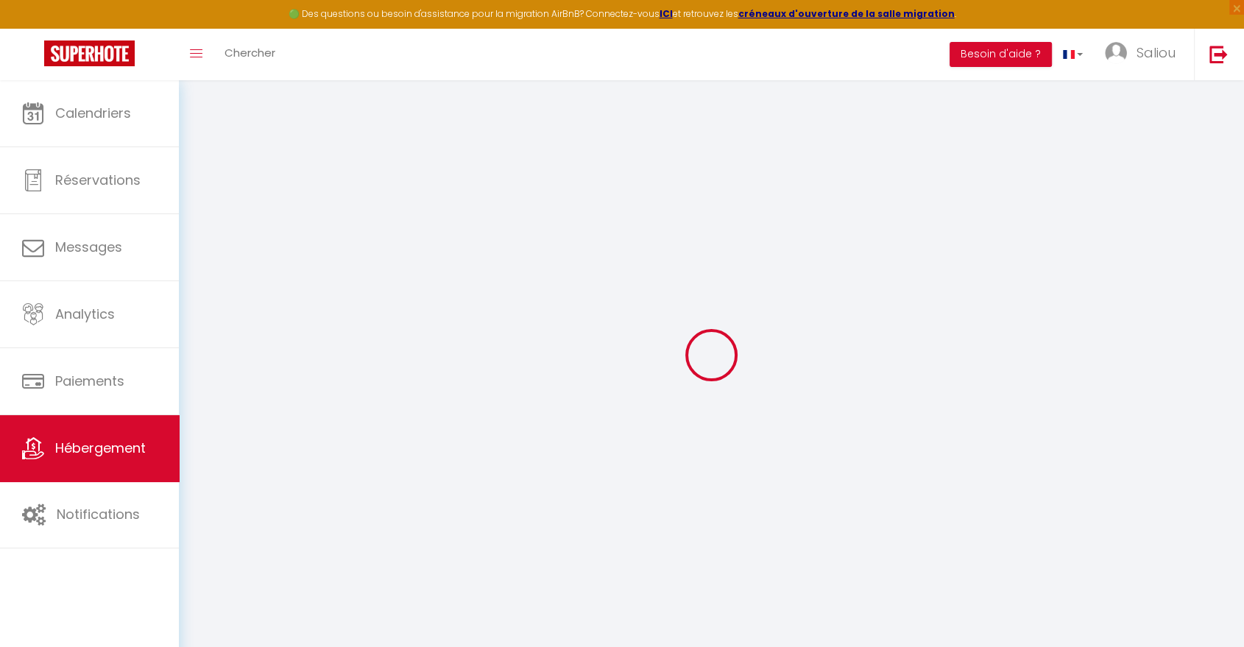
checkbox input "false"
select select
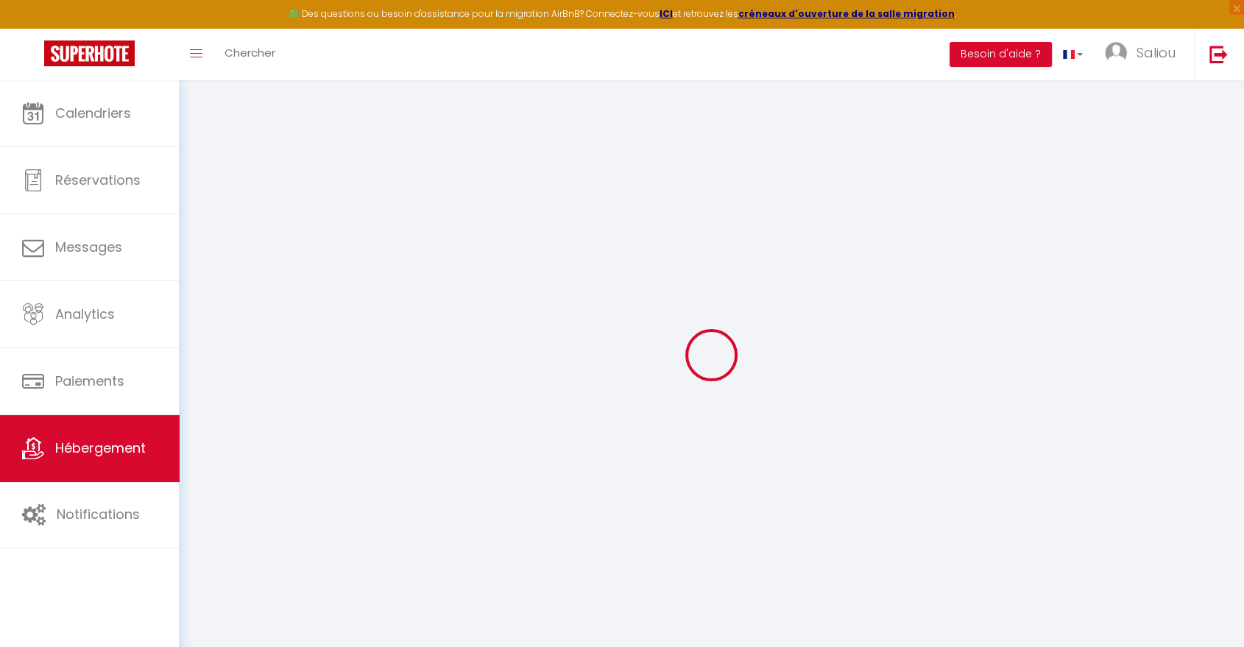
select select
checkbox input "false"
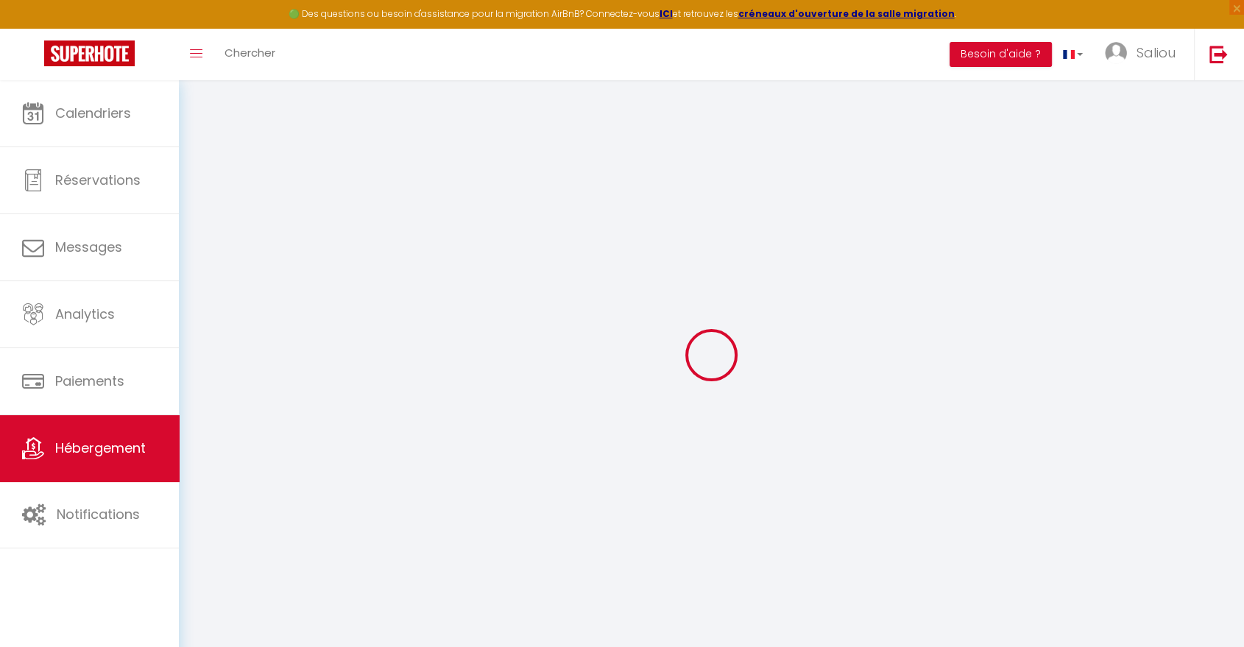
checkbox input "false"
select select
checkbox input "false"
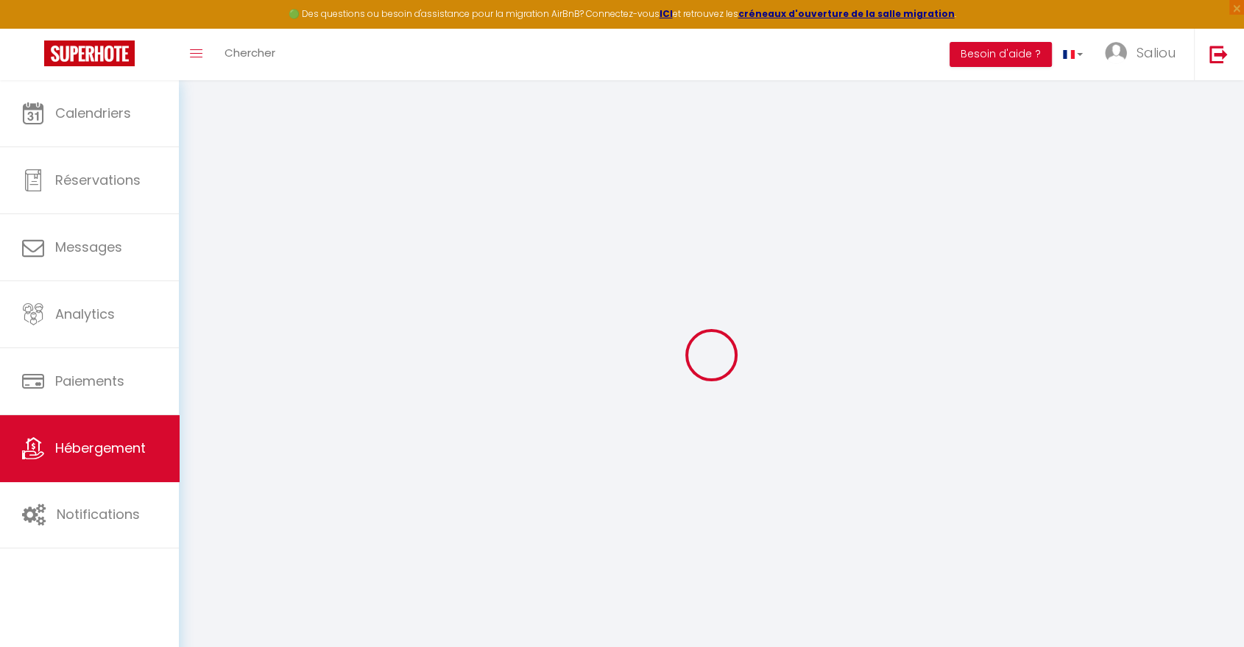
checkbox input "false"
select select
checkbox input "false"
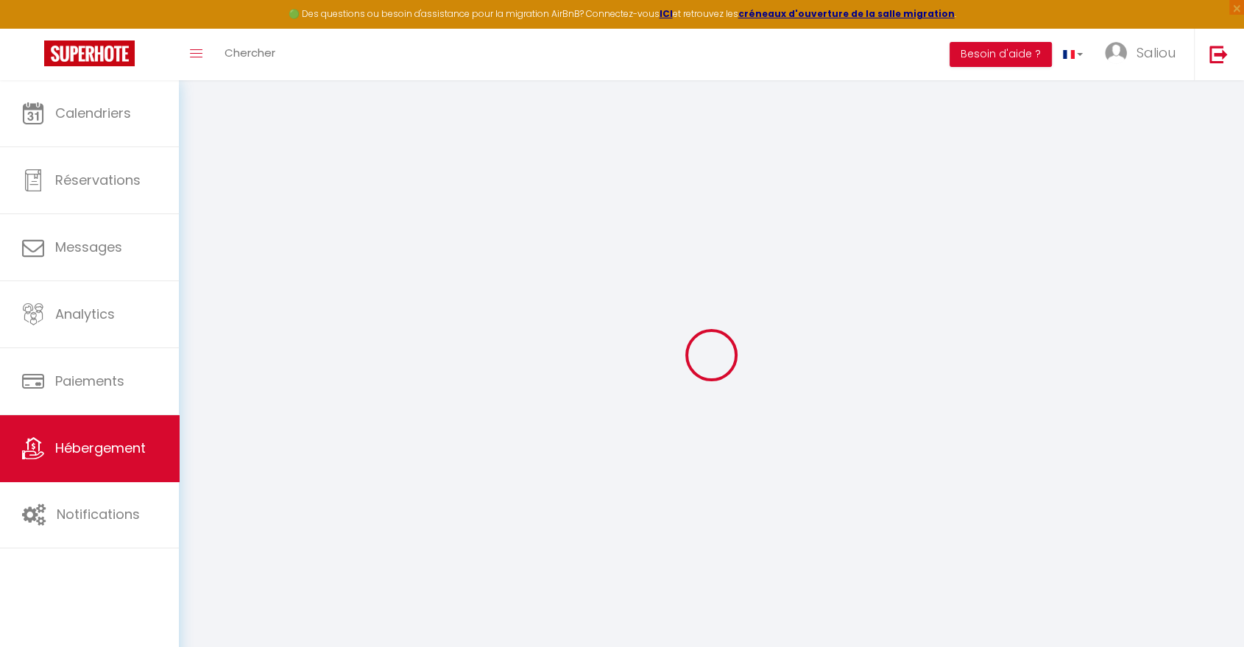
checkbox input "false"
select select "16:00"
select select "23:45"
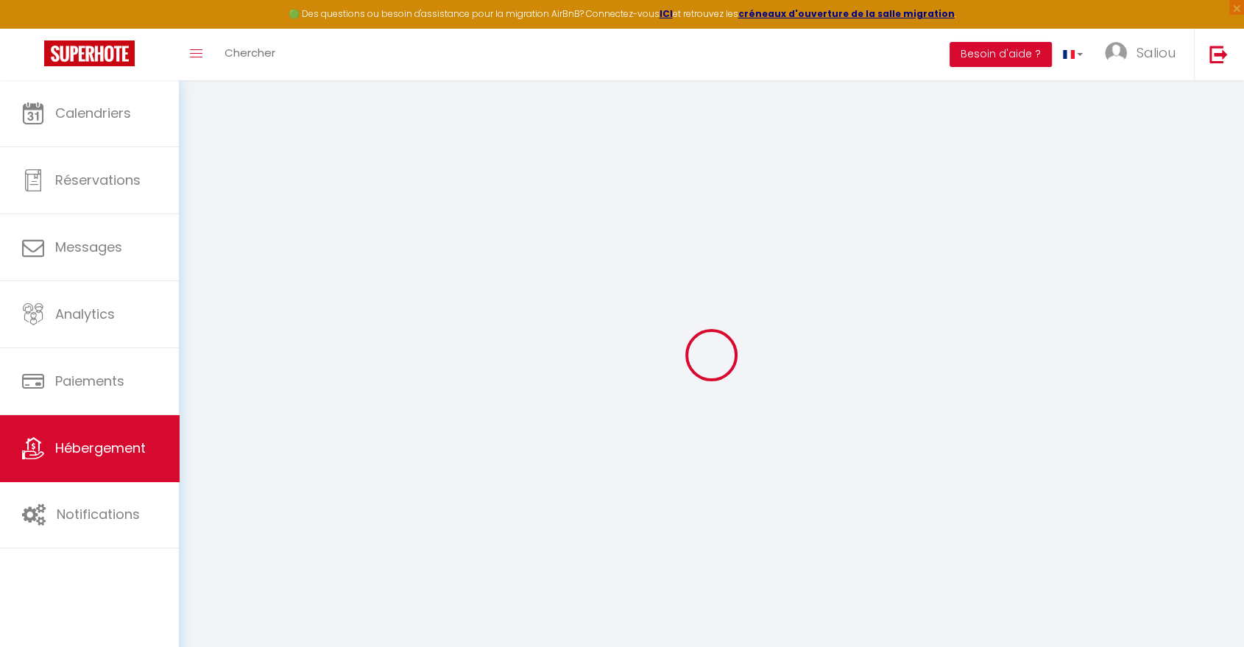
select select "11:00"
select select "30"
select select "120"
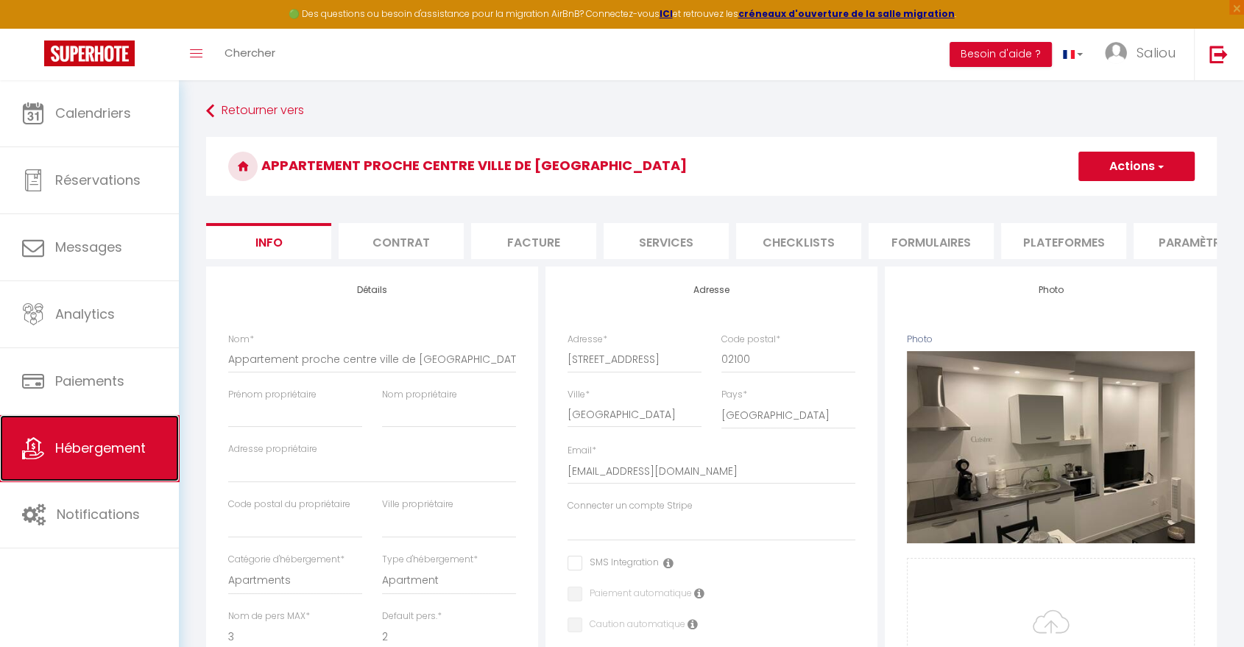
click at [102, 448] on span "Hébergement" at bounding box center [100, 448] width 91 height 18
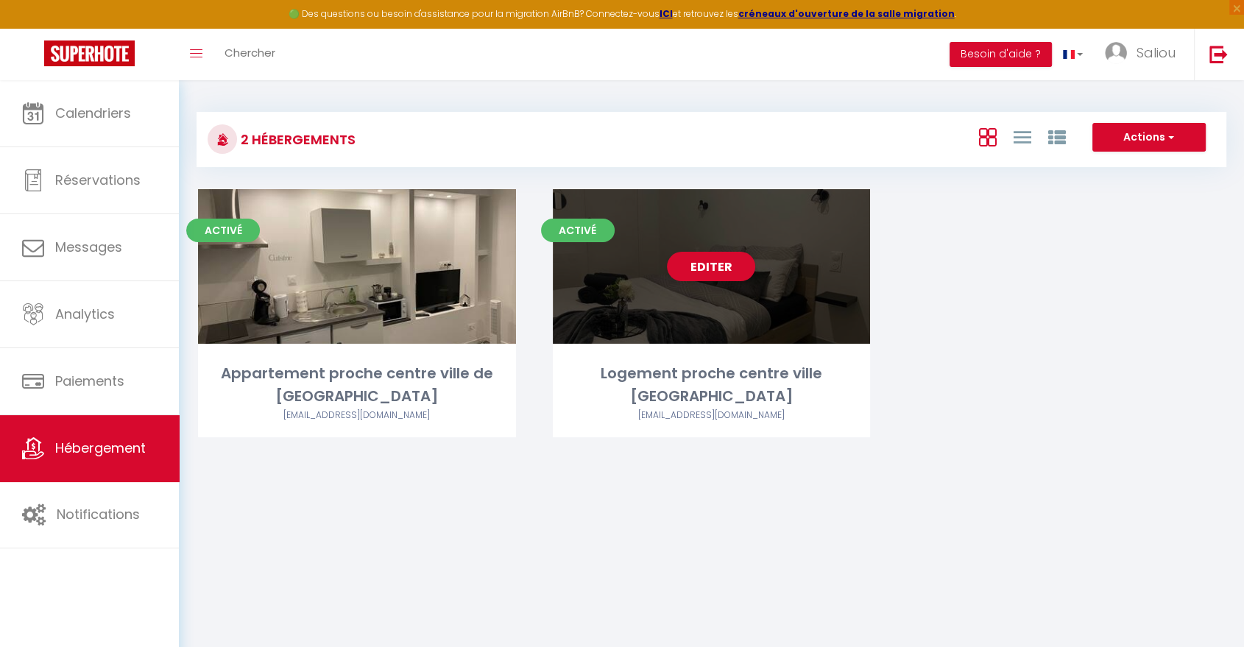
click at [719, 287] on div "Editer" at bounding box center [712, 266] width 318 height 155
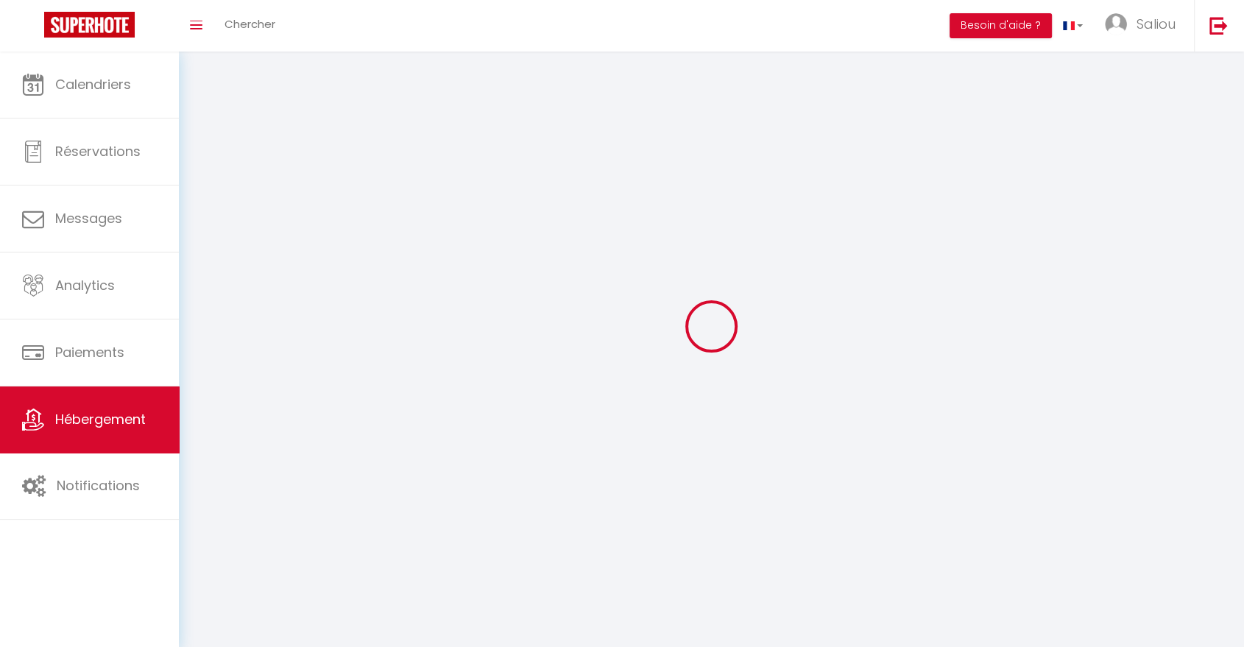
select select
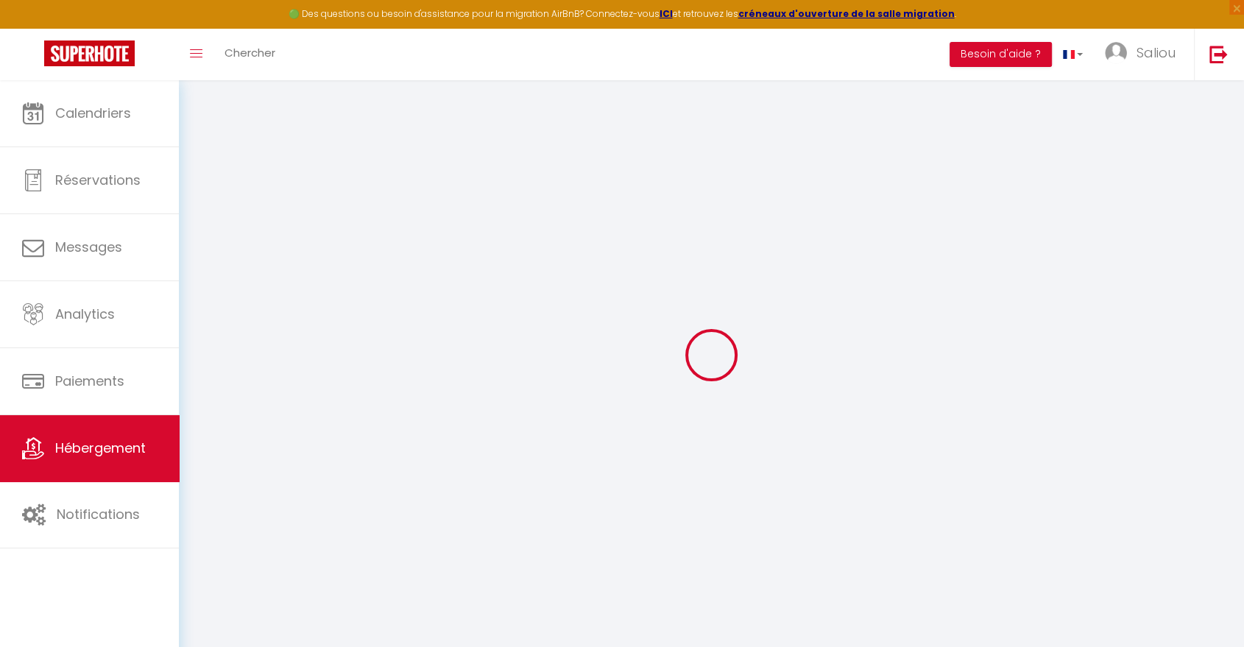
select select
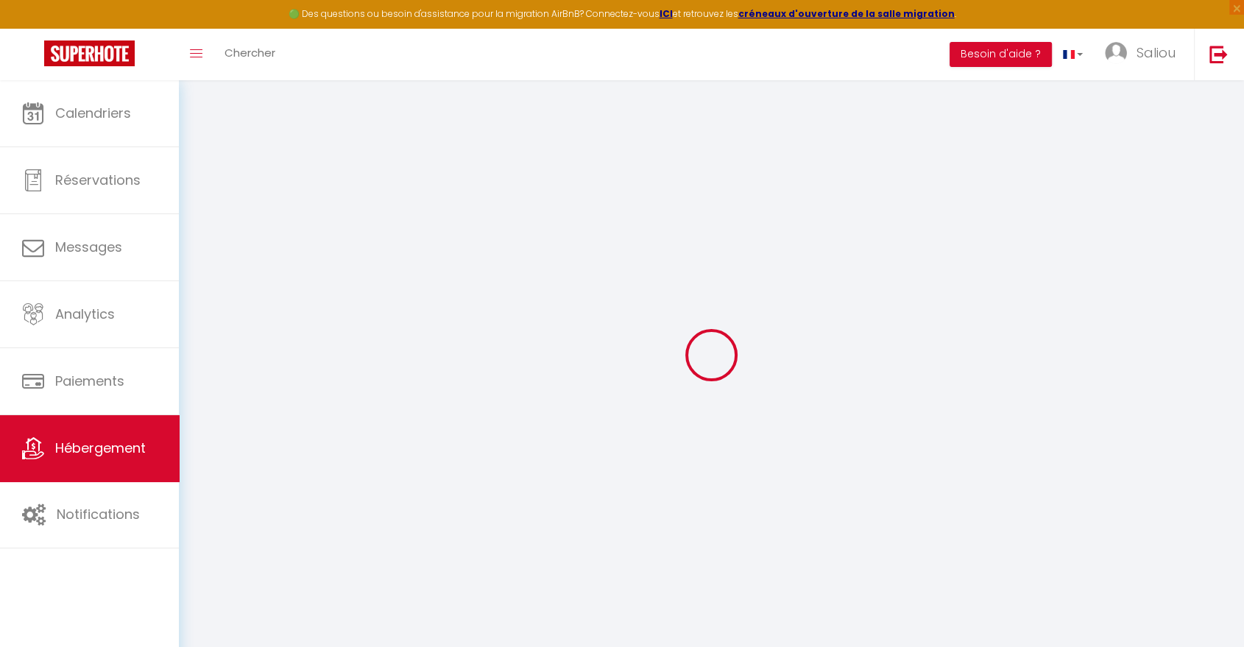
select select
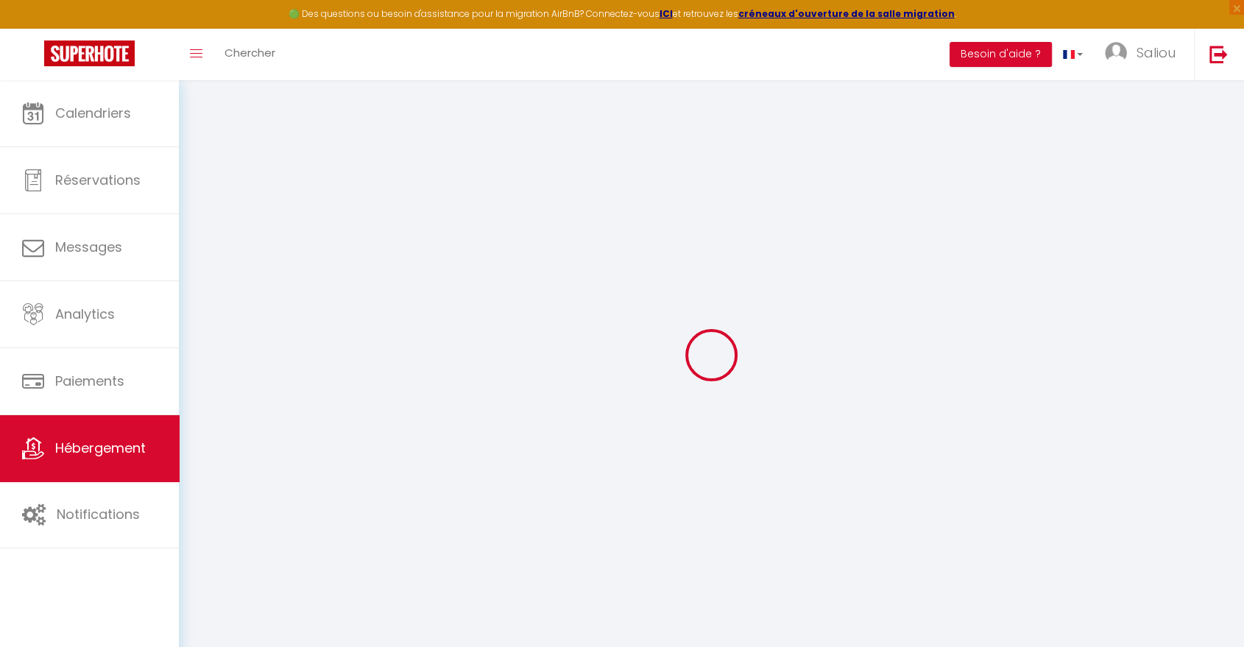
type input "[PERSON_NAME][EMAIL_ADDRESS][DOMAIN_NAME]"
type input "[EMAIL_ADDRESS][DOMAIN_NAME]"
type input "9149395"
select select "18378-684187438688599200"
select select
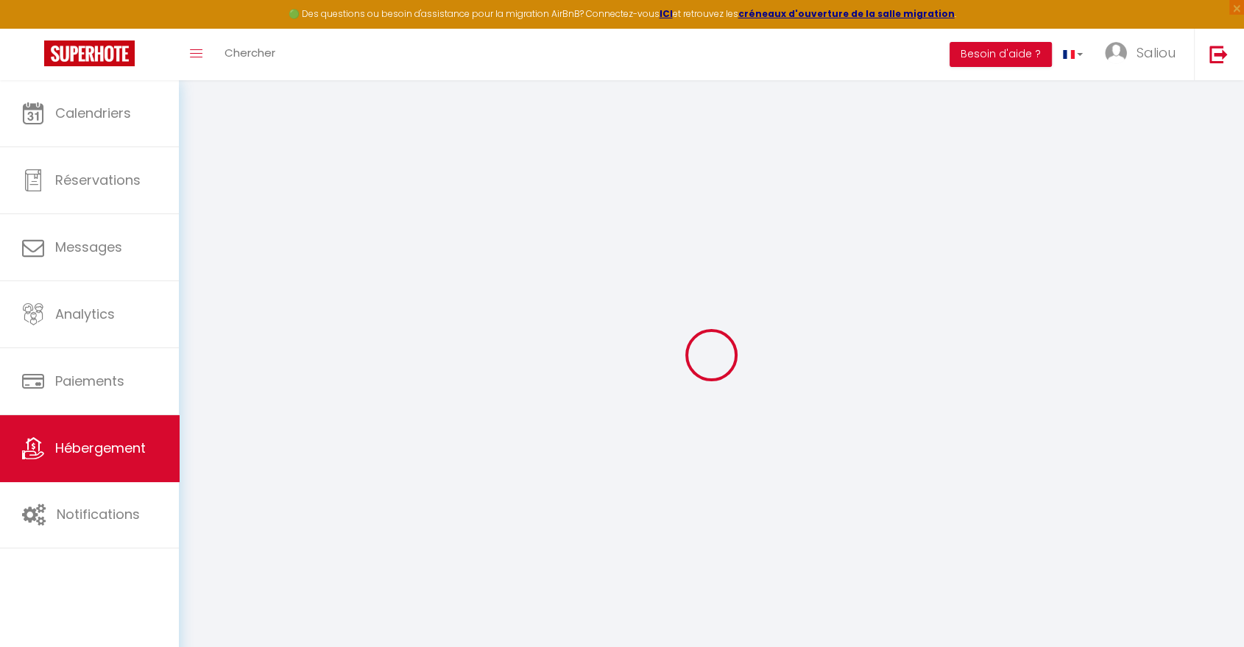
checkbox input "false"
select select "16:00"
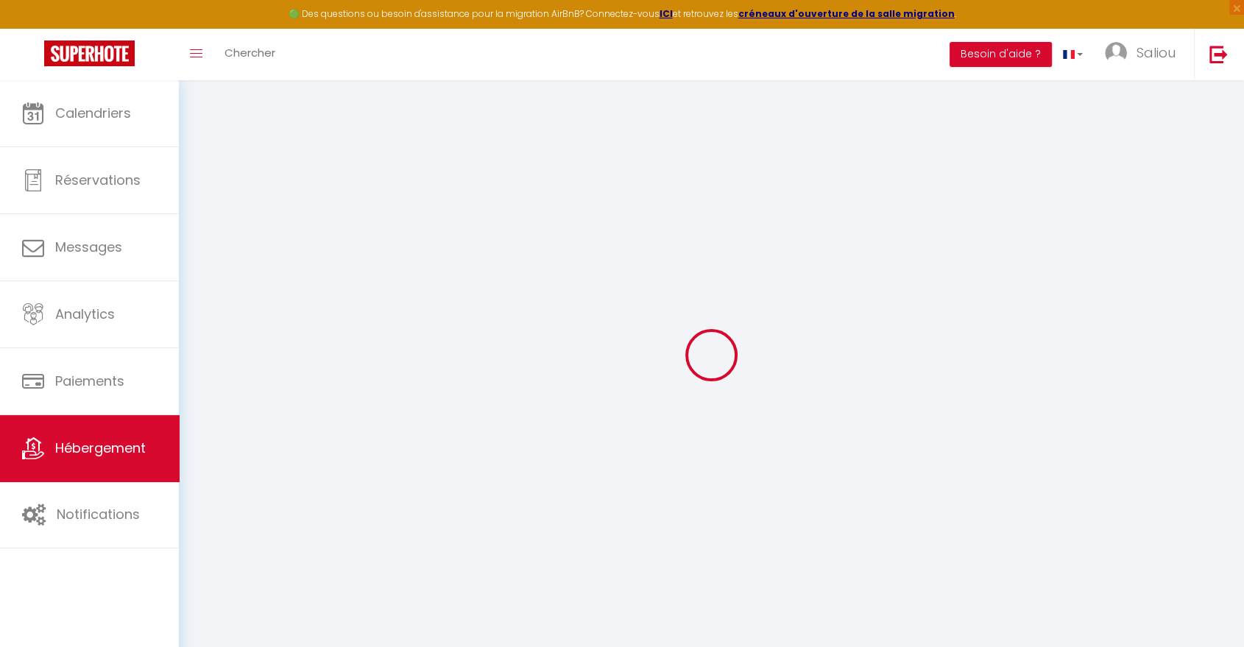
select select "23:45"
select select "11:00"
select select "30"
select select "120"
select select "90"
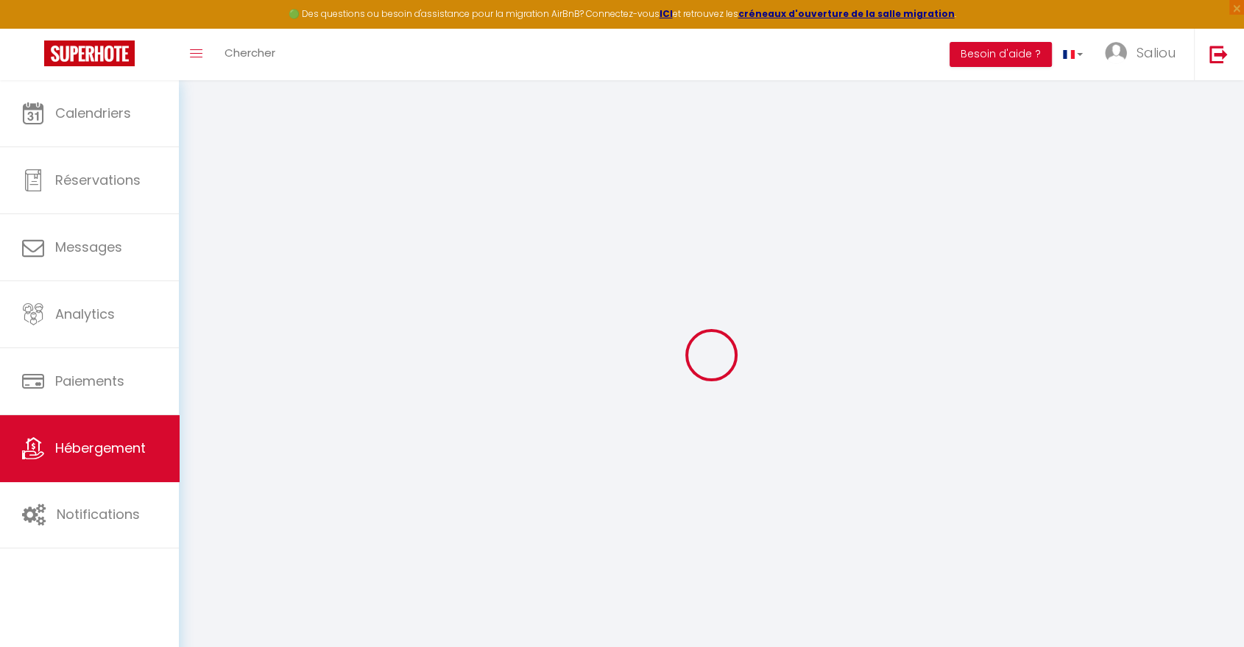
select select "well_reviewed_guests"
select select "EUR"
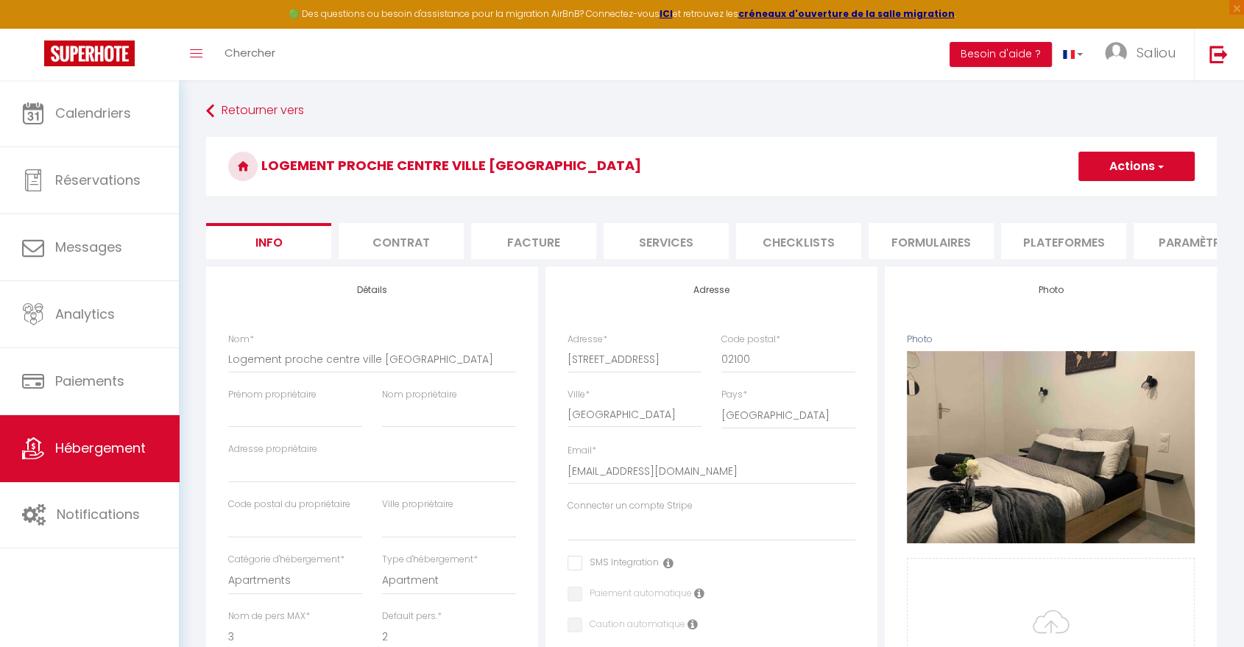
click at [1074, 249] on li "Plateformes" at bounding box center [1063, 241] width 125 height 36
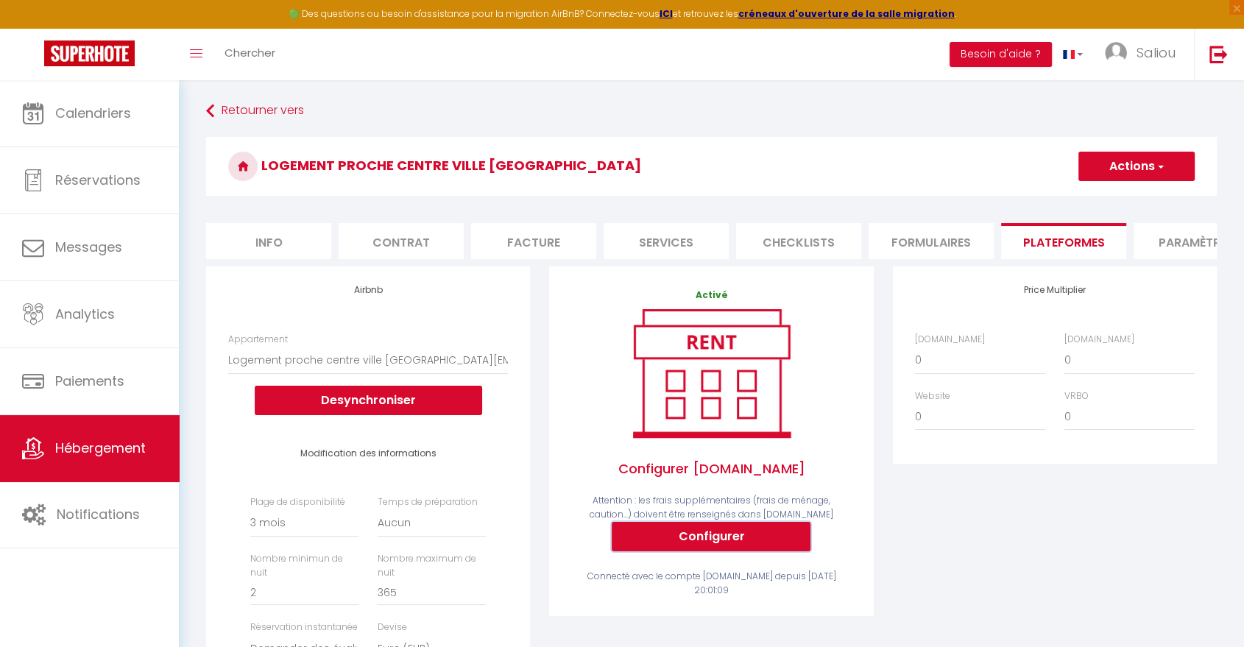
click at [727, 543] on button "Configurer" at bounding box center [711, 536] width 199 height 29
select select
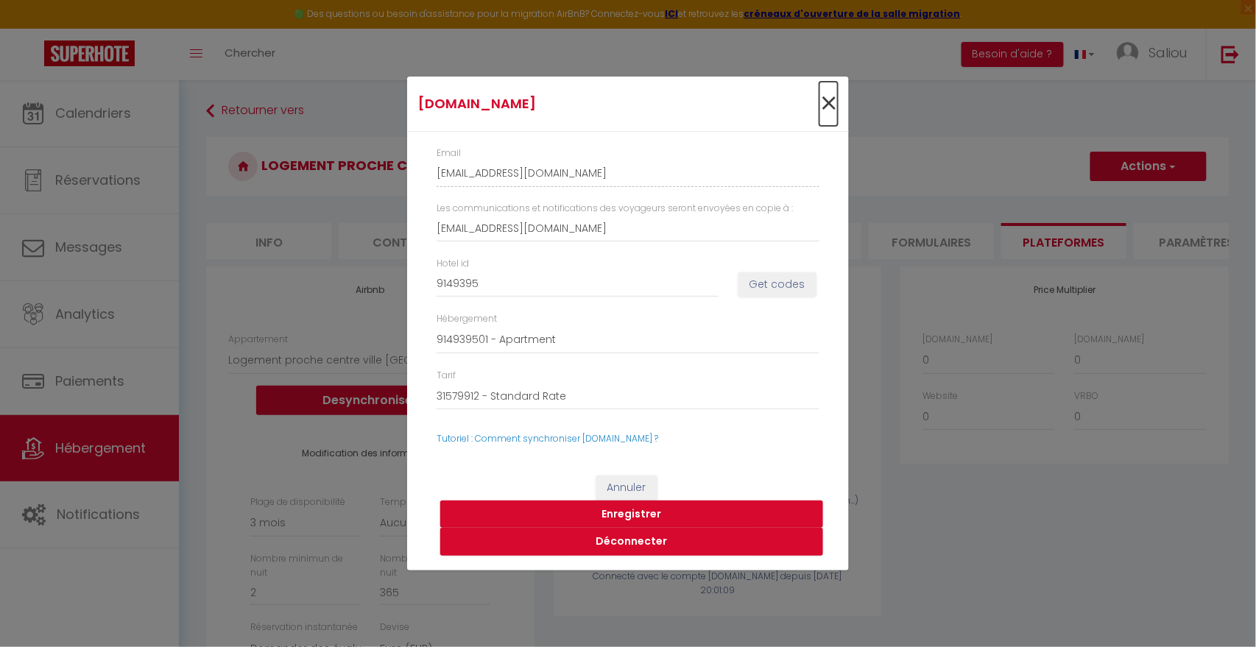
click at [828, 107] on span "×" at bounding box center [828, 104] width 18 height 44
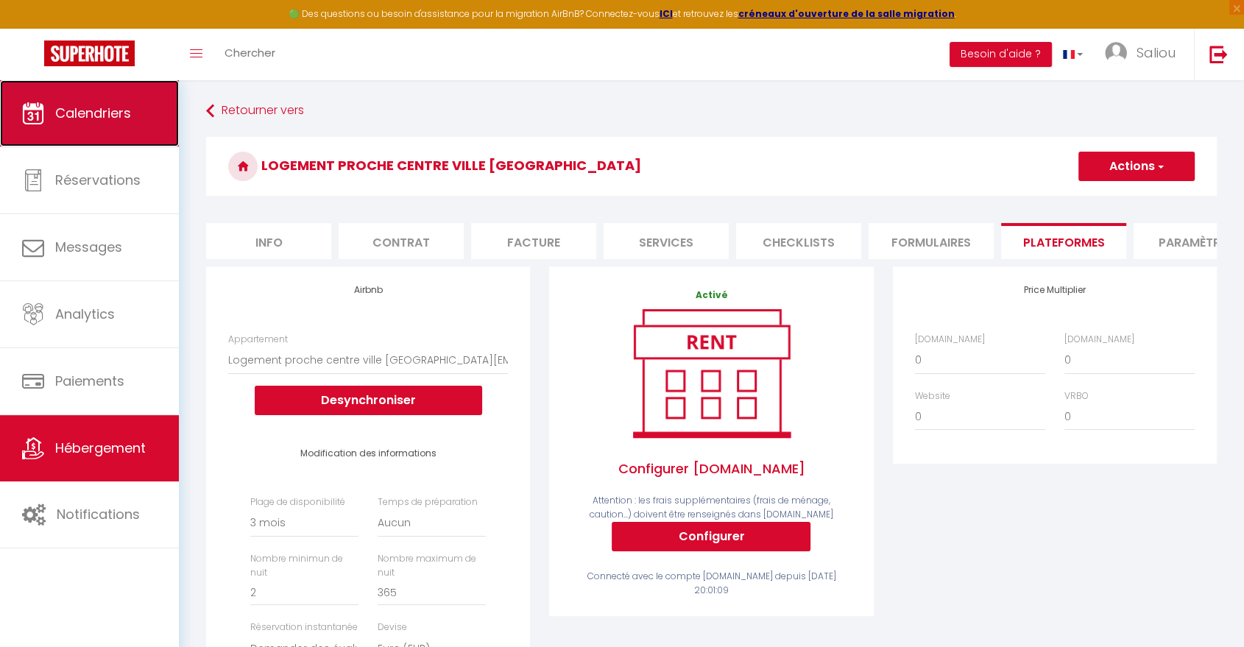
click at [128, 129] on link "Calendriers" at bounding box center [89, 113] width 179 height 66
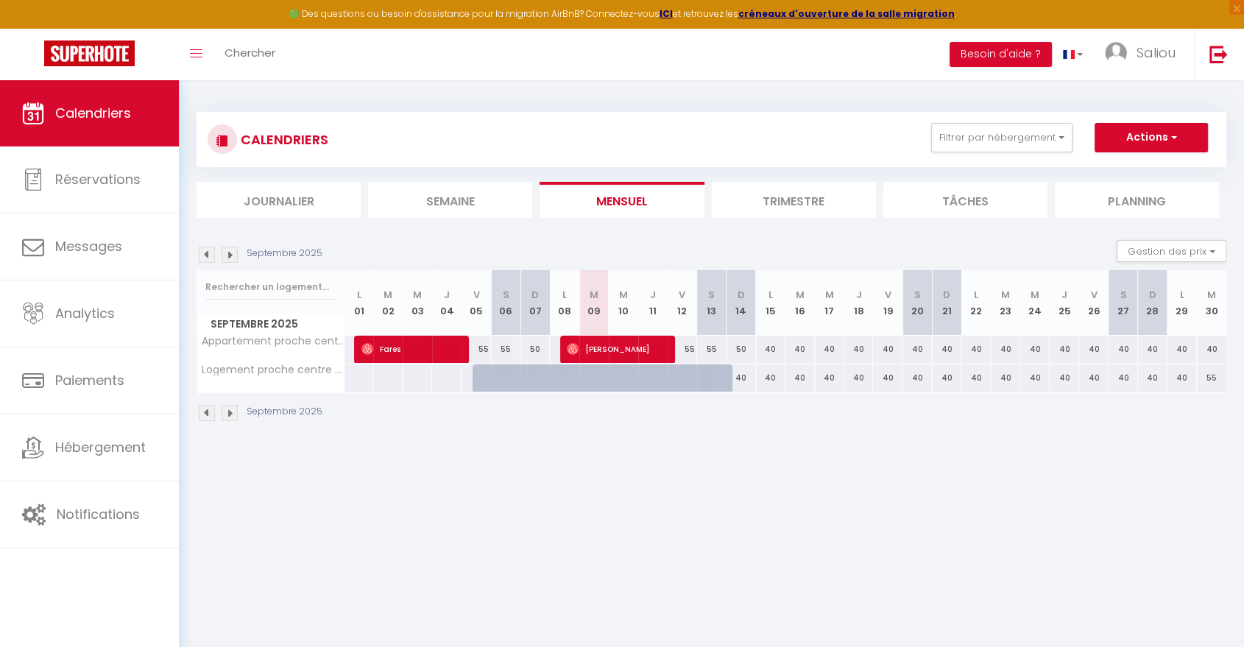
click at [231, 258] on img at bounding box center [230, 255] width 16 height 16
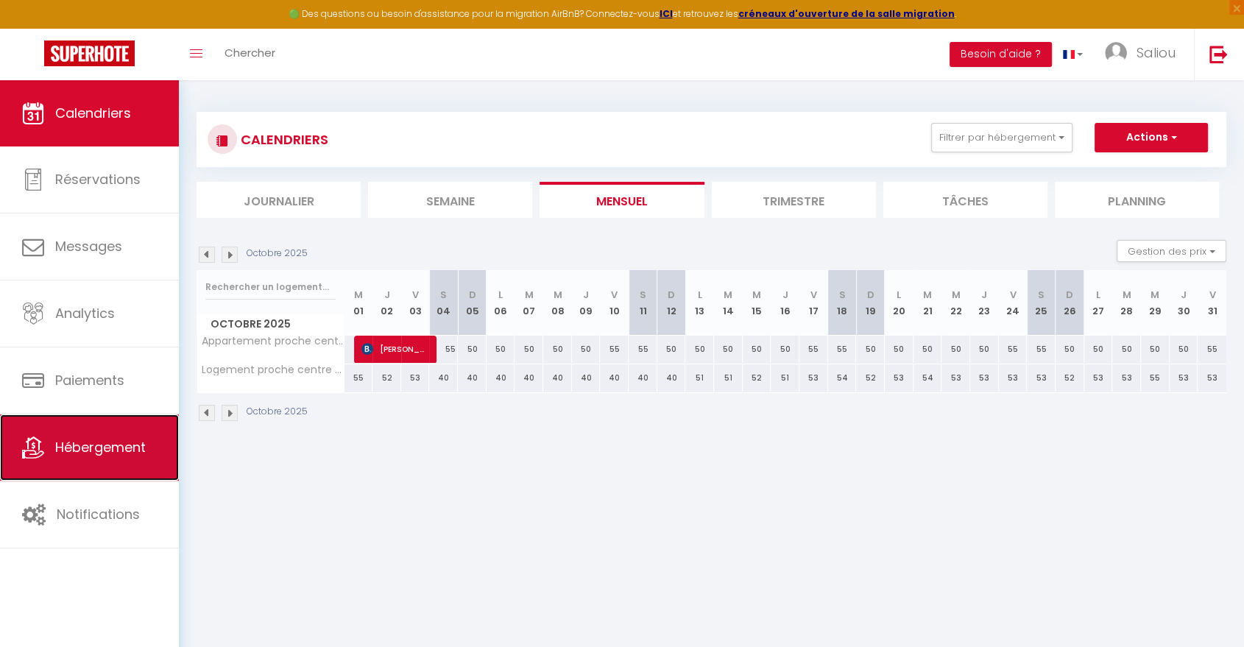
click at [104, 450] on span "Hébergement" at bounding box center [100, 447] width 91 height 18
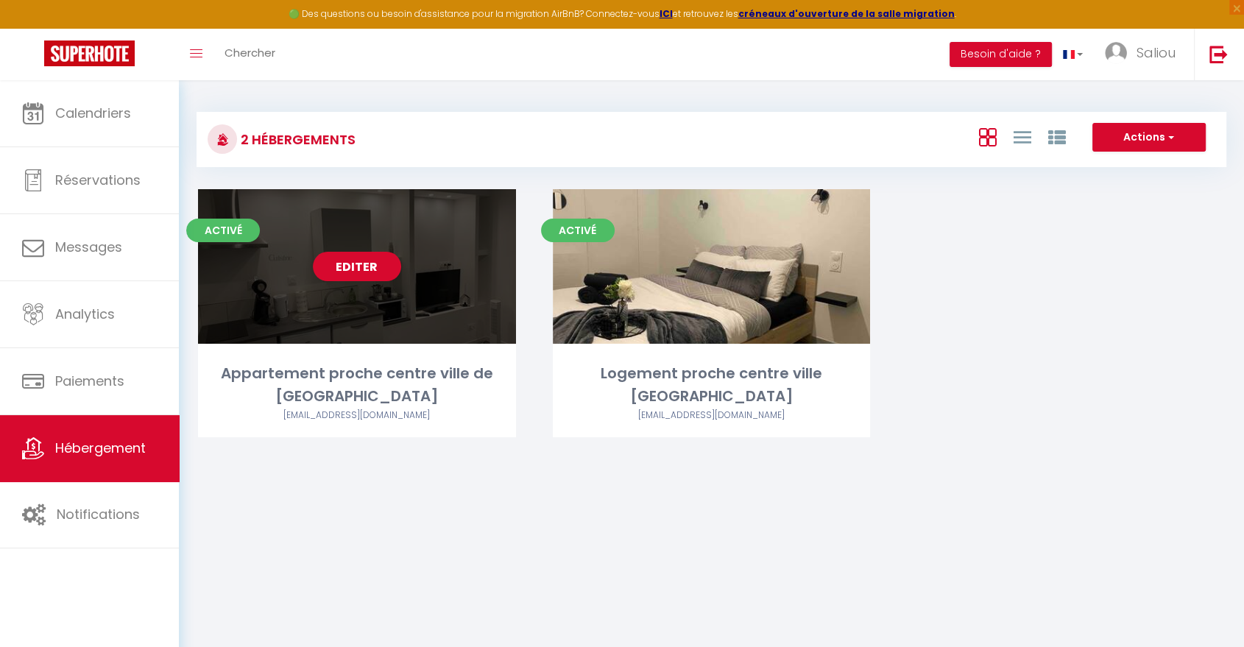
click at [362, 268] on link "Editer" at bounding box center [357, 266] width 88 height 29
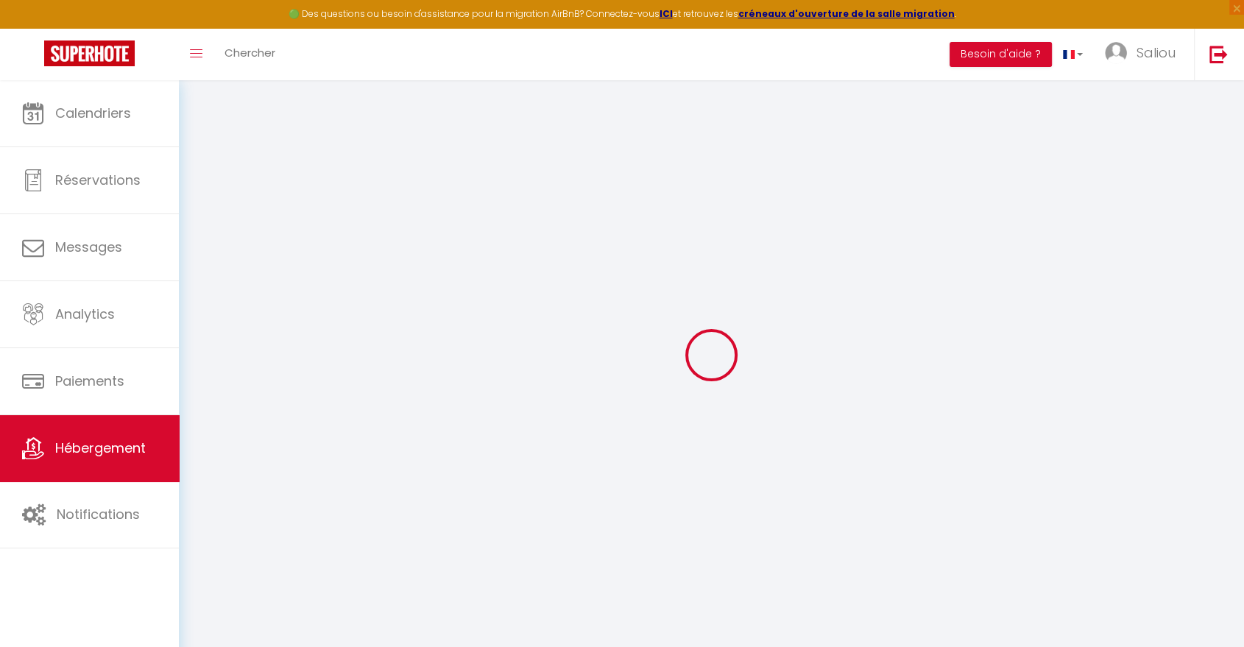
select select "914568502"
select select
checkbox input "false"
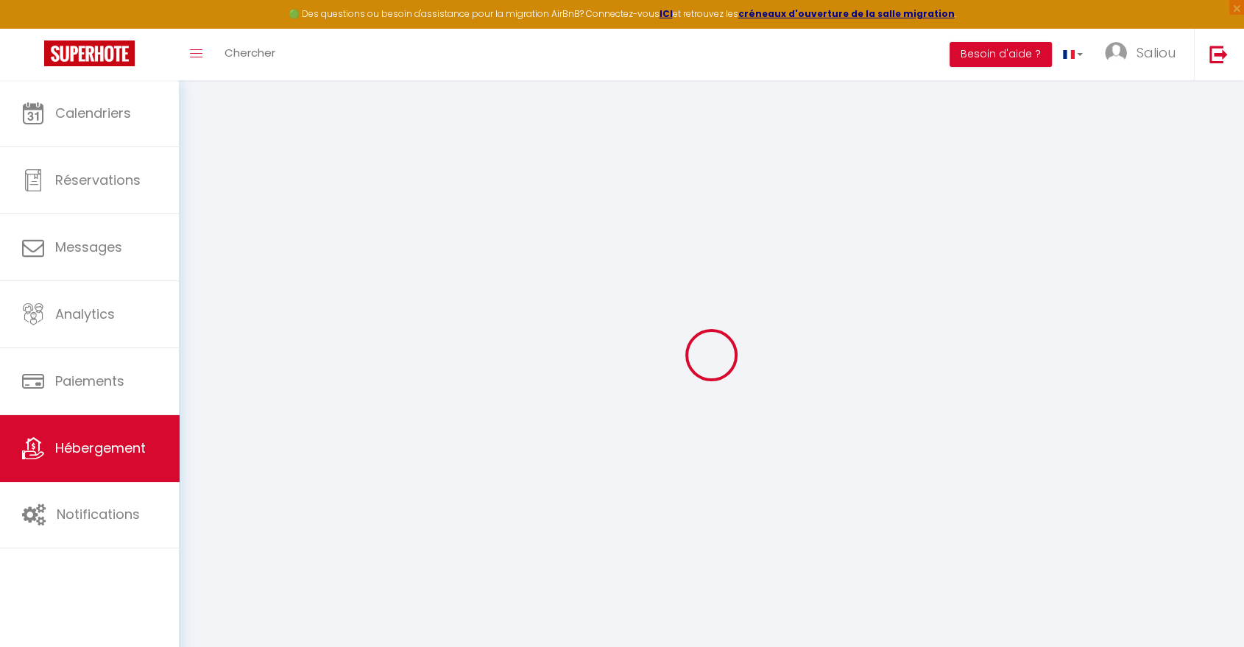
checkbox input "false"
select select "-1"
select select "well_reviewed_guests"
select select "EUR"
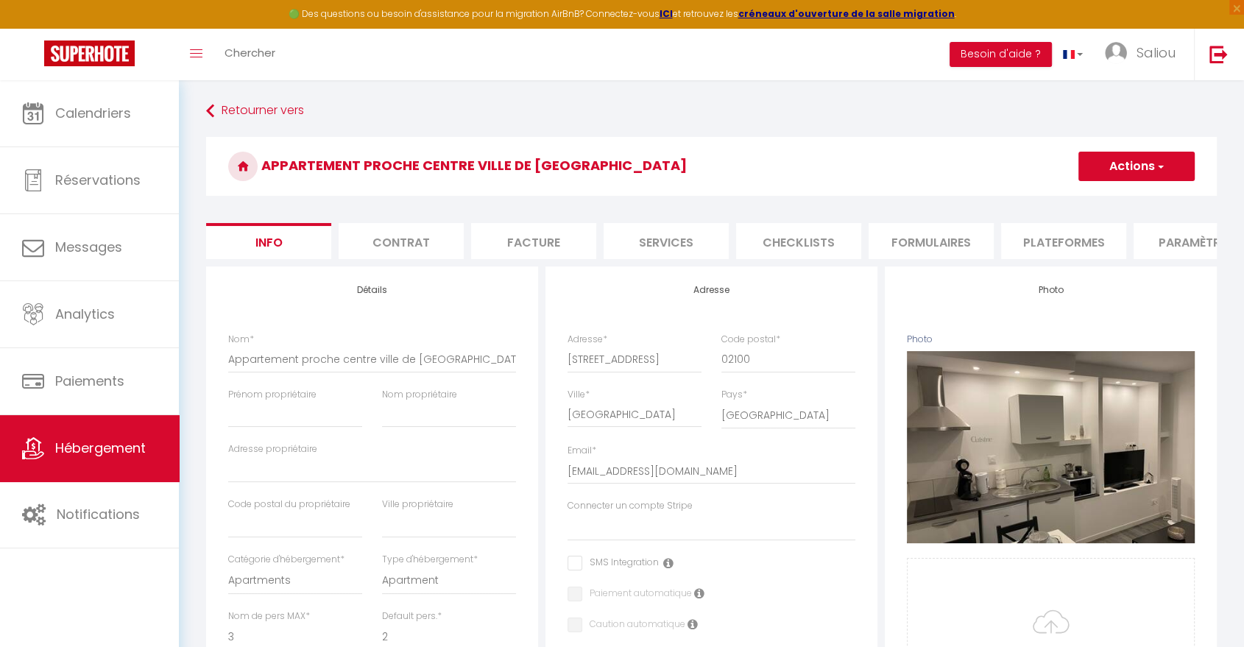
click at [1068, 243] on li "Plateformes" at bounding box center [1063, 241] width 125 height 36
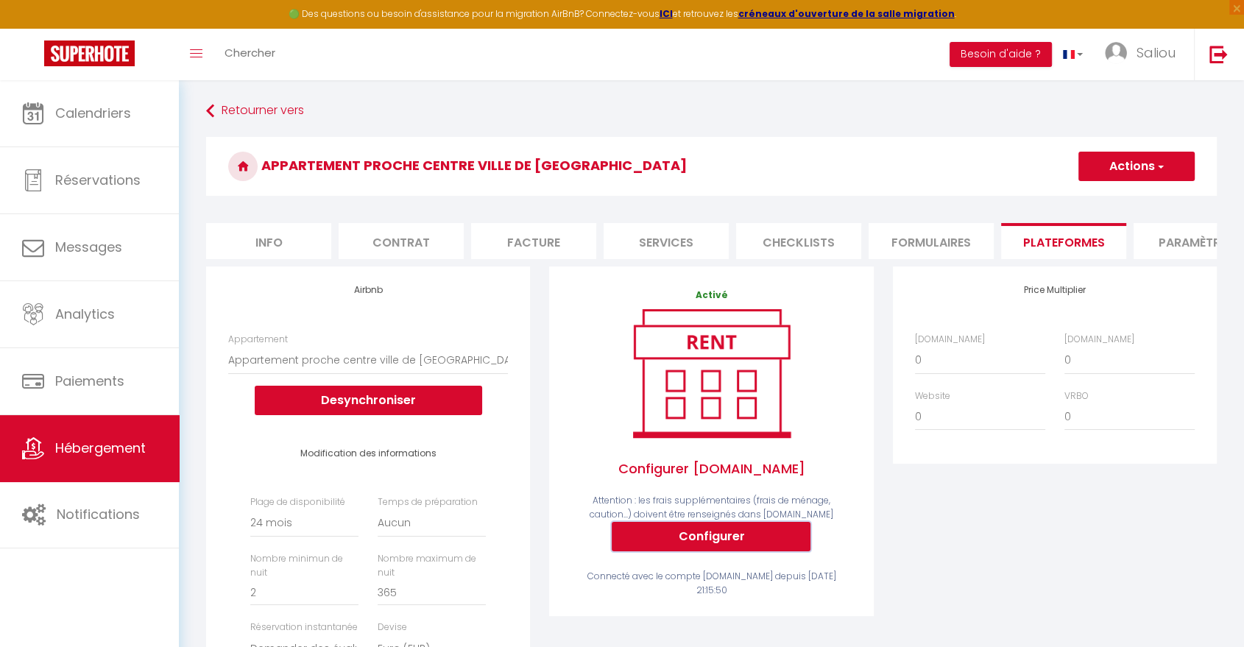
click at [669, 551] on button "Configurer" at bounding box center [711, 536] width 199 height 29
select select
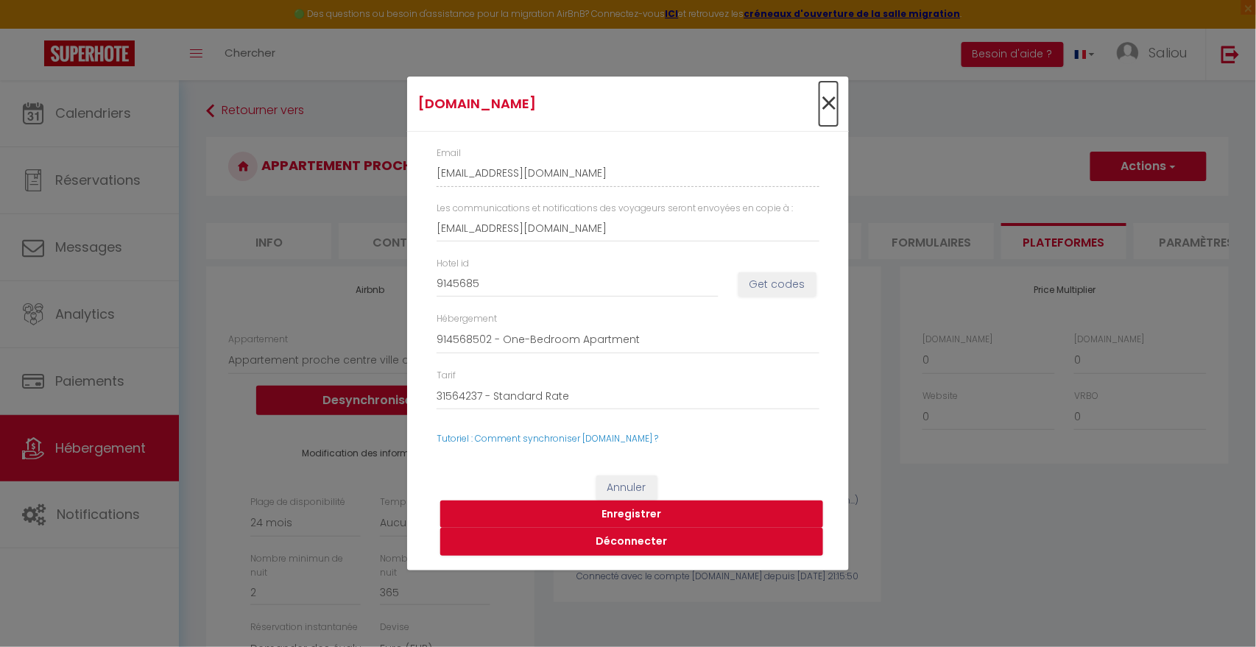
click at [830, 99] on span "×" at bounding box center [828, 104] width 18 height 44
